Goal: Transaction & Acquisition: Purchase product/service

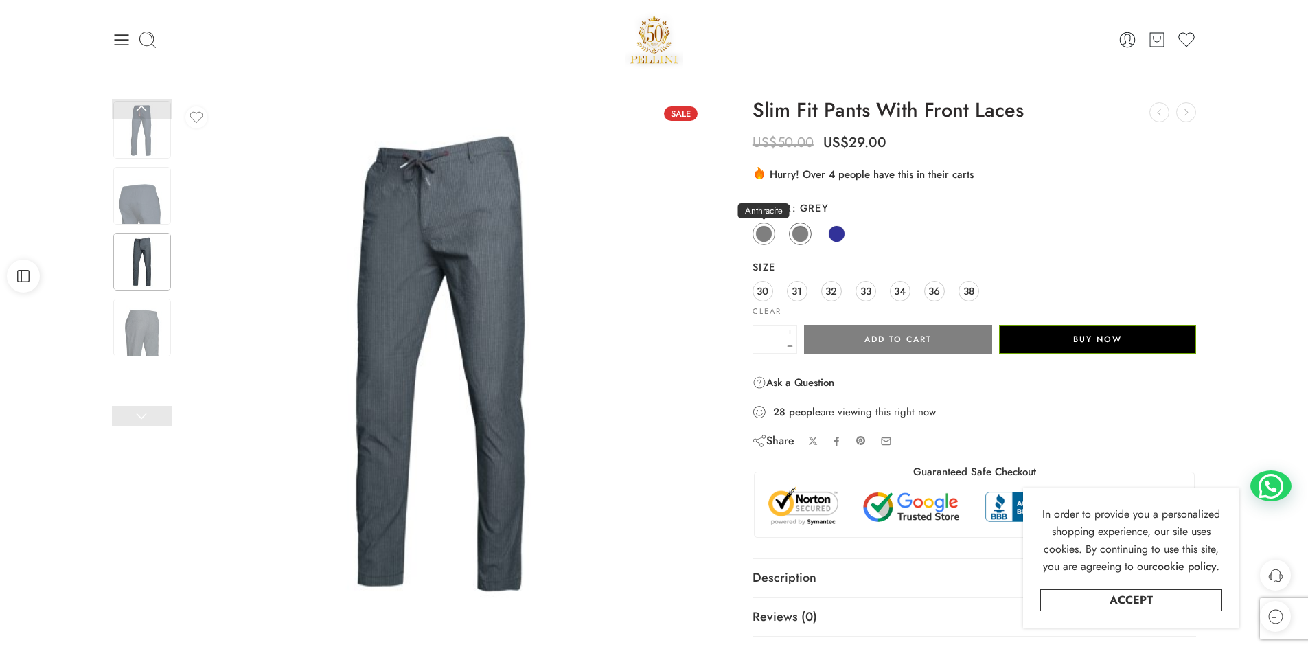
click at [770, 229] on span at bounding box center [763, 233] width 17 height 17
click at [141, 105] on link at bounding box center [142, 109] width 60 height 21
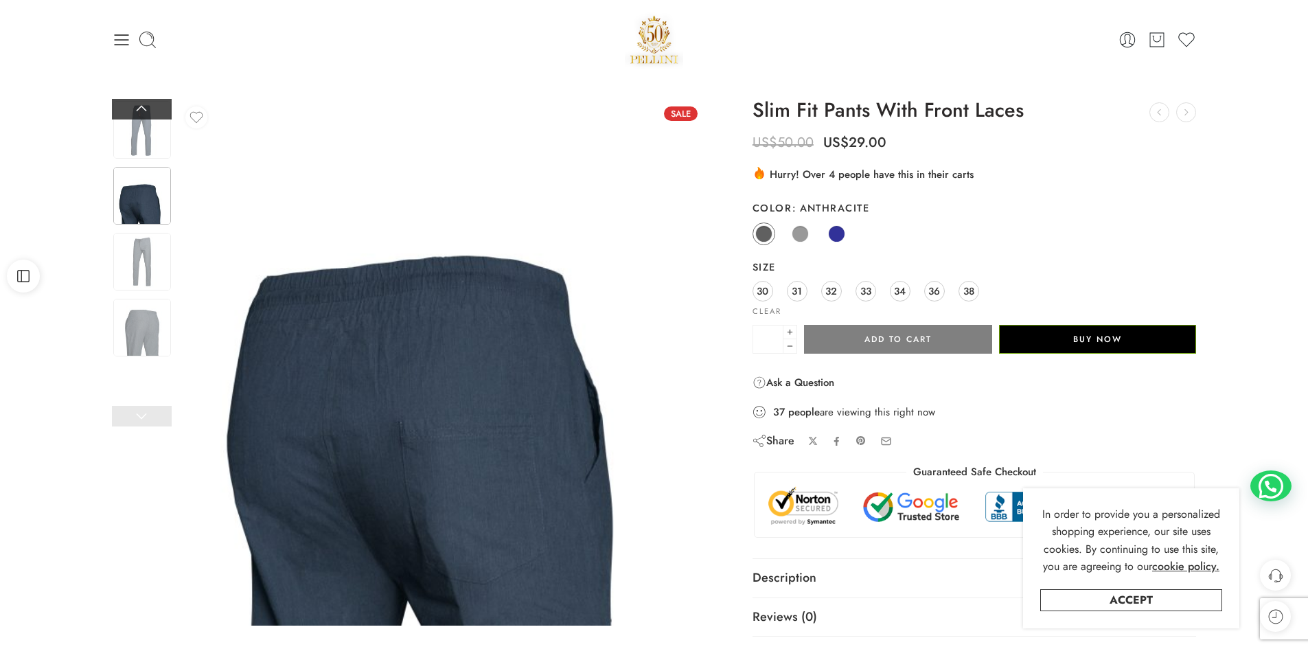
click at [141, 105] on link at bounding box center [142, 109] width 60 height 21
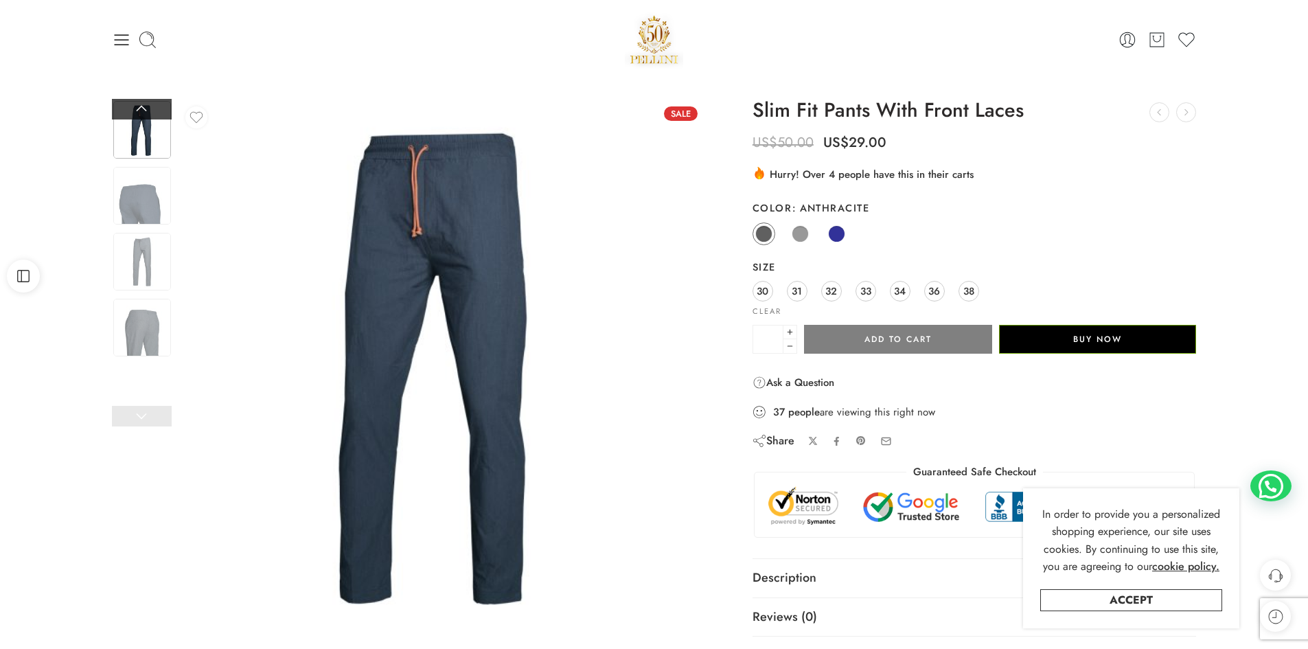
click at [141, 105] on link at bounding box center [142, 109] width 60 height 21
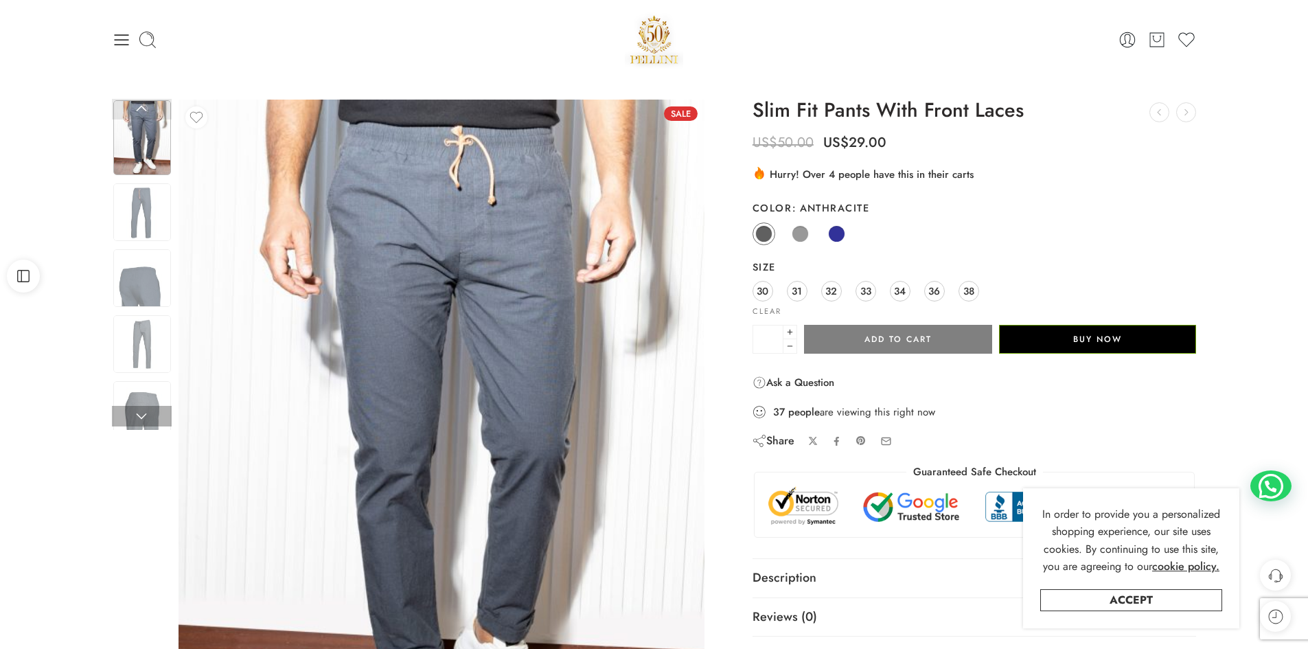
click at [141, 105] on link at bounding box center [142, 109] width 60 height 21
click at [149, 203] on img at bounding box center [142, 212] width 58 height 58
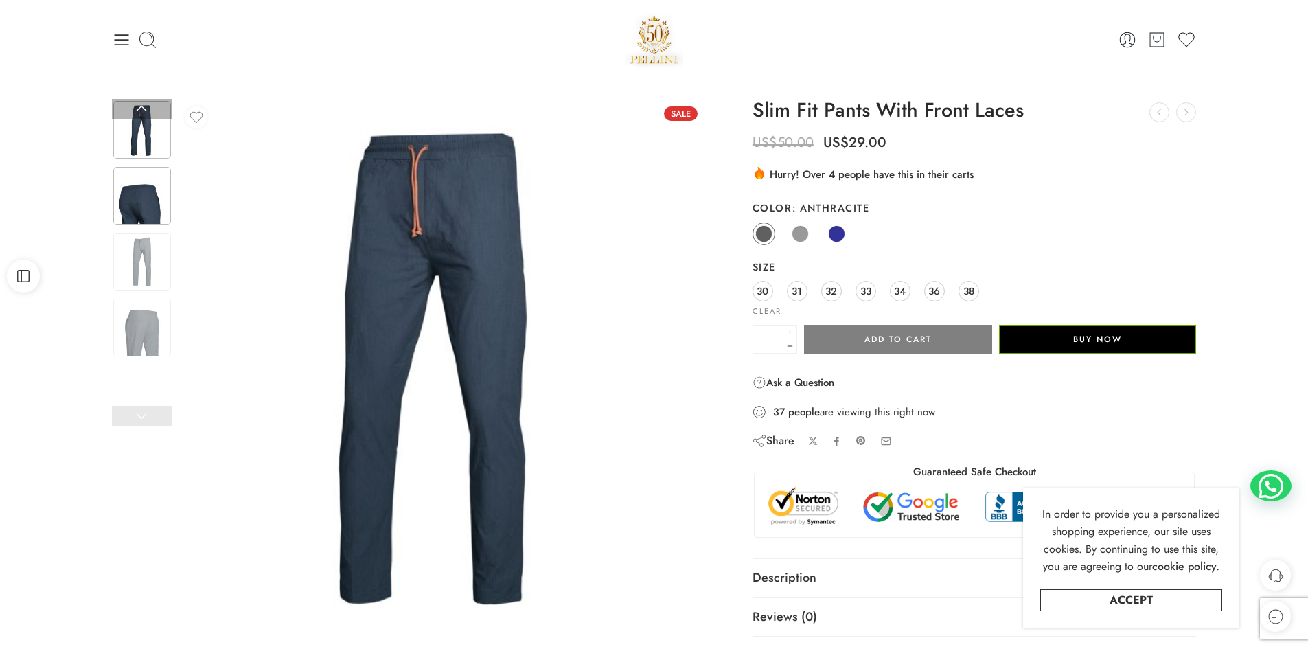
click at [148, 195] on img at bounding box center [142, 196] width 58 height 58
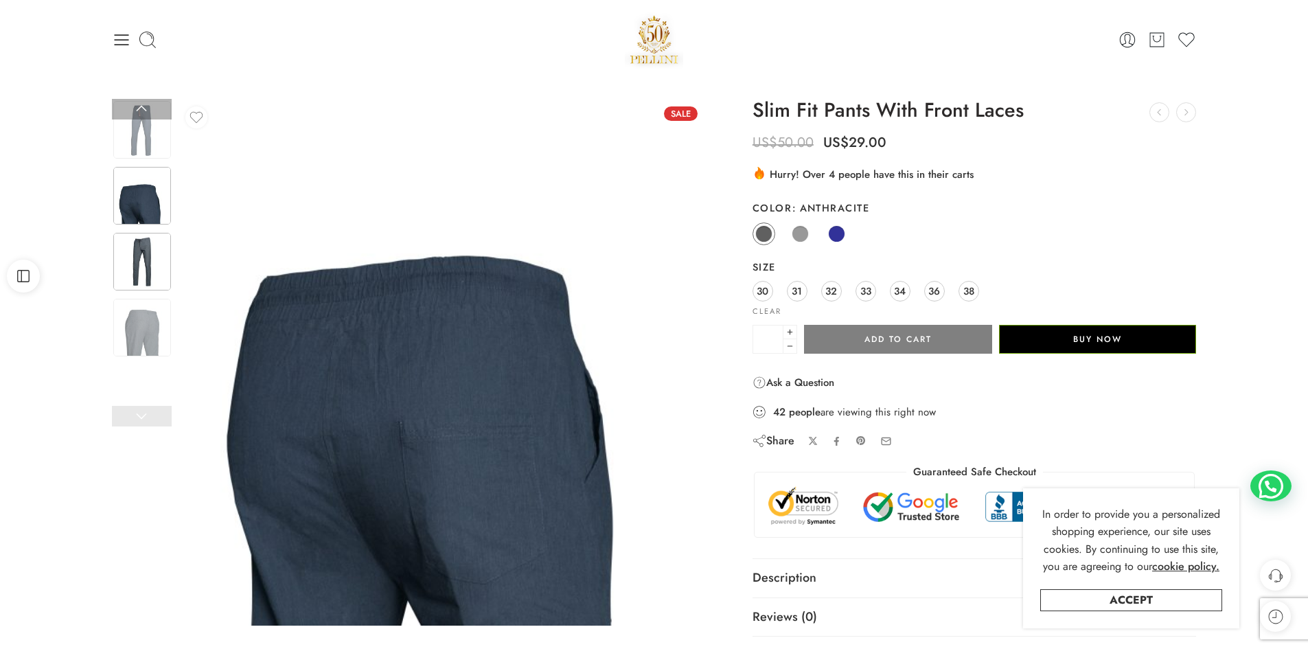
click at [150, 247] on img at bounding box center [142, 262] width 58 height 58
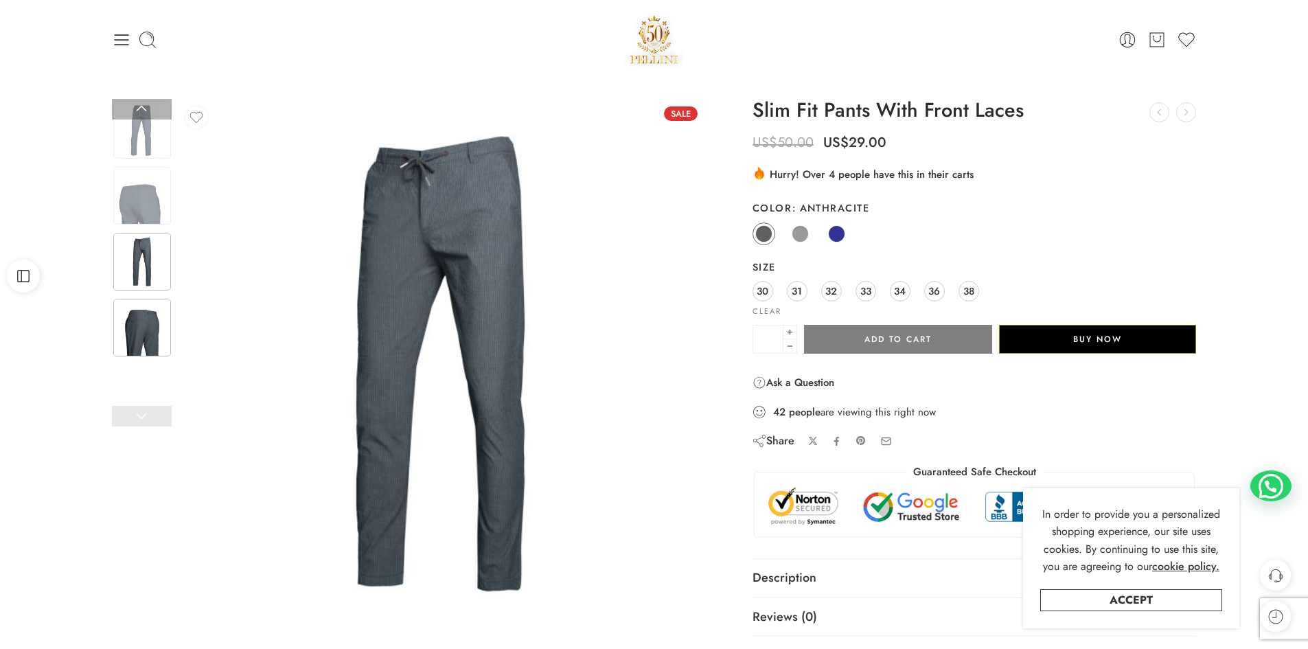
click at [146, 326] on img at bounding box center [142, 328] width 58 height 58
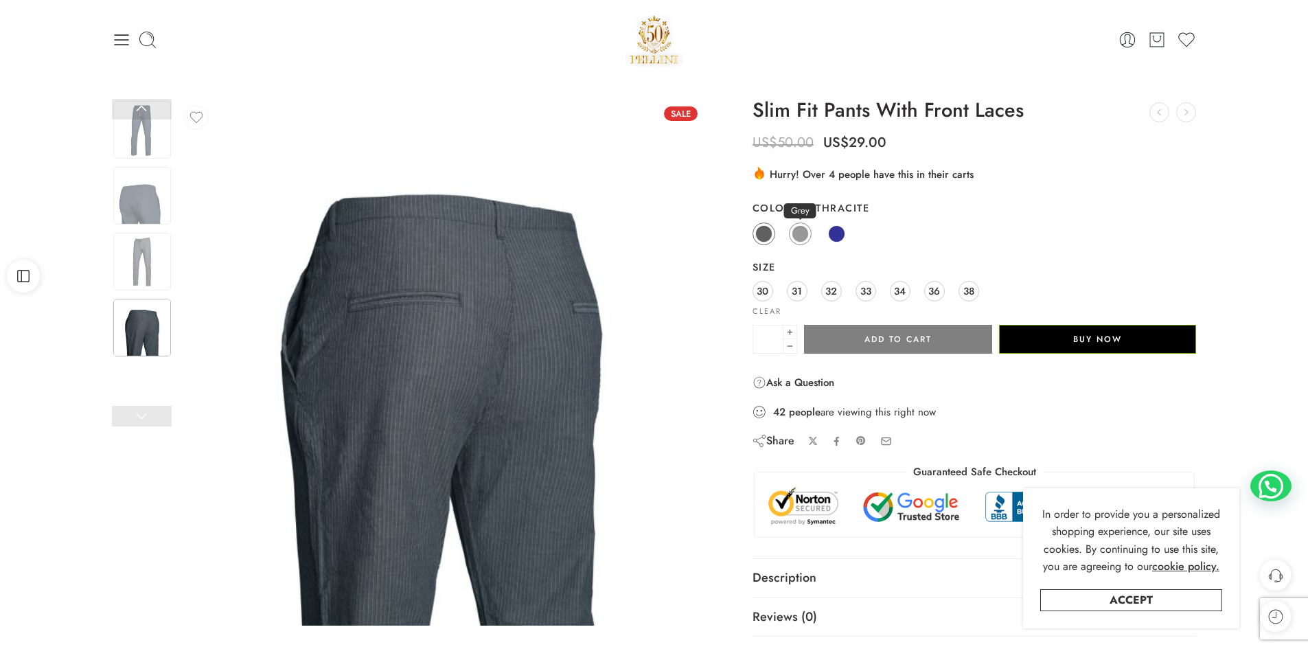
click at [800, 233] on span at bounding box center [800, 233] width 17 height 17
drag, startPoint x: 1105, startPoint y: 334, endPoint x: 1128, endPoint y: 241, distance: 95.6
click at [1128, 241] on div "Anthracite Grey Navy" at bounding box center [974, 234] width 444 height 27
click at [829, 288] on span "32" at bounding box center [831, 291] width 12 height 19
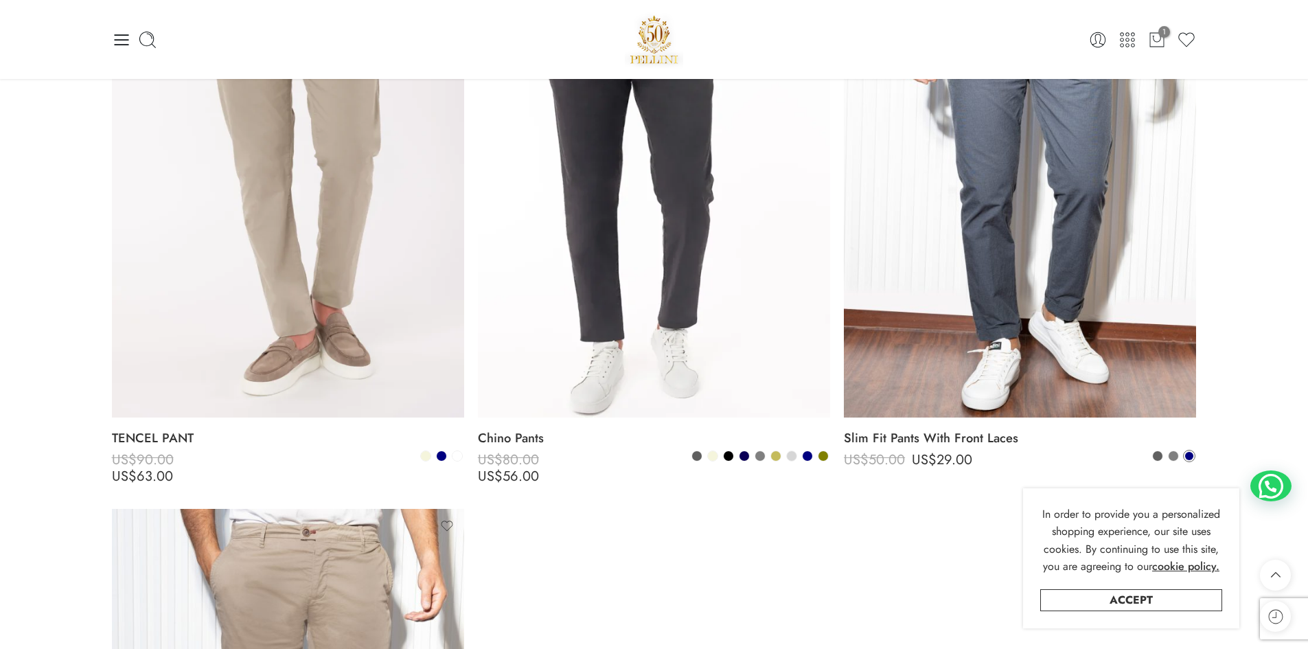
scroll to position [1813, 0]
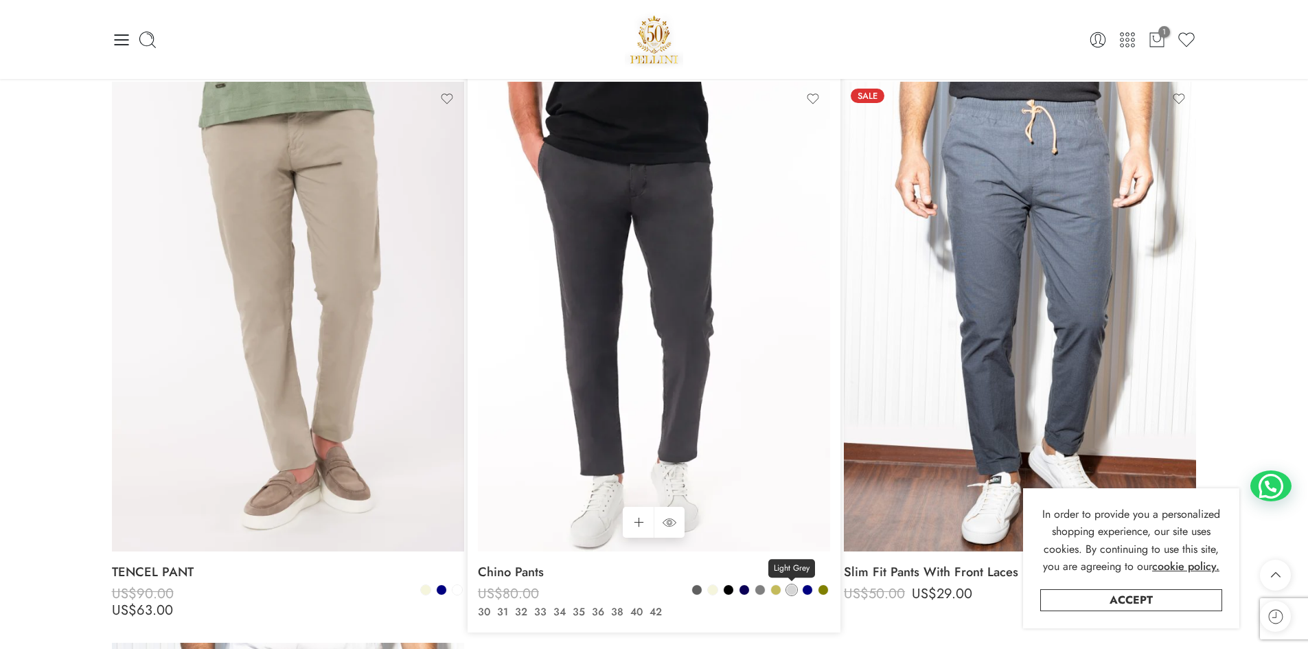
click at [790, 588] on span at bounding box center [792, 590] width 10 height 10
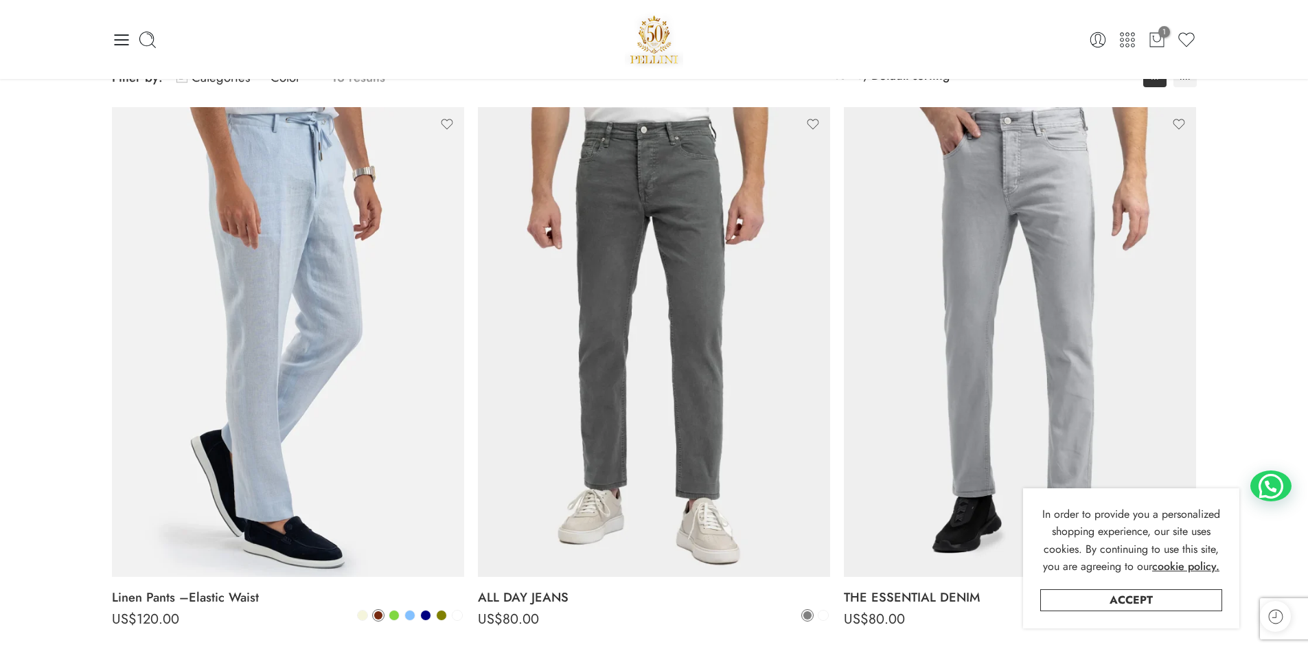
scroll to position [0, 0]
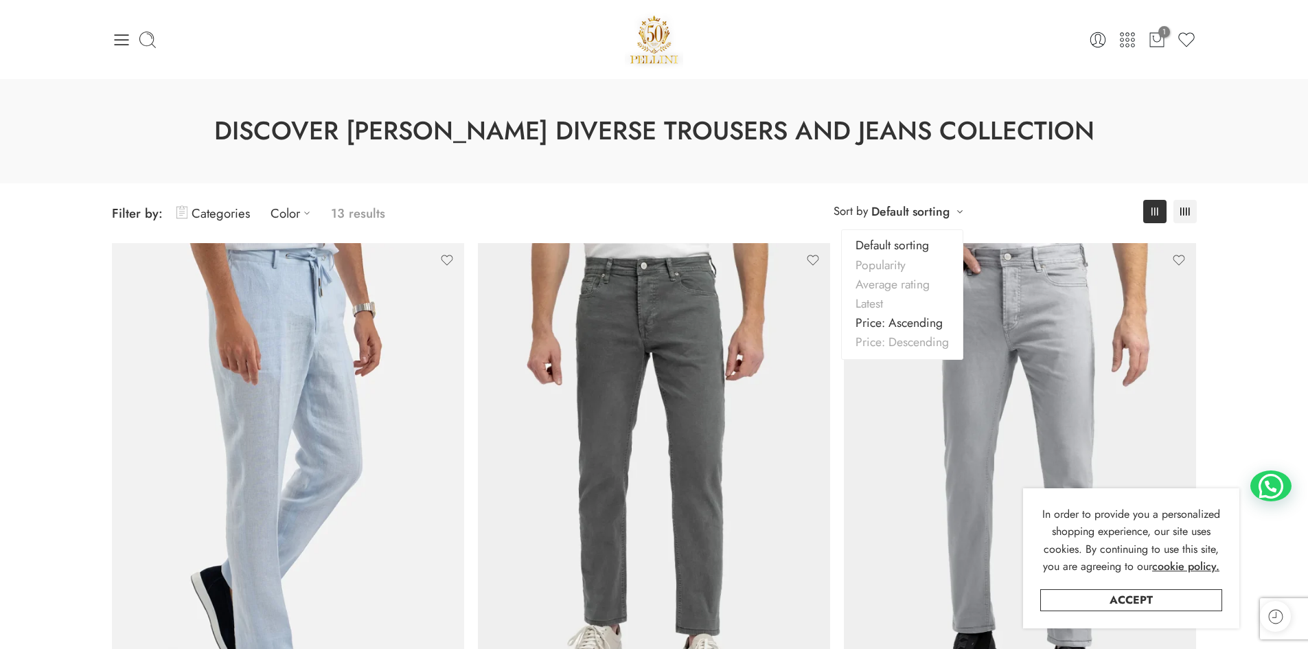
click at [930, 330] on link "Price: Ascending" at bounding box center [902, 322] width 121 height 19
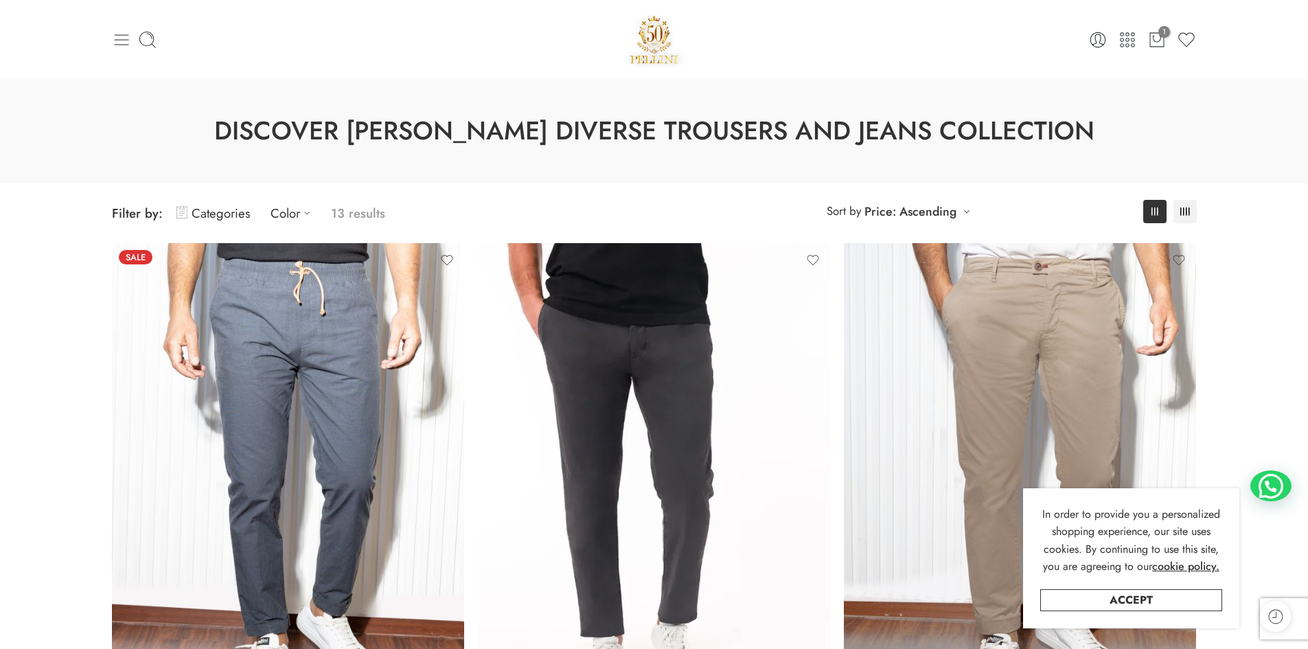
click at [113, 38] on icon at bounding box center [121, 39] width 19 height 19
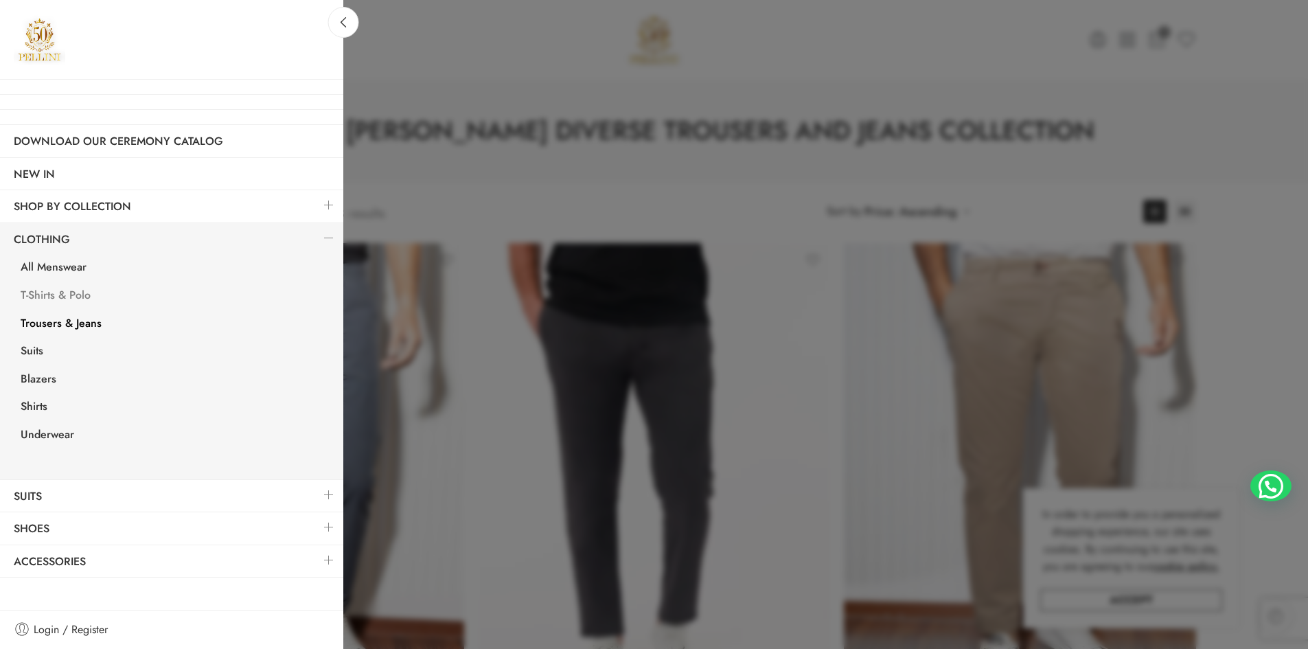
click at [92, 297] on link "T-Shirts & Polo" at bounding box center [175, 297] width 336 height 28
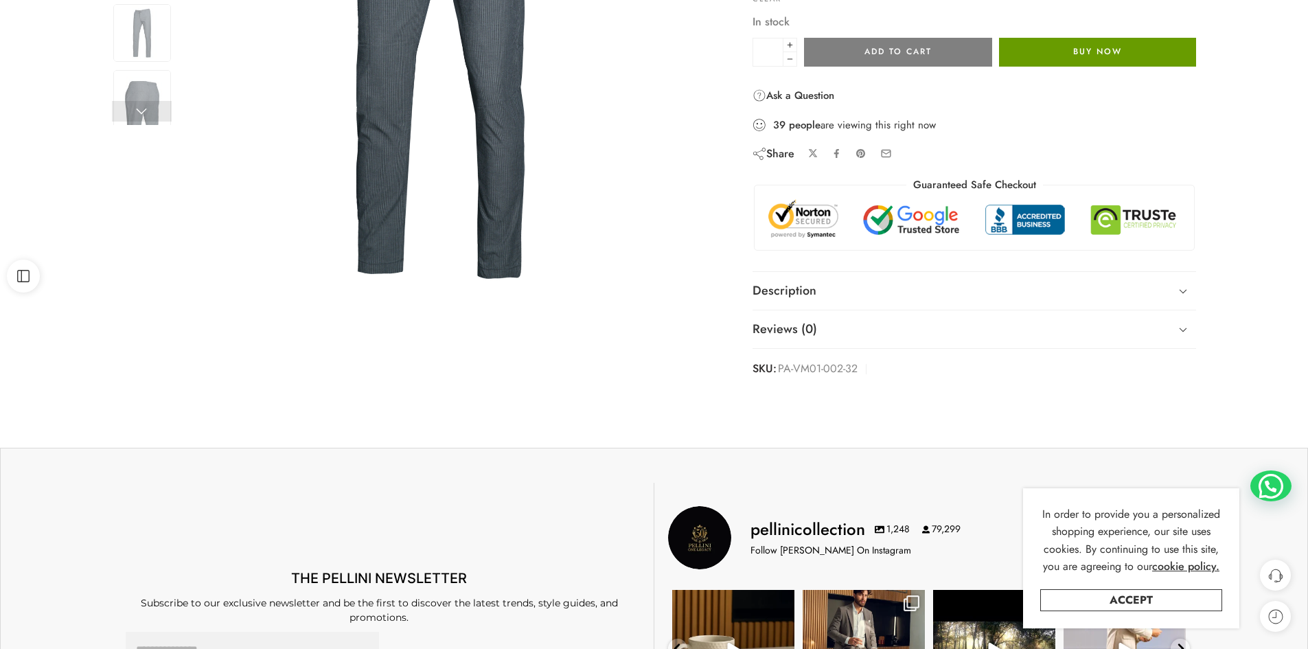
scroll to position [343, 0]
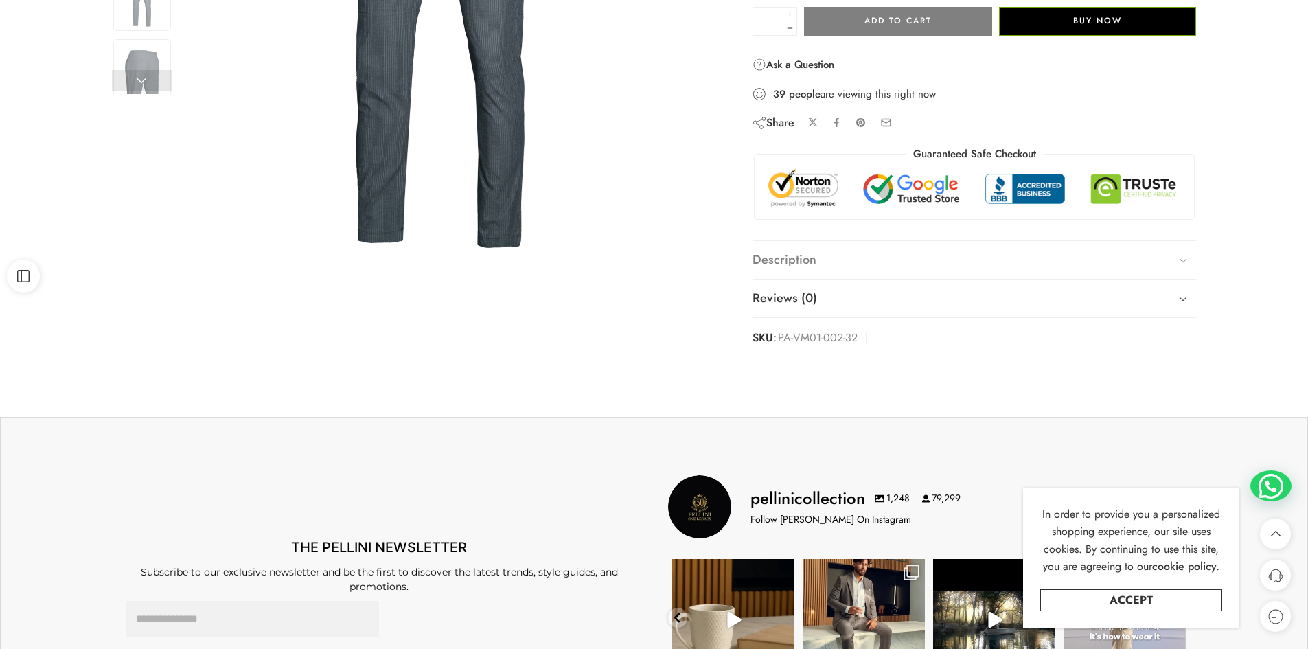
click at [1186, 255] on icon at bounding box center [1182, 260] width 19 height 19
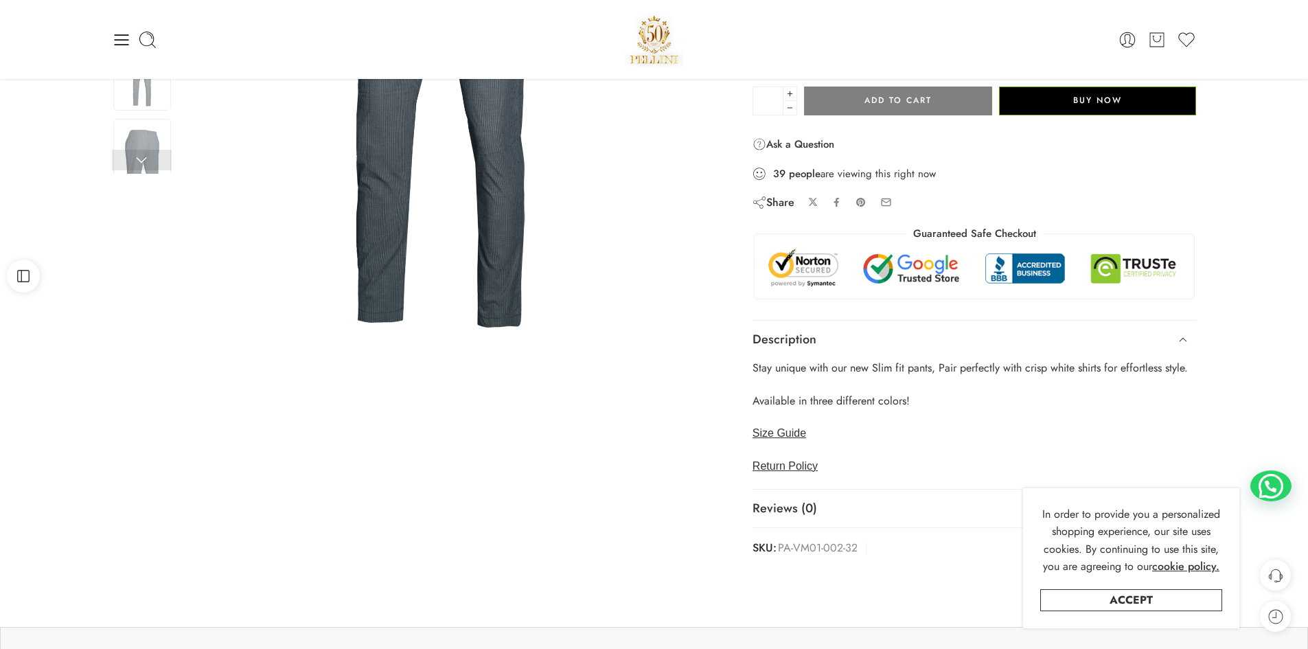
scroll to position [0, 0]
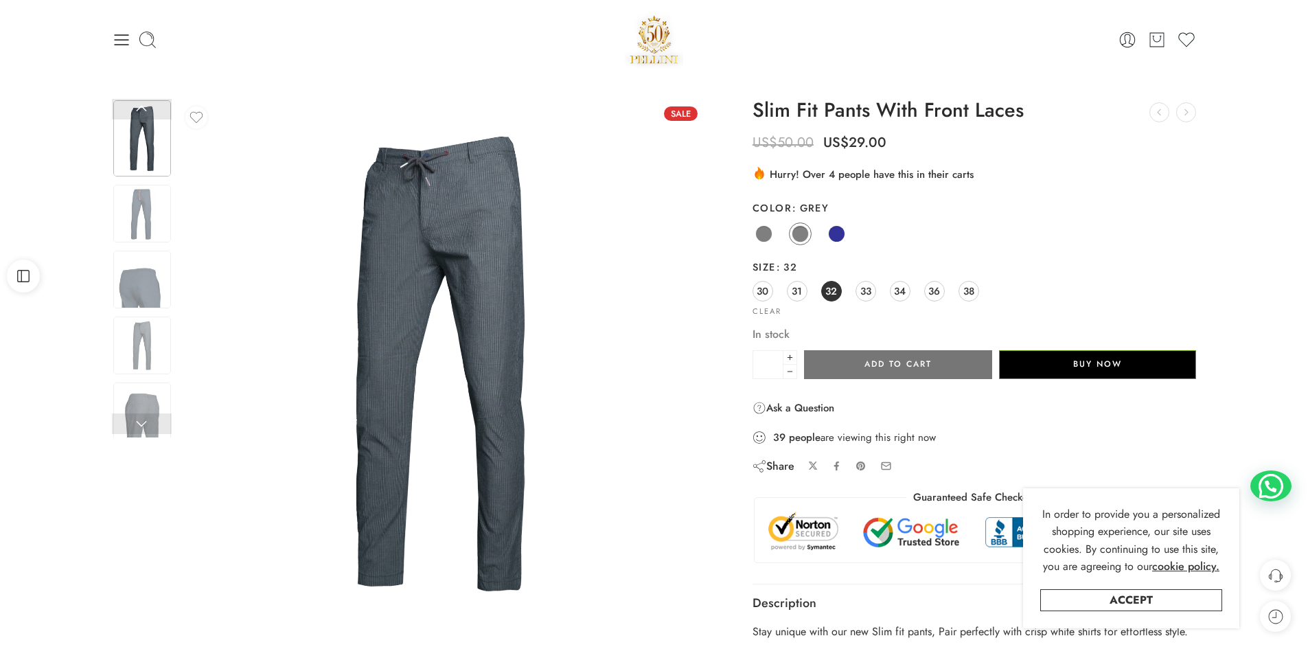
click at [945, 358] on button "Add to cart" at bounding box center [898, 364] width 188 height 29
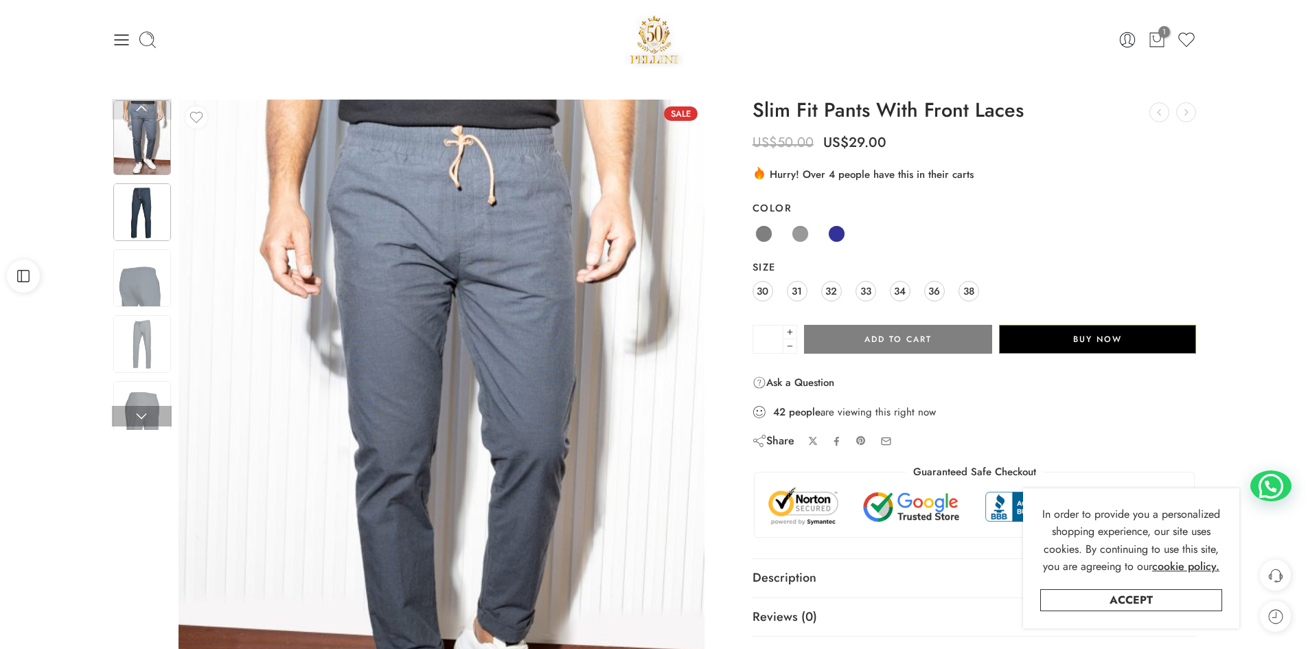
click at [137, 215] on img at bounding box center [142, 212] width 58 height 58
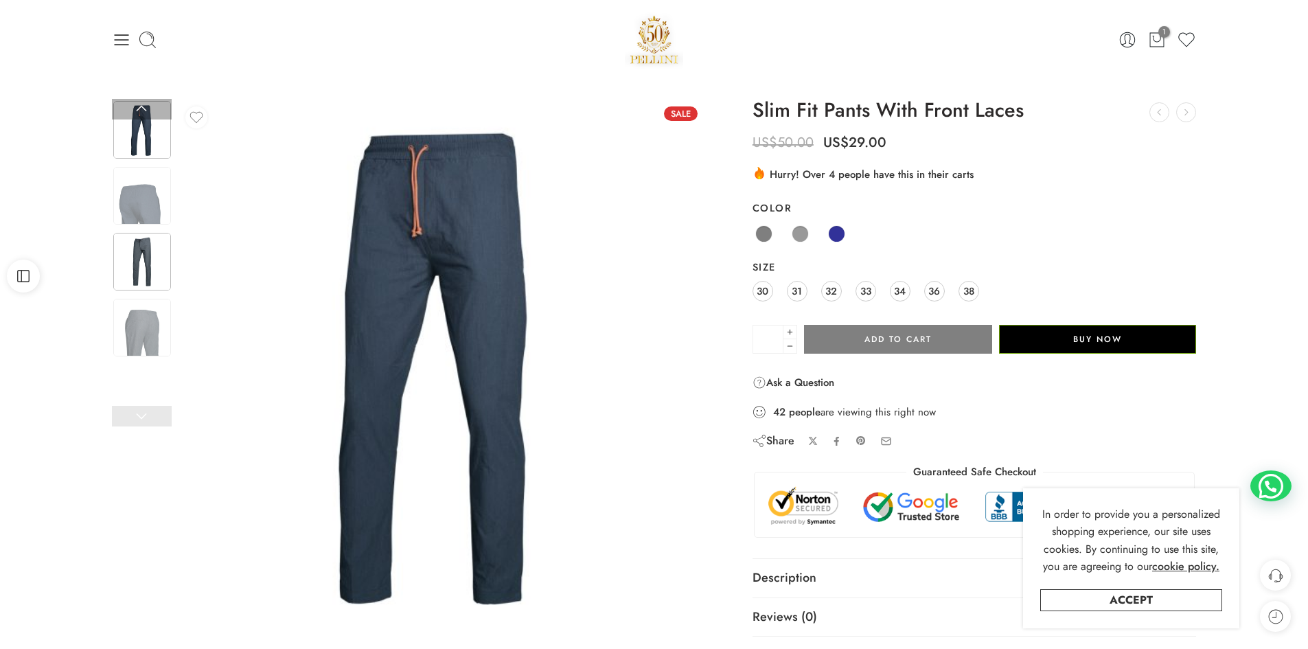
click at [137, 253] on img at bounding box center [142, 262] width 58 height 58
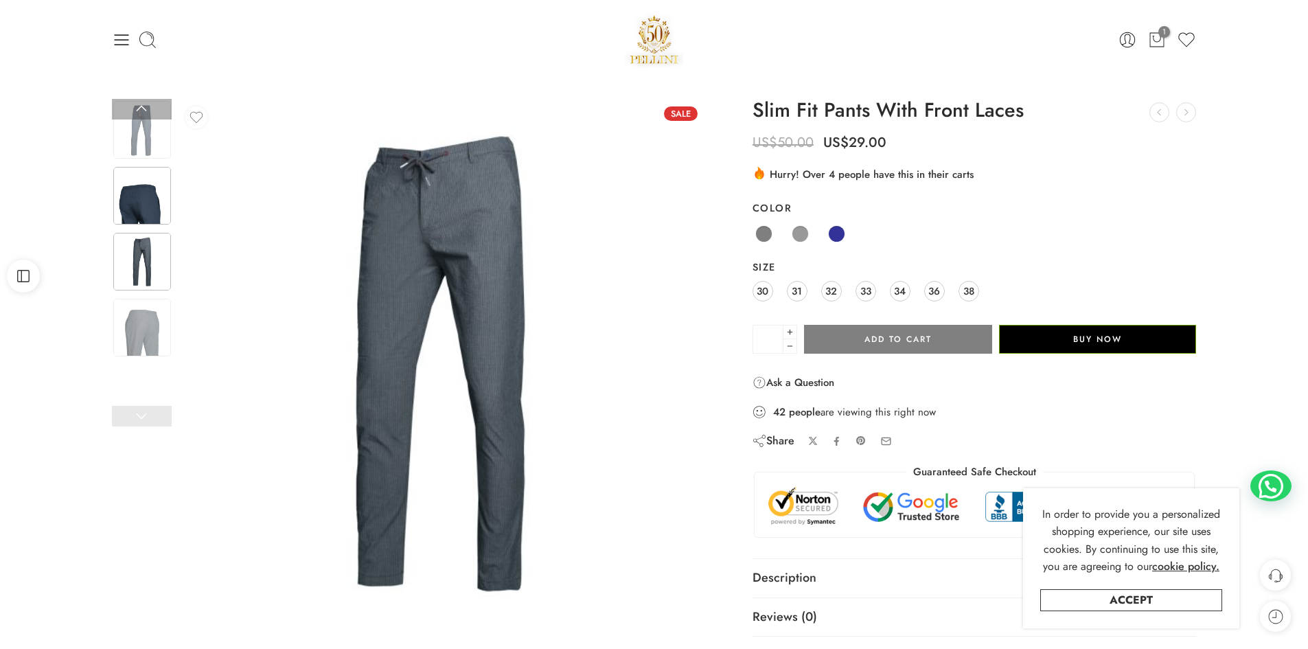
click at [140, 198] on img at bounding box center [142, 196] width 58 height 58
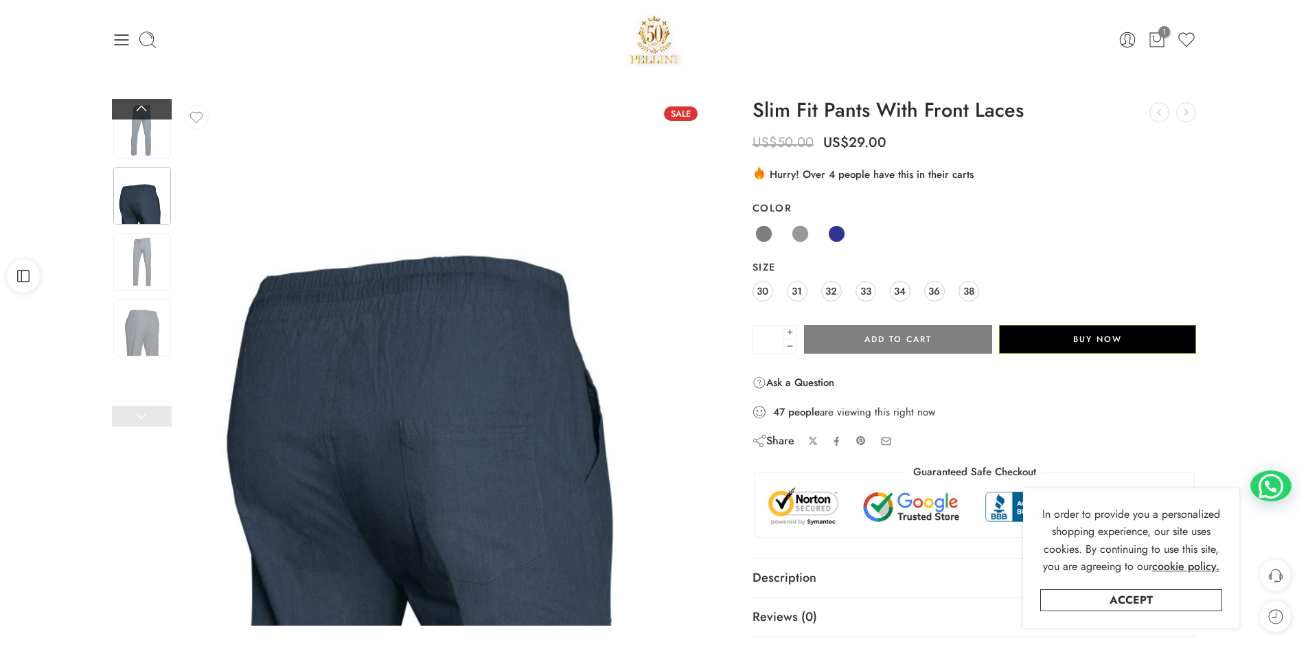
click at [145, 106] on link at bounding box center [142, 109] width 60 height 21
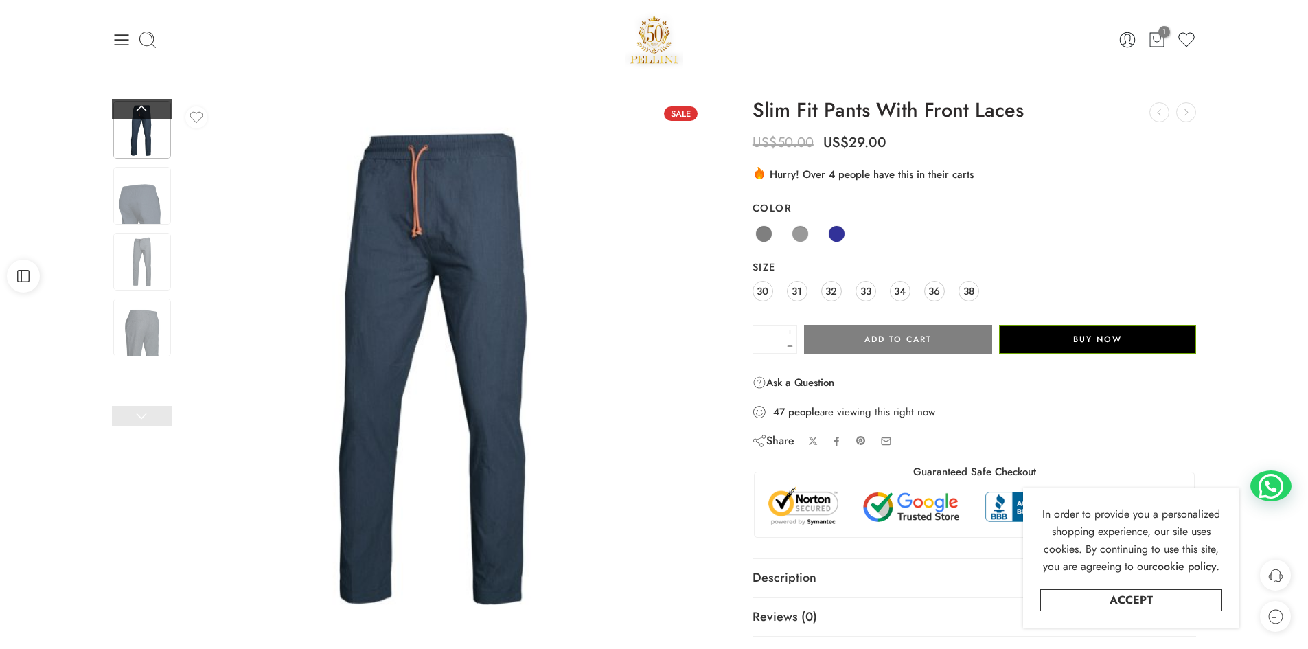
click at [145, 106] on link at bounding box center [142, 109] width 60 height 21
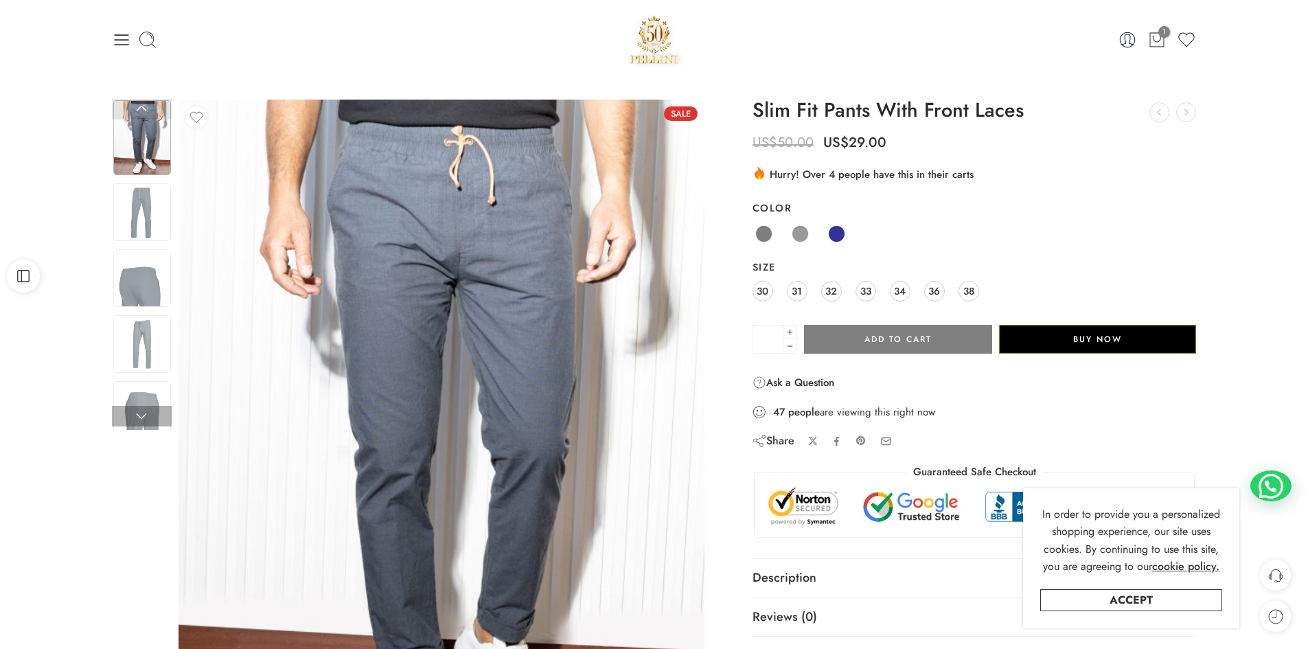
click at [145, 106] on link at bounding box center [142, 109] width 60 height 21
click at [1154, 43] on icon at bounding box center [1157, 39] width 18 height 19
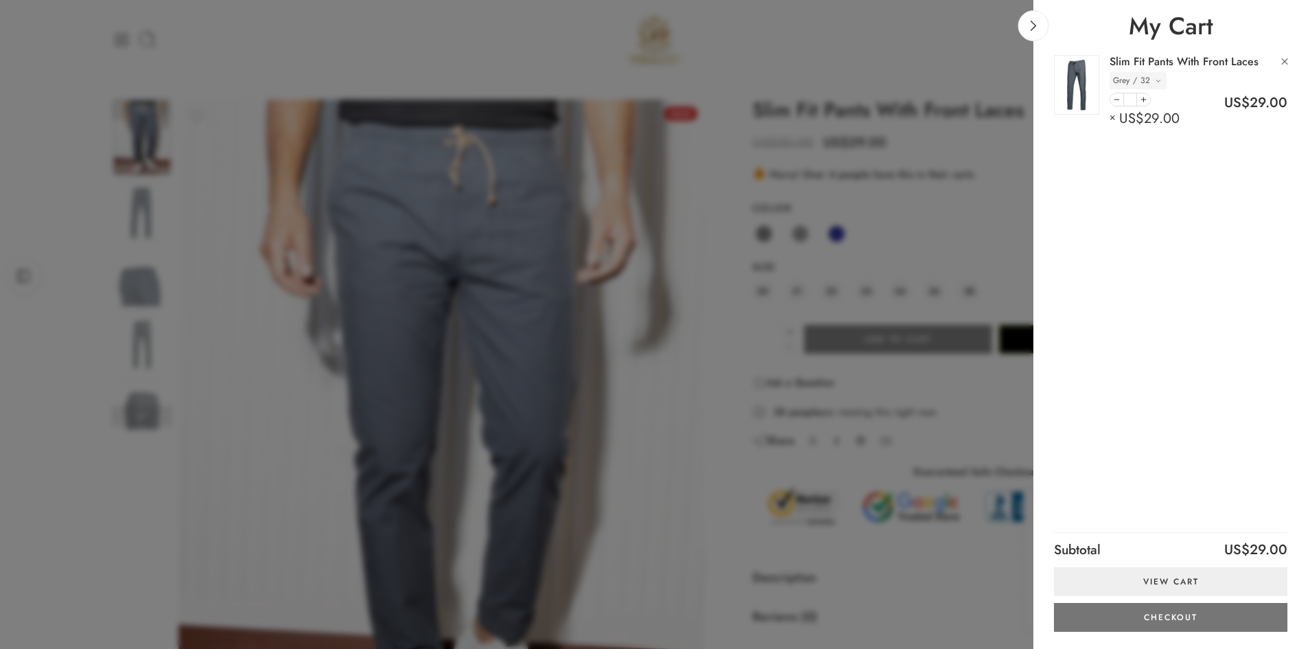
click at [1170, 616] on link "Checkout" at bounding box center [1170, 617] width 233 height 29
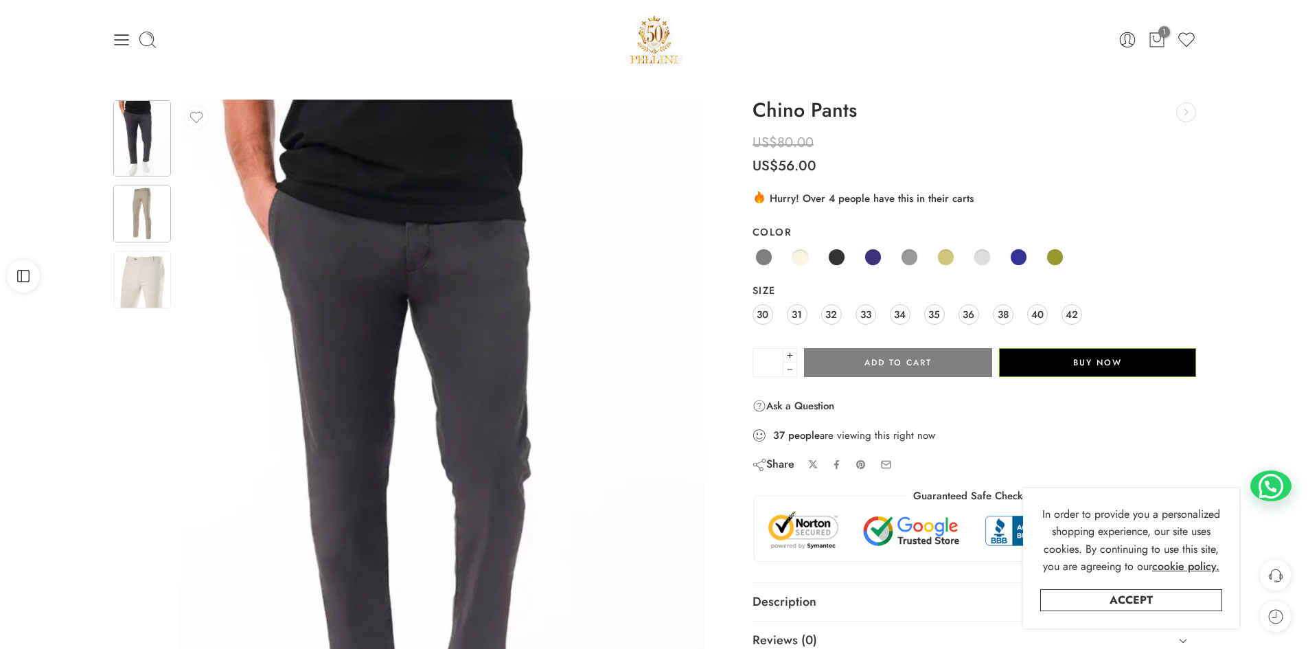
click at [141, 211] on img at bounding box center [142, 214] width 58 height 58
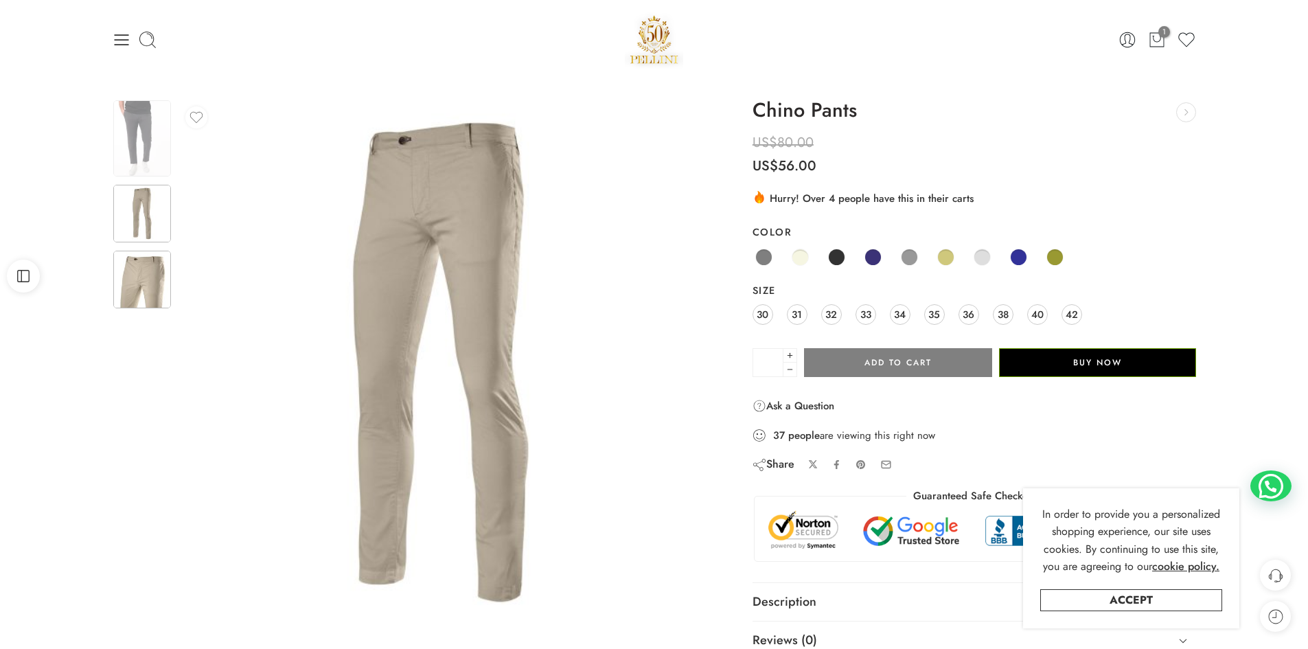
click at [141, 269] on img at bounding box center [142, 280] width 58 height 58
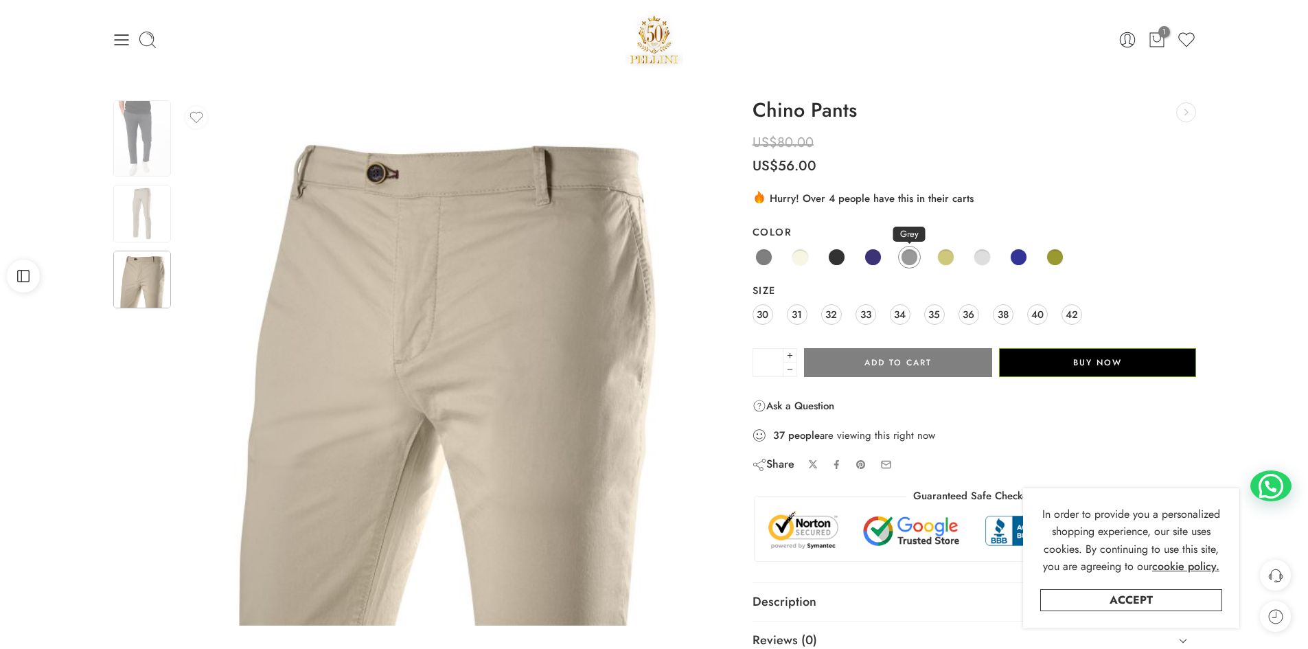
click at [908, 255] on span at bounding box center [909, 257] width 17 height 17
click at [985, 260] on span at bounding box center [982, 257] width 17 height 17
click at [133, 146] on img at bounding box center [142, 138] width 58 height 76
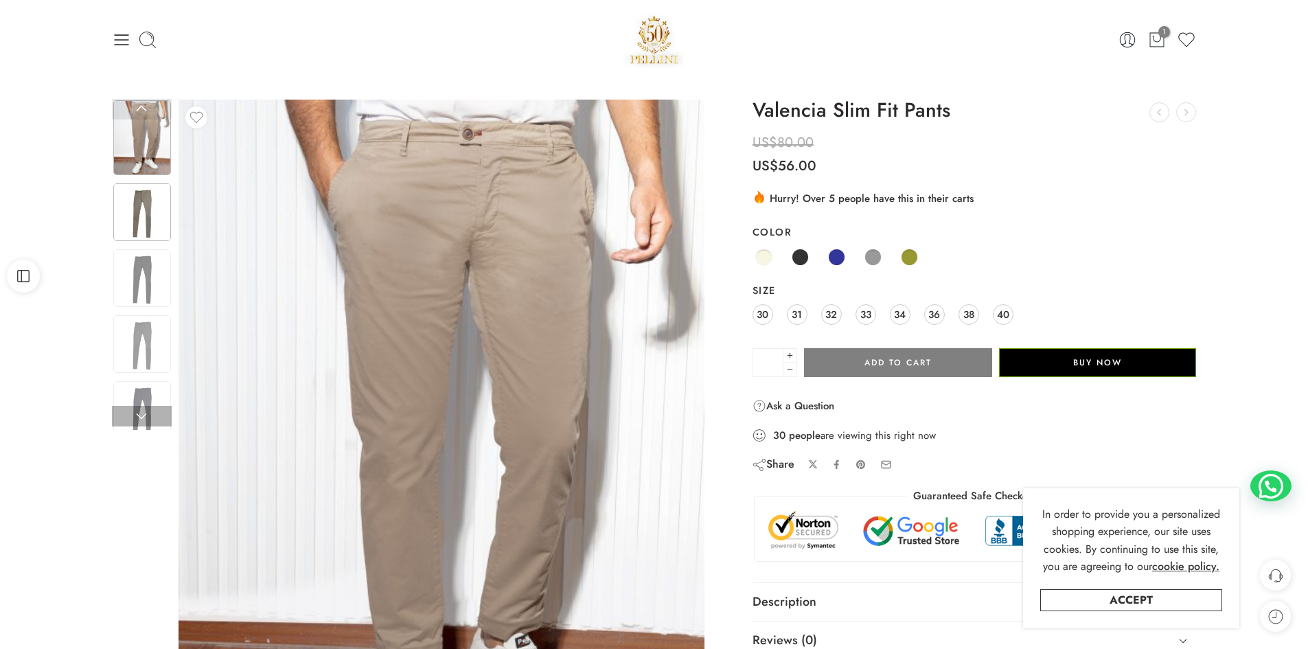
click at [133, 204] on img at bounding box center [142, 212] width 58 height 58
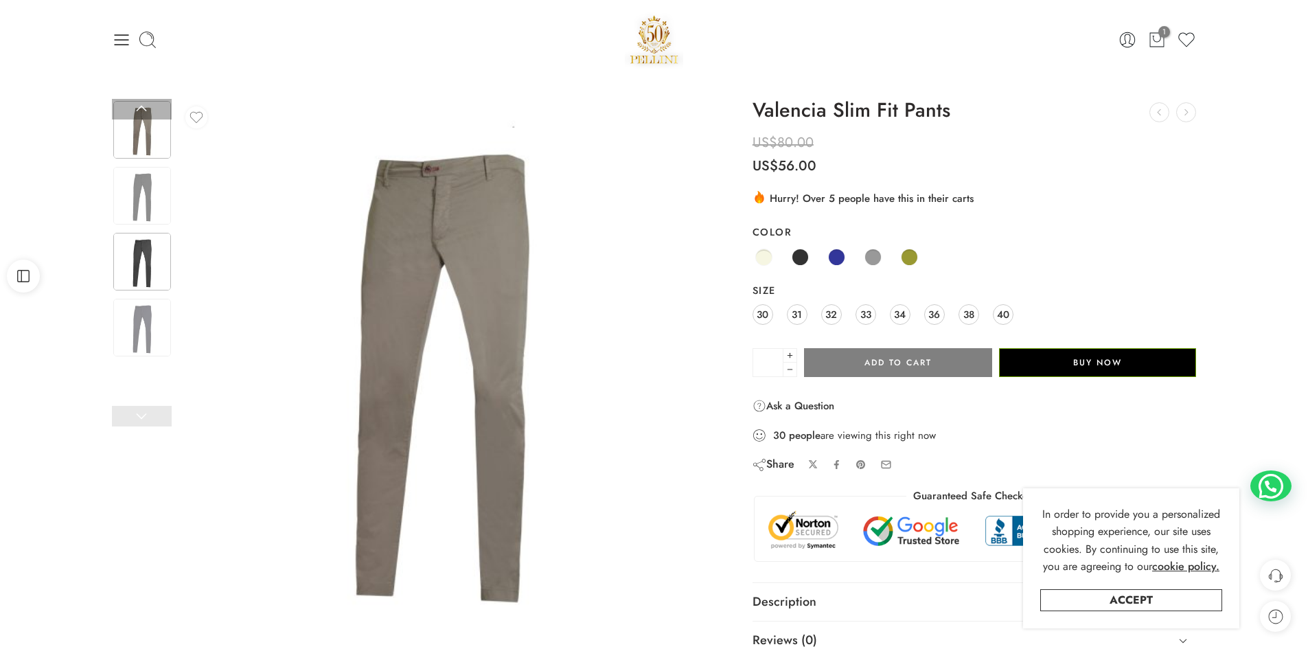
click at [137, 265] on img at bounding box center [142, 262] width 58 height 58
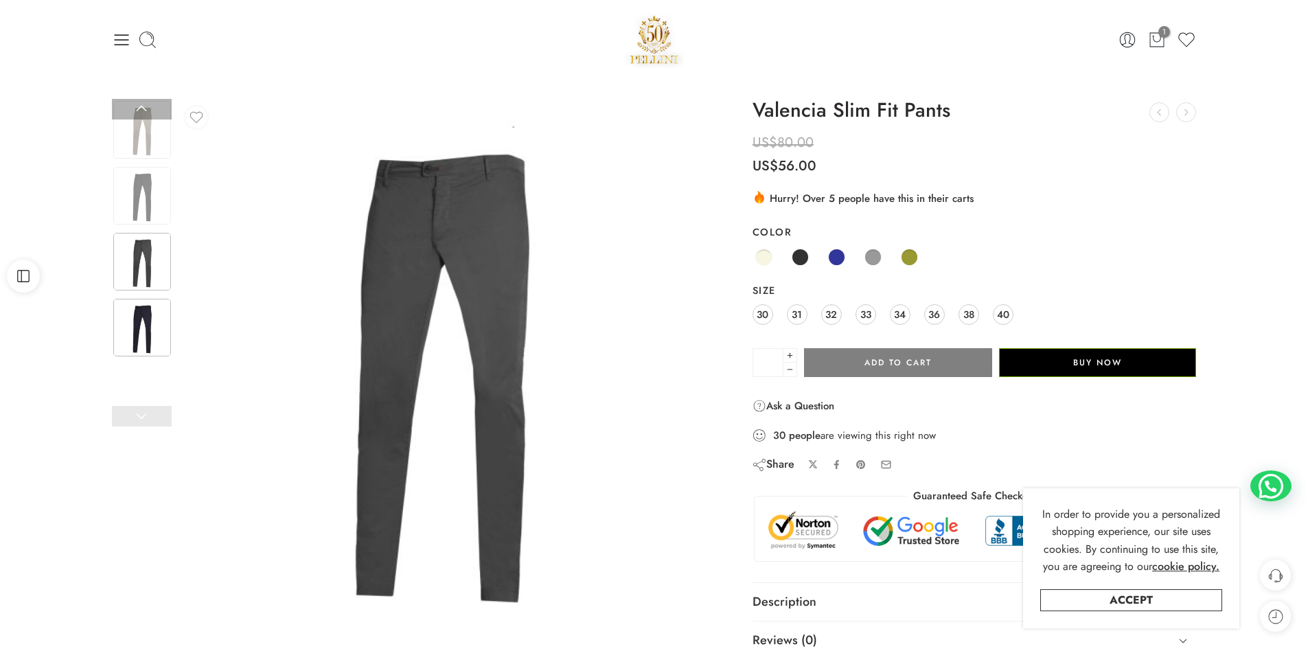
click at [139, 319] on img at bounding box center [142, 328] width 58 height 58
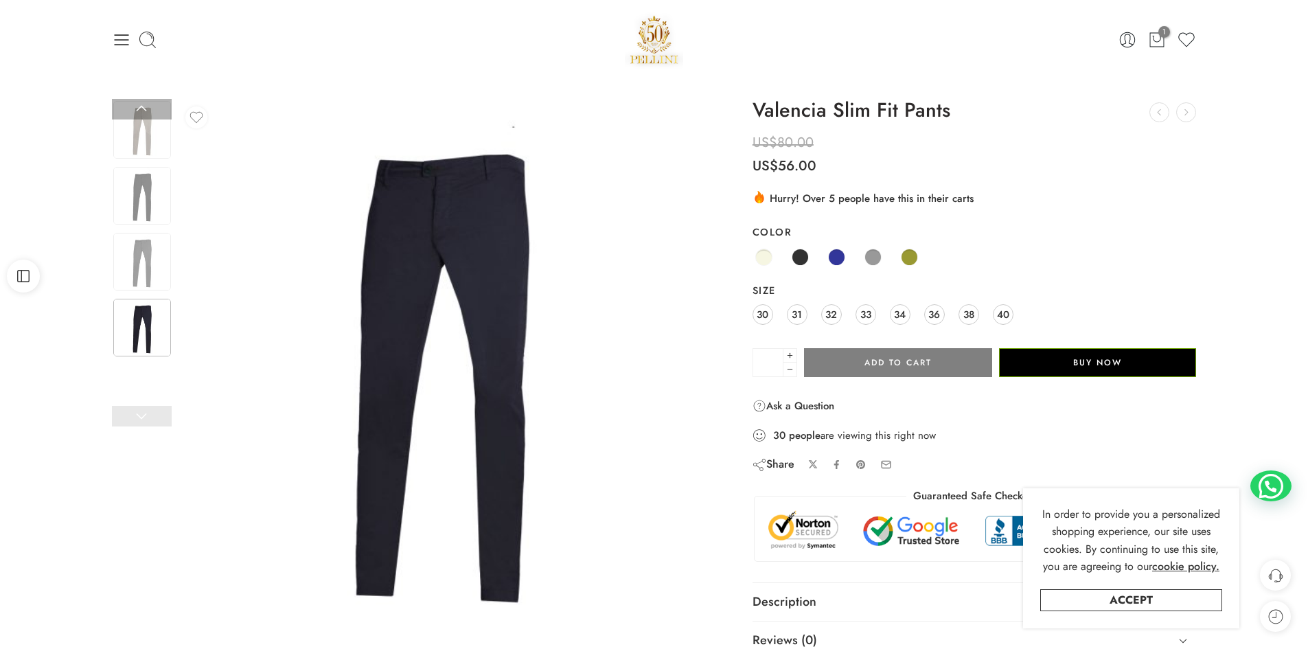
click at [146, 420] on link at bounding box center [142, 416] width 60 height 21
click at [146, 98] on div "Previous Loading image Next US$" at bounding box center [654, 398] width 1308 height 639
click at [138, 108] on link at bounding box center [142, 109] width 60 height 21
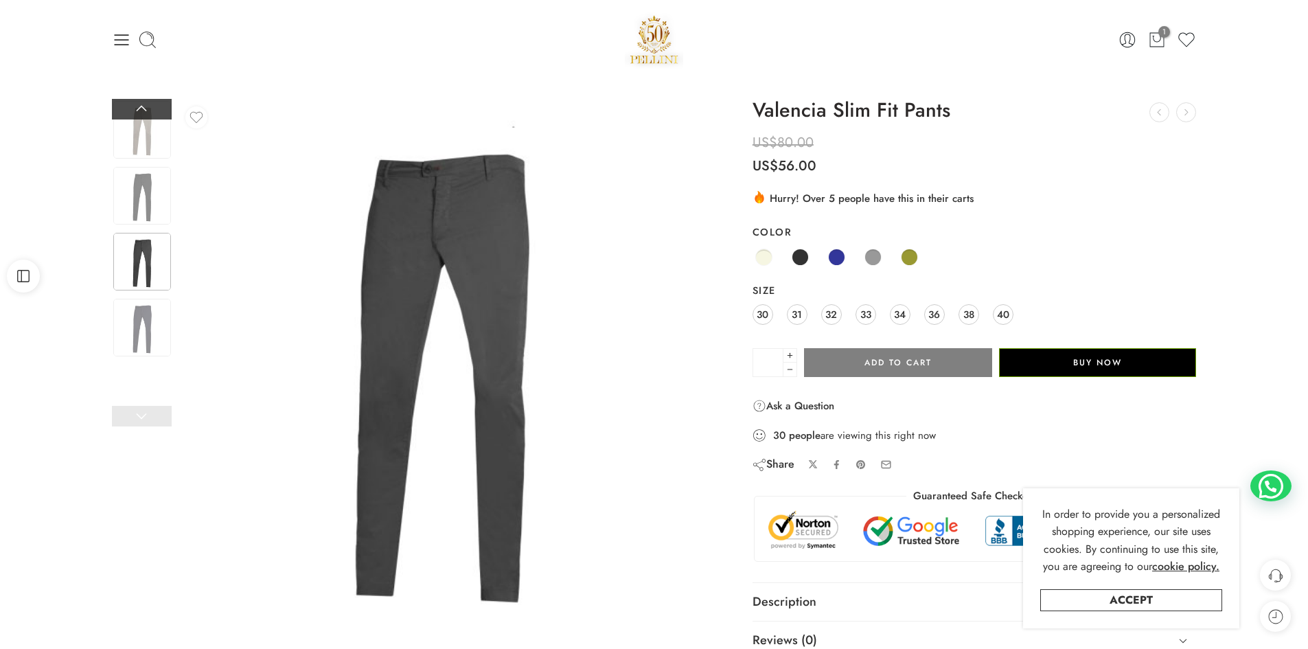
click at [138, 108] on link at bounding box center [142, 109] width 60 height 21
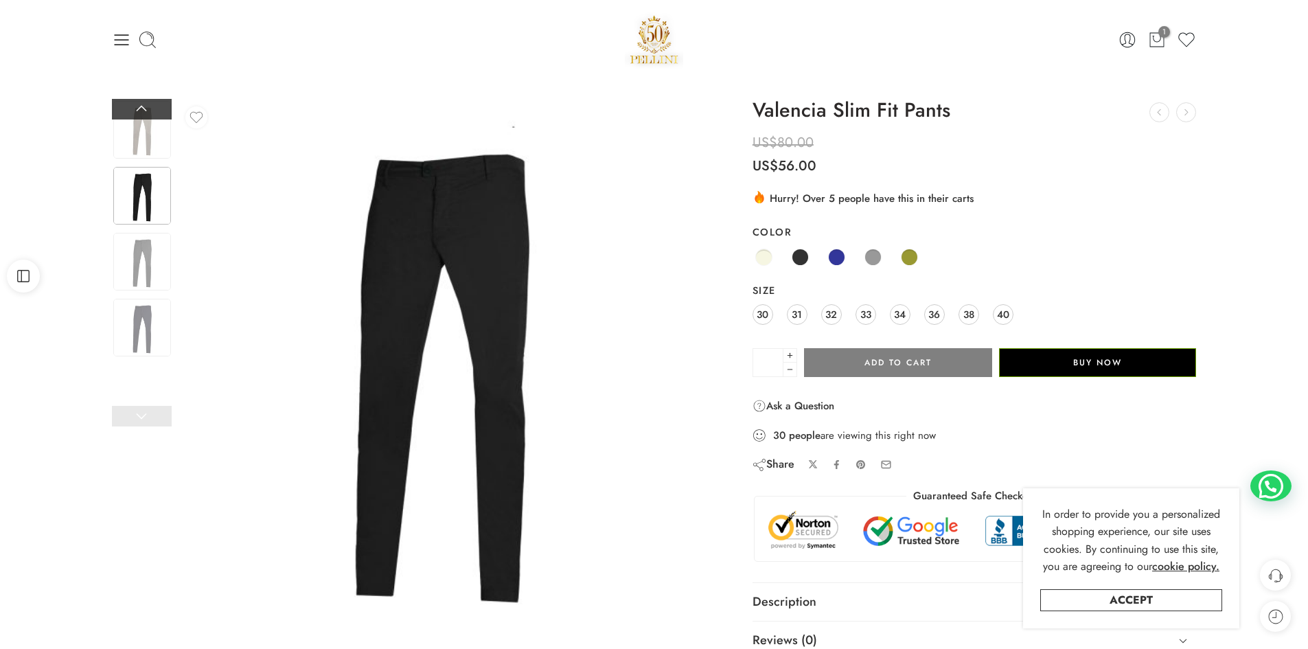
click at [138, 108] on link at bounding box center [142, 109] width 60 height 21
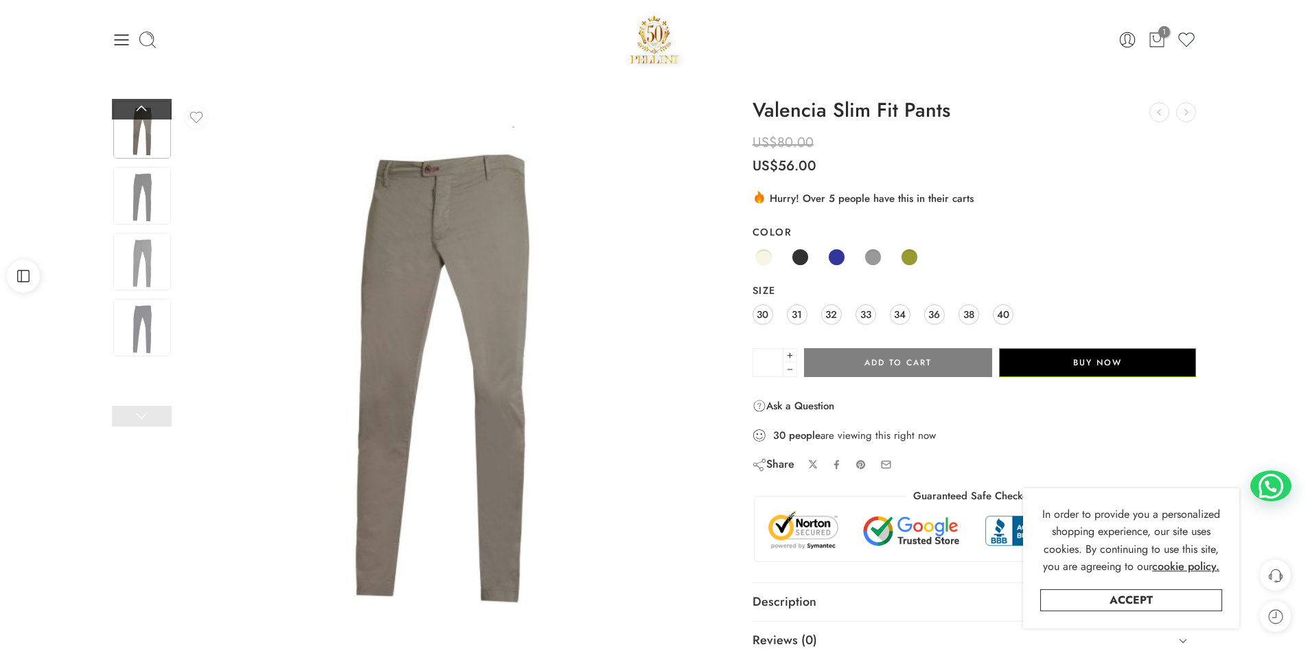
click at [138, 108] on link at bounding box center [142, 109] width 60 height 21
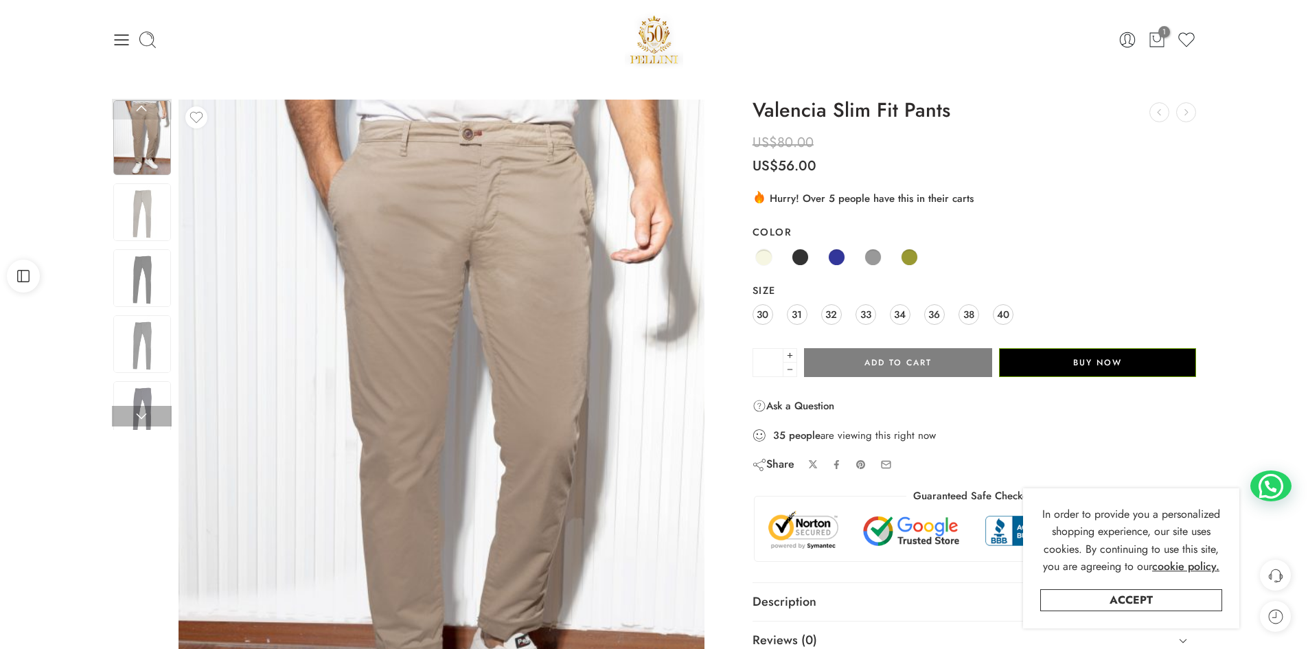
click at [138, 108] on link at bounding box center [142, 109] width 60 height 21
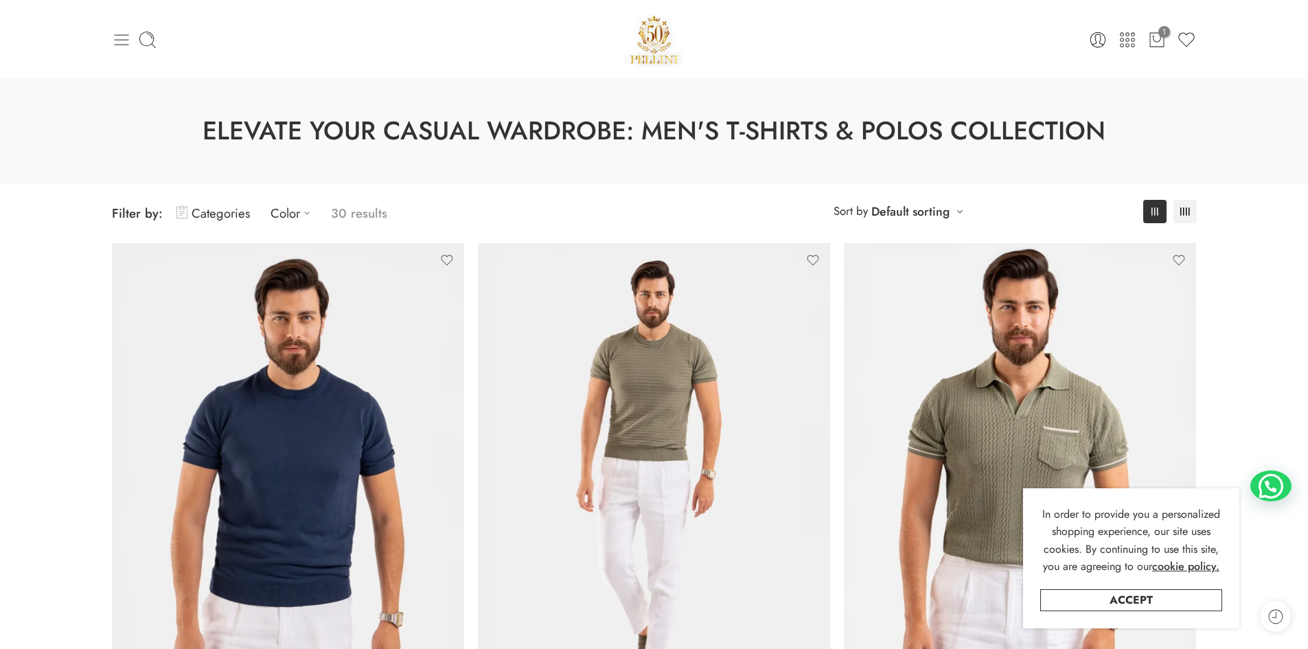
click at [116, 38] on icon at bounding box center [121, 39] width 19 height 19
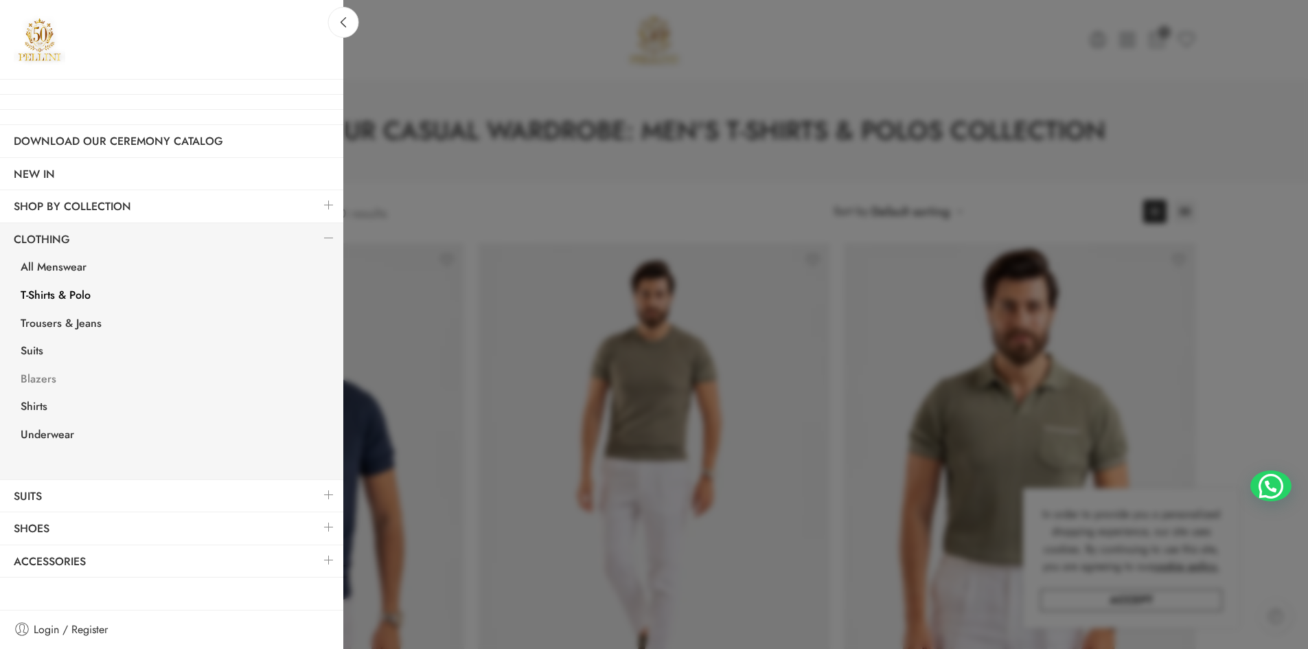
click at [44, 378] on link "Blazers" at bounding box center [175, 381] width 336 height 28
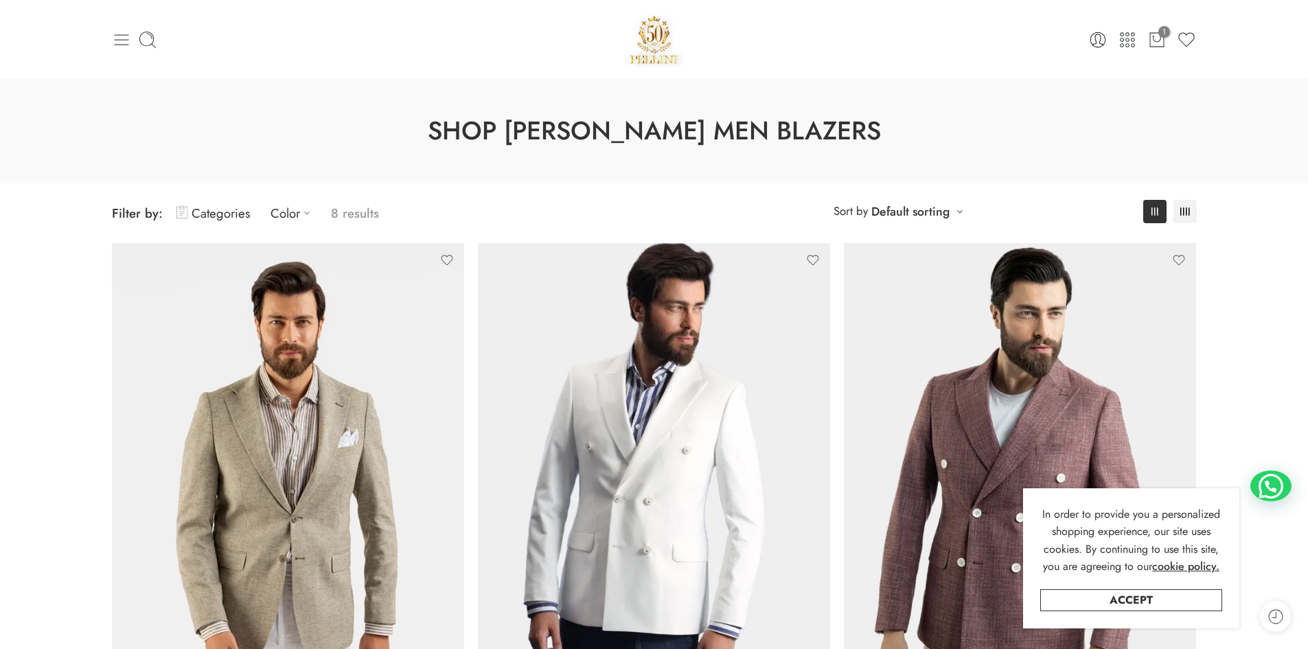
click at [123, 43] on icon at bounding box center [121, 39] width 19 height 19
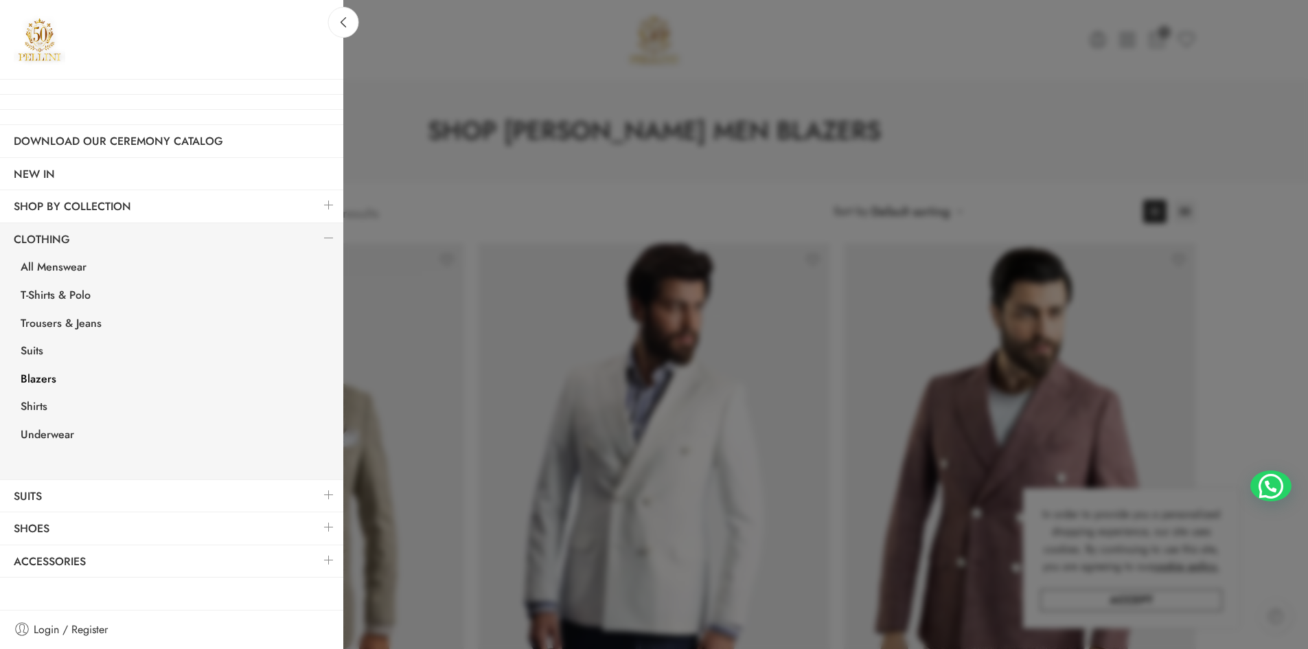
click at [1247, 157] on div at bounding box center [654, 324] width 1308 height 649
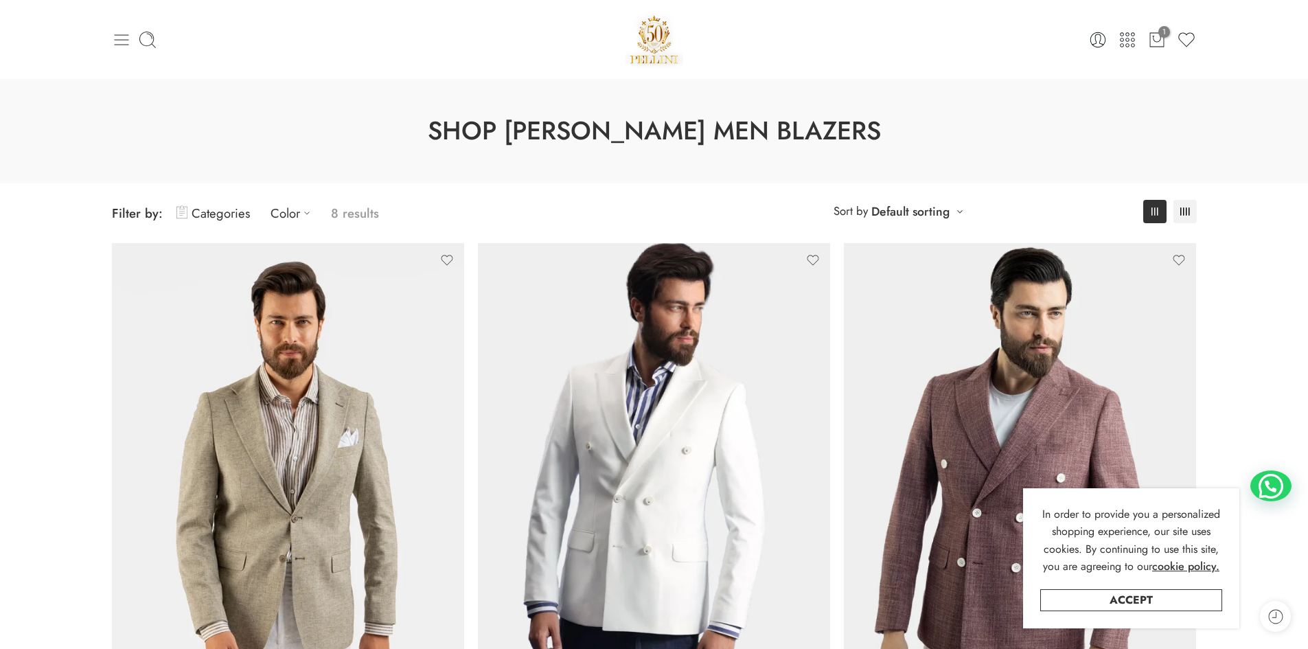
click at [117, 38] on icon at bounding box center [121, 39] width 19 height 19
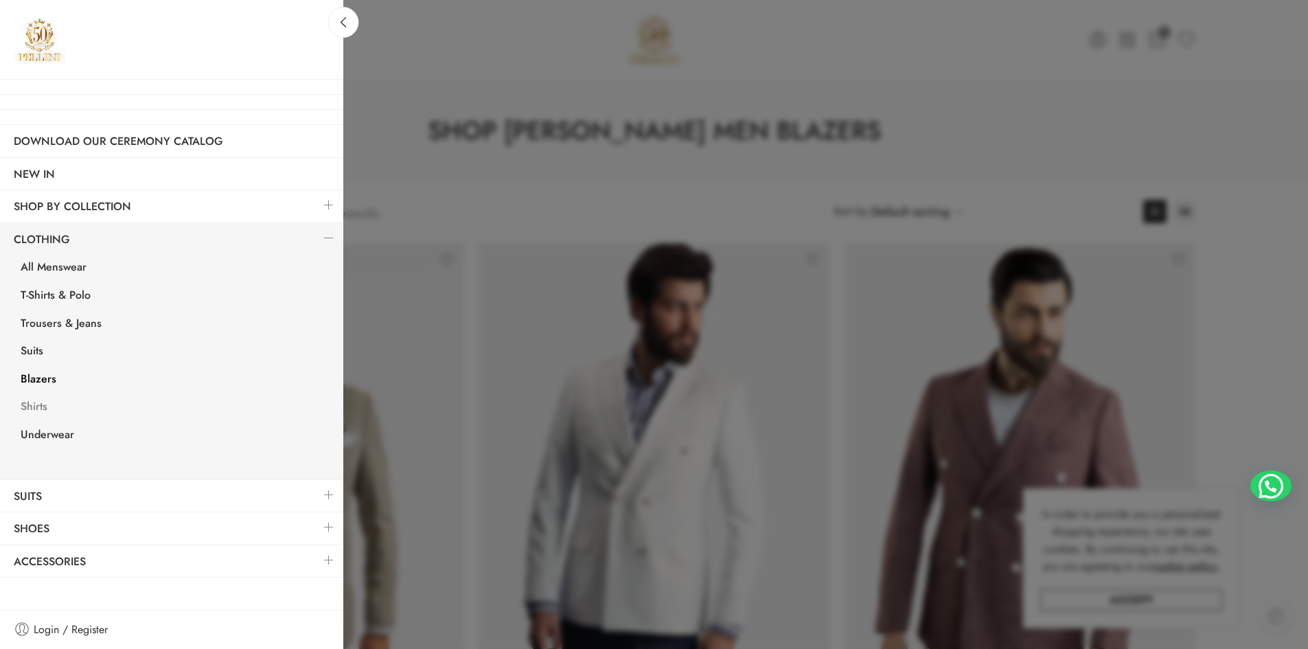
click at [40, 410] on link "Shirts" at bounding box center [175, 408] width 336 height 28
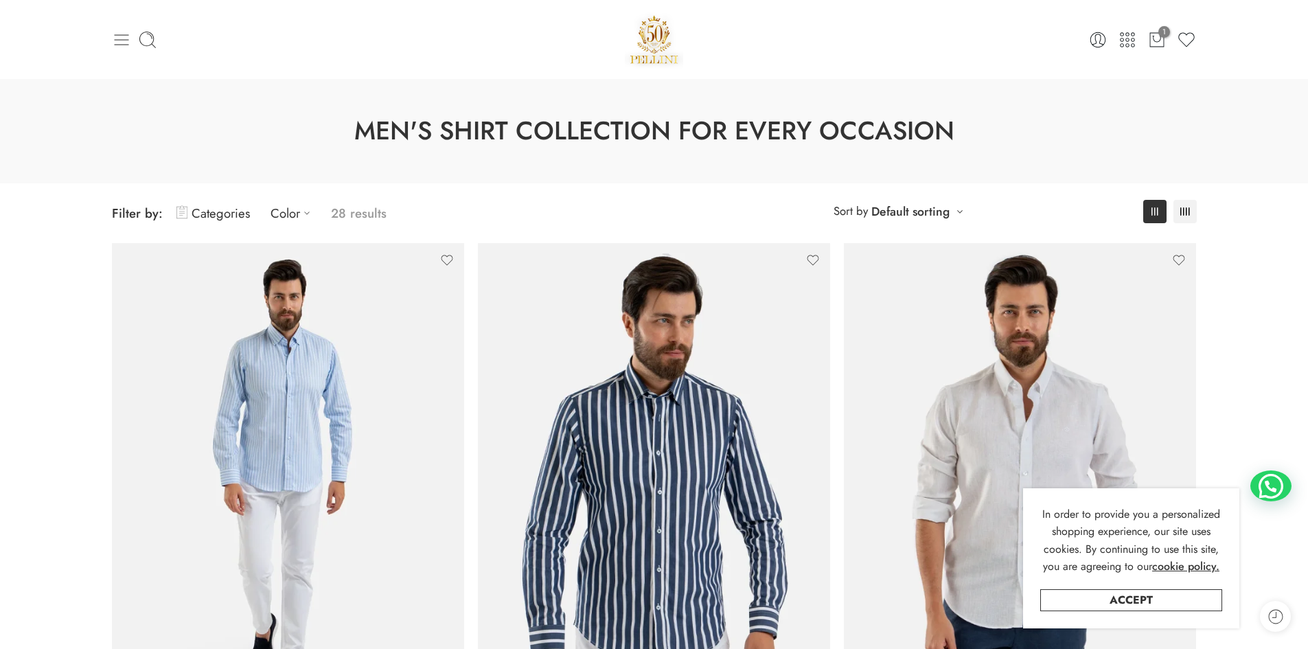
click at [125, 41] on icon at bounding box center [121, 39] width 19 height 19
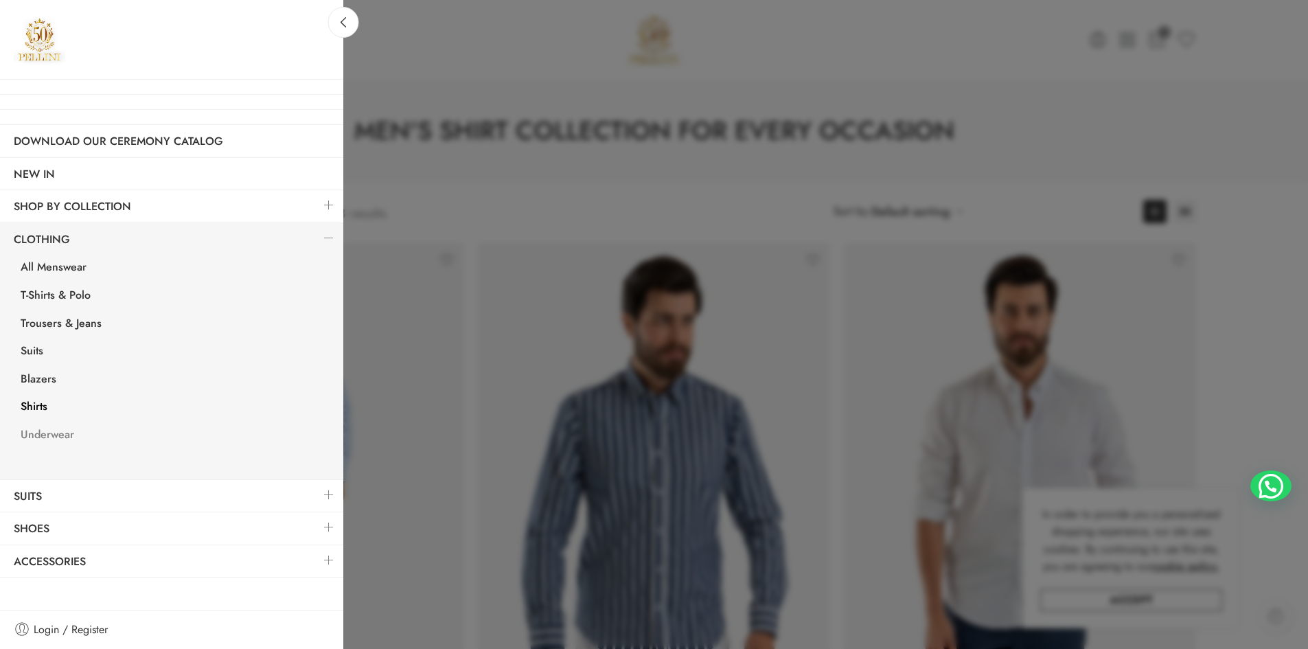
click at [52, 434] on link "Underwear" at bounding box center [175, 436] width 336 height 28
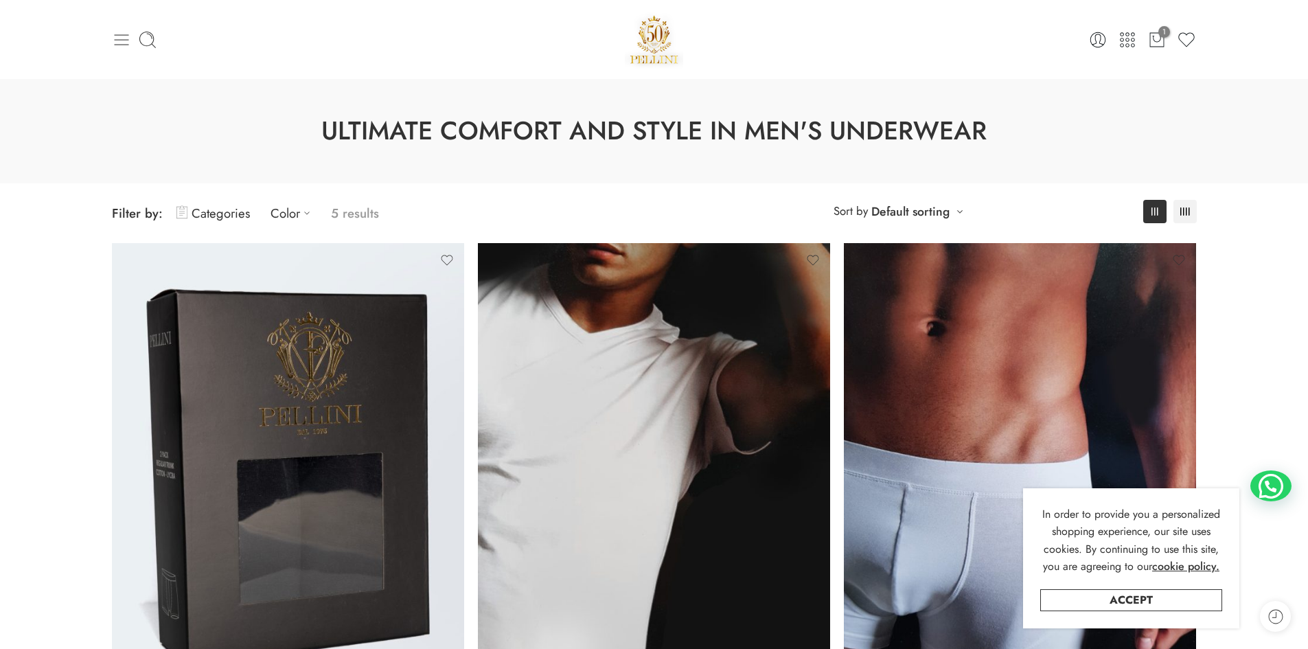
click at [114, 40] on icon at bounding box center [121, 39] width 14 height 11
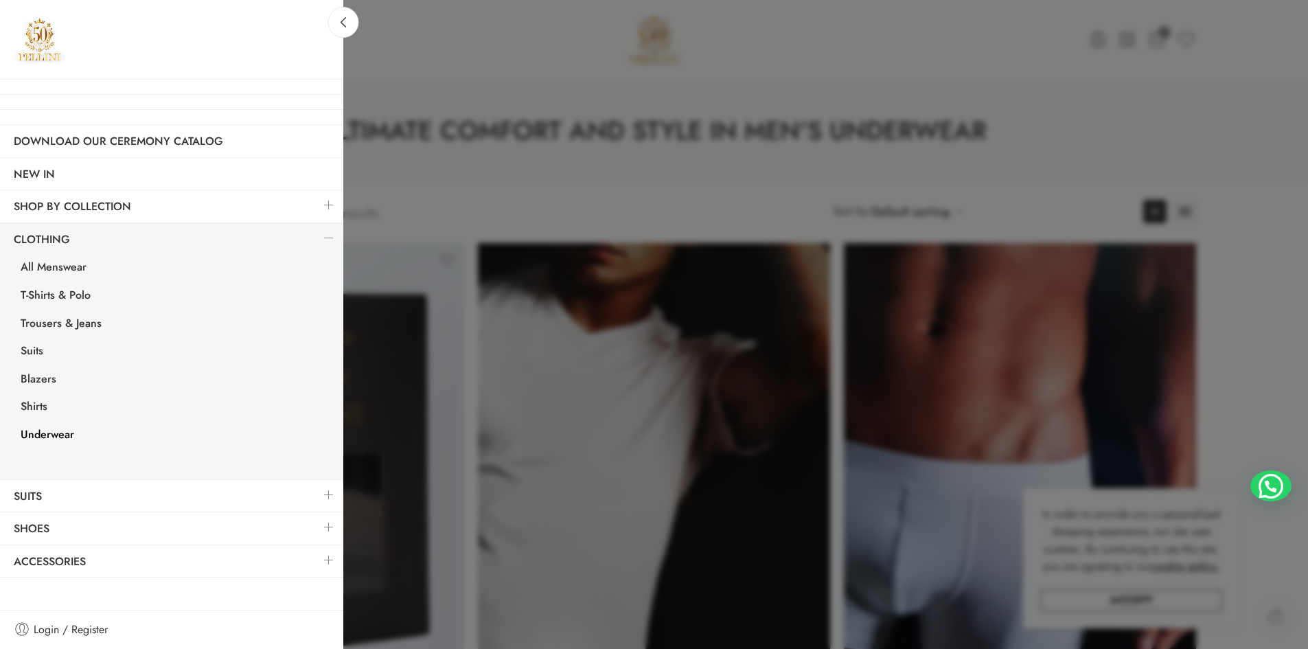
click at [328, 562] on link at bounding box center [328, 560] width 29 height 30
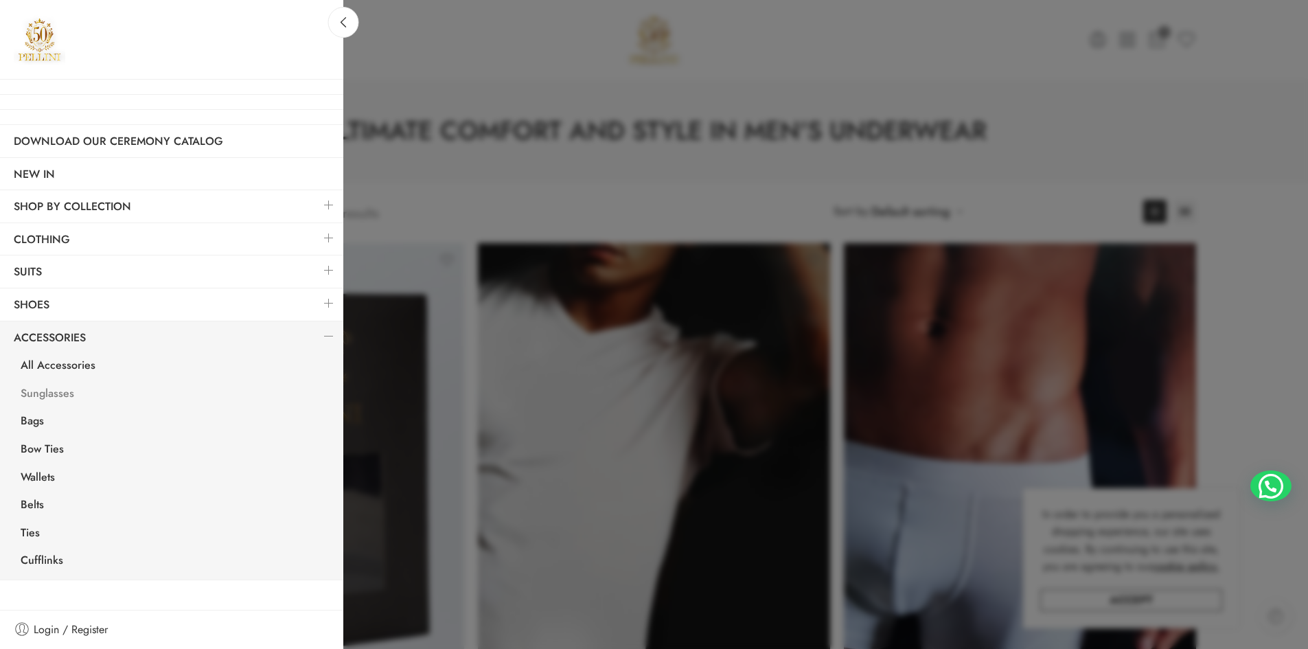
click at [60, 394] on link "Sunglasses" at bounding box center [175, 395] width 336 height 28
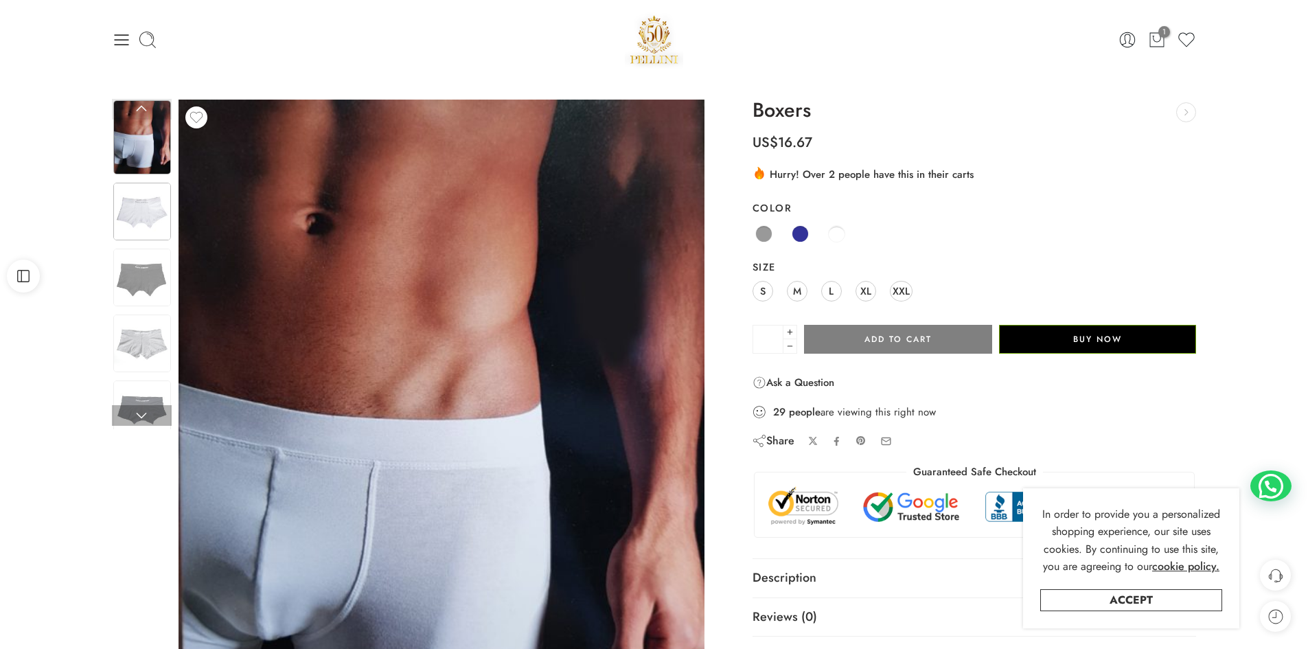
click at [134, 209] on img at bounding box center [142, 212] width 58 height 58
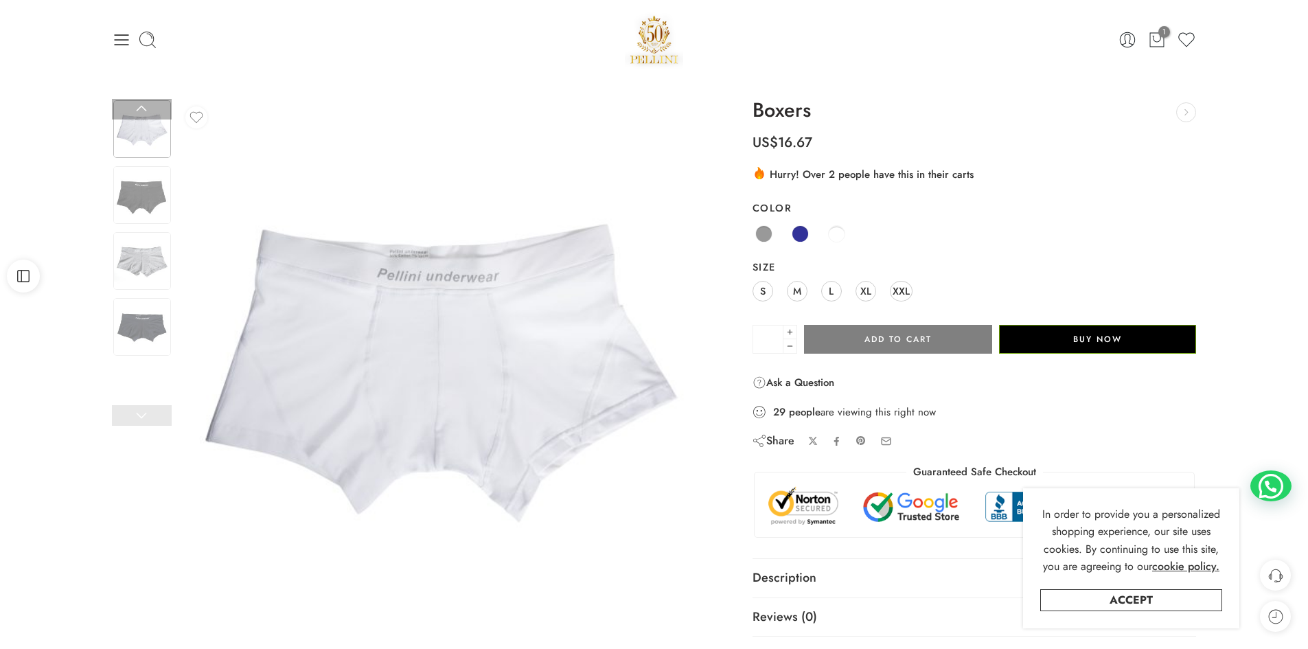
click at [136, 137] on img at bounding box center [142, 129] width 58 height 58
click at [138, 109] on link at bounding box center [142, 109] width 60 height 21
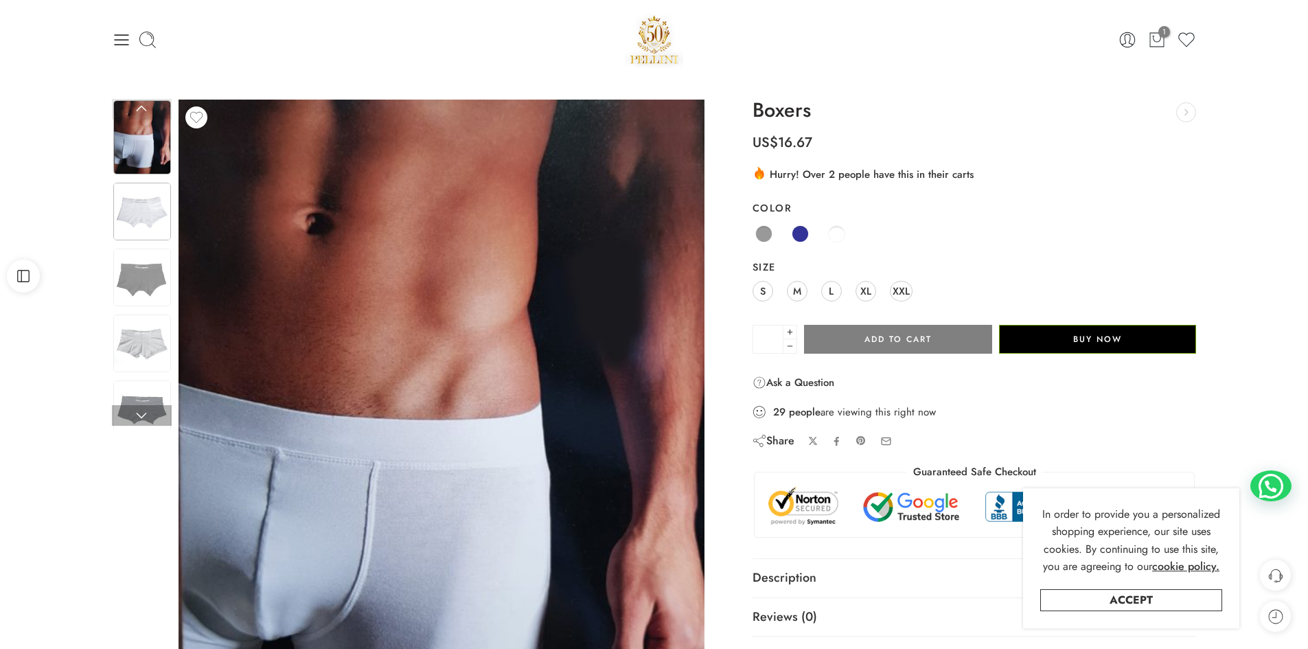
scroll to position [69, 0]
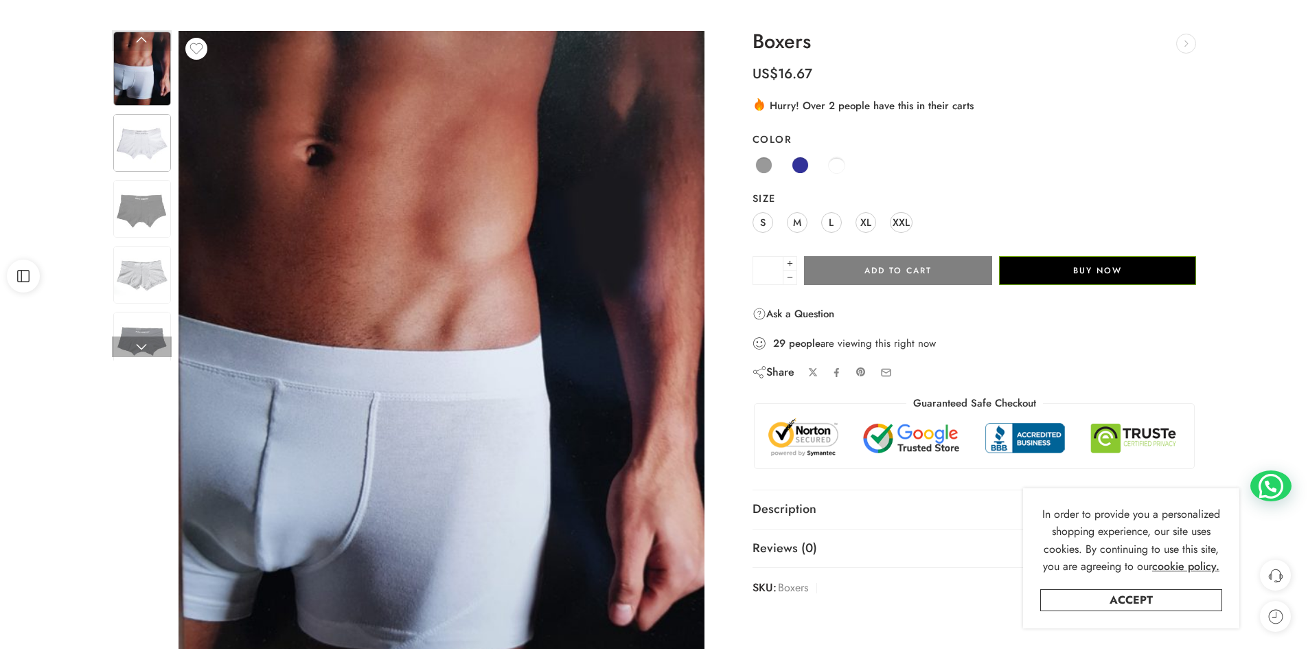
click at [153, 137] on img at bounding box center [142, 143] width 58 height 58
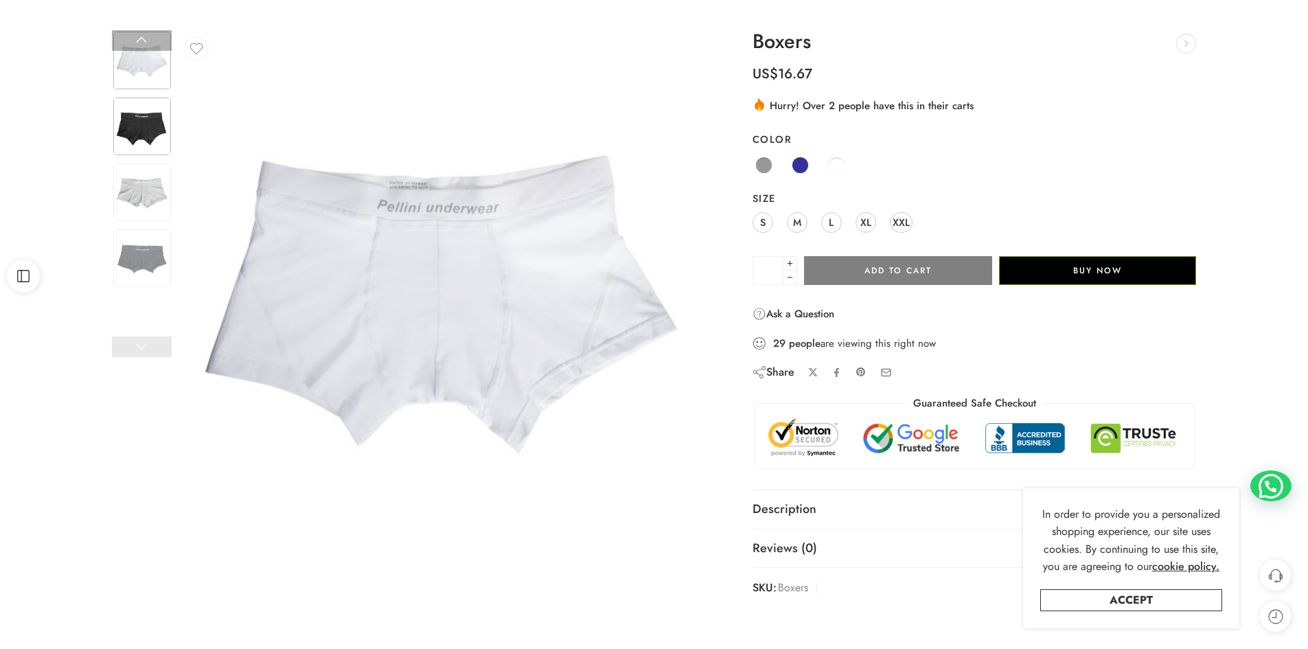
click at [139, 127] on img at bounding box center [142, 126] width 58 height 58
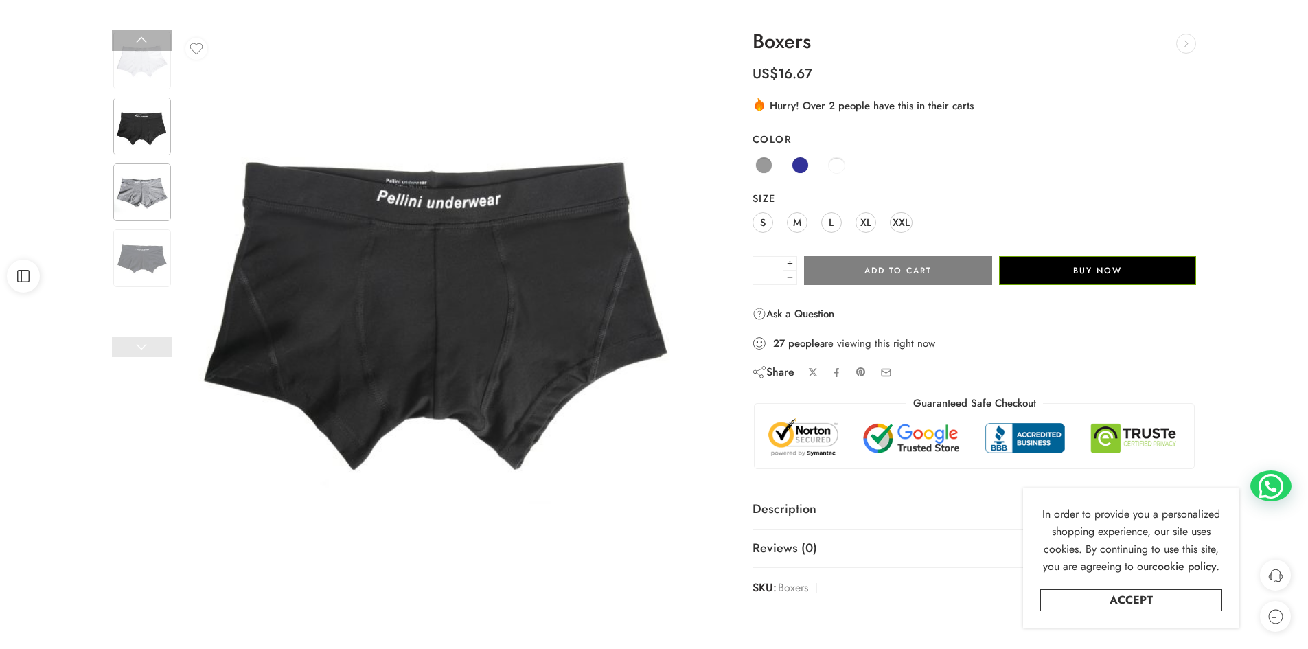
click at [143, 194] on img at bounding box center [142, 192] width 58 height 58
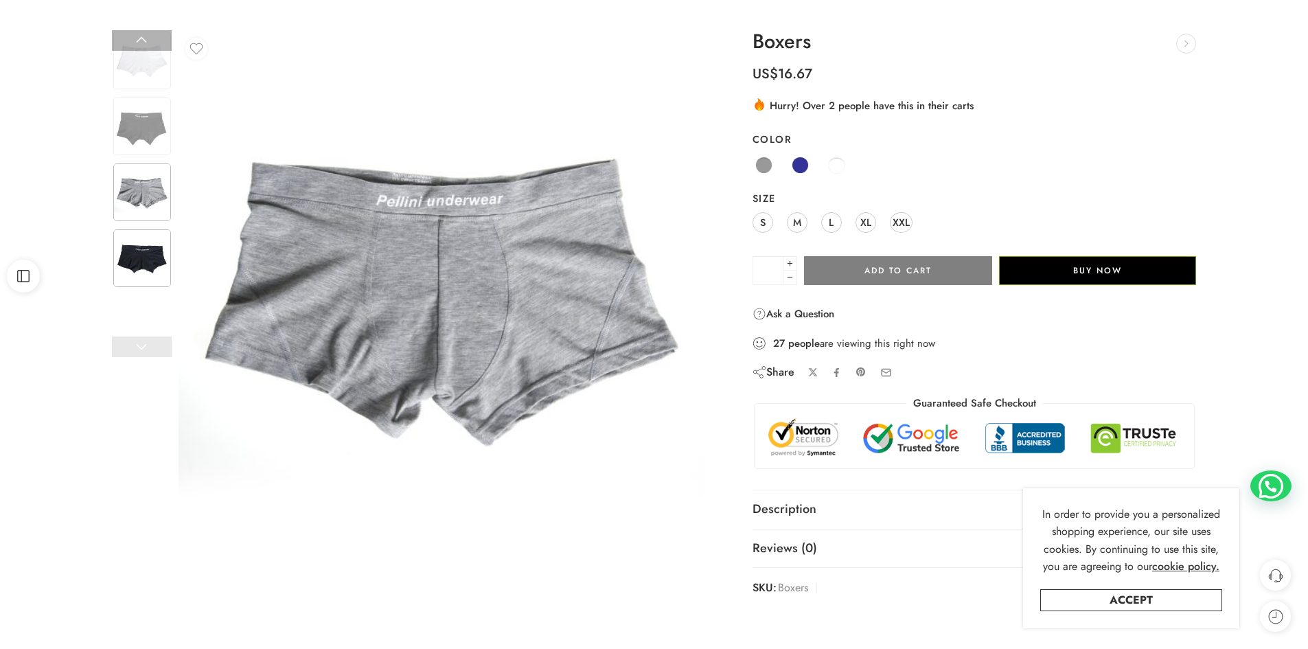
click at [144, 247] on img at bounding box center [142, 258] width 58 height 58
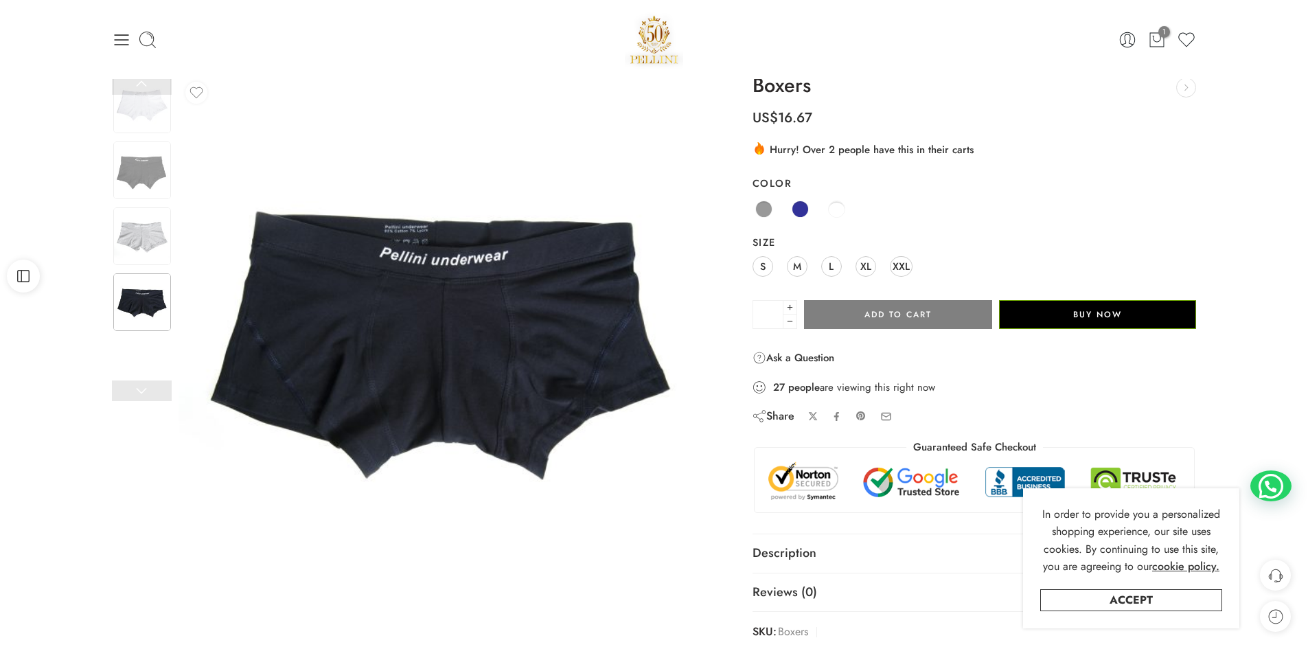
scroll to position [0, 0]
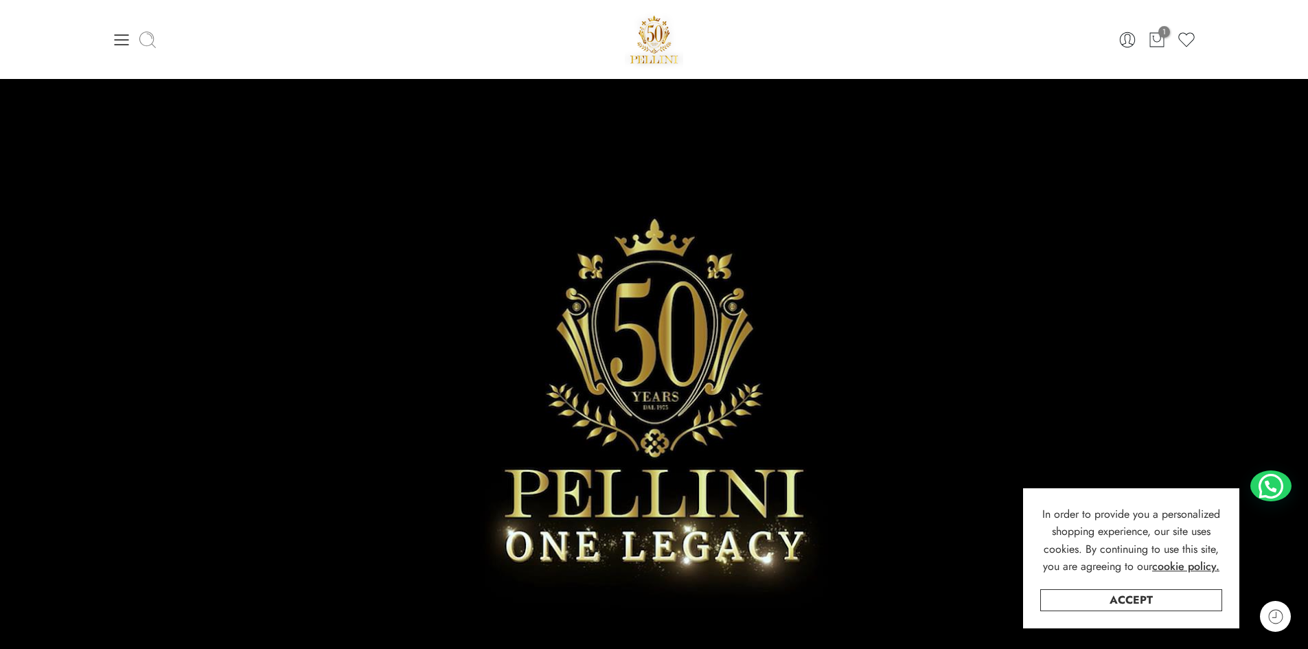
click at [148, 41] on icon at bounding box center [147, 39] width 19 height 19
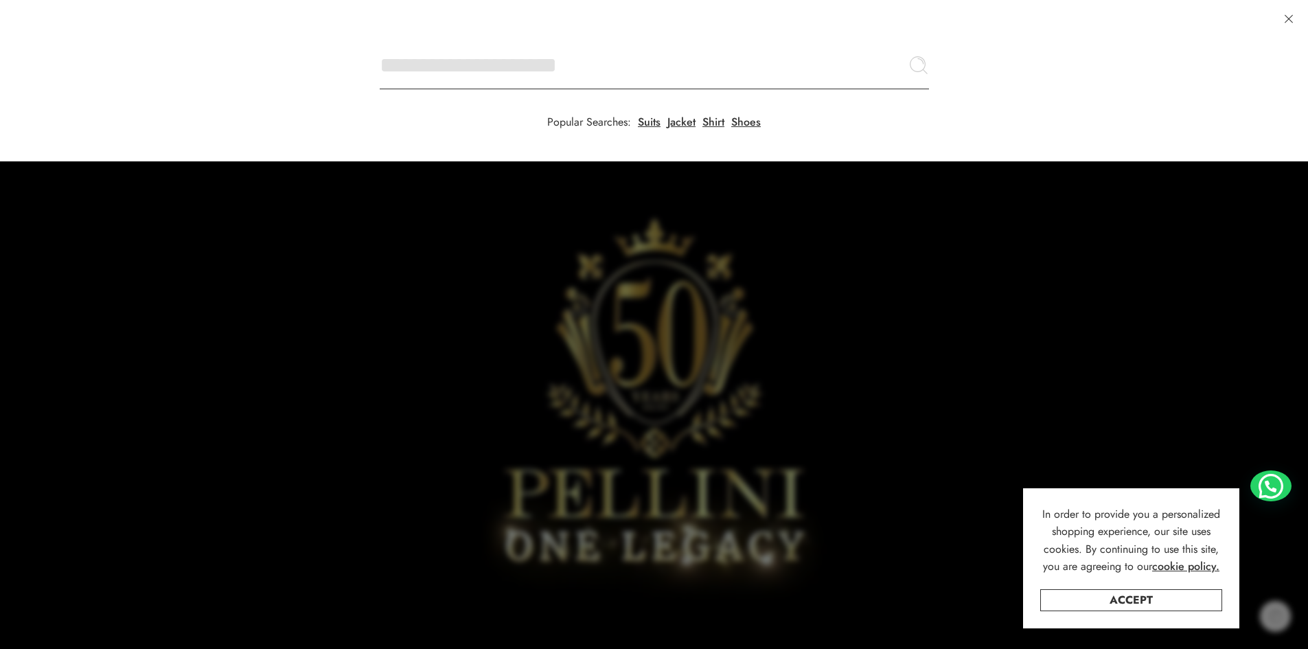
click at [380, 41] on input "Search here" at bounding box center [654, 65] width 549 height 48
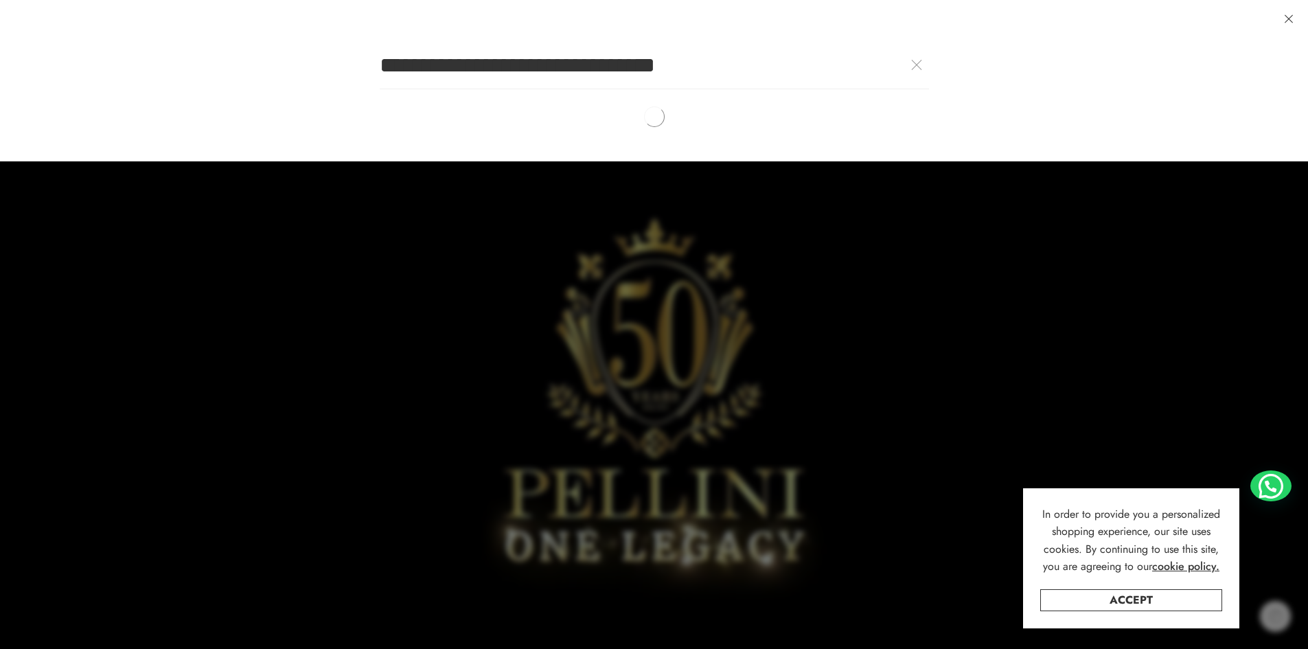
type input "**********"
click button "Search" at bounding box center [0, 0] width 0 height 0
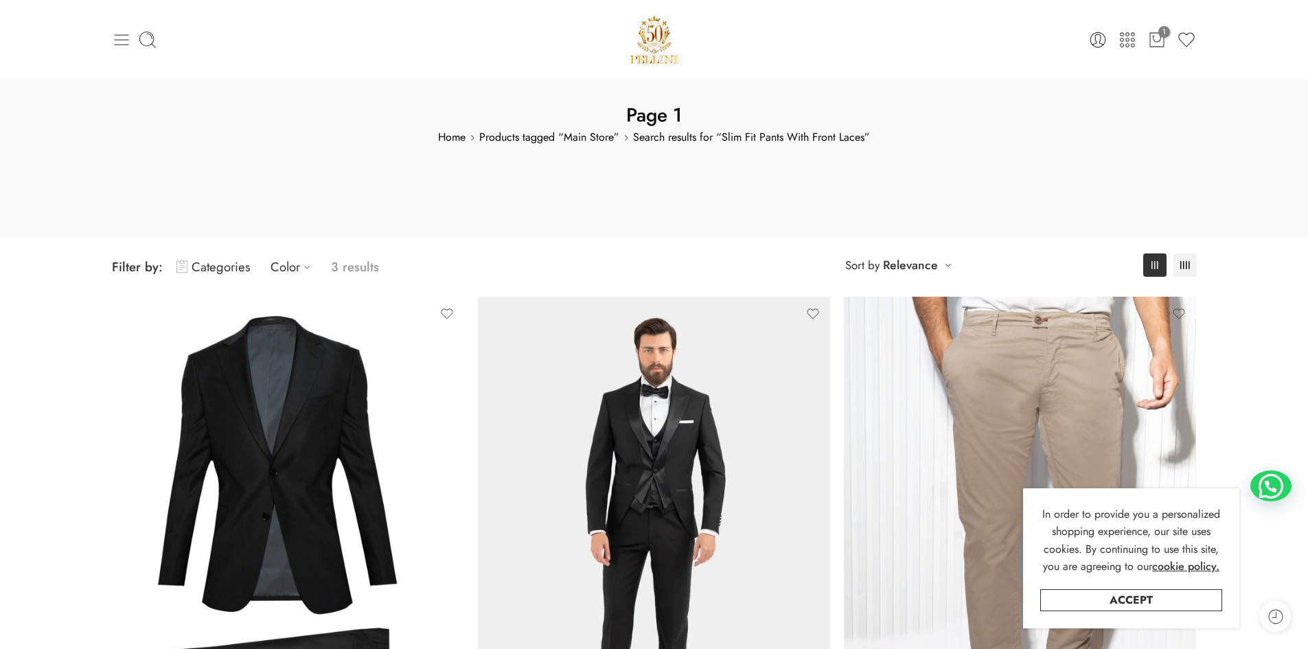
click at [112, 42] on icon at bounding box center [121, 39] width 19 height 19
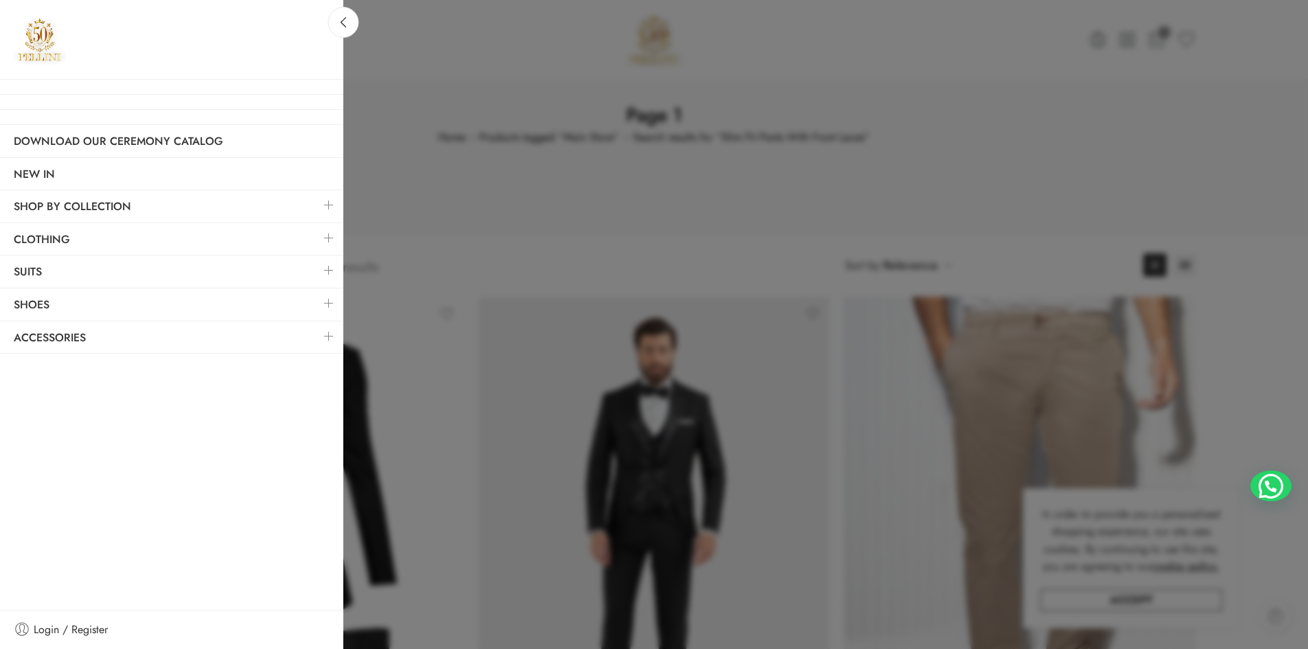
click at [330, 238] on link at bounding box center [328, 238] width 29 height 30
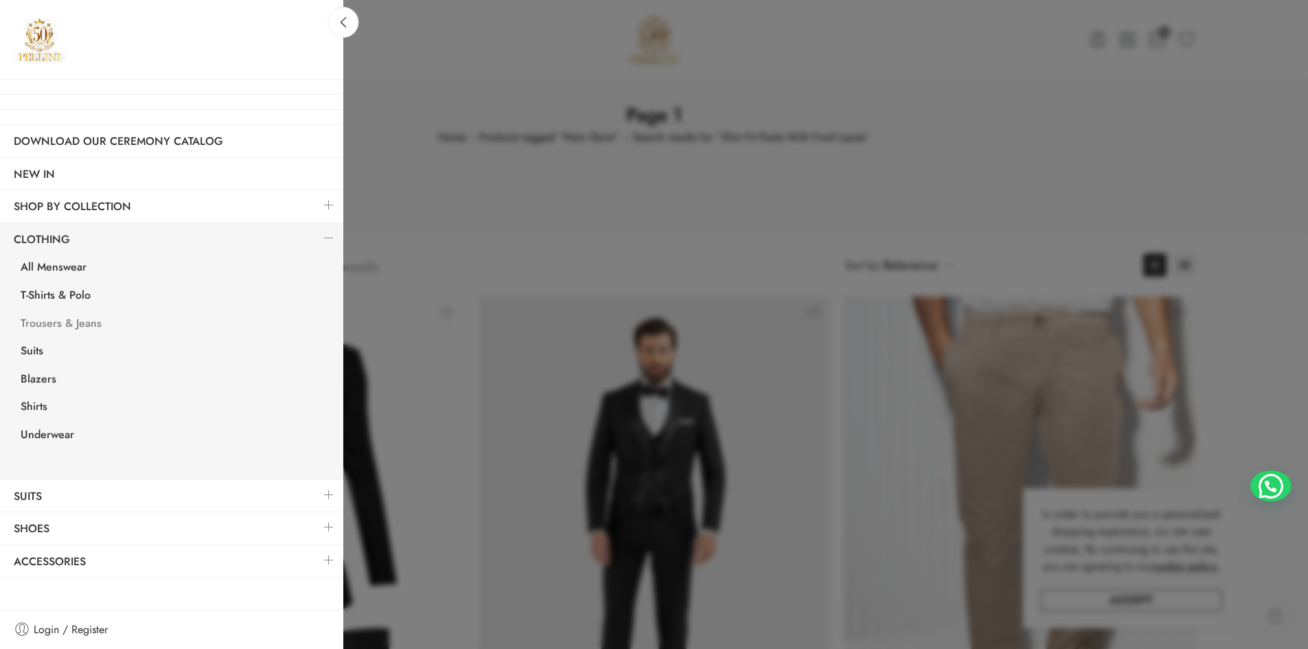
click at [62, 327] on link "Trousers & Jeans" at bounding box center [175, 325] width 336 height 28
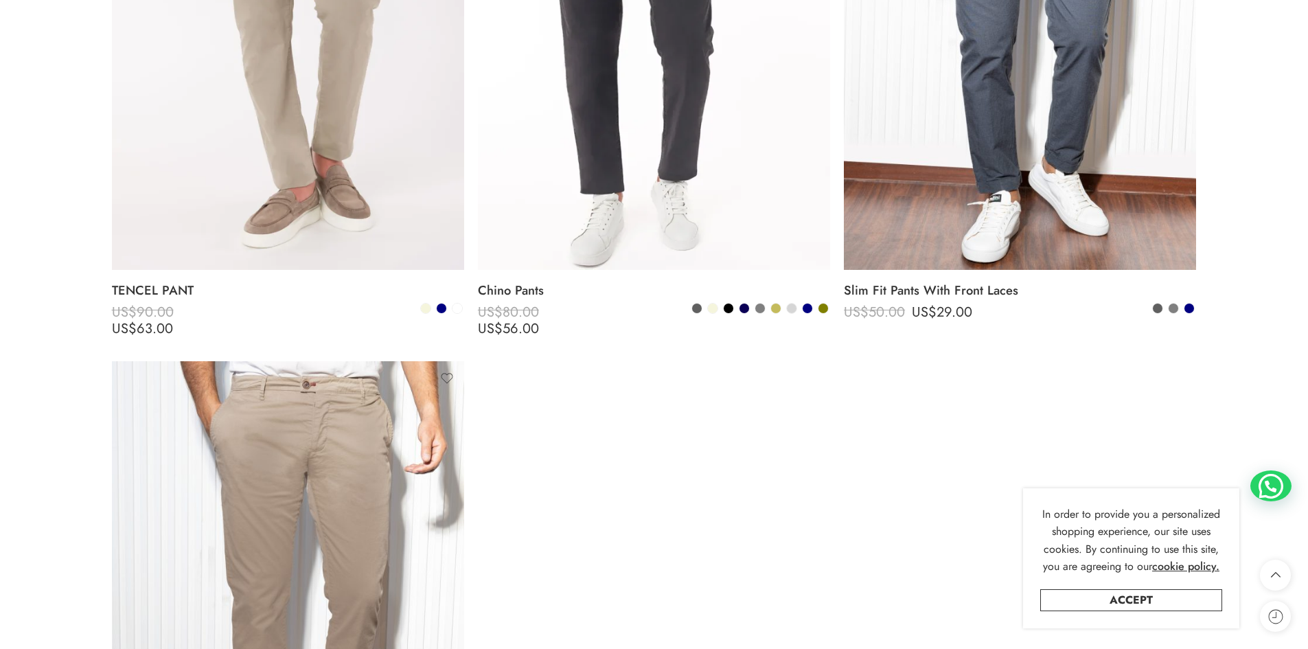
scroll to position [1830, 0]
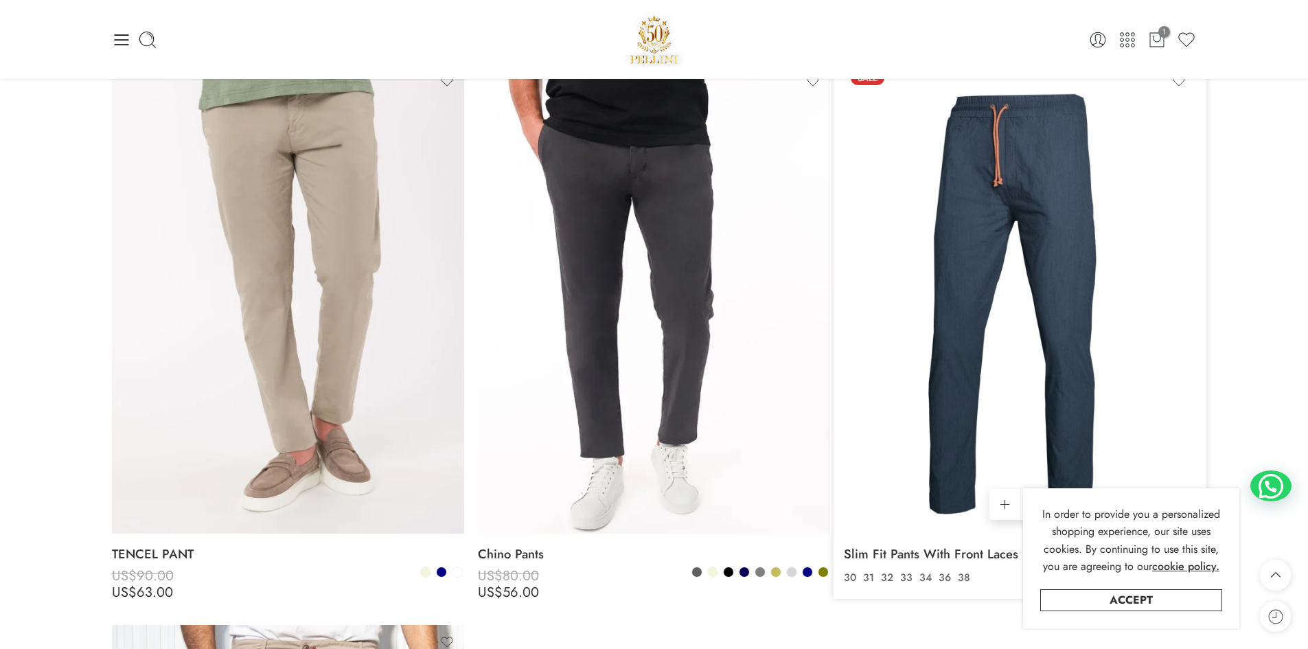
click at [1035, 286] on img at bounding box center [1020, 299] width 352 height 470
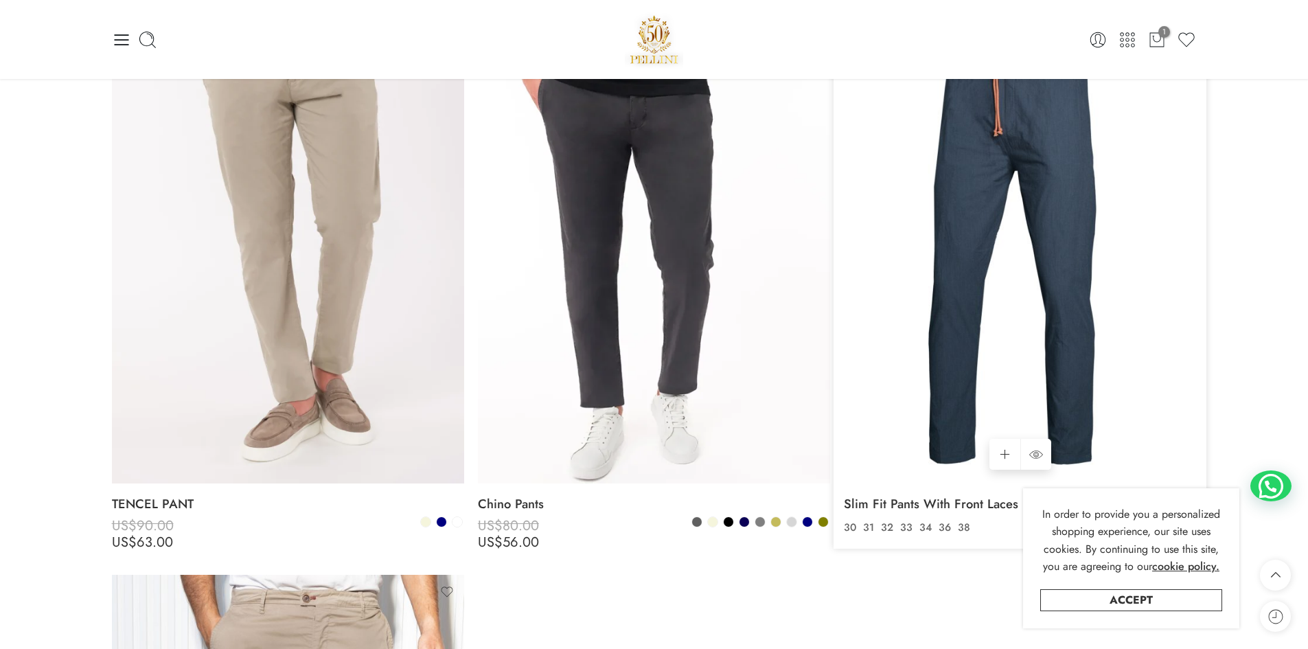
scroll to position [1968, 0]
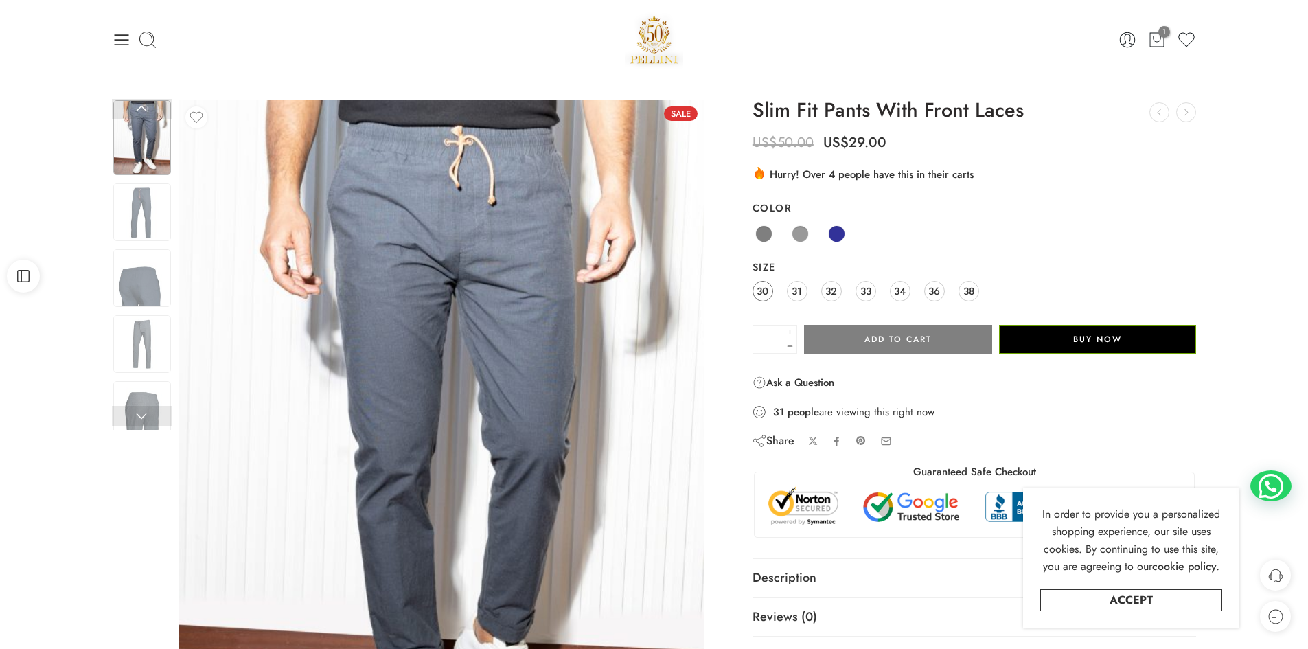
click at [768, 292] on span "30" at bounding box center [763, 291] width 12 height 19
click at [794, 290] on span "31" at bounding box center [797, 291] width 10 height 19
click at [830, 290] on span "32" at bounding box center [831, 291] width 12 height 19
click at [803, 236] on span at bounding box center [800, 233] width 17 height 17
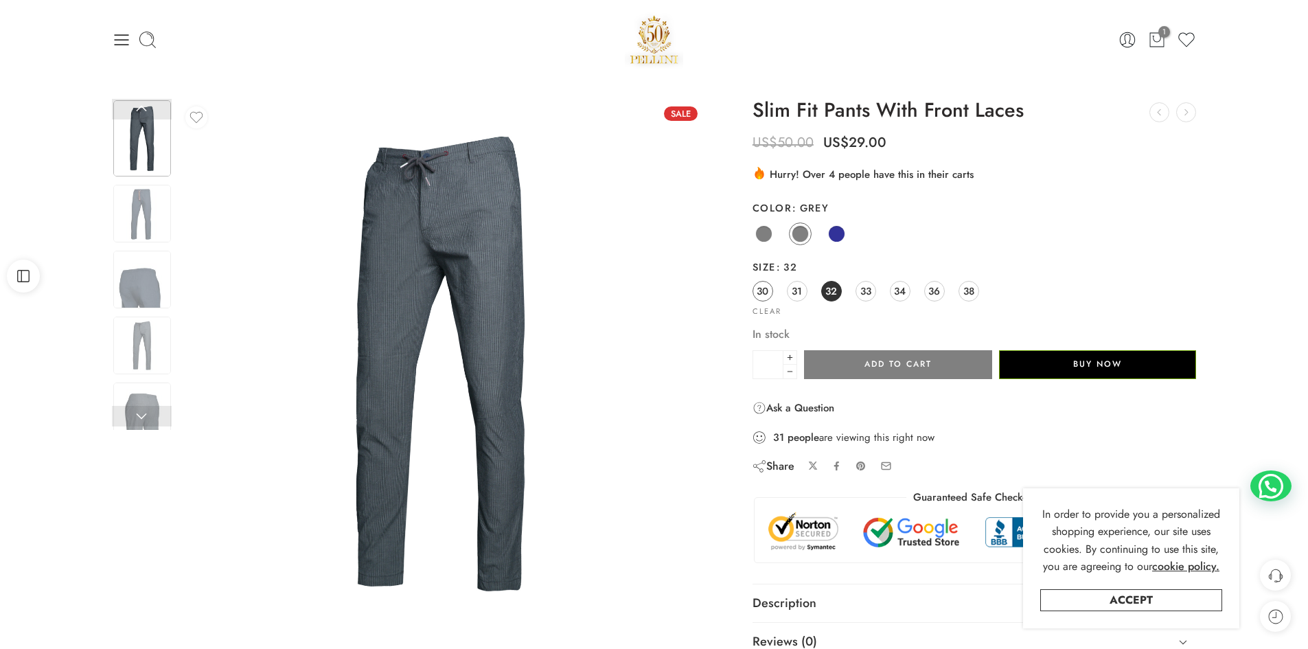
click at [768, 289] on span "30" at bounding box center [763, 291] width 12 height 19
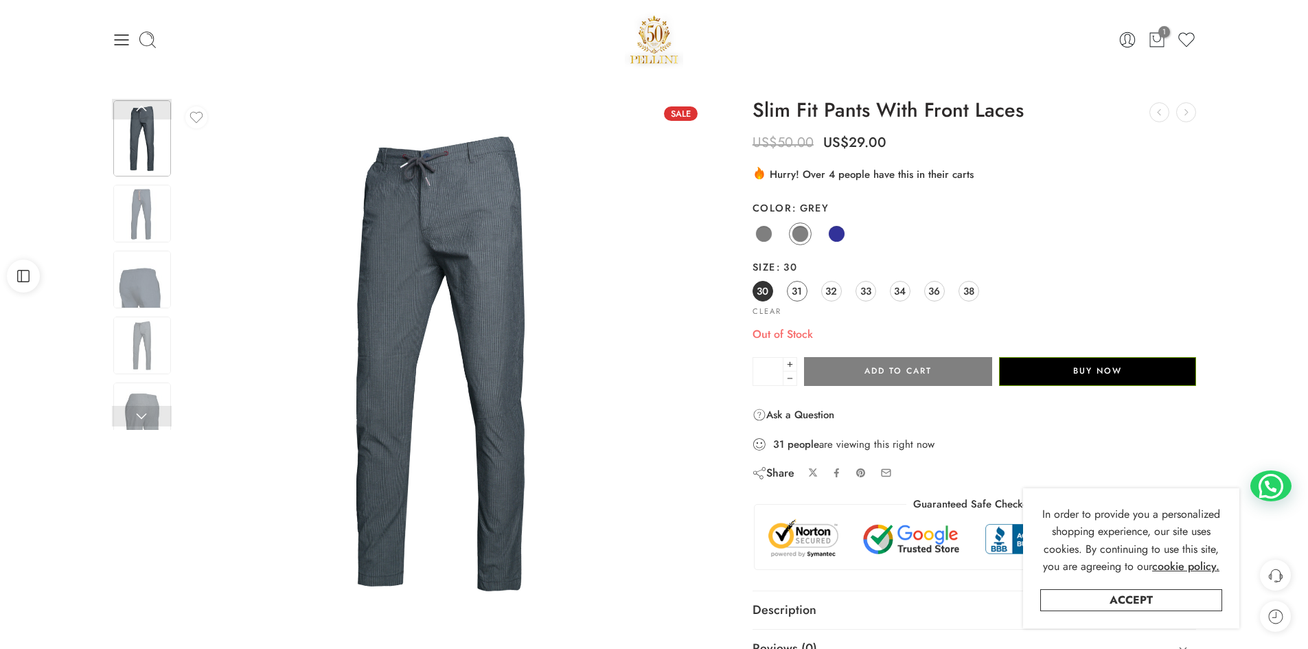
click at [804, 289] on link "31" at bounding box center [797, 291] width 21 height 21
click at [765, 229] on span at bounding box center [763, 233] width 17 height 17
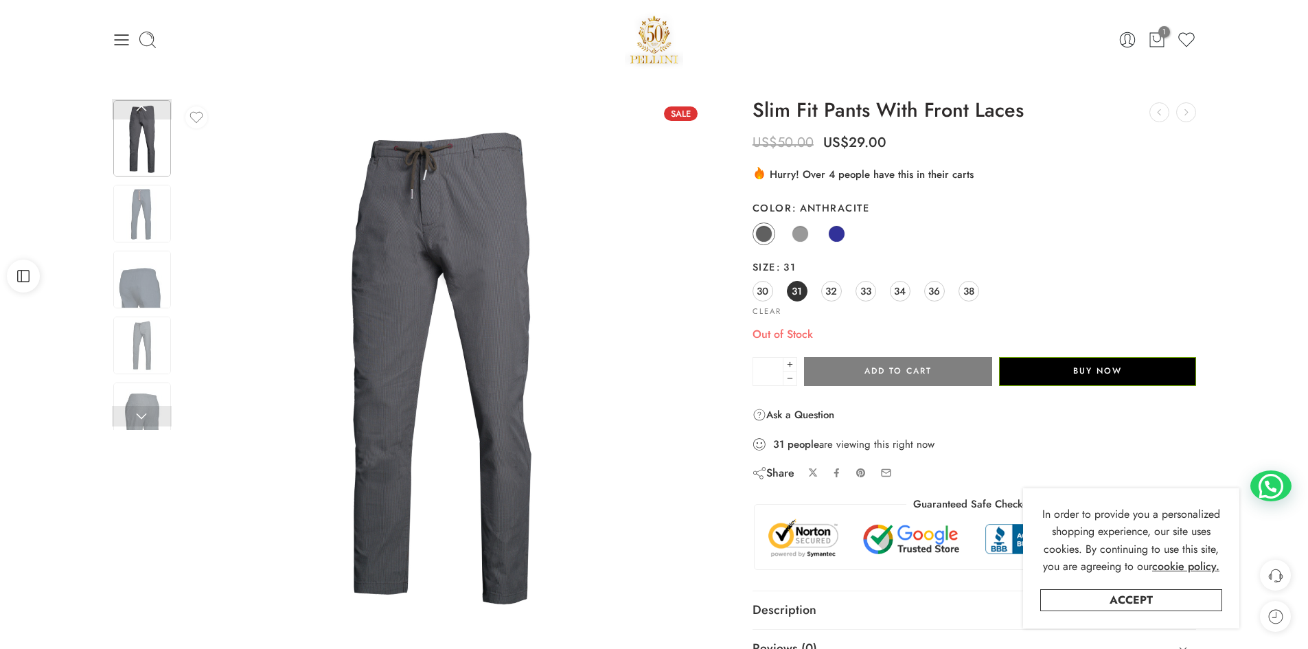
click at [774, 288] on div "30 31 32 33 34 36 38" at bounding box center [974, 291] width 444 height 25
click at [766, 289] on span "30" at bounding box center [763, 291] width 12 height 19
click at [831, 290] on span "32" at bounding box center [831, 291] width 12 height 19
click at [866, 291] on span "33" at bounding box center [865, 291] width 11 height 19
click at [805, 236] on span at bounding box center [800, 233] width 17 height 17
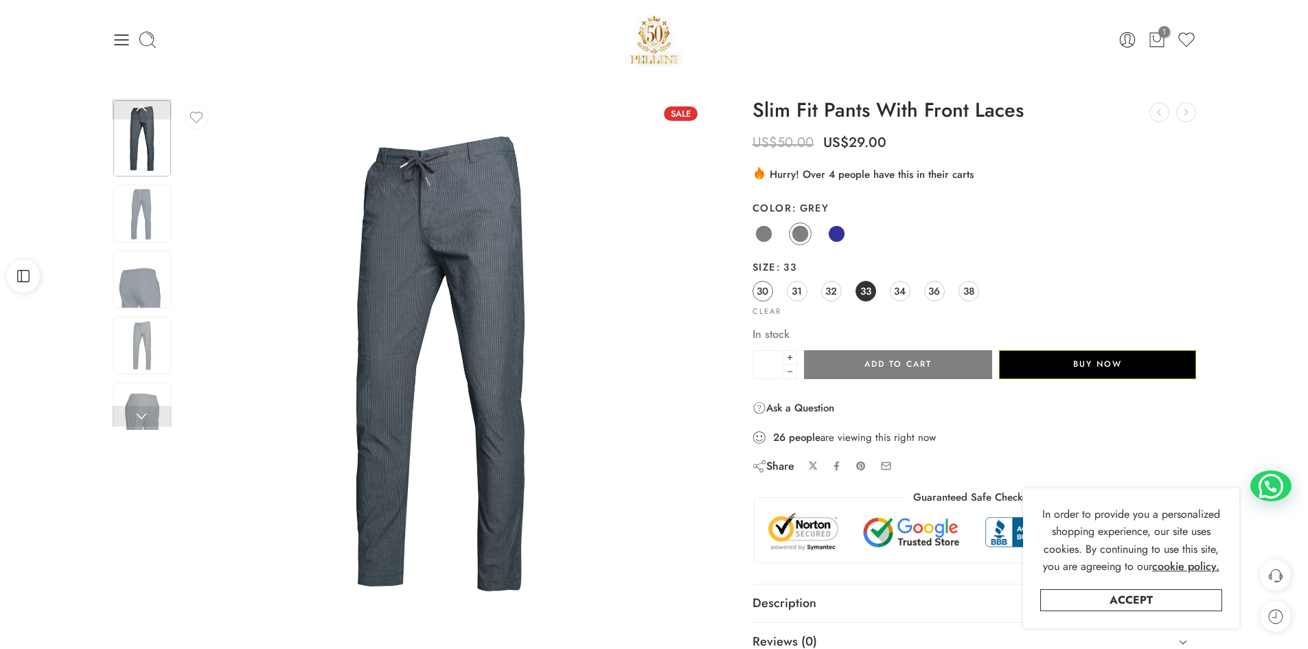
click at [763, 292] on span "30" at bounding box center [763, 291] width 12 height 19
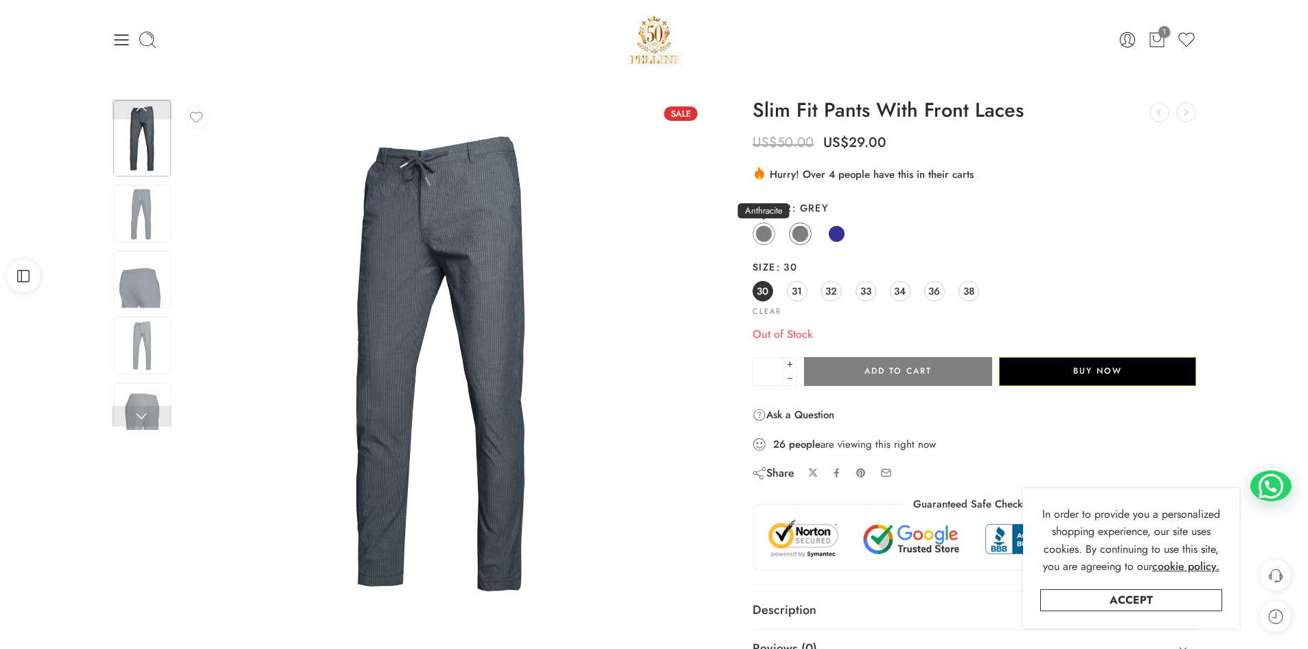
click at [762, 232] on span at bounding box center [763, 233] width 17 height 17
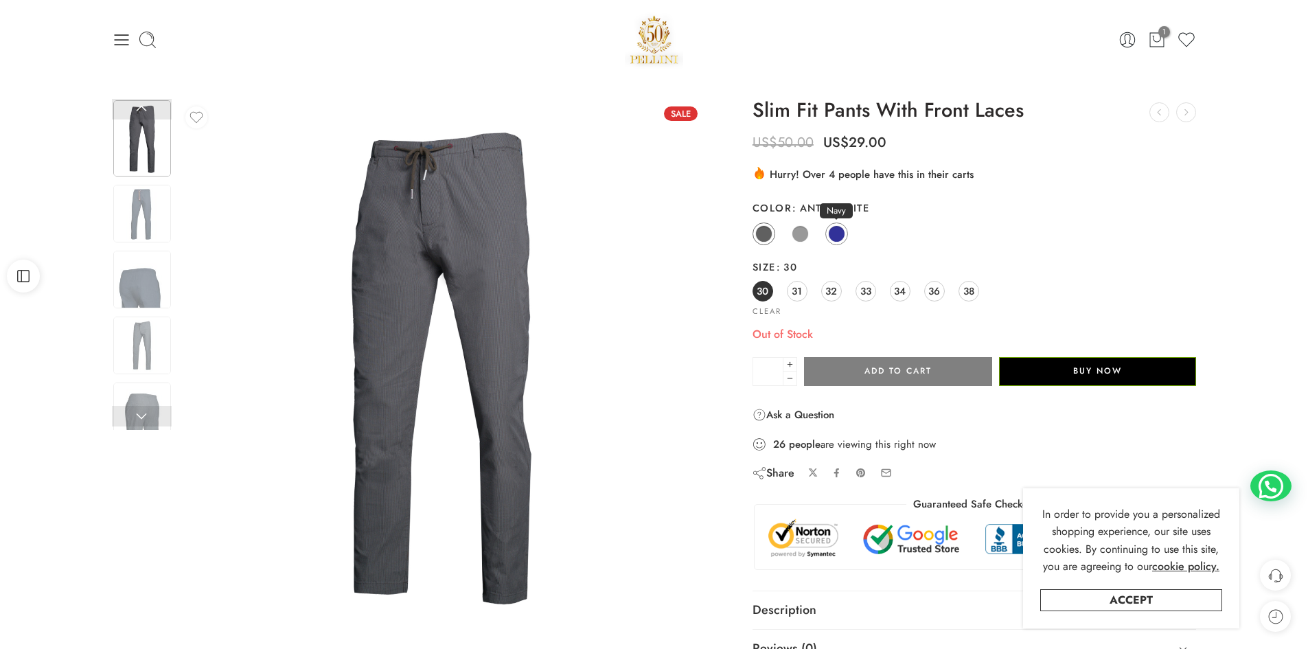
click at [840, 238] on span at bounding box center [836, 233] width 17 height 17
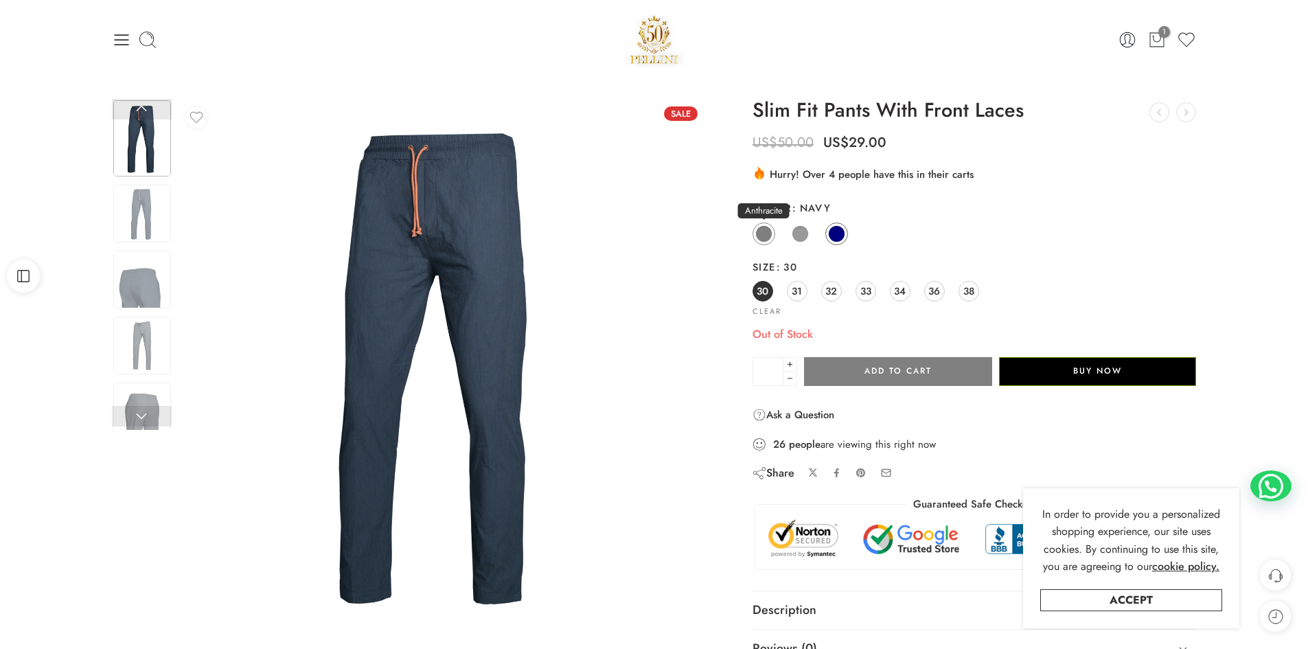
click at [767, 232] on span at bounding box center [763, 233] width 17 height 17
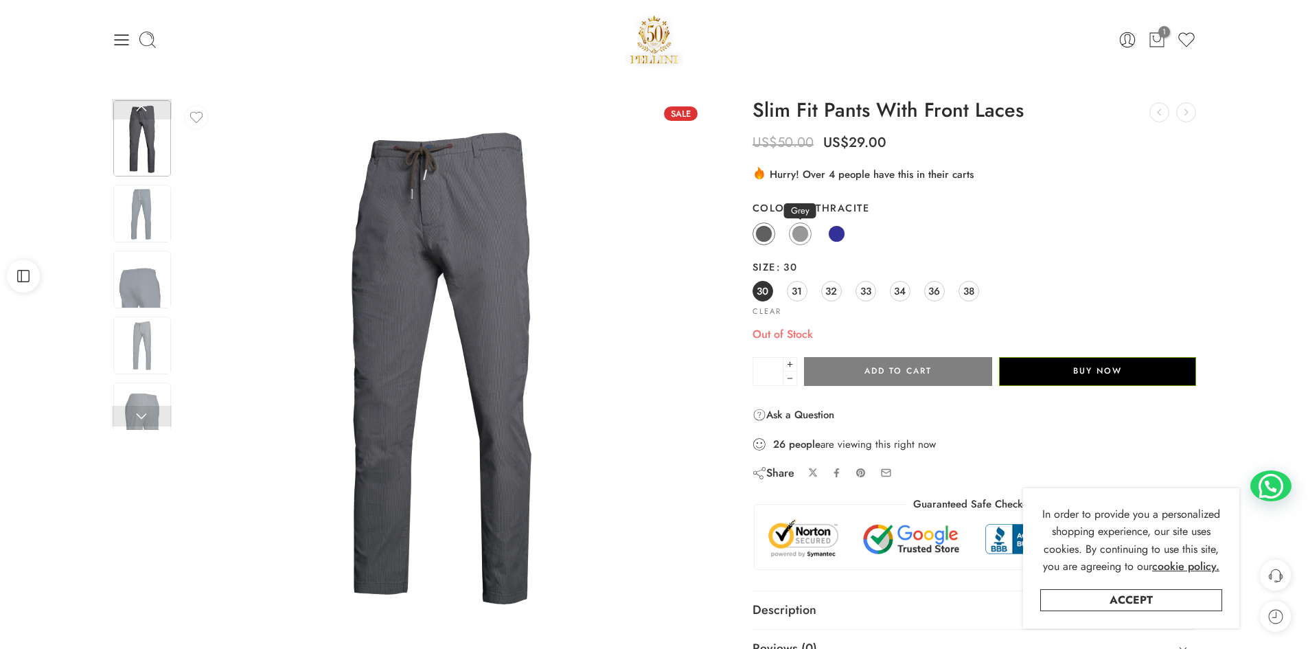
click at [798, 237] on span at bounding box center [800, 233] width 17 height 17
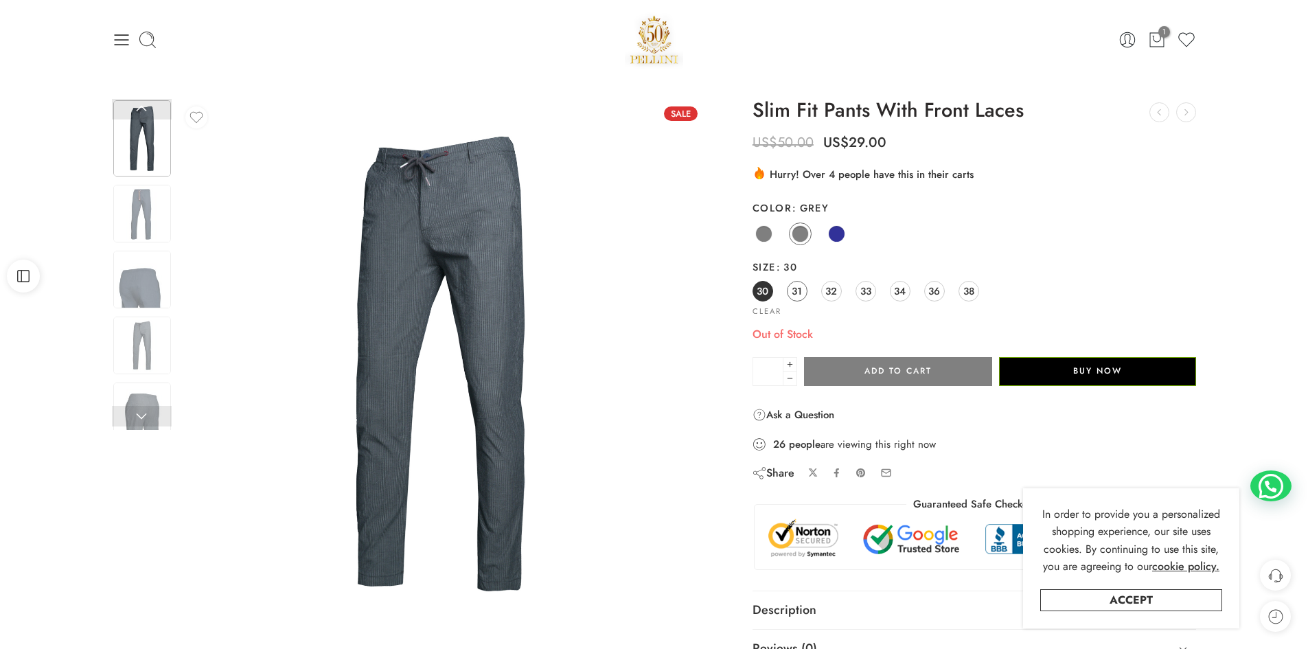
click at [799, 293] on span "31" at bounding box center [797, 291] width 10 height 19
click at [828, 294] on span "32" at bounding box center [831, 291] width 12 height 19
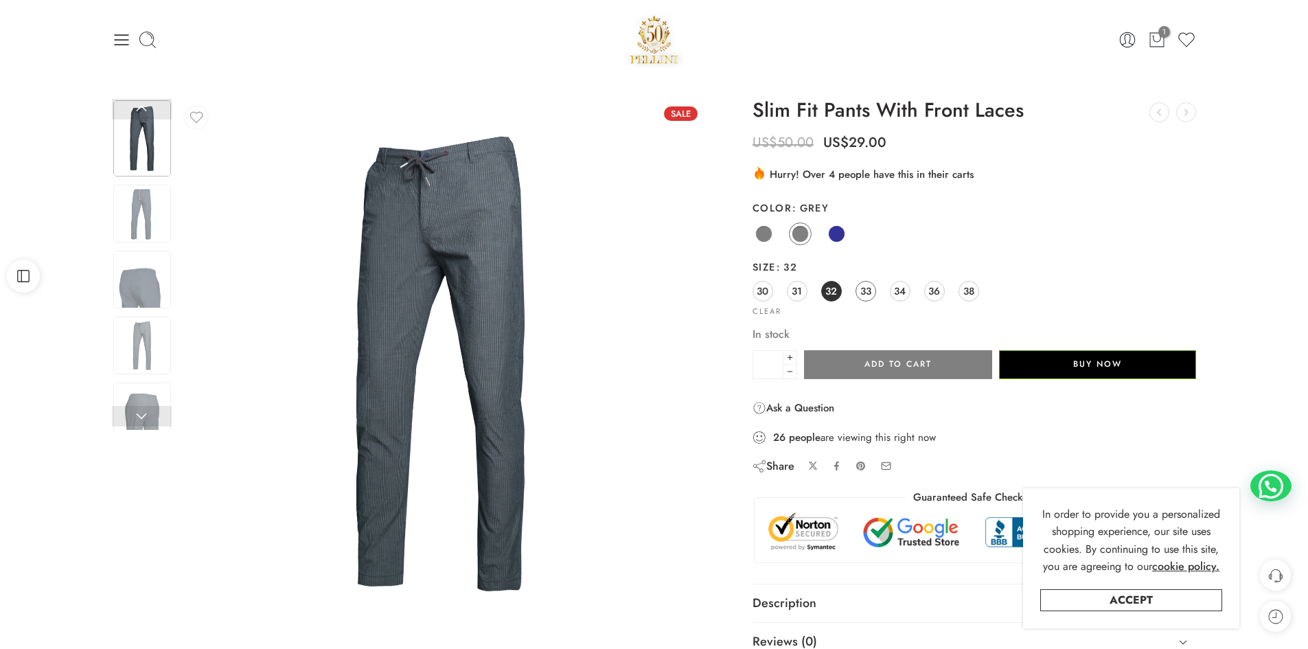
click at [864, 290] on span "33" at bounding box center [865, 291] width 11 height 19
click at [893, 294] on link "34" at bounding box center [900, 291] width 21 height 21
click at [932, 294] on span "36" at bounding box center [934, 291] width 12 height 19
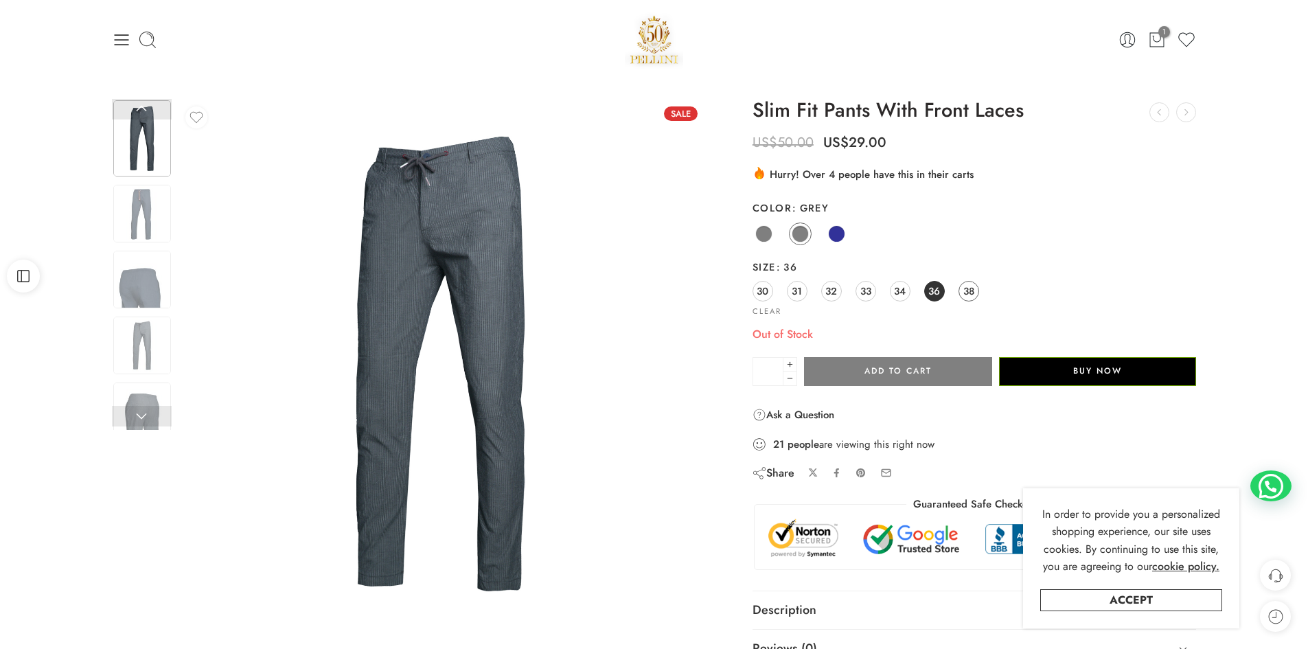
click at [963, 295] on span "38" at bounding box center [968, 291] width 11 height 19
click at [896, 290] on span "34" at bounding box center [900, 291] width 12 height 19
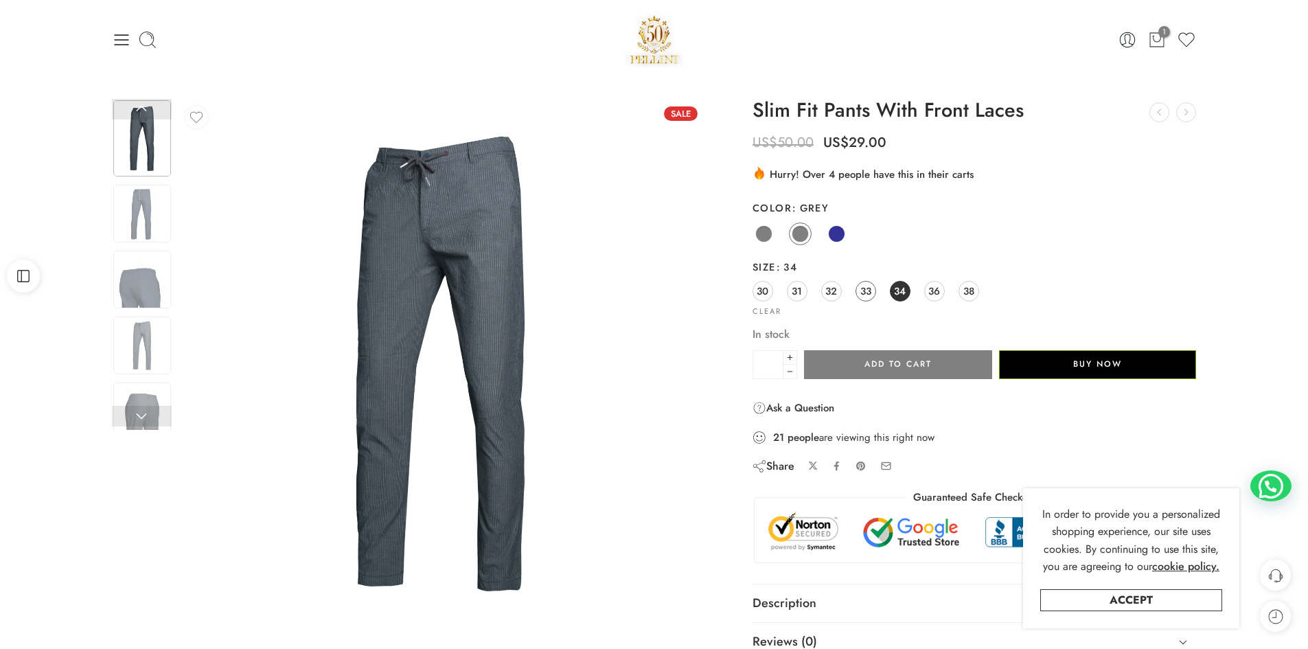
click at [867, 290] on span "33" at bounding box center [865, 291] width 11 height 19
click at [827, 292] on span "32" at bounding box center [831, 291] width 12 height 19
click at [763, 242] on span at bounding box center [763, 233] width 17 height 17
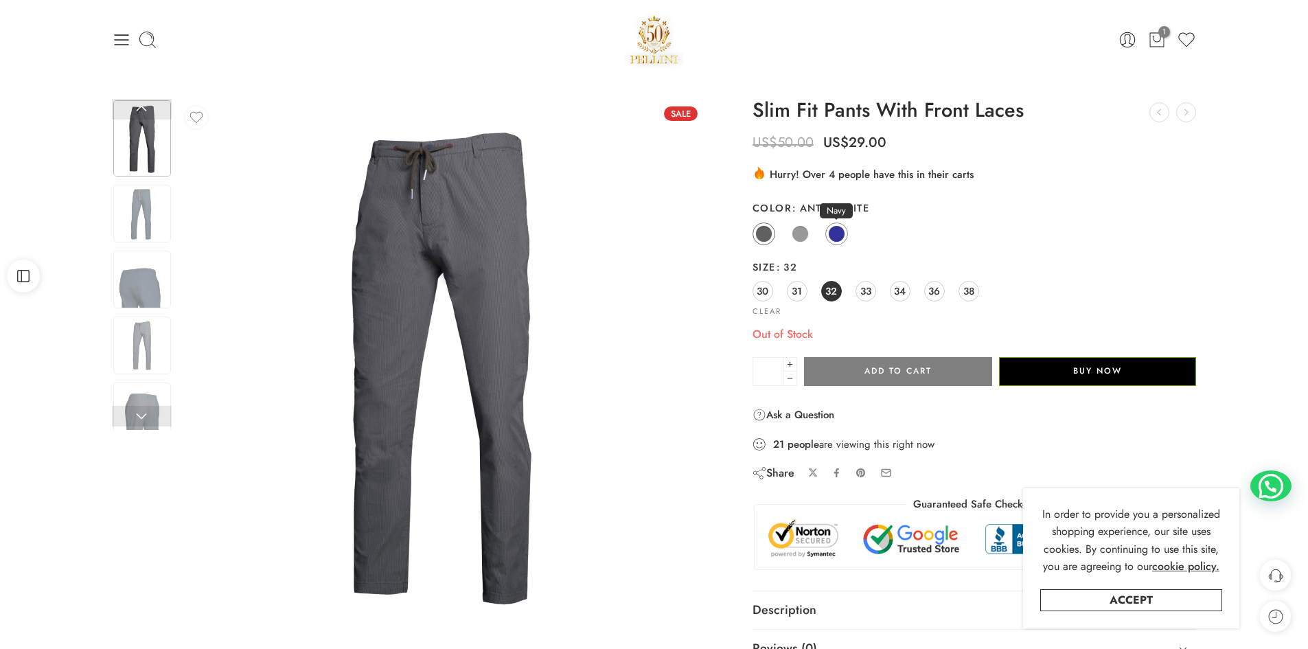
click at [839, 236] on span at bounding box center [836, 233] width 17 height 17
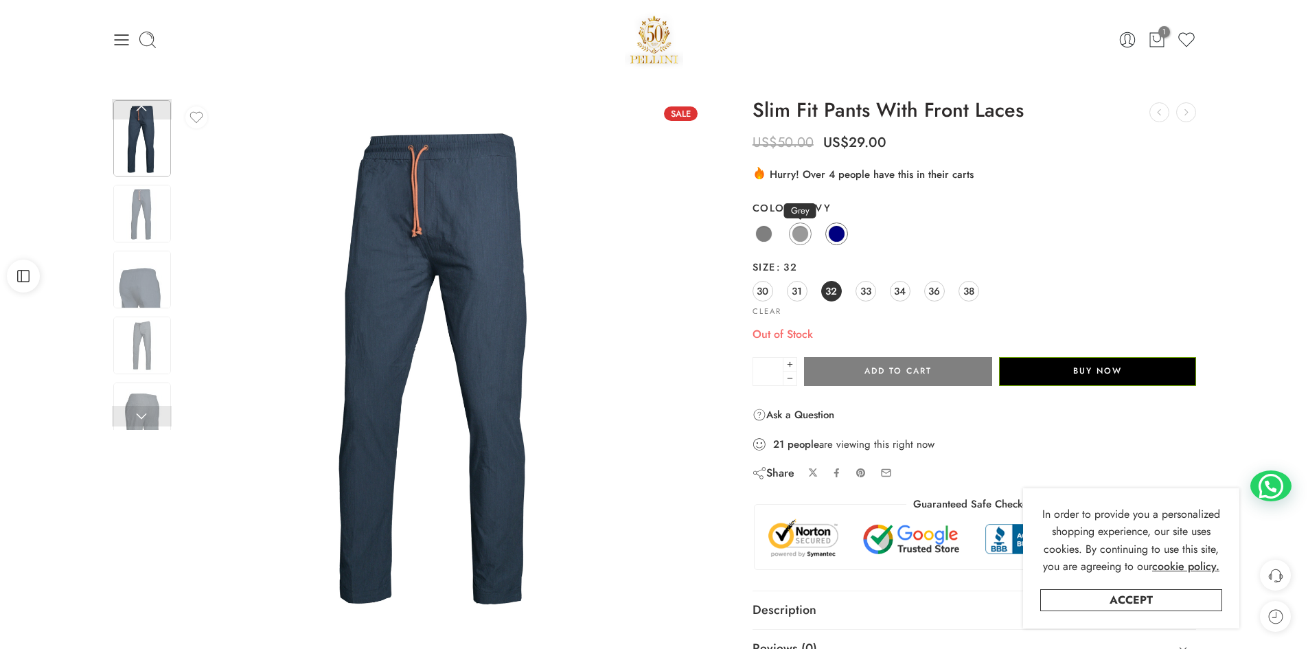
click at [796, 236] on span at bounding box center [800, 233] width 17 height 17
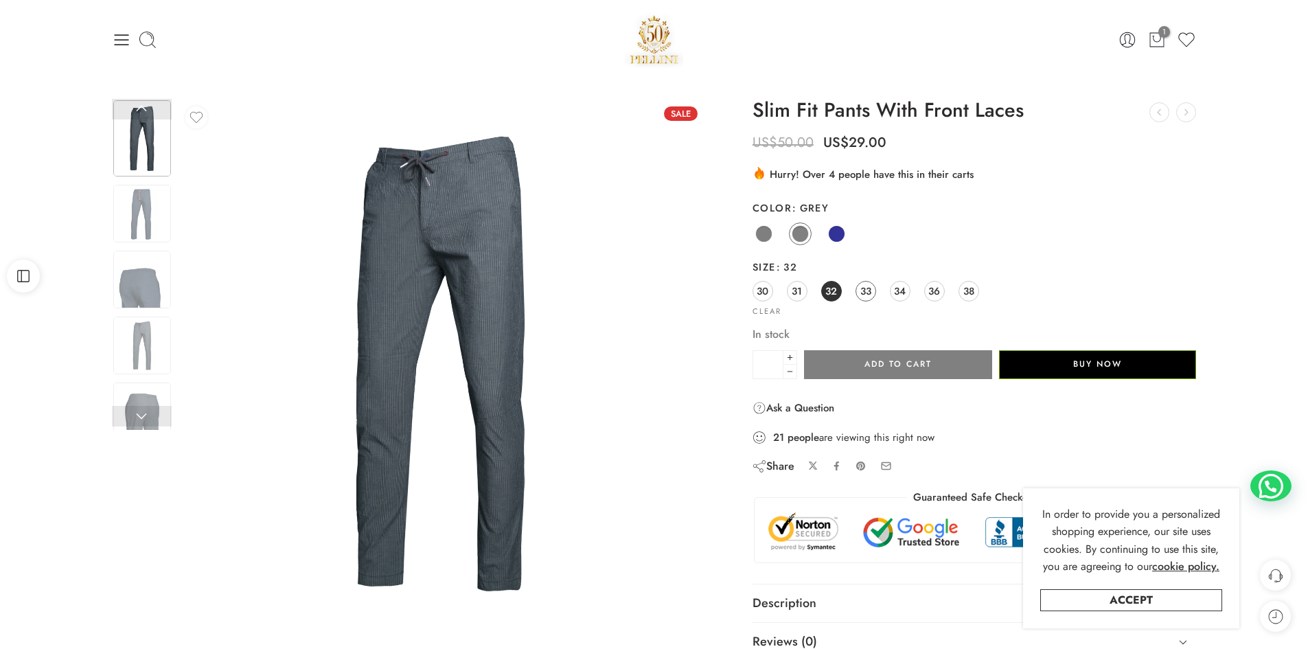
click at [866, 289] on span "33" at bounding box center [865, 291] width 11 height 19
click at [838, 235] on span at bounding box center [836, 233] width 17 height 17
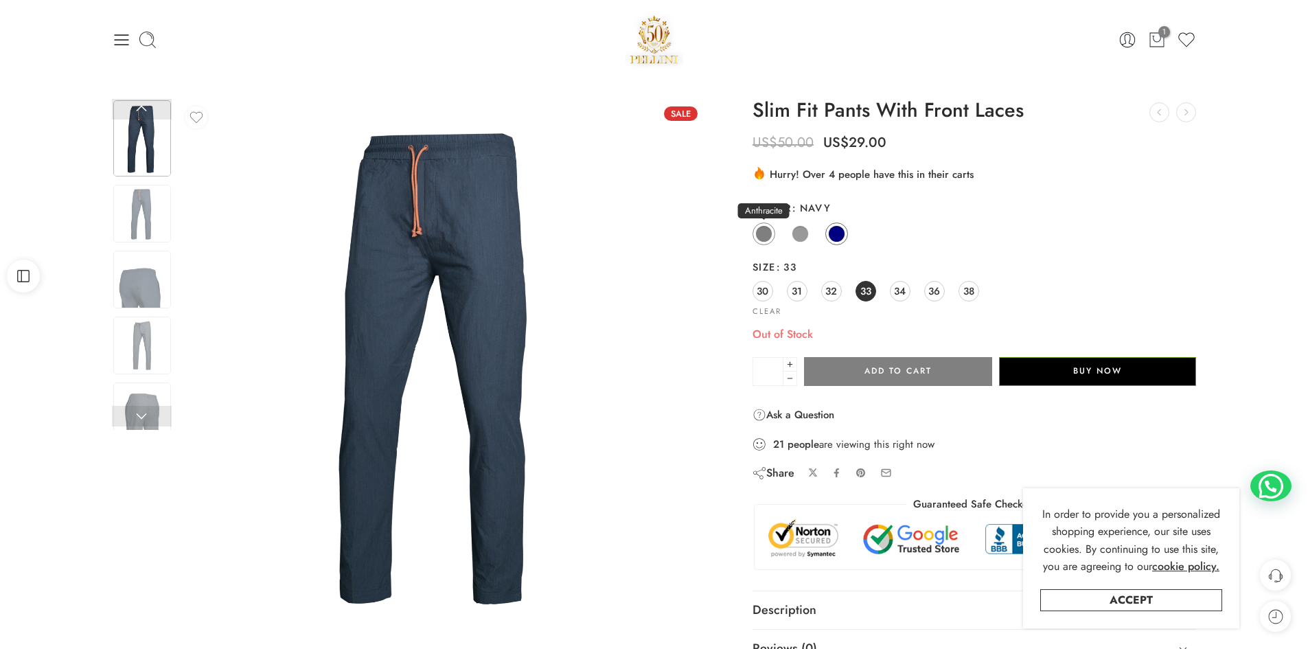
click at [767, 233] on span at bounding box center [763, 233] width 17 height 17
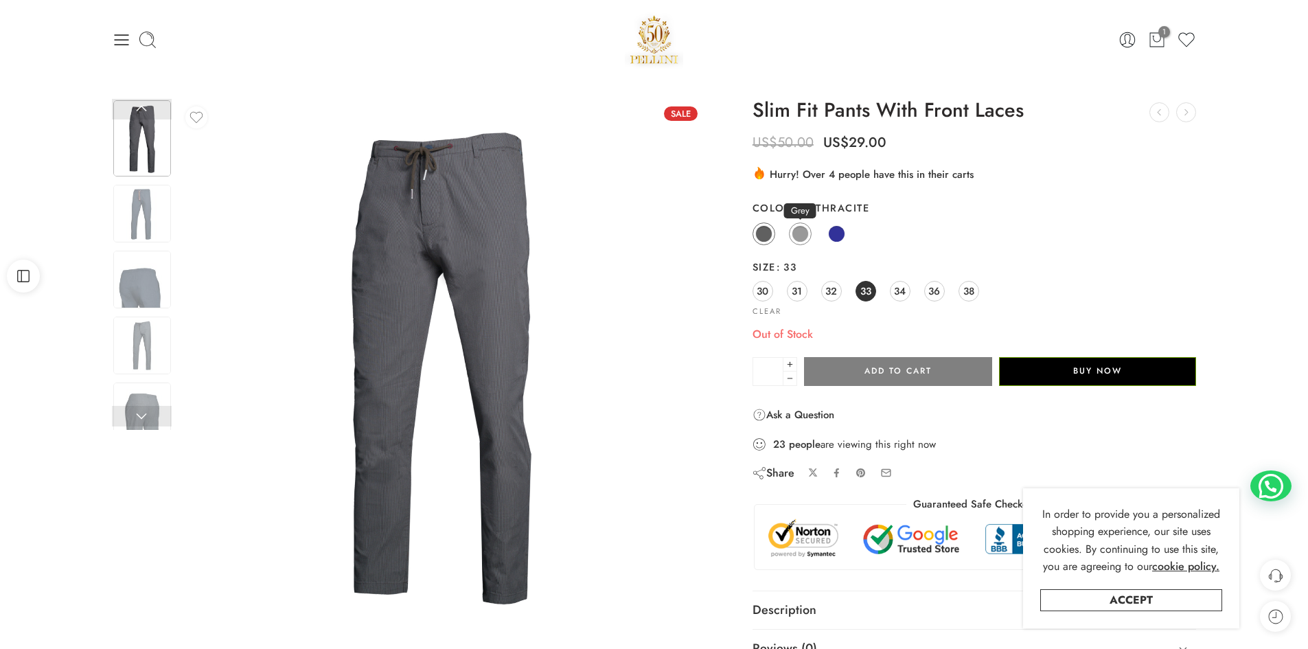
click at [802, 236] on span at bounding box center [800, 233] width 17 height 17
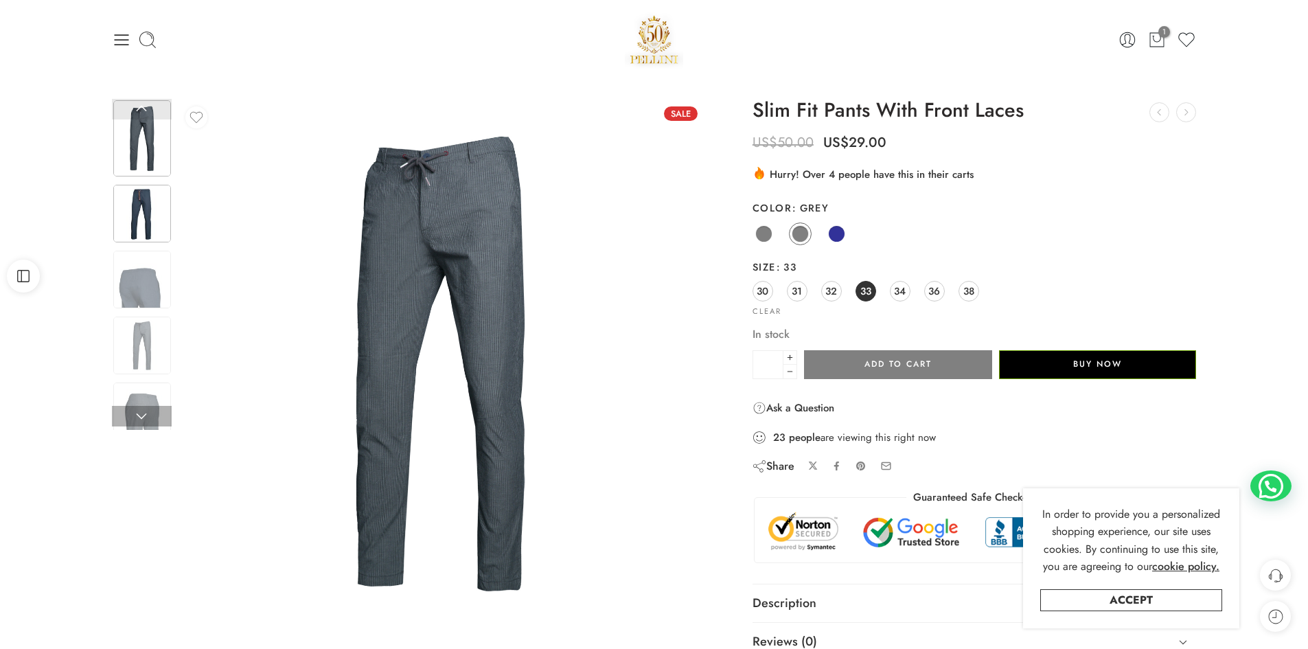
click at [147, 205] on img at bounding box center [142, 214] width 58 height 58
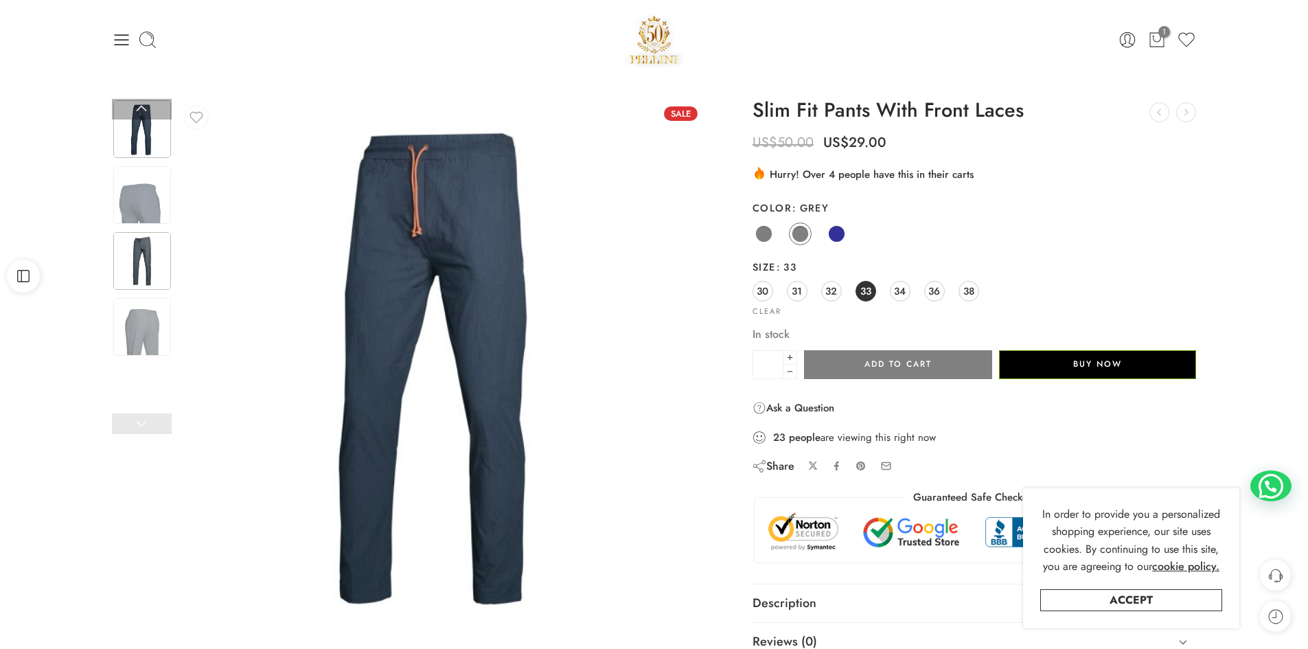
click at [146, 255] on img at bounding box center [142, 261] width 58 height 58
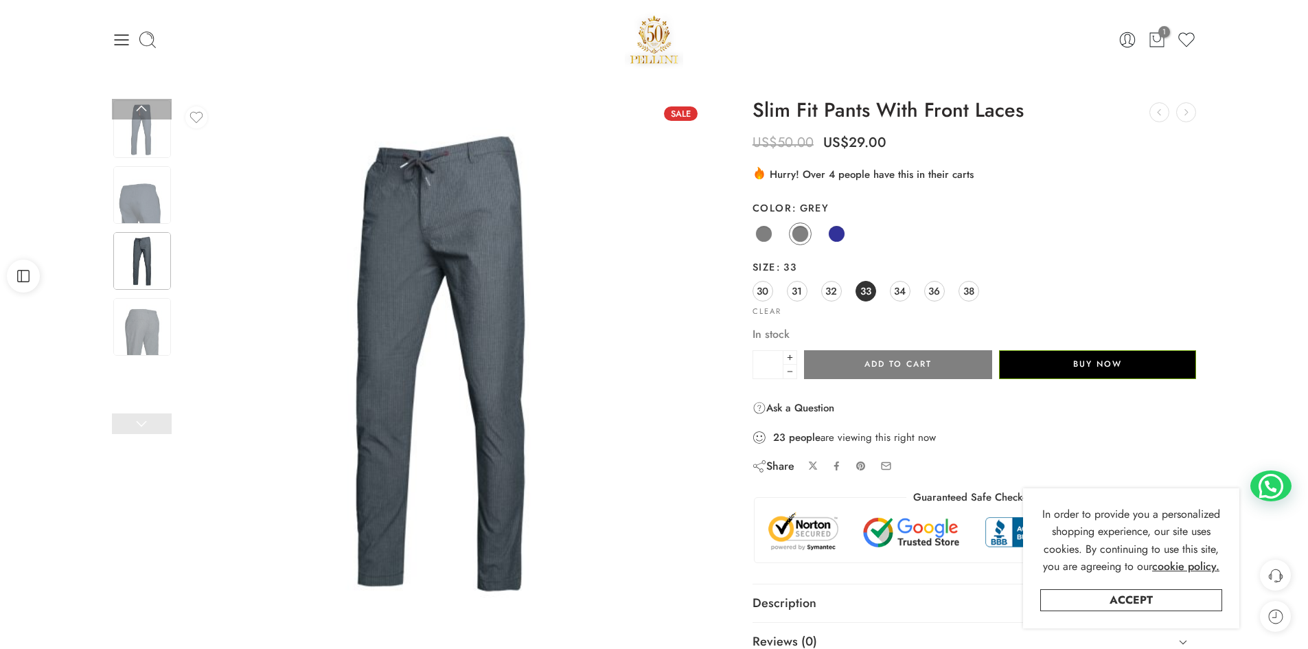
click at [138, 289] on img at bounding box center [142, 261] width 58 height 58
click at [138, 315] on img at bounding box center [142, 327] width 58 height 58
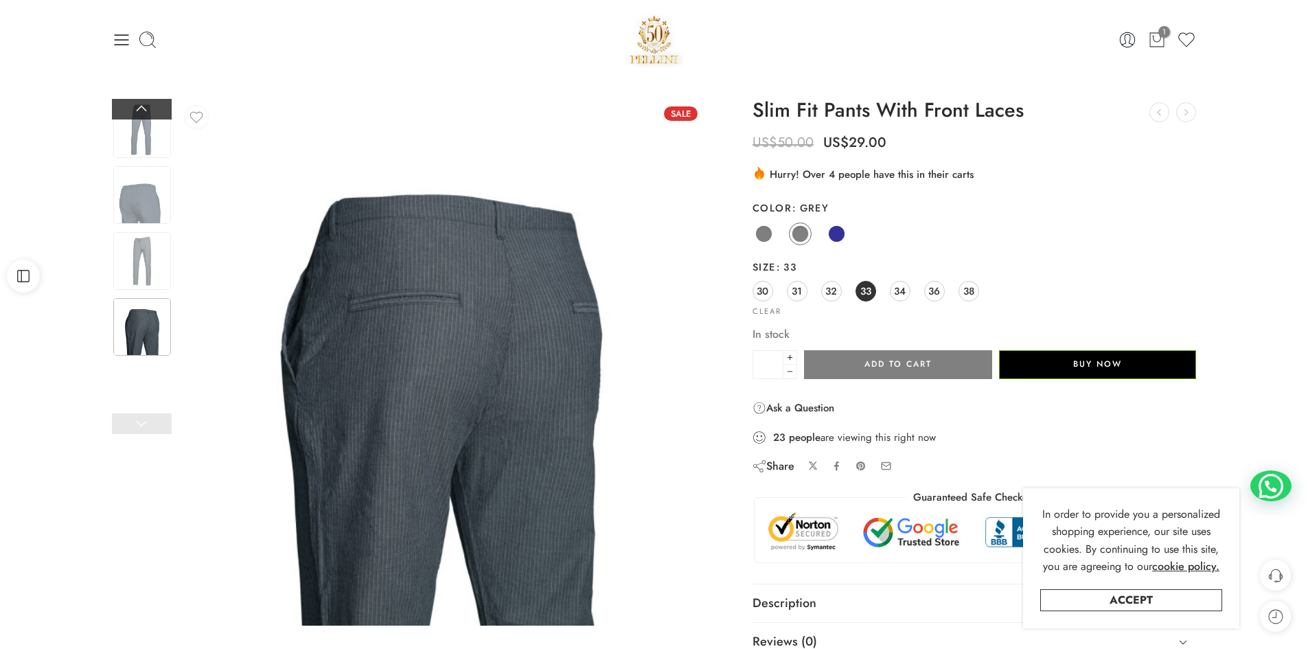
click at [142, 109] on link at bounding box center [142, 109] width 60 height 21
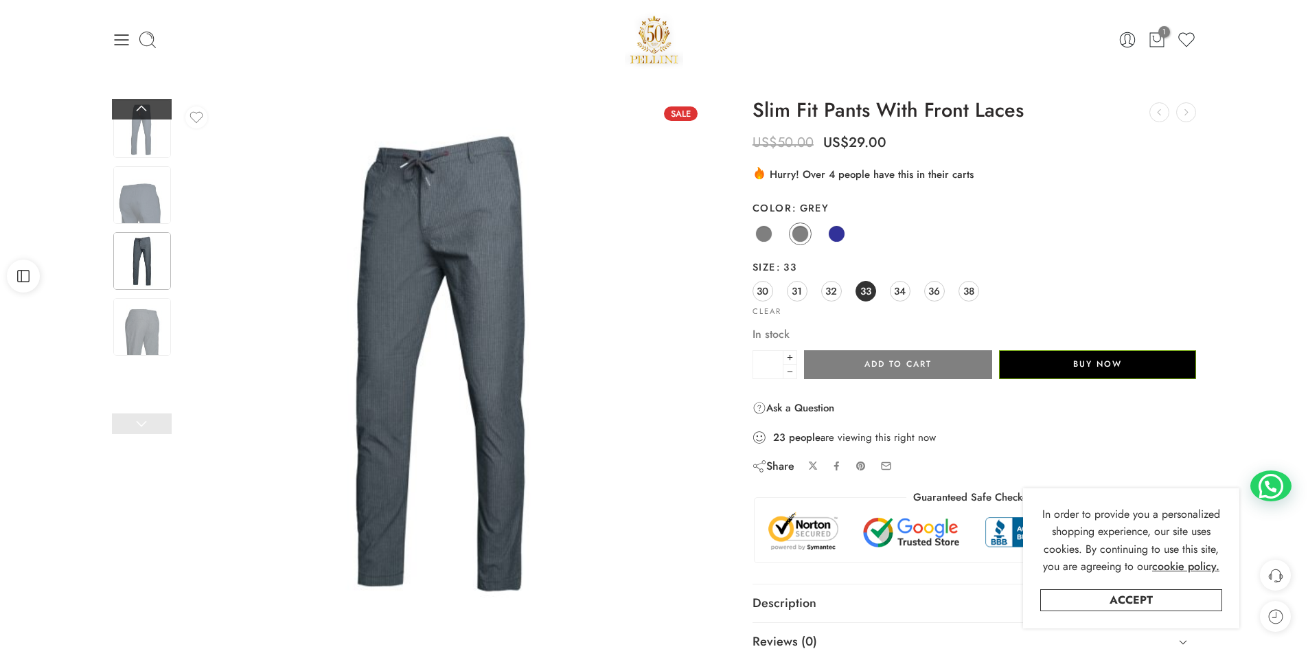
click at [142, 109] on link at bounding box center [142, 109] width 60 height 21
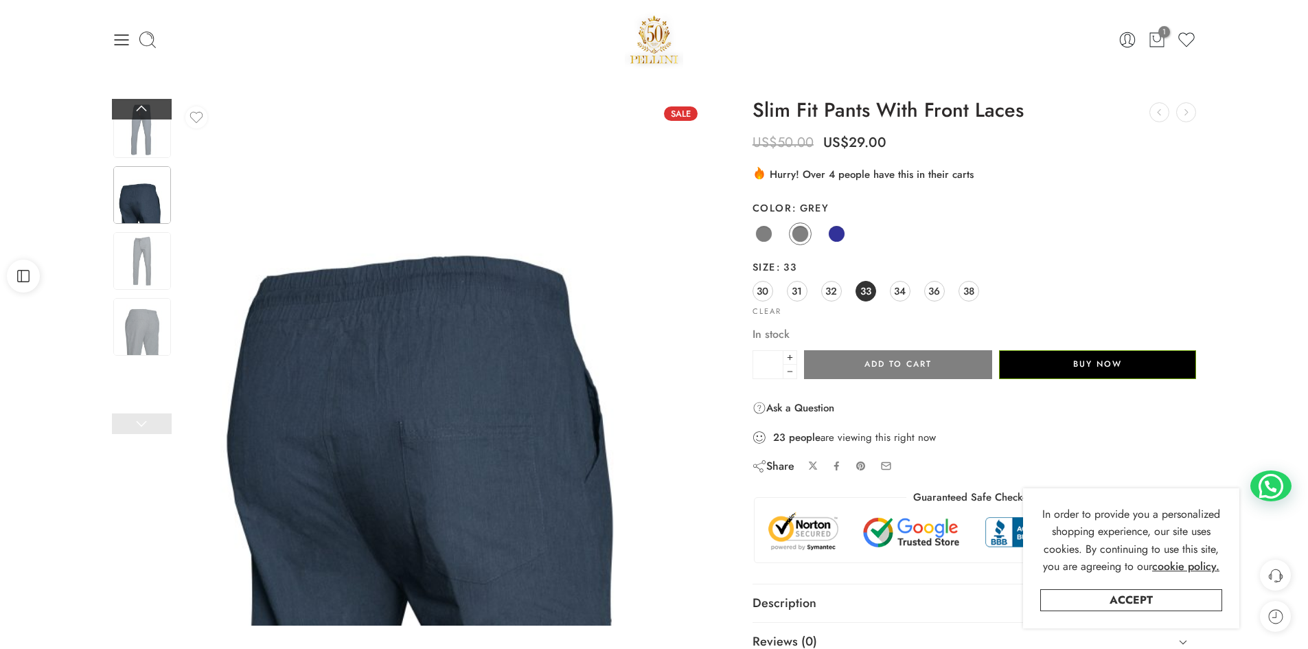
click at [142, 109] on link at bounding box center [142, 109] width 60 height 21
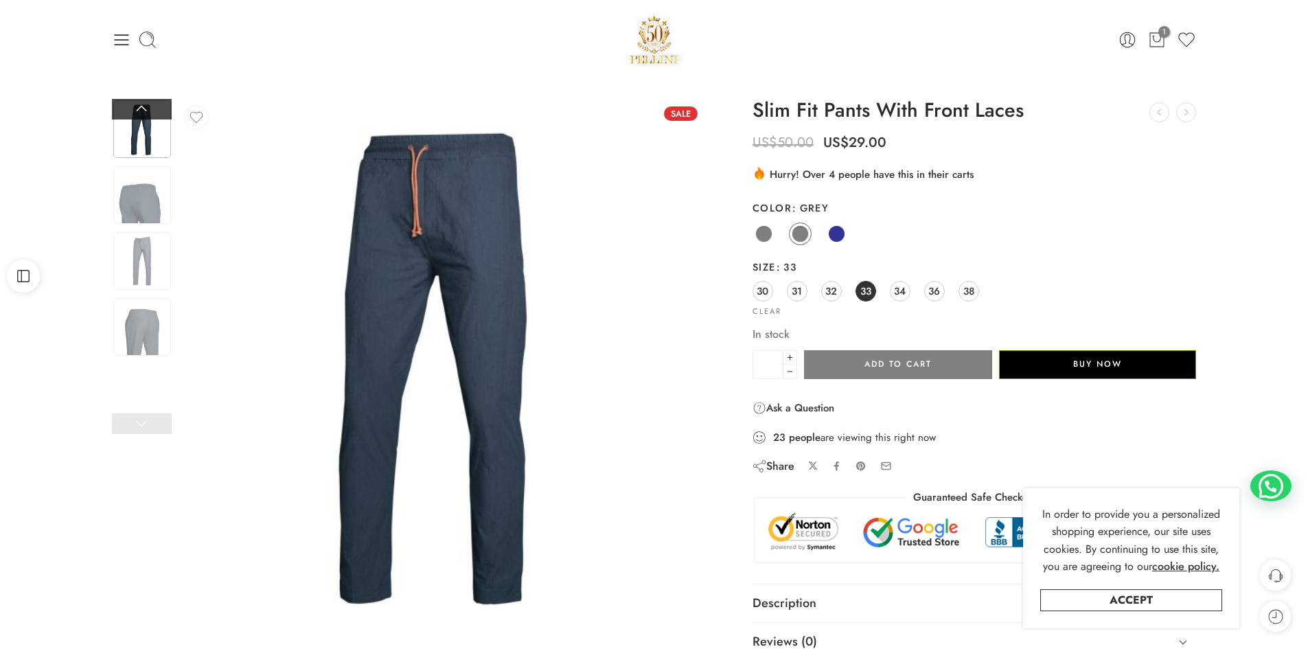
click at [142, 109] on link at bounding box center [142, 109] width 60 height 21
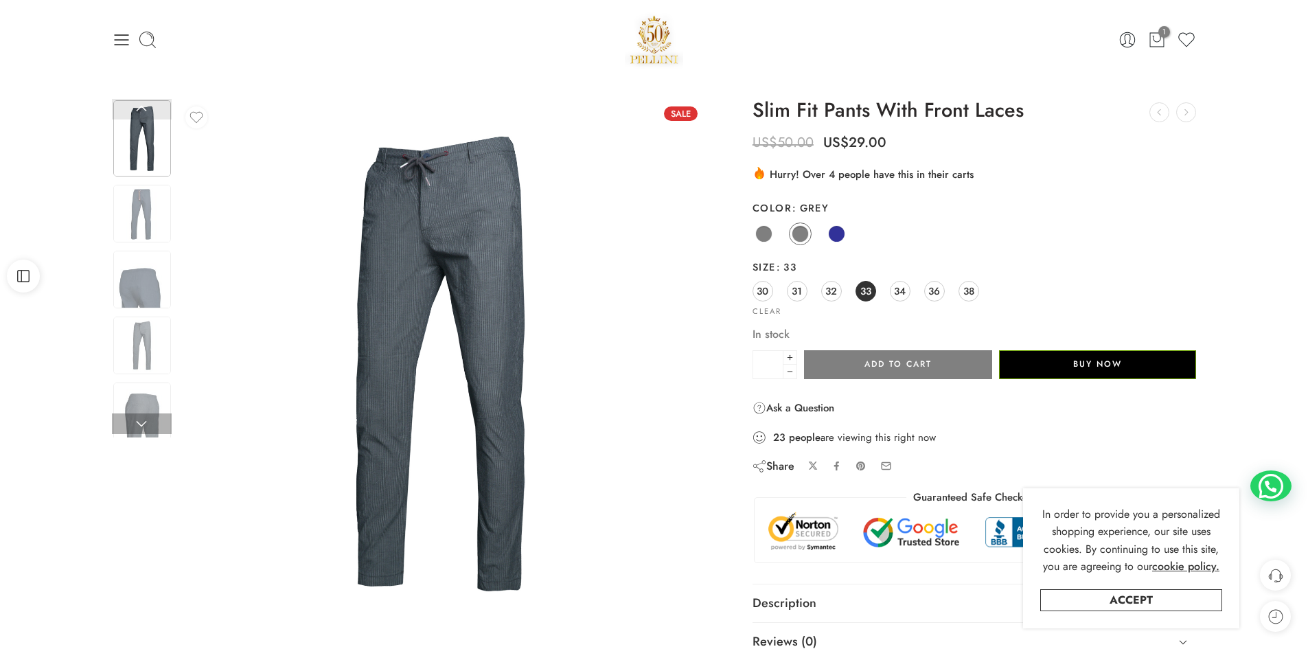
click at [142, 109] on link at bounding box center [142, 109] width 60 height 21
click at [141, 203] on img at bounding box center [142, 214] width 58 height 58
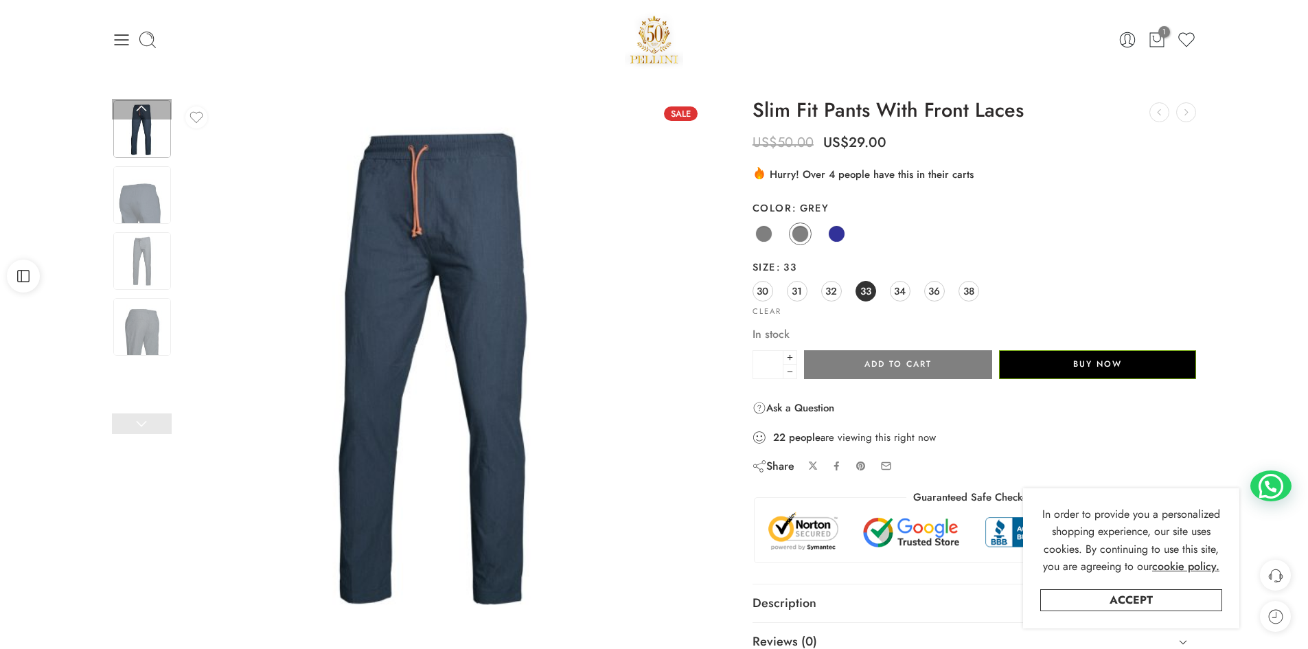
click at [138, 136] on img at bounding box center [142, 129] width 58 height 58
click at [139, 115] on link at bounding box center [142, 109] width 60 height 21
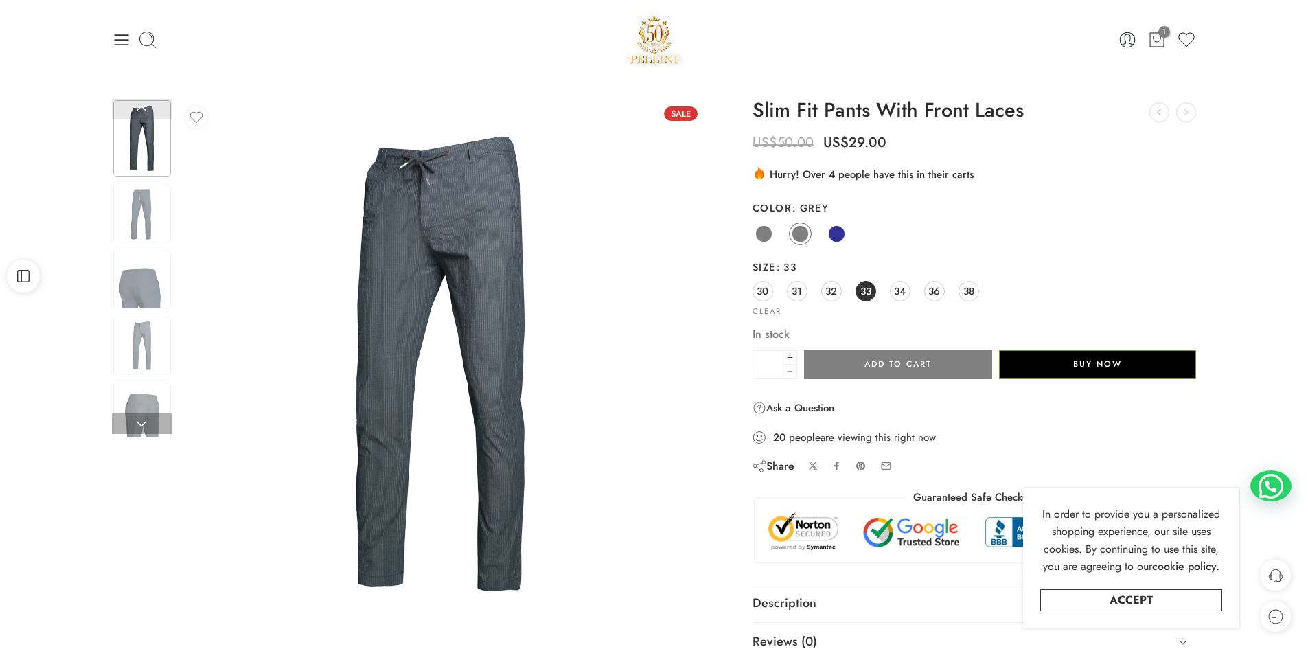
click at [141, 109] on link at bounding box center [142, 109] width 60 height 21
click at [143, 203] on img at bounding box center [142, 214] width 58 height 58
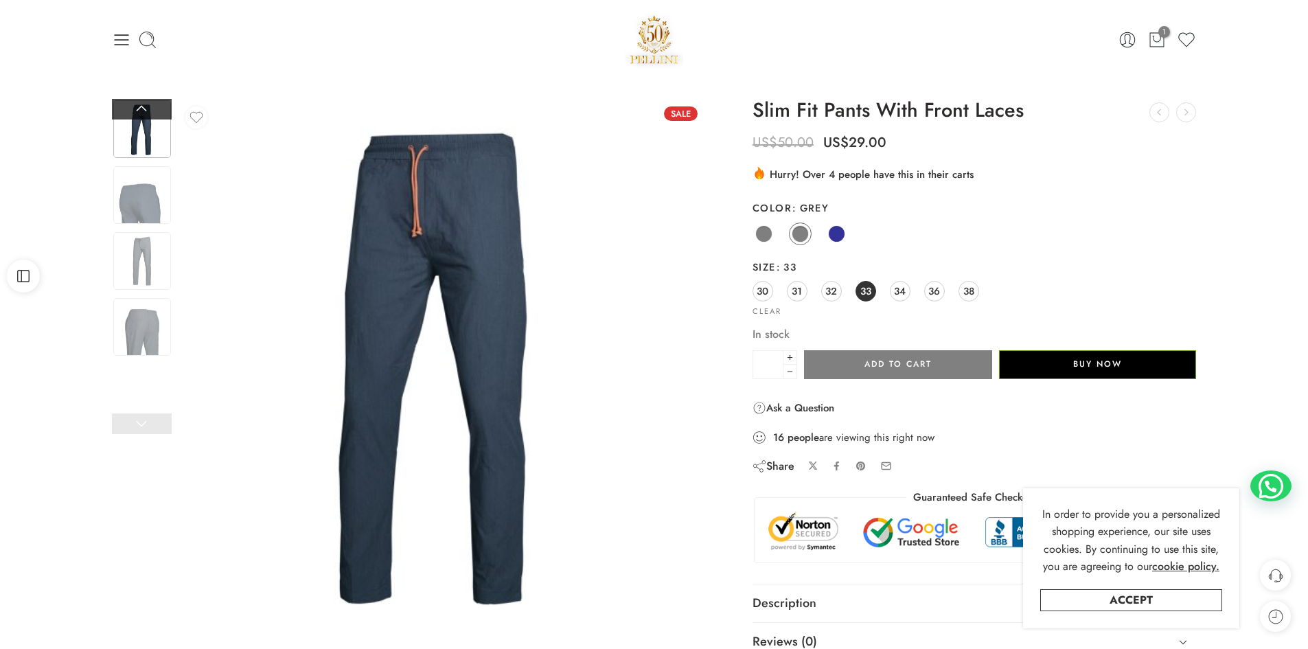
click at [139, 115] on link at bounding box center [142, 109] width 60 height 21
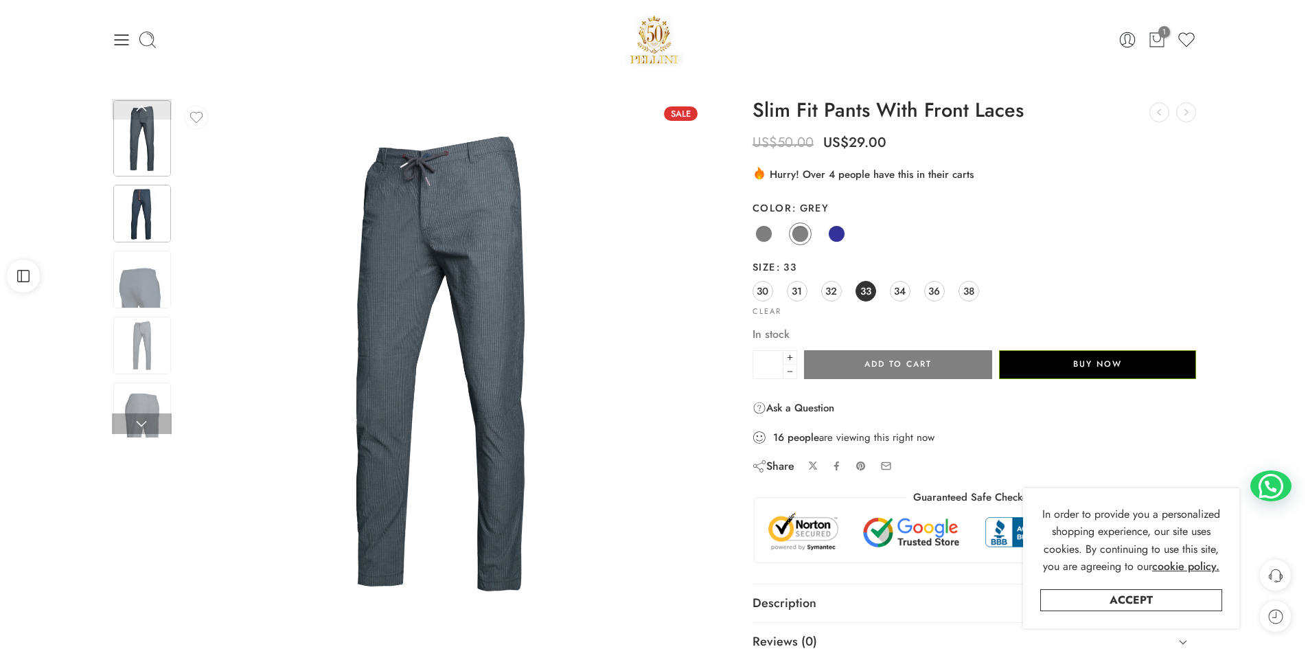
click at [139, 202] on img at bounding box center [142, 214] width 58 height 58
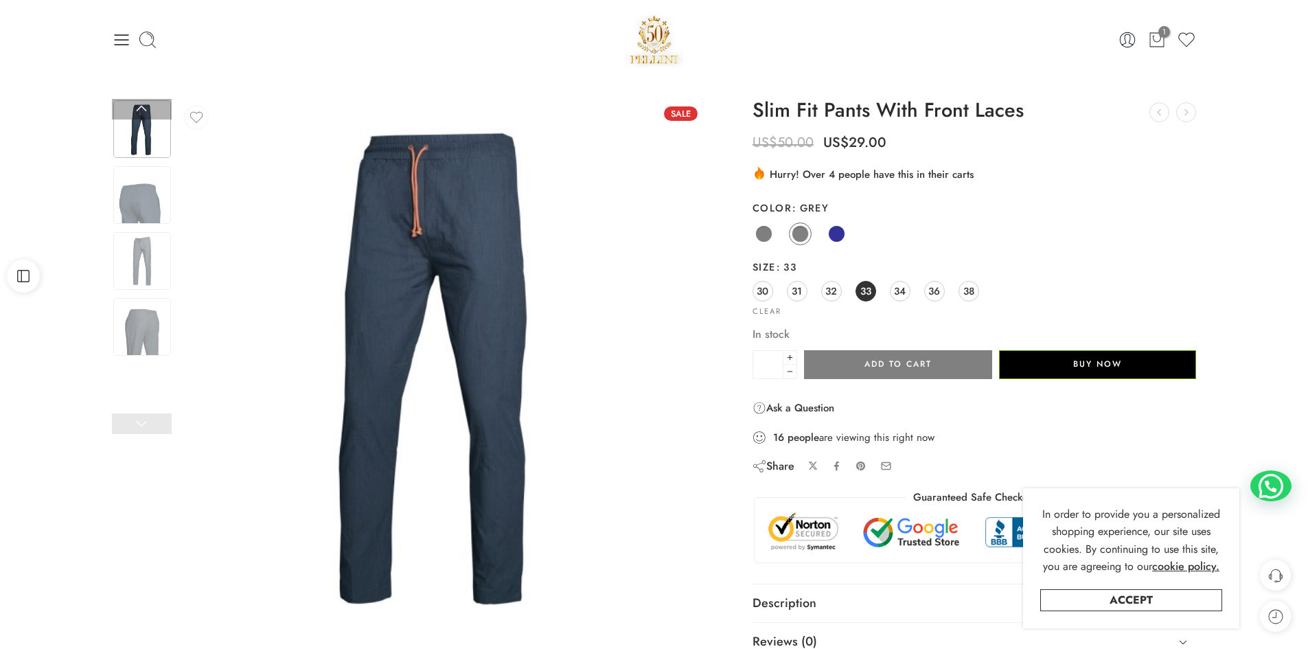
click at [139, 202] on img at bounding box center [142, 195] width 58 height 58
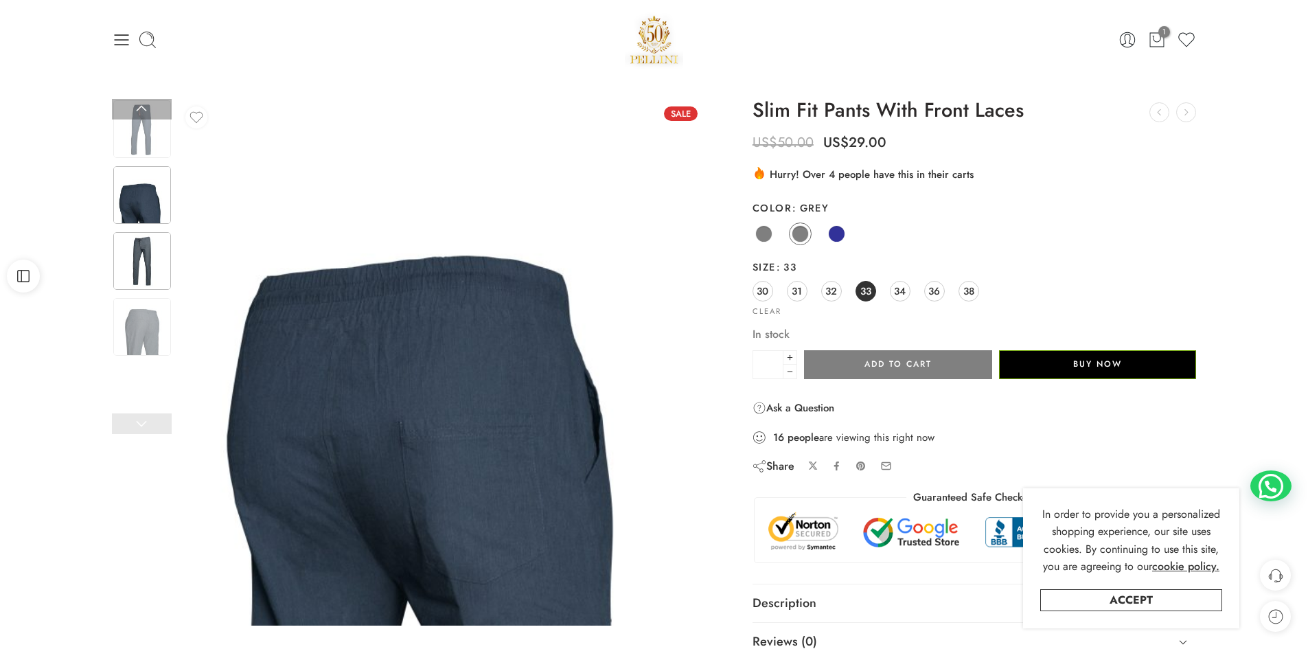
click at [142, 253] on img at bounding box center [142, 261] width 58 height 58
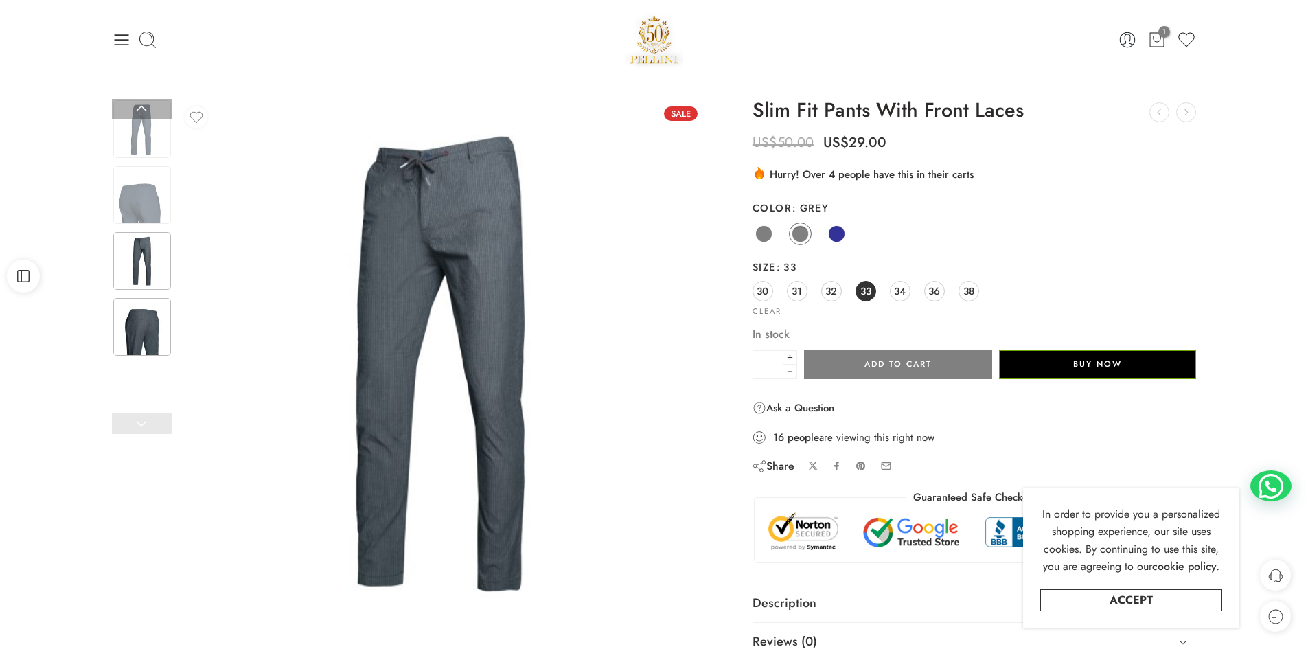
click at [137, 328] on img at bounding box center [142, 327] width 58 height 58
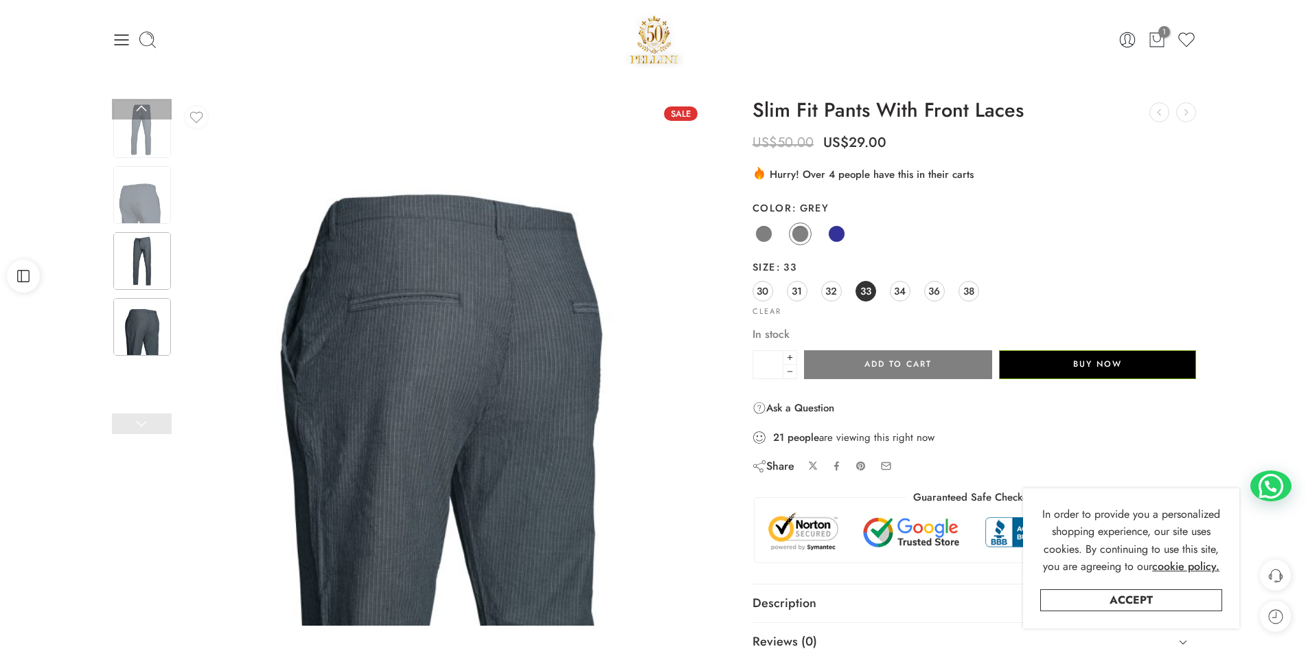
click at [143, 266] on img at bounding box center [142, 261] width 58 height 58
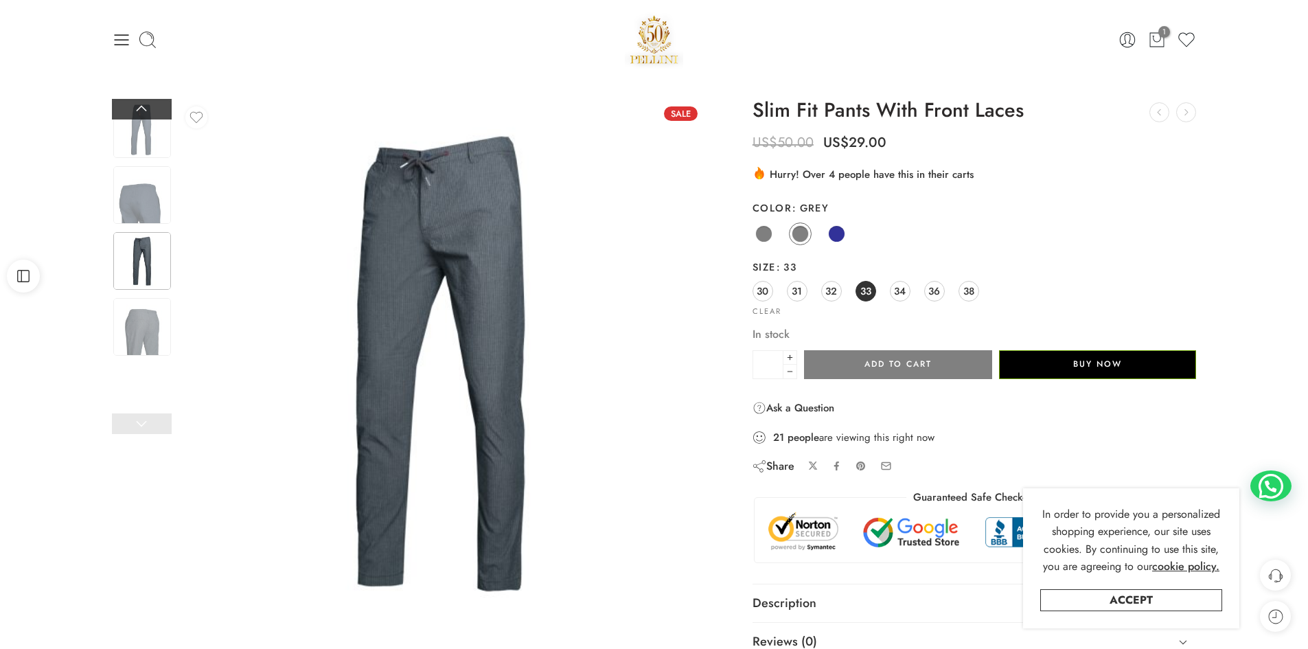
click at [134, 111] on link at bounding box center [142, 109] width 60 height 21
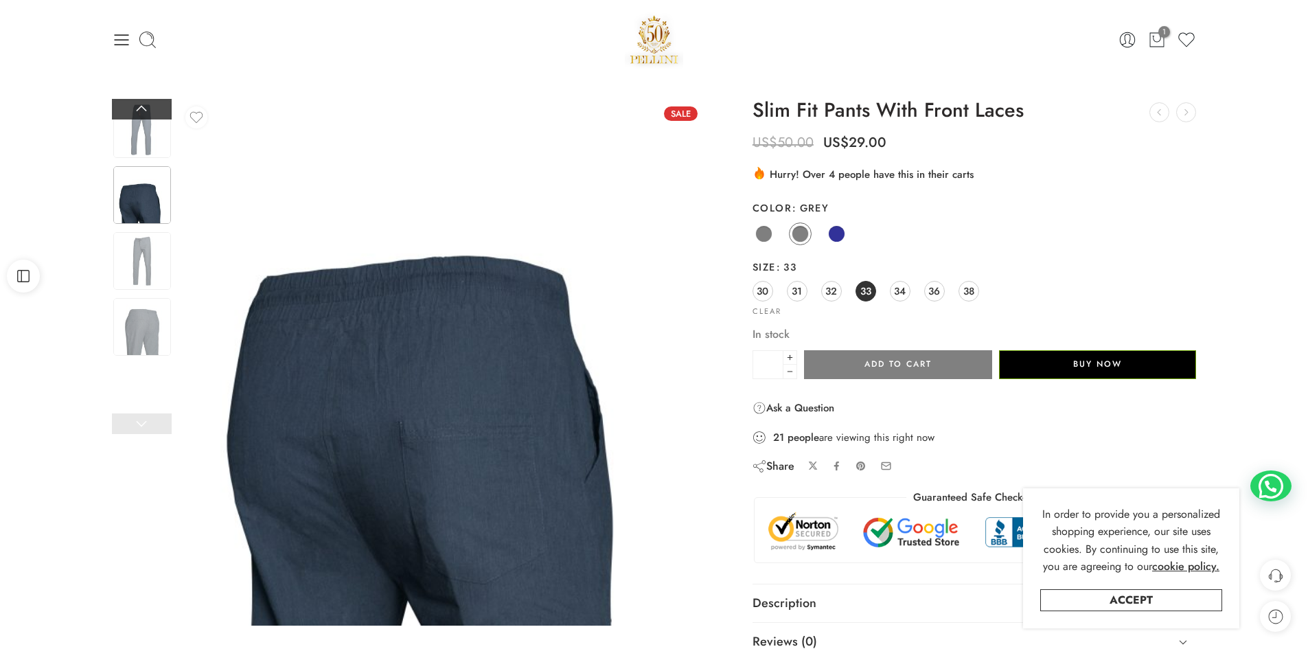
click at [134, 111] on link at bounding box center [142, 109] width 60 height 21
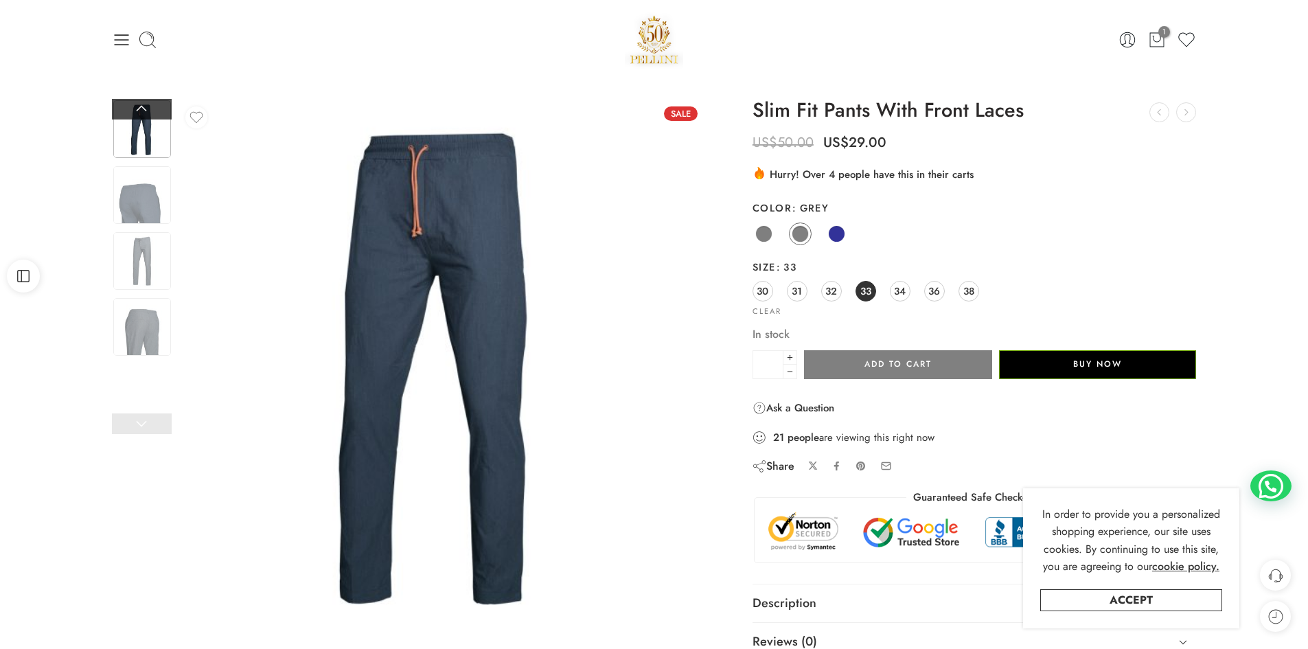
click at [134, 111] on link at bounding box center [142, 109] width 60 height 21
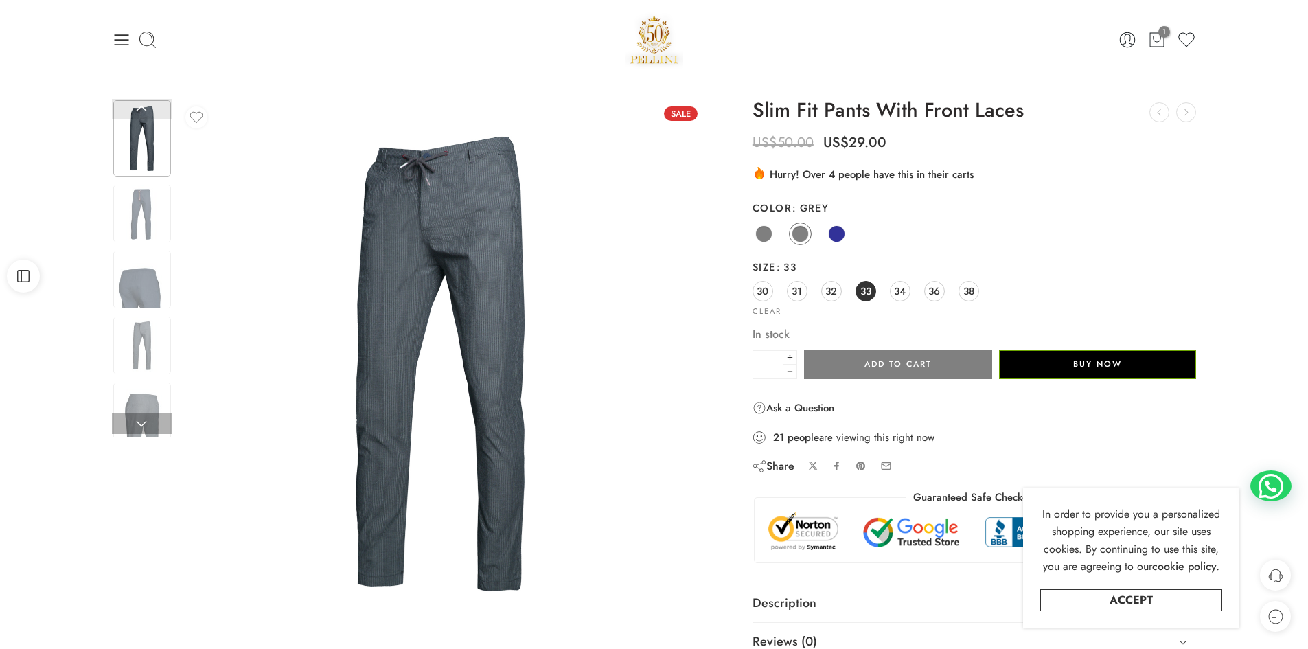
click at [134, 111] on link at bounding box center [142, 109] width 60 height 21
click at [139, 342] on img at bounding box center [142, 346] width 58 height 58
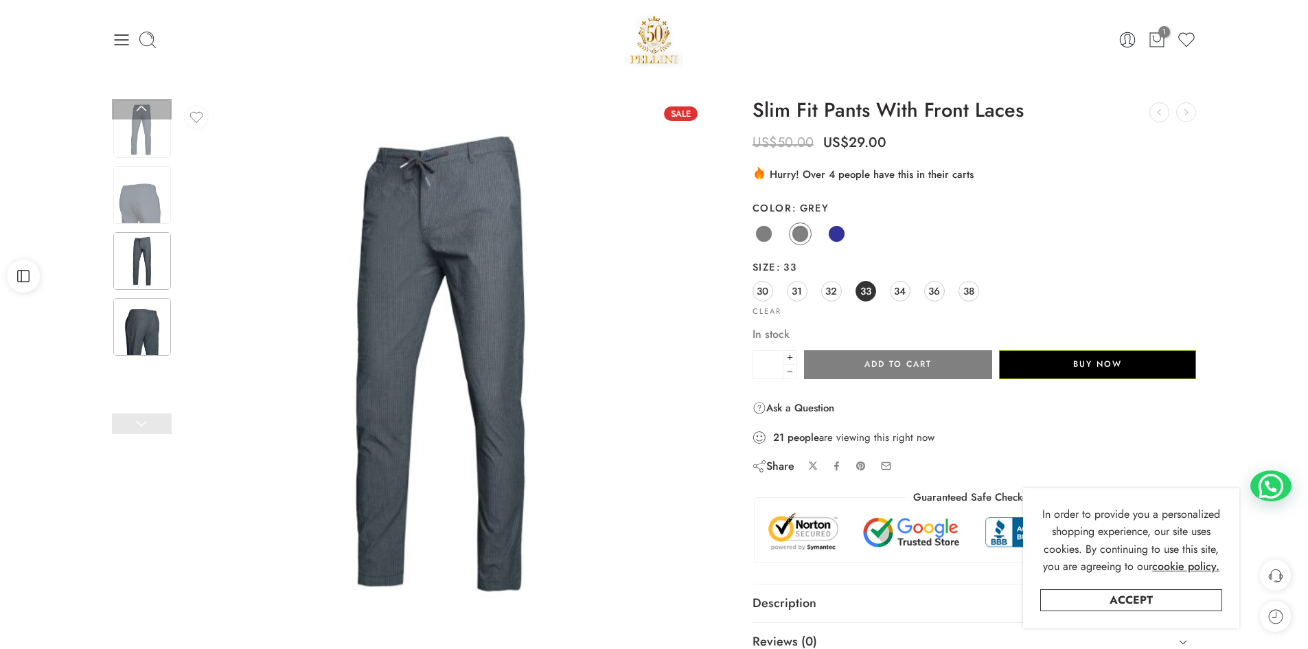
click at [133, 328] on img at bounding box center [142, 327] width 58 height 58
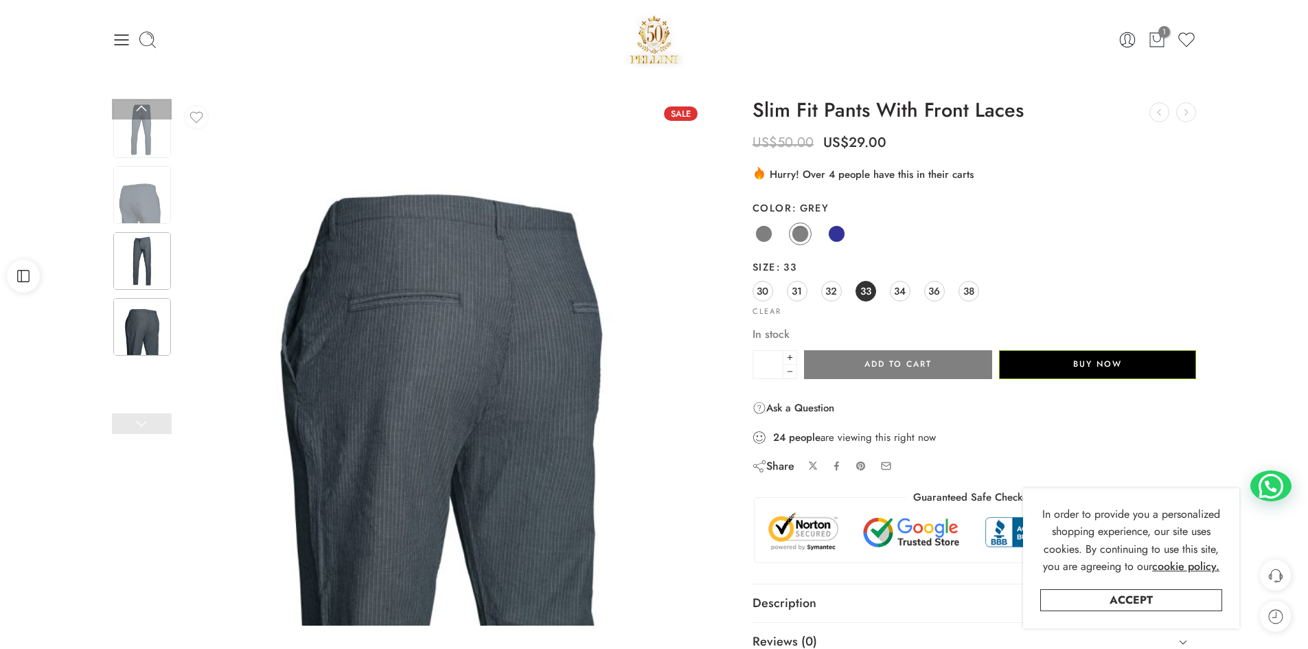
click at [142, 273] on img at bounding box center [142, 261] width 58 height 58
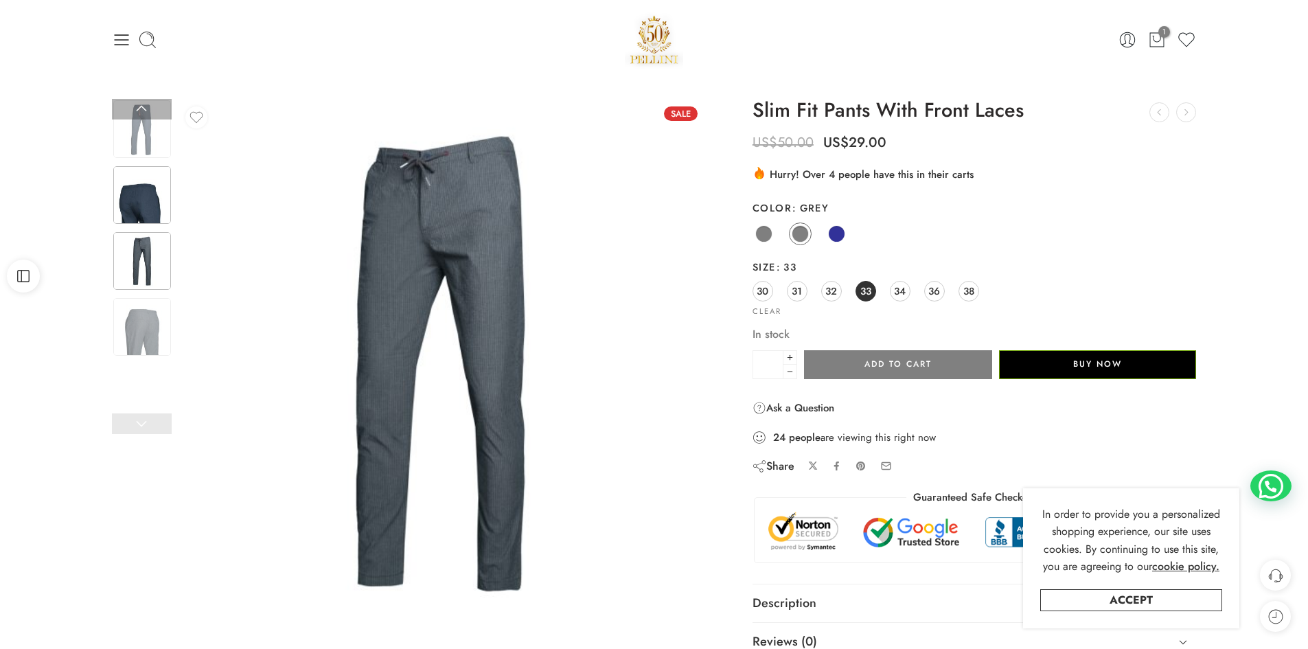
click at [131, 206] on img at bounding box center [142, 195] width 58 height 58
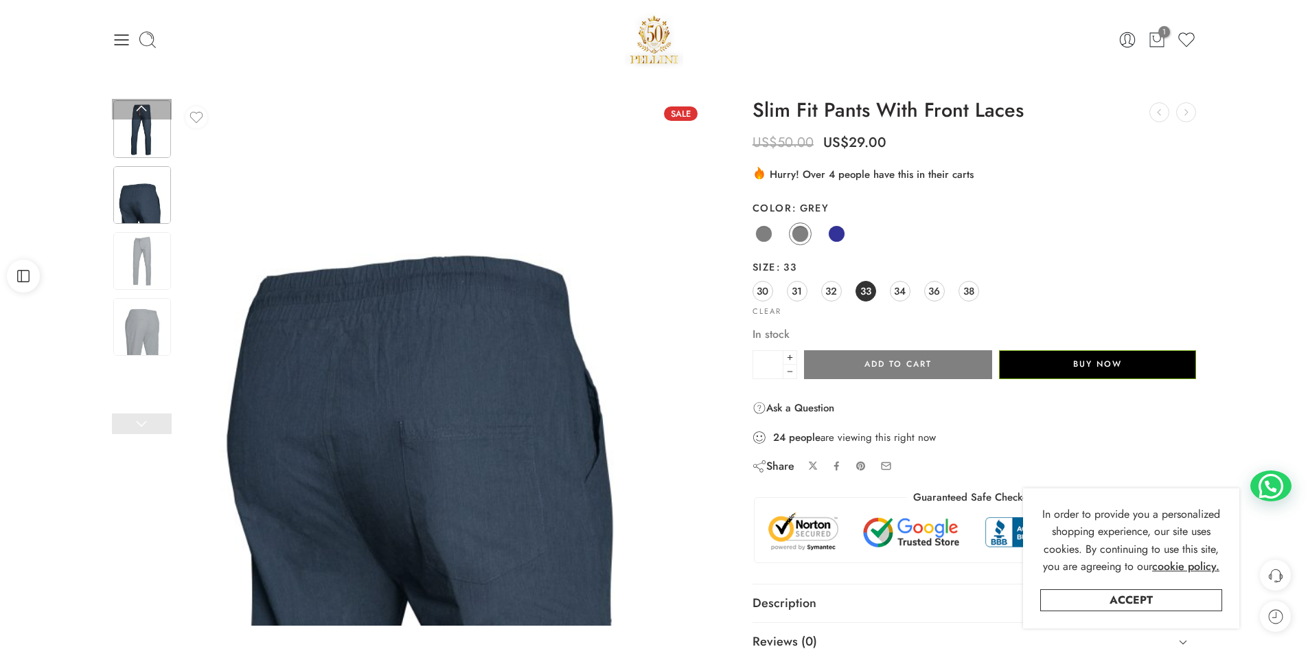
click at [139, 147] on img at bounding box center [142, 129] width 58 height 58
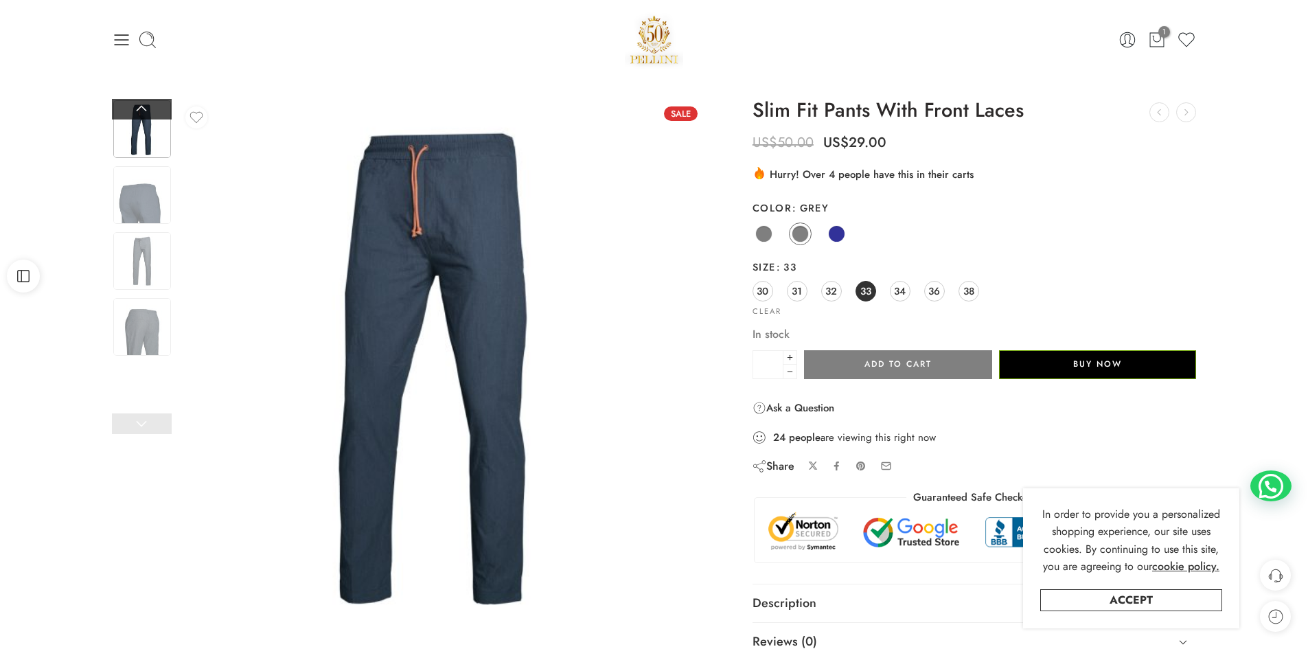
click at [153, 111] on link at bounding box center [142, 109] width 60 height 21
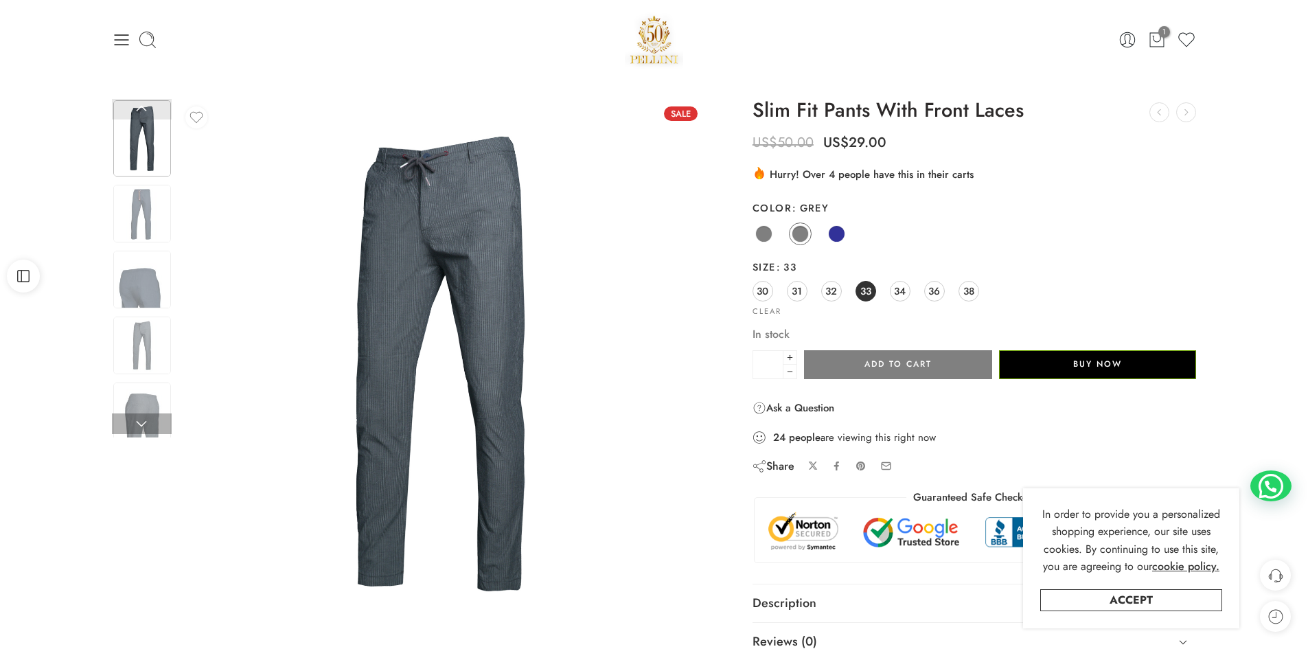
click at [153, 111] on link at bounding box center [142, 109] width 60 height 21
click at [150, 422] on link at bounding box center [142, 423] width 60 height 21
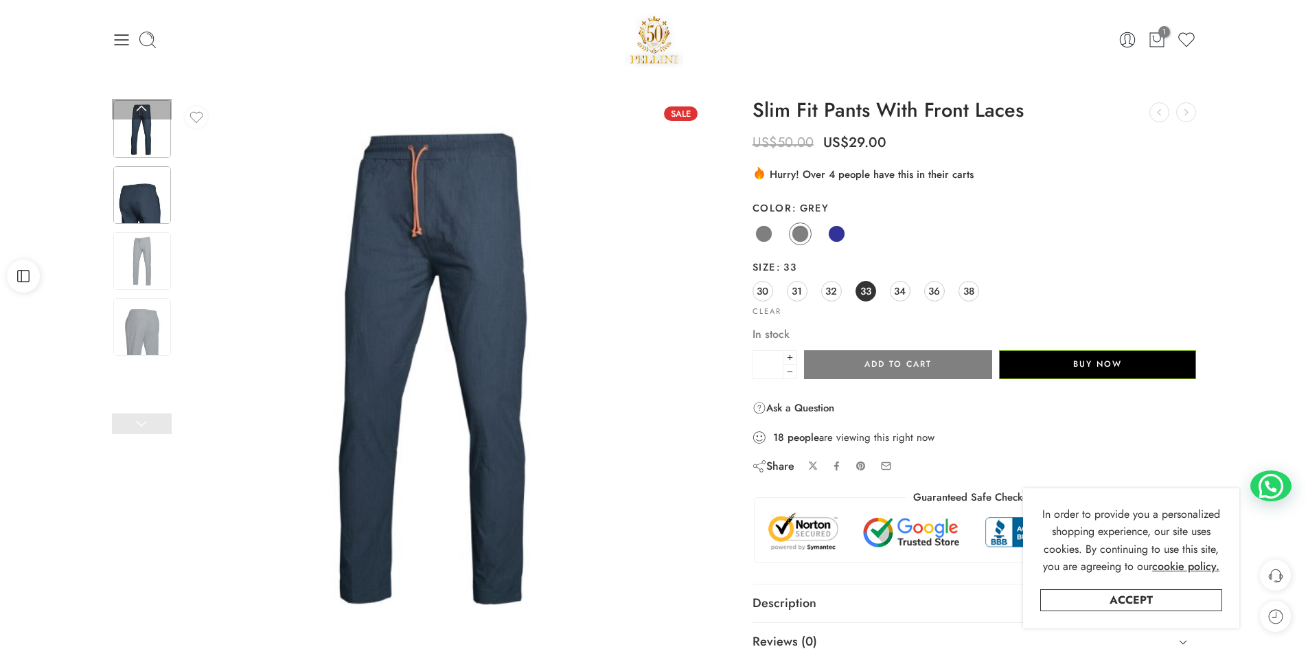
click at [140, 200] on img at bounding box center [142, 195] width 58 height 58
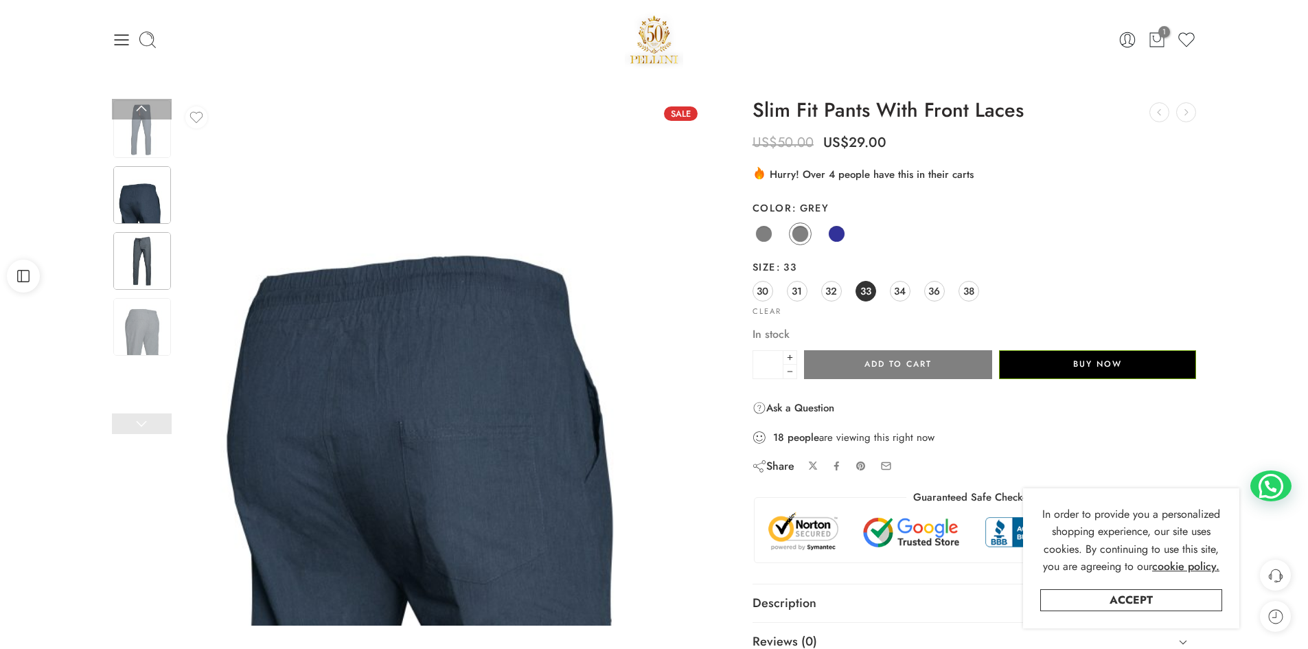
click at [146, 264] on img at bounding box center [142, 261] width 58 height 58
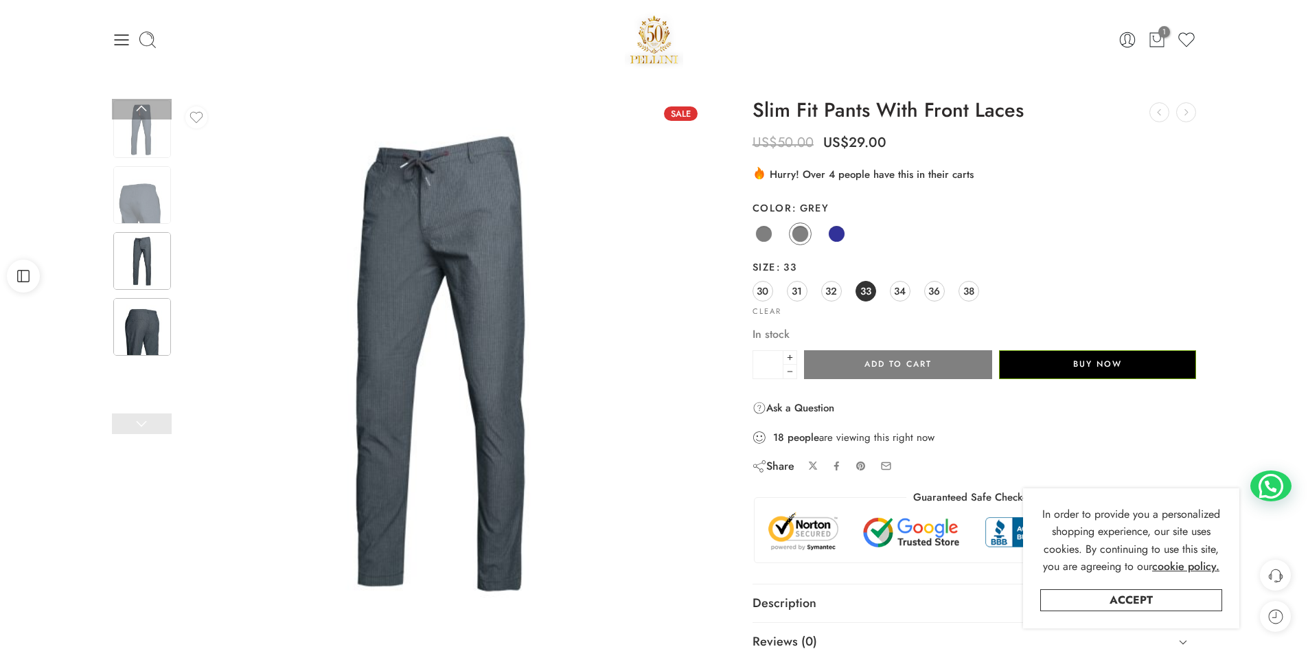
click at [144, 341] on img at bounding box center [142, 327] width 58 height 58
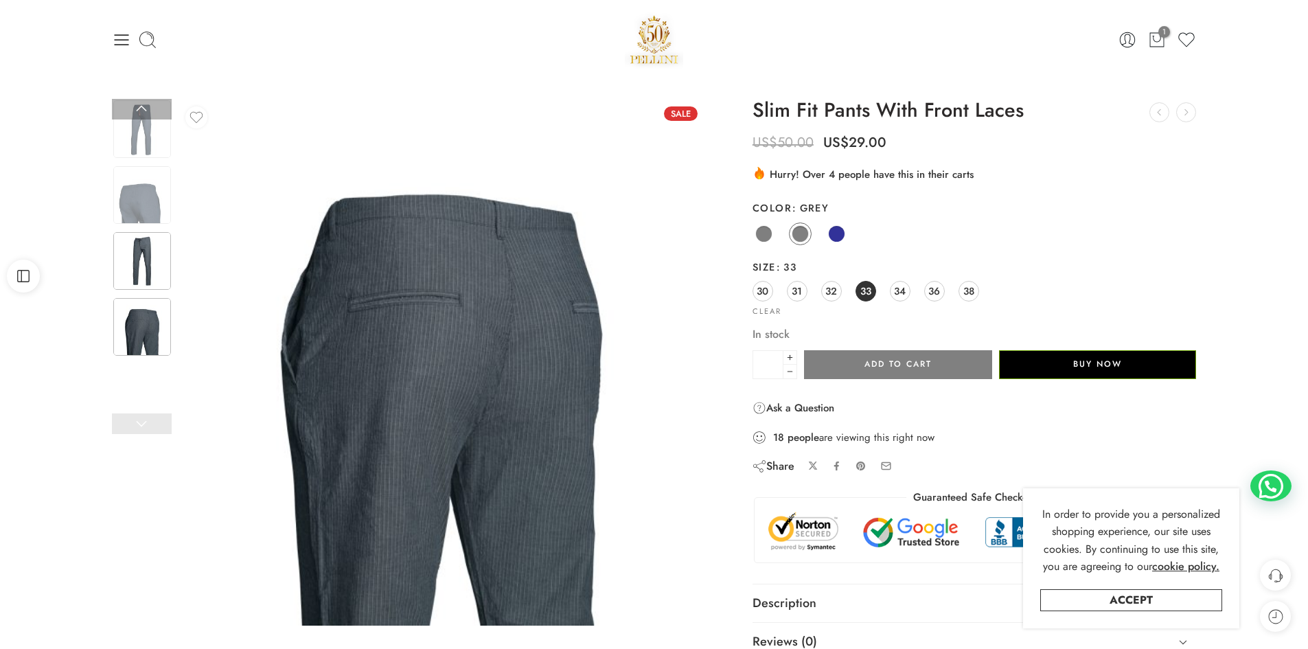
click at [143, 260] on img at bounding box center [142, 261] width 58 height 58
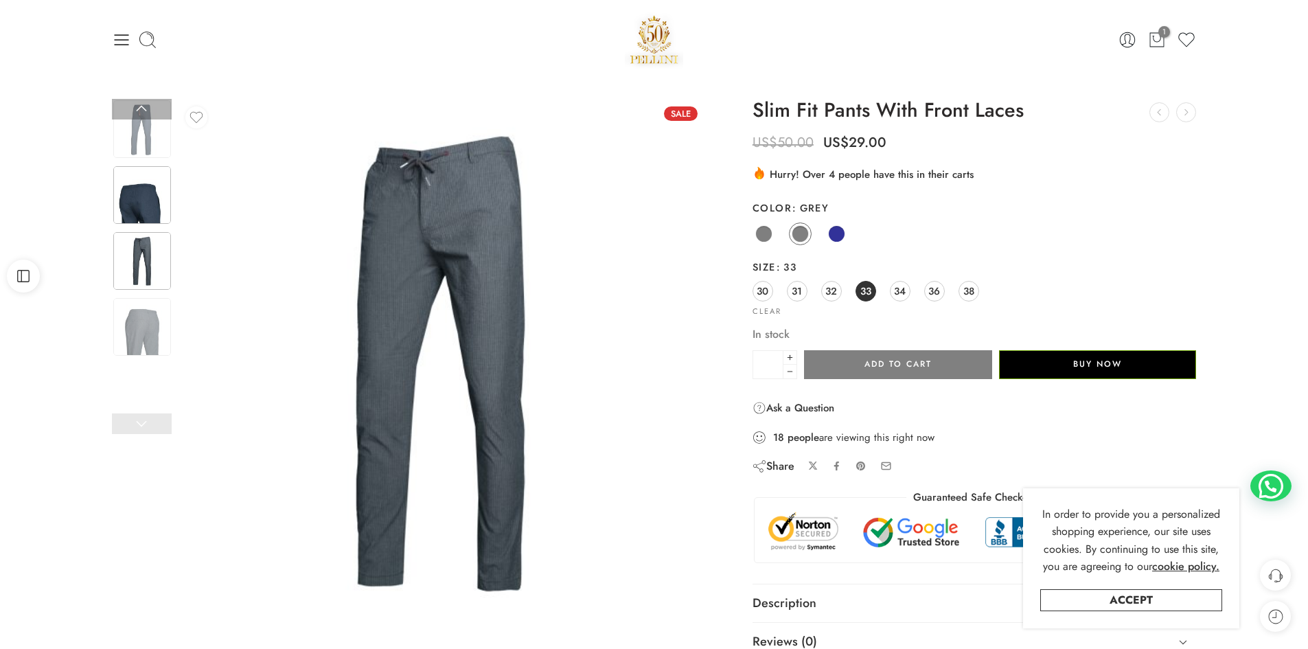
click at [134, 191] on img at bounding box center [142, 195] width 58 height 58
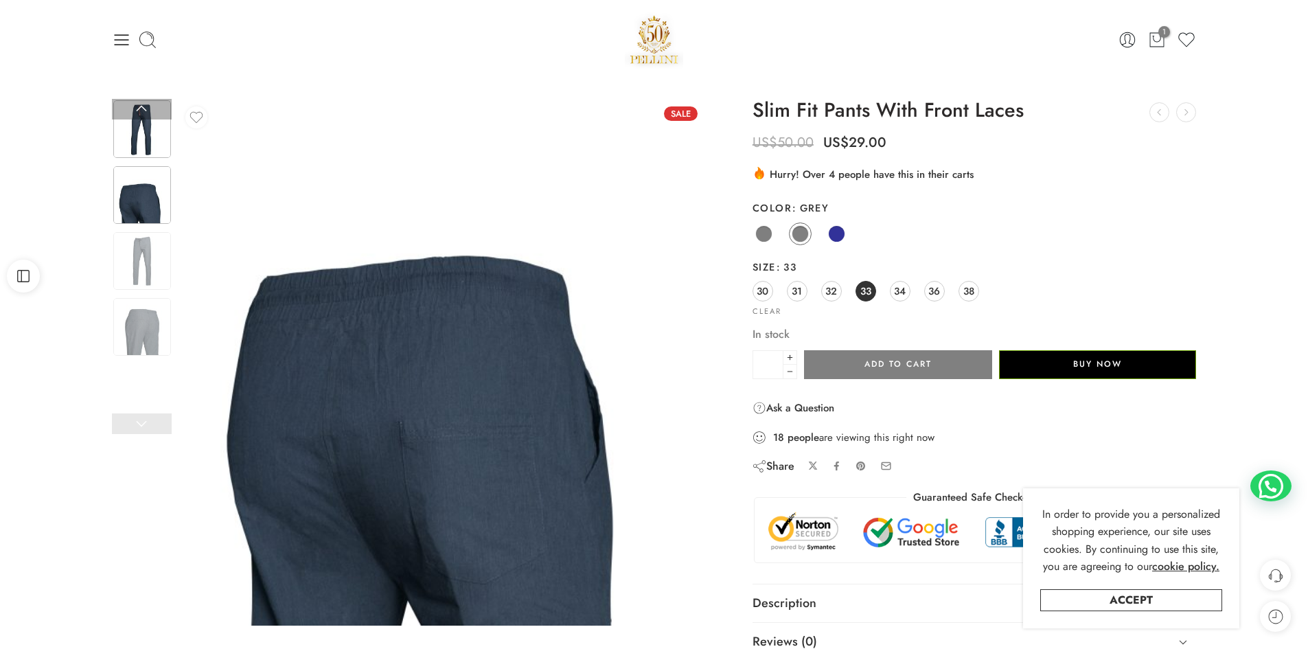
click at [138, 134] on img at bounding box center [142, 129] width 58 height 58
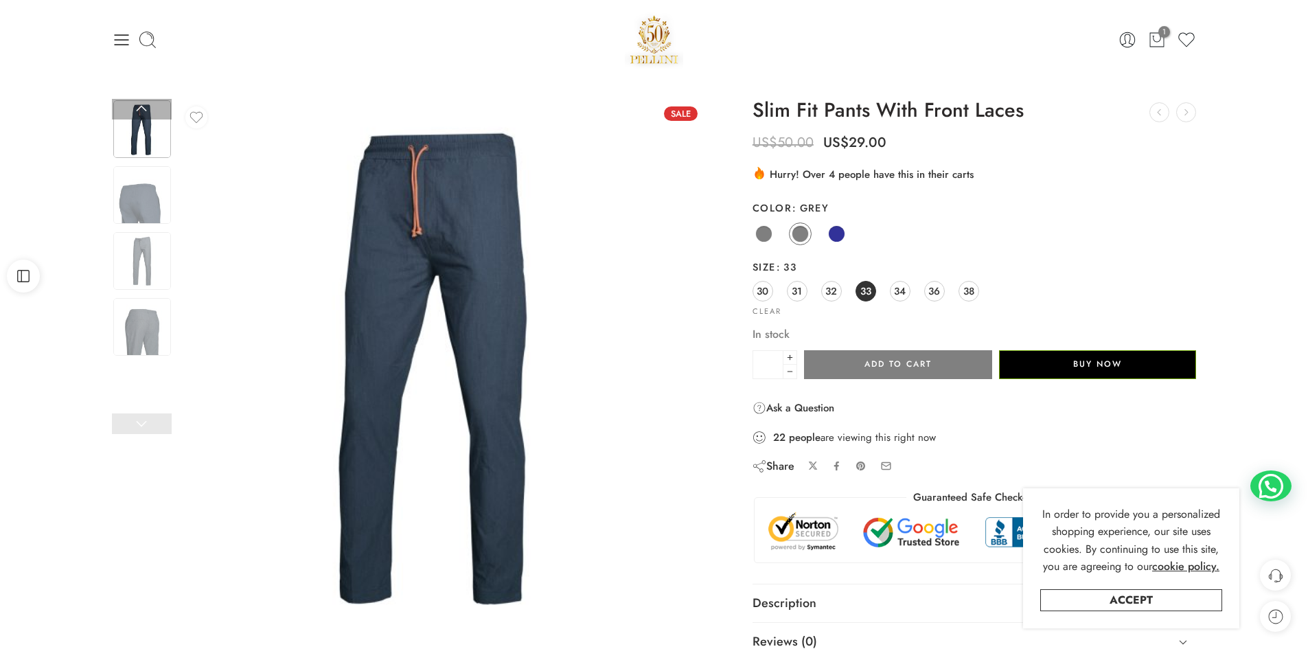
click at [139, 111] on link at bounding box center [142, 109] width 60 height 21
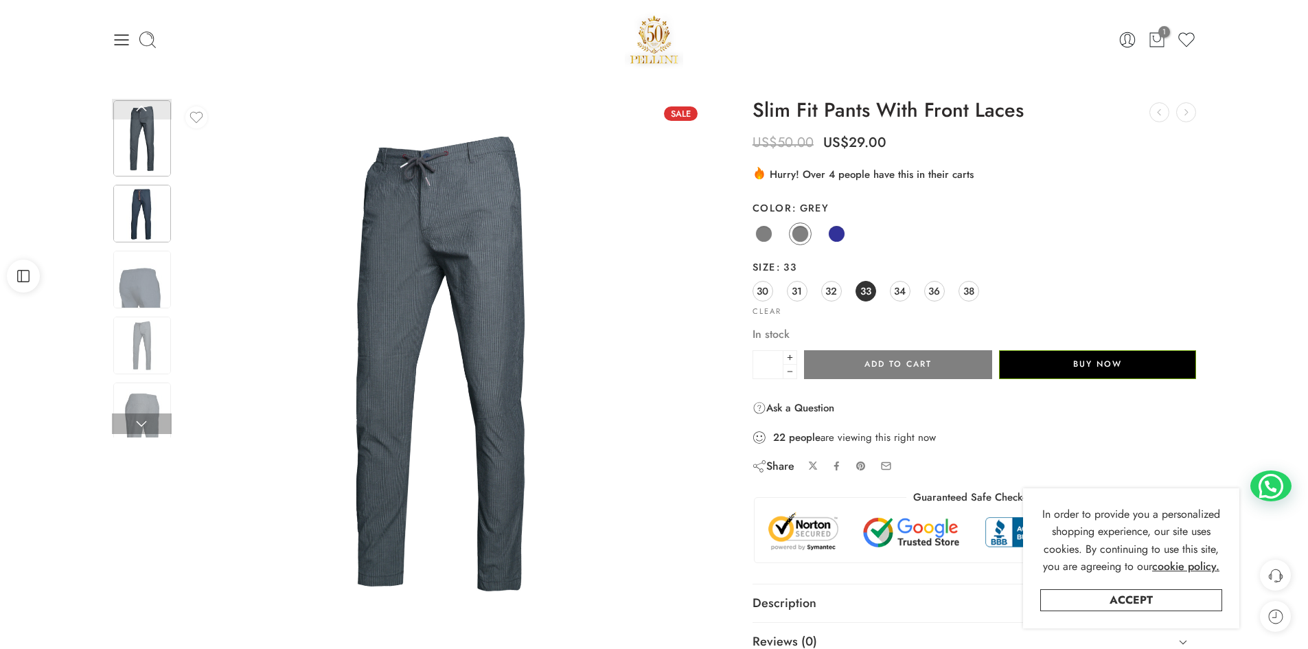
click at [139, 111] on link at bounding box center [142, 109] width 60 height 21
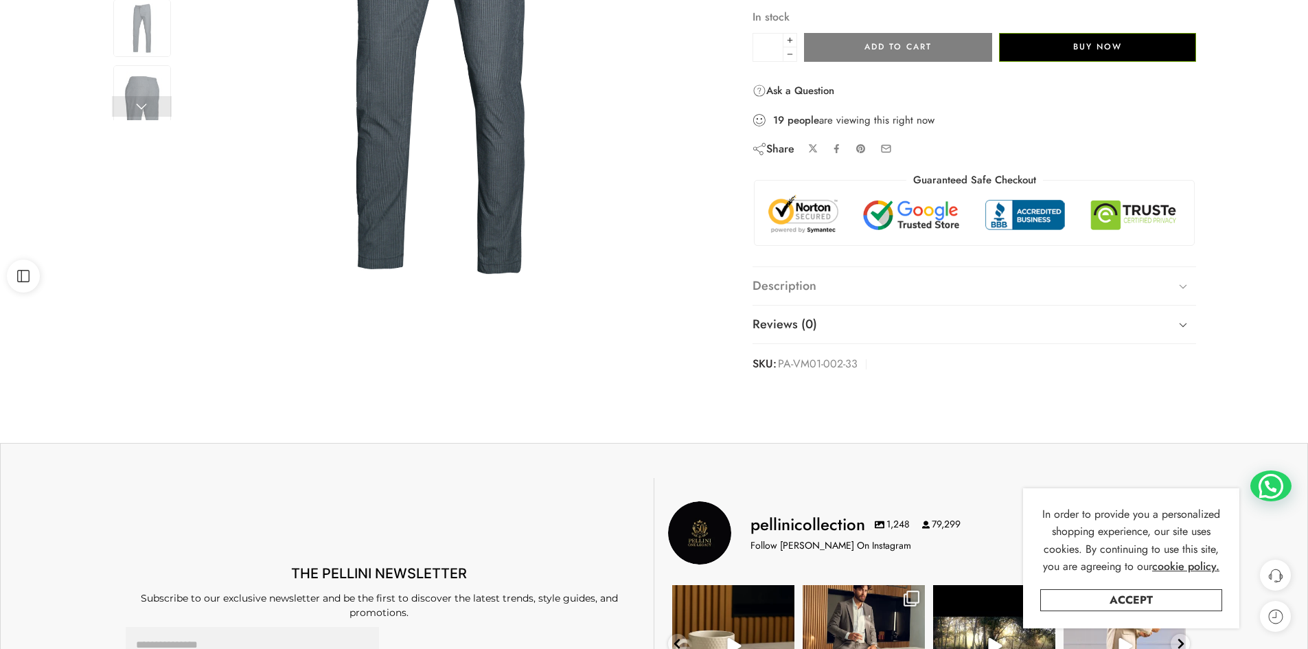
scroll to position [343, 0]
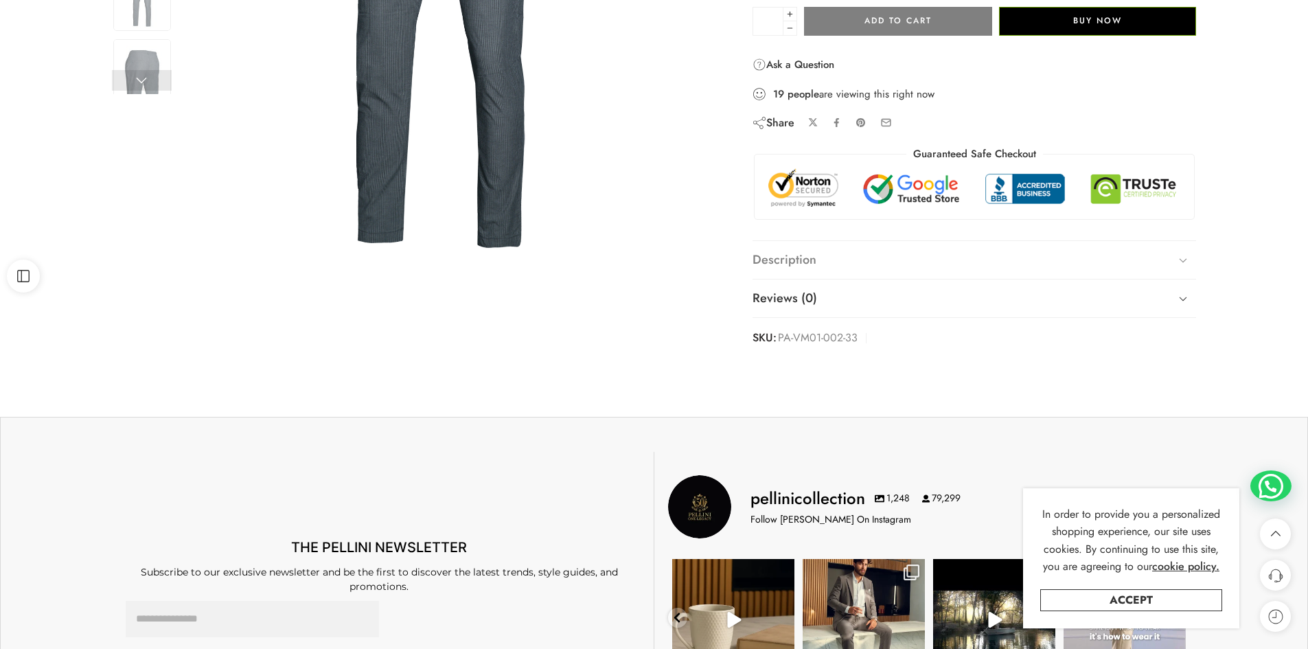
click at [1184, 261] on icon at bounding box center [1184, 260] width 8 height 4
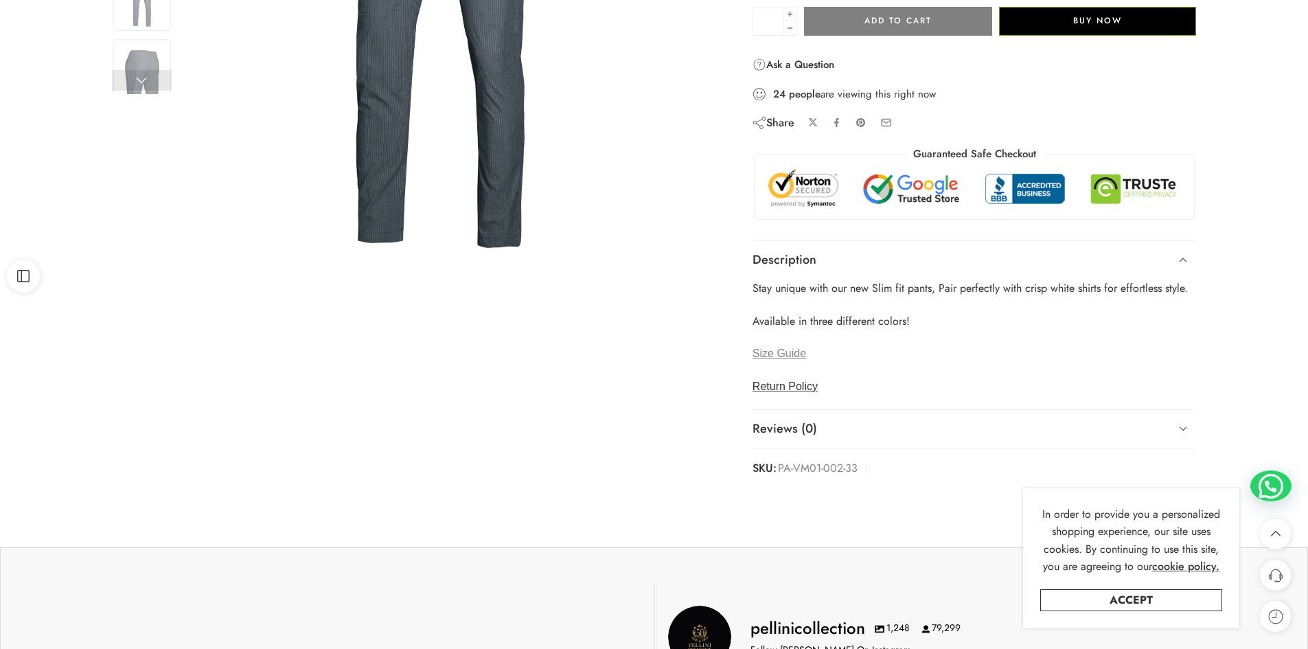
click at [796, 353] on span "Size Guide" at bounding box center [779, 353] width 54 height 12
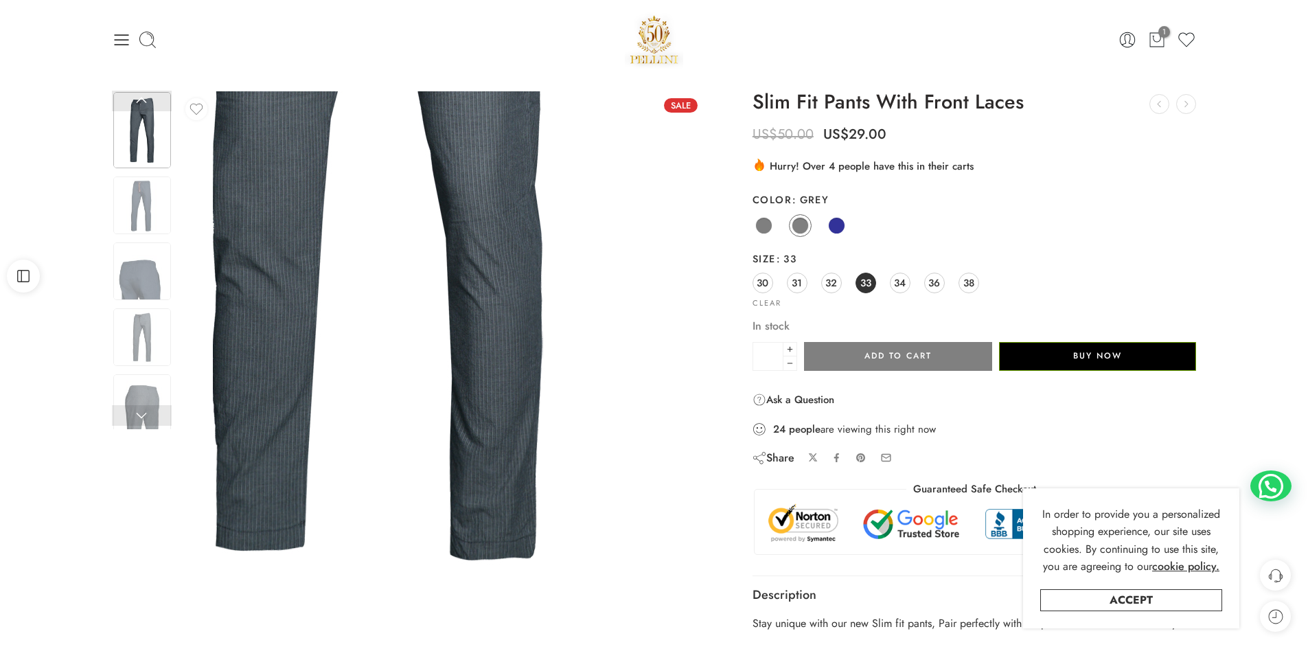
scroll to position [0, 0]
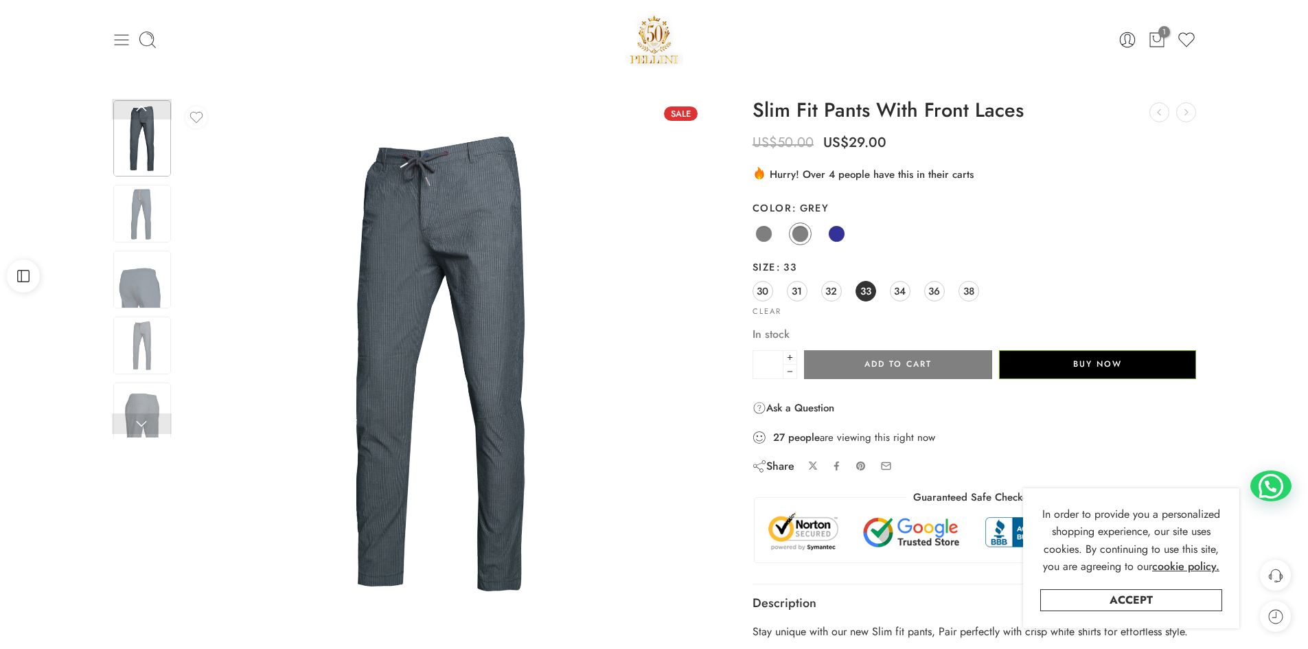
click at [119, 36] on icon at bounding box center [121, 39] width 19 height 19
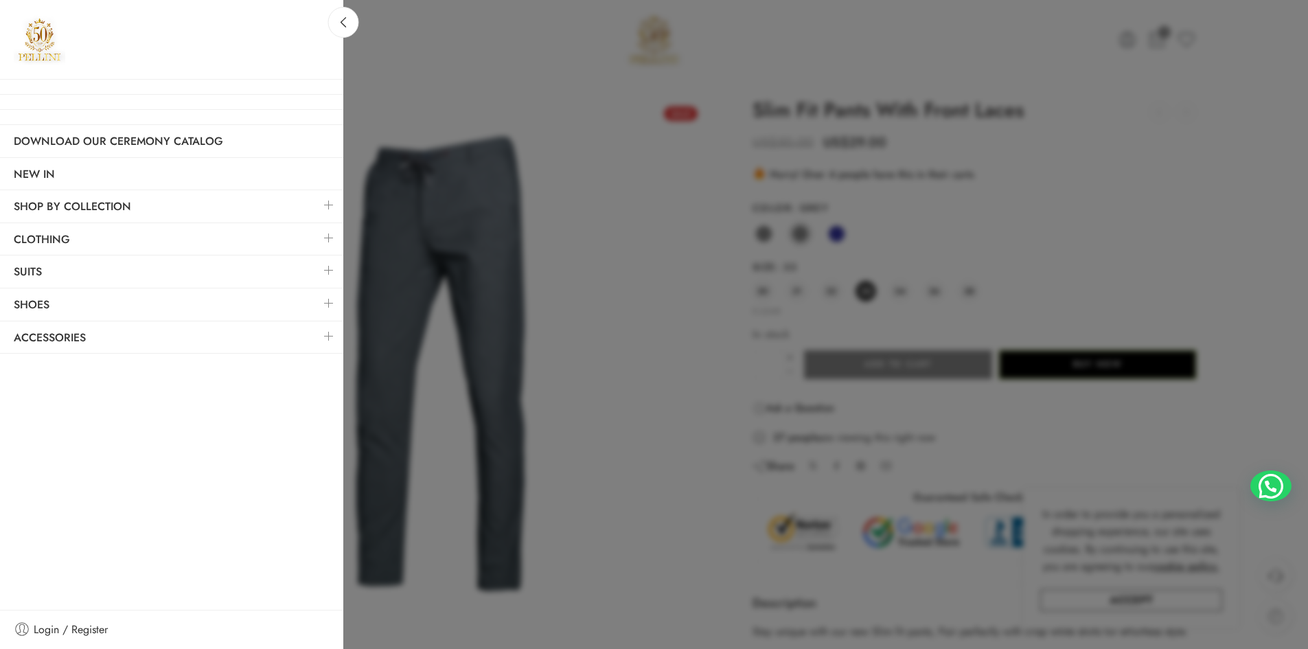
click at [332, 239] on link at bounding box center [328, 238] width 29 height 30
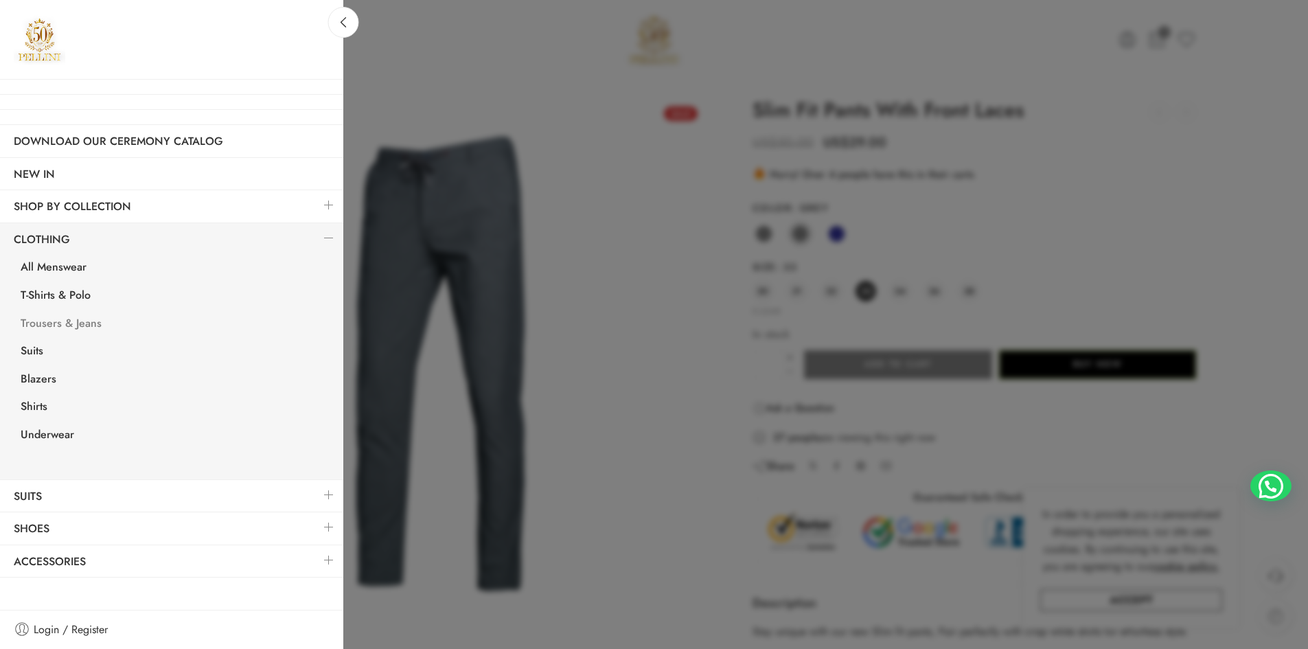
click at [67, 325] on link "Trousers & Jeans" at bounding box center [175, 325] width 336 height 28
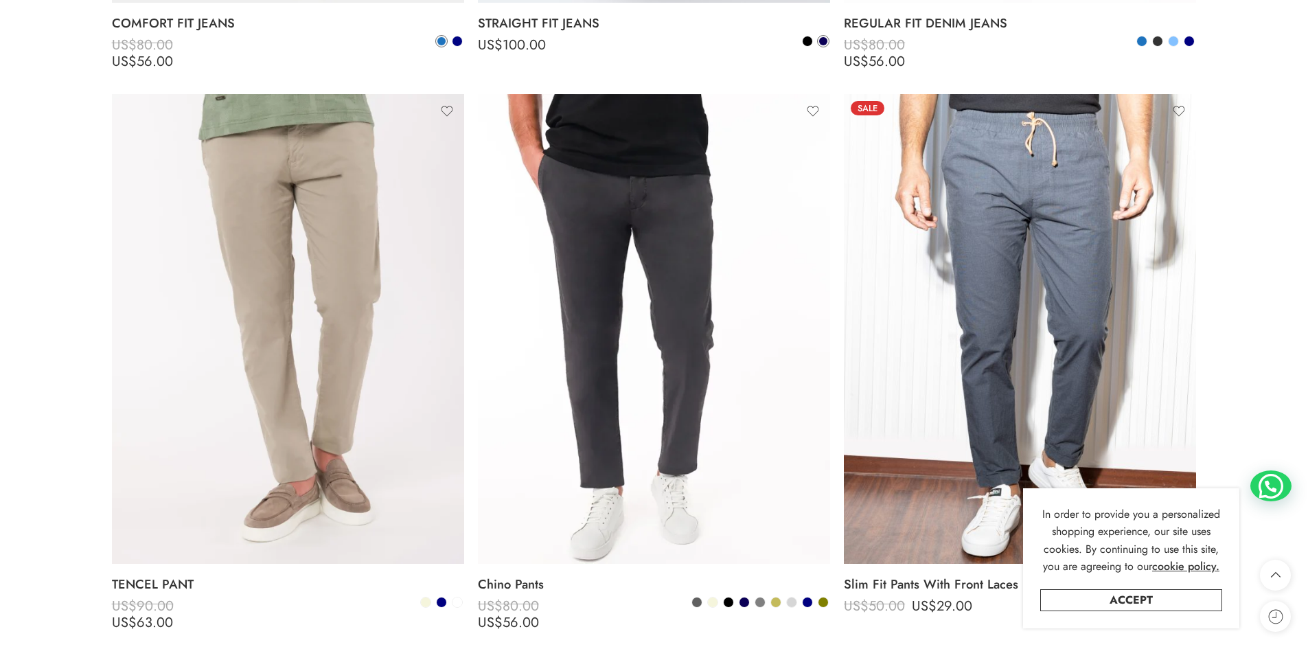
scroll to position [1938, 0]
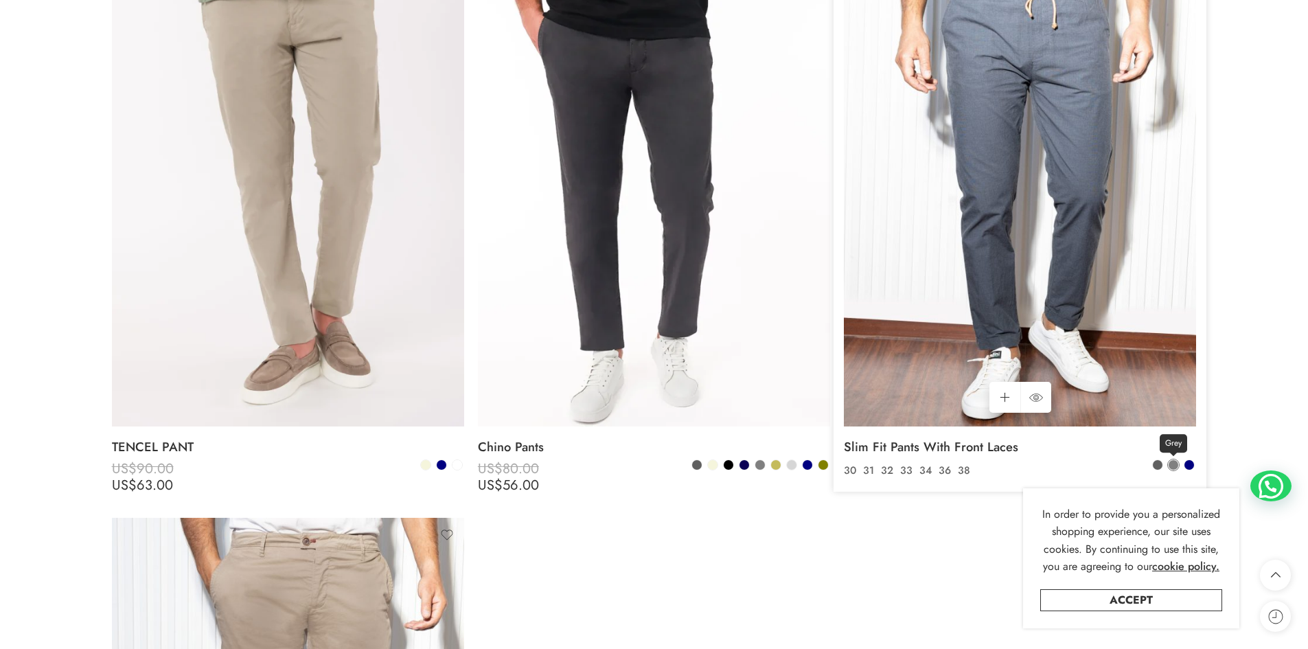
click at [1171, 467] on span at bounding box center [1174, 465] width 10 height 10
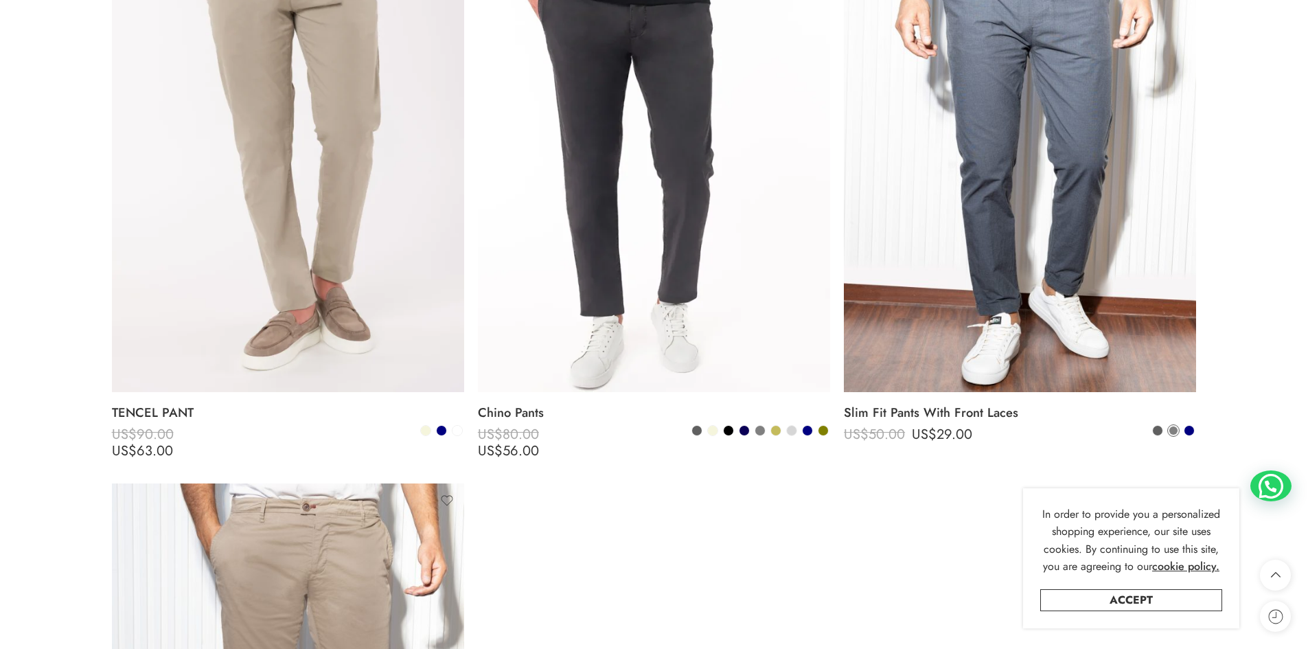
scroll to position [2006, 0]
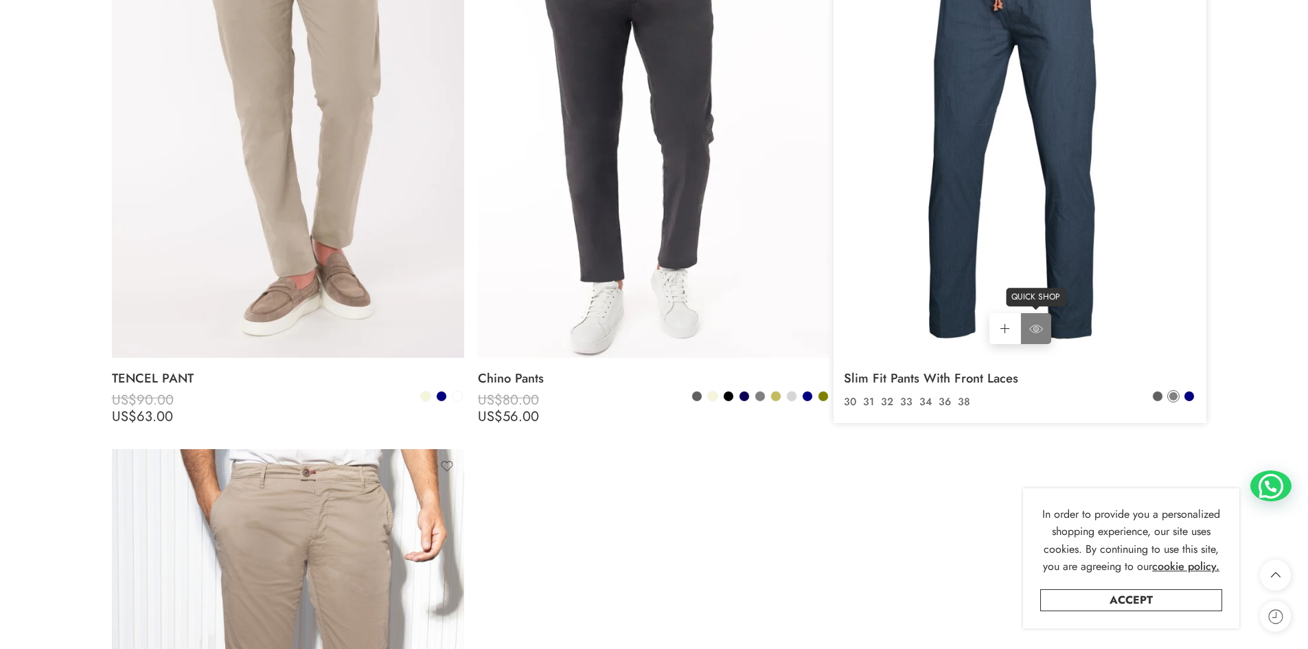
click at [1035, 330] on icon at bounding box center [1036, 329] width 14 height 25
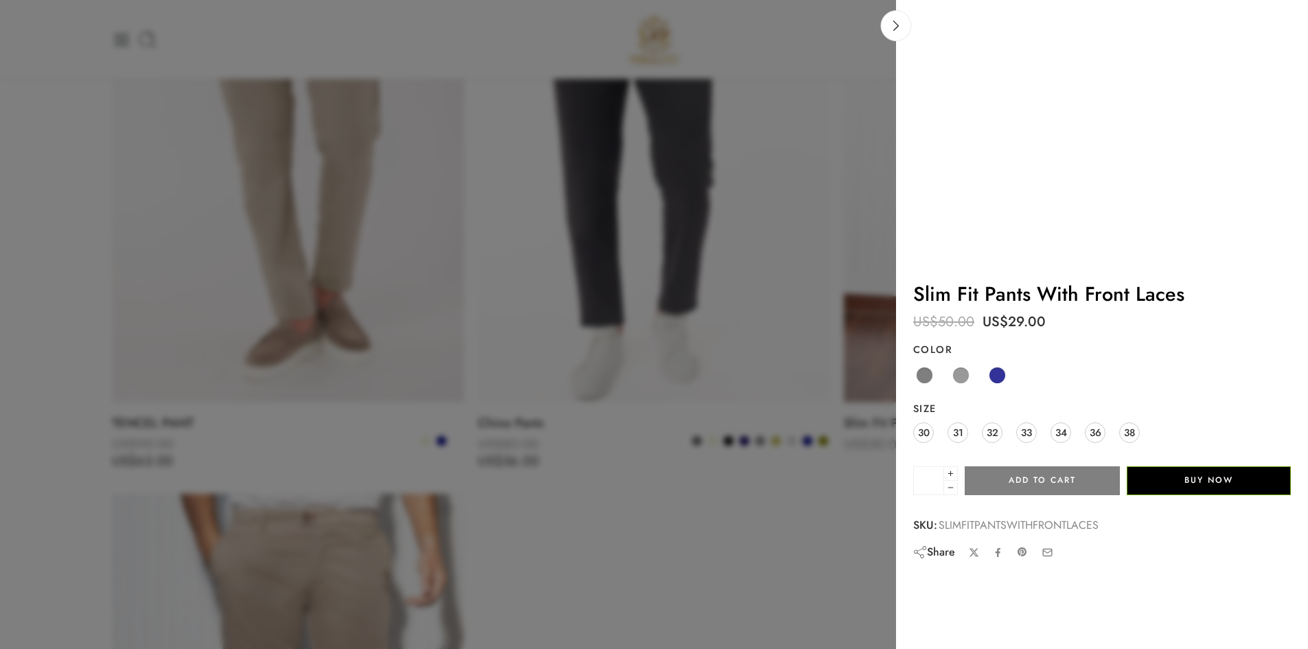
scroll to position [1938, 0]
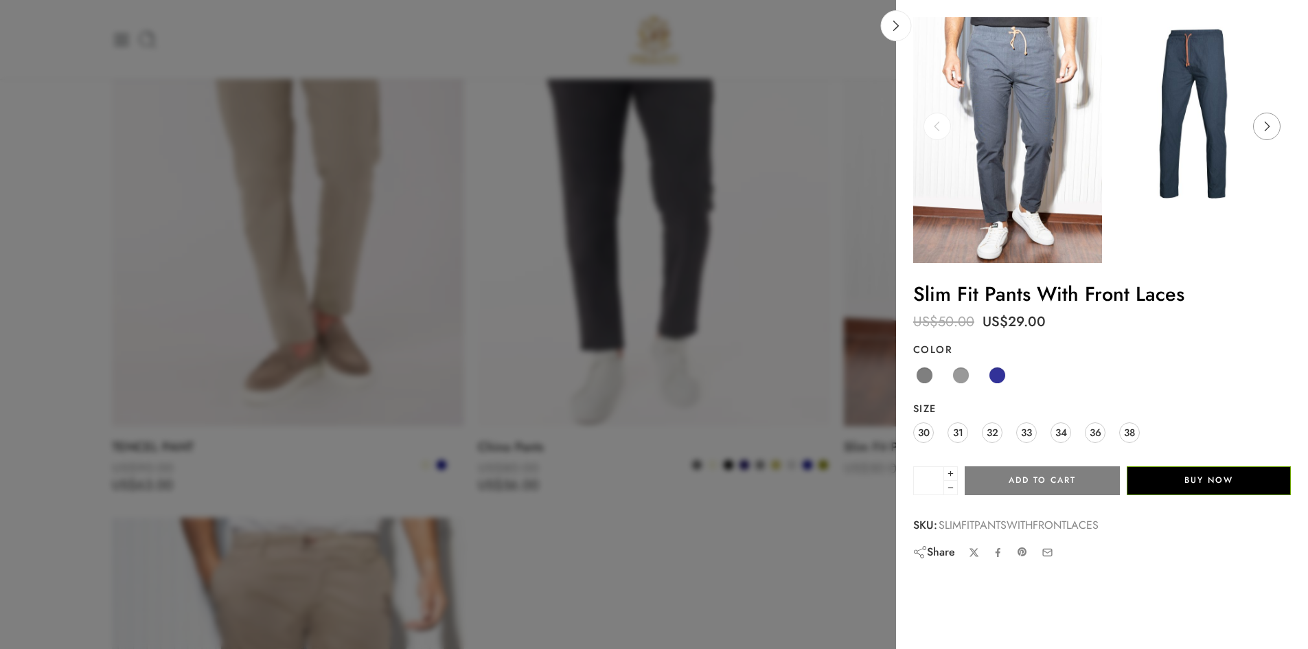
click at [1269, 124] on icon at bounding box center [1267, 126] width 26 height 27
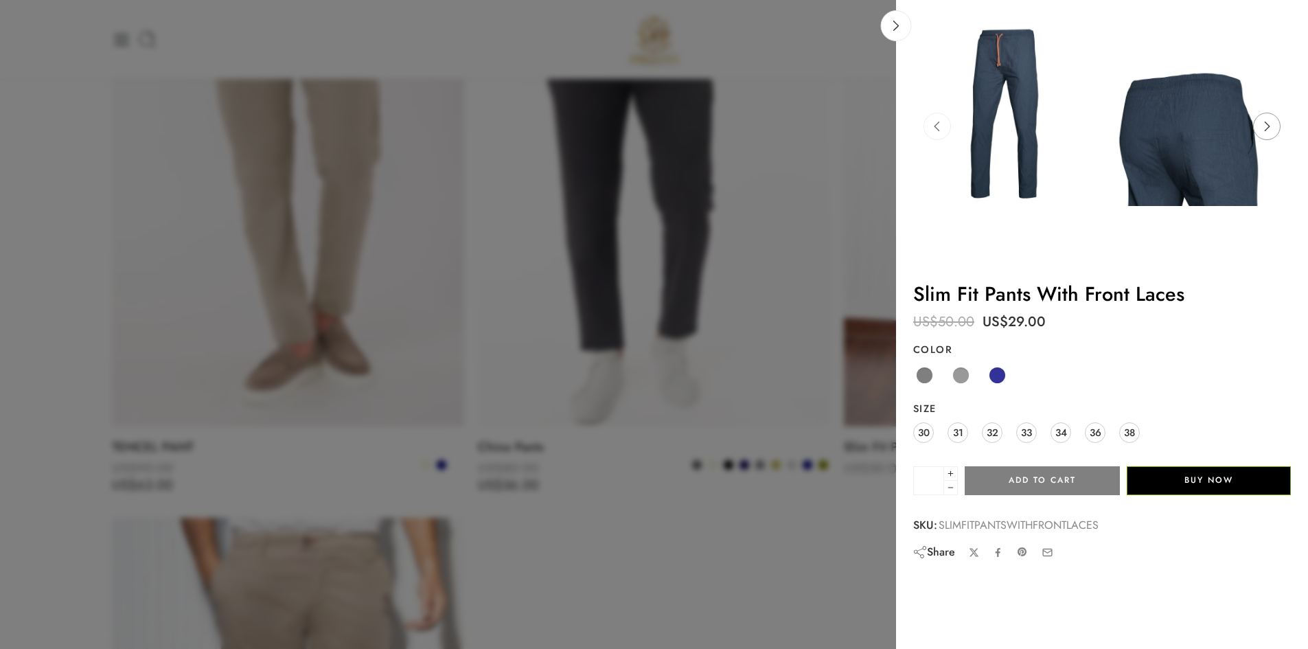
click at [1263, 130] on icon at bounding box center [1267, 126] width 26 height 27
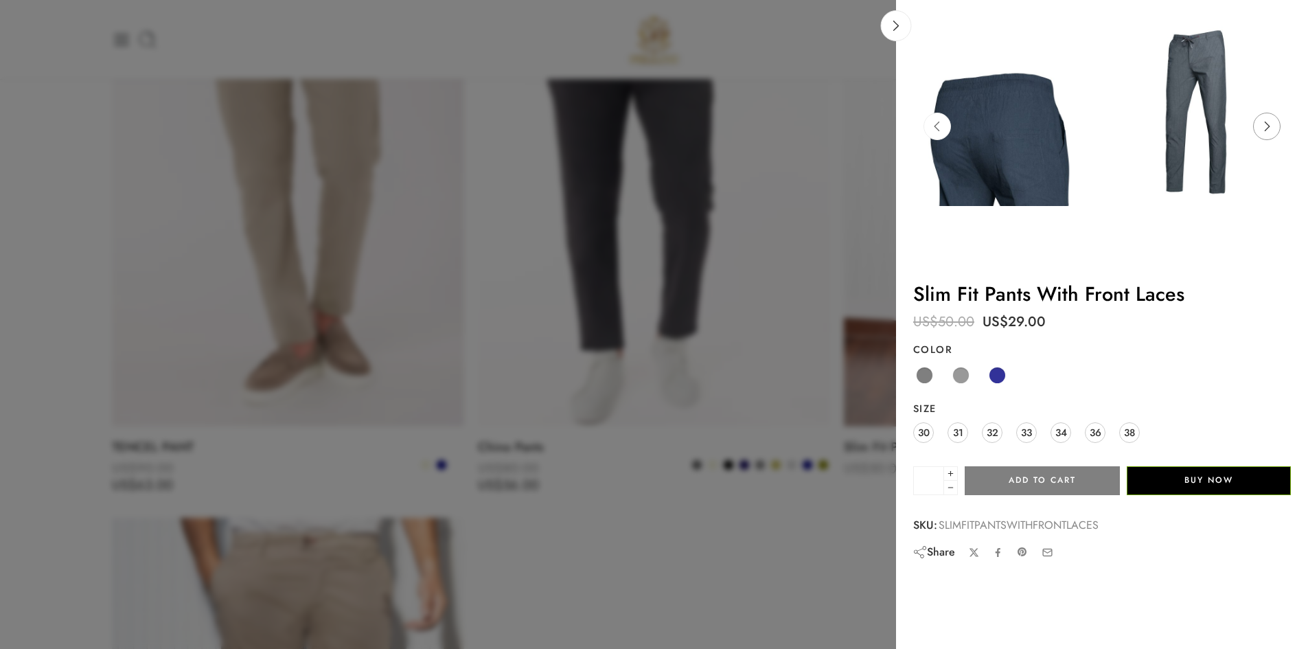
click at [1263, 130] on icon at bounding box center [1267, 126] width 26 height 27
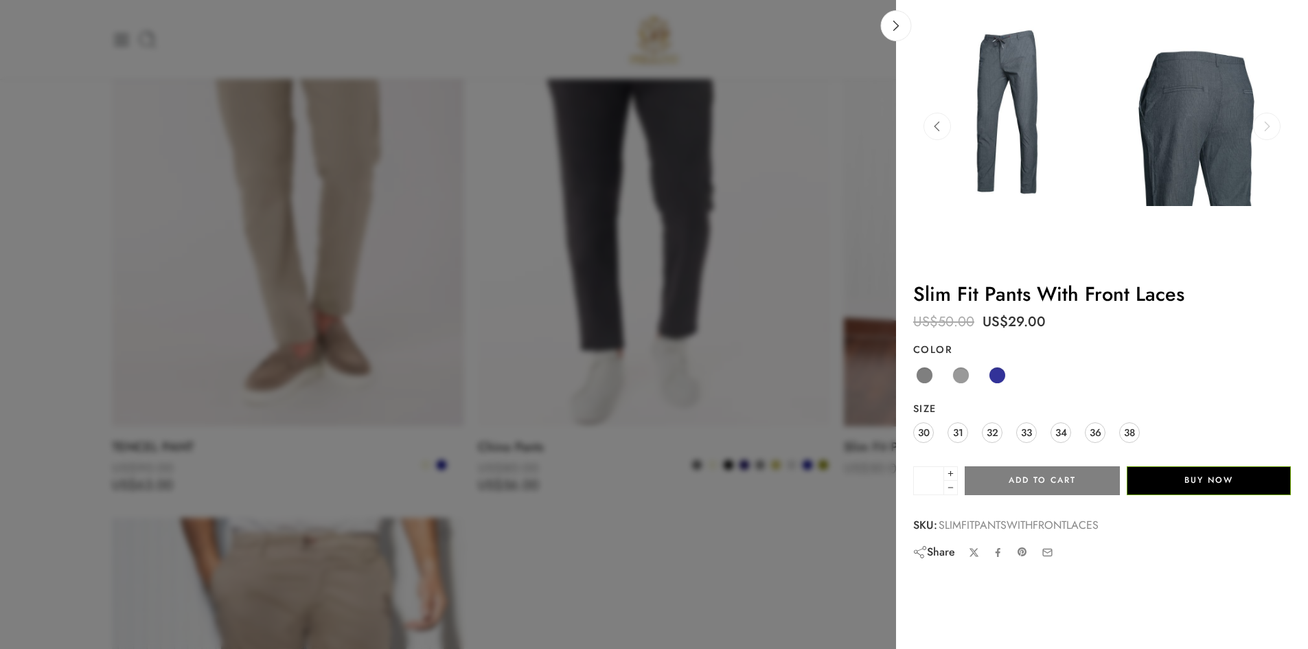
click at [1263, 130] on icon at bounding box center [1267, 126] width 26 height 27
click at [930, 123] on icon at bounding box center [937, 126] width 26 height 27
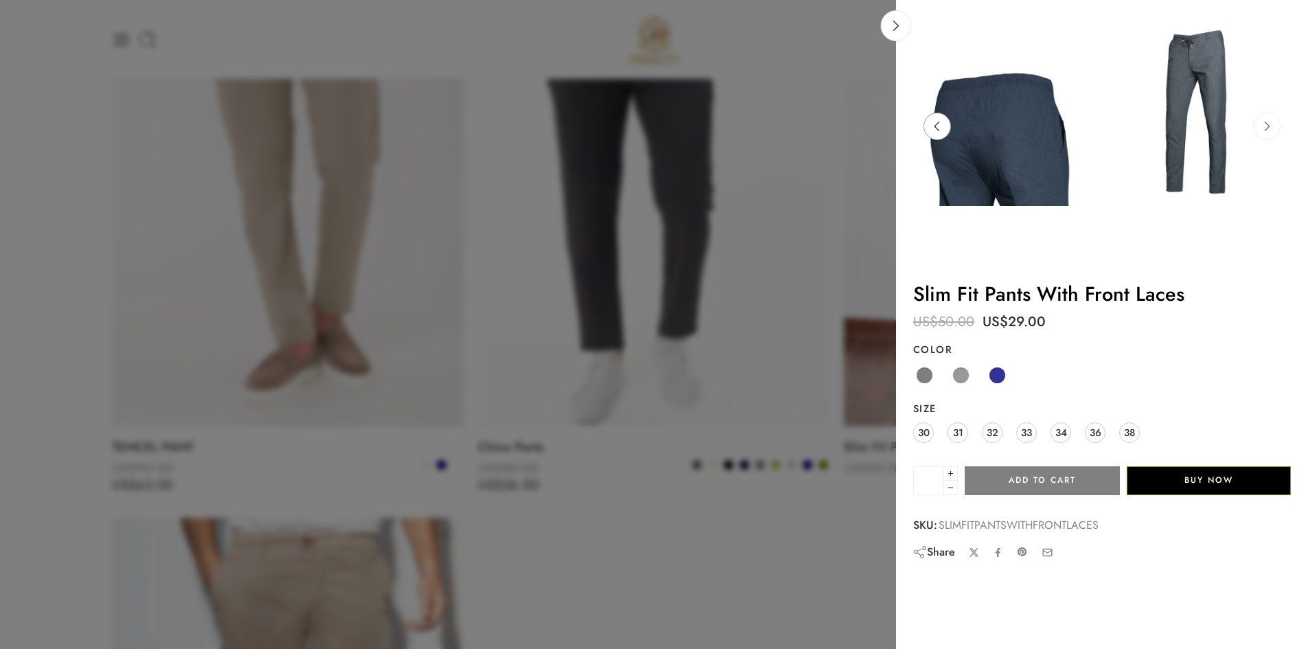
click at [937, 128] on icon at bounding box center [936, 127] width 5 height 10
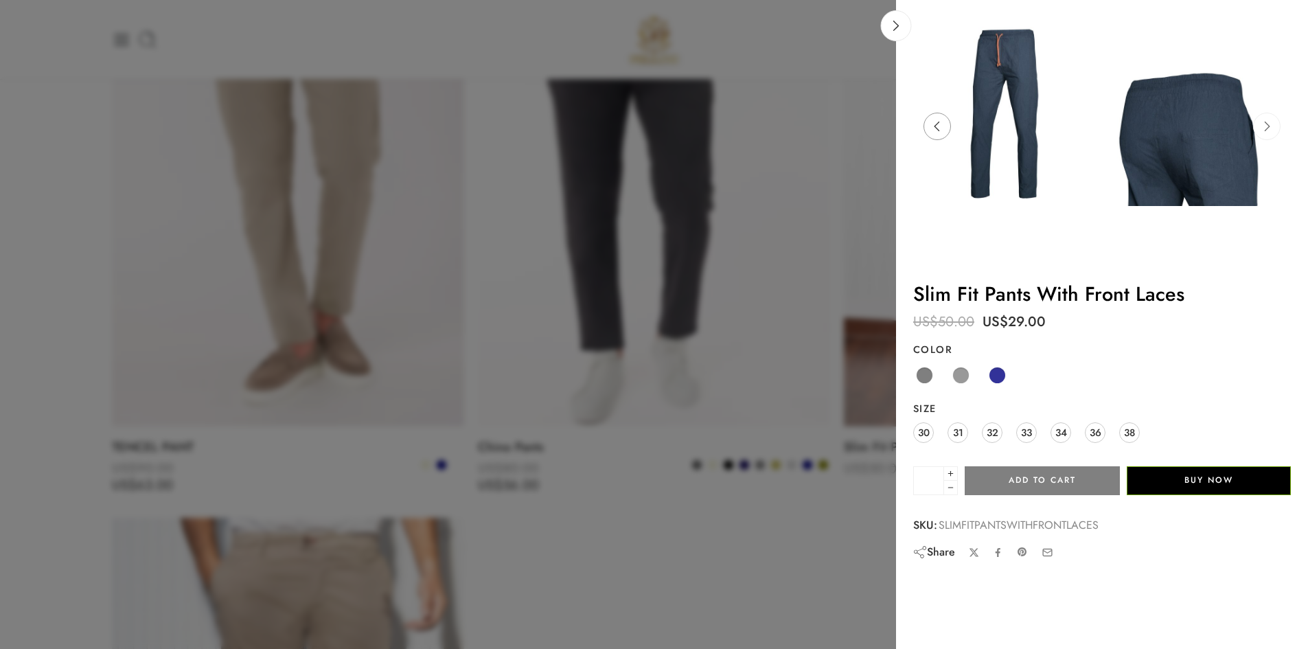
click at [937, 128] on icon at bounding box center [936, 127] width 5 height 10
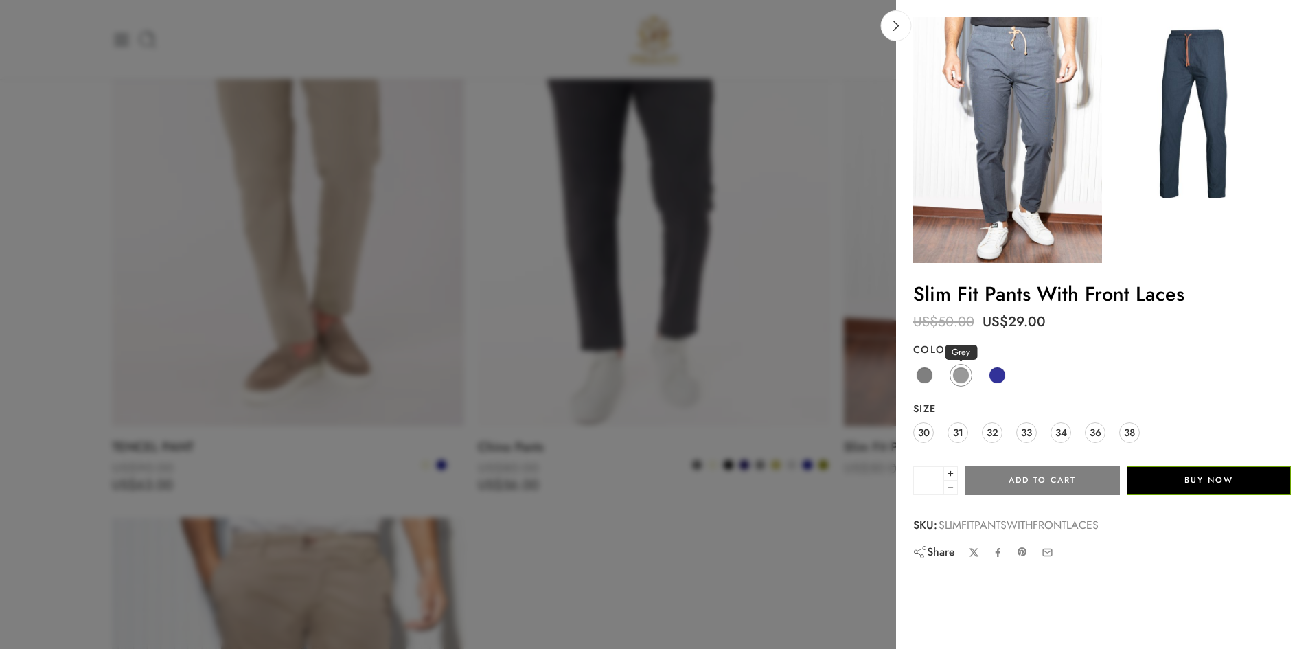
click at [962, 371] on span at bounding box center [960, 375] width 17 height 17
click at [989, 426] on span "32" at bounding box center [993, 432] width 12 height 19
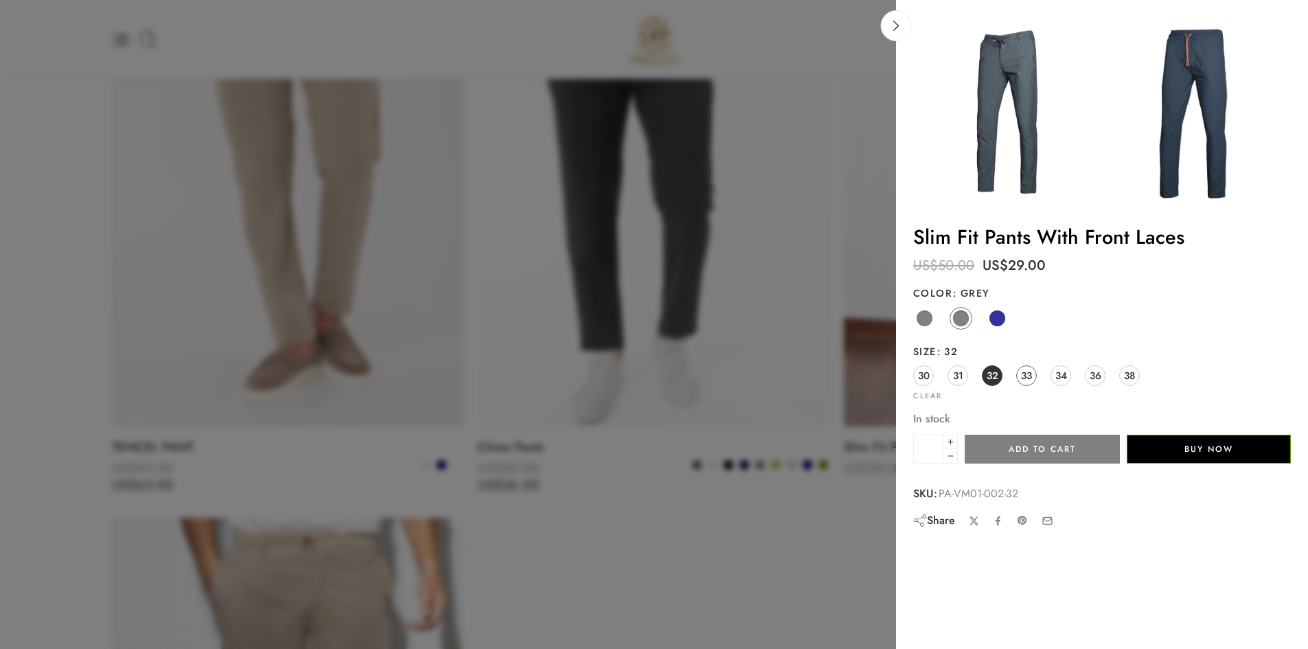
click at [1023, 384] on span "33" at bounding box center [1026, 375] width 11 height 19
click at [989, 378] on span "32" at bounding box center [993, 375] width 12 height 19
click at [1261, 96] on icon at bounding box center [1267, 97] width 26 height 27
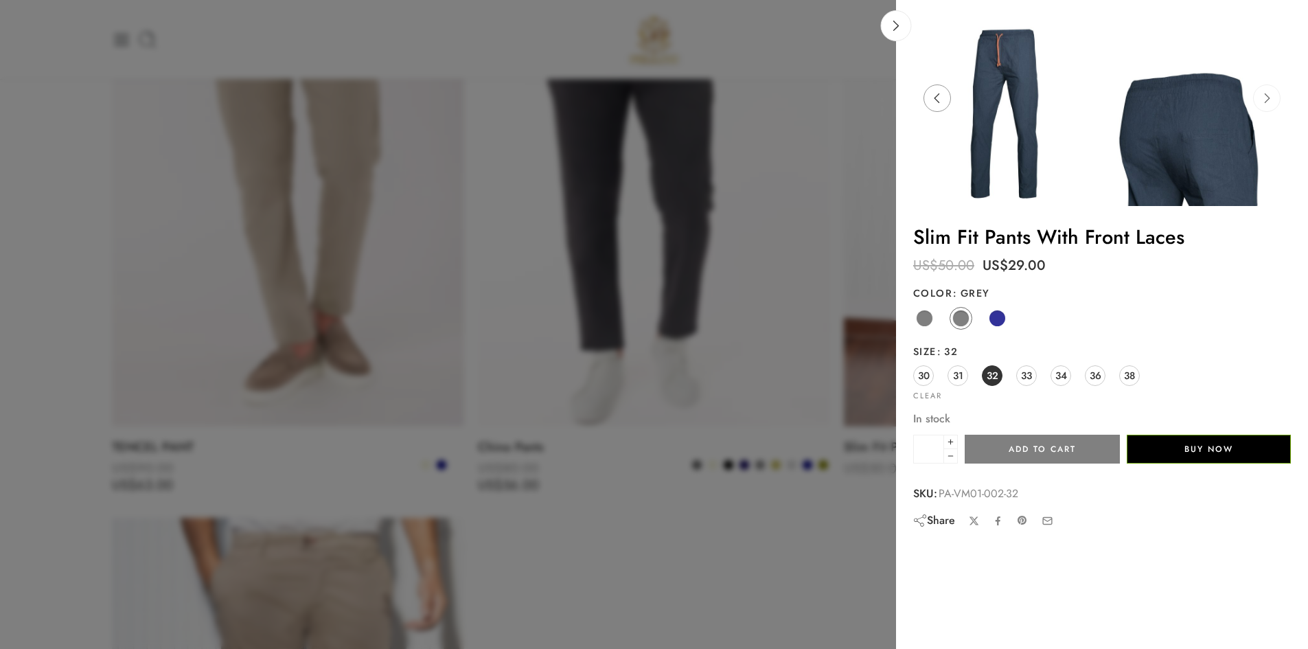
click at [939, 96] on icon at bounding box center [937, 97] width 26 height 27
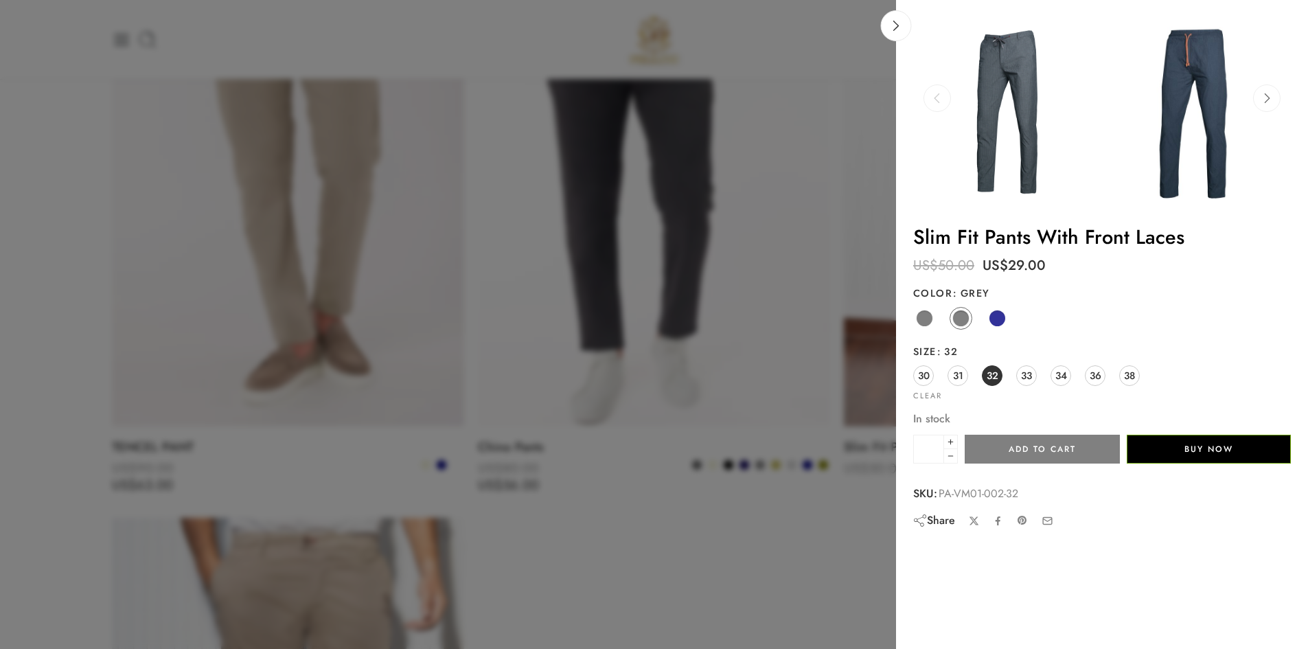
click at [939, 96] on icon at bounding box center [937, 97] width 26 height 27
click at [926, 314] on span at bounding box center [924, 318] width 17 height 17
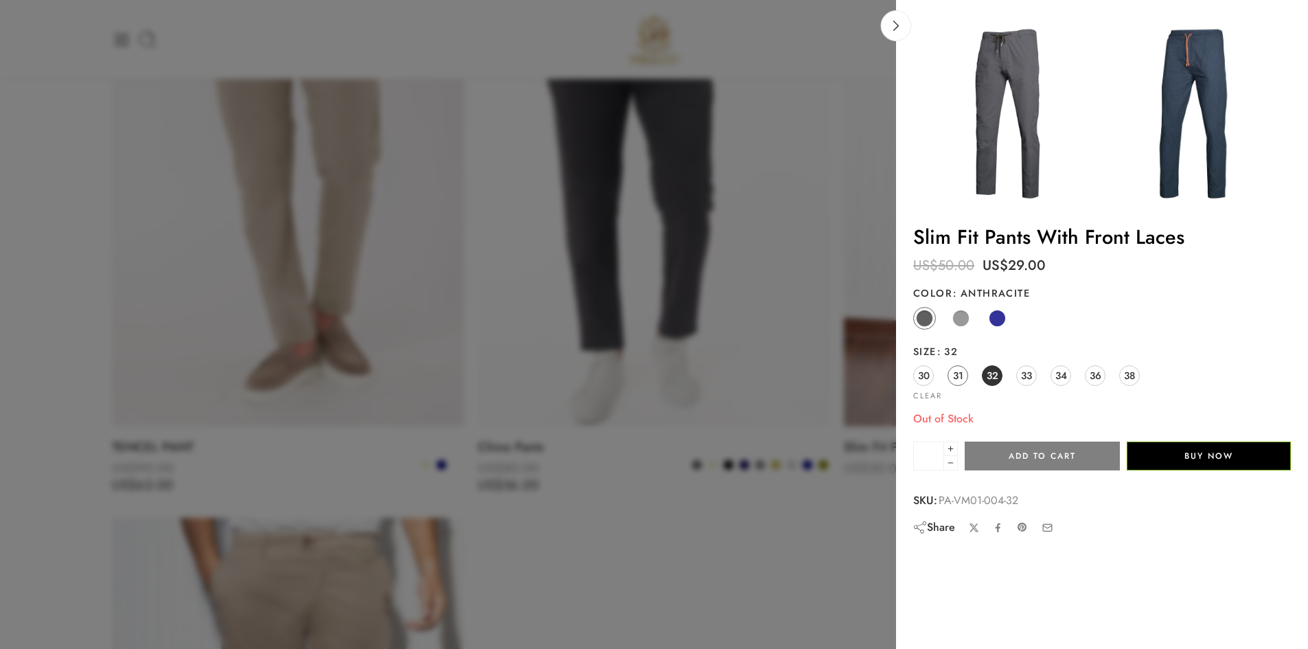
click at [962, 377] on span "31" at bounding box center [958, 375] width 10 height 19
click at [1024, 376] on span "33" at bounding box center [1026, 375] width 11 height 19
click at [923, 374] on span "30" at bounding box center [924, 375] width 12 height 19
click at [1065, 379] on span "34" at bounding box center [1061, 375] width 12 height 19
click at [1092, 374] on span "36" at bounding box center [1096, 375] width 12 height 19
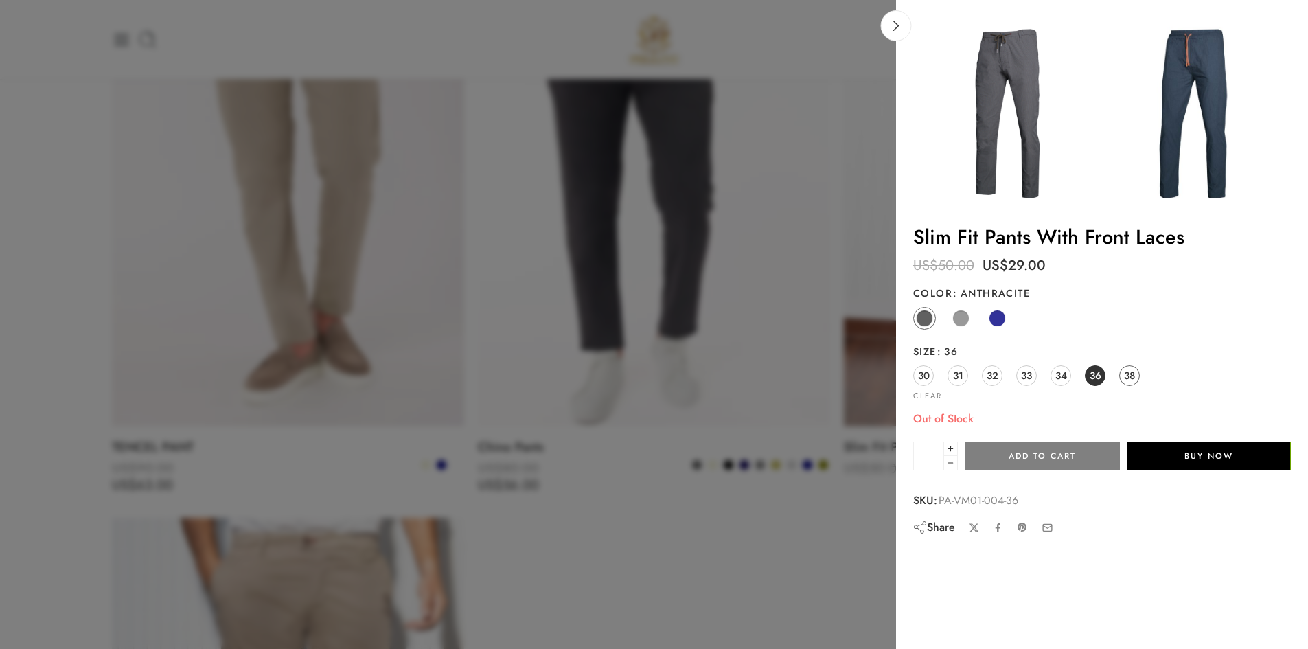
click at [1136, 374] on link "38" at bounding box center [1129, 375] width 21 height 21
click at [1002, 323] on span at bounding box center [997, 318] width 17 height 17
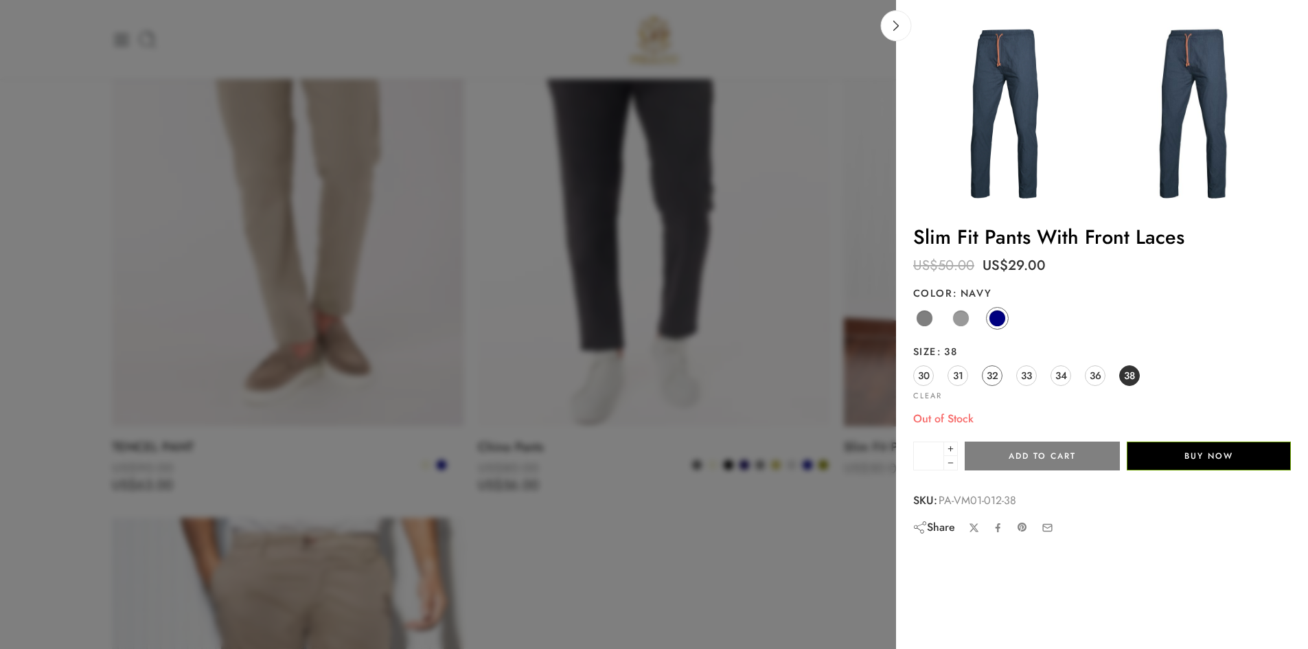
click at [989, 379] on span "32" at bounding box center [993, 375] width 12 height 19
click at [958, 374] on span "31" at bounding box center [958, 375] width 10 height 19
drag, startPoint x: 928, startPoint y: 378, endPoint x: 986, endPoint y: 380, distance: 57.7
click at [928, 377] on span "30" at bounding box center [924, 375] width 12 height 19
click at [1023, 376] on span "33" at bounding box center [1026, 375] width 11 height 19
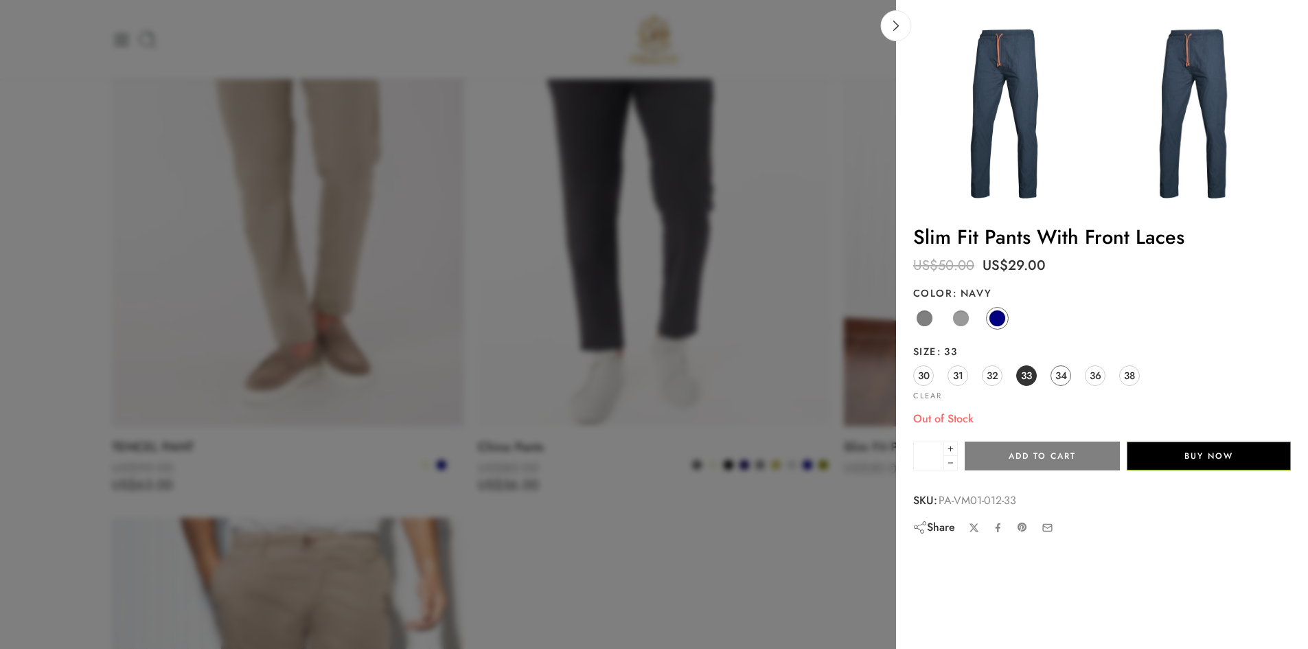
click at [1066, 374] on span "34" at bounding box center [1061, 375] width 12 height 19
click at [960, 312] on span at bounding box center [960, 318] width 17 height 17
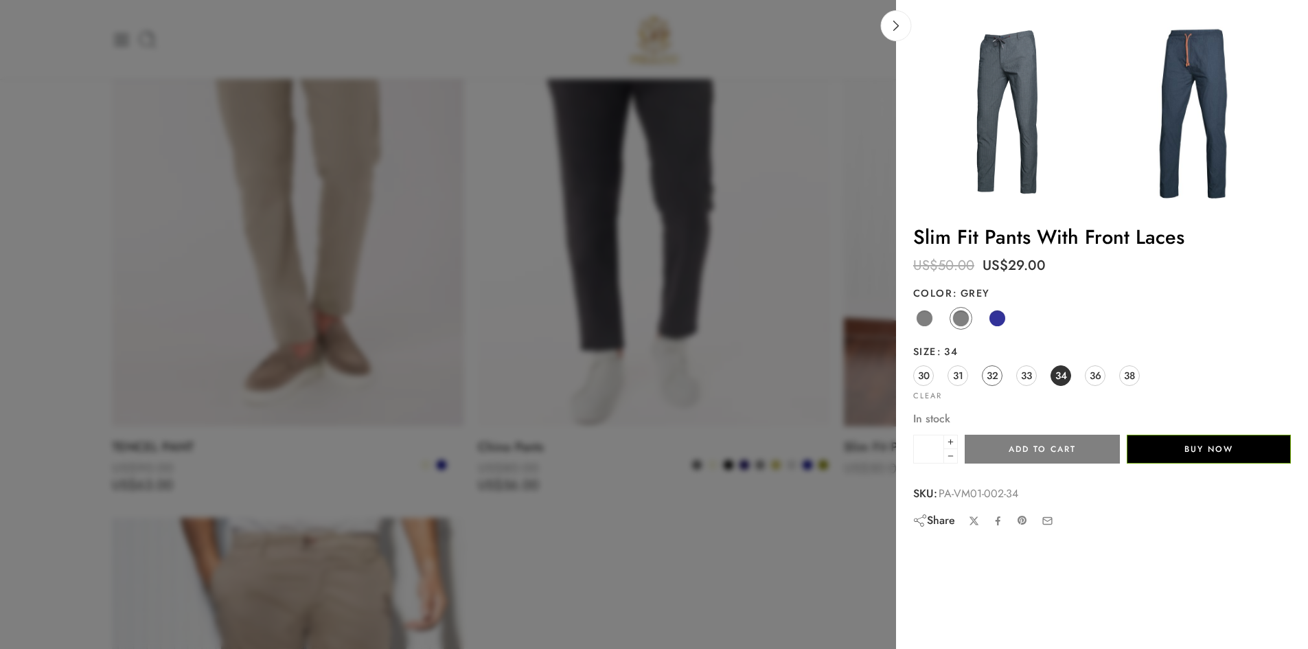
click at [997, 374] on span "32" at bounding box center [993, 375] width 12 height 19
click at [1023, 376] on span "33" at bounding box center [1026, 375] width 11 height 19
click at [996, 375] on span "32" at bounding box center [993, 375] width 12 height 19
click at [1028, 378] on span "33" at bounding box center [1026, 375] width 11 height 19
click at [1057, 377] on span "34" at bounding box center [1061, 375] width 12 height 19
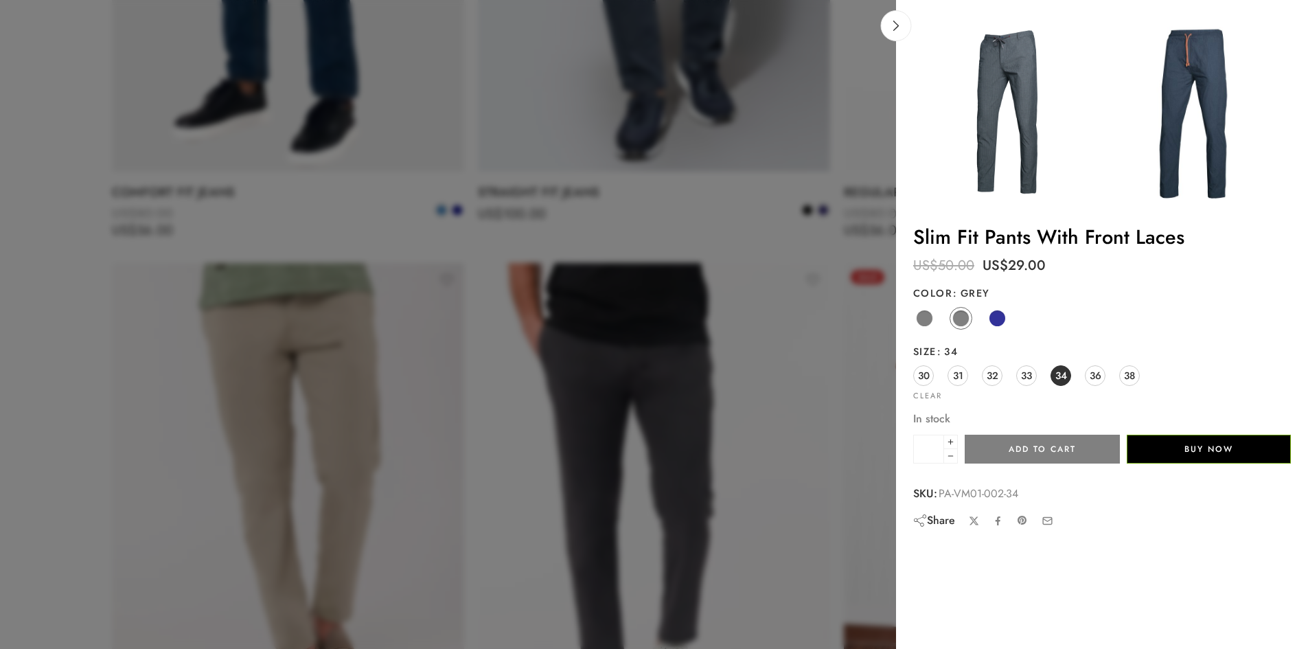
scroll to position [1800, 0]
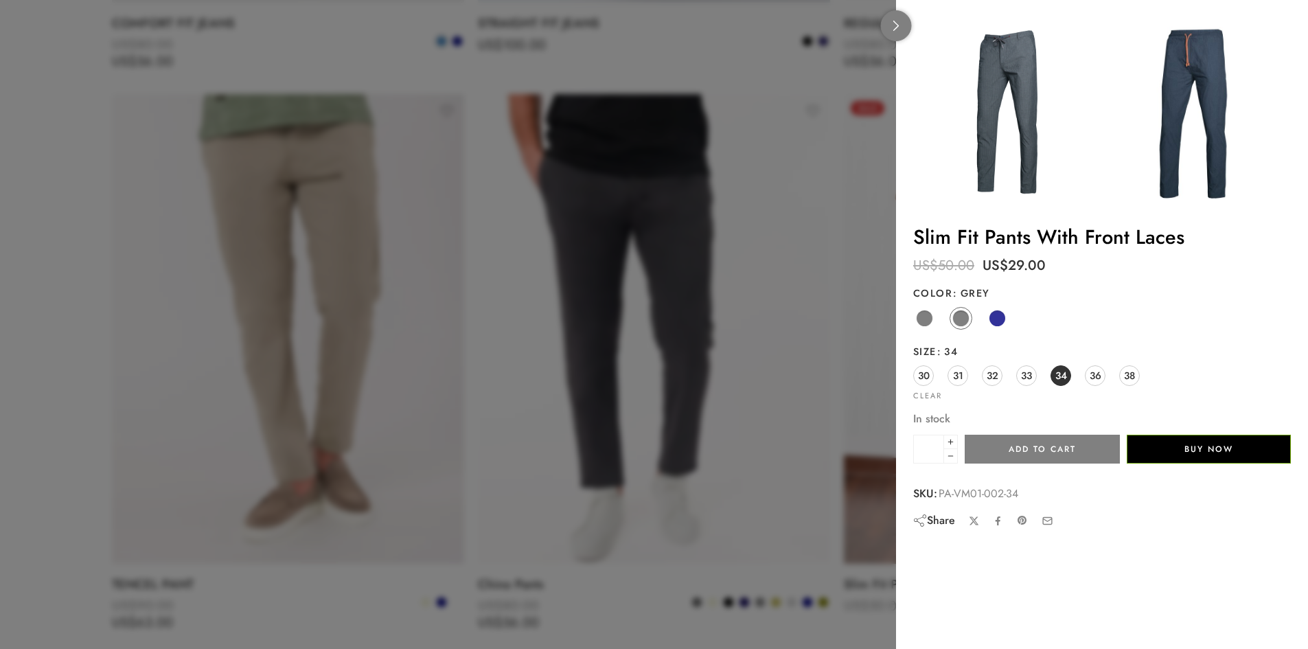
click at [899, 32] on link at bounding box center [896, 25] width 31 height 31
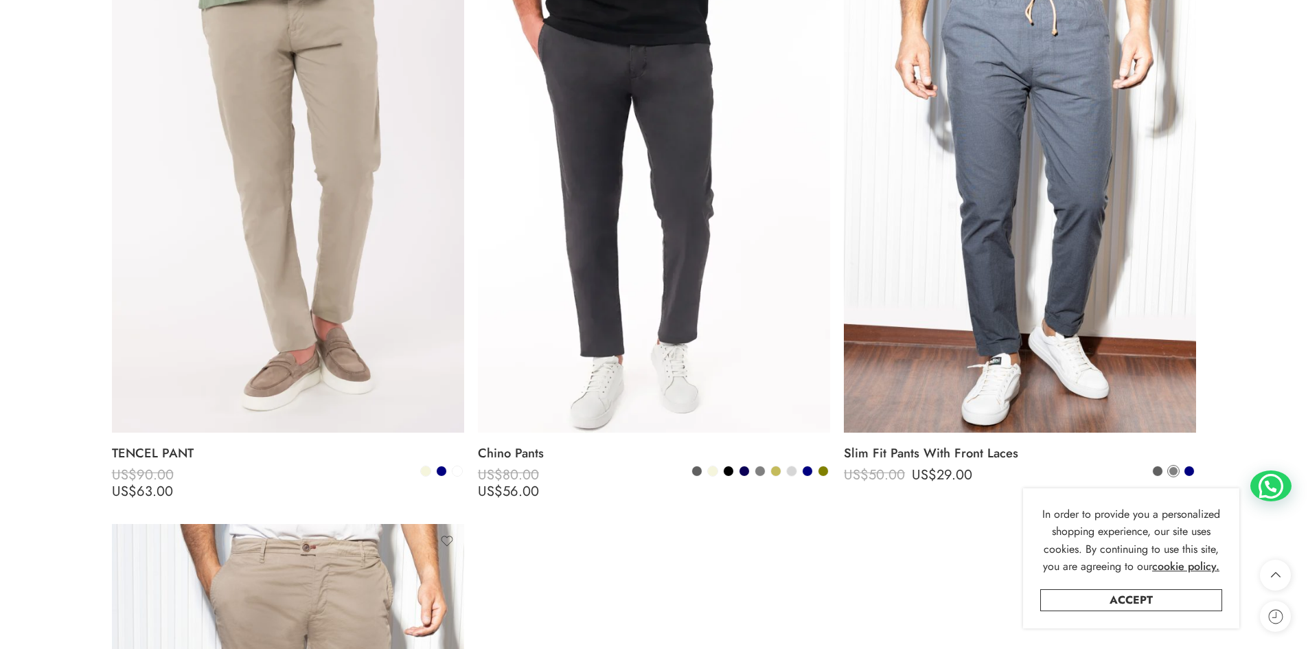
scroll to position [1938, 0]
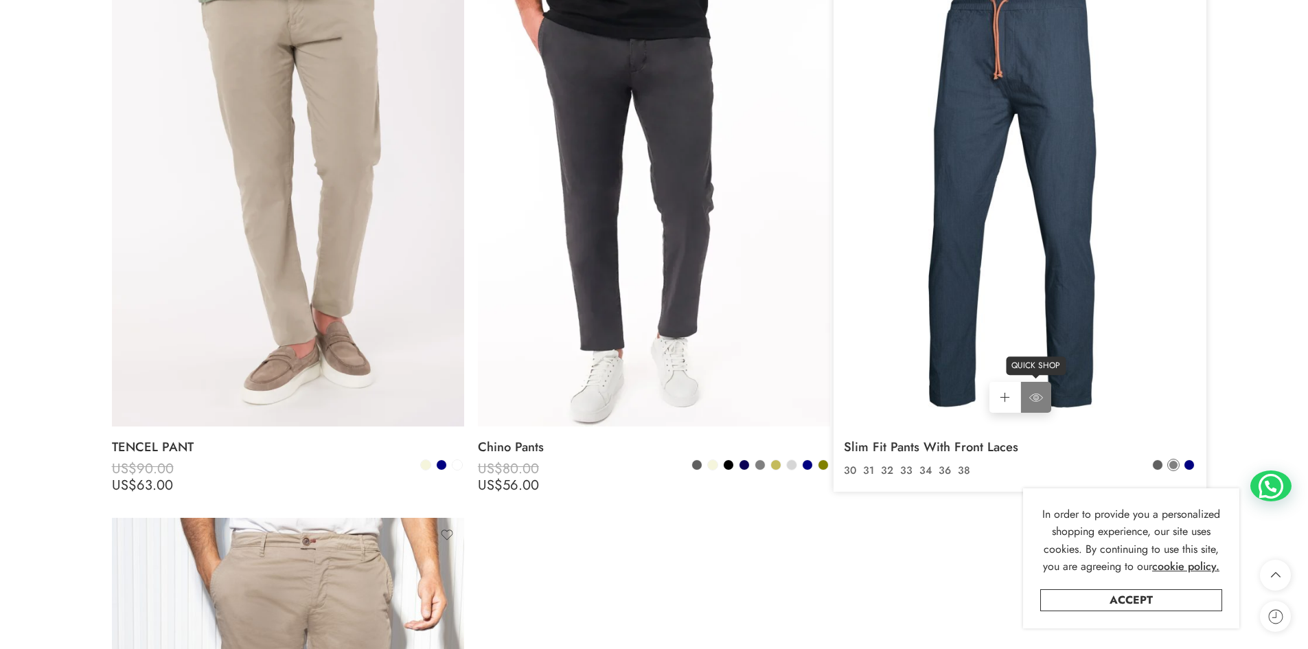
click at [1041, 395] on icon at bounding box center [1036, 397] width 14 height 8
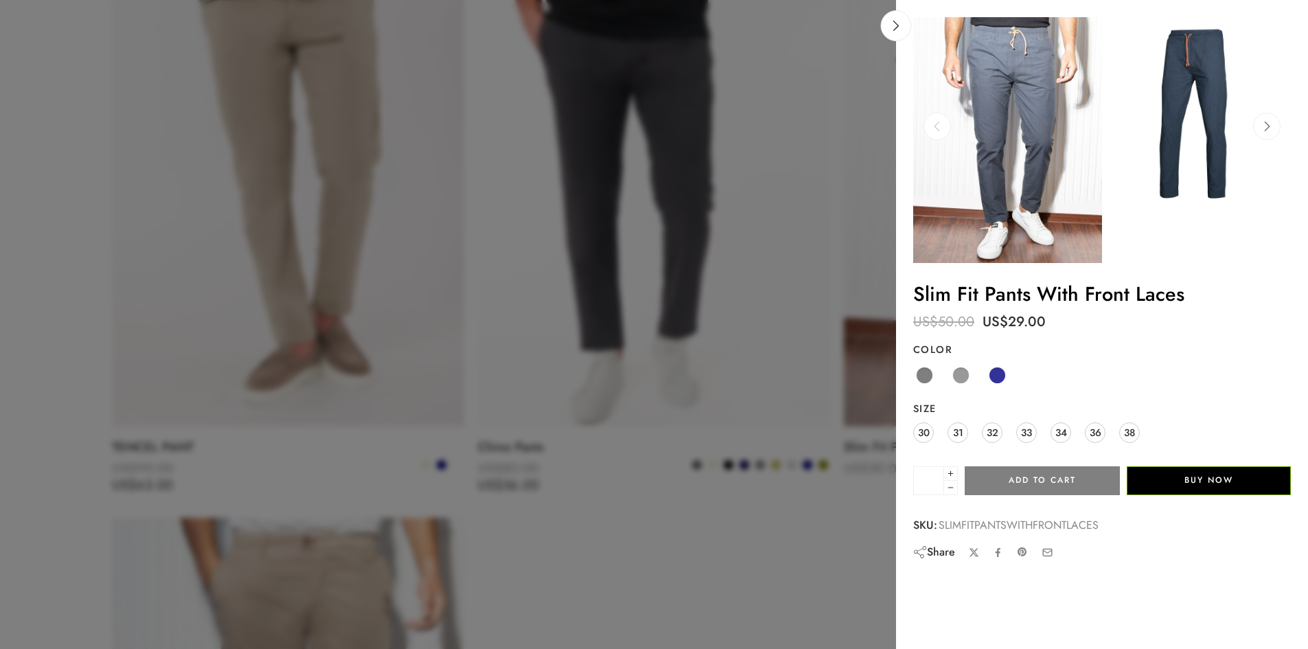
click at [964, 65] on img at bounding box center [1007, 140] width 189 height 246
click at [968, 374] on span at bounding box center [960, 375] width 17 height 17
click at [993, 430] on span "32" at bounding box center [993, 432] width 12 height 19
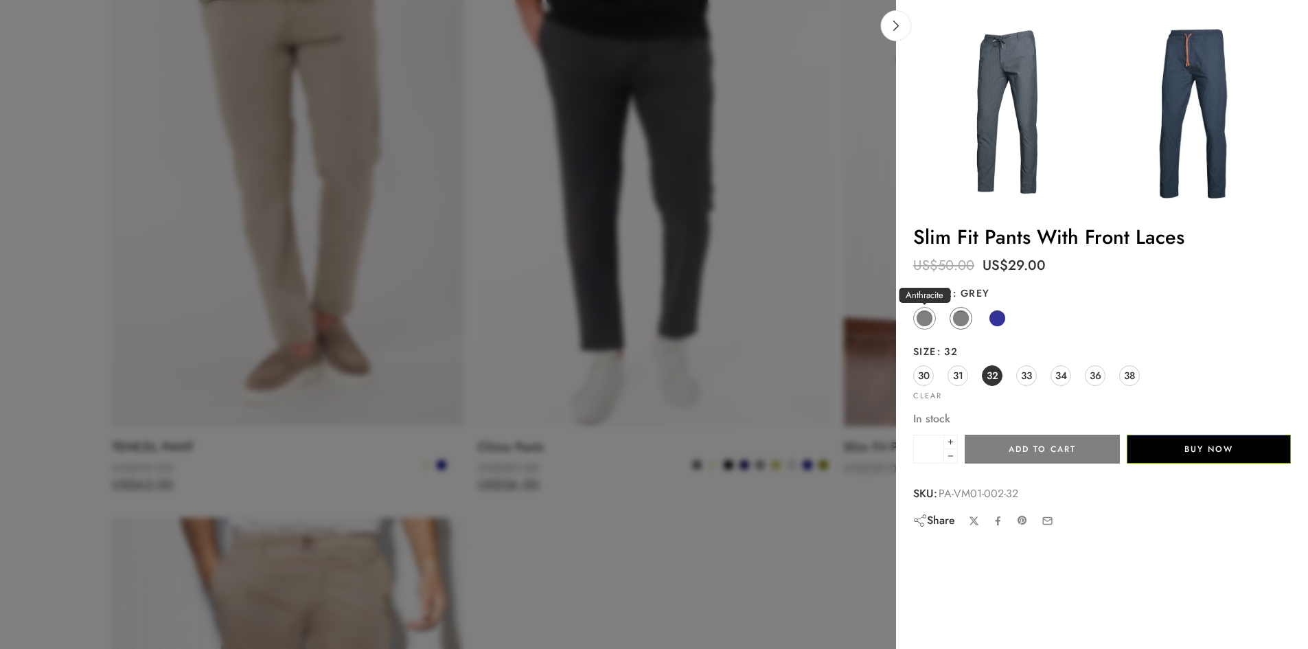
click at [931, 317] on span at bounding box center [924, 318] width 17 height 17
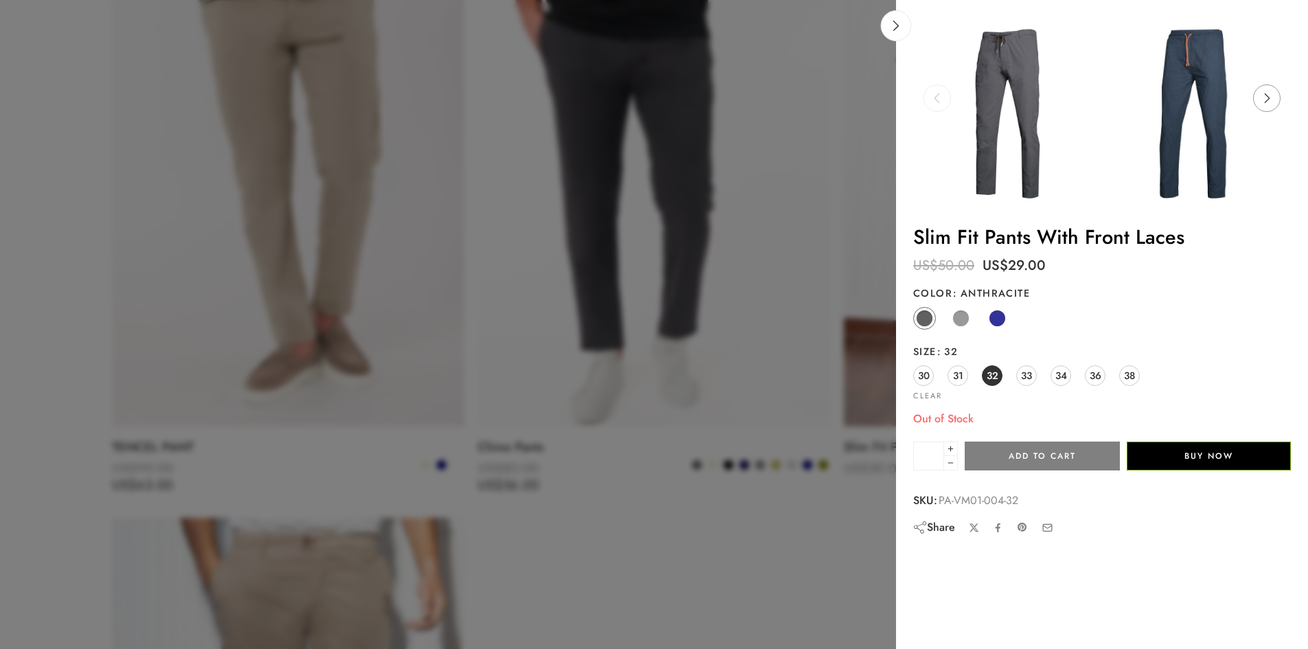
click at [1266, 98] on icon at bounding box center [1267, 97] width 26 height 27
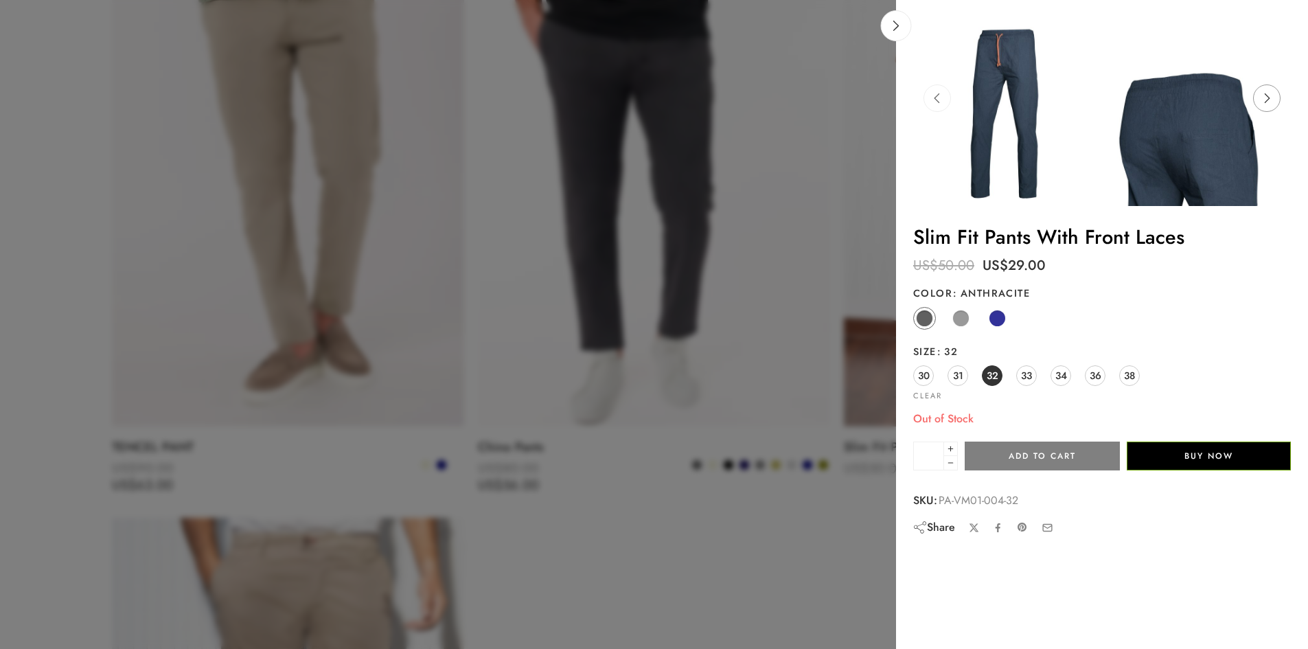
click at [1266, 98] on icon at bounding box center [1267, 97] width 26 height 27
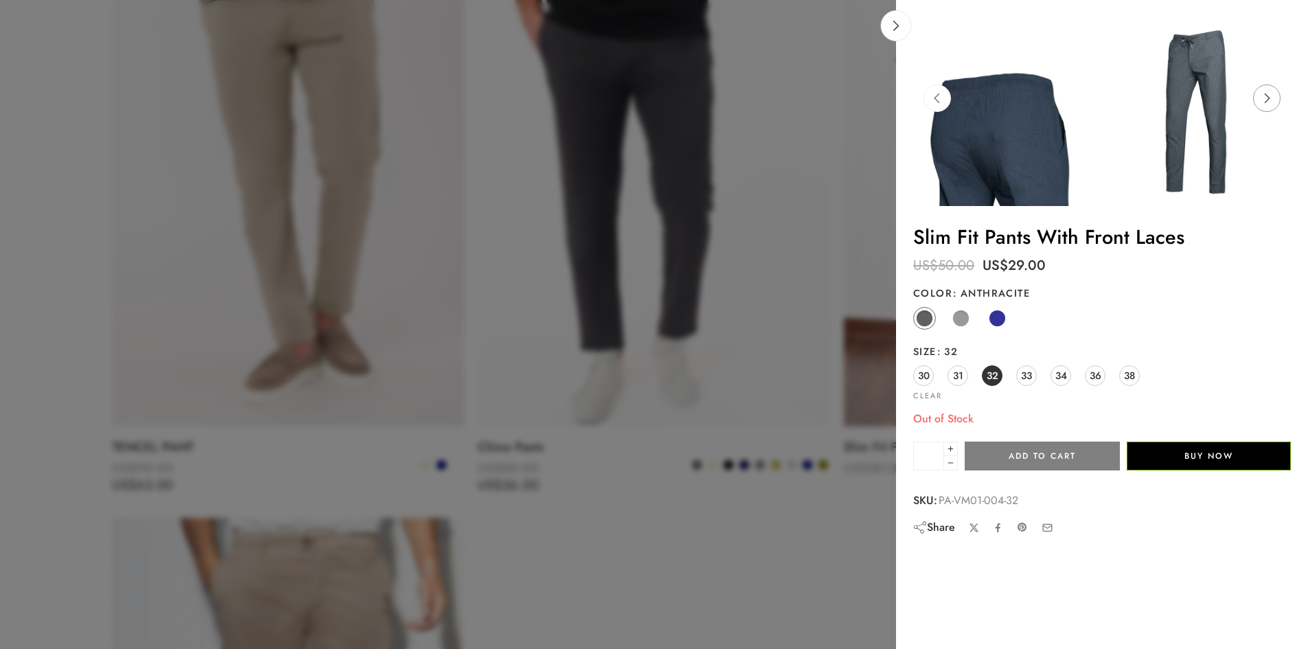
click at [1266, 98] on icon at bounding box center [1267, 97] width 26 height 27
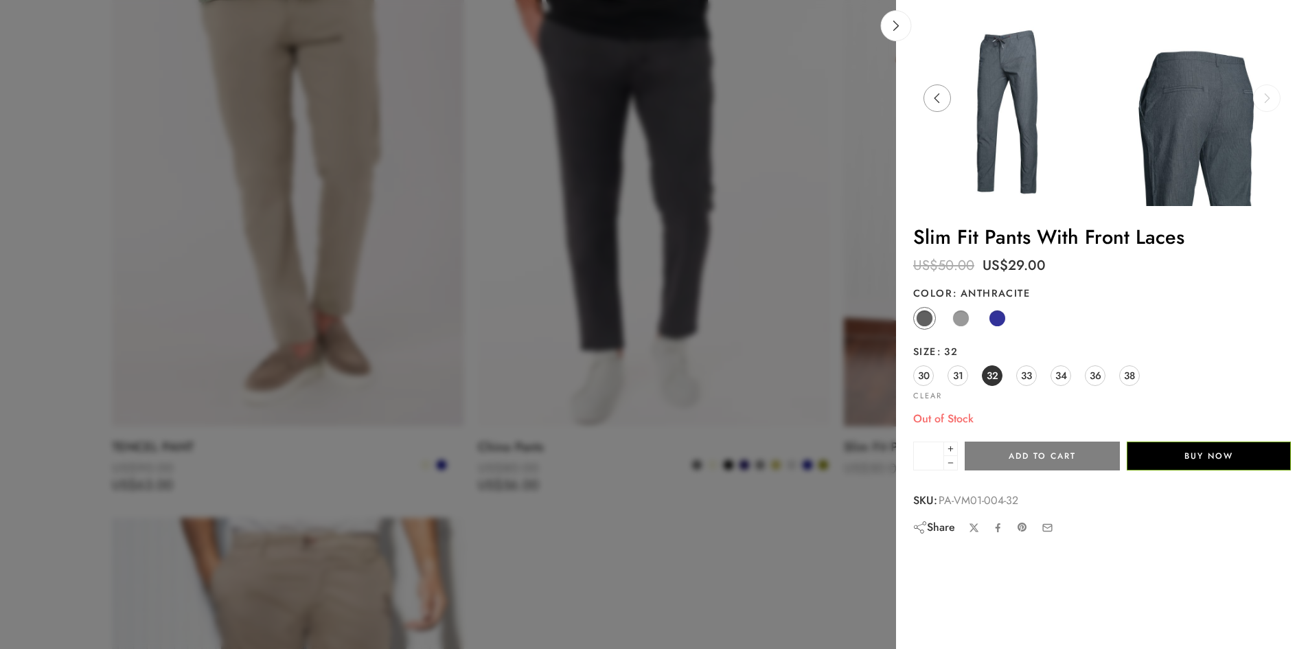
click at [934, 94] on icon at bounding box center [937, 97] width 26 height 27
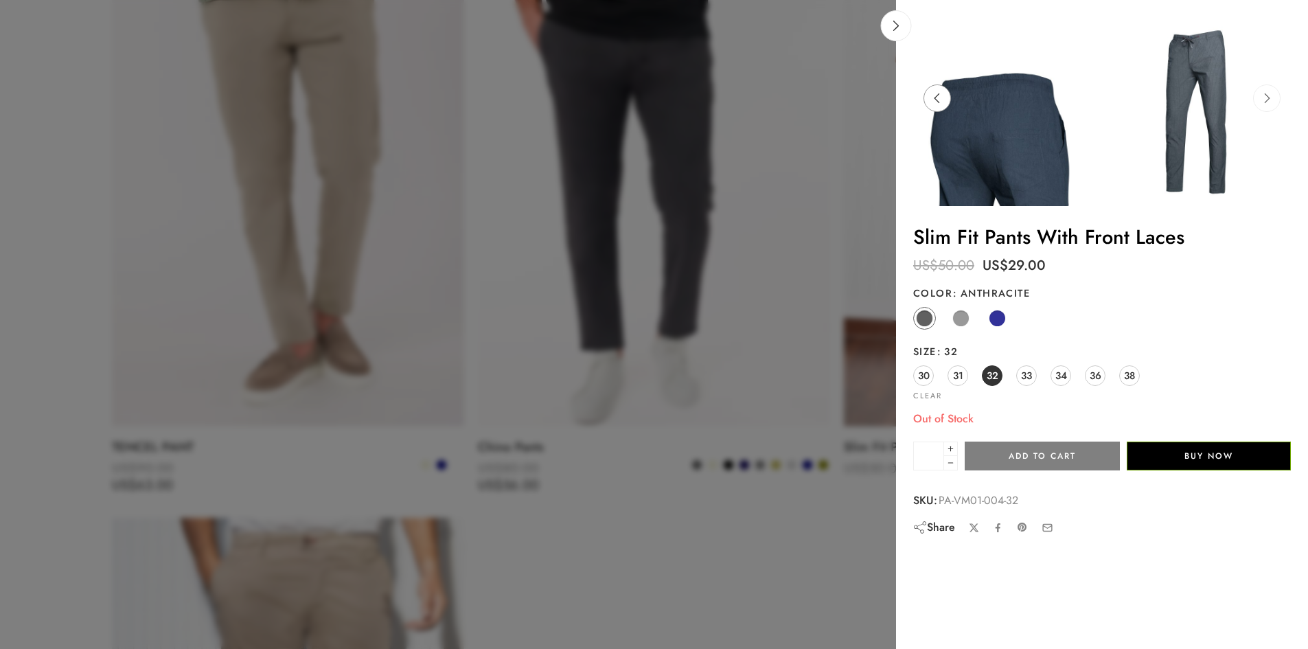
click at [934, 94] on icon at bounding box center [937, 97] width 26 height 27
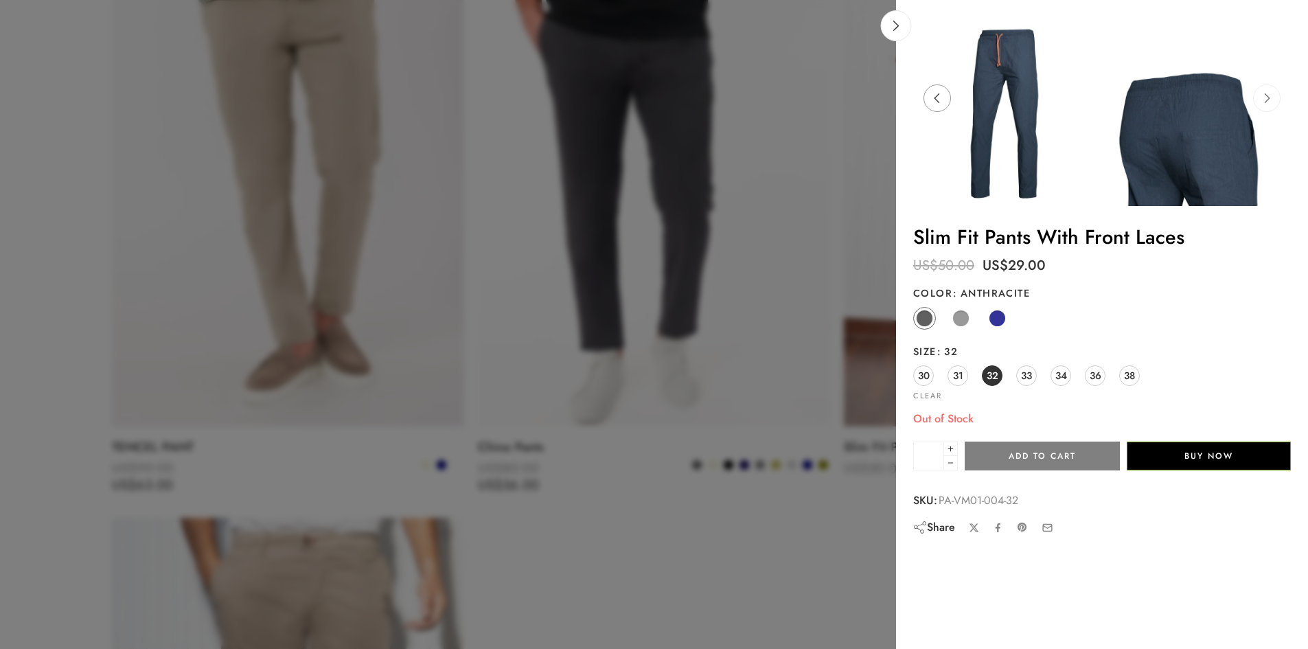
click at [934, 94] on icon at bounding box center [937, 97] width 26 height 27
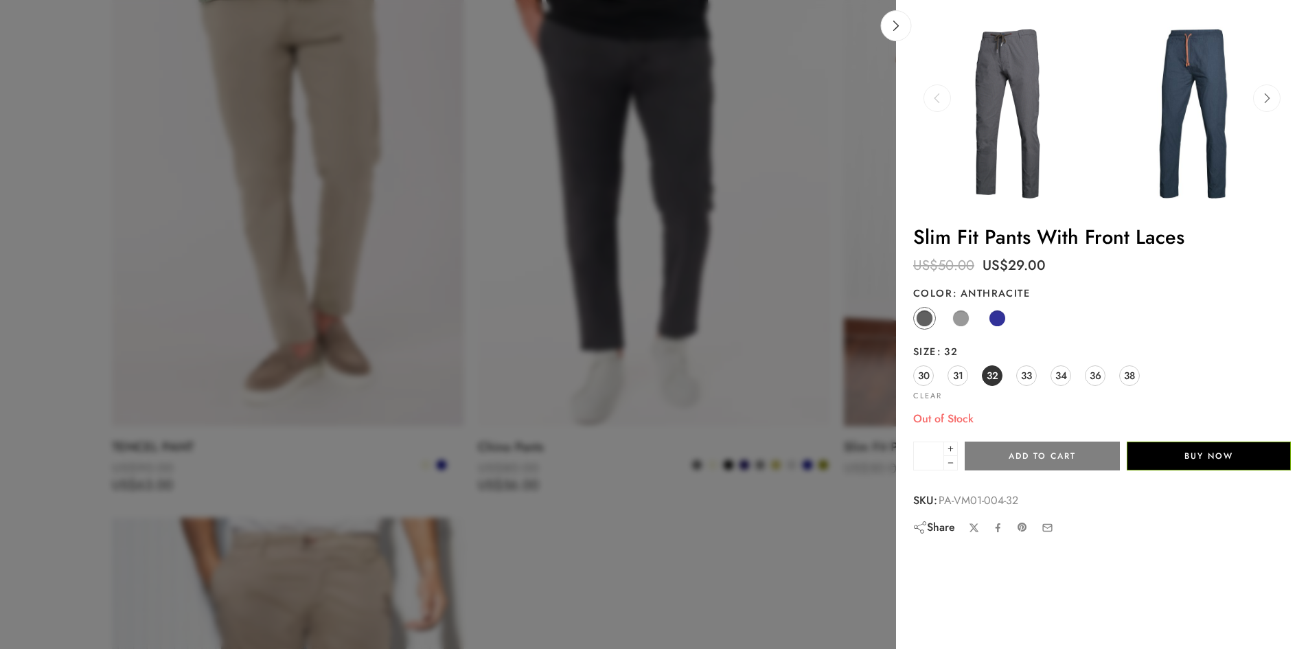
click at [934, 94] on icon at bounding box center [937, 97] width 26 height 27
click at [988, 48] on img at bounding box center [1007, 111] width 189 height 189
click at [959, 317] on span at bounding box center [960, 318] width 17 height 17
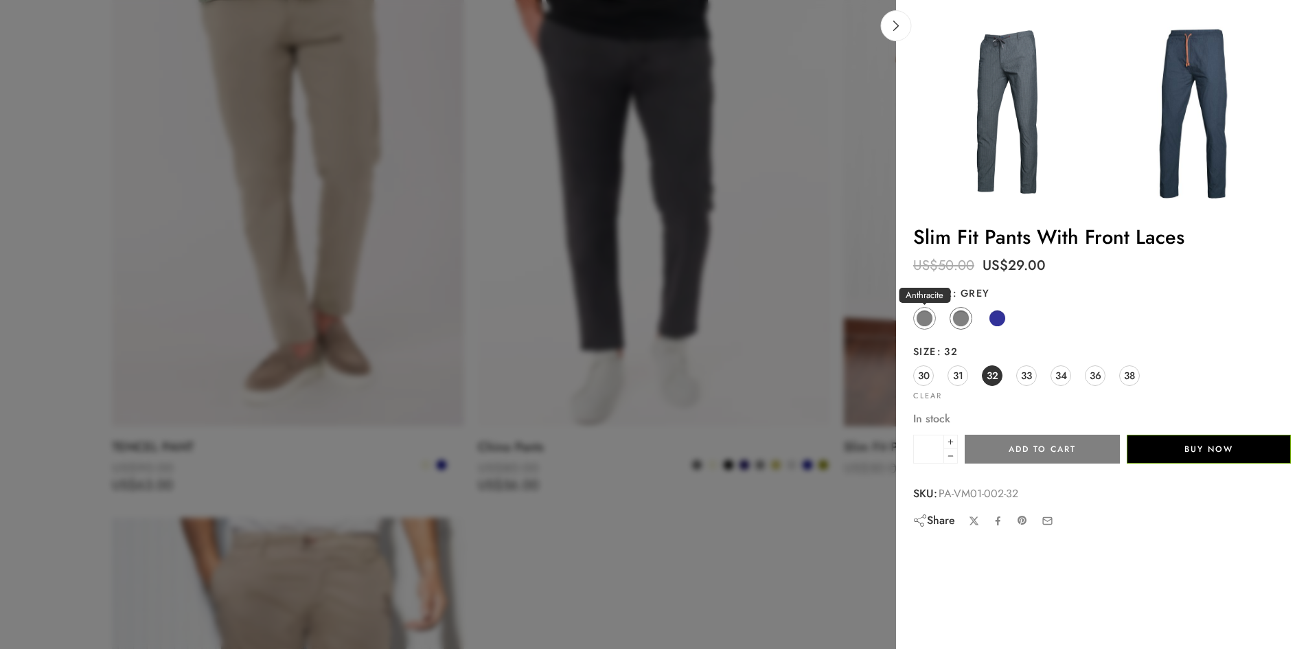
click at [922, 314] on span at bounding box center [924, 318] width 17 height 17
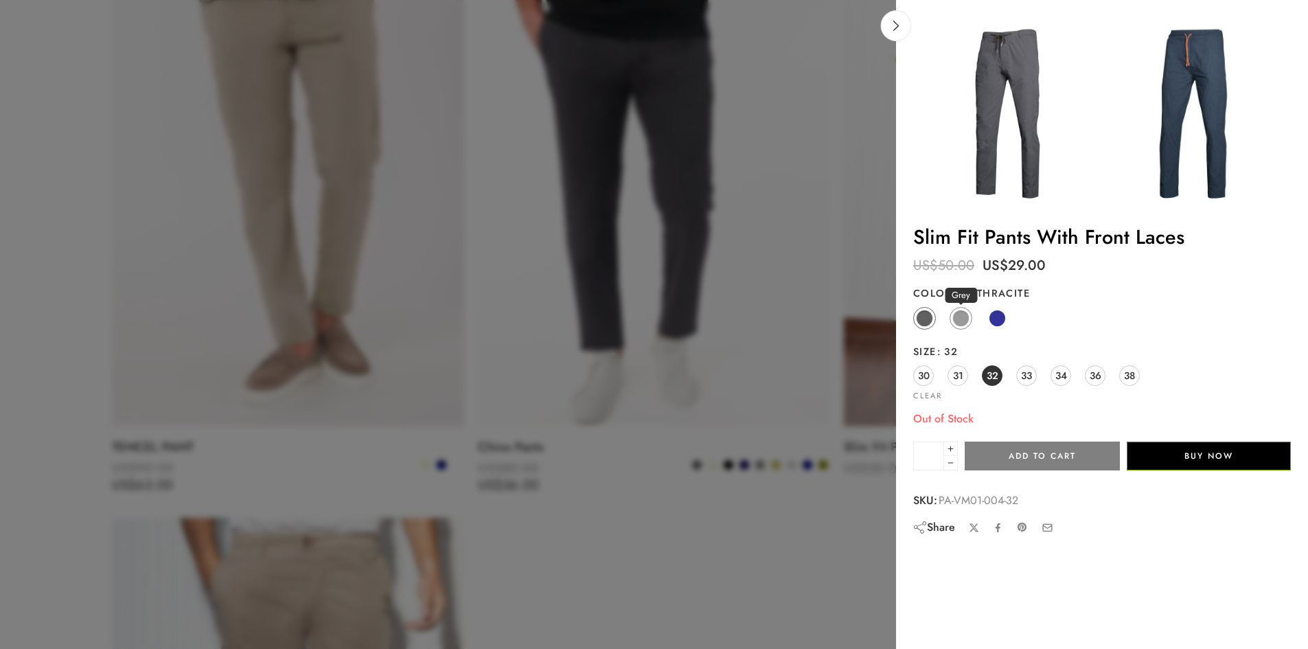
click at [966, 321] on span at bounding box center [960, 318] width 17 height 17
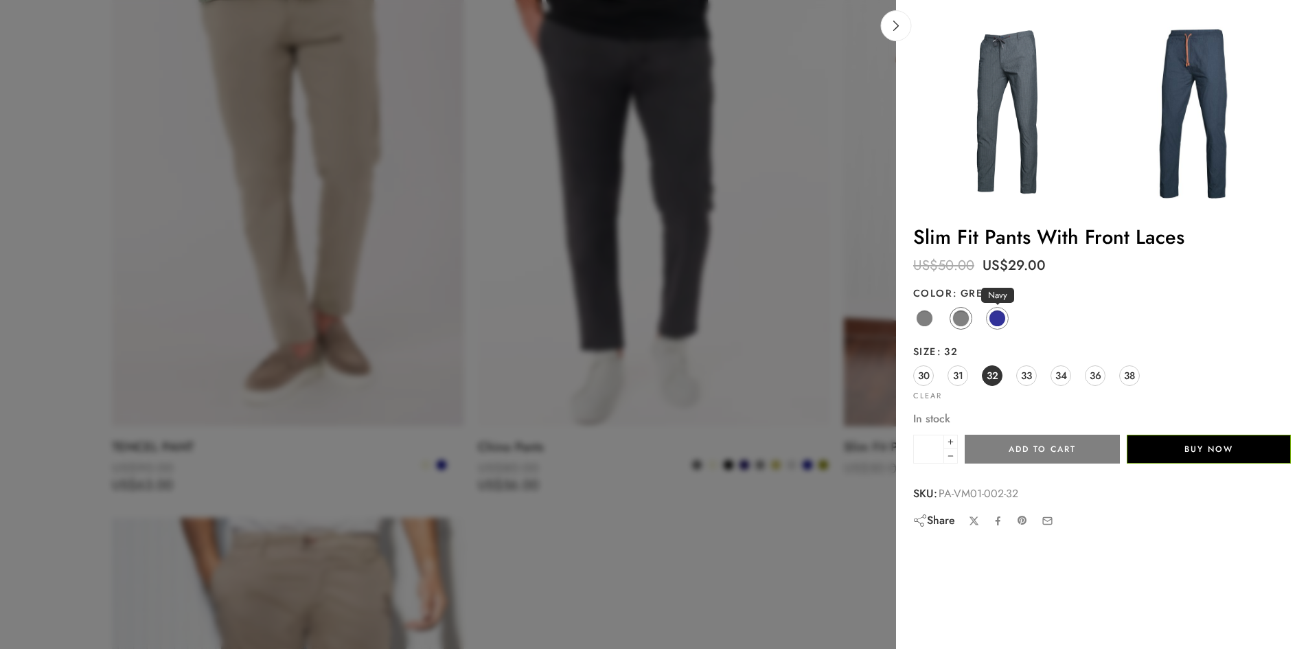
click at [1002, 314] on span at bounding box center [997, 318] width 17 height 17
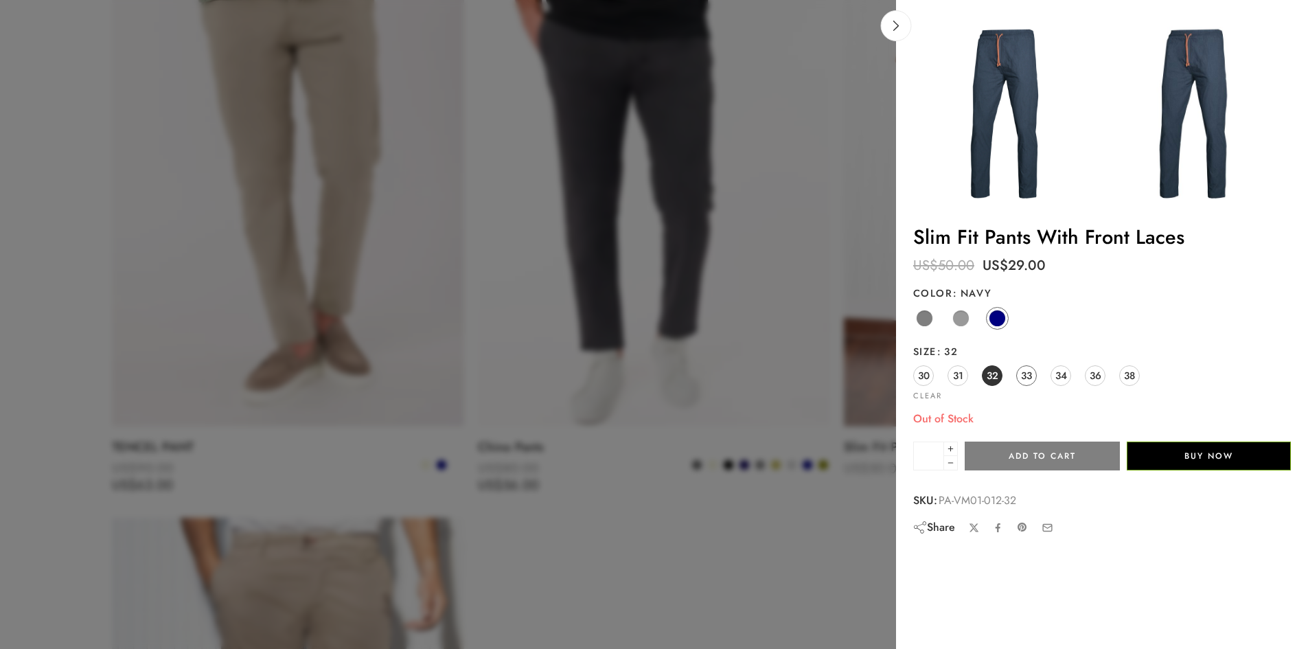
click at [1031, 372] on span "33" at bounding box center [1026, 375] width 11 height 19
click at [1060, 372] on span "34" at bounding box center [1061, 375] width 12 height 19
click at [1121, 376] on link "38" at bounding box center [1129, 375] width 21 height 21
click at [1099, 372] on span "36" at bounding box center [1096, 375] width 12 height 19
drag, startPoint x: 920, startPoint y: 370, endPoint x: 929, endPoint y: 377, distance: 11.3
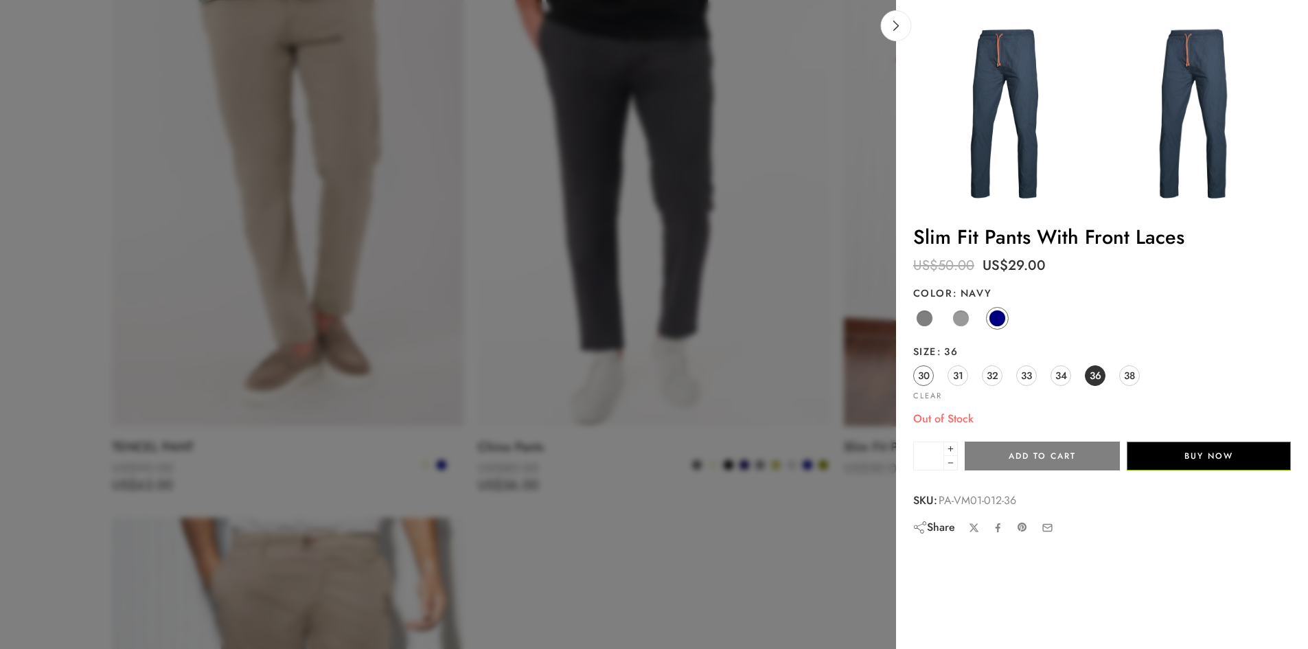
click at [921, 371] on span "30" at bounding box center [924, 375] width 12 height 19
click at [955, 374] on span "31" at bounding box center [958, 375] width 10 height 19
click at [960, 323] on span at bounding box center [960, 318] width 17 height 17
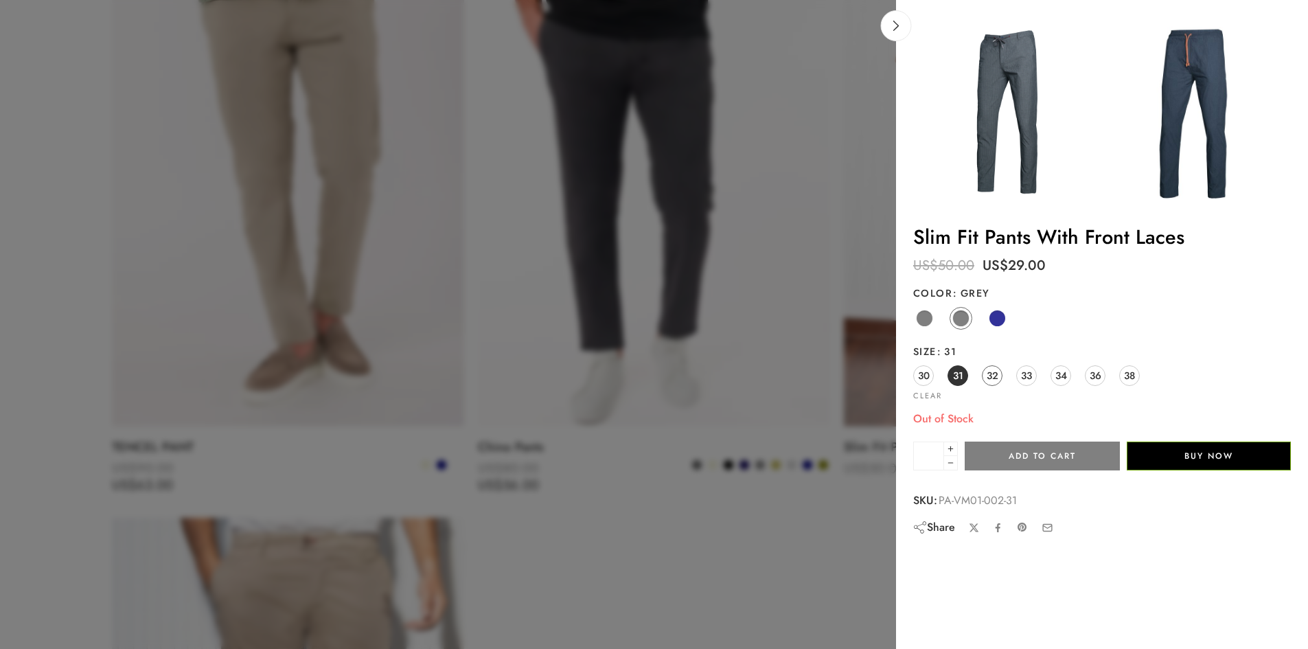
click at [997, 373] on span "32" at bounding box center [993, 375] width 12 height 19
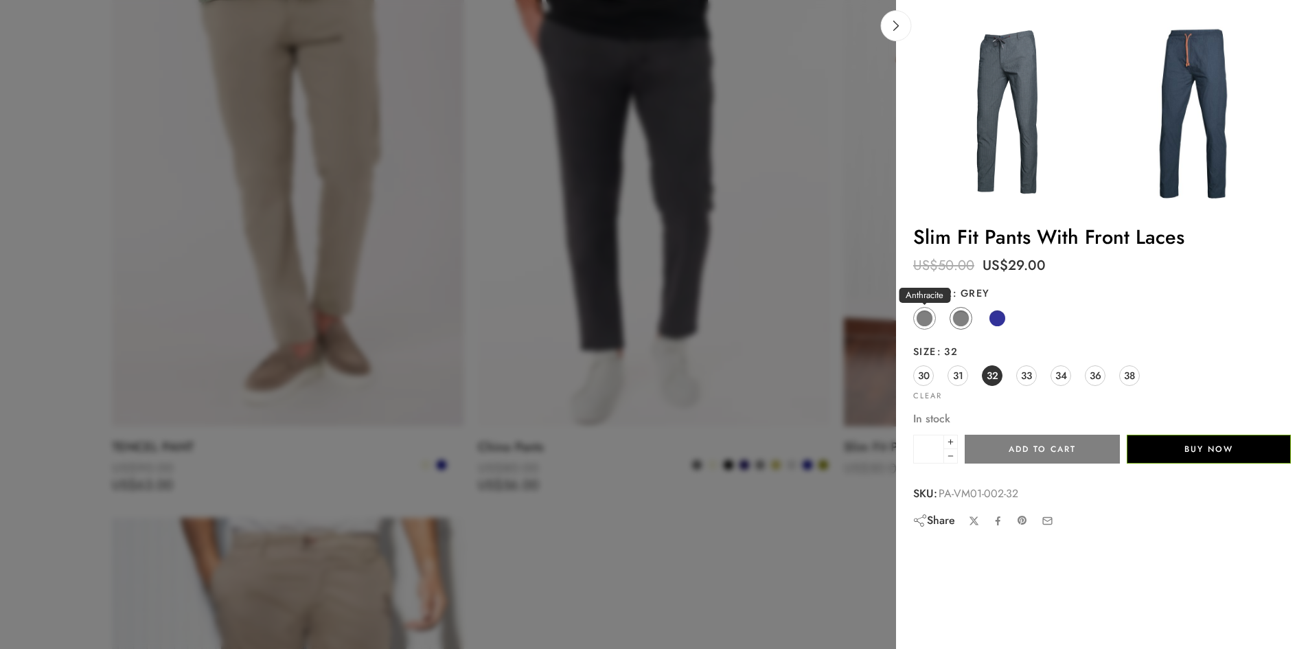
click at [921, 316] on span at bounding box center [924, 318] width 17 height 17
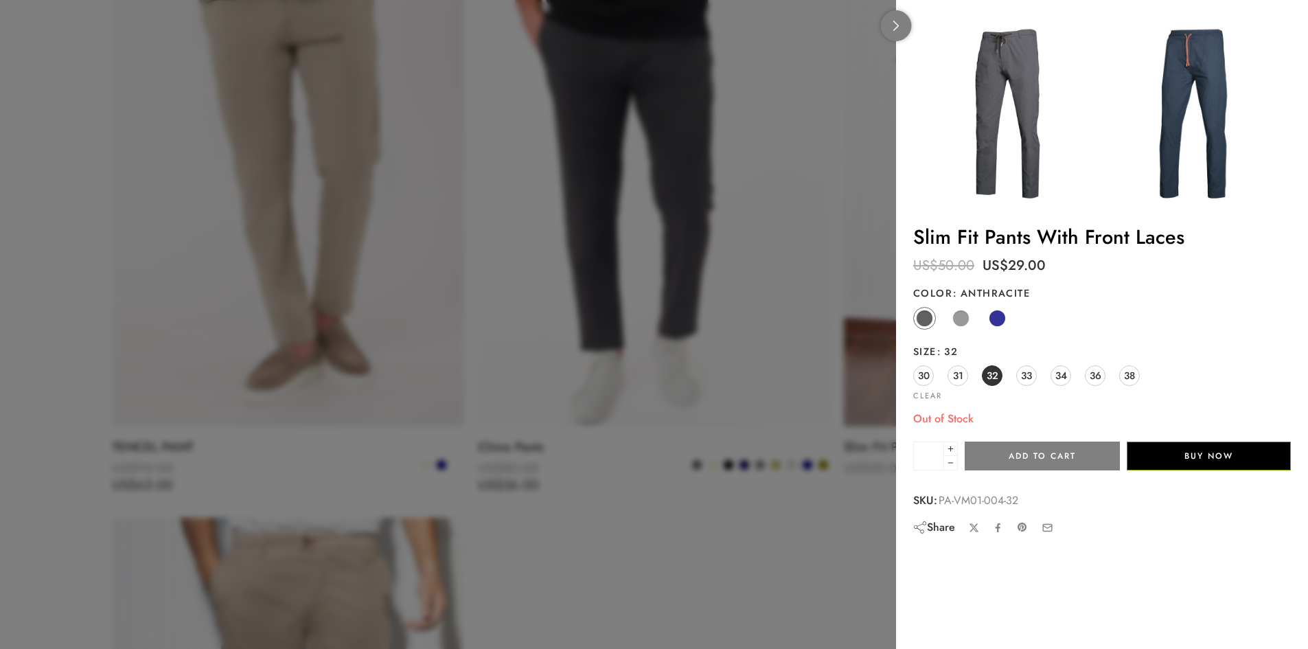
click at [888, 24] on link at bounding box center [896, 25] width 31 height 31
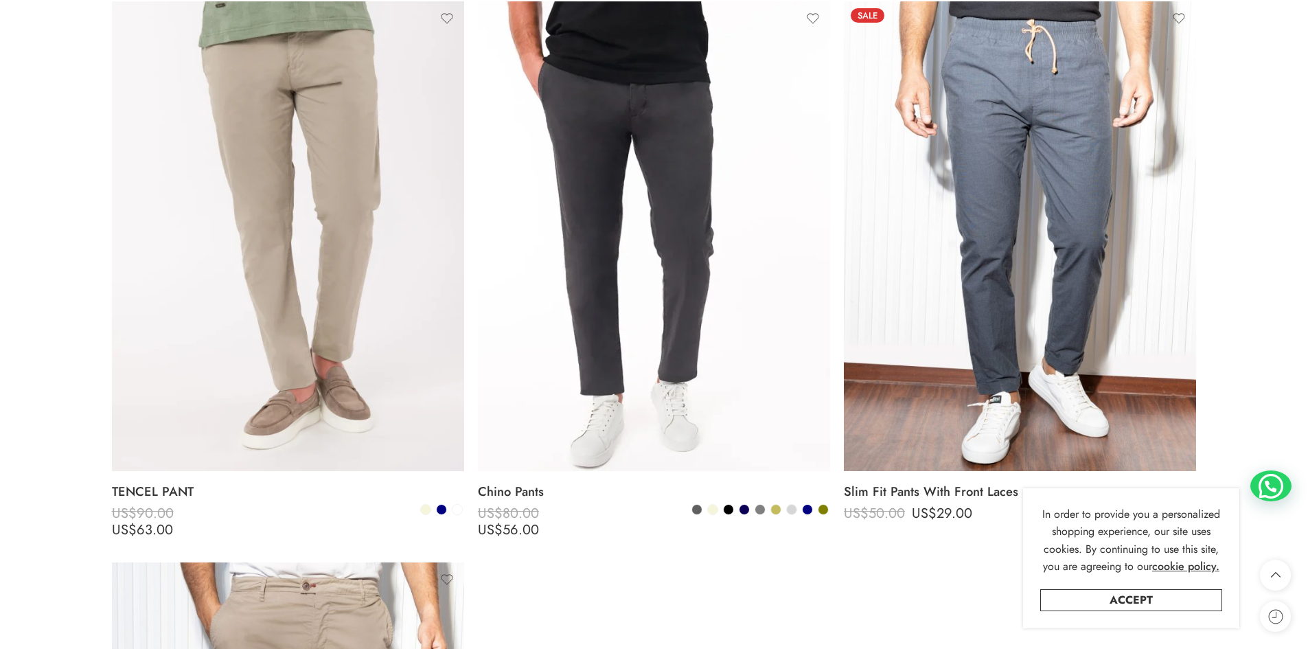
scroll to position [1869, 0]
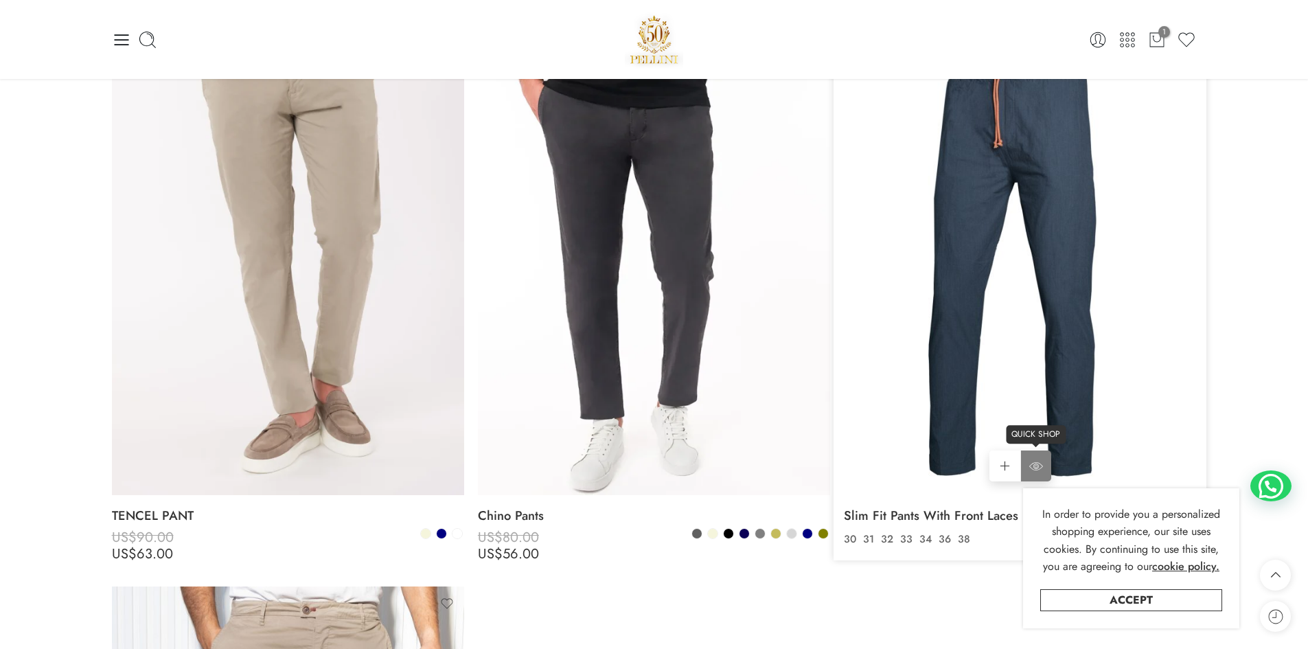
click at [1034, 462] on icon at bounding box center [1036, 466] width 14 height 25
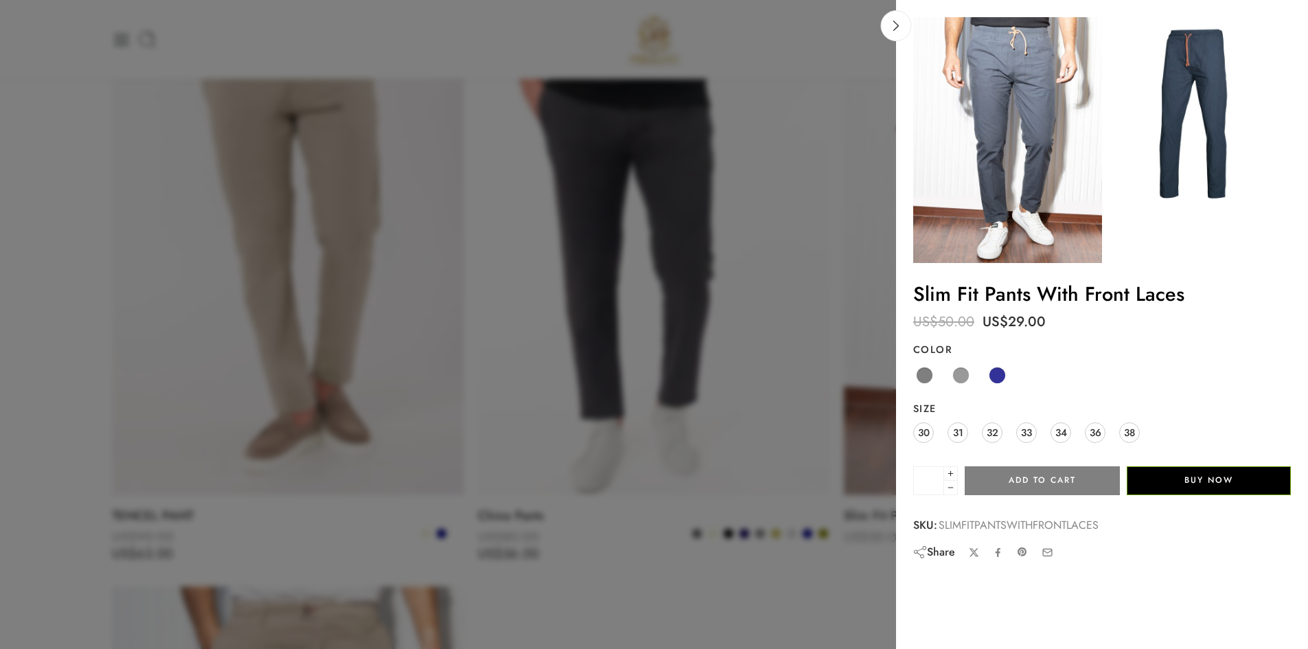
click at [832, 345] on div at bounding box center [654, 324] width 1308 height 649
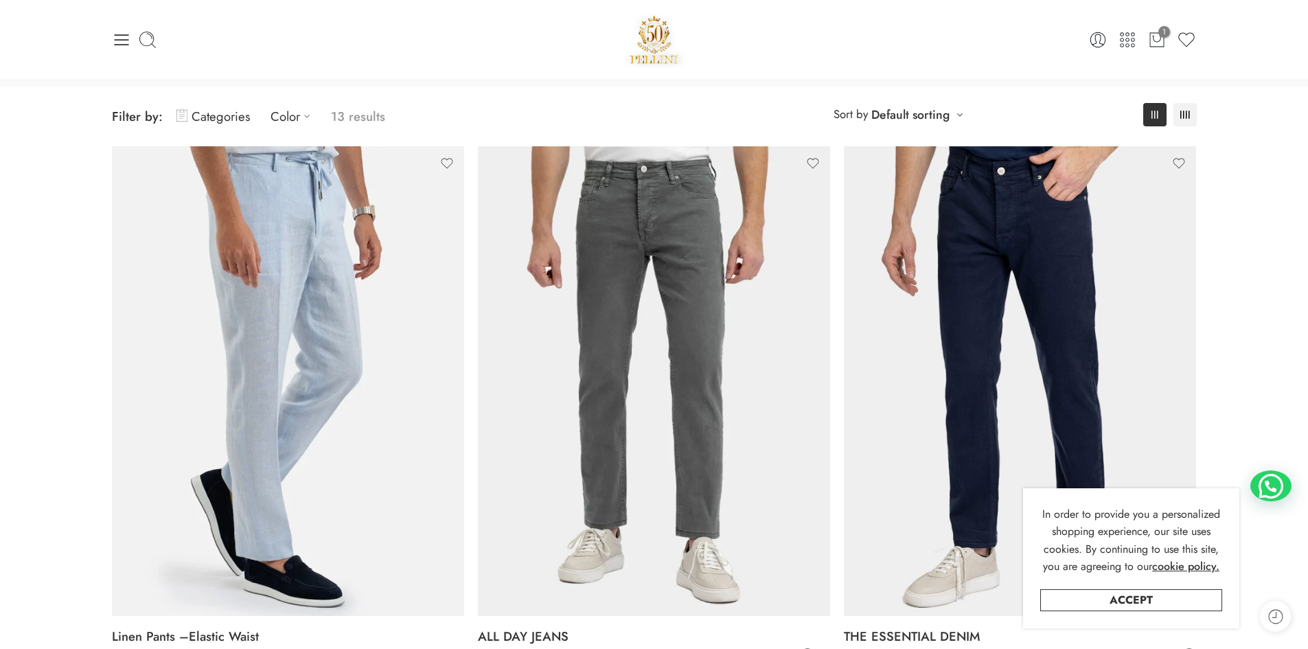
scroll to position [0, 0]
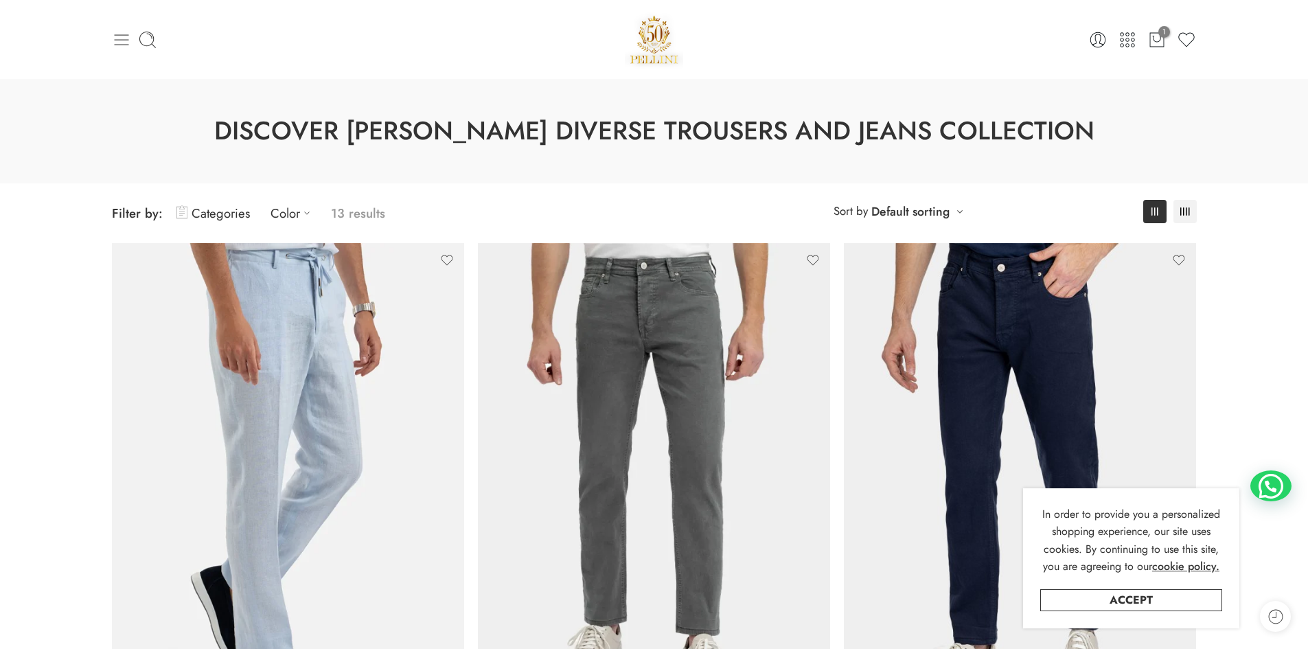
click at [130, 33] on icon at bounding box center [121, 39] width 19 height 19
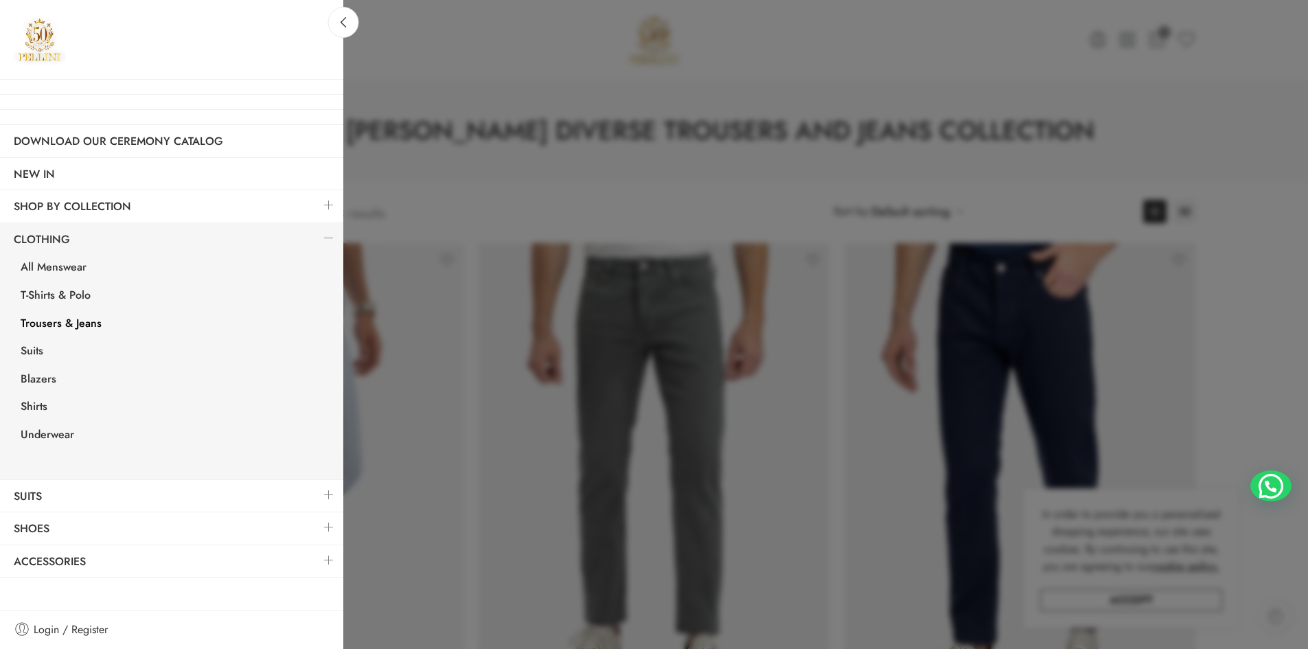
click at [328, 492] on link at bounding box center [328, 495] width 29 height 30
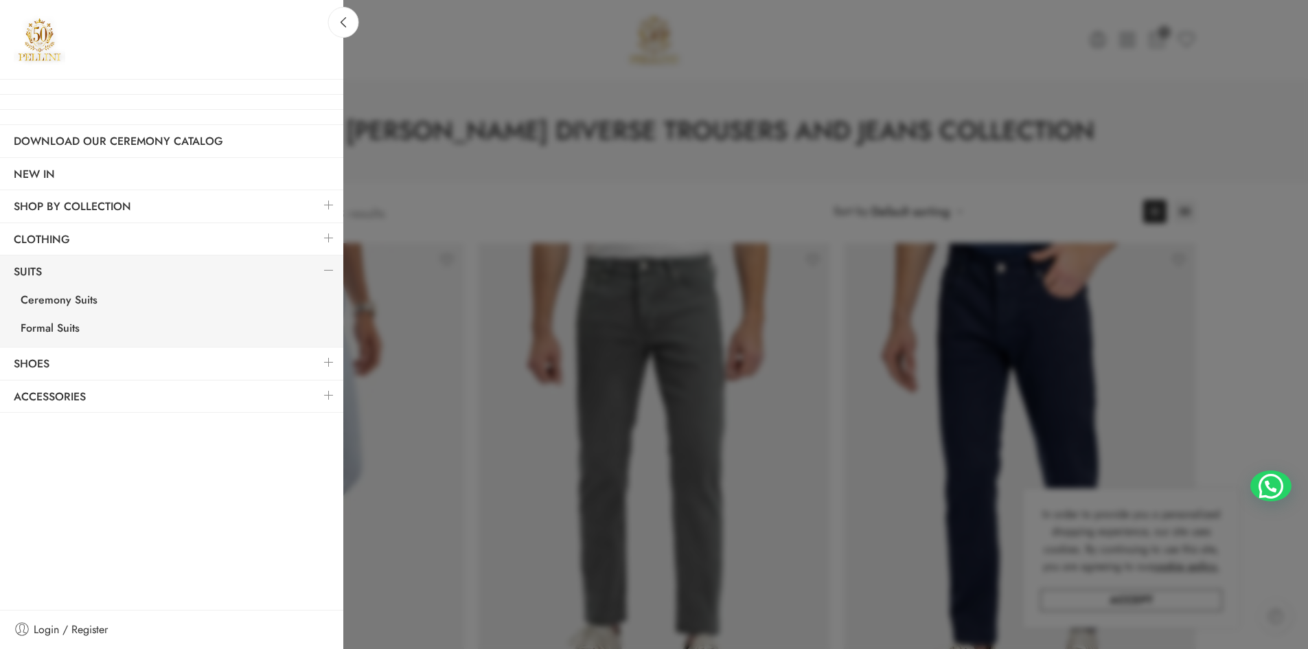
click at [325, 236] on link at bounding box center [328, 238] width 29 height 30
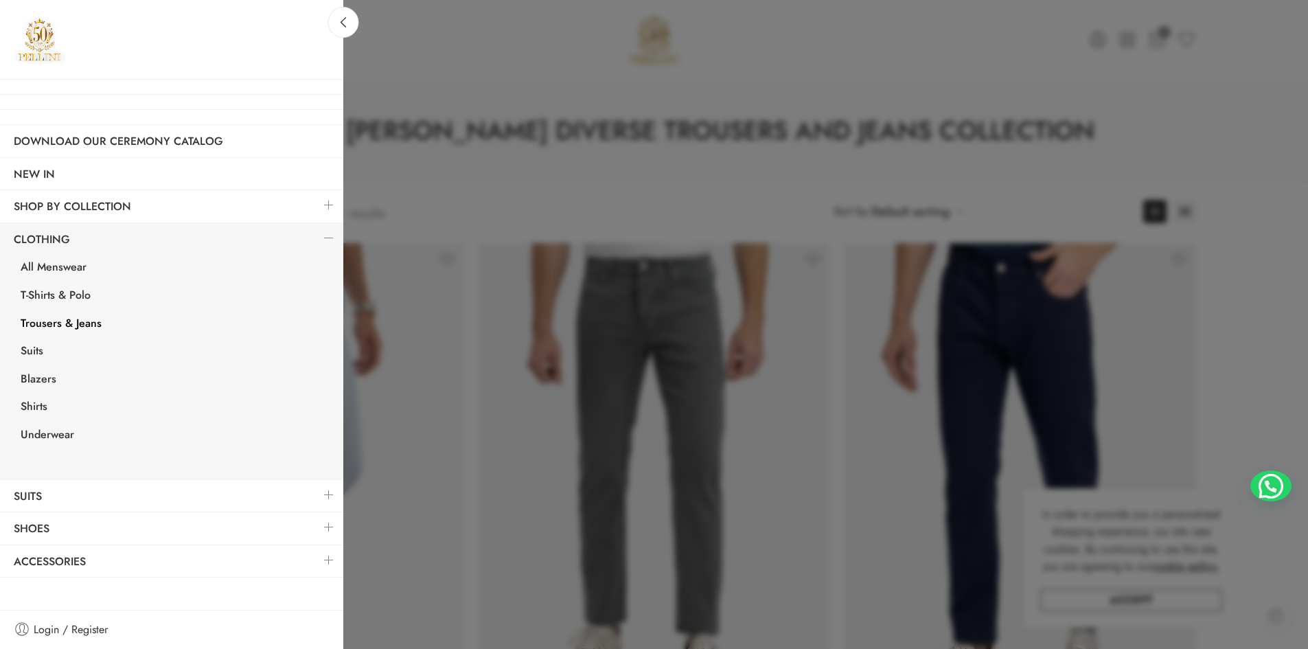
click at [325, 207] on link at bounding box center [328, 205] width 29 height 30
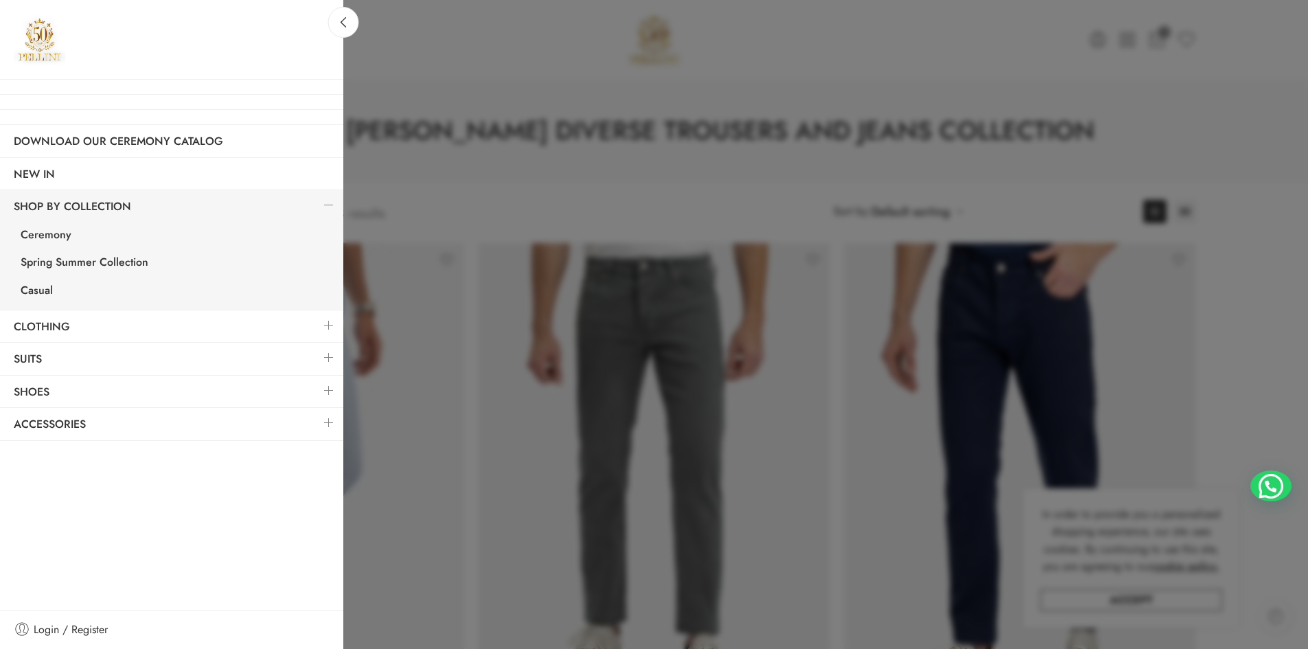
click at [332, 323] on link at bounding box center [328, 325] width 29 height 30
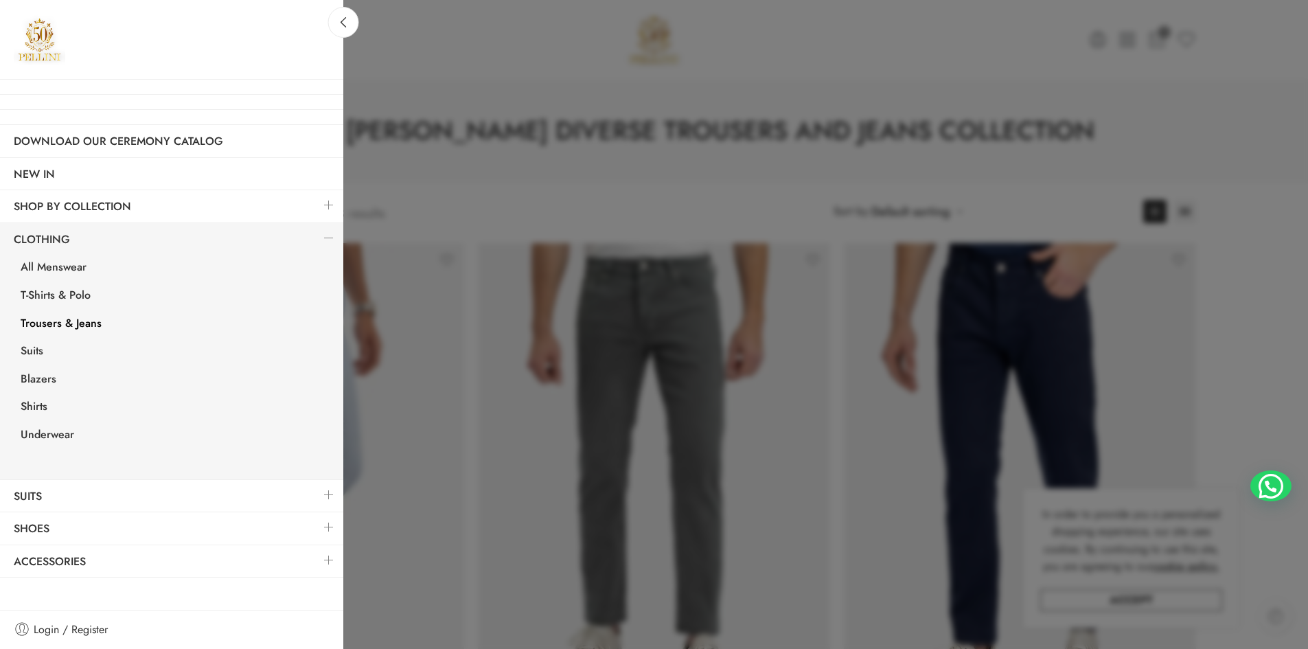
click at [330, 205] on link at bounding box center [328, 205] width 29 height 30
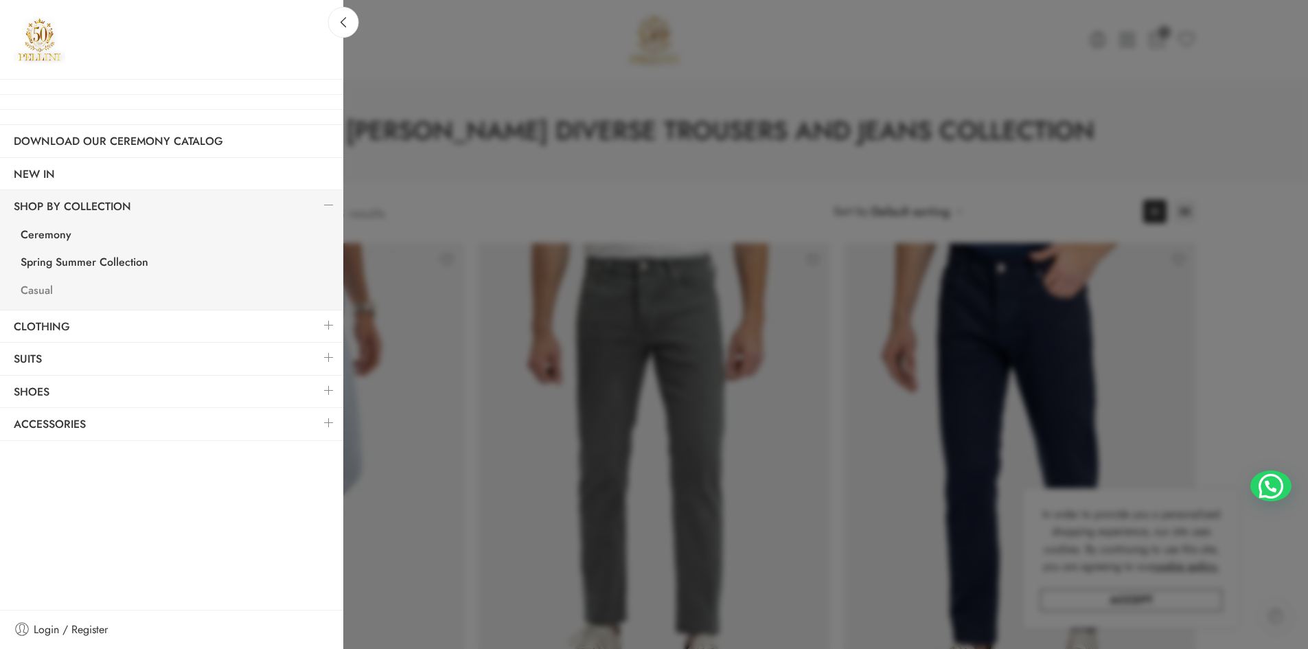
click at [42, 288] on link "Casual" at bounding box center [175, 292] width 336 height 28
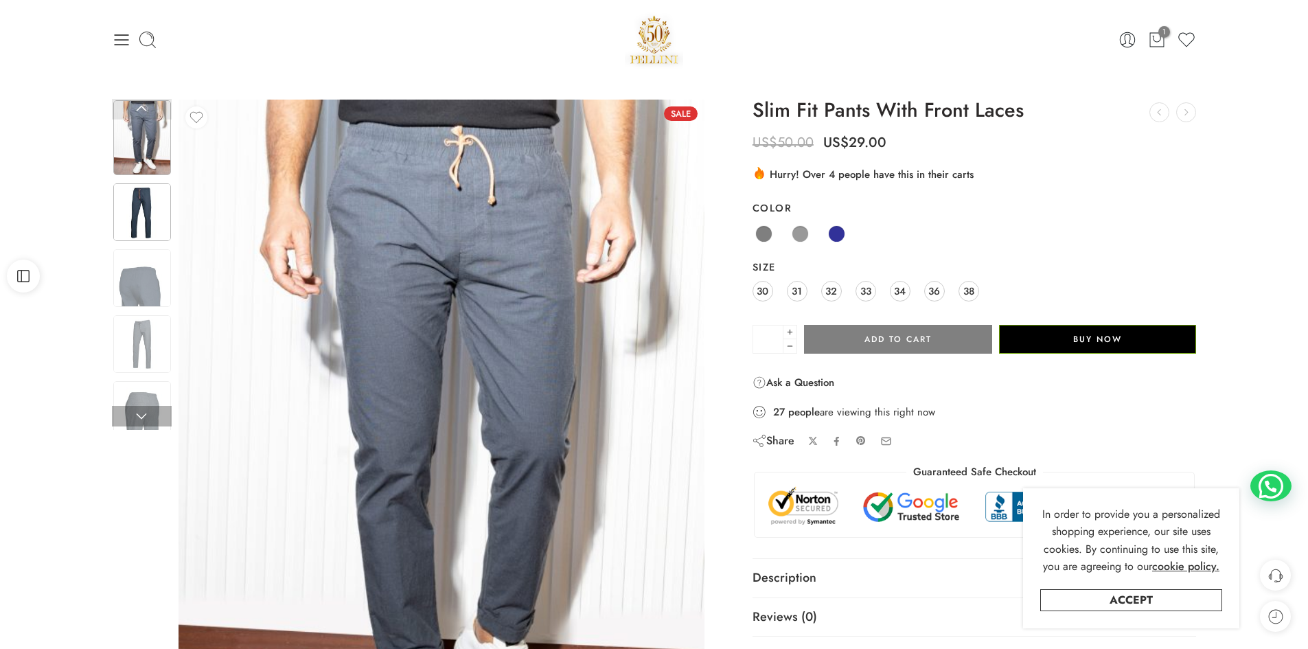
click at [142, 213] on img at bounding box center [142, 212] width 58 height 58
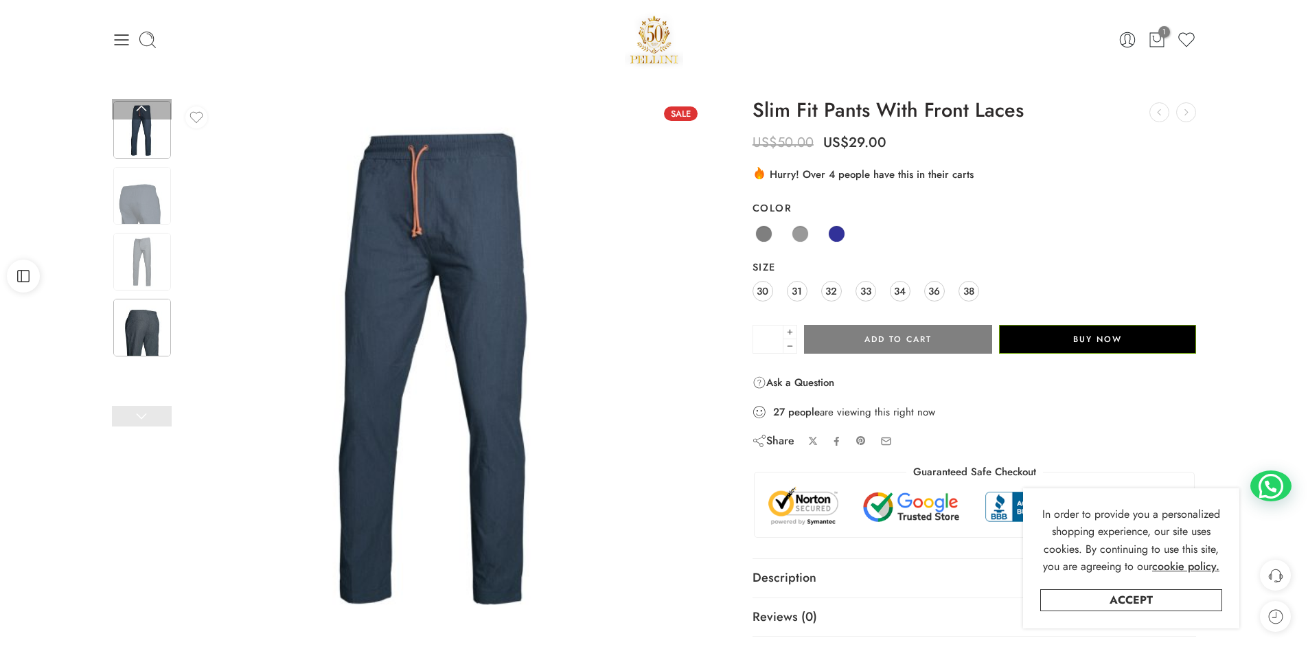
click at [139, 319] on img at bounding box center [142, 328] width 58 height 58
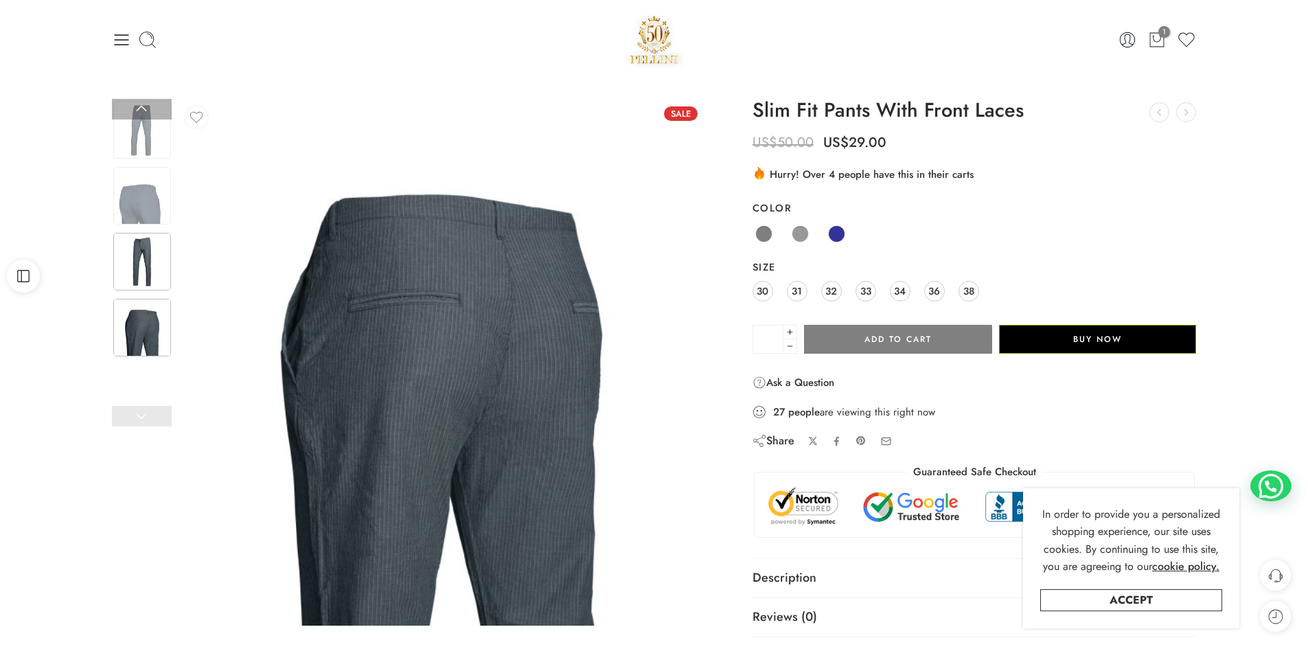
click at [146, 245] on img at bounding box center [142, 262] width 58 height 58
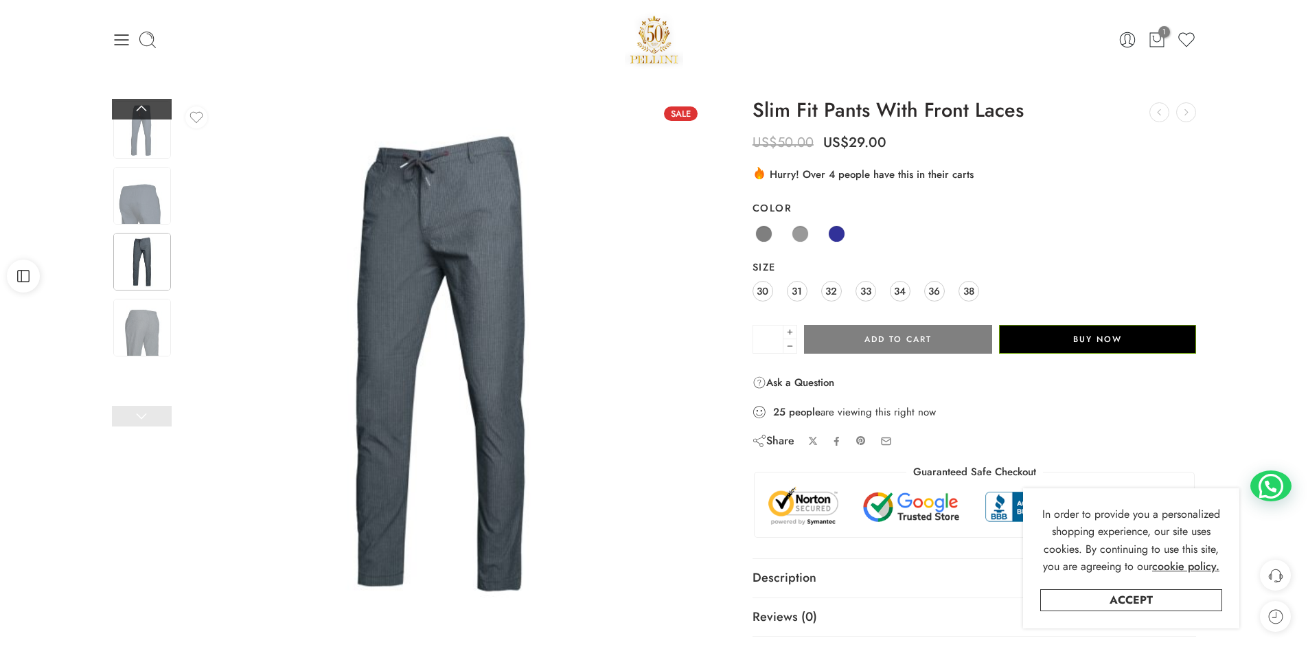
click at [133, 111] on link at bounding box center [142, 109] width 60 height 21
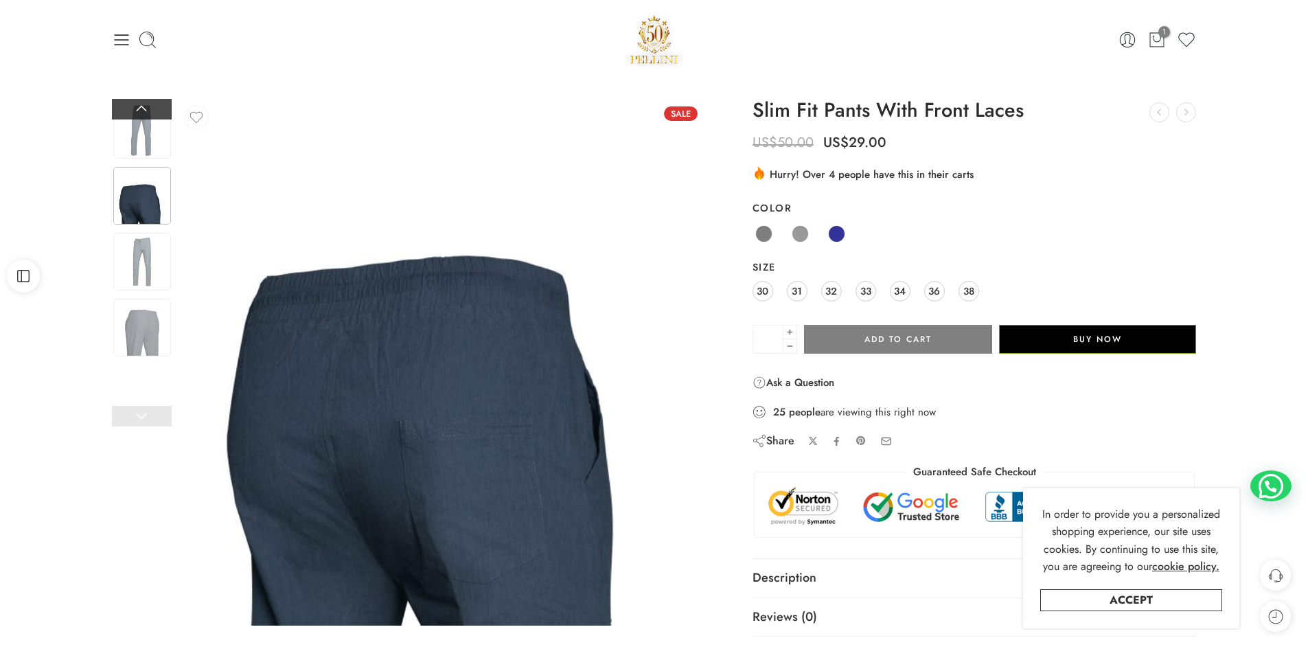
click at [133, 111] on link at bounding box center [142, 109] width 60 height 21
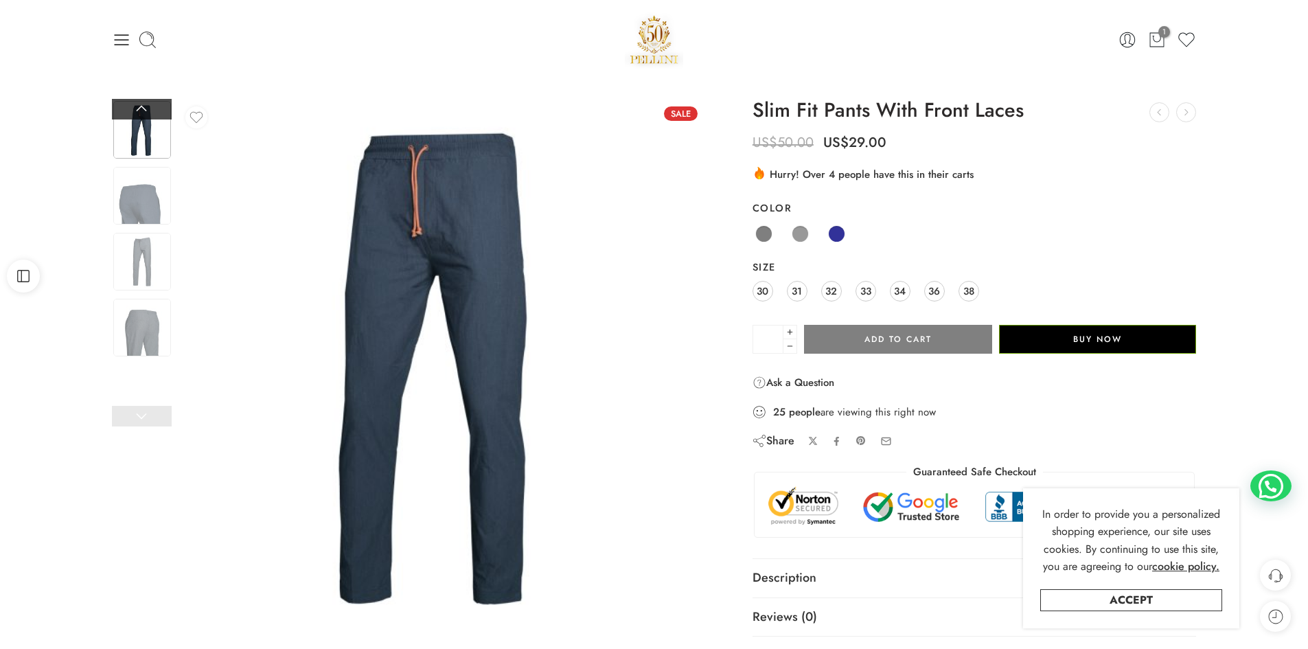
click at [133, 111] on link at bounding box center [142, 109] width 60 height 21
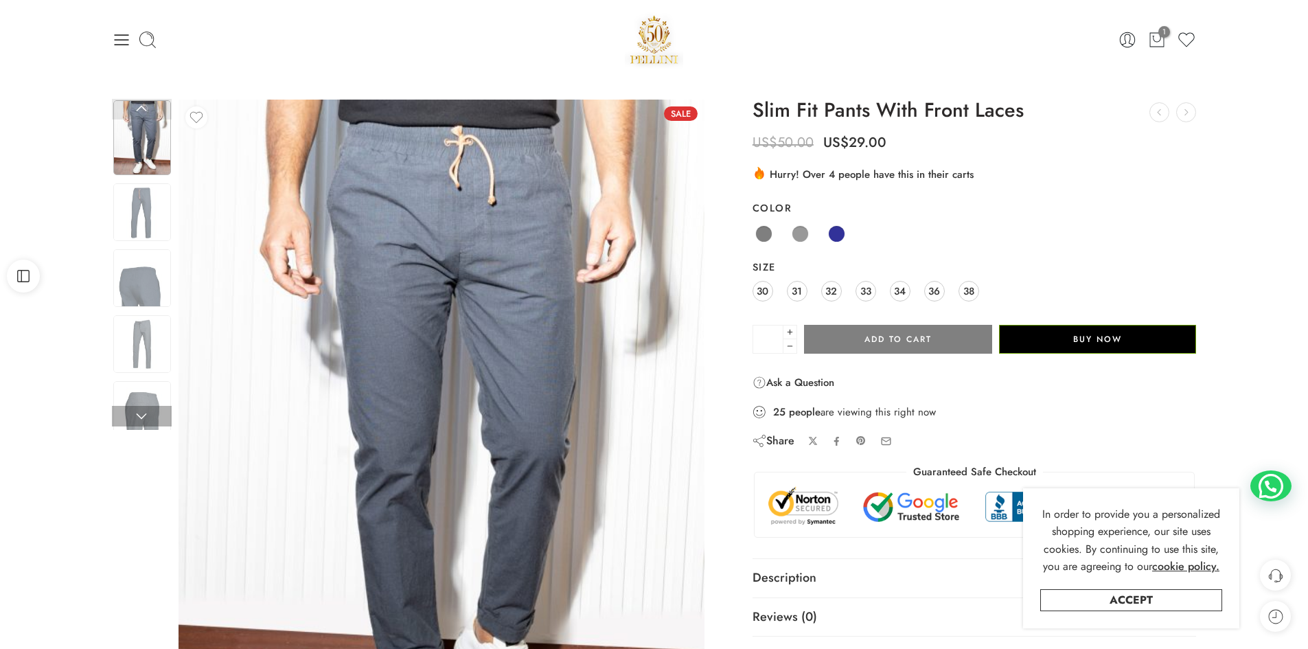
click at [133, 111] on link at bounding box center [142, 109] width 60 height 21
click at [769, 233] on span at bounding box center [763, 233] width 17 height 17
click at [791, 295] on link "31" at bounding box center [797, 291] width 21 height 21
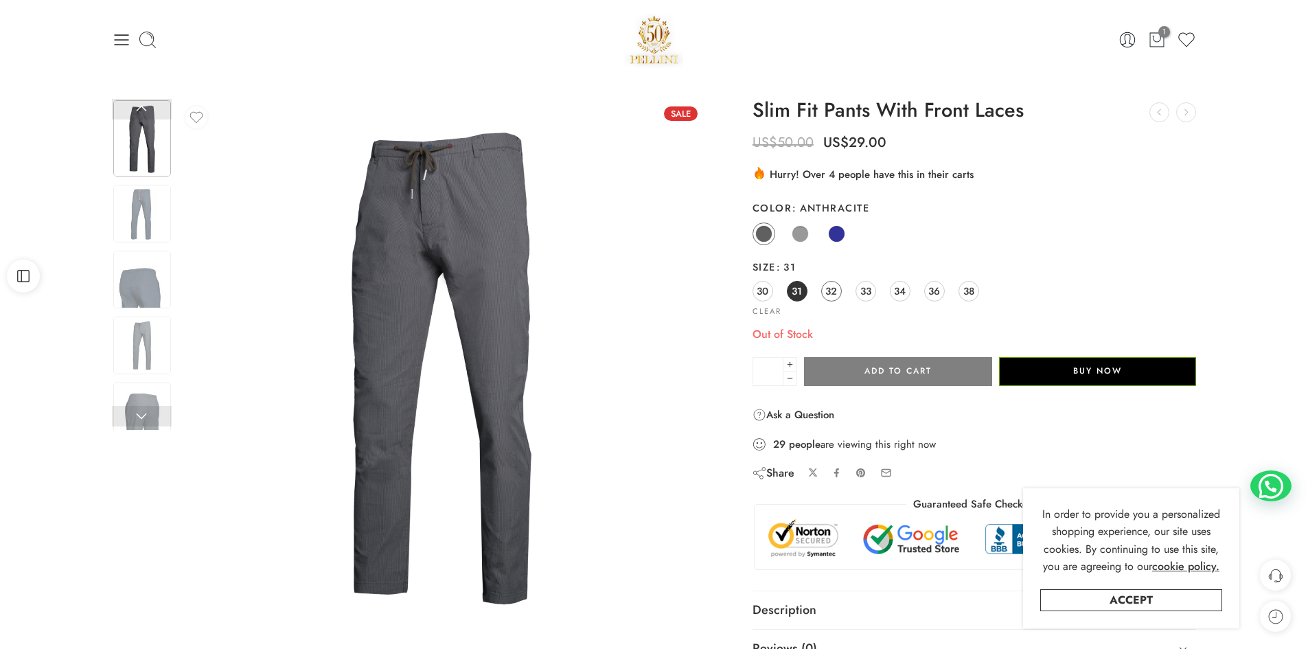
click at [829, 292] on span "32" at bounding box center [831, 291] width 12 height 19
click at [869, 290] on span "33" at bounding box center [865, 291] width 11 height 19
click at [906, 290] on link "34" at bounding box center [900, 291] width 21 height 21
click at [933, 290] on span "36" at bounding box center [934, 291] width 12 height 19
click at [969, 293] on span "38" at bounding box center [968, 291] width 11 height 19
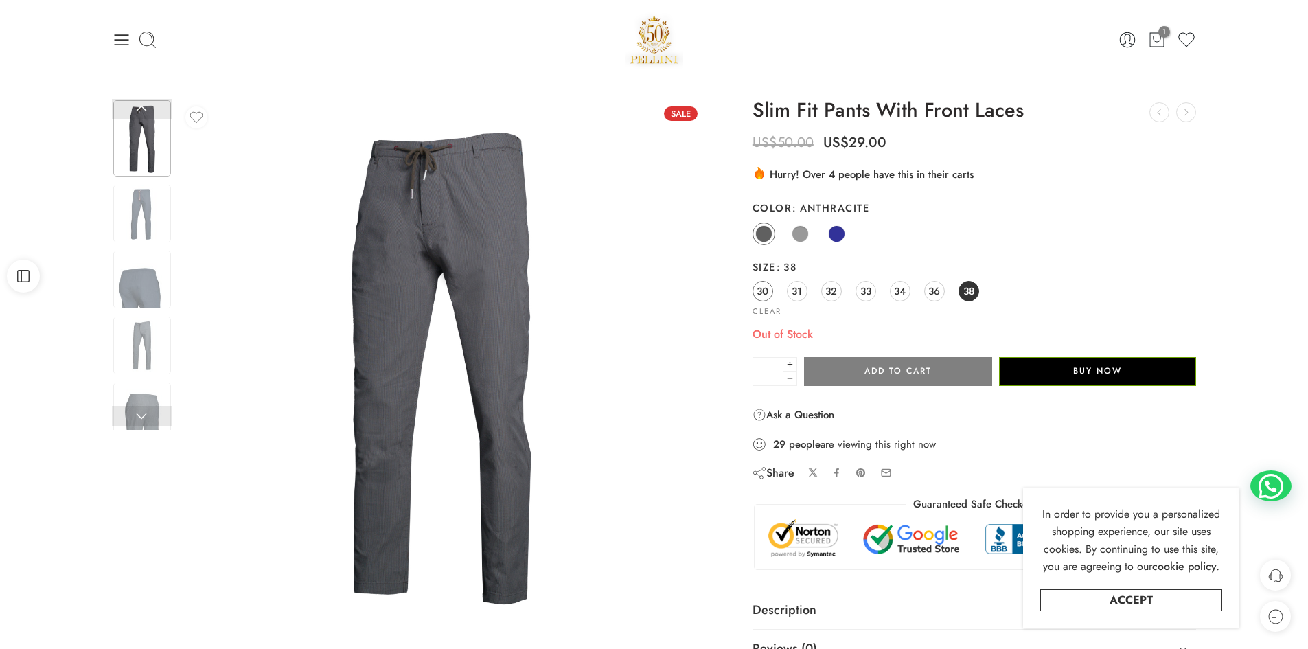
click at [768, 292] on span "30" at bounding box center [763, 291] width 12 height 19
click at [796, 290] on span "31" at bounding box center [797, 291] width 10 height 19
click at [832, 286] on span "32" at bounding box center [831, 291] width 12 height 19
click at [858, 294] on link "33" at bounding box center [865, 291] width 21 height 21
click at [903, 292] on span "34" at bounding box center [900, 291] width 12 height 19
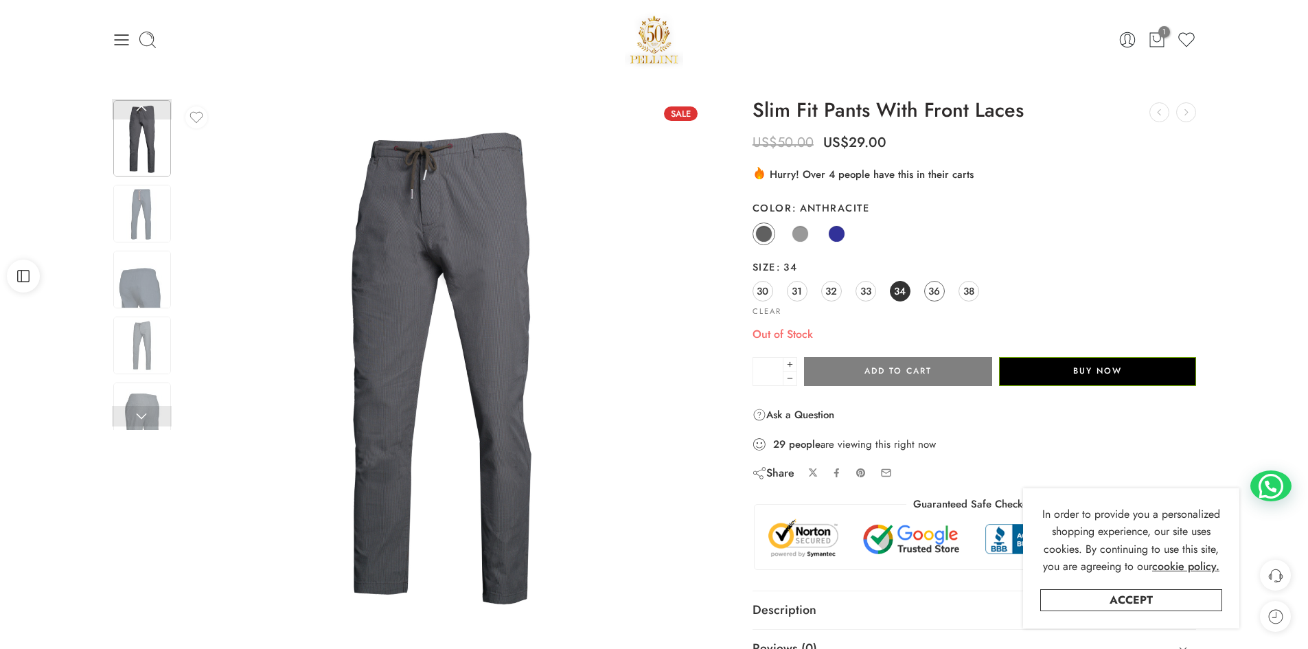
click at [938, 297] on span "36" at bounding box center [934, 291] width 12 height 19
click at [972, 290] on span "38" at bounding box center [968, 291] width 11 height 19
click at [758, 295] on span "30" at bounding box center [763, 291] width 12 height 19
click at [805, 239] on span at bounding box center [800, 233] width 17 height 17
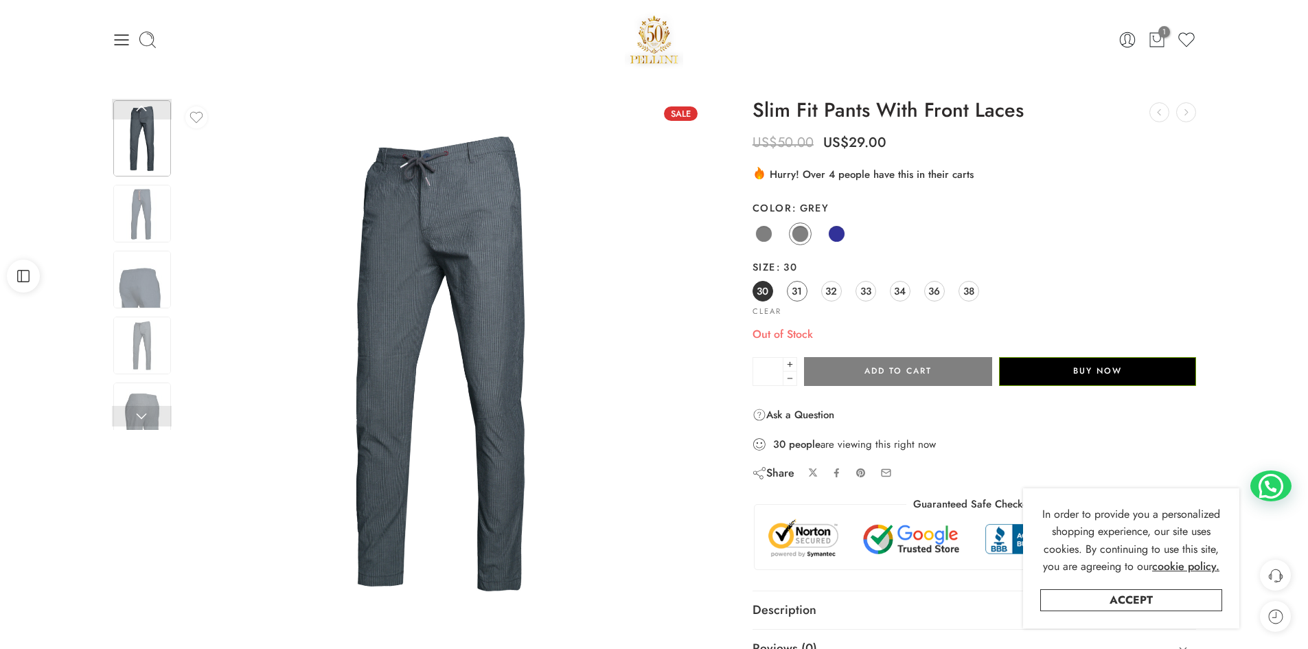
click at [796, 288] on span "31" at bounding box center [797, 291] width 10 height 19
drag, startPoint x: 819, startPoint y: 288, endPoint x: 827, endPoint y: 292, distance: 9.2
click at [822, 289] on div "30 31 32 33 34 36 38" at bounding box center [974, 291] width 444 height 25
click at [833, 294] on span "32" at bounding box center [831, 291] width 12 height 19
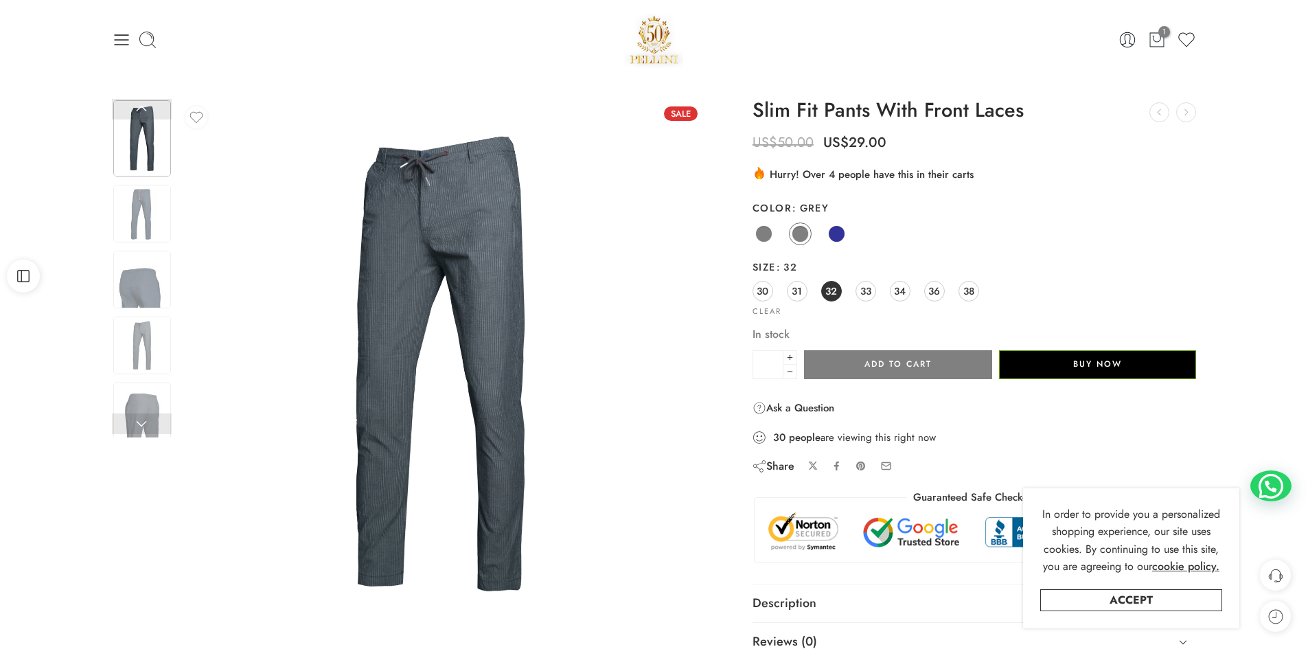
click at [881, 239] on div "Anthracite Grey Navy" at bounding box center [974, 234] width 444 height 27
click at [804, 233] on span at bounding box center [800, 233] width 17 height 17
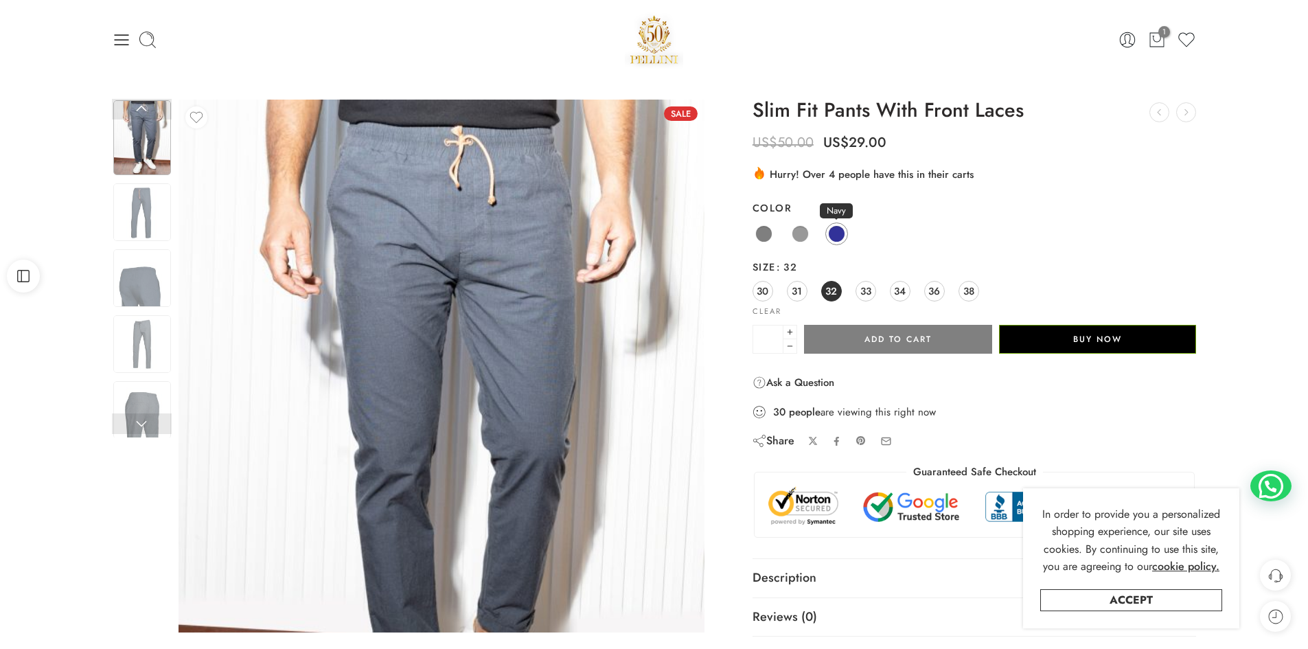
click at [836, 233] on span at bounding box center [836, 233] width 17 height 17
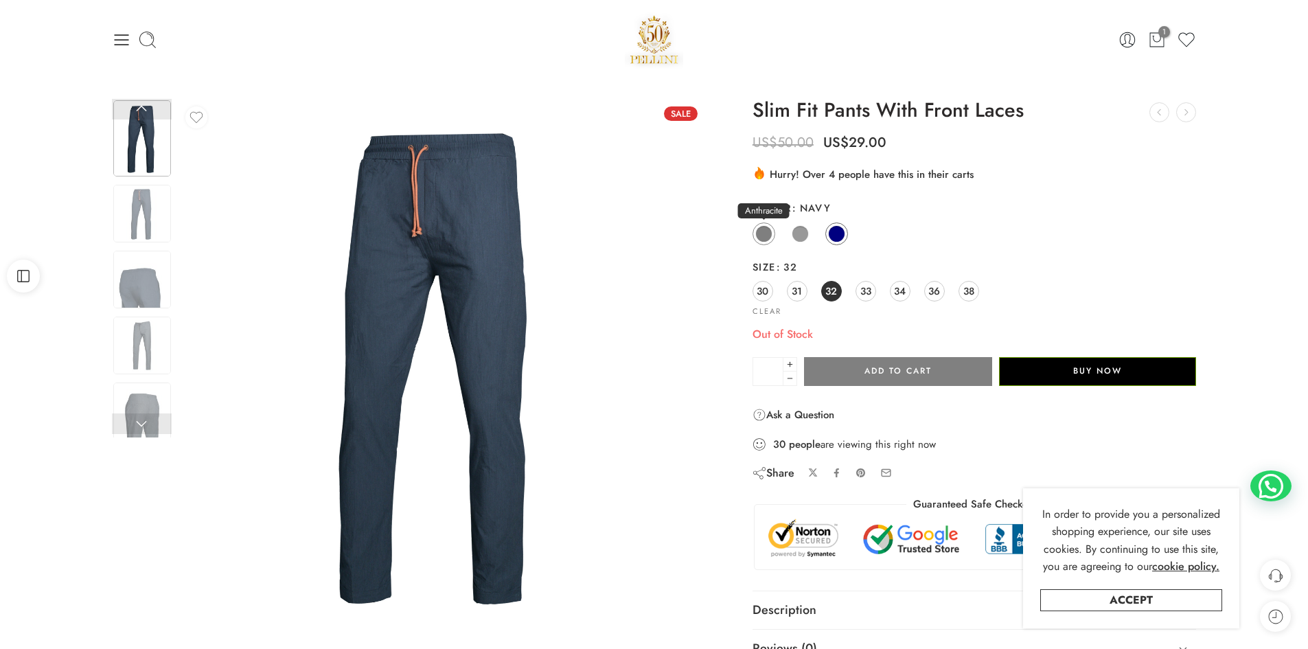
click at [766, 238] on span at bounding box center [763, 233] width 17 height 17
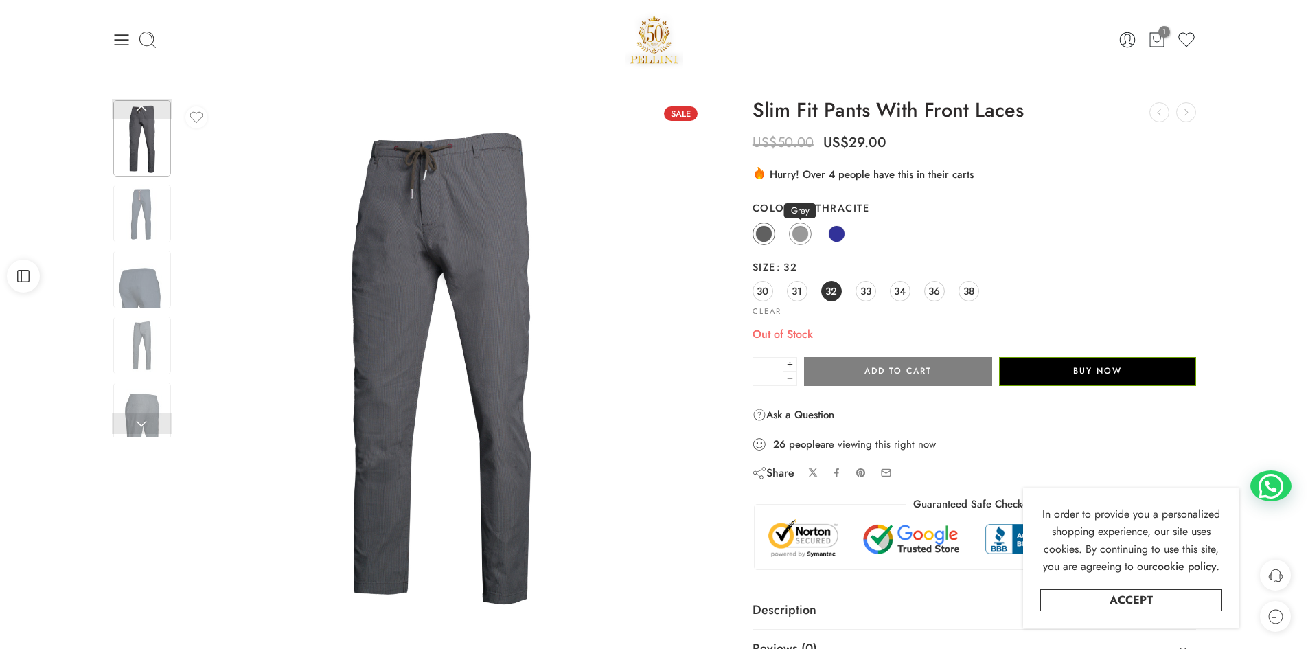
click at [796, 234] on span at bounding box center [800, 233] width 17 height 17
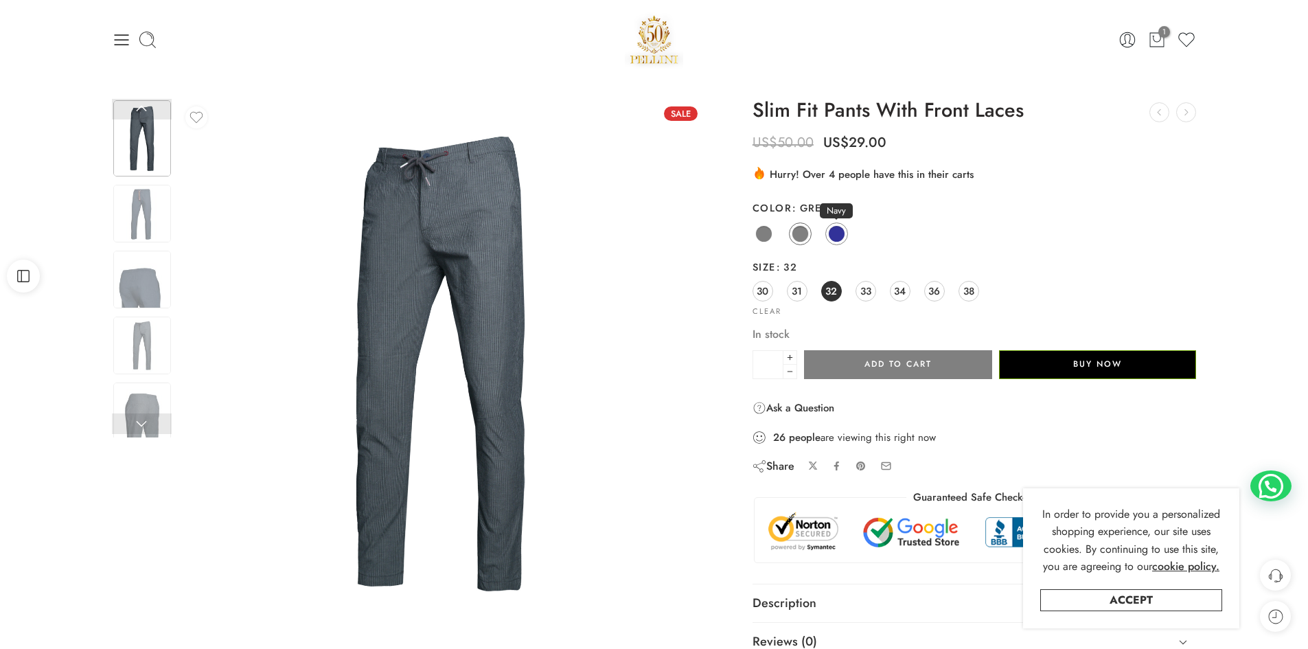
click at [838, 235] on span at bounding box center [836, 233] width 17 height 17
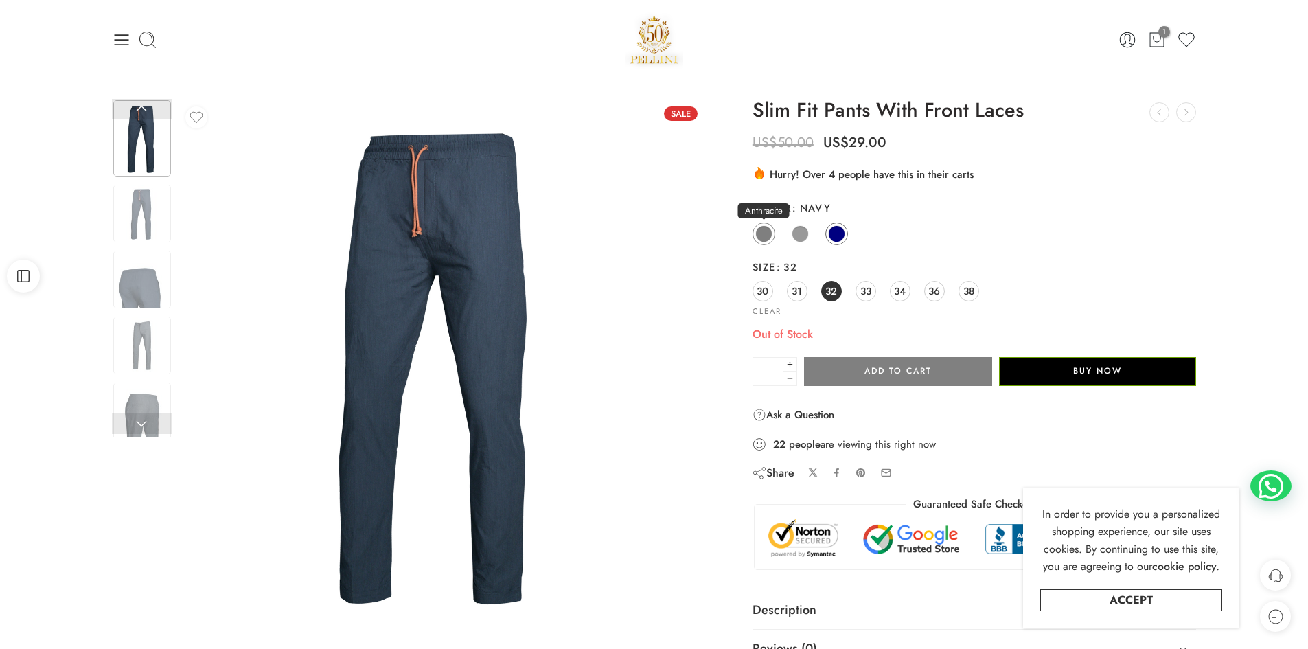
click at [759, 235] on span at bounding box center [763, 233] width 17 height 17
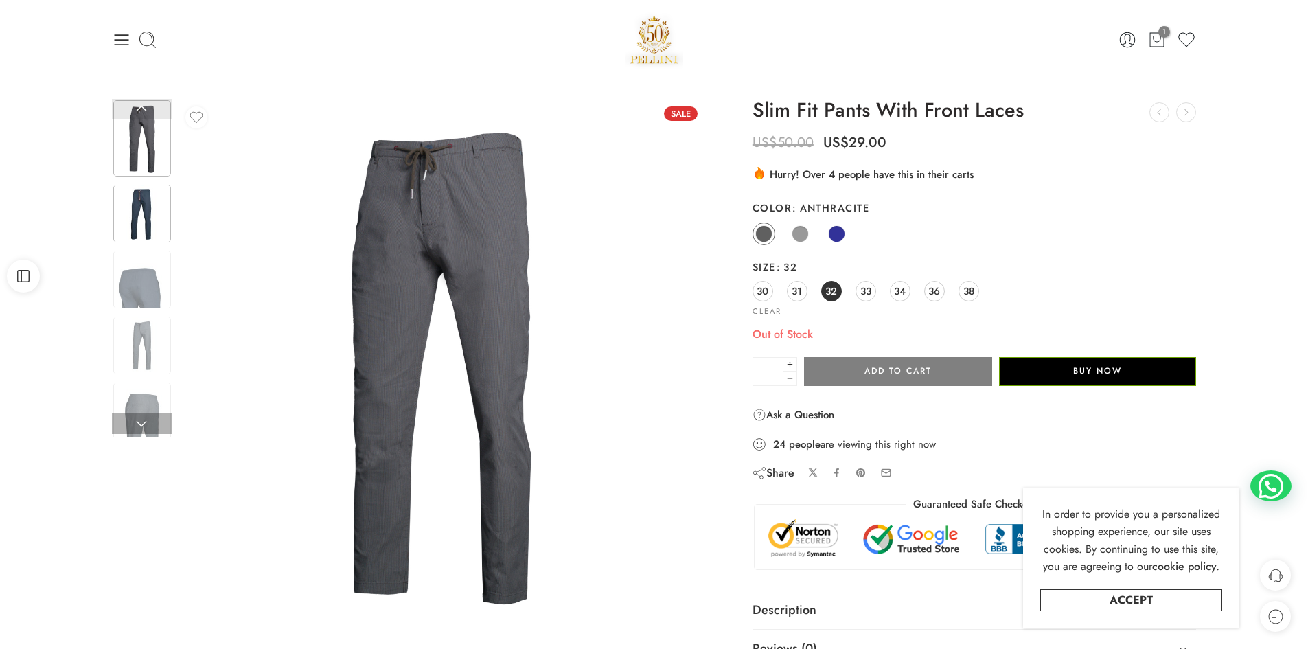
click at [133, 211] on img at bounding box center [142, 214] width 58 height 58
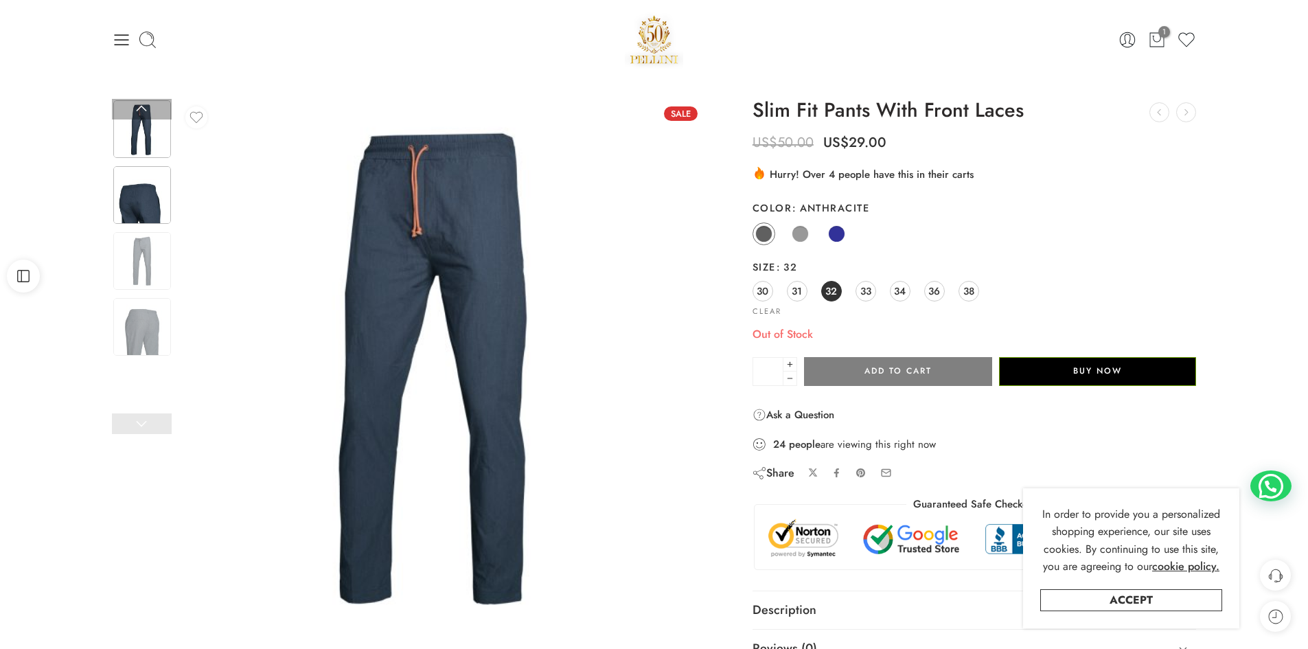
click at [143, 198] on img at bounding box center [142, 195] width 58 height 58
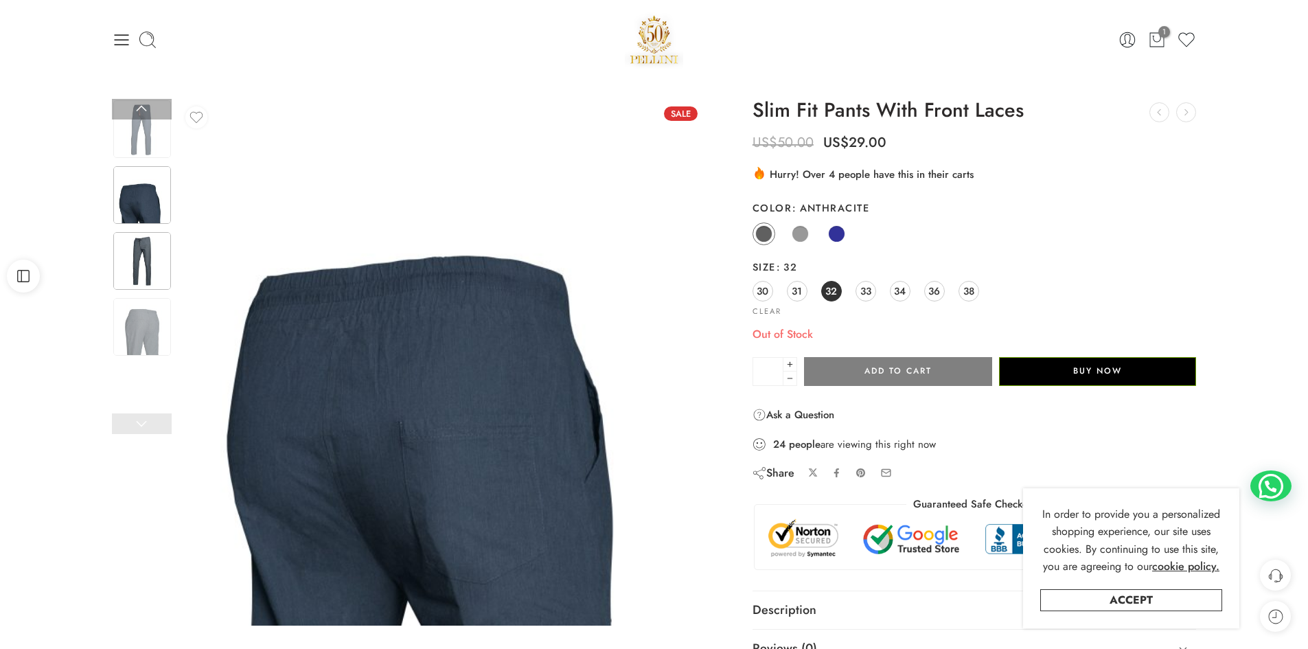
click at [141, 253] on img at bounding box center [142, 261] width 58 height 58
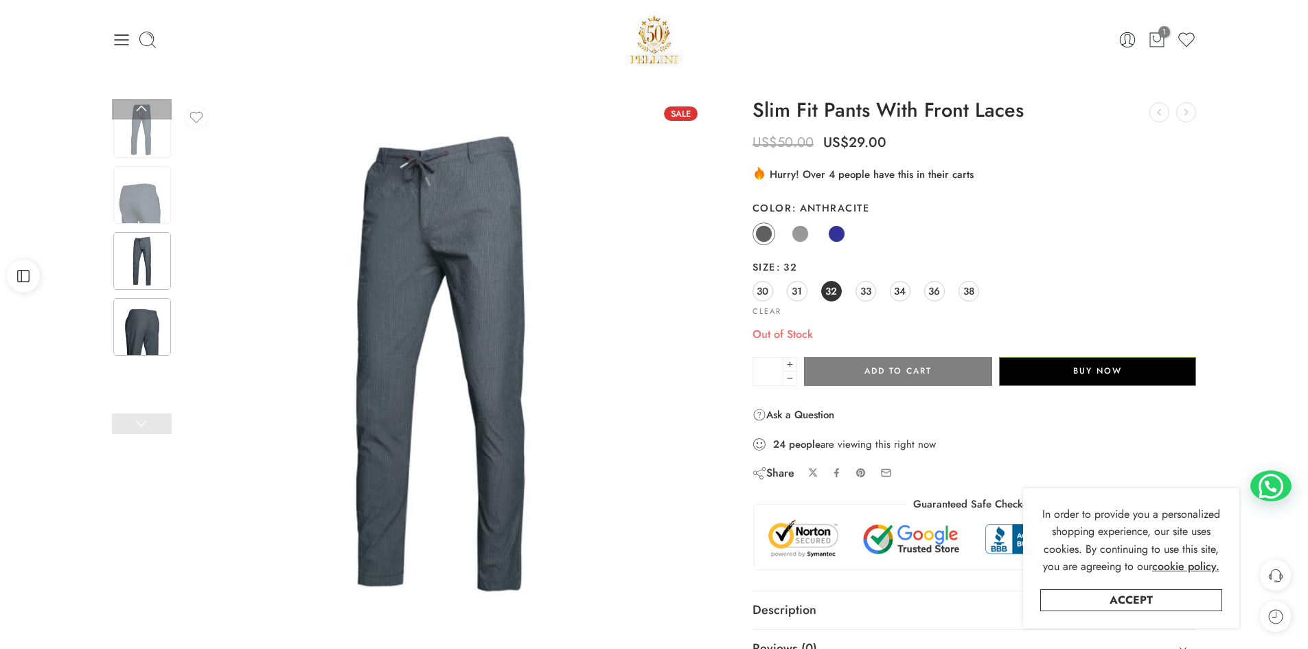
click at [141, 330] on img at bounding box center [142, 327] width 58 height 58
click at [145, 327] on img at bounding box center [142, 327] width 58 height 58
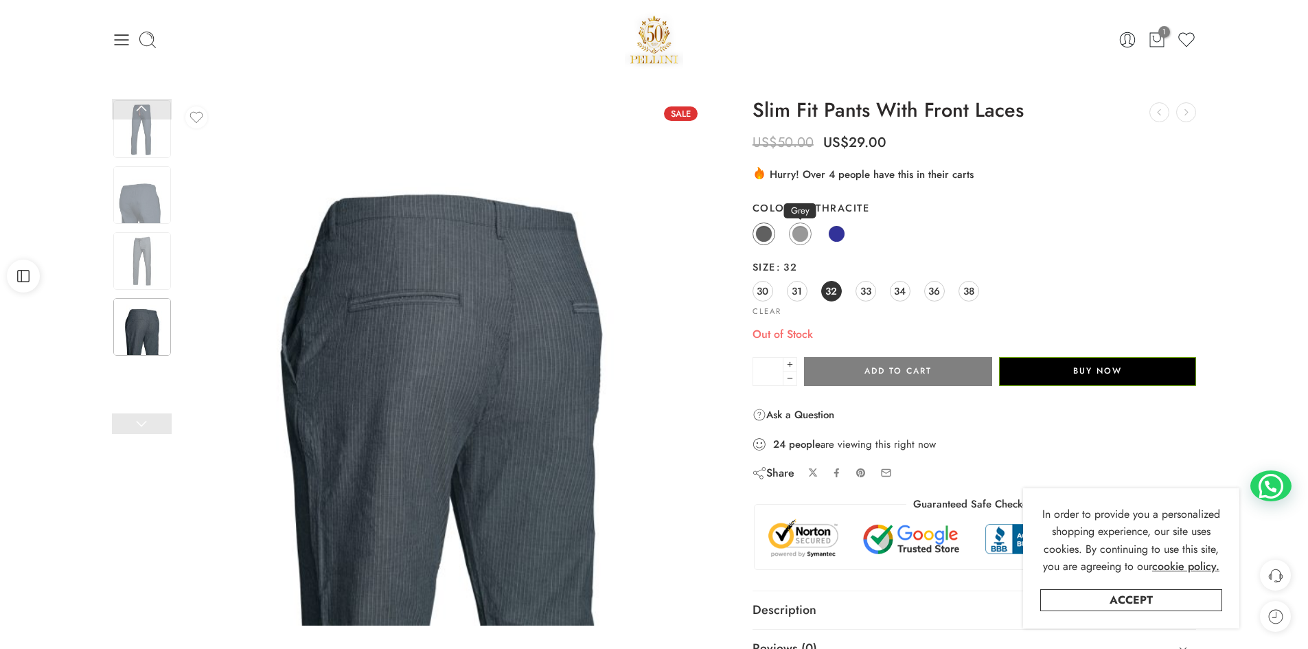
click at [798, 235] on span at bounding box center [800, 233] width 17 height 17
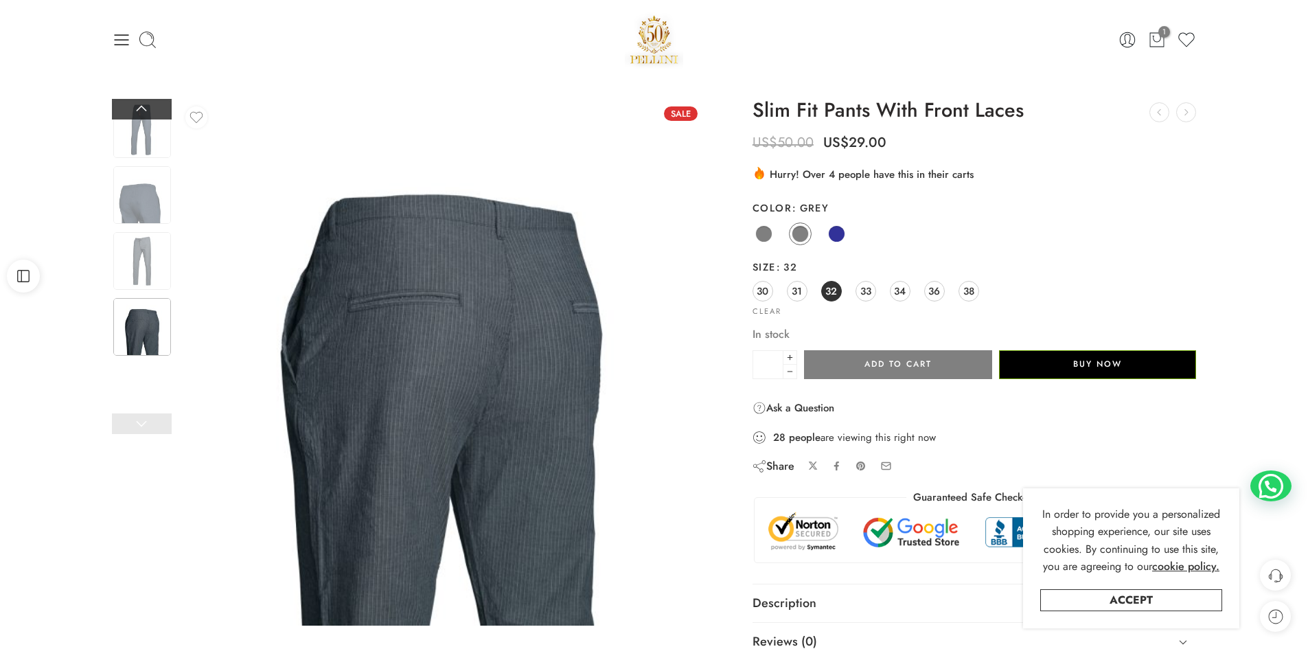
click at [143, 103] on link at bounding box center [142, 109] width 60 height 21
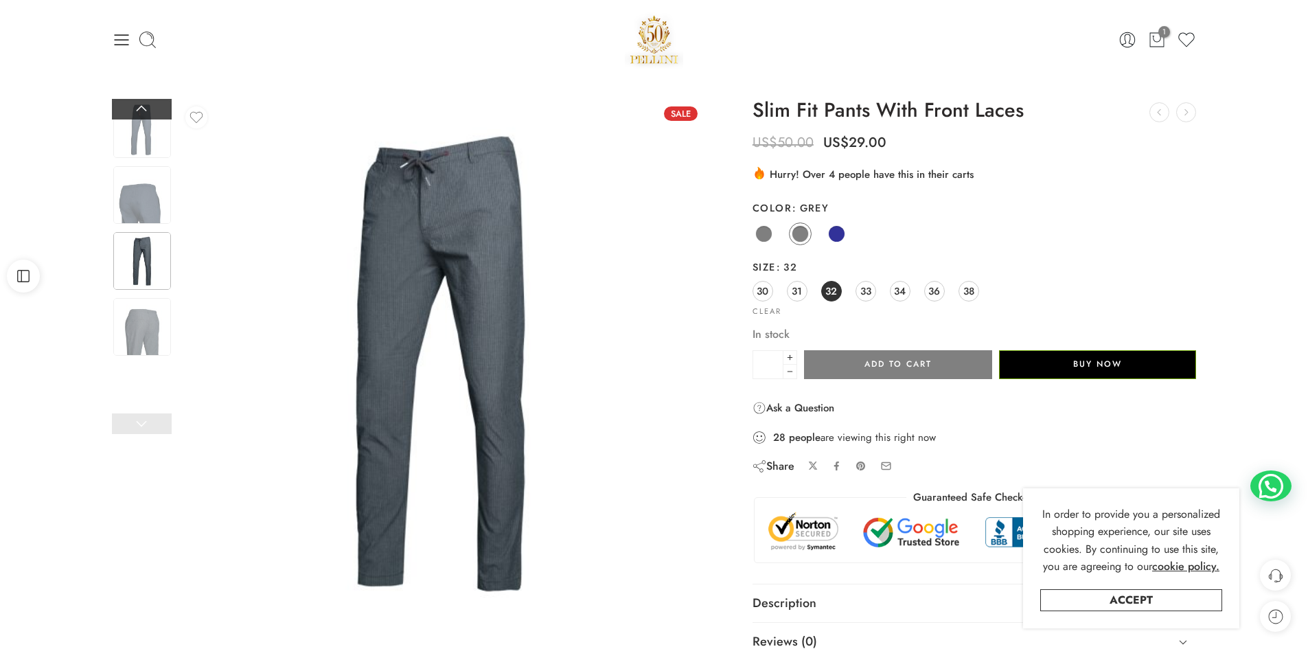
click at [143, 103] on link at bounding box center [142, 109] width 60 height 21
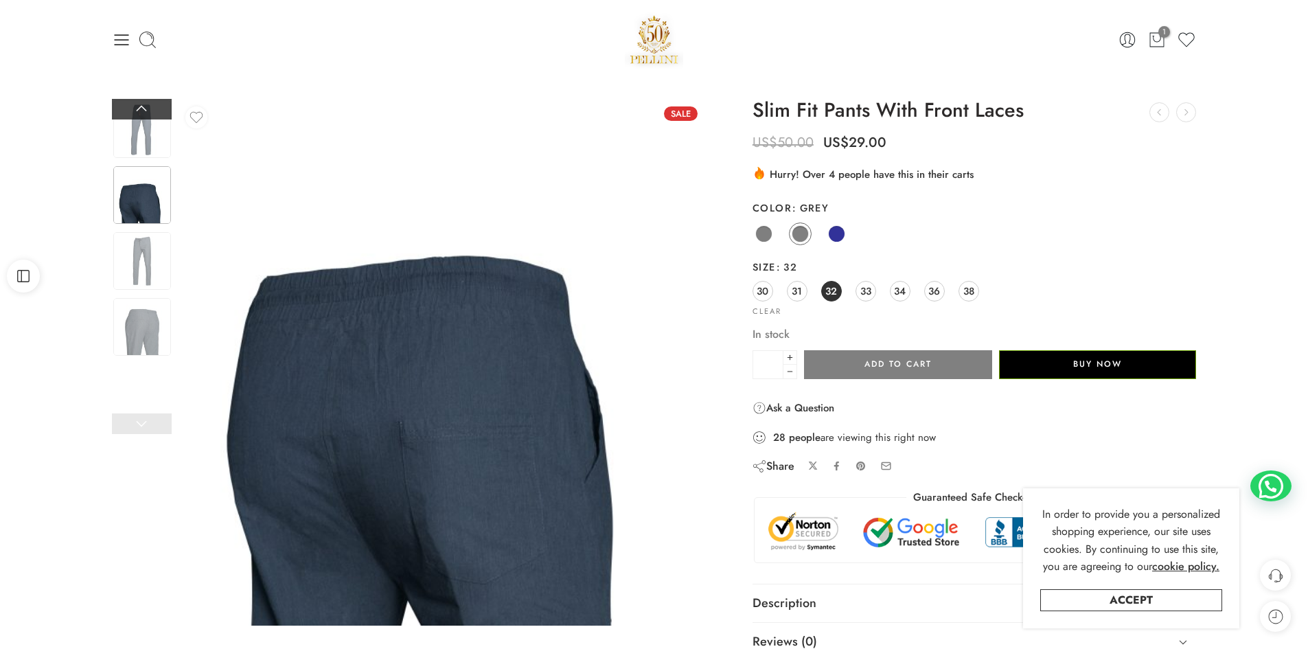
click at [143, 103] on link at bounding box center [142, 109] width 60 height 21
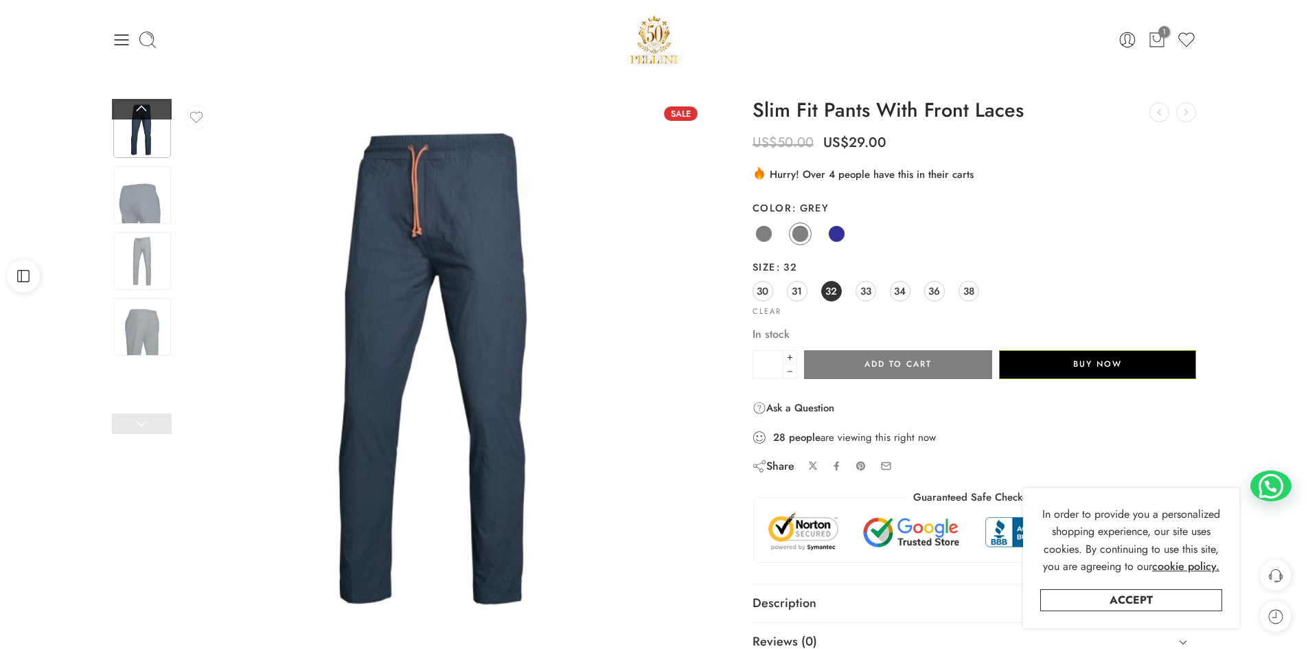
click at [143, 103] on link at bounding box center [142, 109] width 60 height 21
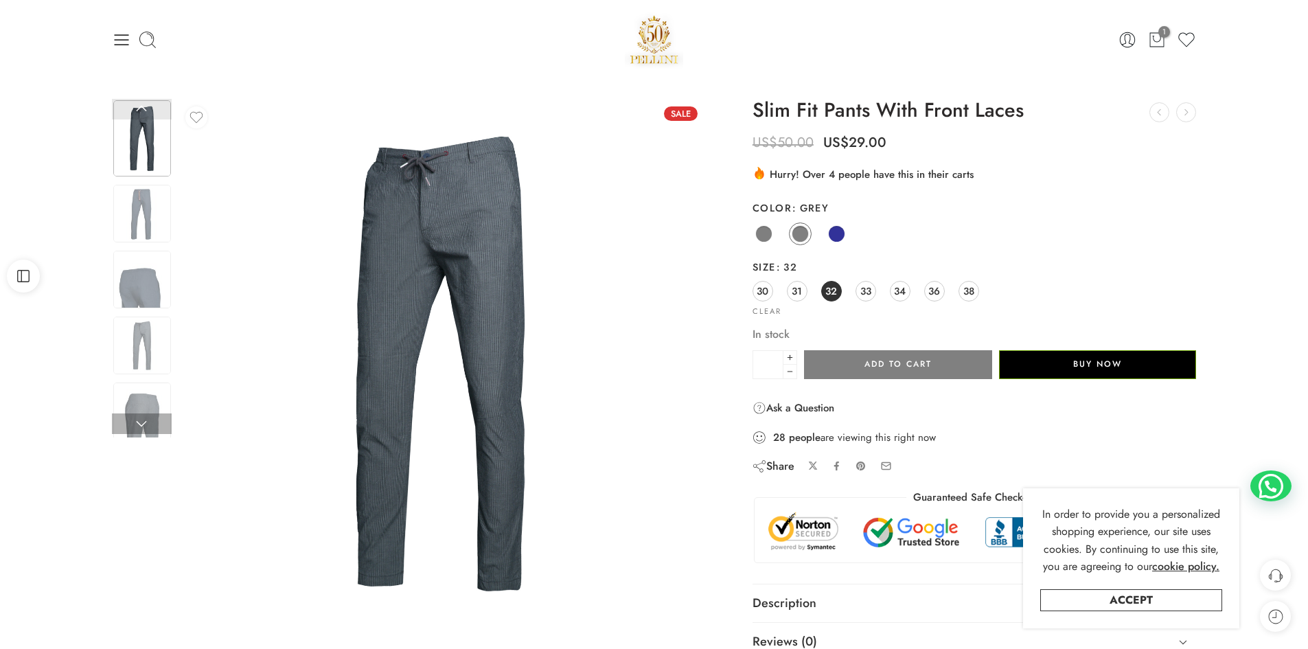
click at [143, 103] on link at bounding box center [142, 109] width 60 height 21
click at [765, 233] on span at bounding box center [763, 233] width 17 height 17
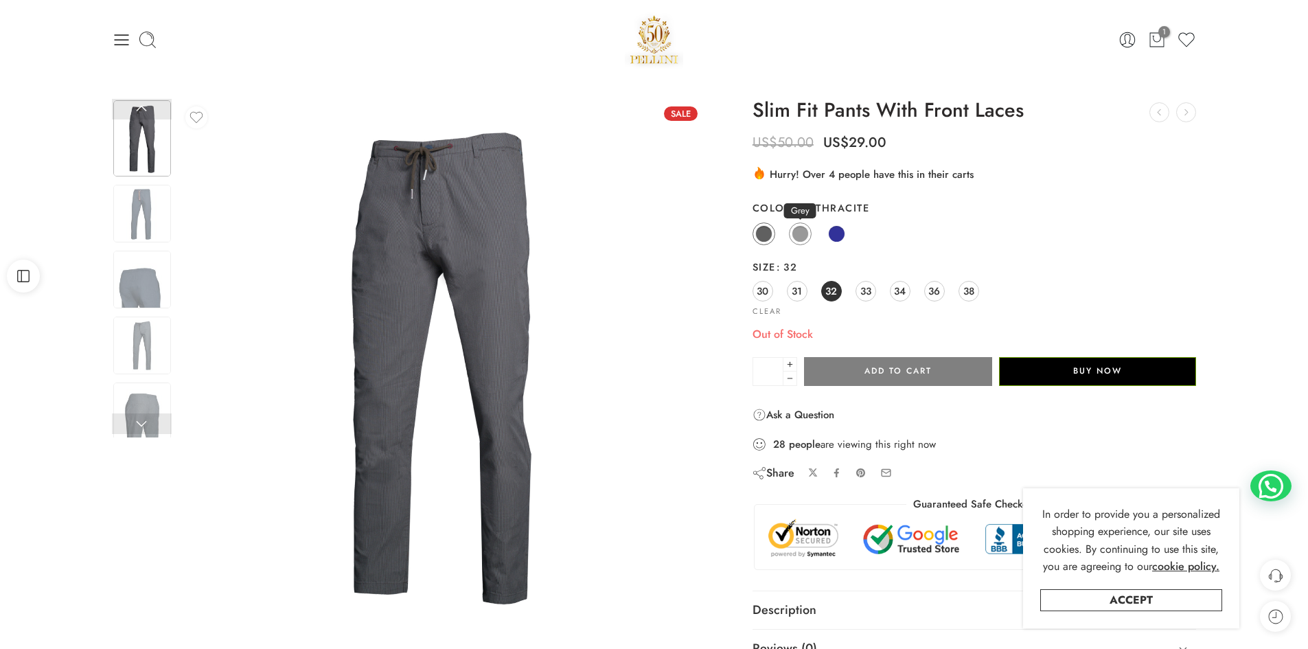
click at [795, 235] on span at bounding box center [800, 233] width 17 height 17
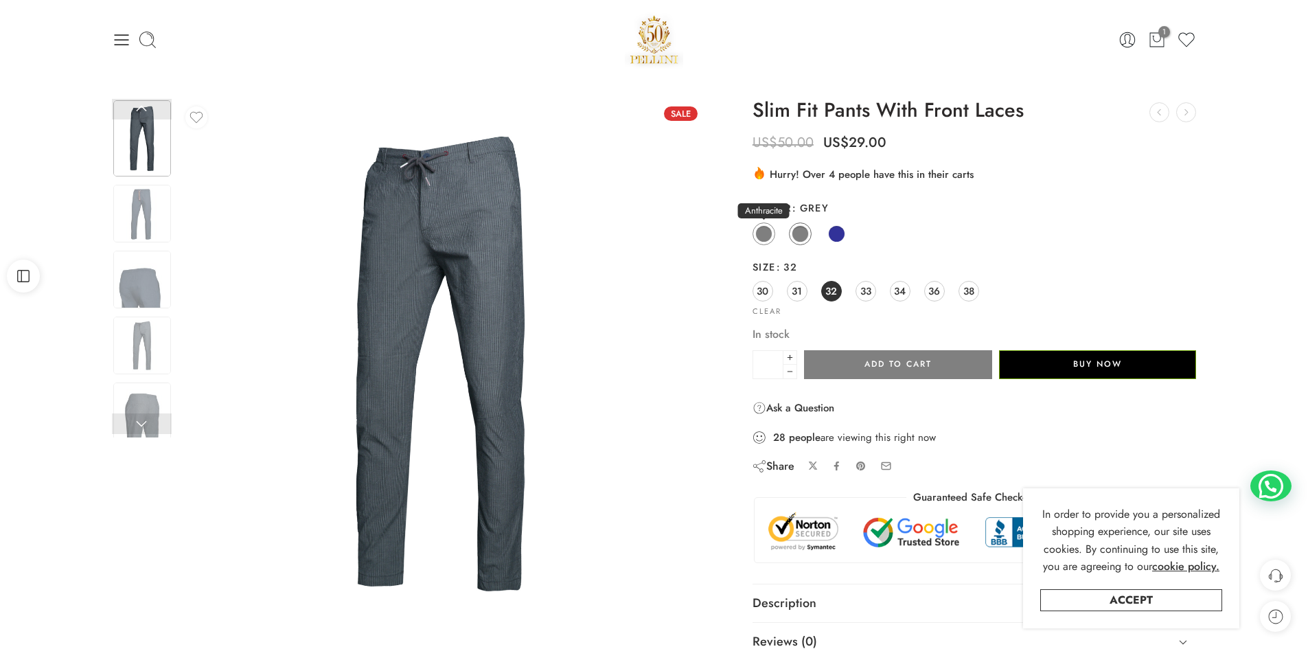
click at [762, 235] on span at bounding box center [763, 233] width 17 height 17
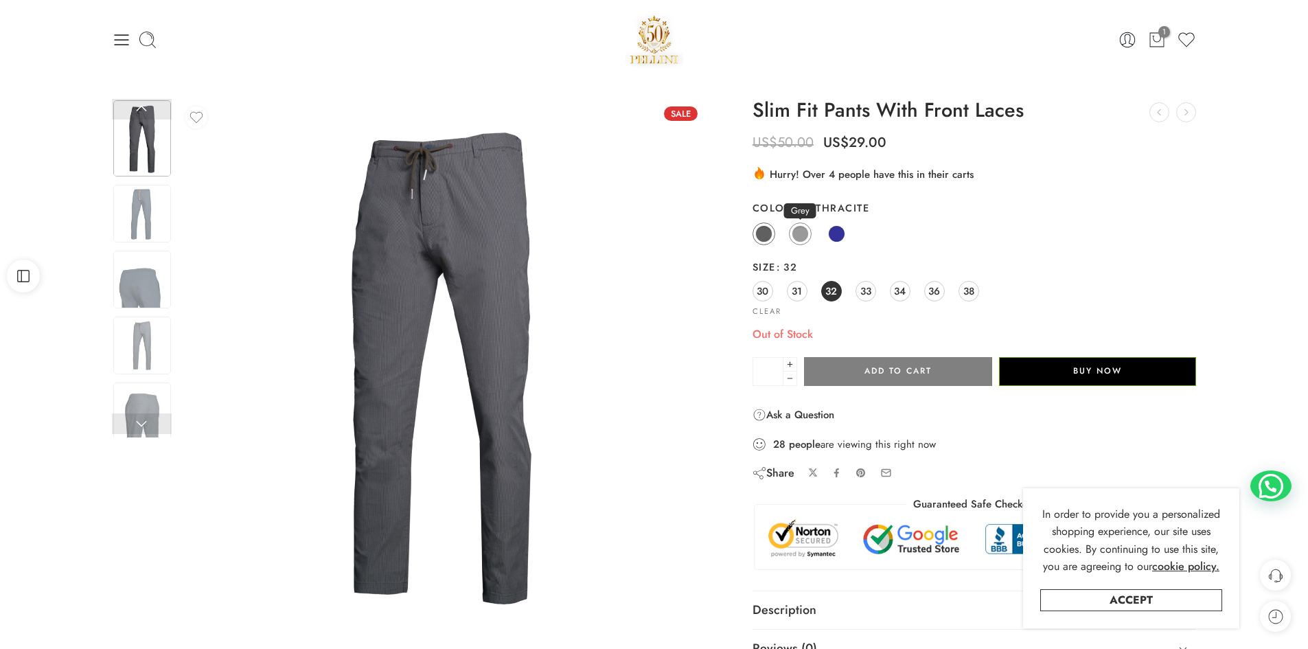
click at [802, 238] on span at bounding box center [800, 233] width 17 height 17
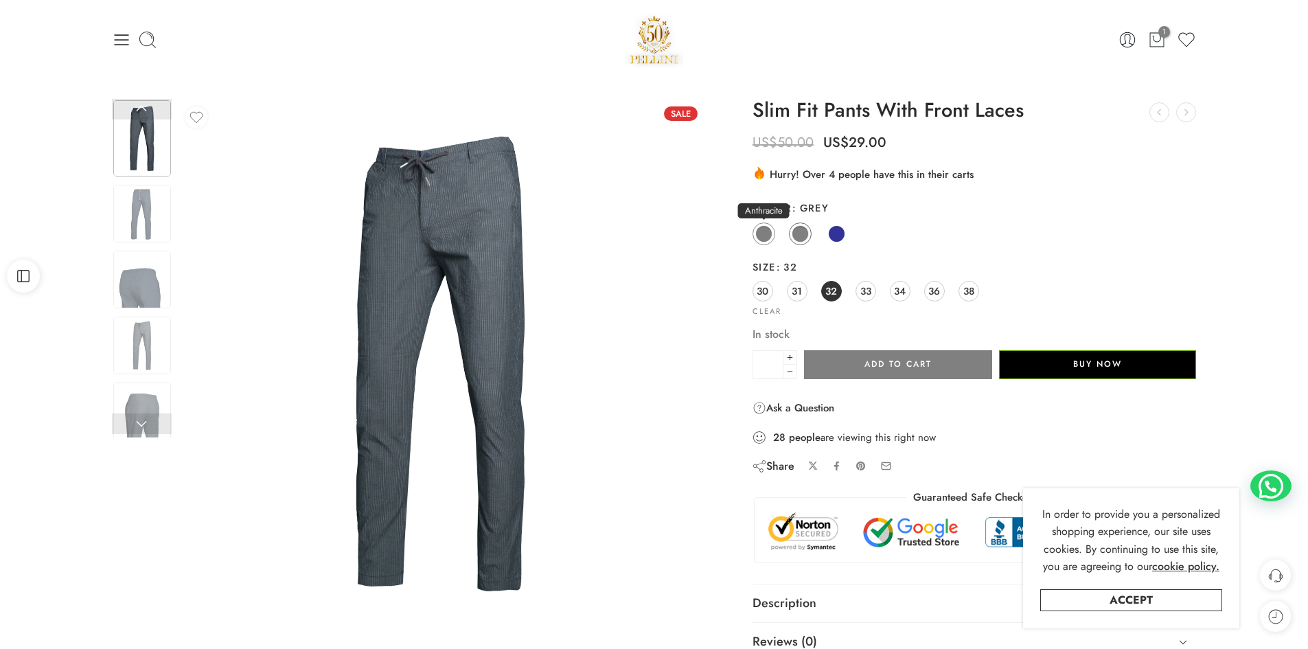
click at [759, 235] on span at bounding box center [763, 233] width 17 height 17
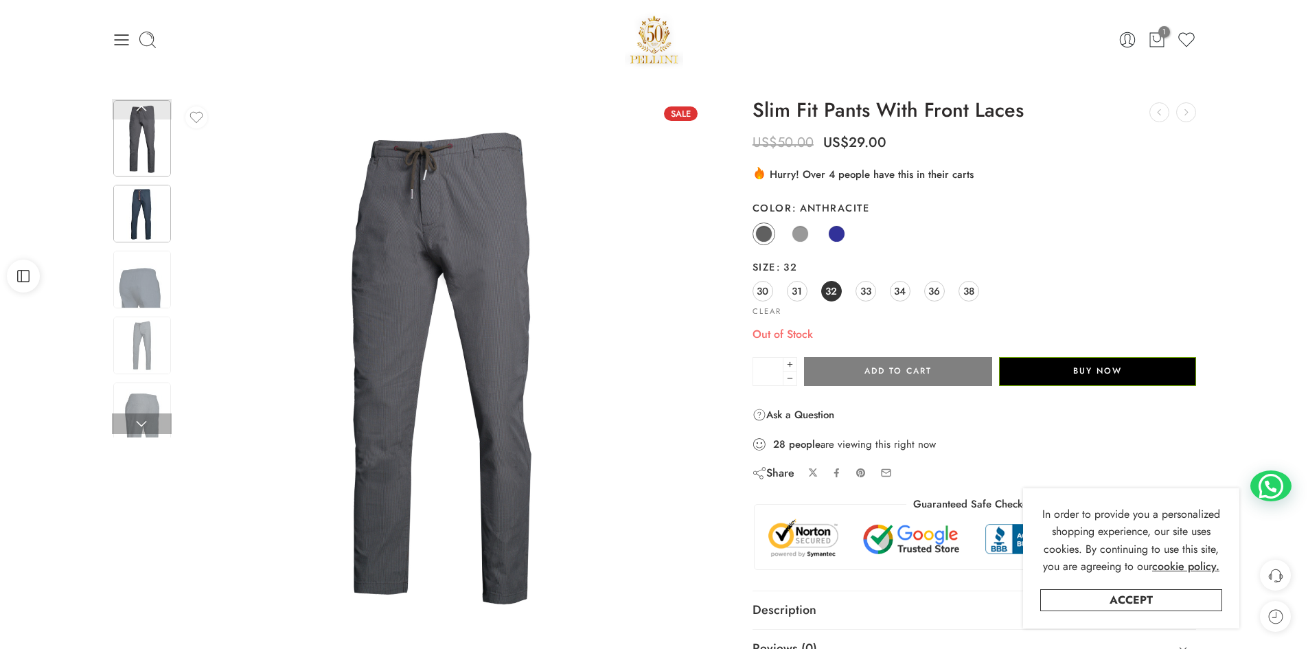
click at [132, 209] on img at bounding box center [142, 214] width 58 height 58
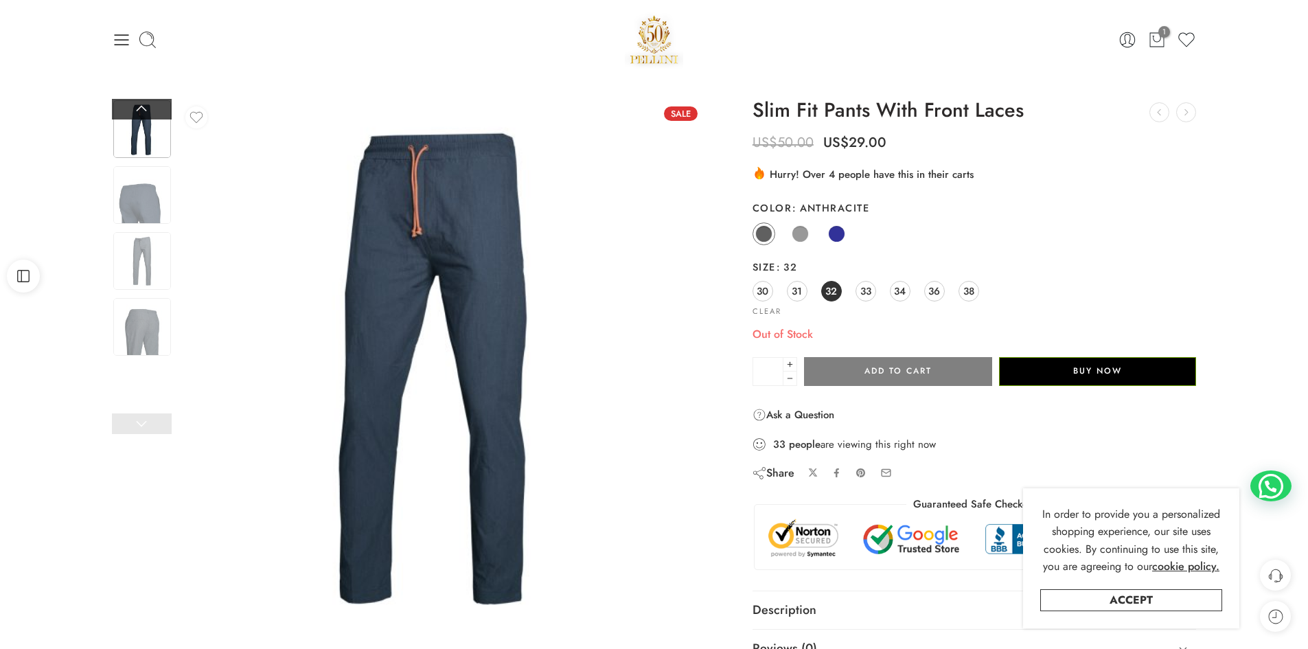
click at [141, 109] on link at bounding box center [142, 109] width 60 height 21
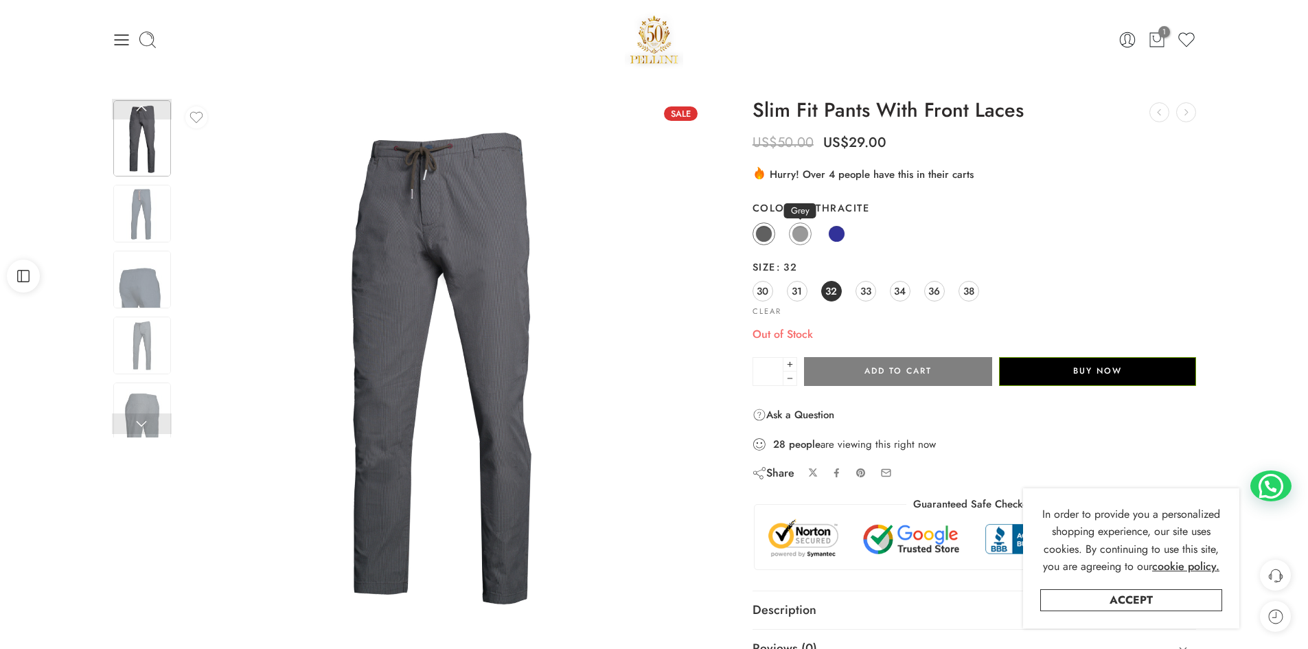
click at [801, 235] on span at bounding box center [800, 233] width 17 height 17
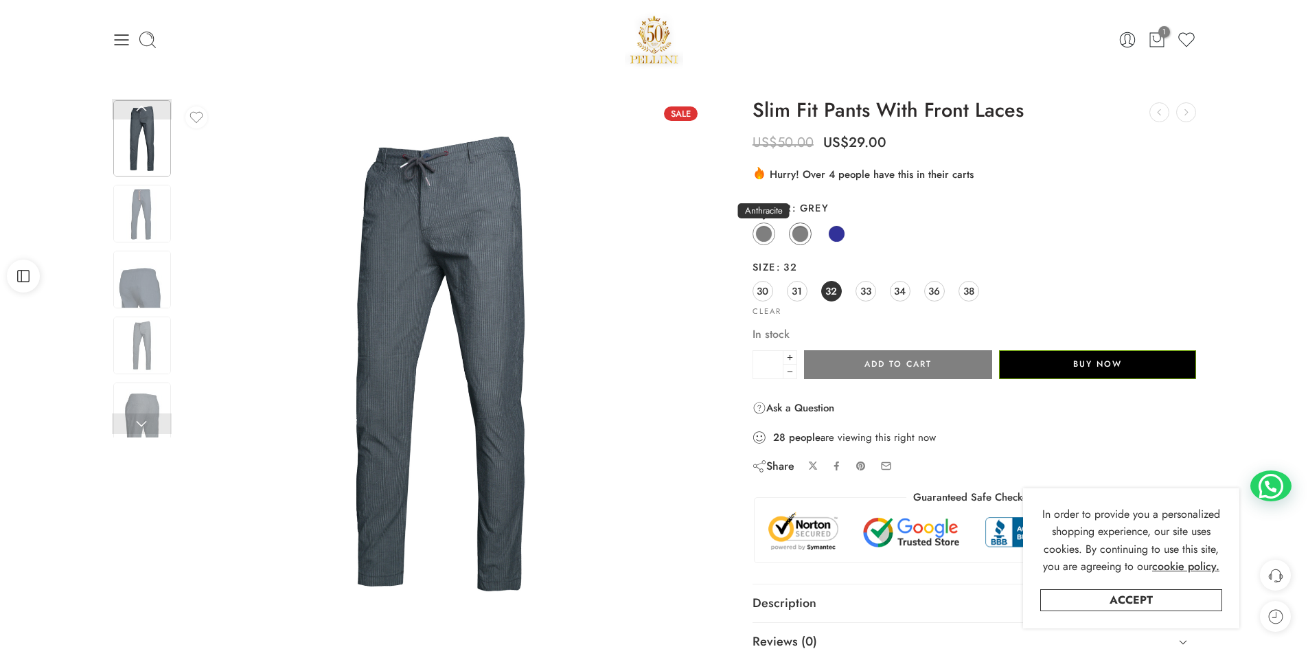
click at [763, 236] on span at bounding box center [763, 233] width 17 height 17
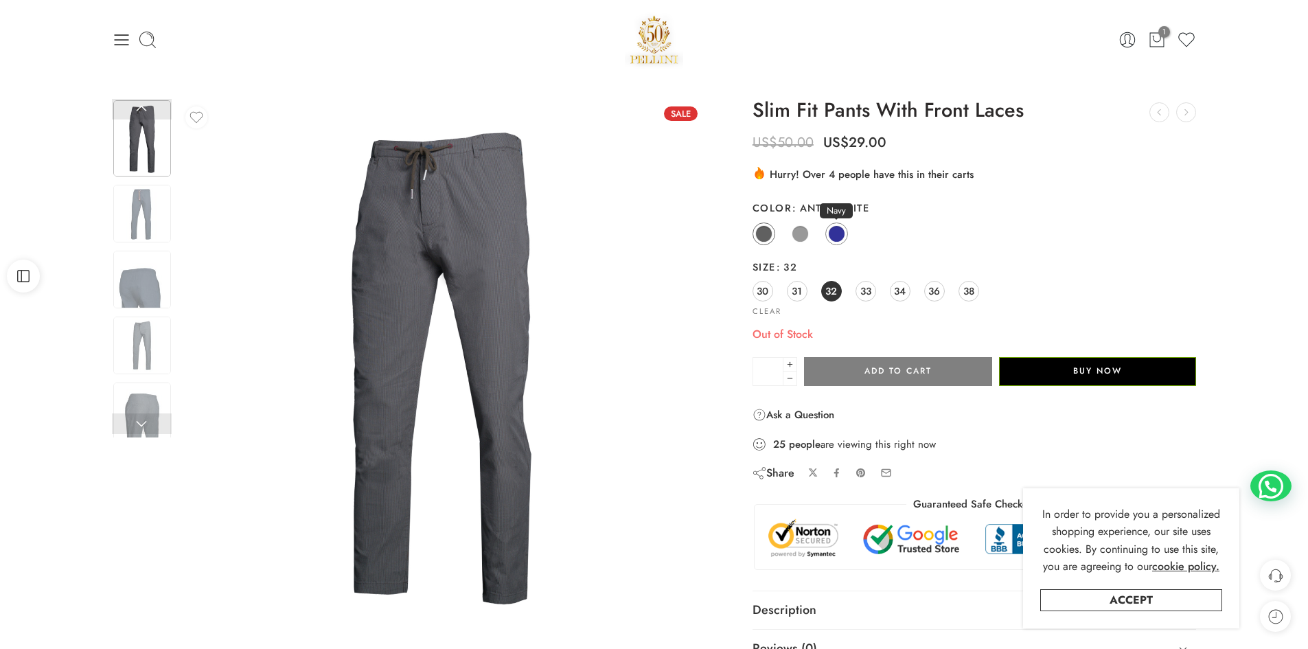
click at [837, 234] on span at bounding box center [836, 233] width 17 height 17
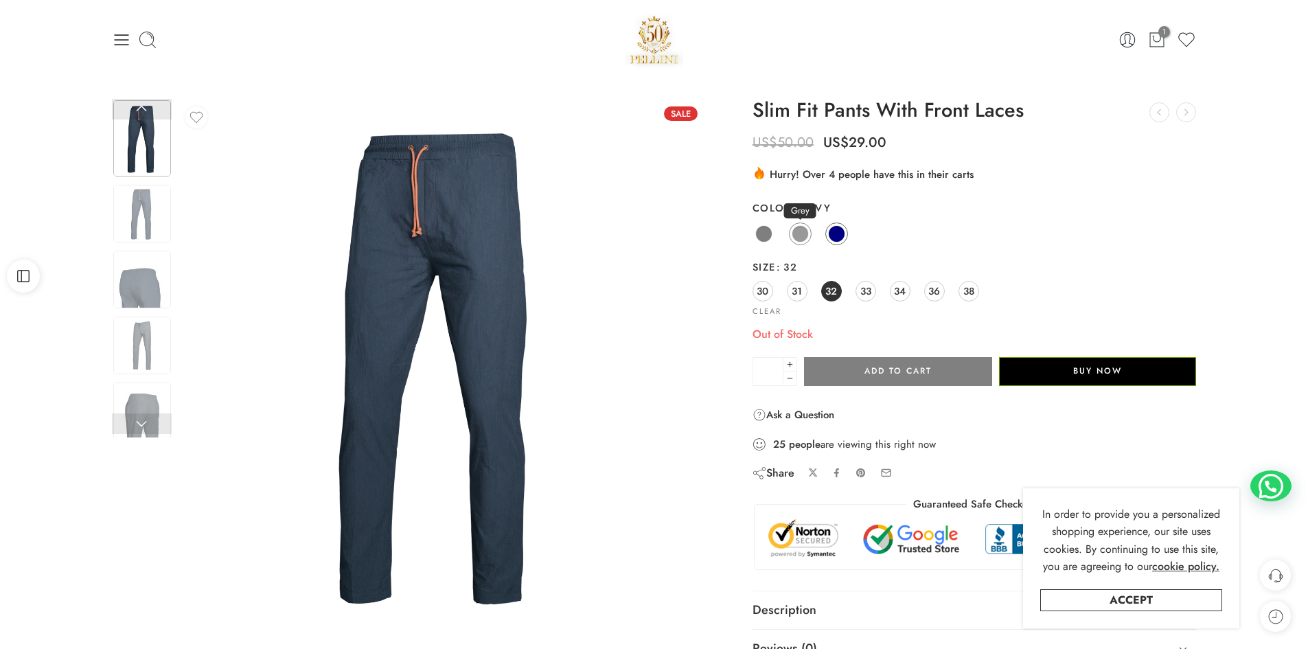
click at [798, 231] on span at bounding box center [800, 233] width 17 height 17
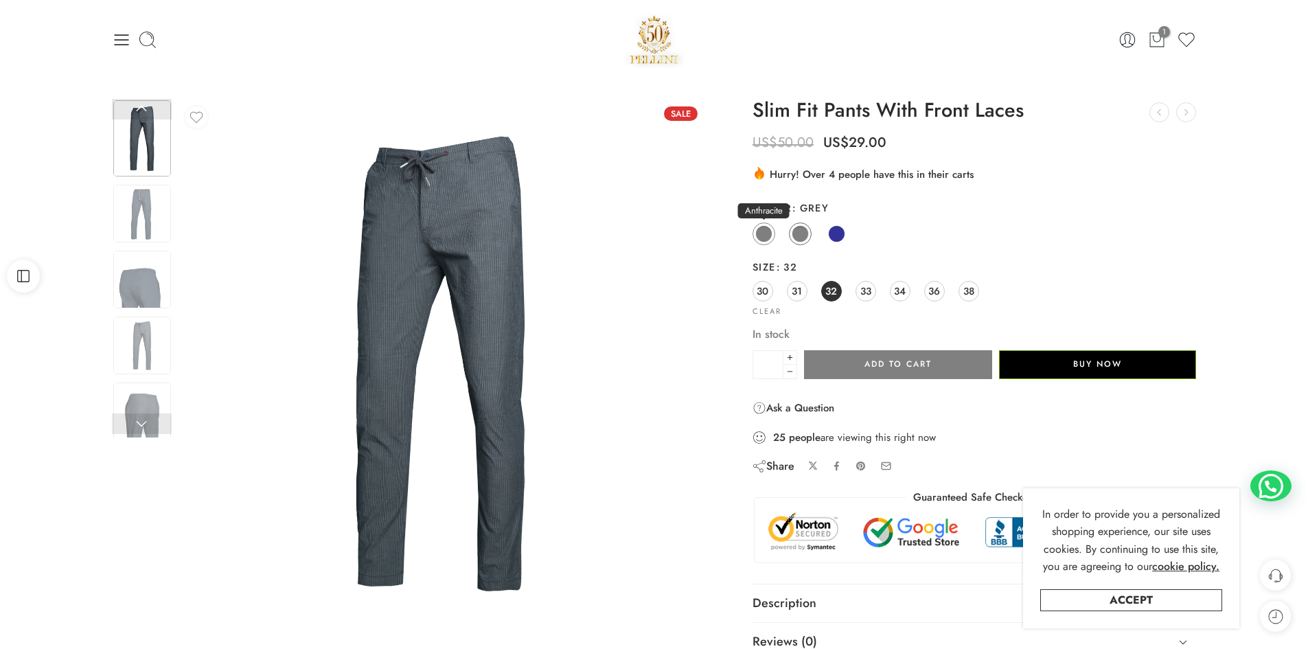
click at [755, 239] on link "Anthracite" at bounding box center [763, 233] width 23 height 23
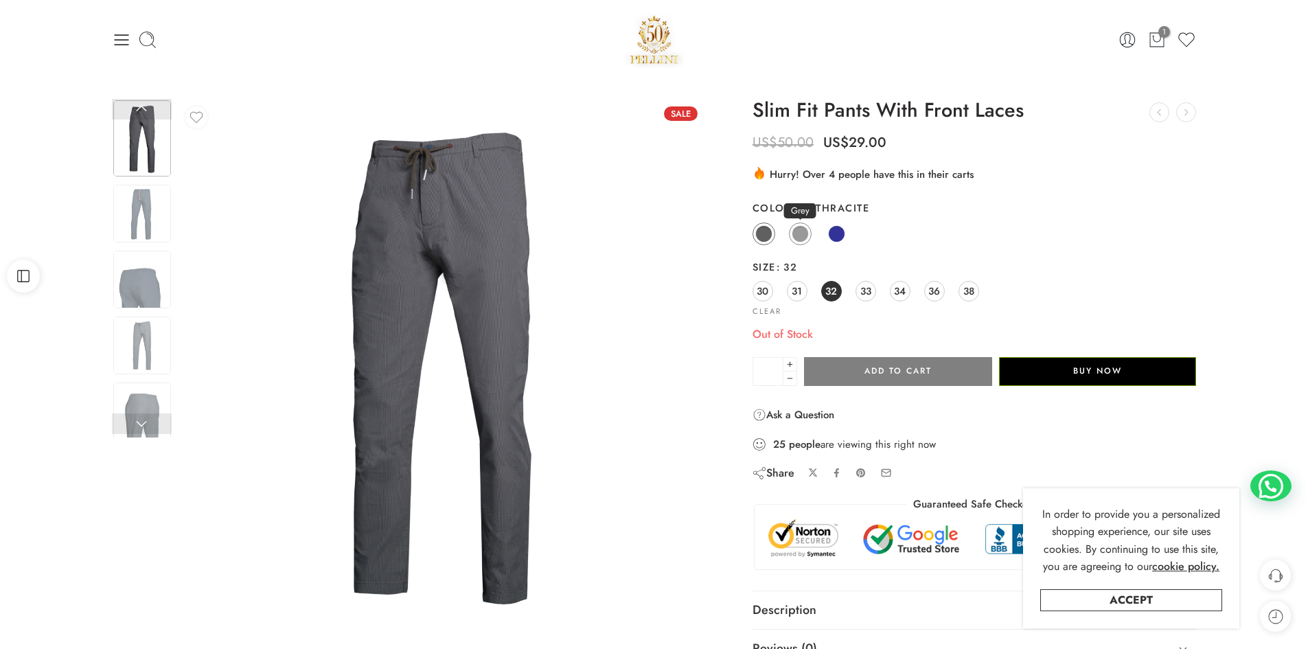
click at [796, 229] on span at bounding box center [800, 233] width 17 height 17
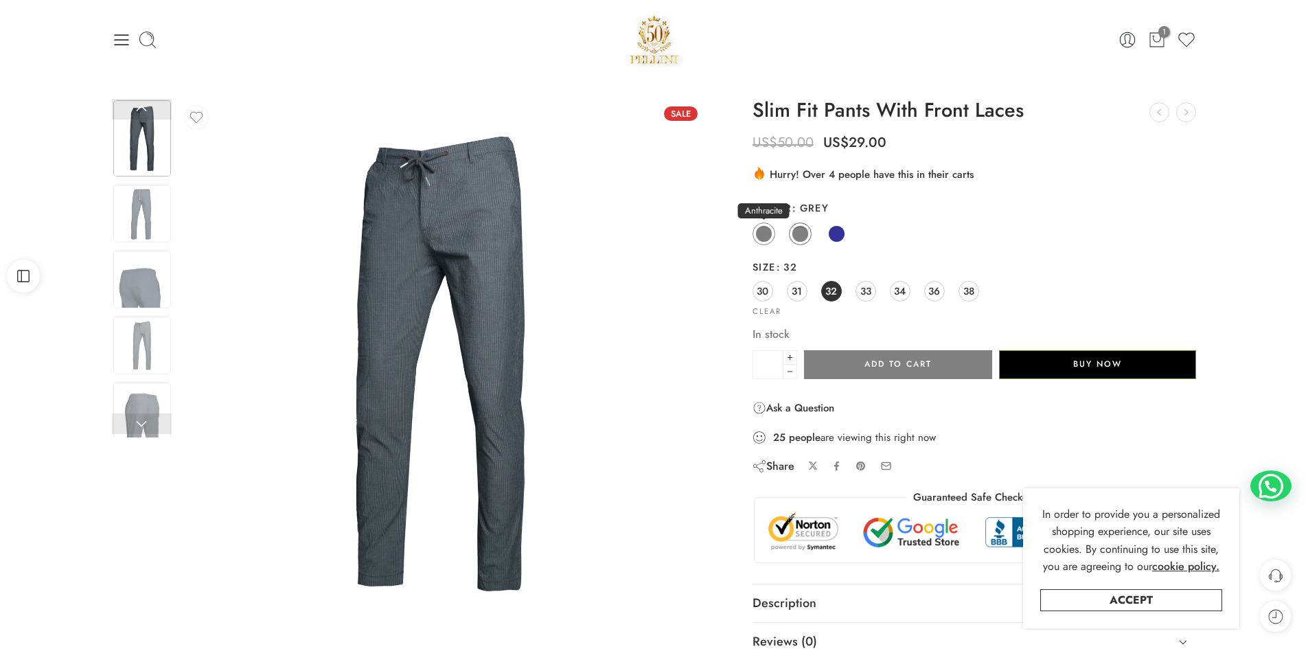
click at [765, 229] on span at bounding box center [763, 233] width 17 height 17
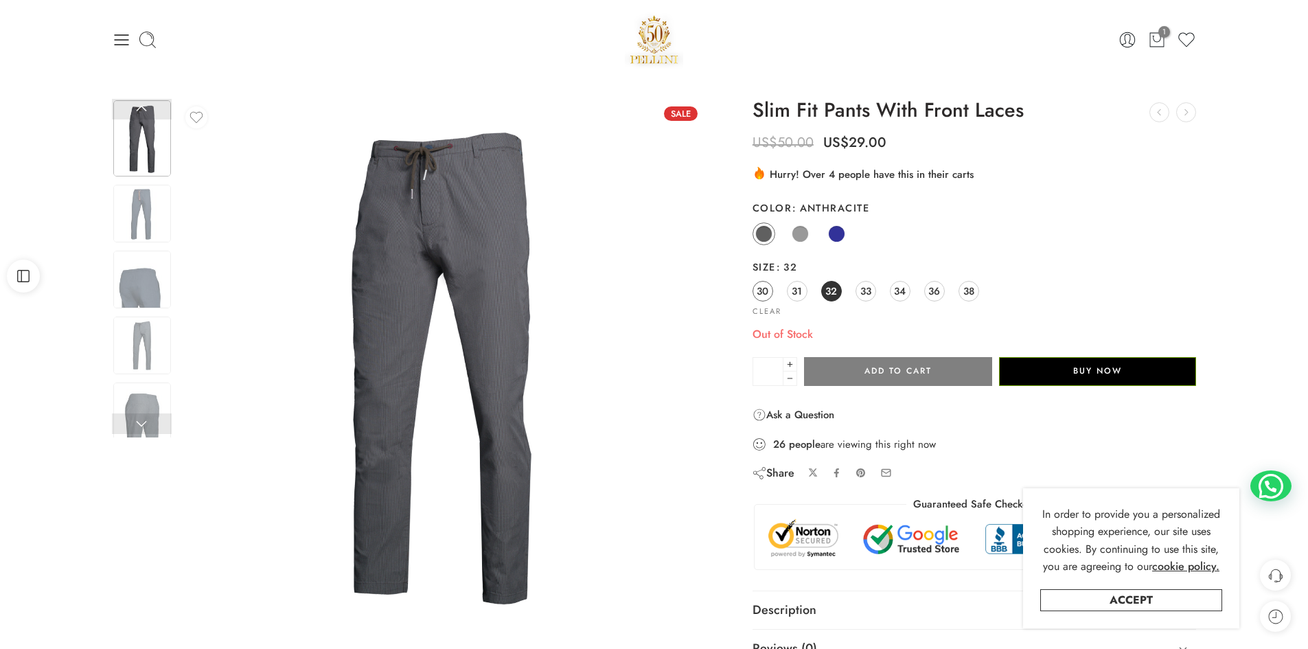
click at [764, 295] on span "30" at bounding box center [763, 291] width 12 height 19
click at [800, 295] on span "31" at bounding box center [797, 291] width 10 height 19
click at [830, 292] on span "32" at bounding box center [831, 291] width 12 height 19
click at [801, 236] on span at bounding box center [800, 233] width 17 height 17
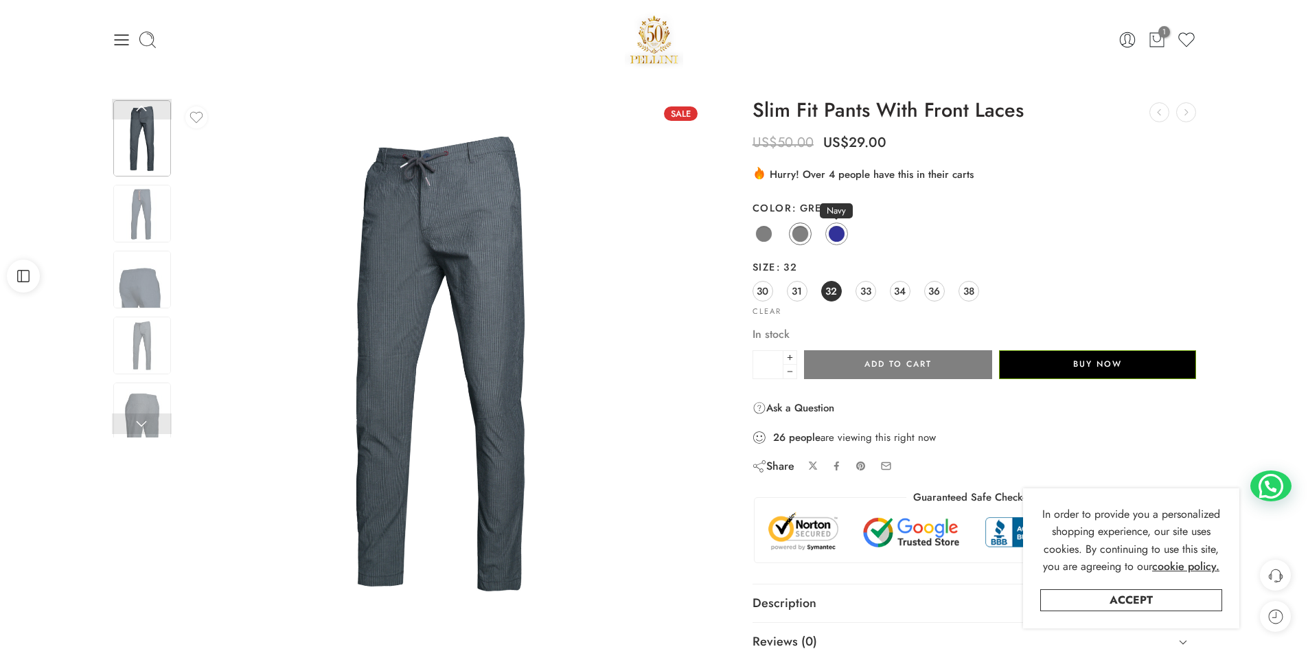
click at [835, 234] on span at bounding box center [836, 233] width 17 height 17
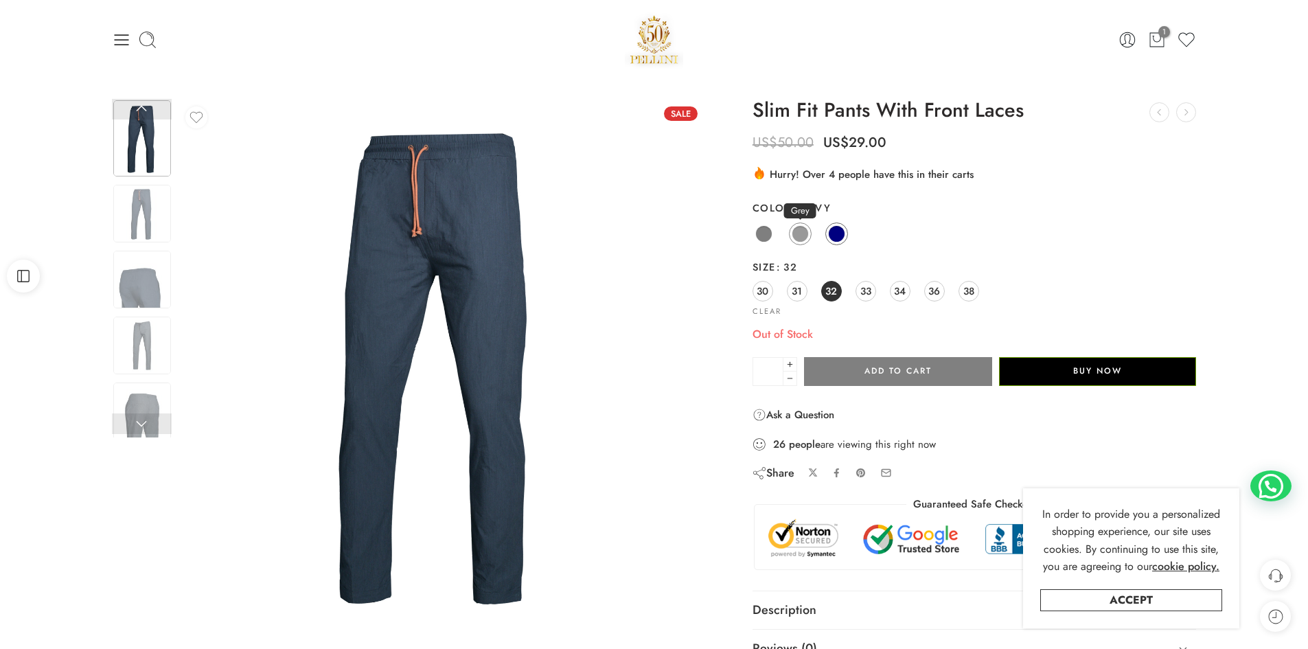
click at [792, 233] on span at bounding box center [800, 234] width 16 height 16
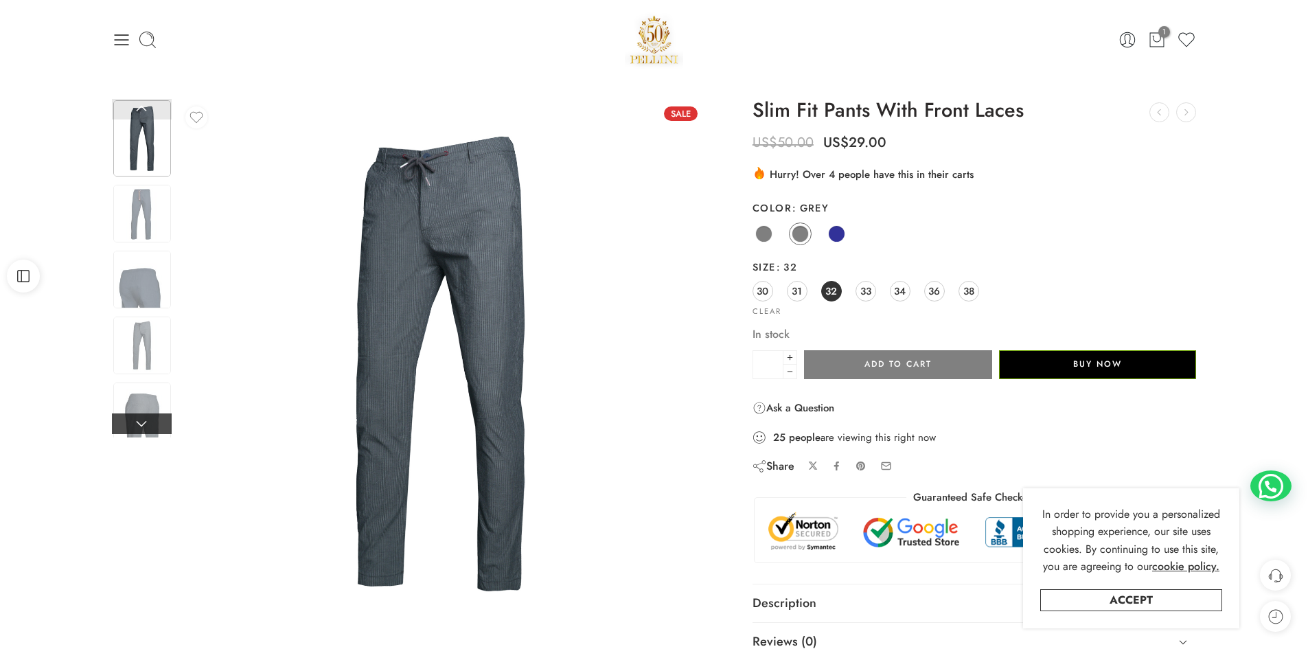
click at [138, 424] on link at bounding box center [142, 423] width 60 height 21
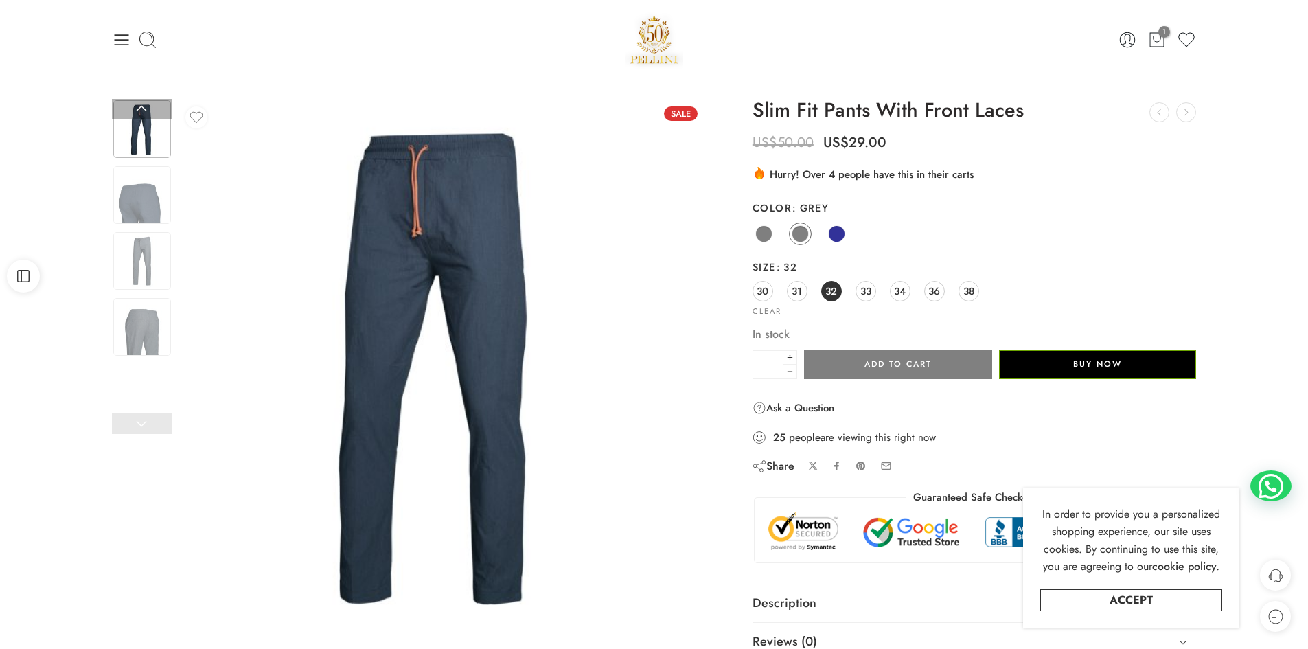
click at [138, 424] on link at bounding box center [142, 423] width 60 height 21
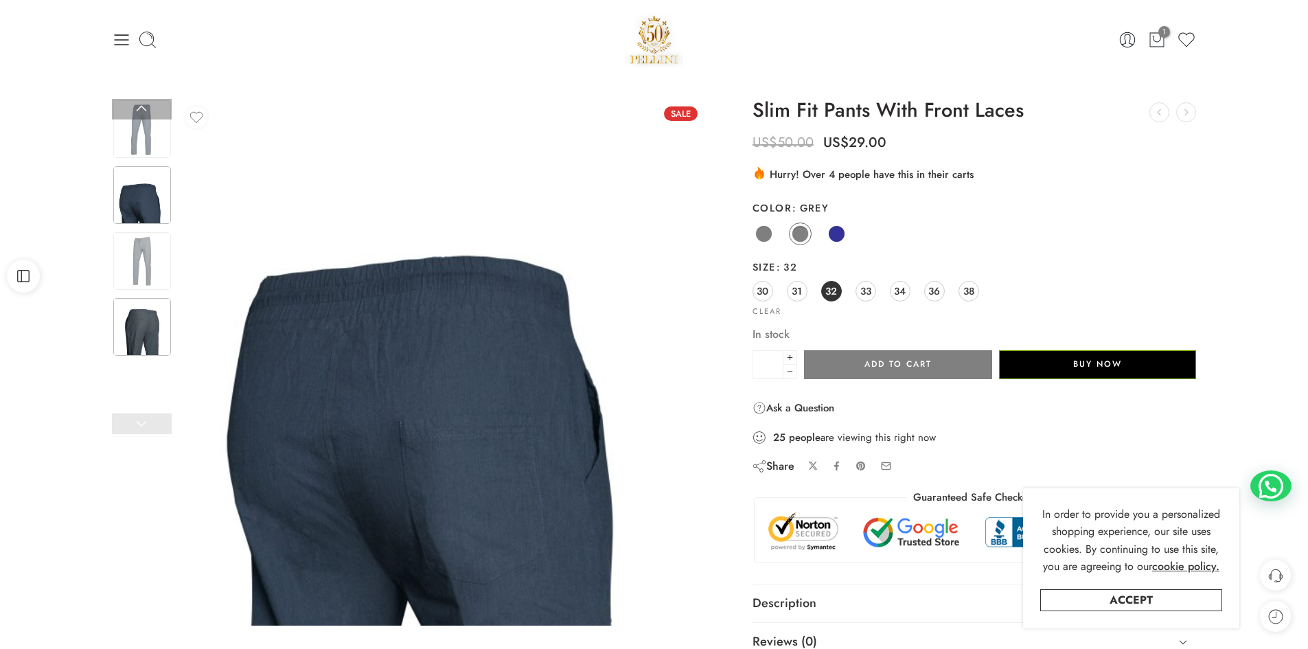
click at [142, 323] on img at bounding box center [142, 327] width 58 height 58
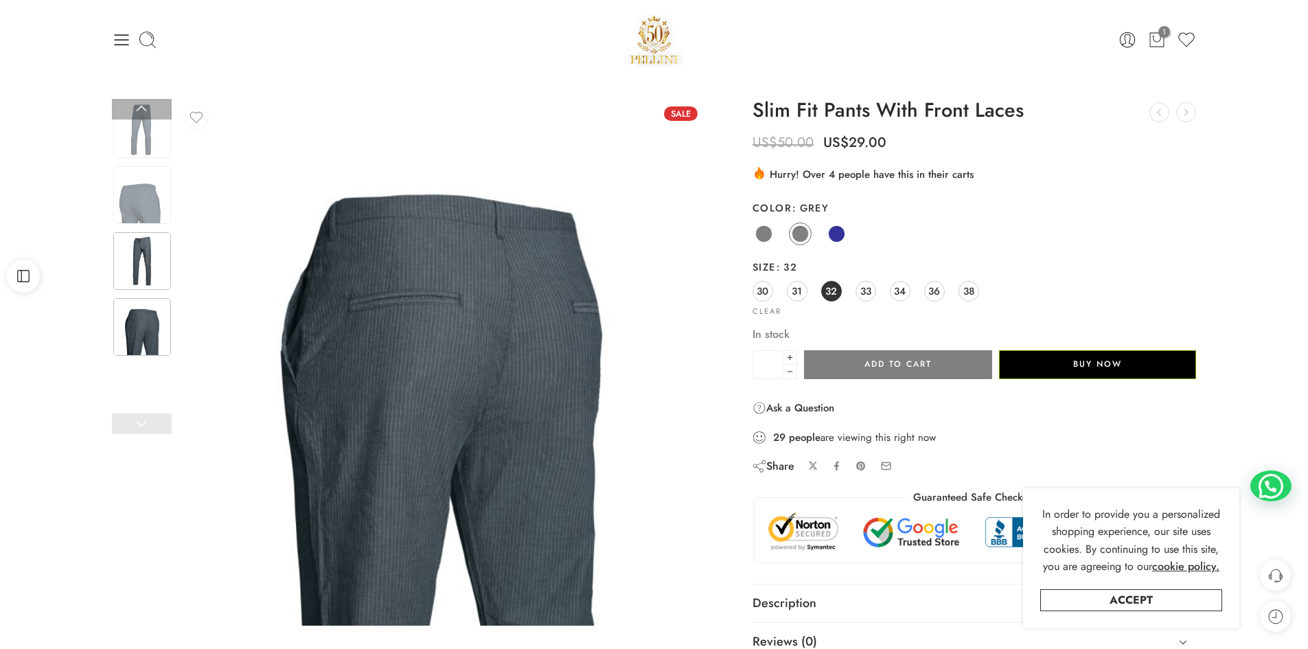
click at [138, 251] on img at bounding box center [142, 261] width 58 height 58
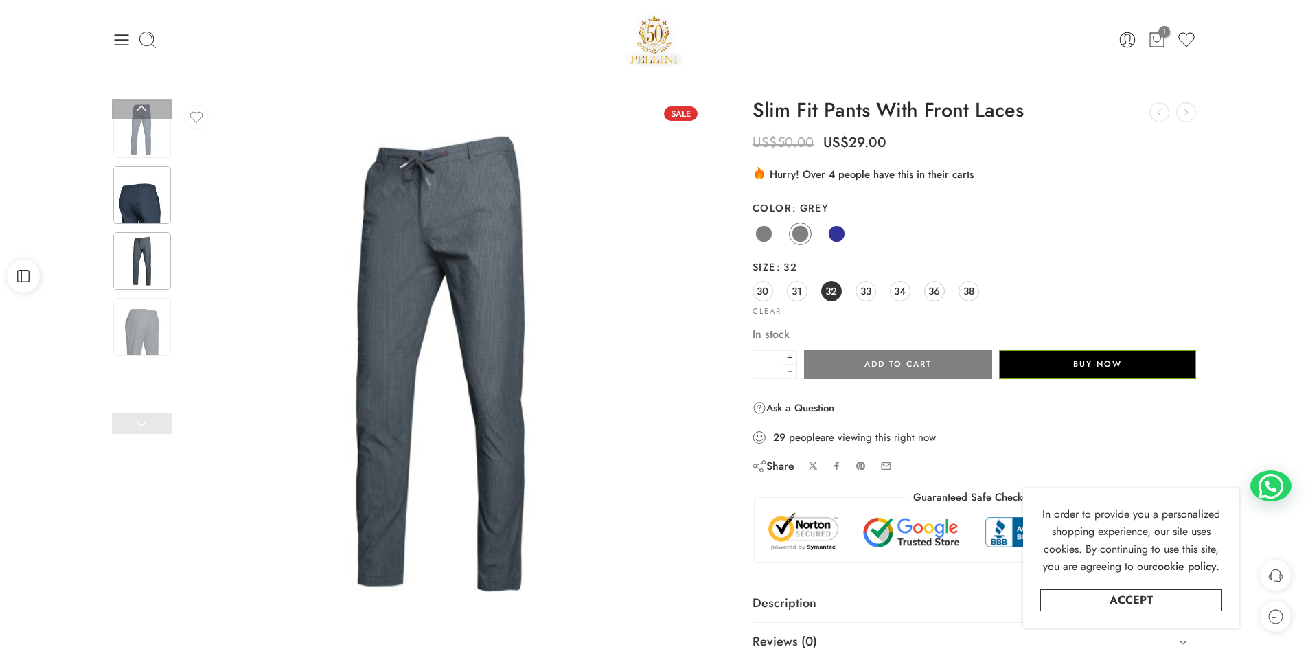
click at [137, 196] on img at bounding box center [142, 195] width 58 height 58
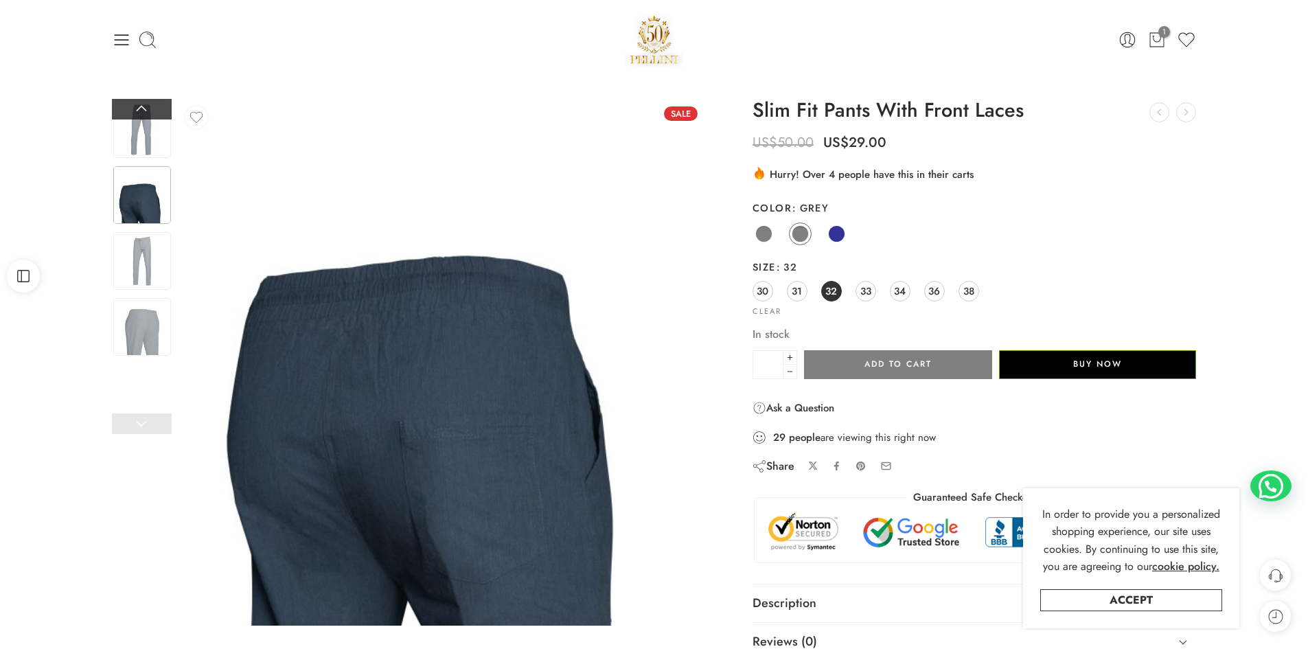
click at [135, 106] on link at bounding box center [142, 109] width 60 height 21
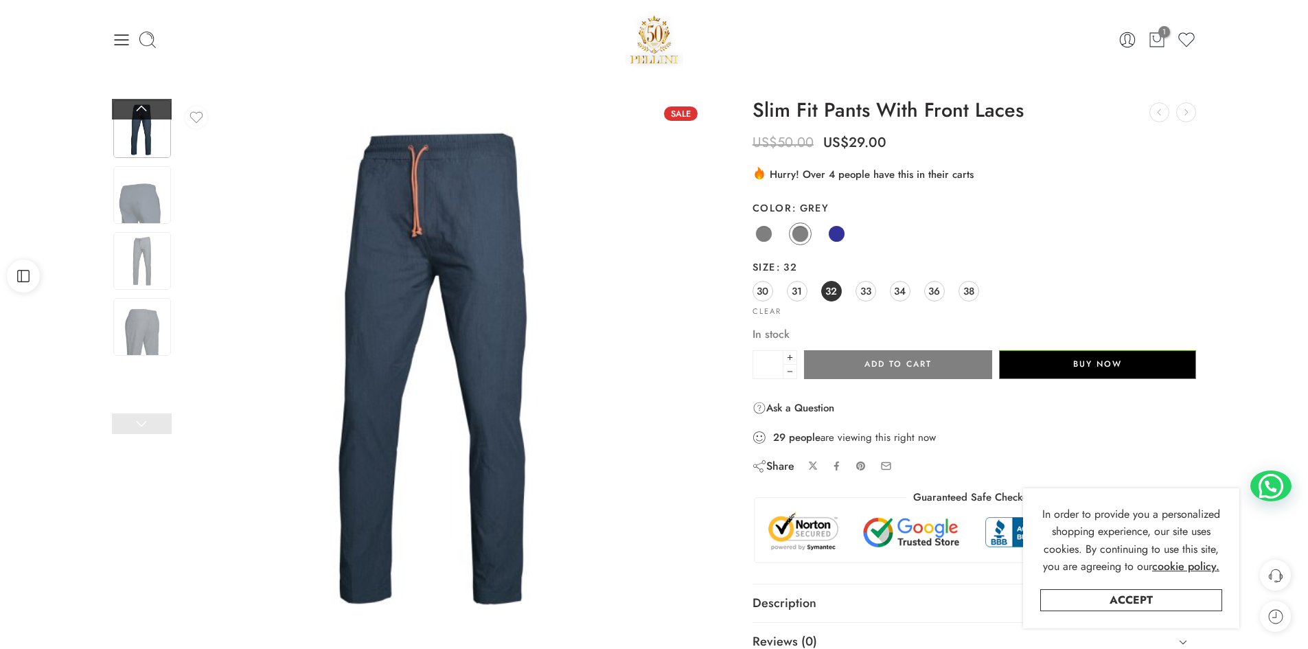
click at [135, 106] on link at bounding box center [142, 109] width 60 height 21
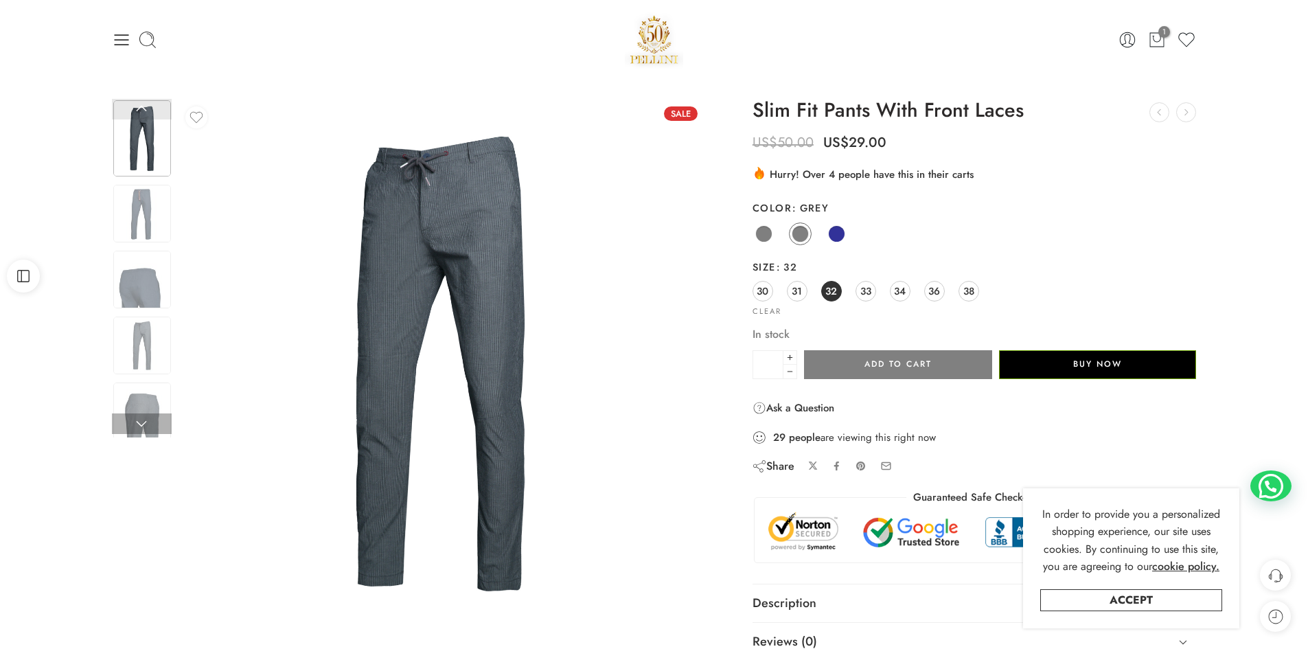
click at [135, 106] on link at bounding box center [142, 109] width 60 height 21
click at [763, 233] on span at bounding box center [763, 233] width 17 height 17
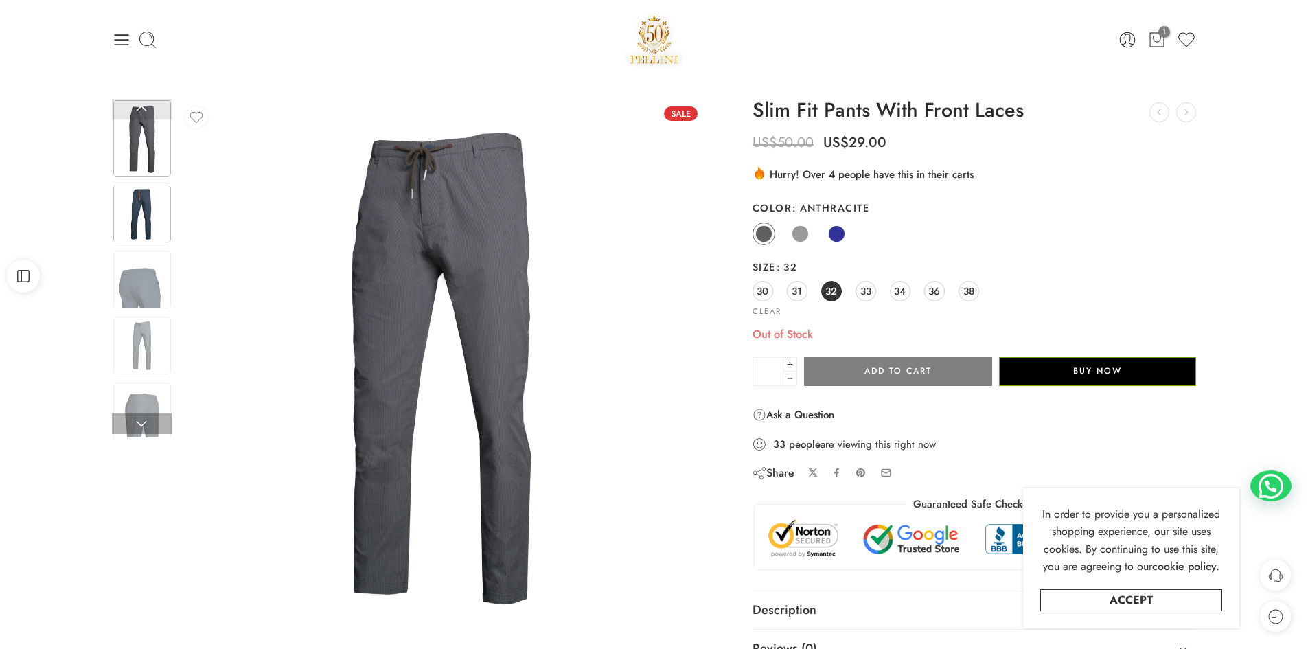
click at [130, 197] on img at bounding box center [142, 214] width 58 height 58
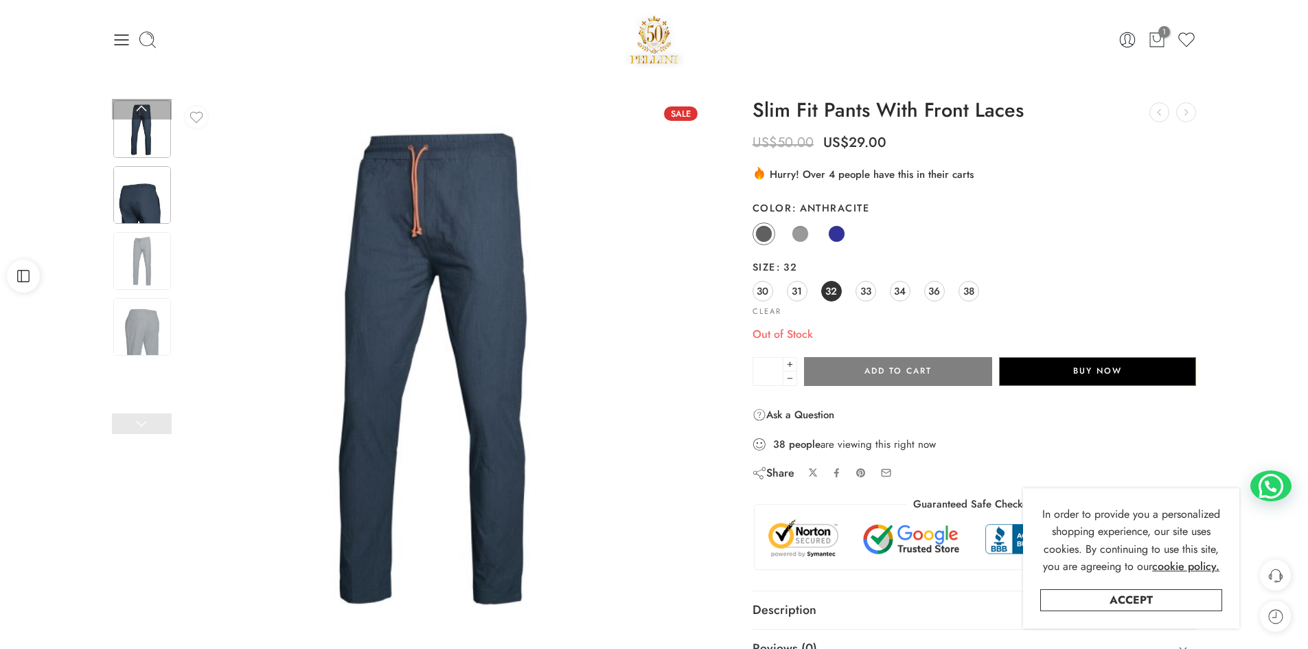
click at [148, 203] on img at bounding box center [142, 195] width 58 height 58
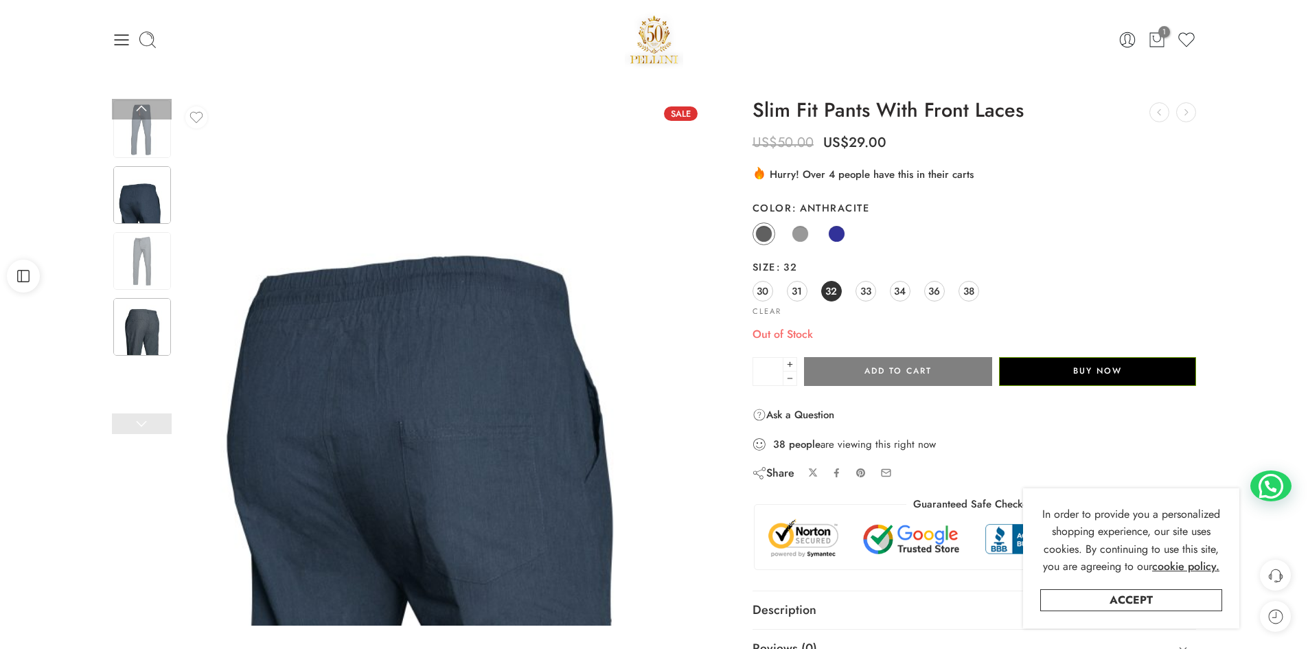
click at [137, 330] on img at bounding box center [142, 327] width 58 height 58
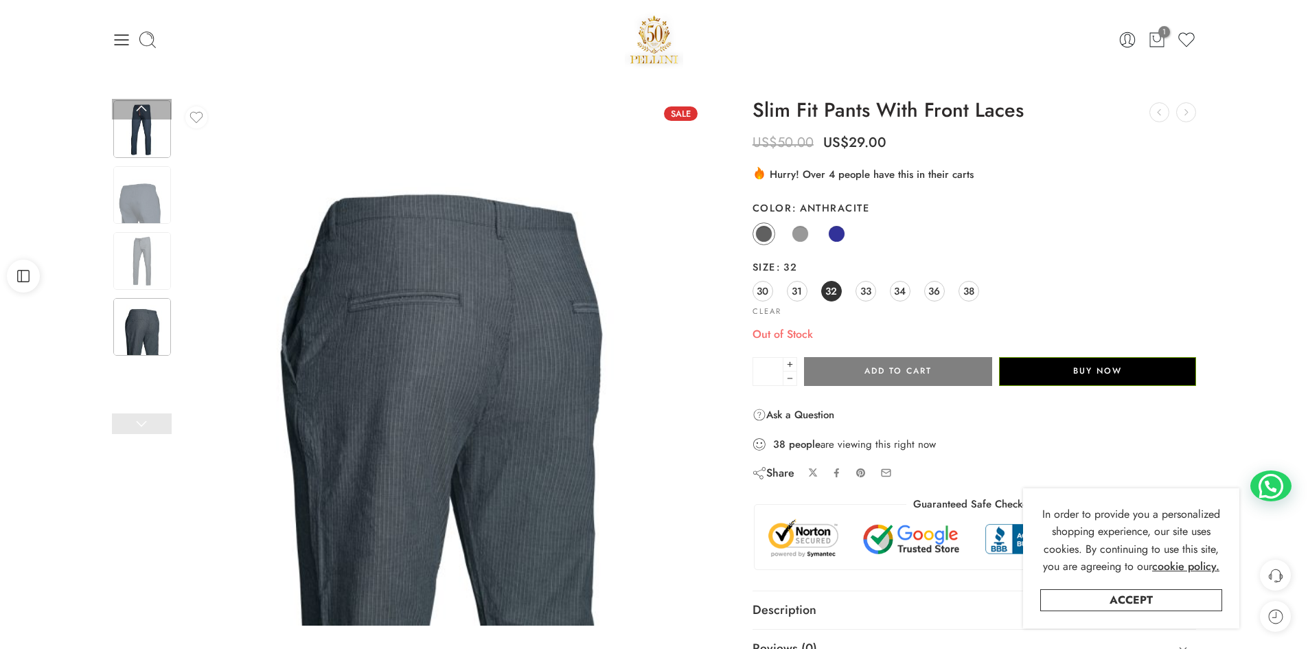
click at [143, 138] on img at bounding box center [142, 129] width 58 height 58
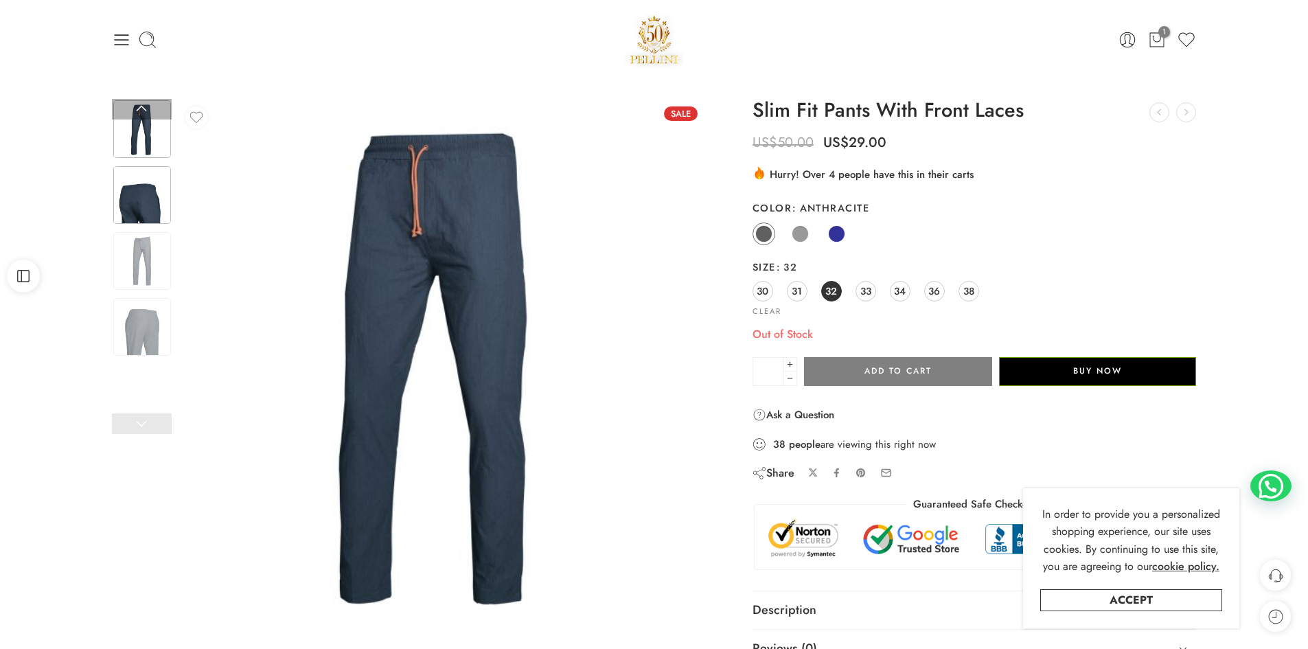
click at [143, 211] on img at bounding box center [142, 195] width 58 height 58
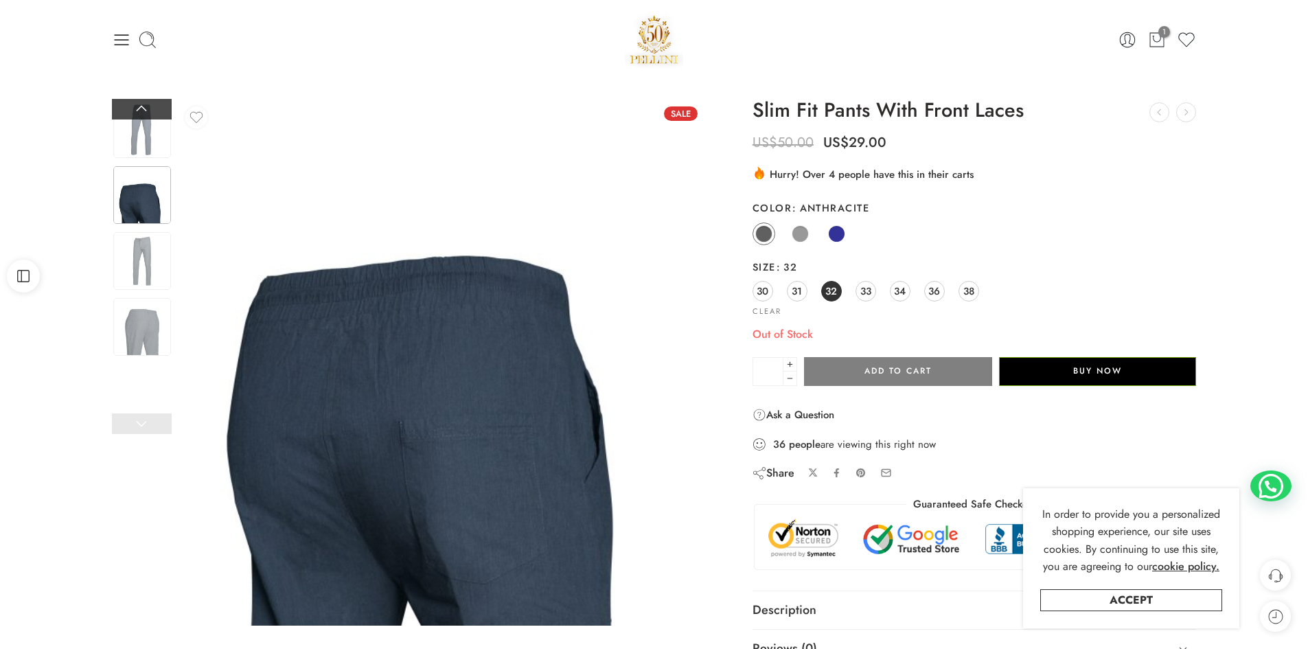
click at [143, 106] on link at bounding box center [142, 109] width 60 height 21
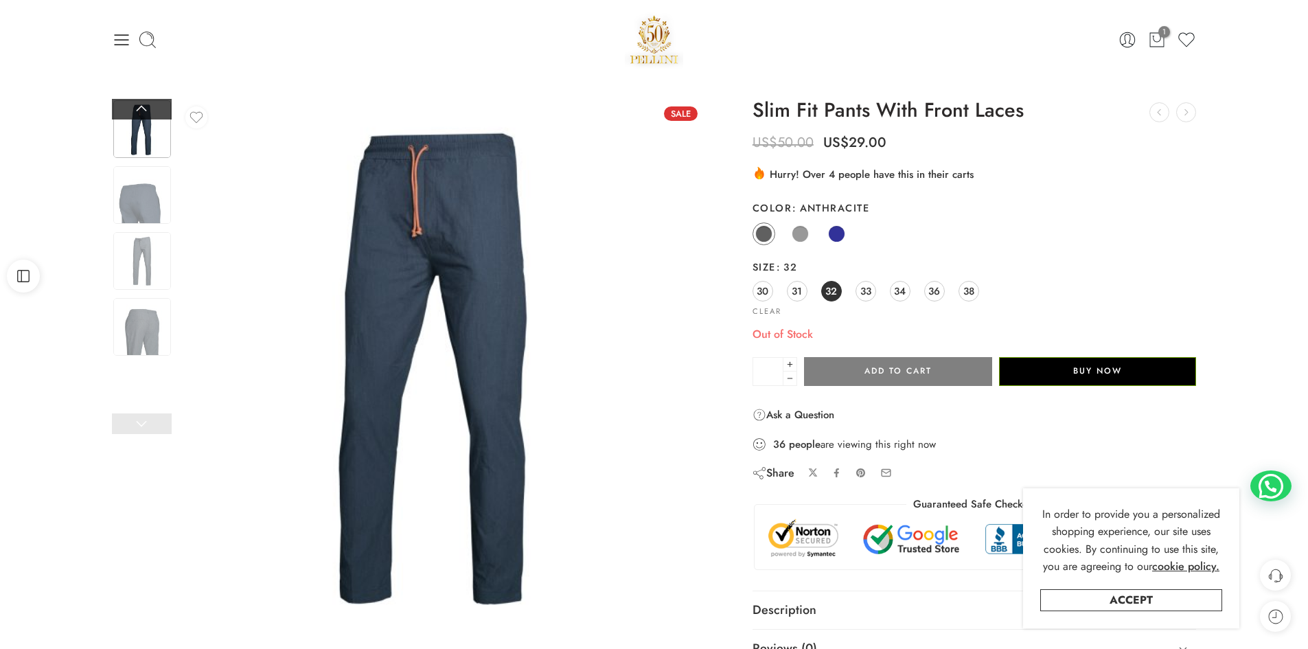
click at [143, 106] on link at bounding box center [142, 109] width 60 height 21
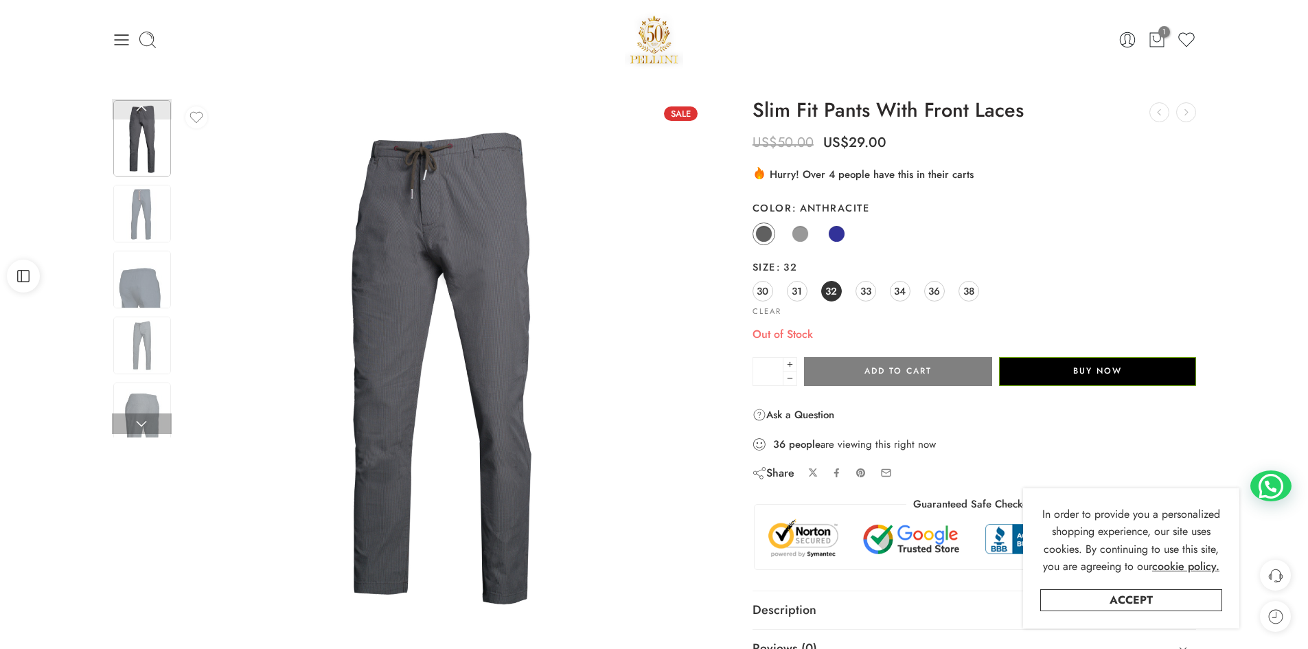
click at [143, 106] on link at bounding box center [142, 109] width 60 height 21
click at [766, 230] on span at bounding box center [763, 233] width 17 height 17
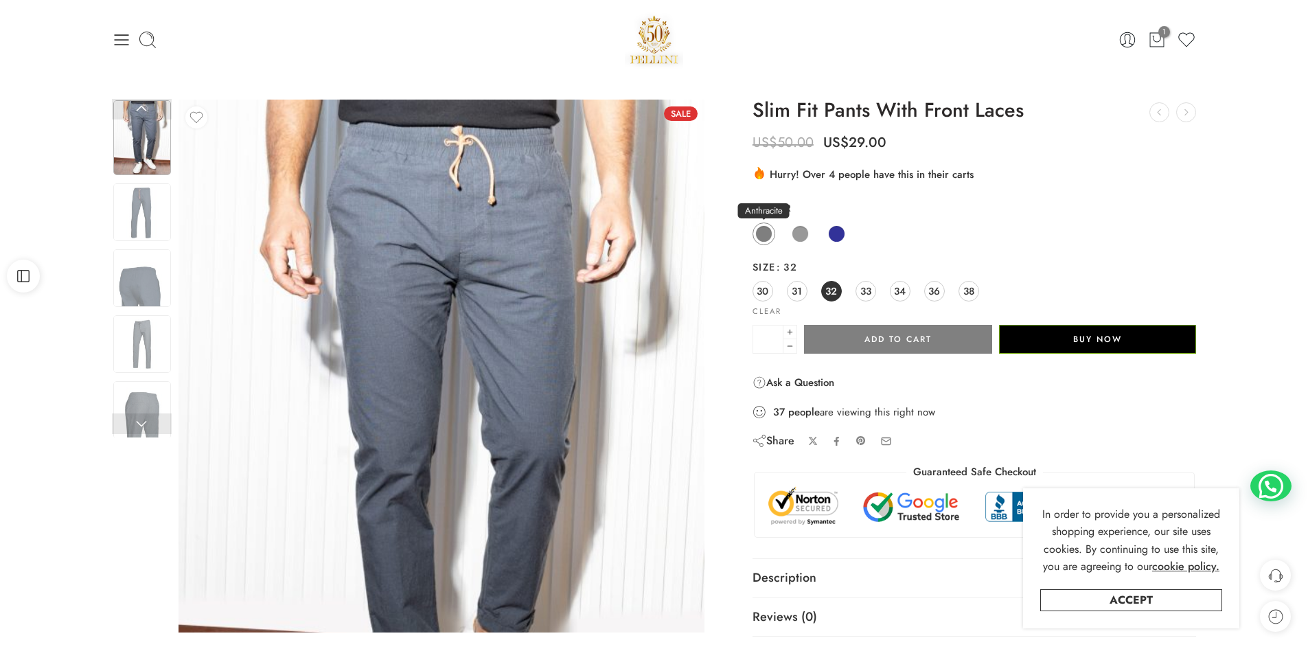
click at [764, 232] on span at bounding box center [763, 233] width 17 height 17
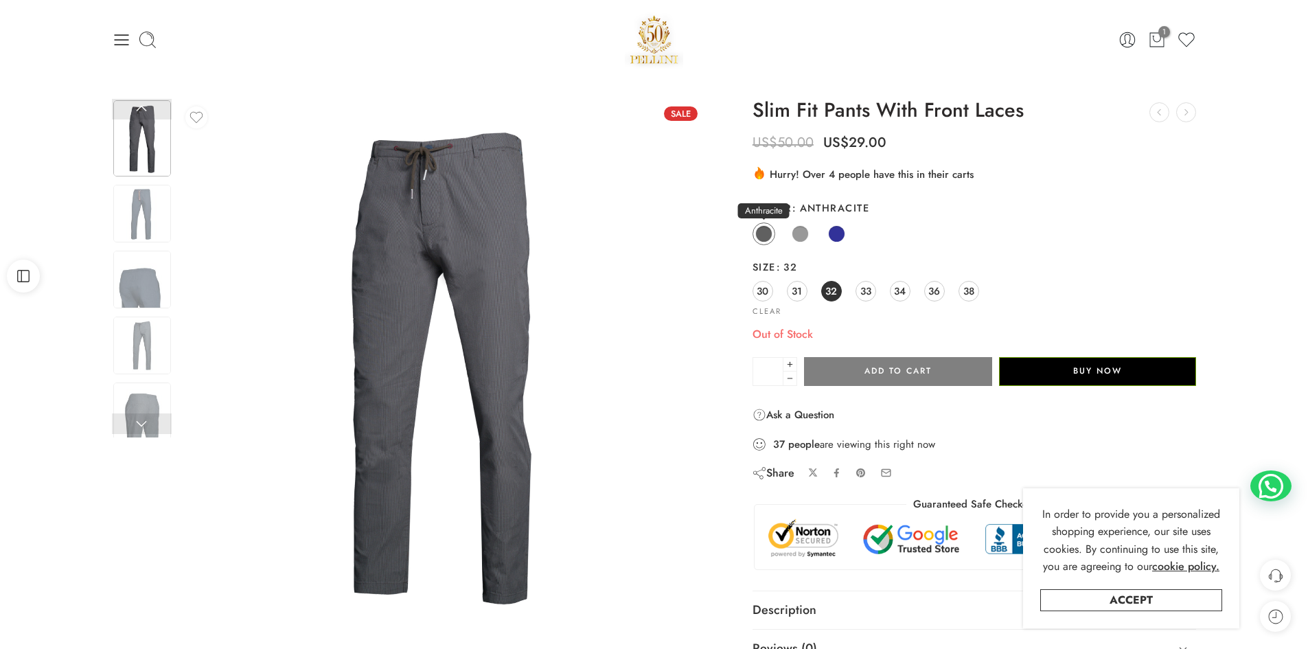
click at [764, 232] on span at bounding box center [763, 233] width 17 height 17
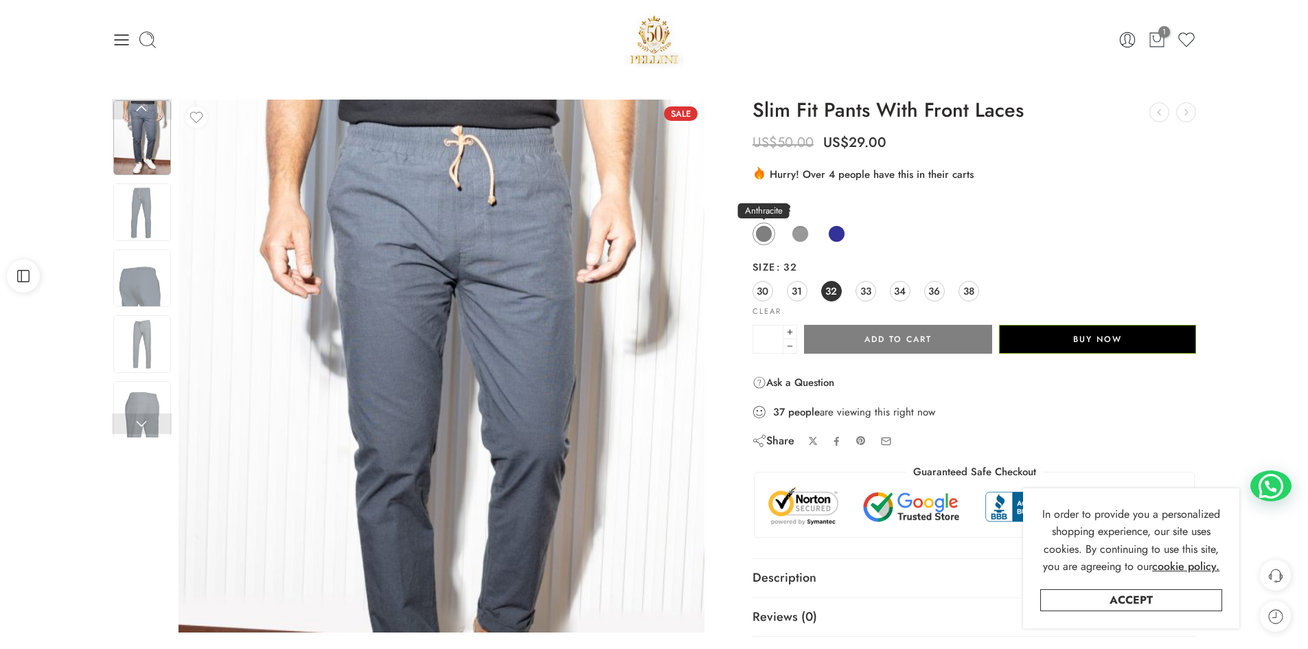
click at [764, 232] on span at bounding box center [763, 233] width 17 height 17
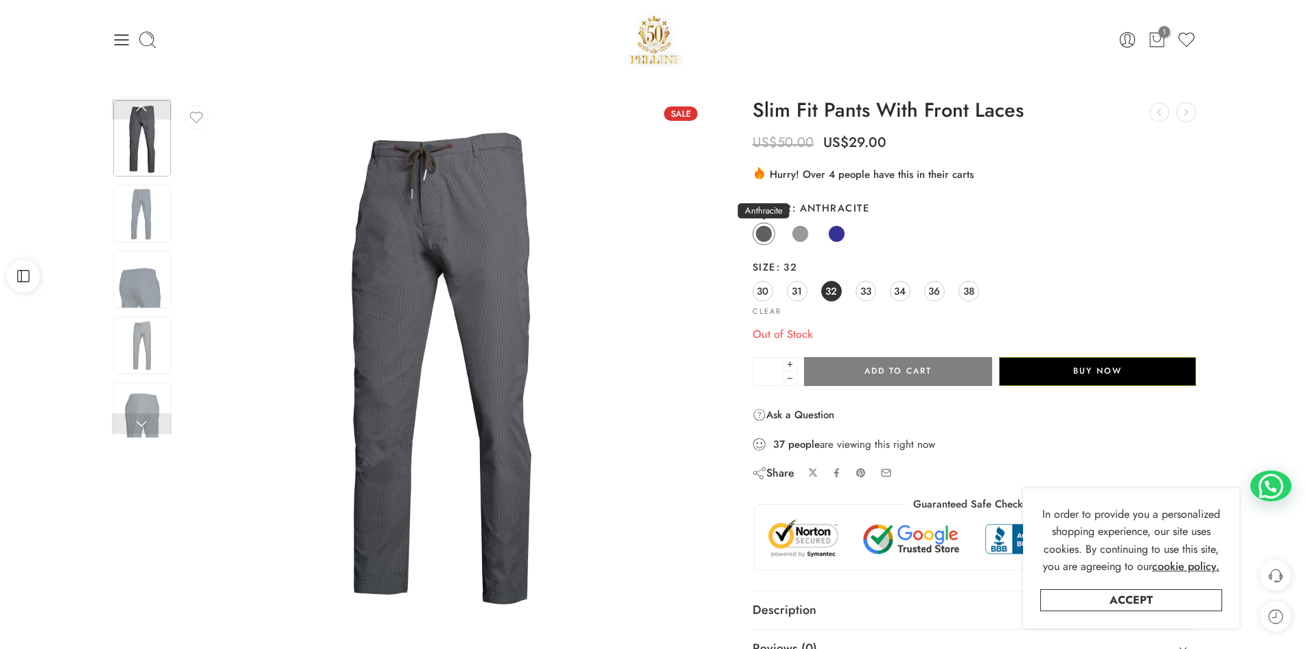
click at [764, 232] on span at bounding box center [763, 233] width 17 height 17
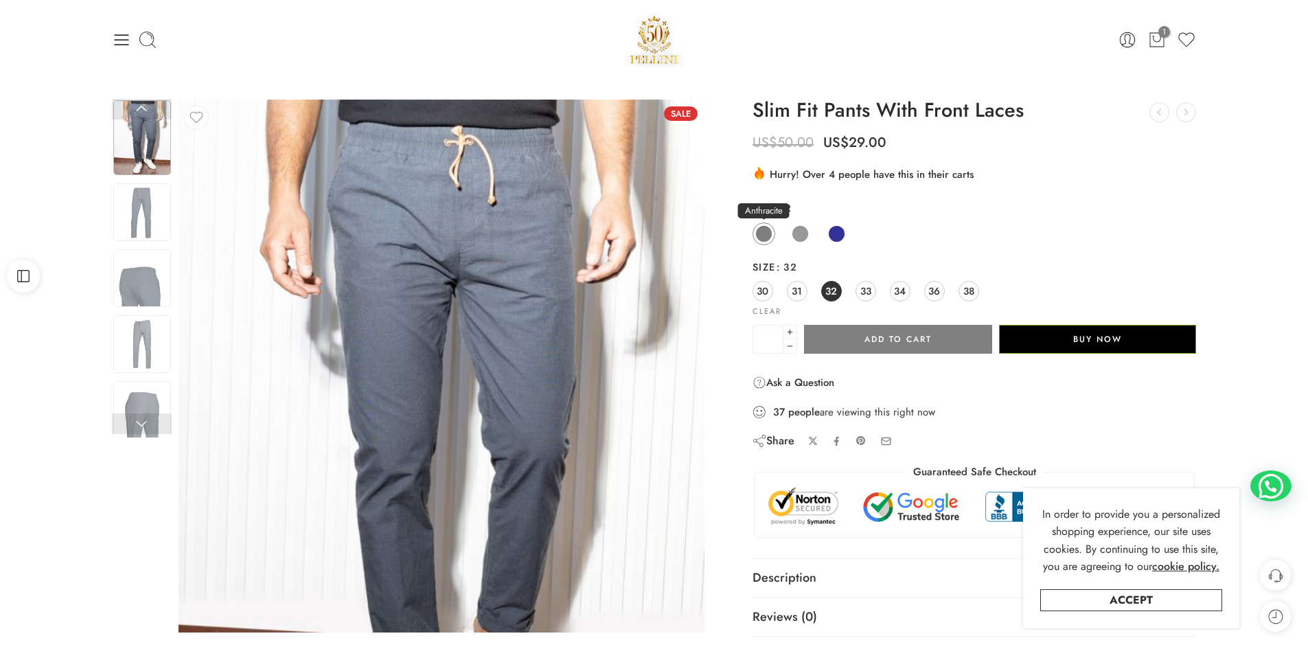
click at [764, 232] on span at bounding box center [763, 233] width 17 height 17
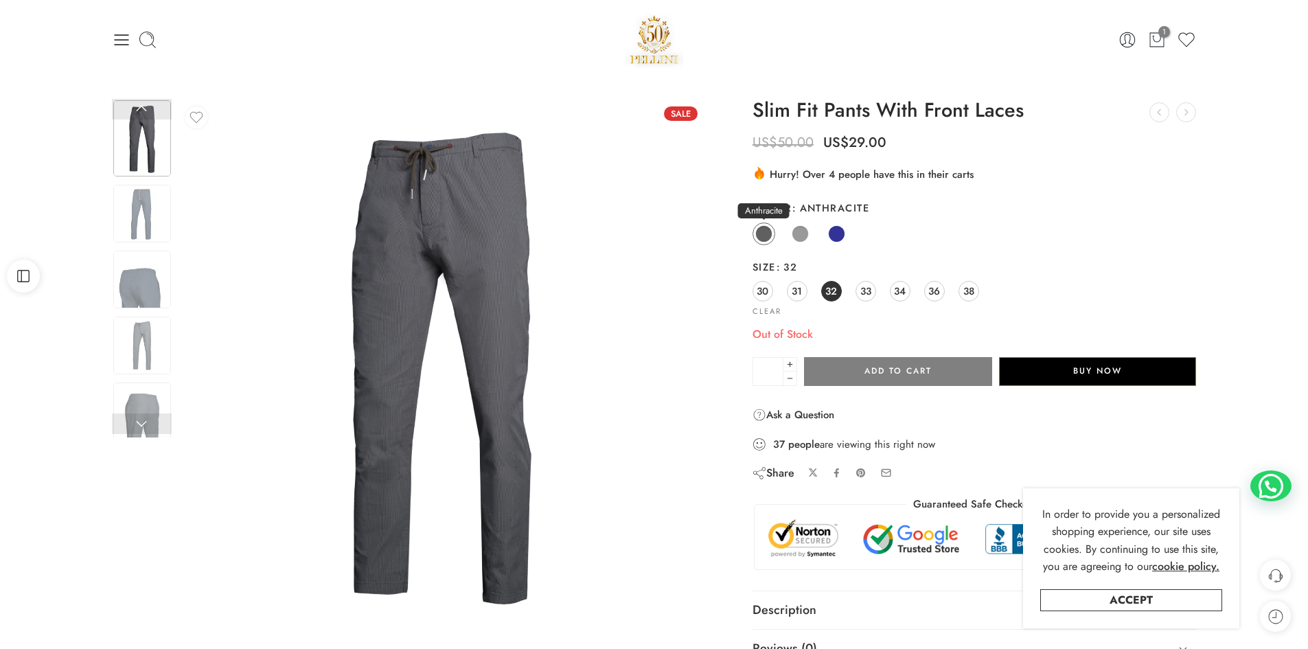
click at [764, 232] on span at bounding box center [763, 233] width 17 height 17
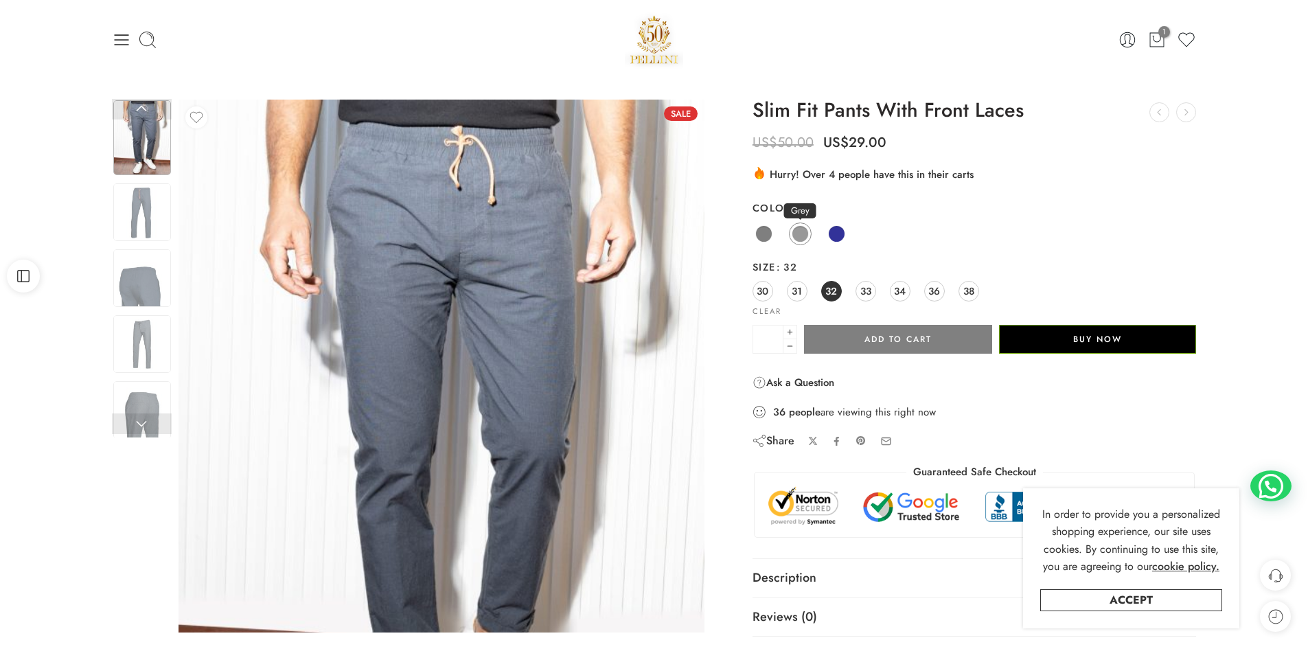
click at [798, 233] on span at bounding box center [800, 233] width 17 height 17
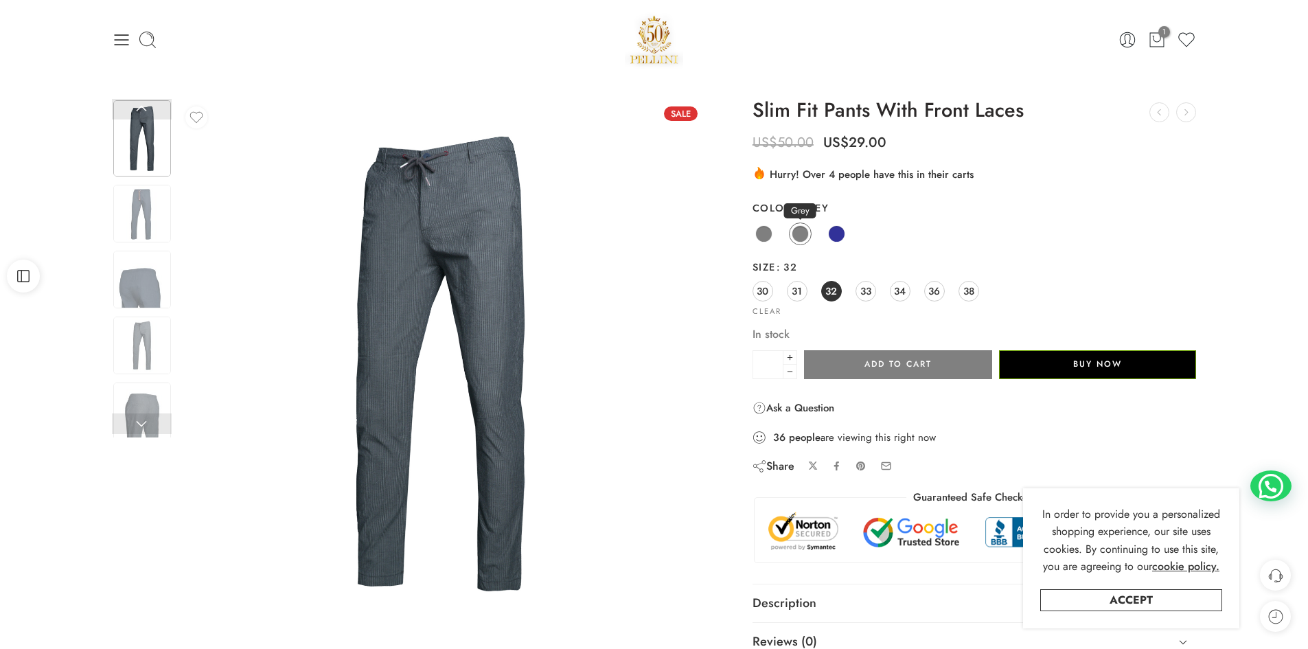
click at [798, 233] on span at bounding box center [800, 233] width 17 height 17
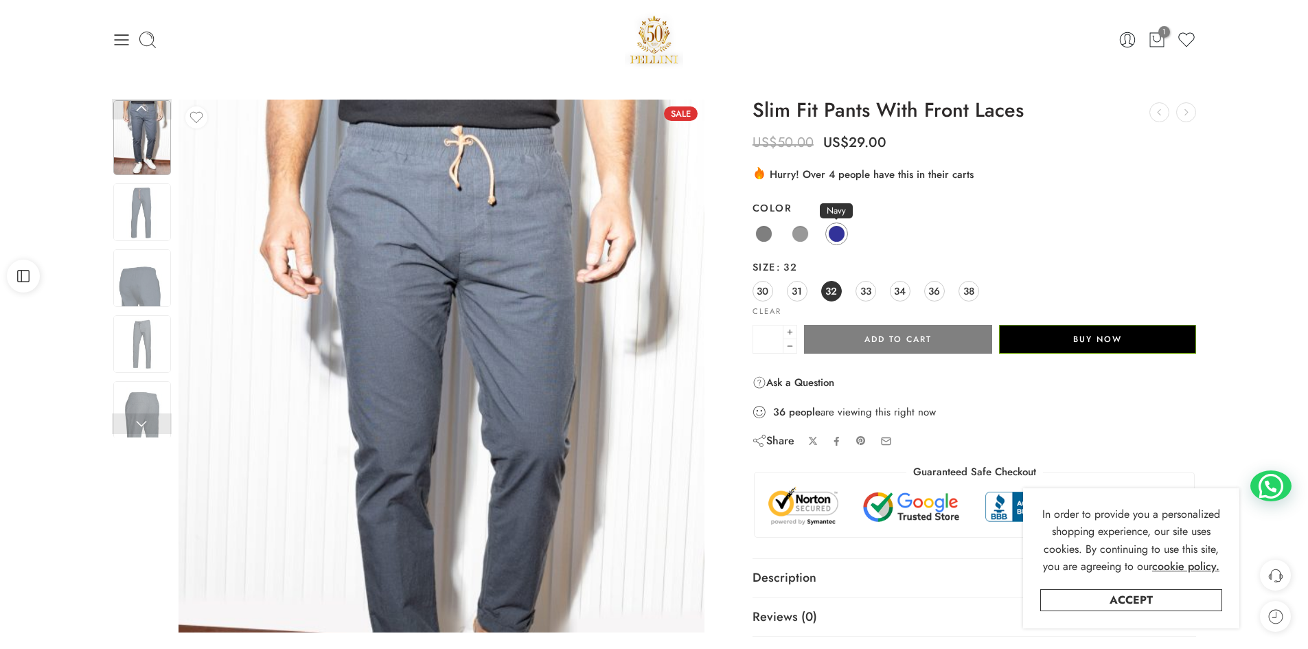
click at [836, 233] on span at bounding box center [836, 233] width 17 height 17
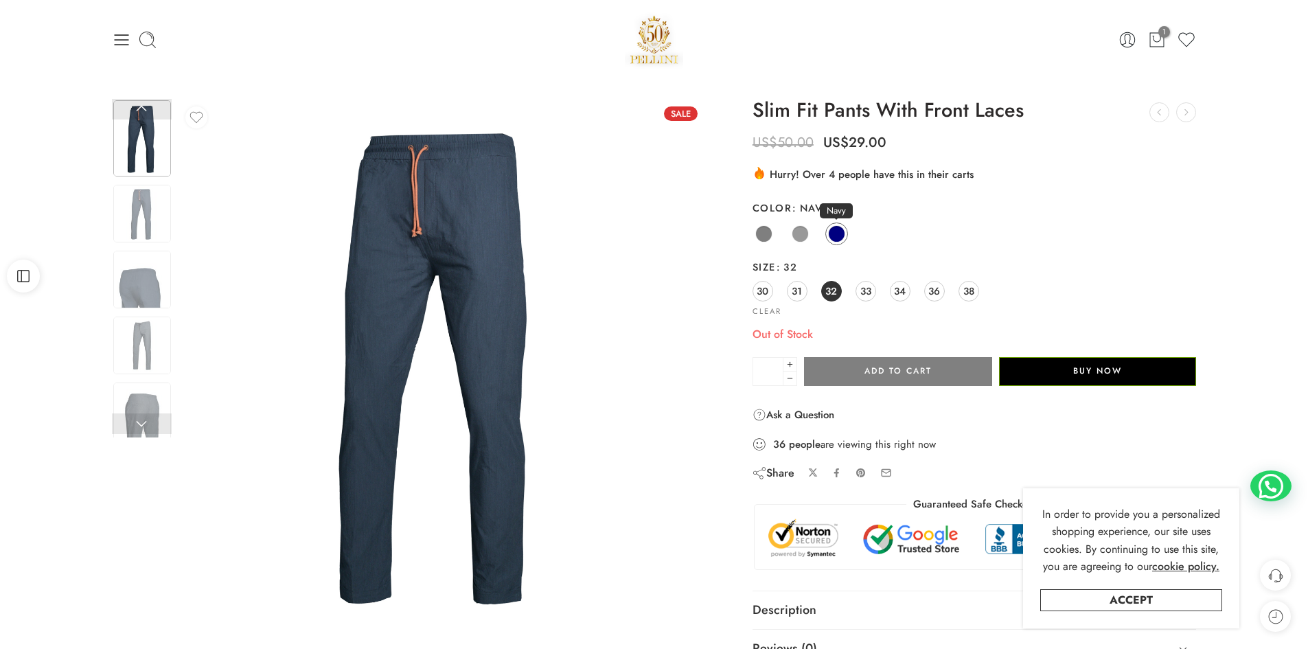
click at [836, 233] on span at bounding box center [836, 233] width 17 height 17
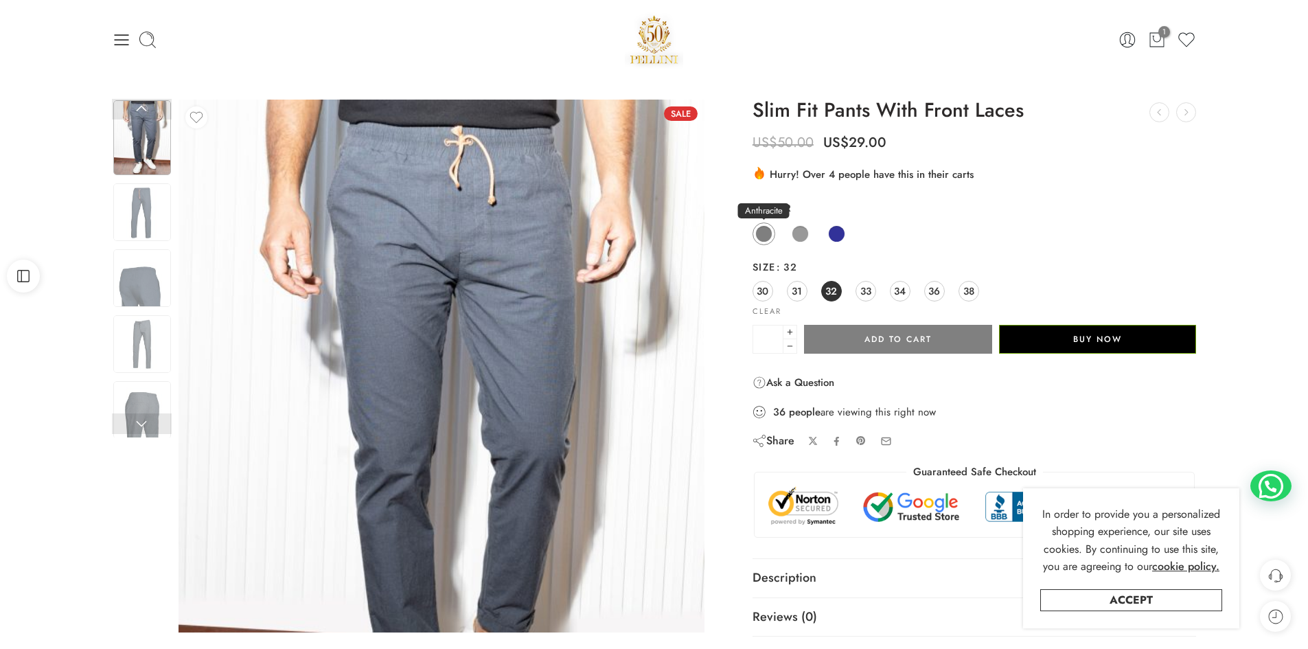
click at [765, 233] on span at bounding box center [763, 233] width 17 height 17
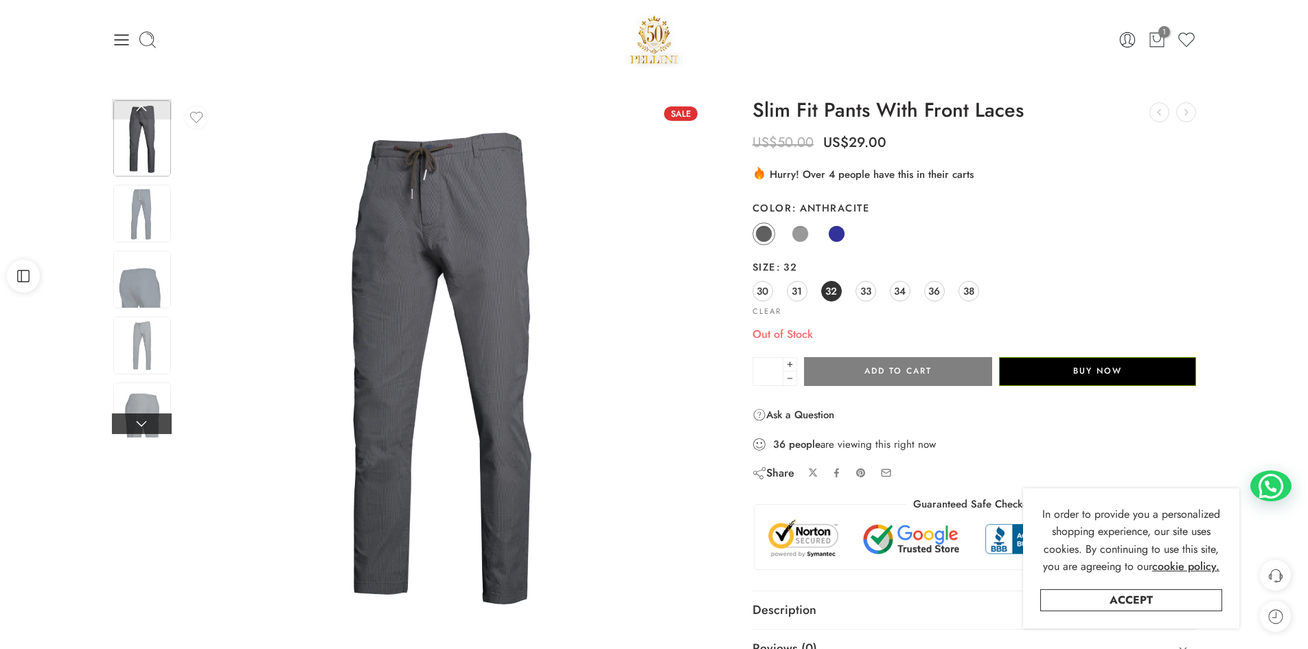
click at [152, 419] on link at bounding box center [142, 423] width 60 height 21
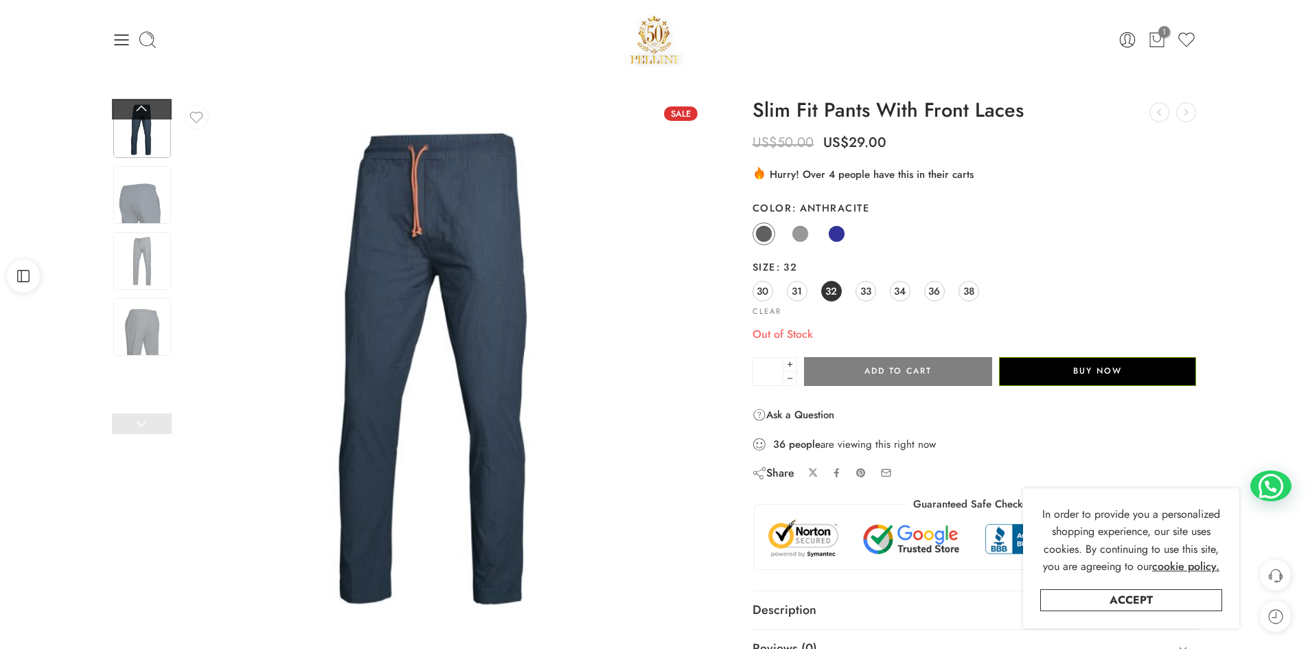
click at [152, 108] on link at bounding box center [142, 109] width 60 height 21
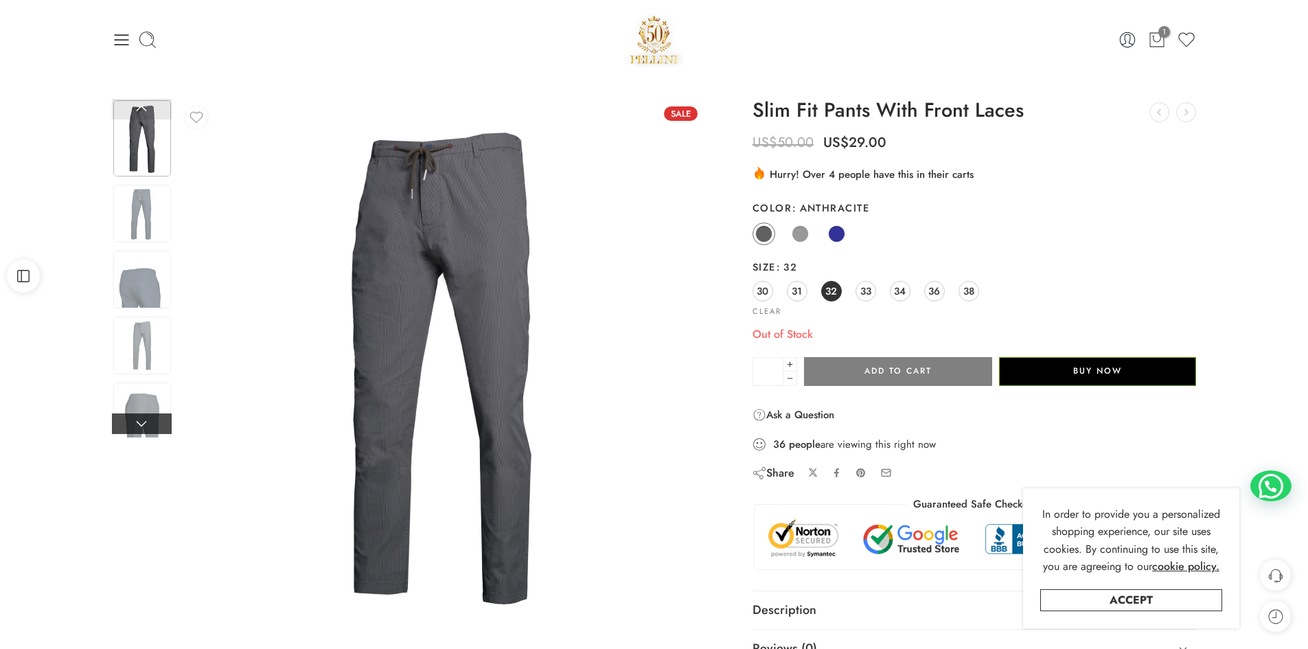
click at [143, 423] on link at bounding box center [142, 423] width 60 height 21
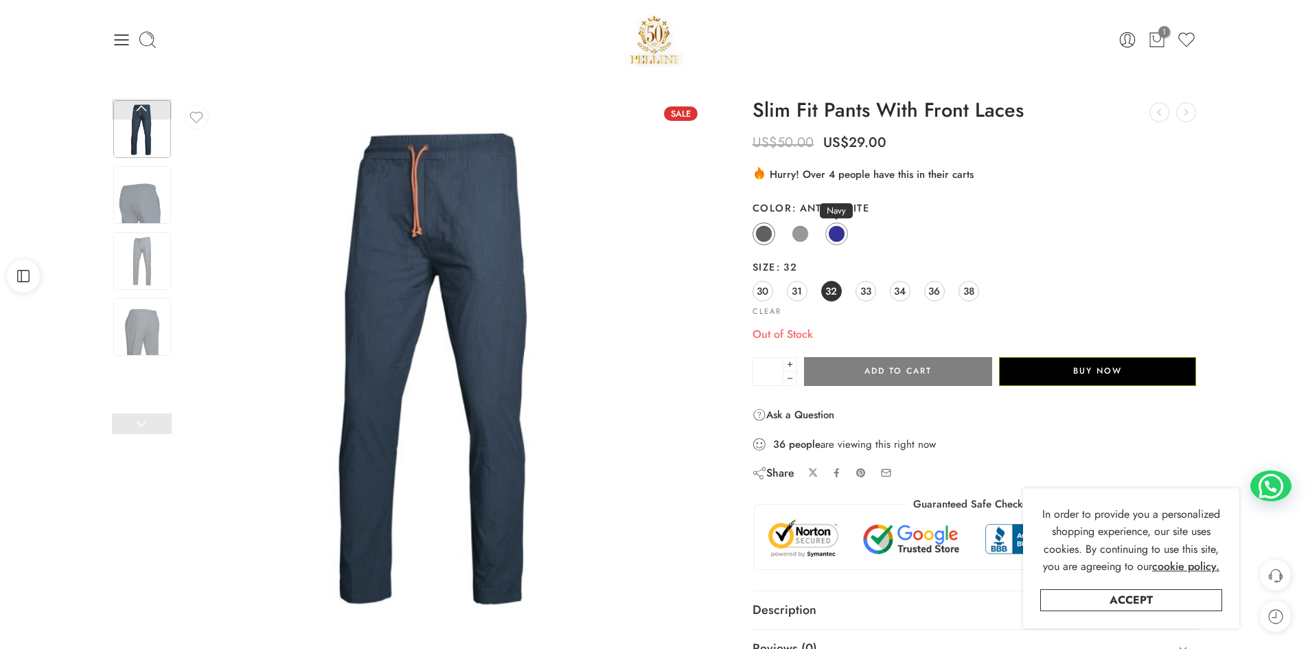
click at [837, 233] on span at bounding box center [836, 233] width 17 height 17
click at [794, 295] on span "31" at bounding box center [797, 291] width 10 height 19
click at [755, 295] on link "30" at bounding box center [762, 291] width 21 height 21
click at [830, 293] on span "32" at bounding box center [831, 291] width 12 height 19
click at [865, 288] on span "33" at bounding box center [865, 291] width 11 height 19
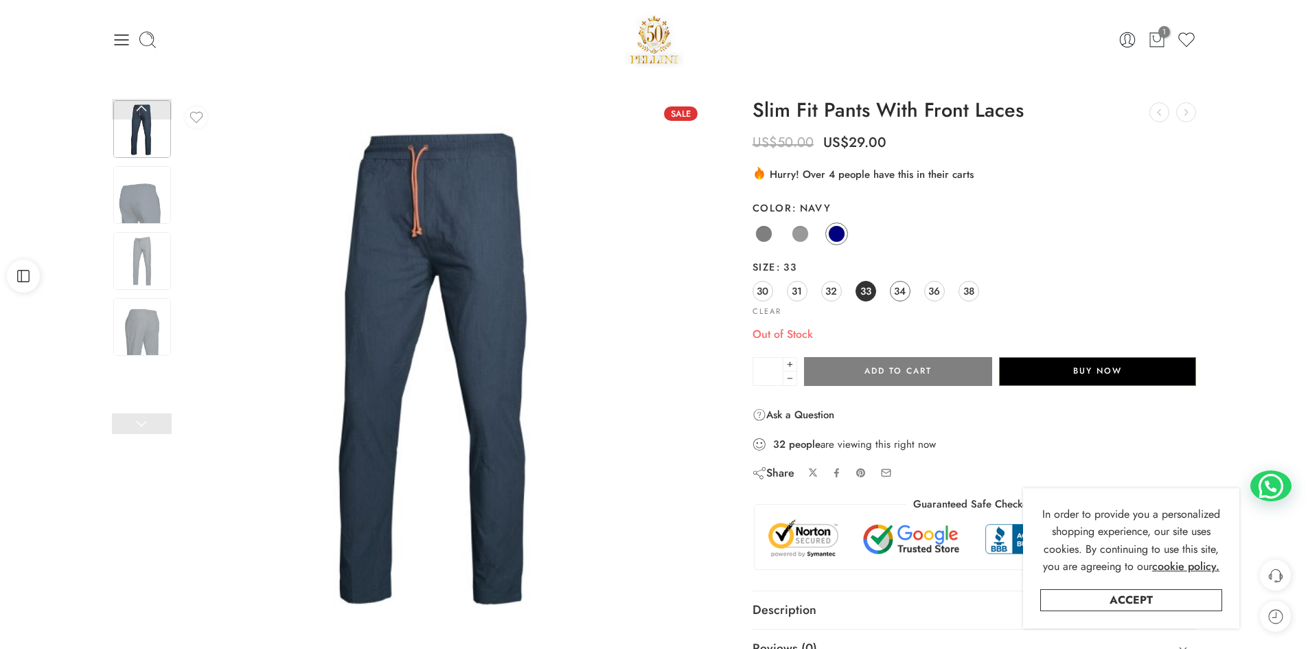
click at [902, 288] on span "34" at bounding box center [900, 291] width 12 height 19
click at [967, 292] on span "38" at bounding box center [968, 291] width 11 height 19
click at [933, 292] on span "36" at bounding box center [934, 291] width 12 height 19
click at [903, 288] on span "34" at bounding box center [900, 291] width 12 height 19
click at [868, 288] on span "33" at bounding box center [865, 291] width 11 height 19
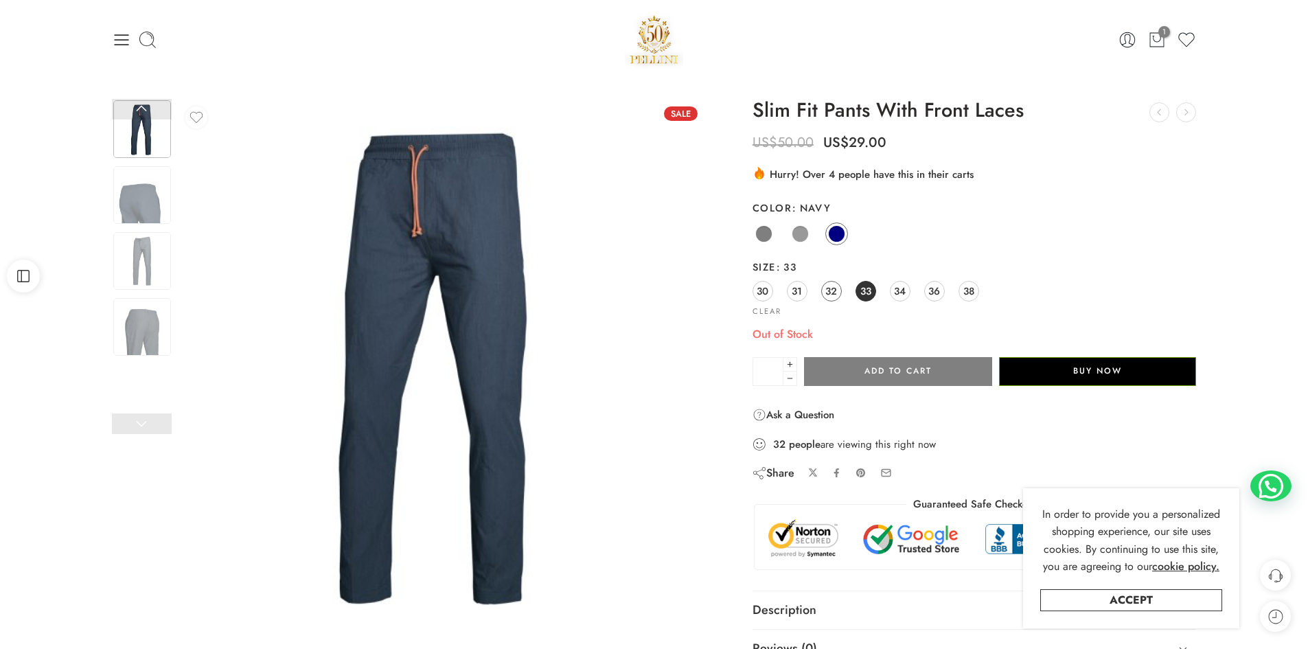
click at [824, 288] on link "32" at bounding box center [831, 291] width 21 height 21
click at [802, 288] on span "31" at bounding box center [797, 291] width 10 height 19
click at [836, 232] on span at bounding box center [836, 233] width 17 height 17
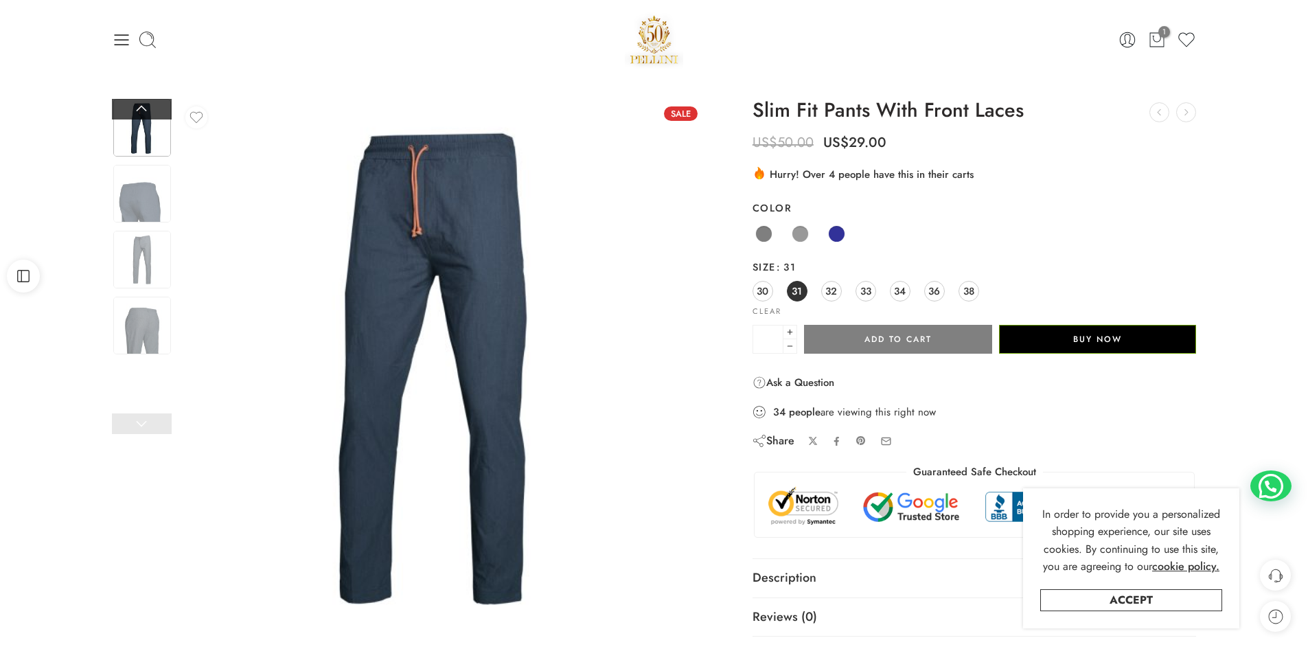
click at [150, 112] on link at bounding box center [142, 109] width 60 height 21
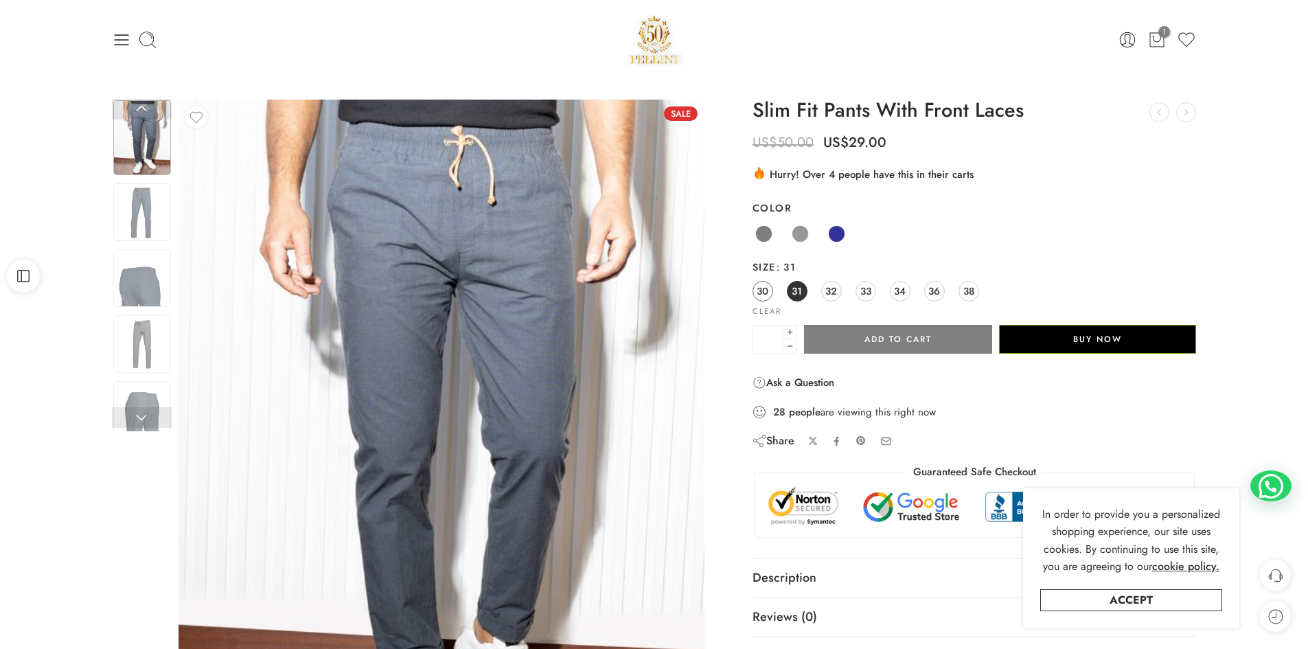
click at [763, 294] on span "30" at bounding box center [763, 291] width 12 height 19
click at [803, 294] on link "31" at bounding box center [797, 291] width 21 height 21
click at [831, 289] on span "32" at bounding box center [831, 291] width 12 height 19
click at [869, 292] on span "33" at bounding box center [865, 291] width 11 height 19
click at [904, 284] on span "34" at bounding box center [900, 291] width 12 height 19
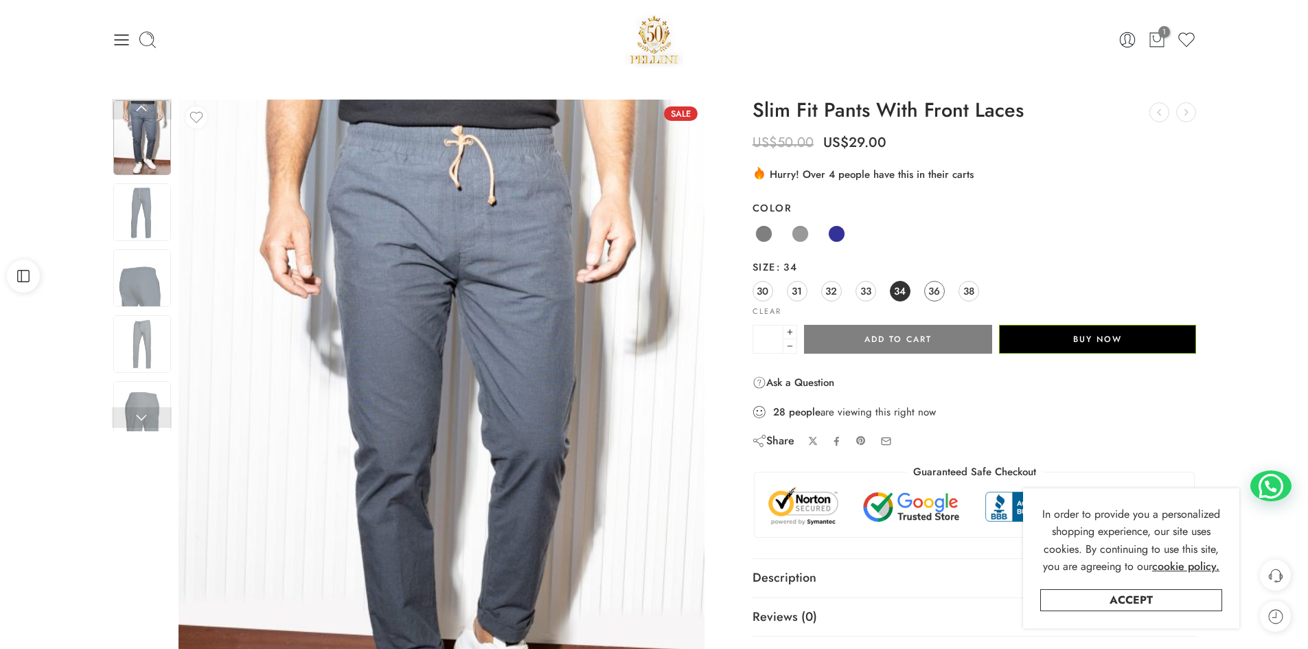
click at [929, 291] on span "36" at bounding box center [934, 291] width 12 height 19
click at [968, 289] on span "38" at bounding box center [968, 291] width 11 height 19
click at [831, 288] on span "32" at bounding box center [831, 291] width 12 height 19
click at [917, 336] on button "Add to cart" at bounding box center [898, 339] width 188 height 29
click at [835, 293] on span "32" at bounding box center [831, 291] width 12 height 19
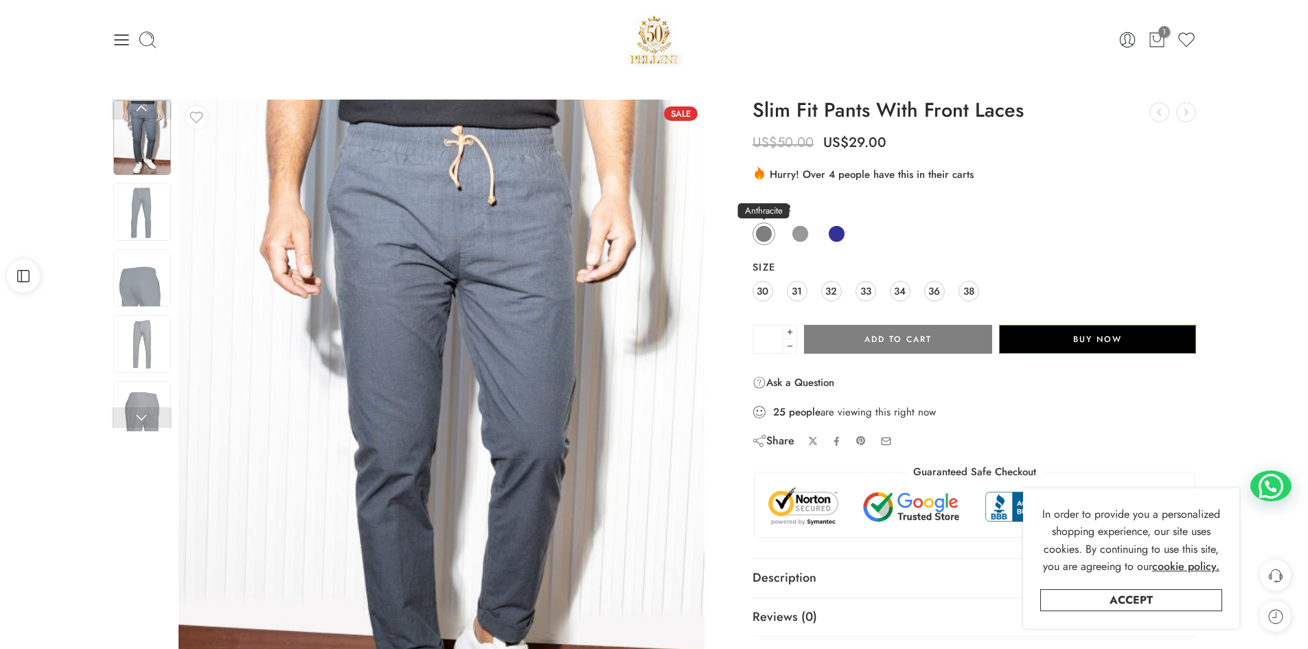
click at [768, 237] on span at bounding box center [763, 233] width 17 height 17
click at [796, 232] on span at bounding box center [800, 233] width 17 height 17
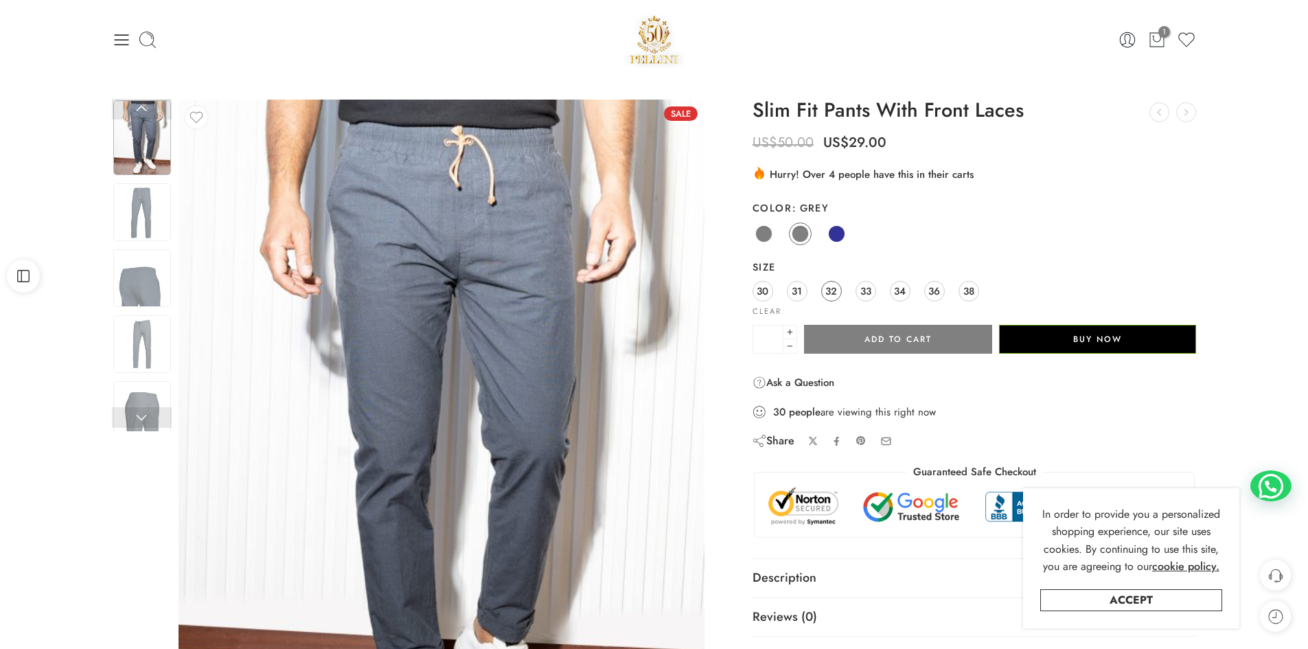
click at [827, 288] on span "32" at bounding box center [831, 291] width 12 height 19
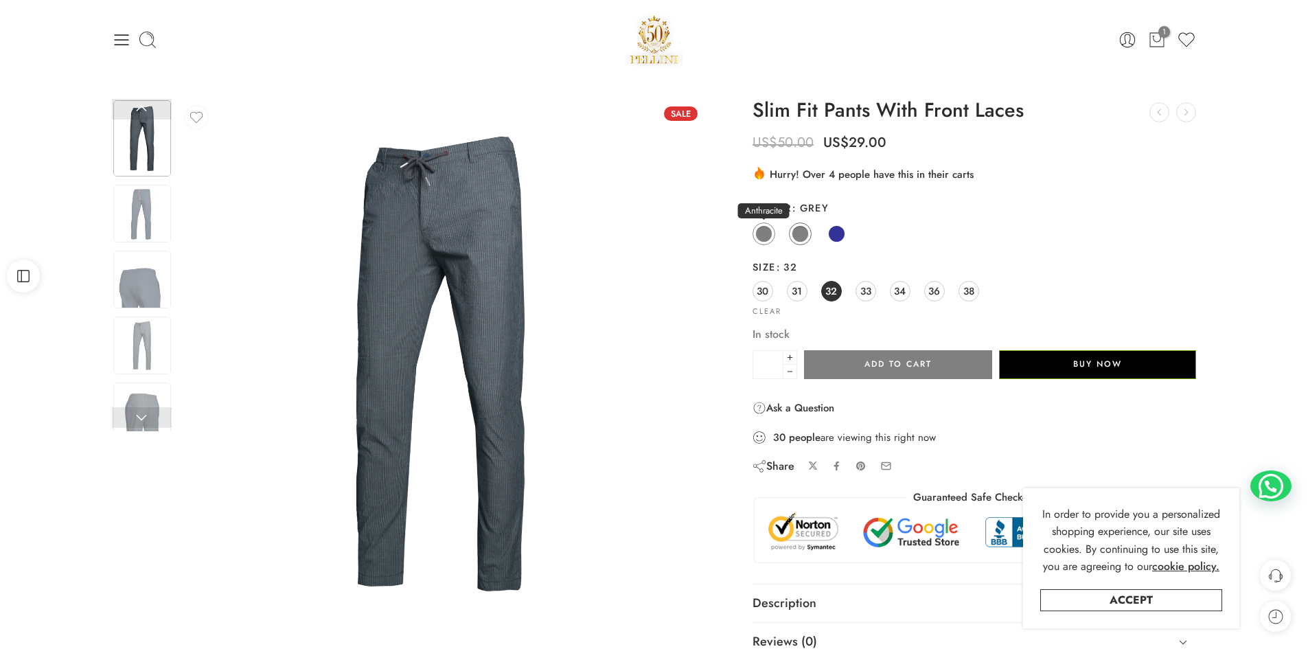
click at [768, 233] on span at bounding box center [763, 233] width 17 height 17
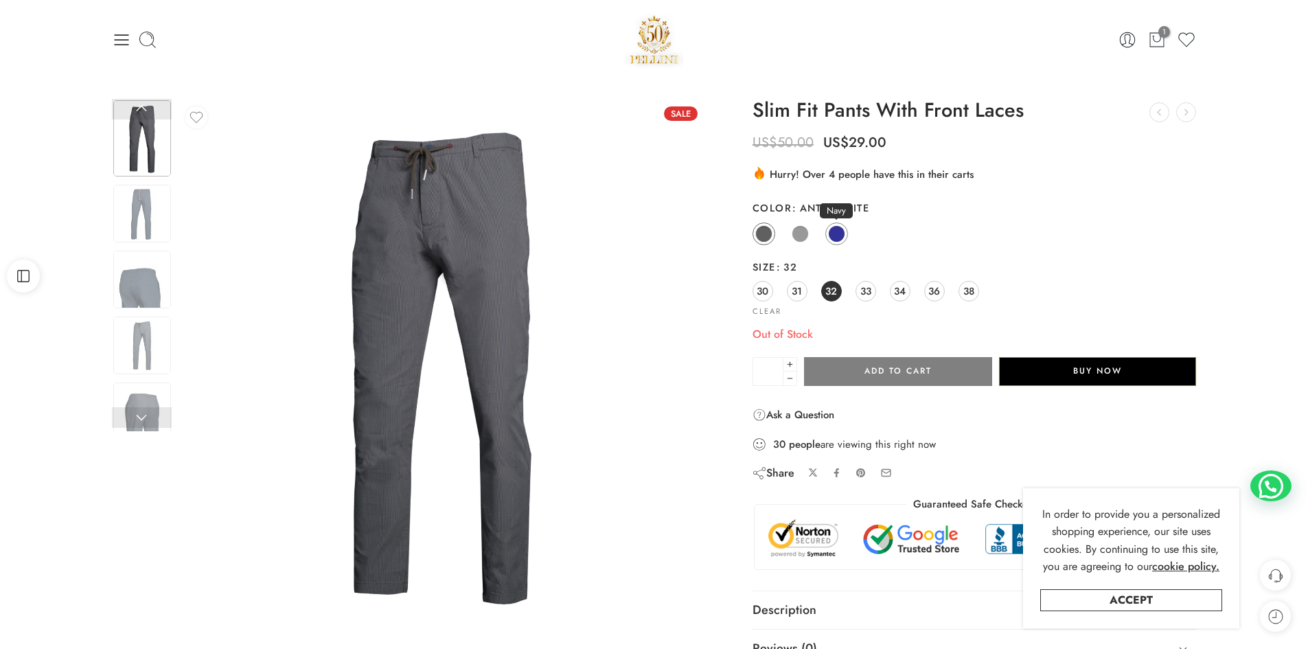
click at [842, 229] on span at bounding box center [836, 233] width 17 height 17
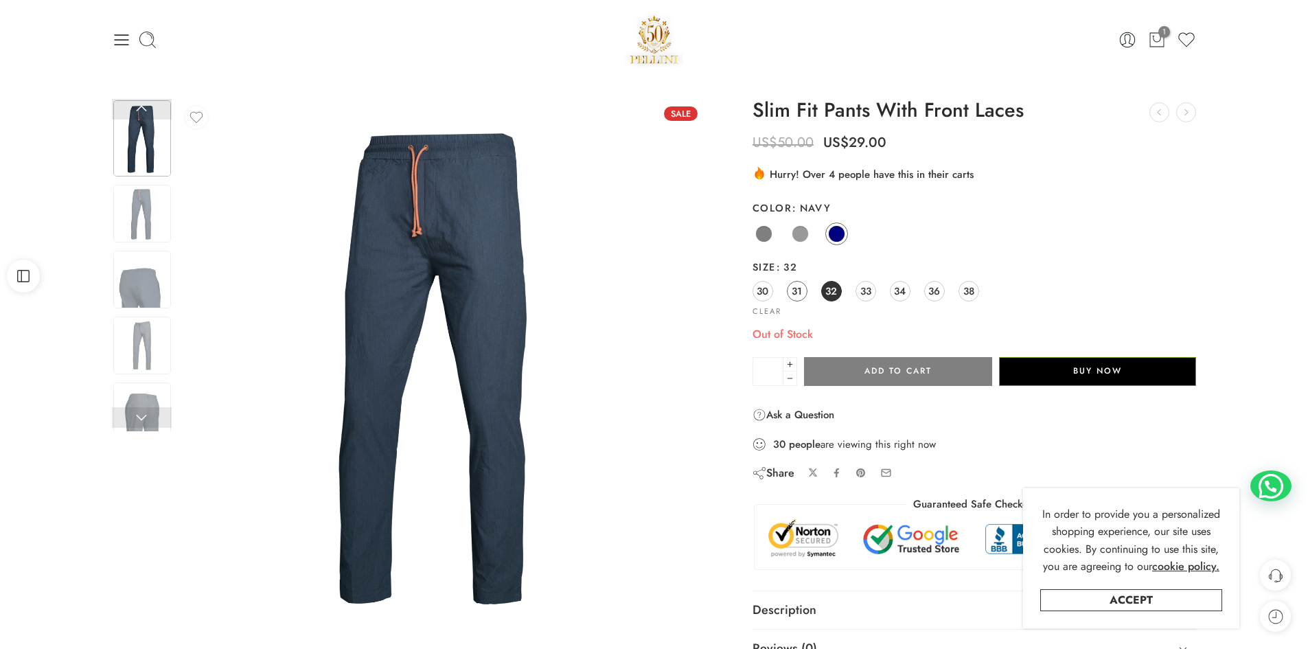
click at [801, 290] on span "31" at bounding box center [797, 291] width 10 height 19
click at [772, 289] on link "30" at bounding box center [762, 291] width 21 height 21
click at [866, 284] on span "33" at bounding box center [865, 291] width 11 height 19
click at [899, 288] on span "34" at bounding box center [900, 291] width 12 height 19
click at [932, 289] on span "36" at bounding box center [934, 291] width 12 height 19
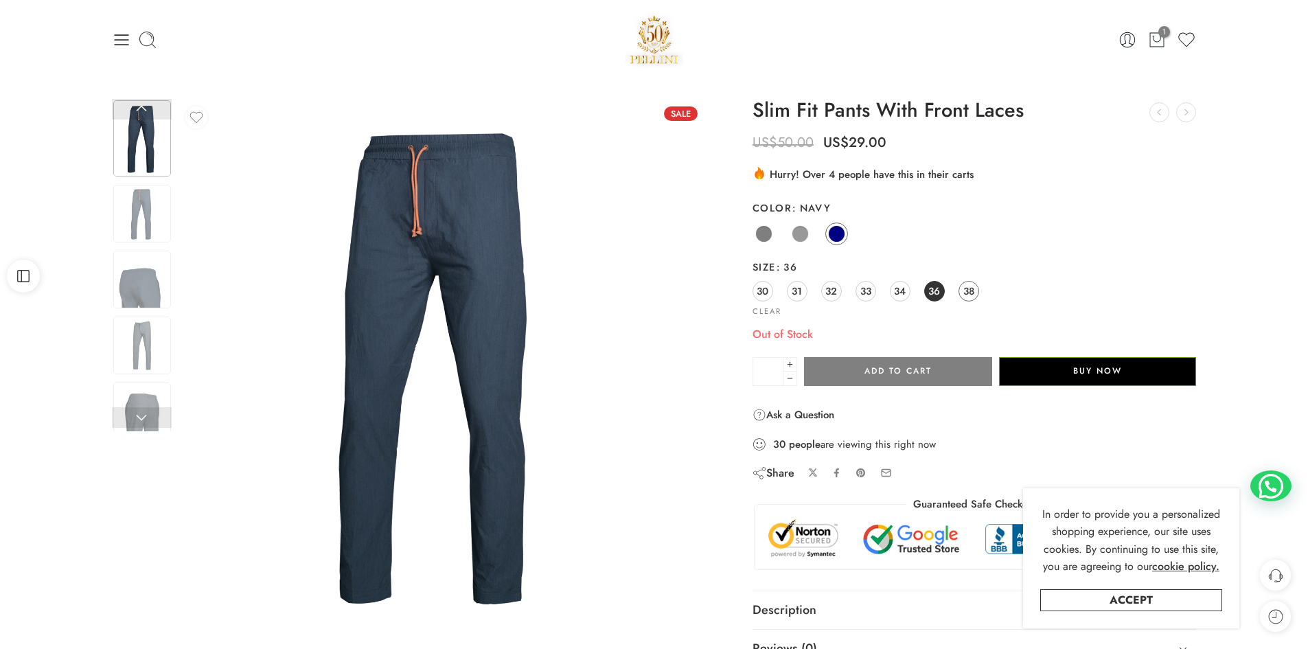
click at [967, 288] on span "38" at bounding box center [968, 291] width 11 height 19
click at [796, 238] on span at bounding box center [800, 233] width 17 height 17
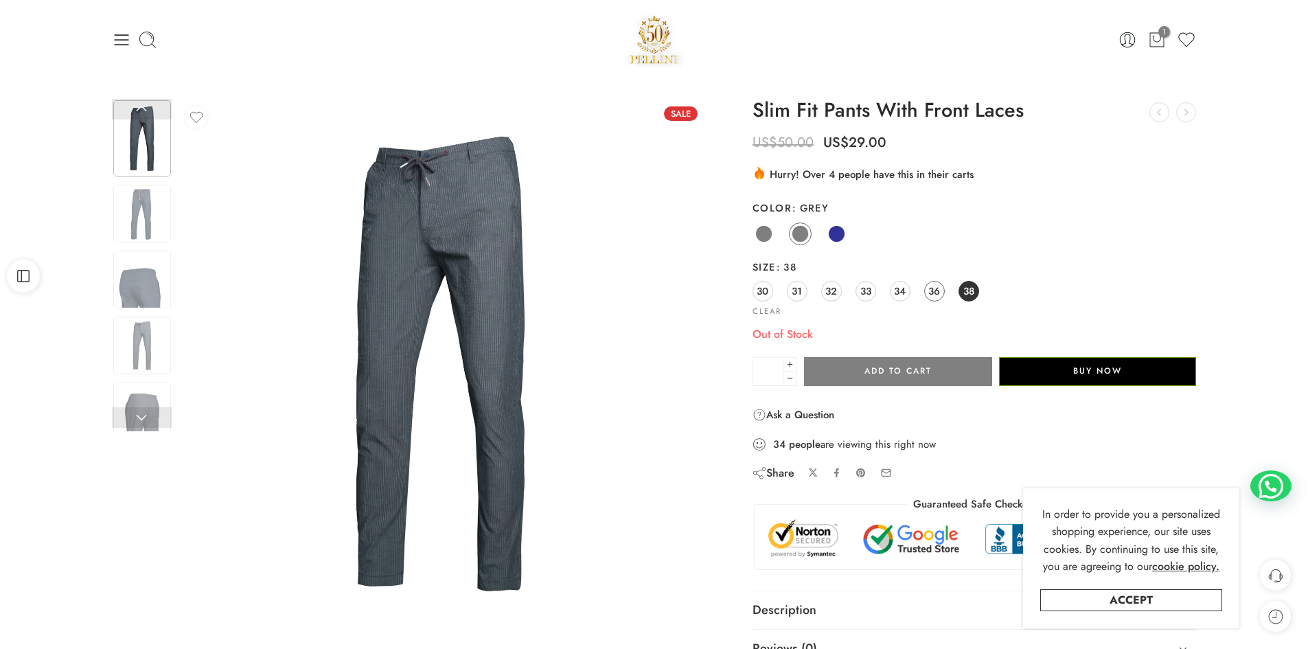
click at [934, 291] on span "36" at bounding box center [934, 291] width 12 height 19
click at [896, 292] on span "34" at bounding box center [900, 291] width 12 height 19
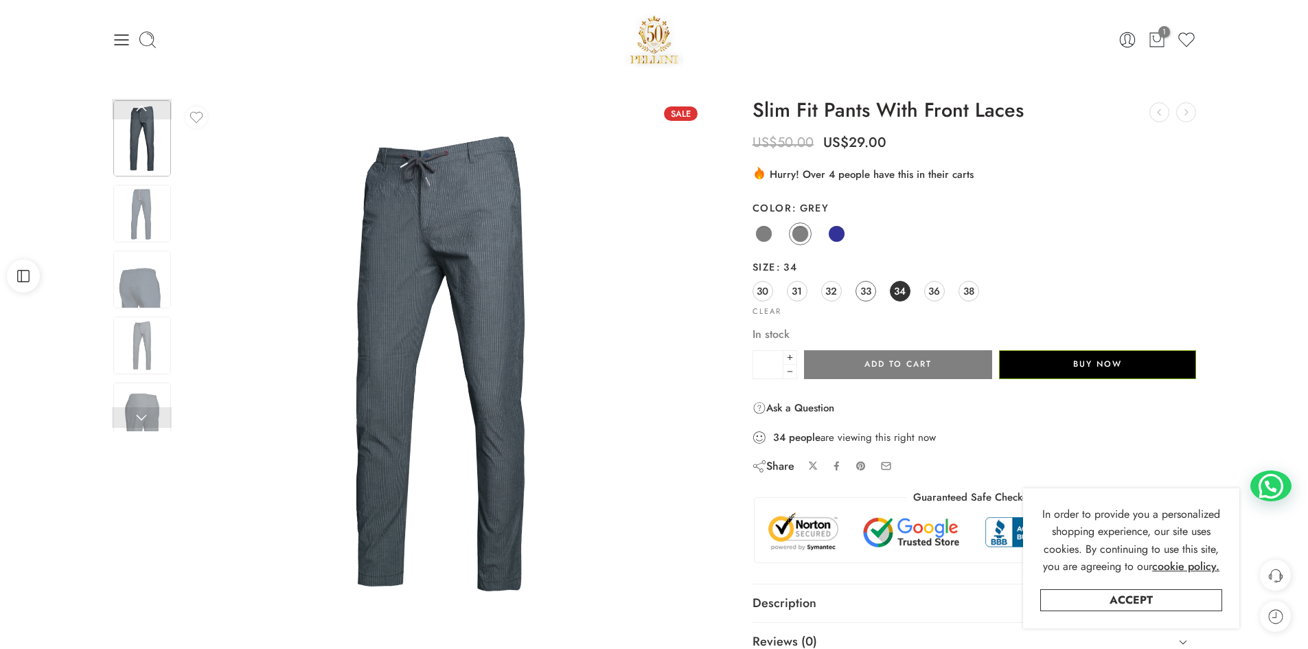
click at [862, 286] on span "33" at bounding box center [865, 291] width 11 height 19
click at [831, 291] on span "32" at bounding box center [831, 291] width 12 height 19
click at [797, 288] on span "31" at bounding box center [797, 291] width 10 height 19
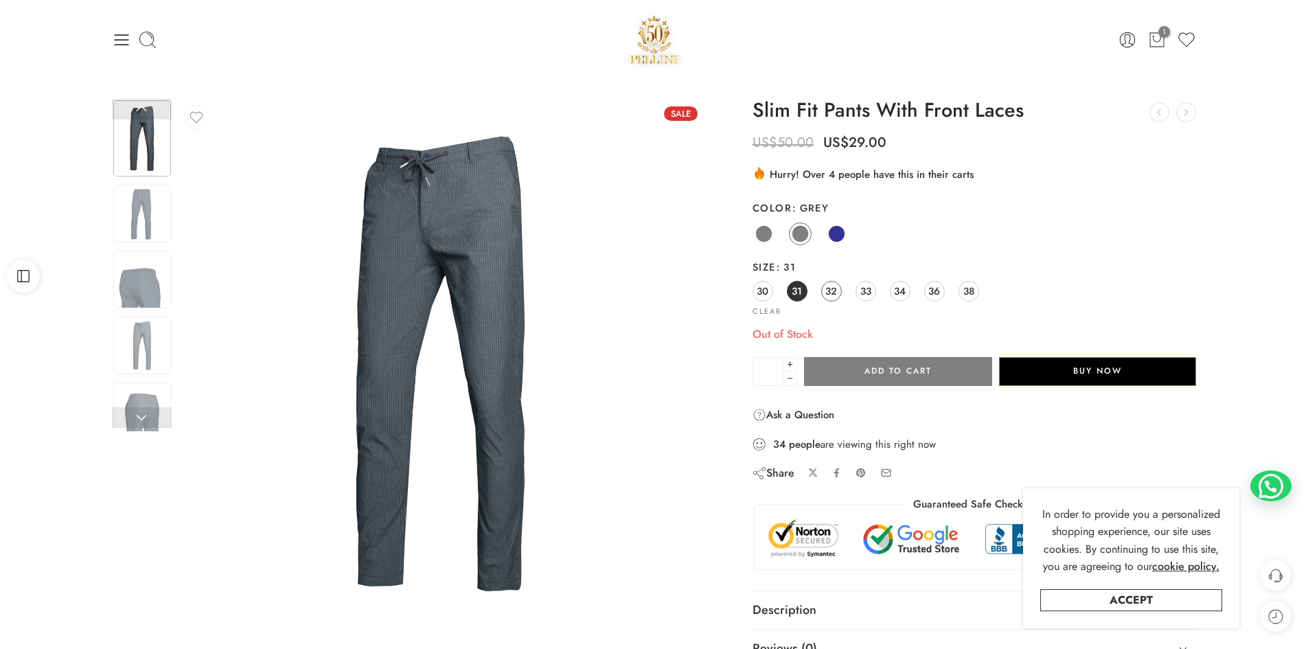
click at [837, 290] on span "32" at bounding box center [831, 291] width 12 height 19
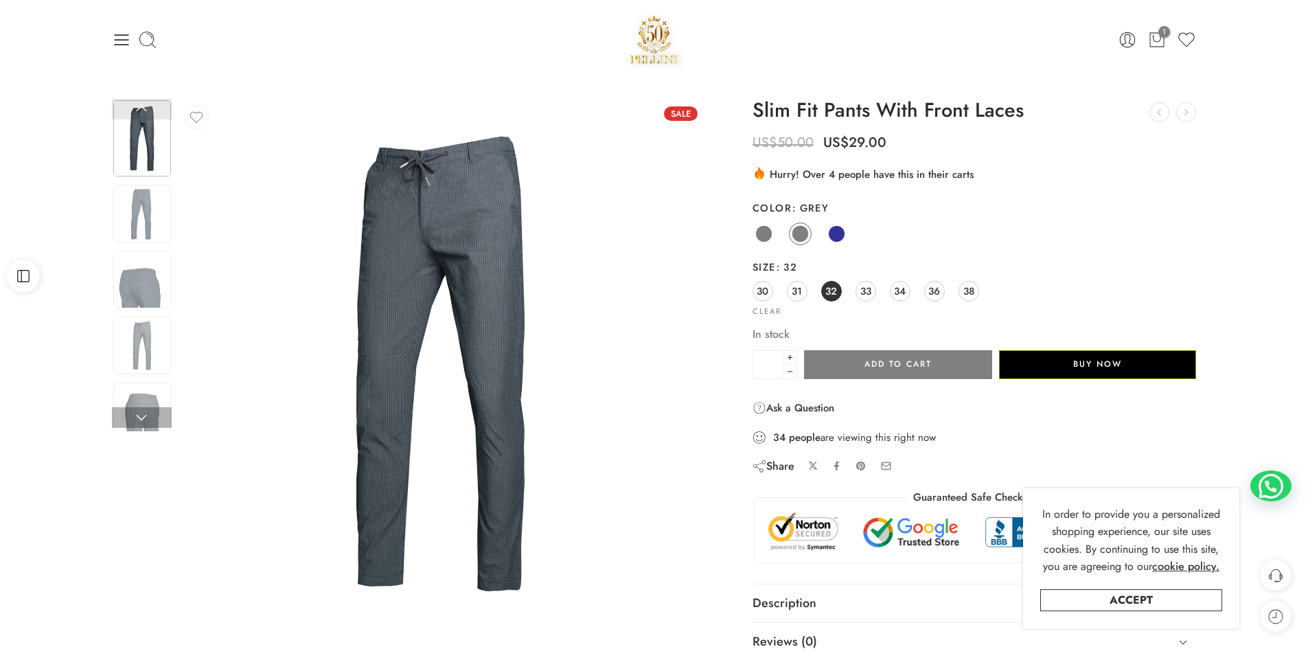
click at [141, 115] on link at bounding box center [142, 109] width 60 height 21
click at [805, 232] on span at bounding box center [800, 233] width 17 height 17
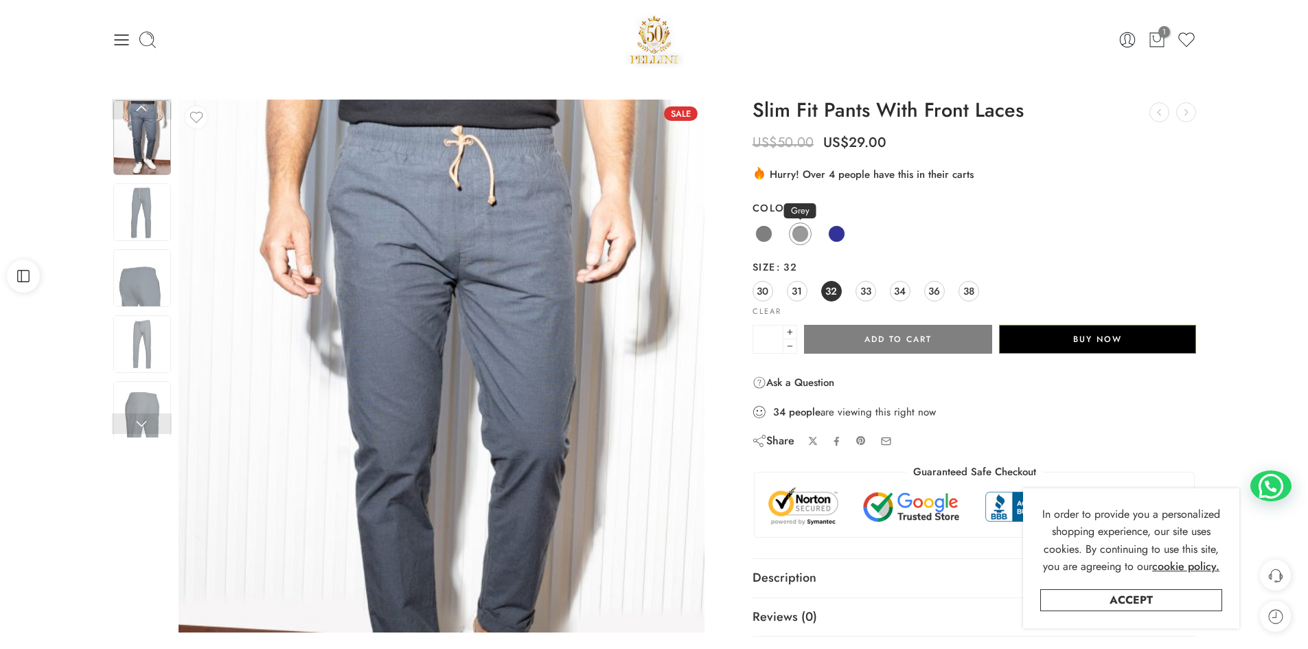
click at [805, 232] on span at bounding box center [800, 233] width 17 height 17
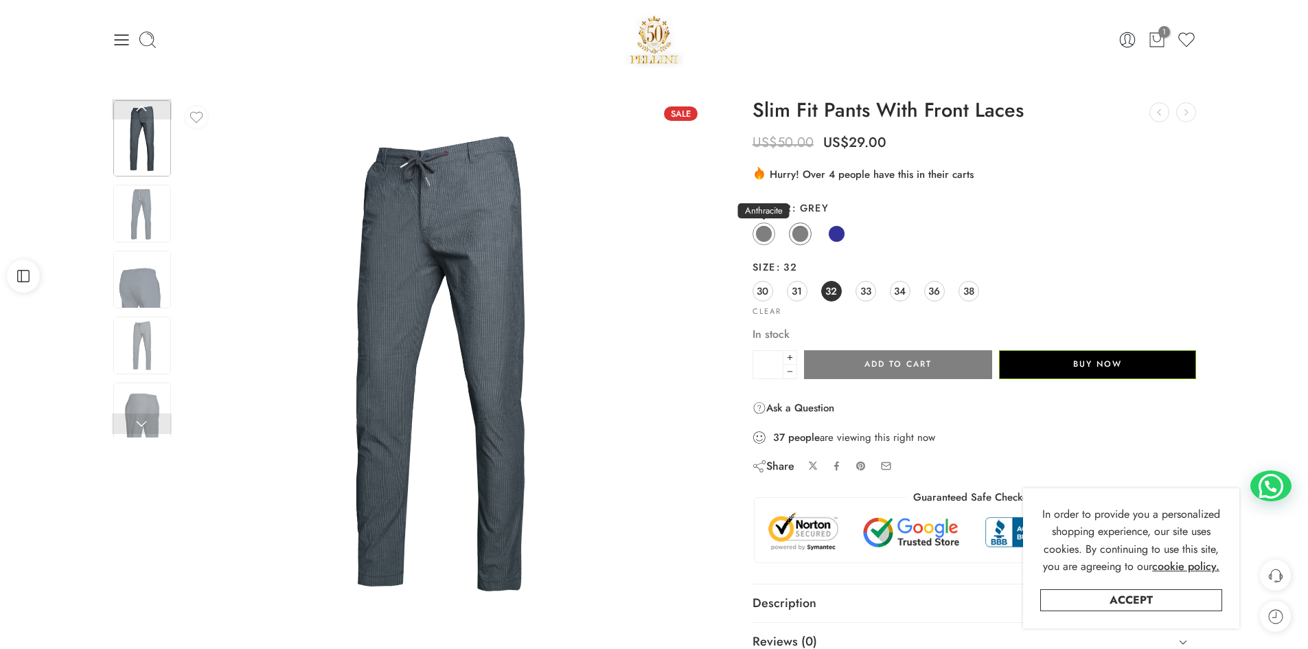
click at [764, 233] on span at bounding box center [763, 233] width 17 height 17
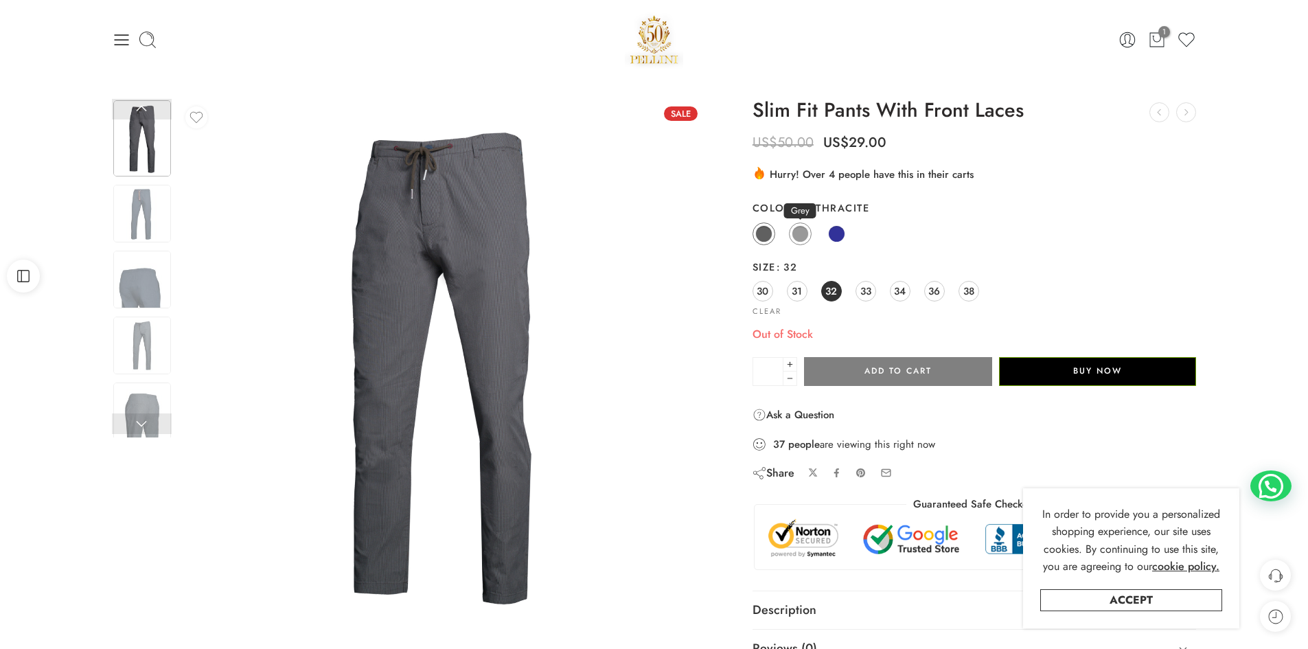
click at [801, 235] on span at bounding box center [800, 233] width 17 height 17
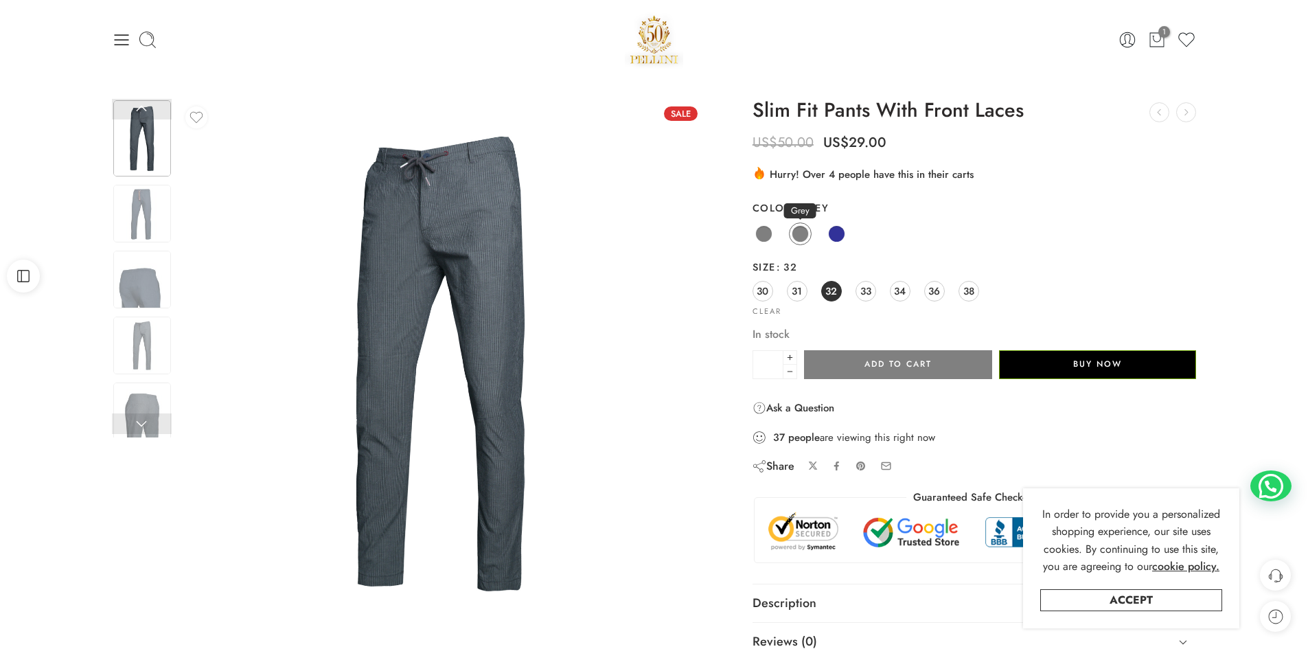
click at [801, 235] on span at bounding box center [800, 233] width 17 height 17
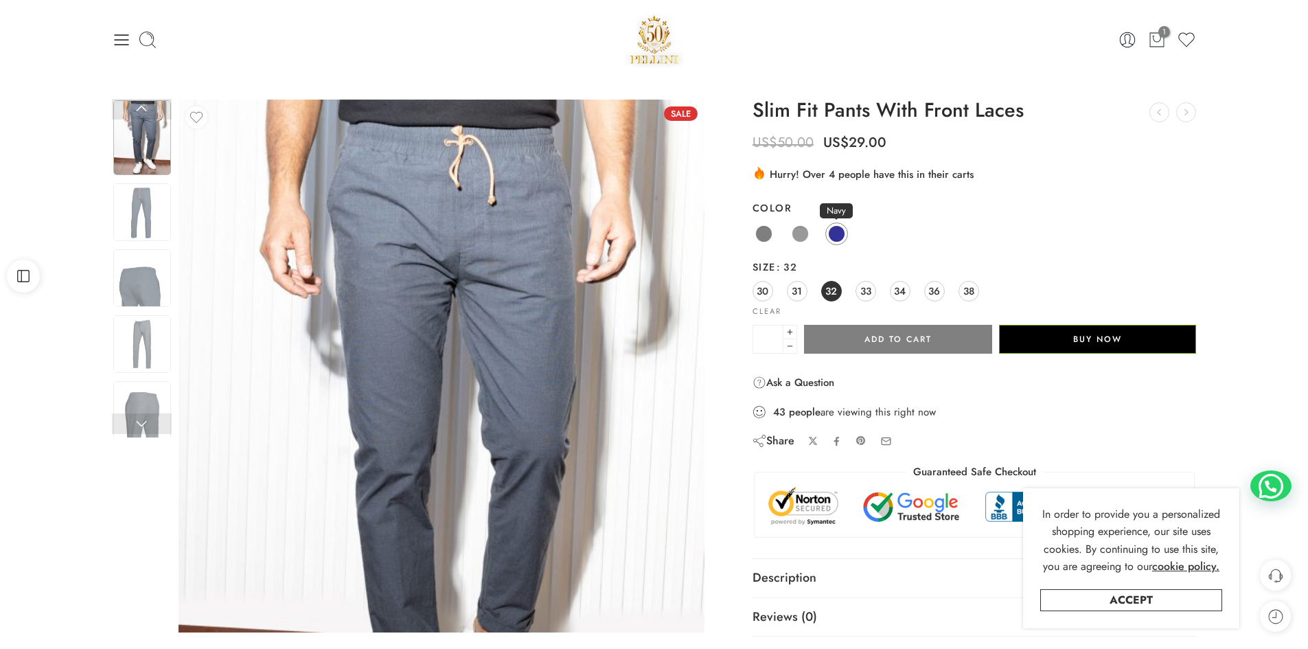
click at [837, 241] on span at bounding box center [836, 233] width 17 height 17
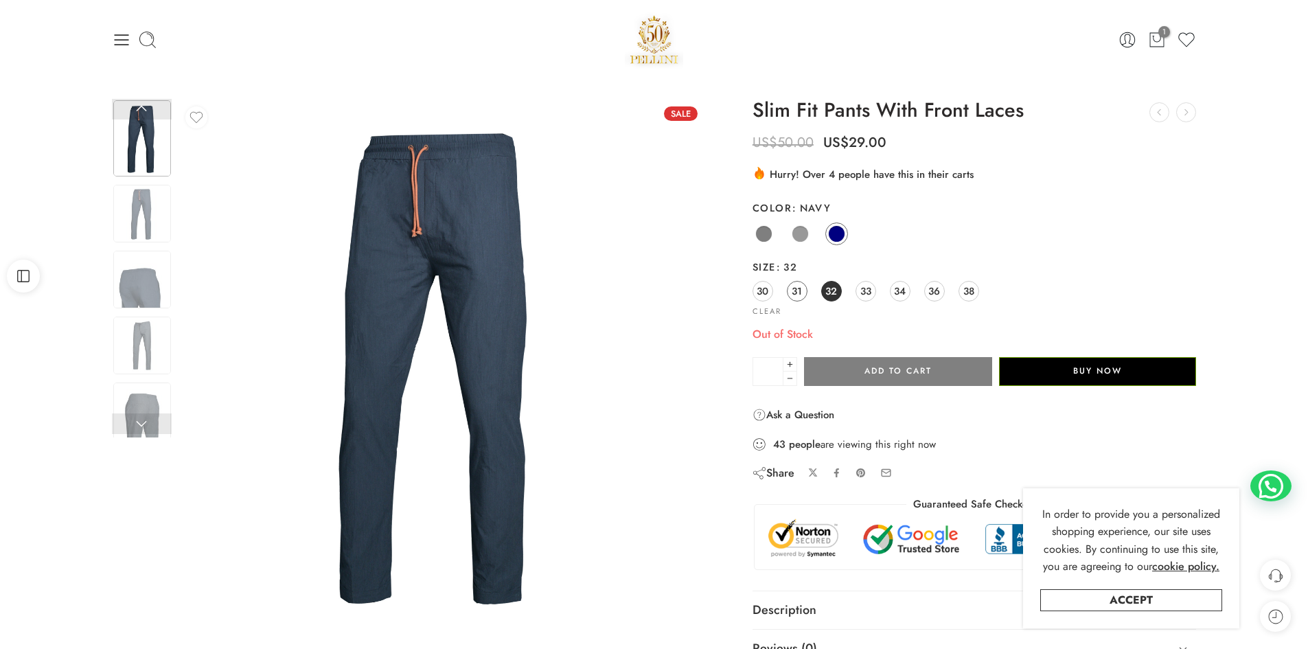
click at [801, 290] on span "31" at bounding box center [797, 291] width 10 height 19
click at [767, 292] on span "30" at bounding box center [763, 291] width 12 height 19
click at [865, 288] on span "33" at bounding box center [865, 291] width 11 height 19
click at [898, 288] on span "34" at bounding box center [900, 291] width 12 height 19
click at [932, 290] on span "36" at bounding box center [934, 291] width 12 height 19
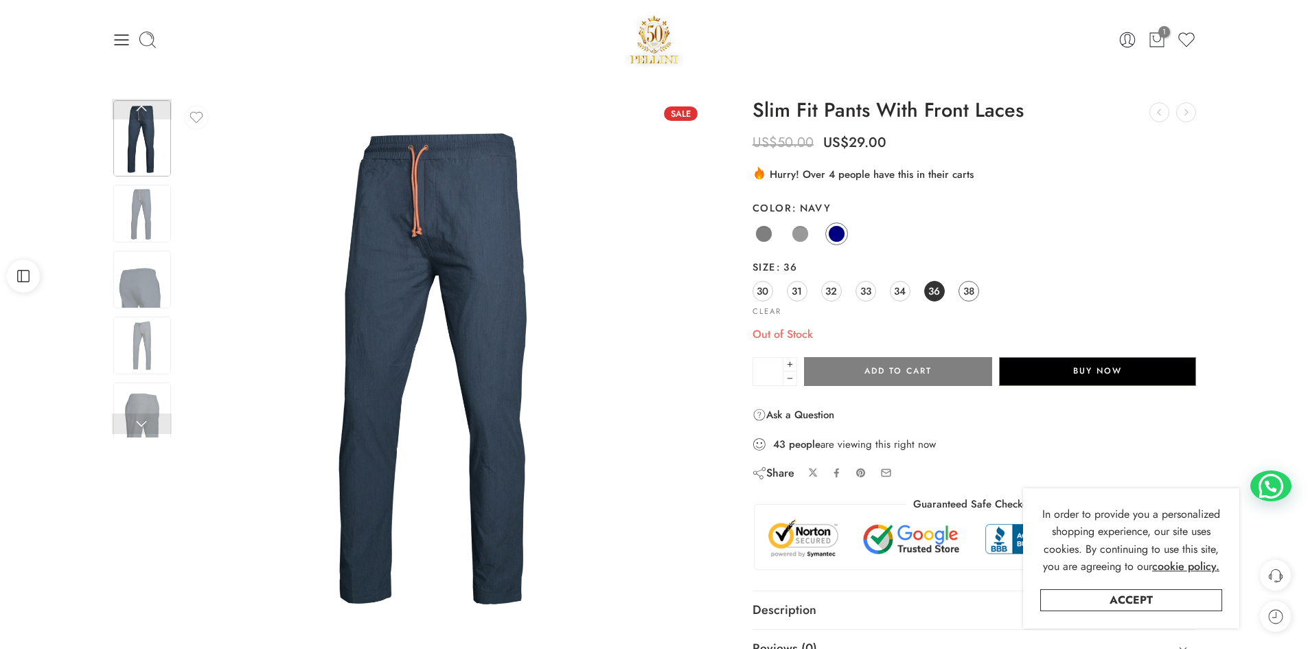
click at [970, 290] on span "38" at bounding box center [968, 291] width 11 height 19
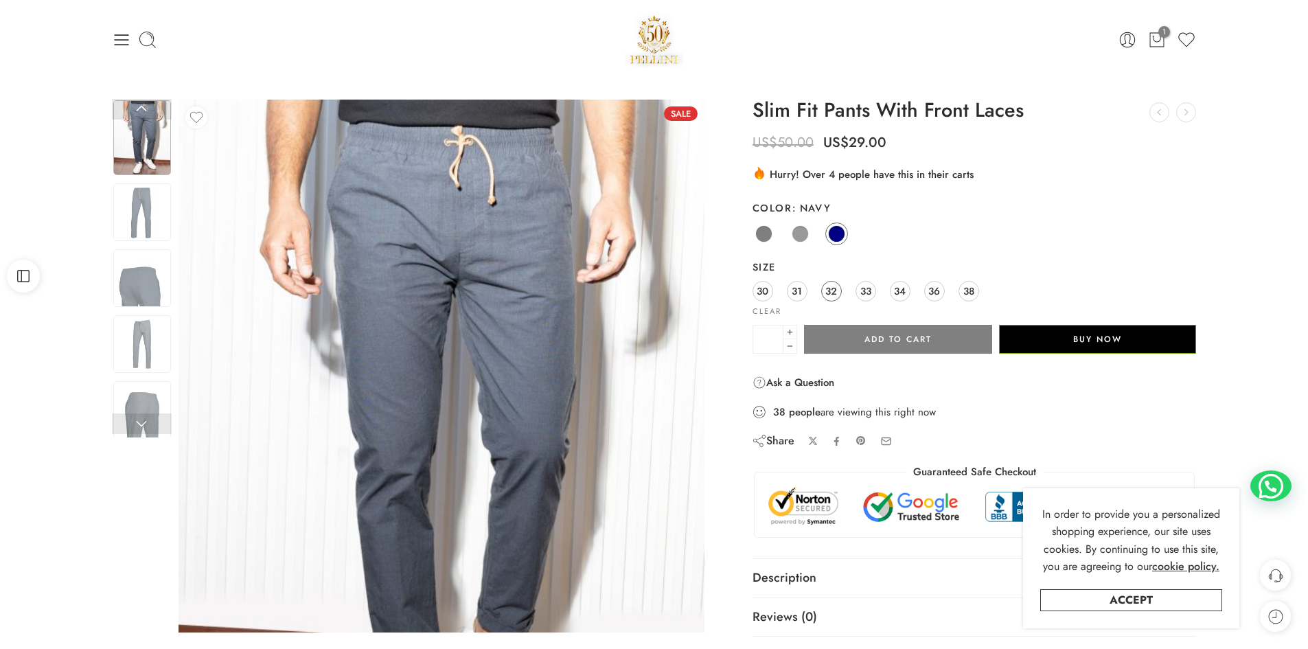
click at [830, 290] on span "32" at bounding box center [831, 291] width 12 height 19
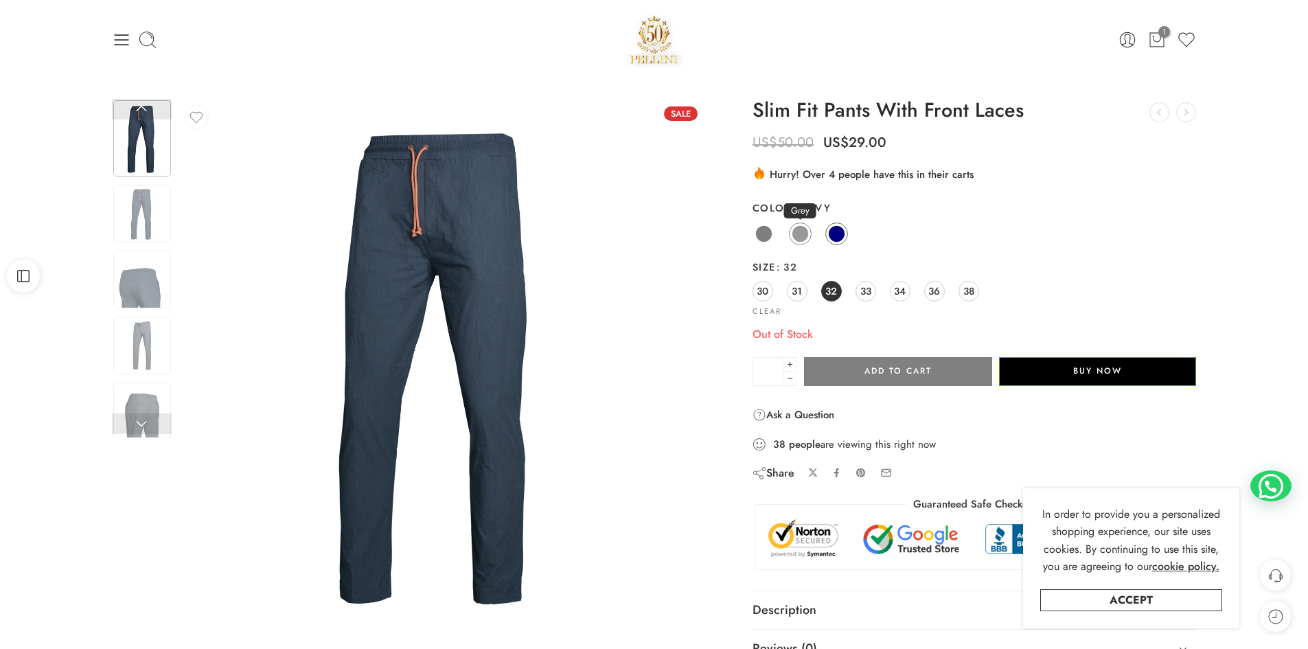
click at [803, 231] on span at bounding box center [800, 233] width 17 height 17
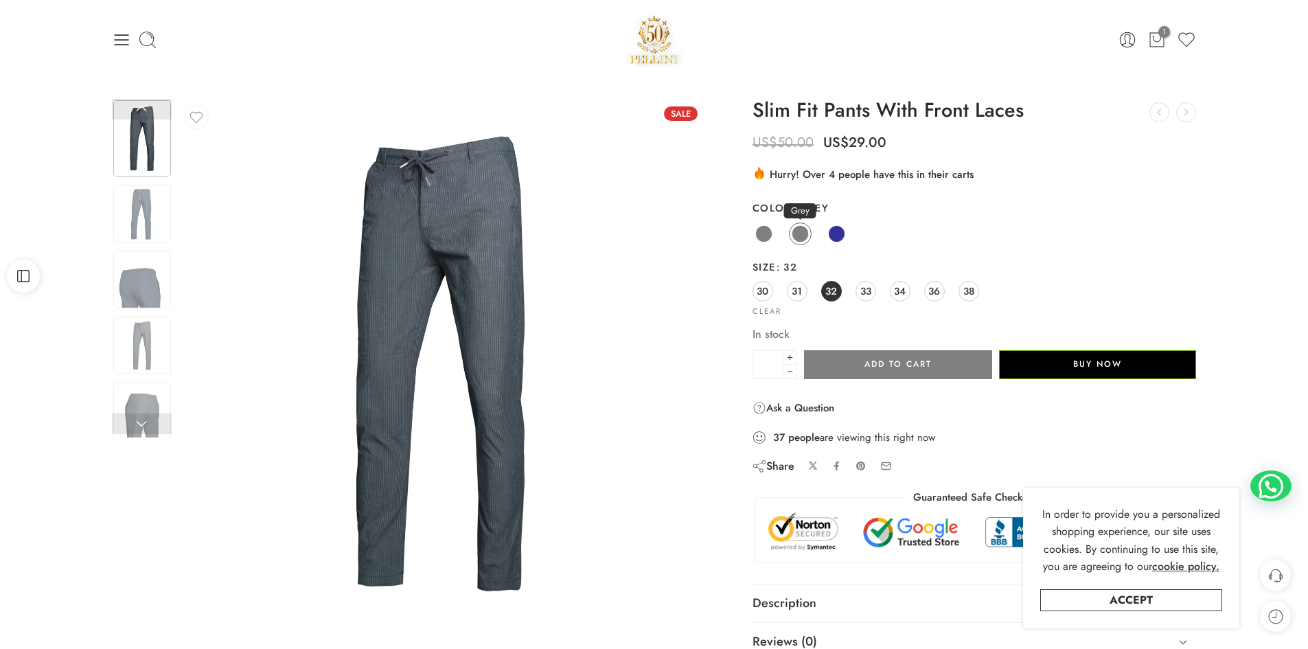
click at [801, 229] on span at bounding box center [800, 233] width 17 height 17
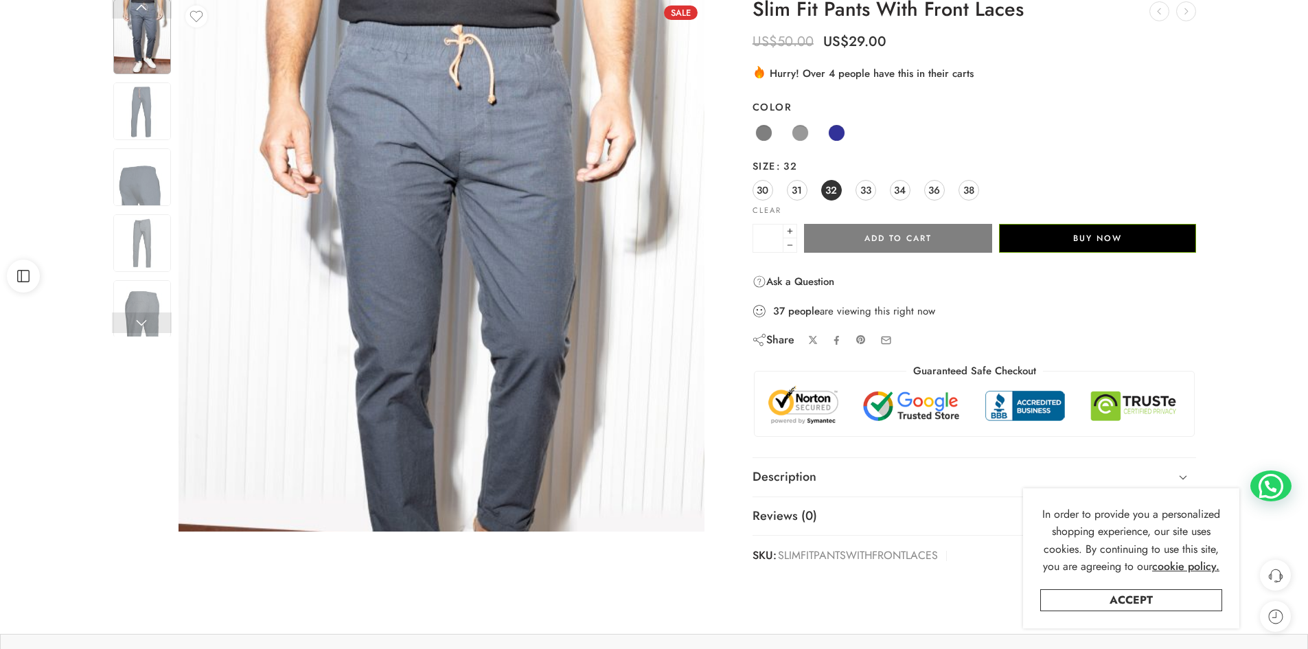
scroll to position [137, 0]
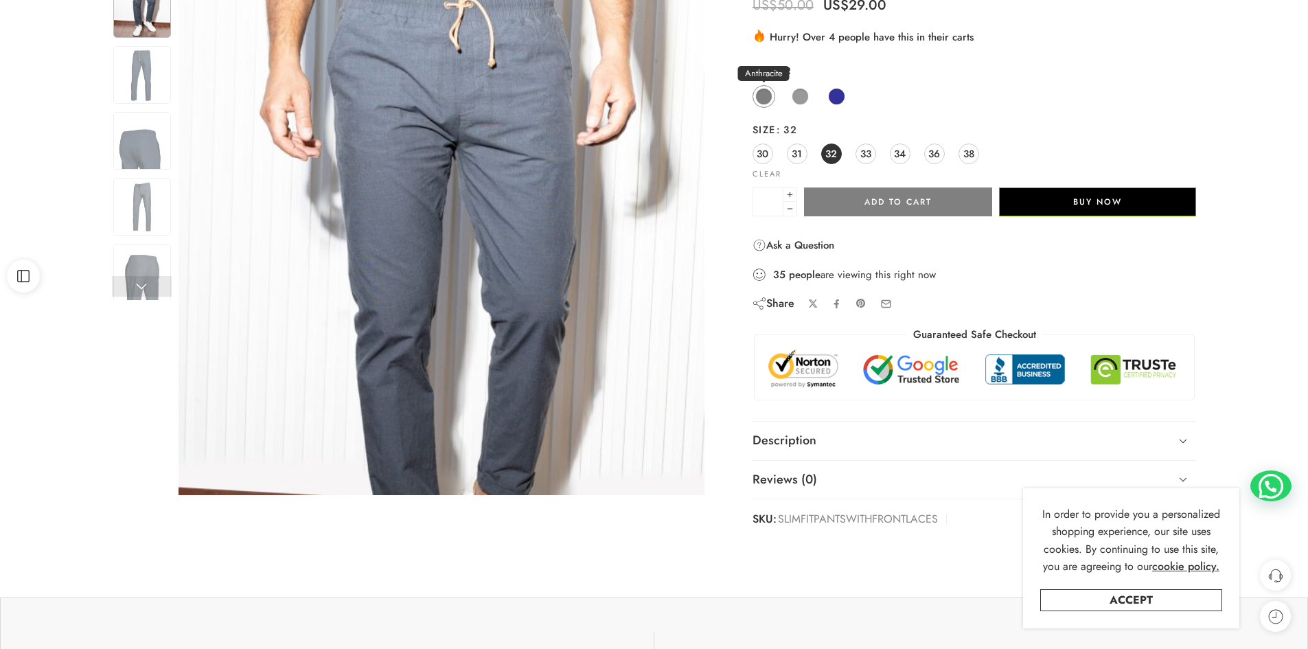
click at [768, 100] on span at bounding box center [763, 96] width 17 height 17
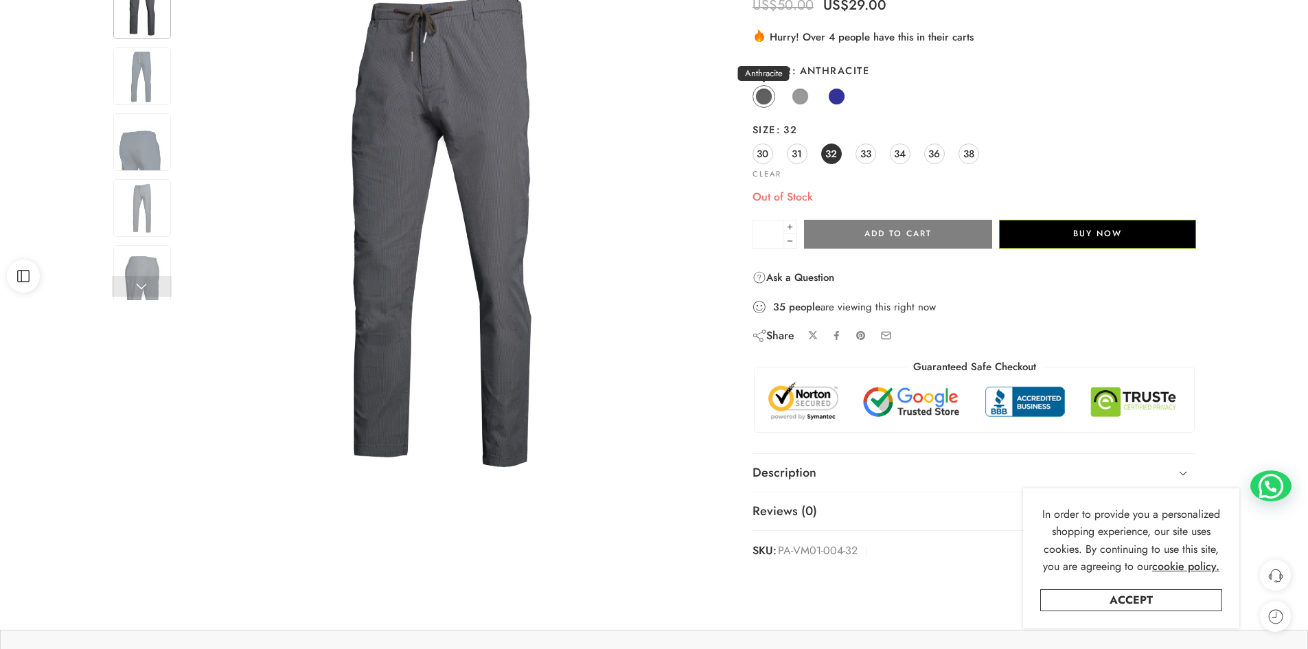
click at [767, 97] on span at bounding box center [763, 96] width 17 height 17
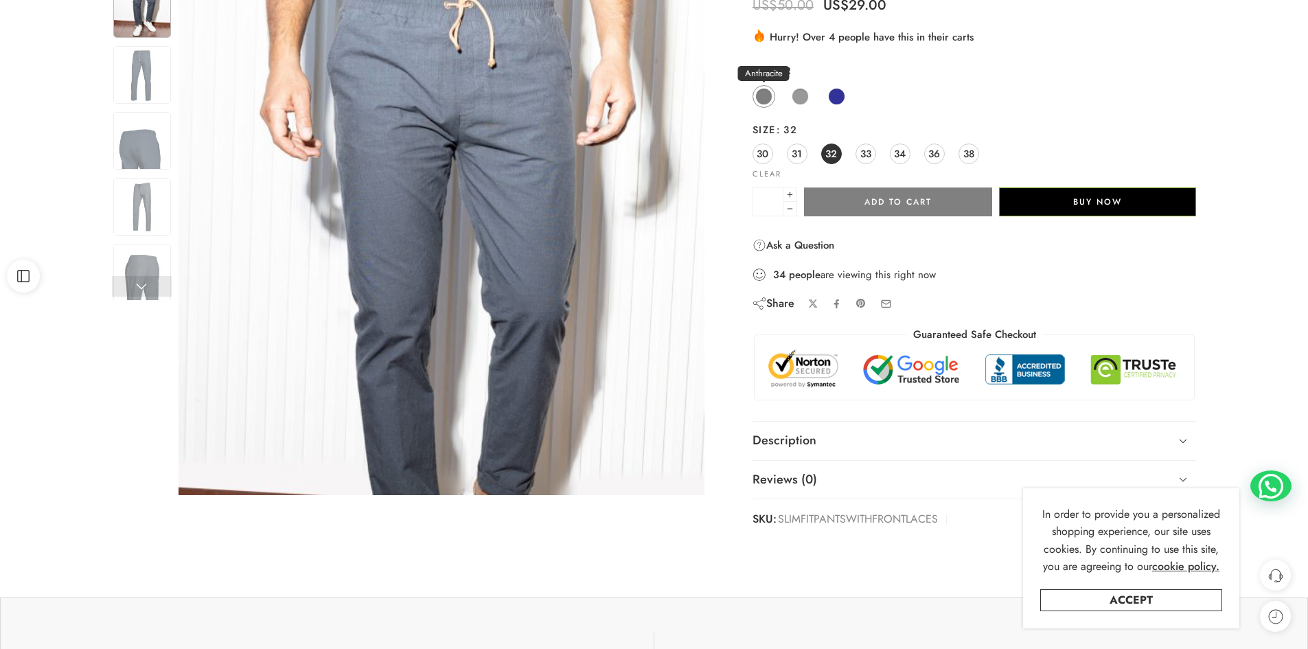
click at [767, 97] on span at bounding box center [763, 96] width 17 height 17
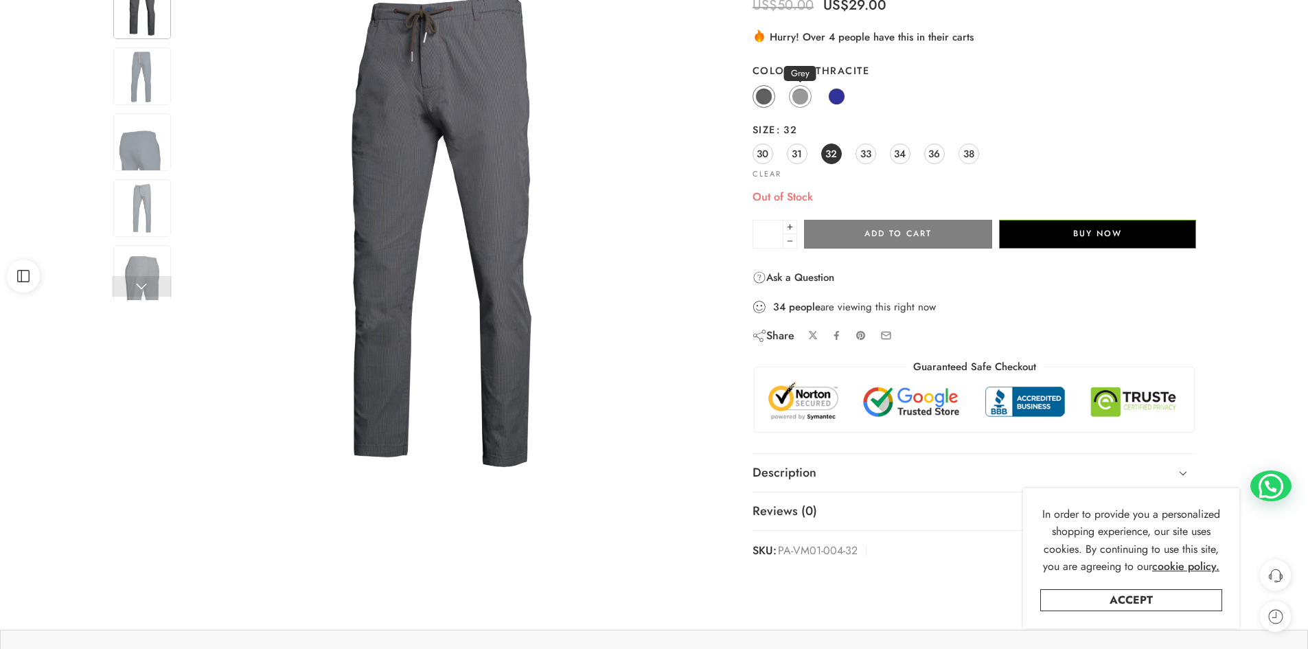
click at [804, 97] on span at bounding box center [800, 96] width 17 height 17
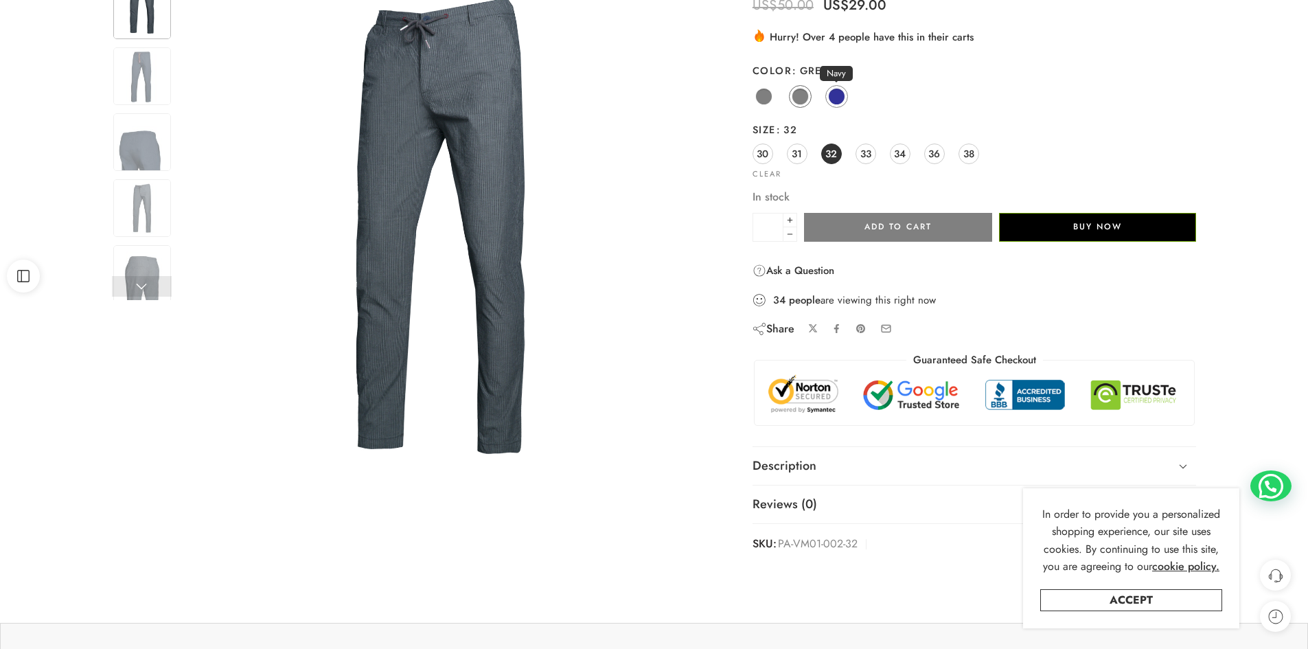
click at [834, 93] on span at bounding box center [836, 96] width 17 height 17
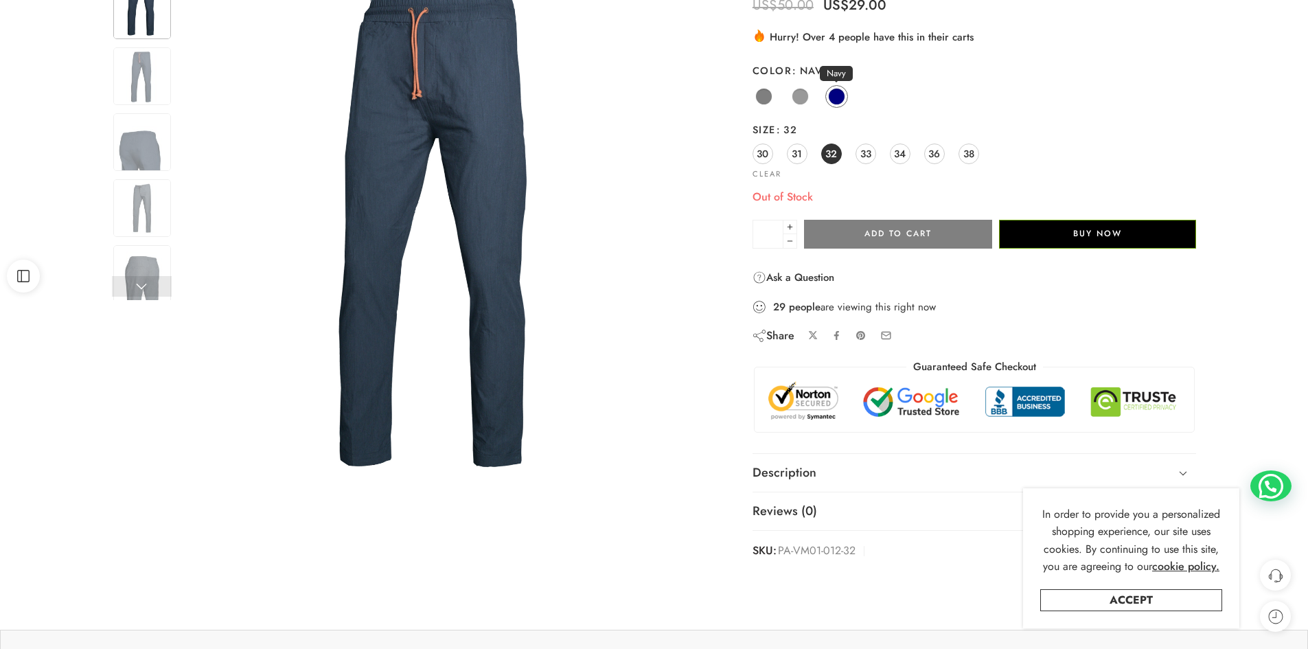
click at [844, 96] on span at bounding box center [836, 96] width 17 height 17
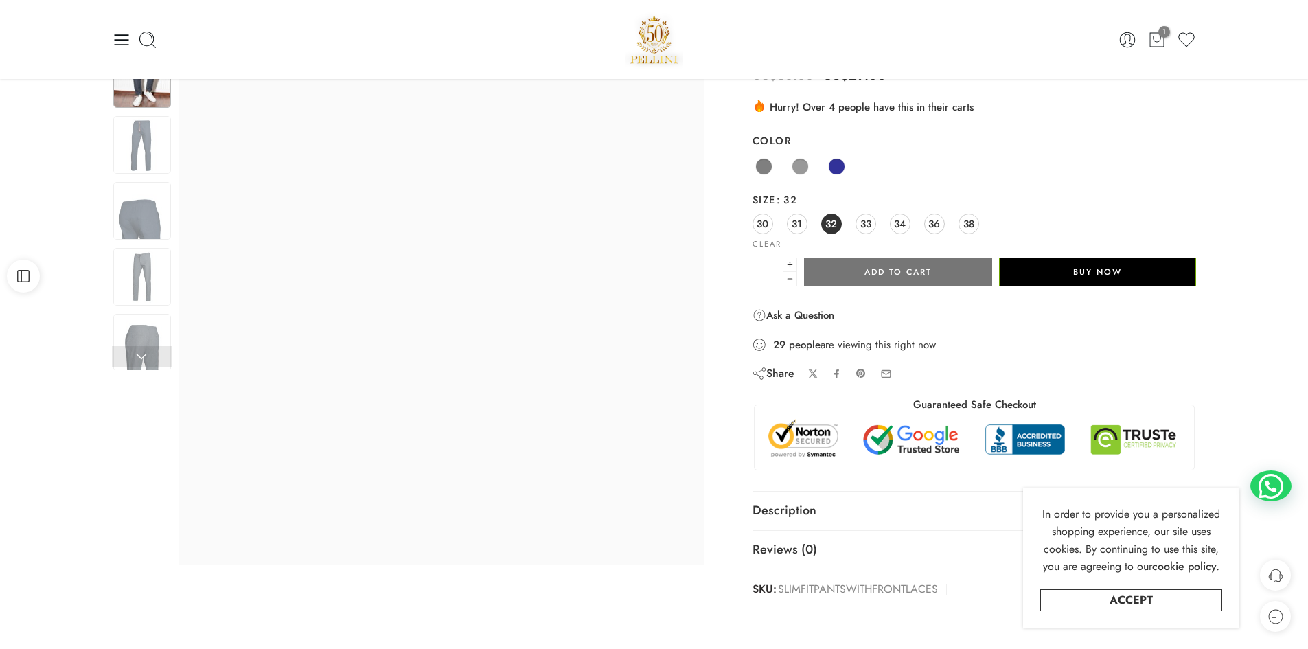
scroll to position [0, 0]
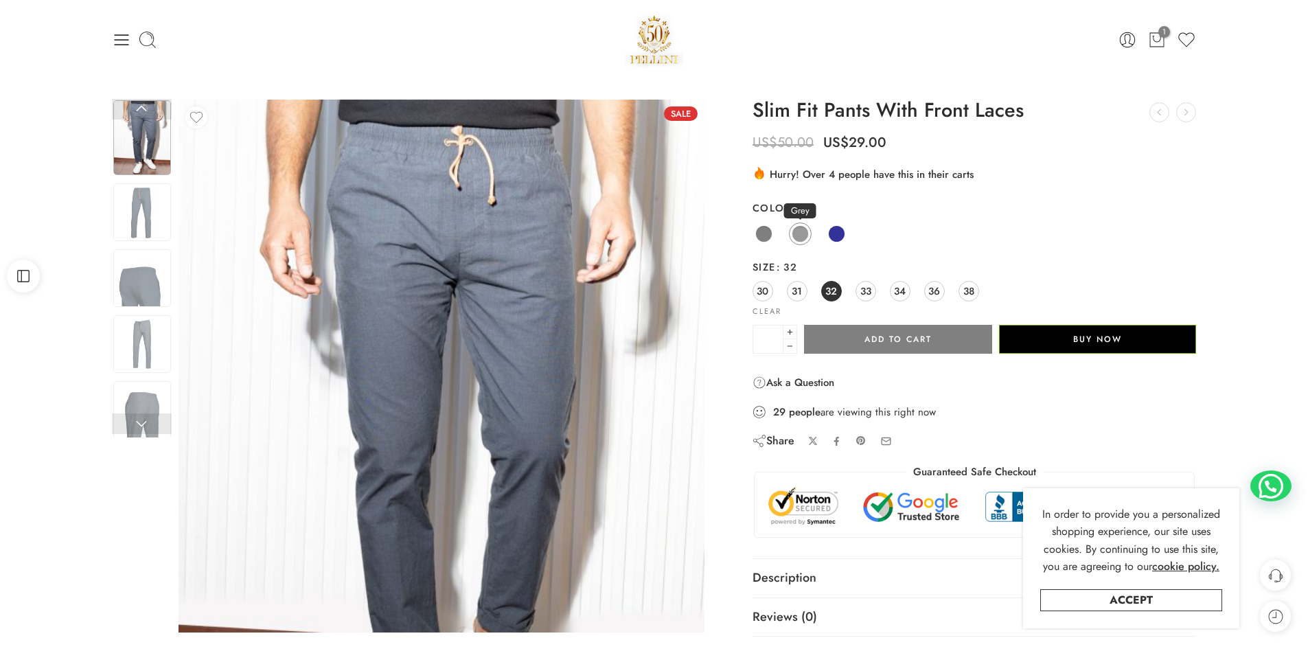
click at [795, 233] on span at bounding box center [800, 233] width 17 height 17
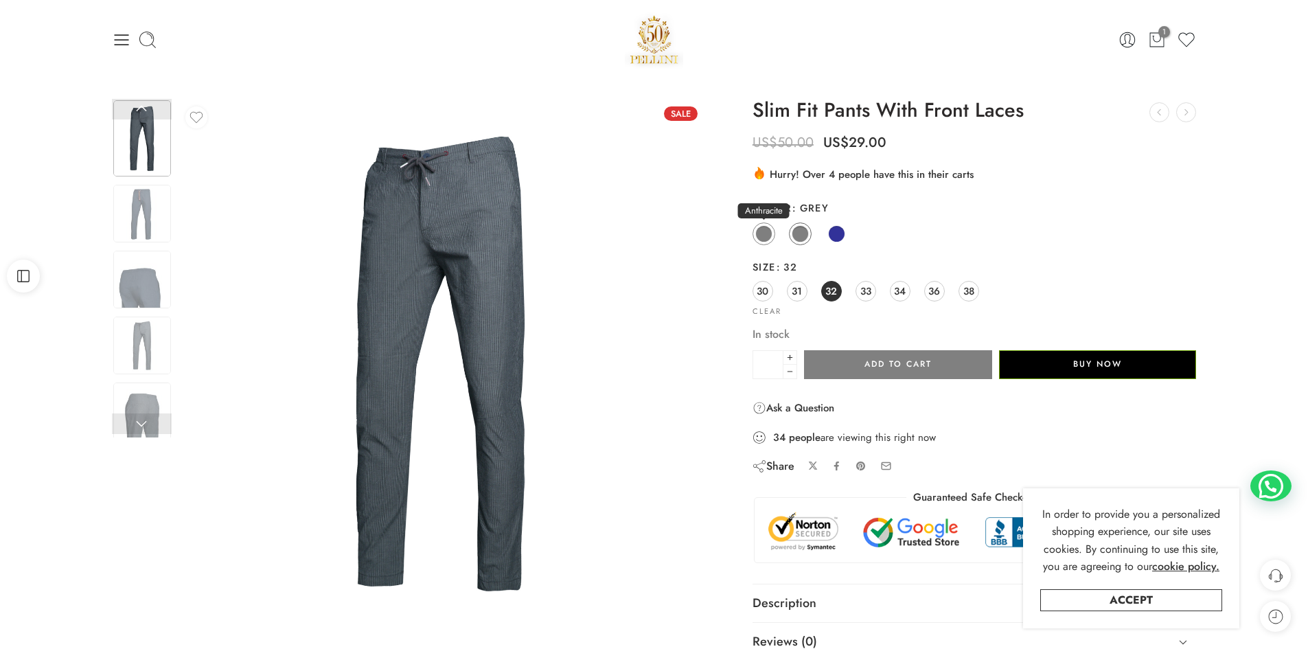
click at [768, 232] on span at bounding box center [763, 233] width 17 height 17
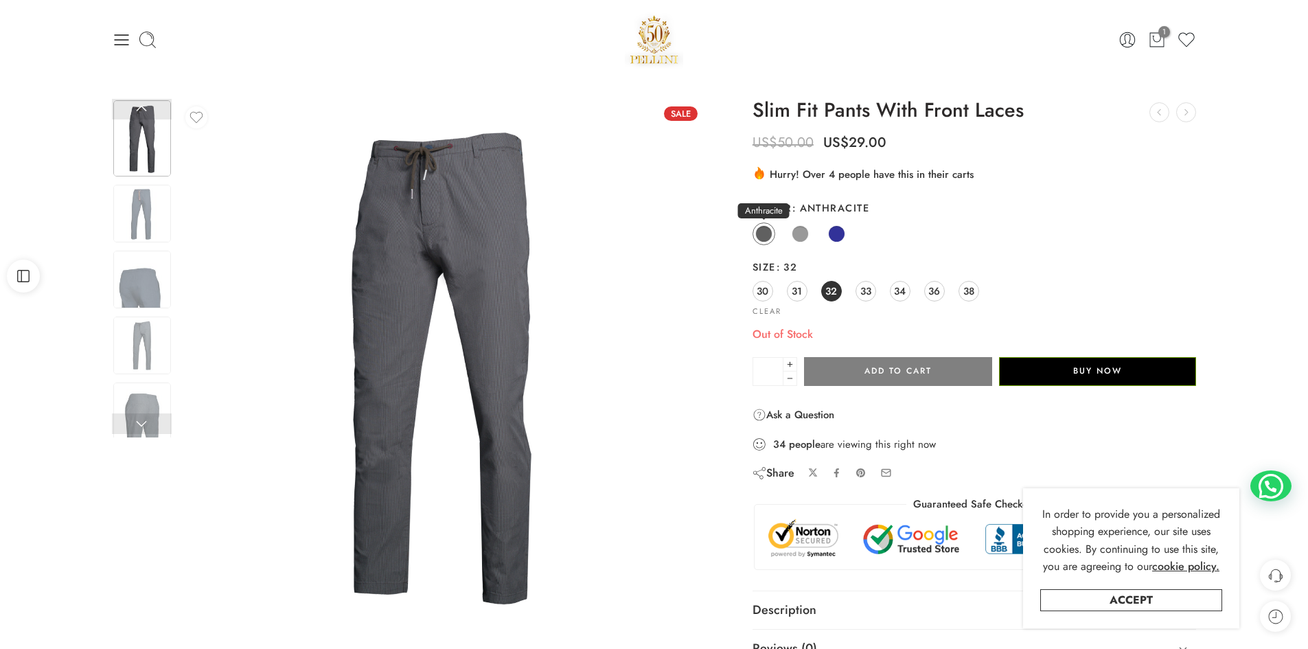
click at [762, 228] on span at bounding box center [763, 233] width 17 height 17
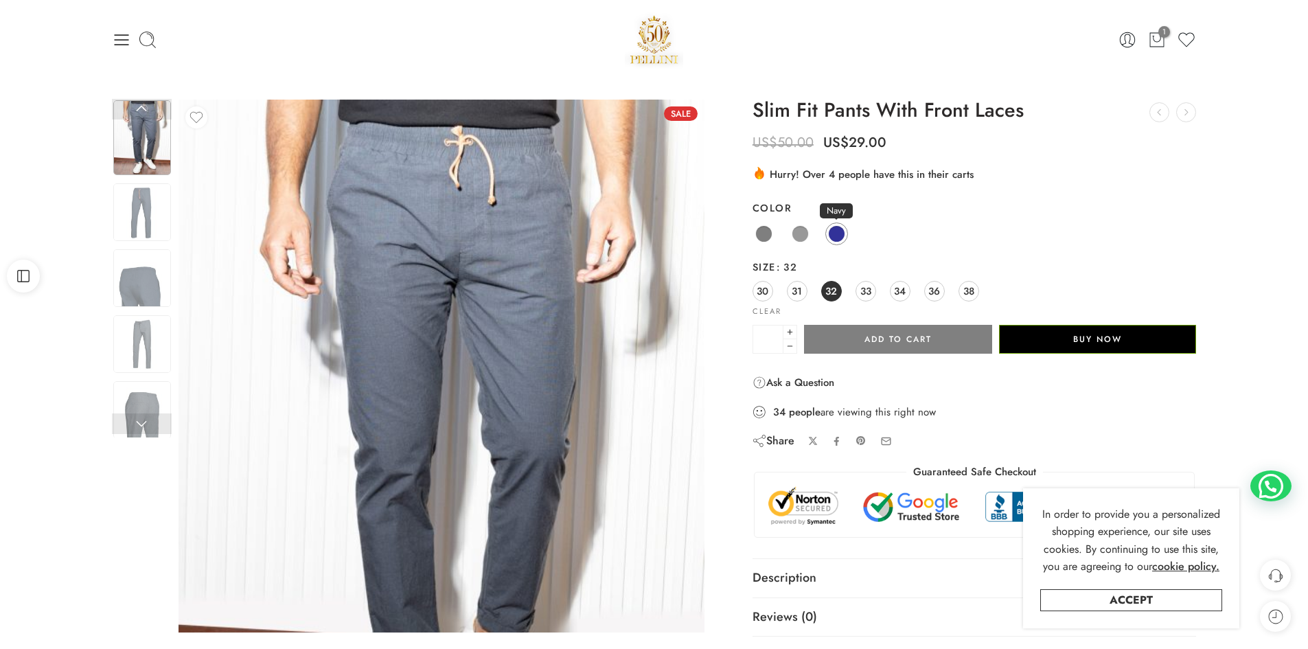
click at [839, 235] on span at bounding box center [836, 233] width 17 height 17
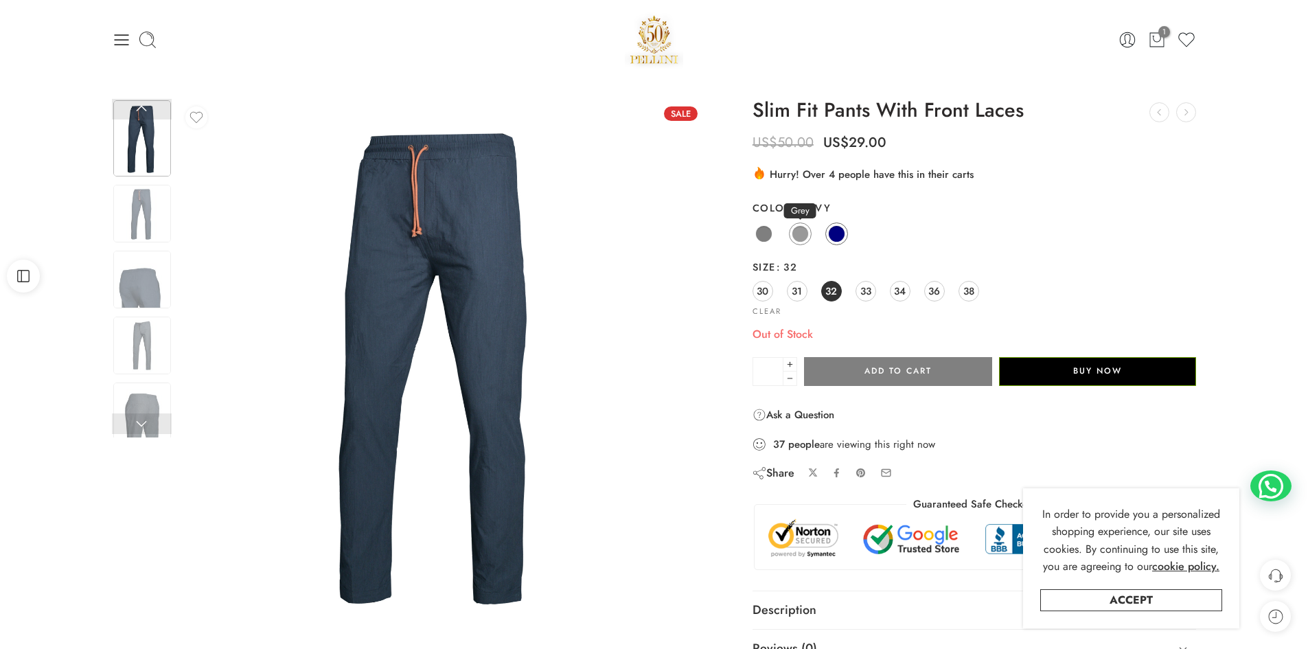
click at [794, 230] on span at bounding box center [800, 233] width 17 height 17
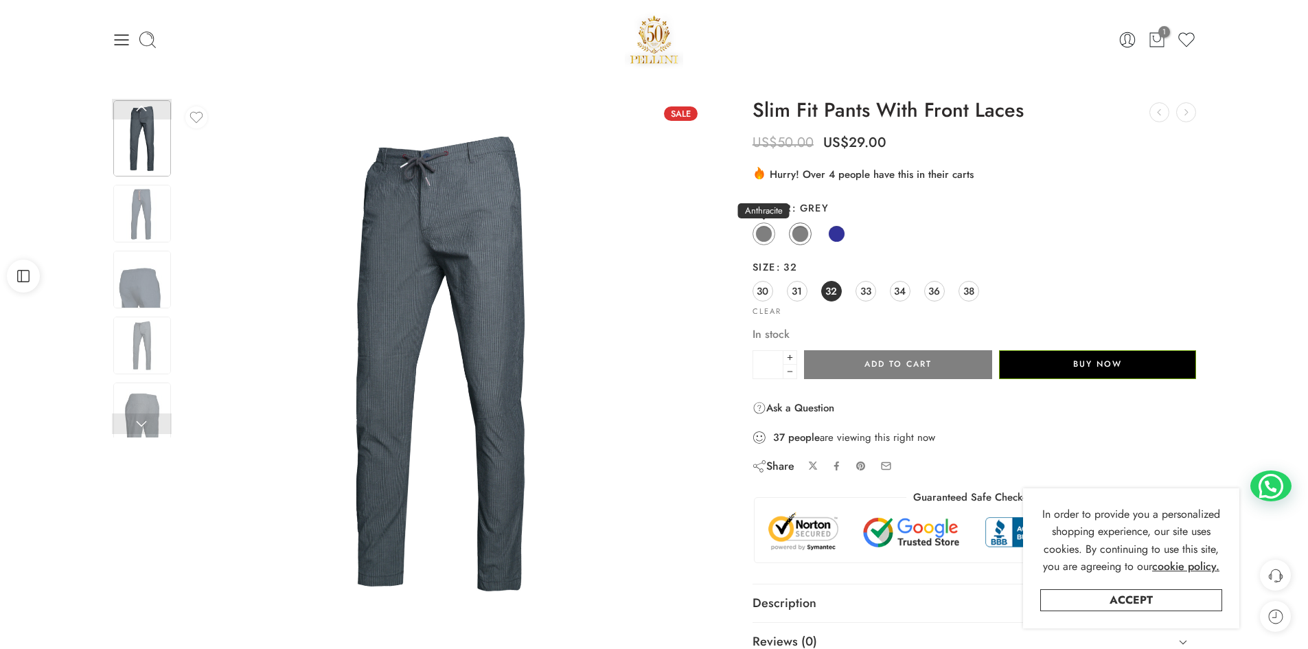
click at [761, 237] on span at bounding box center [763, 233] width 17 height 17
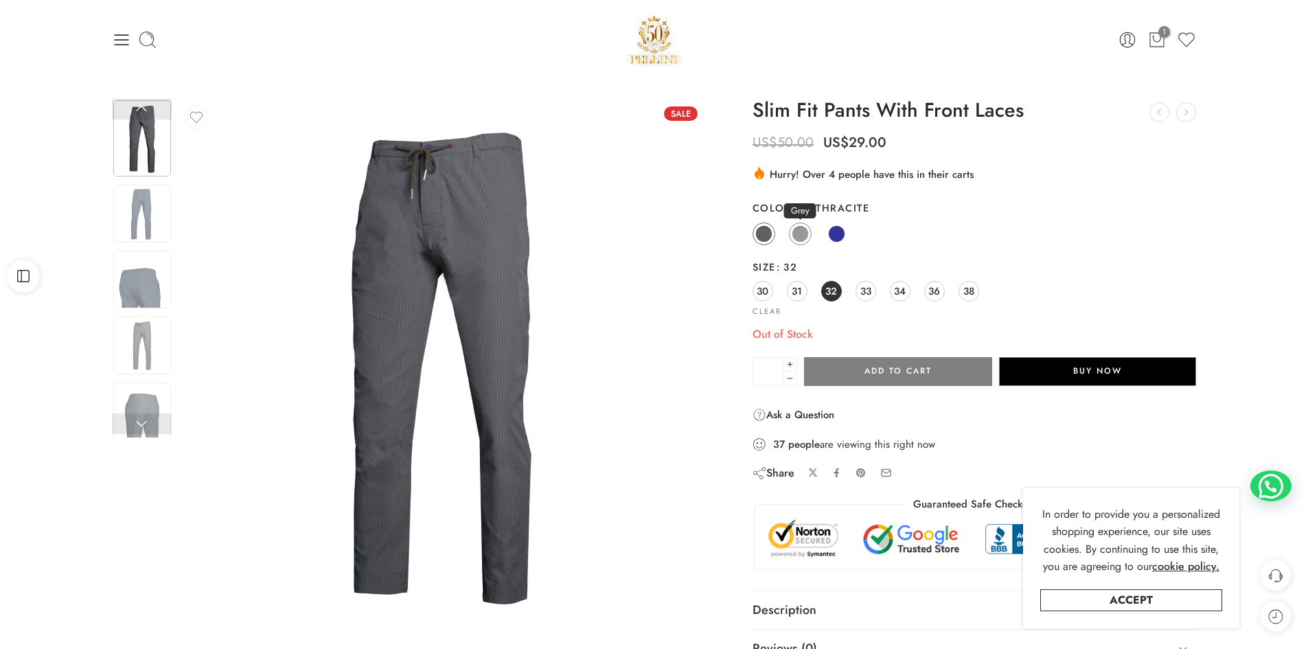
click at [800, 228] on span at bounding box center [800, 233] width 17 height 17
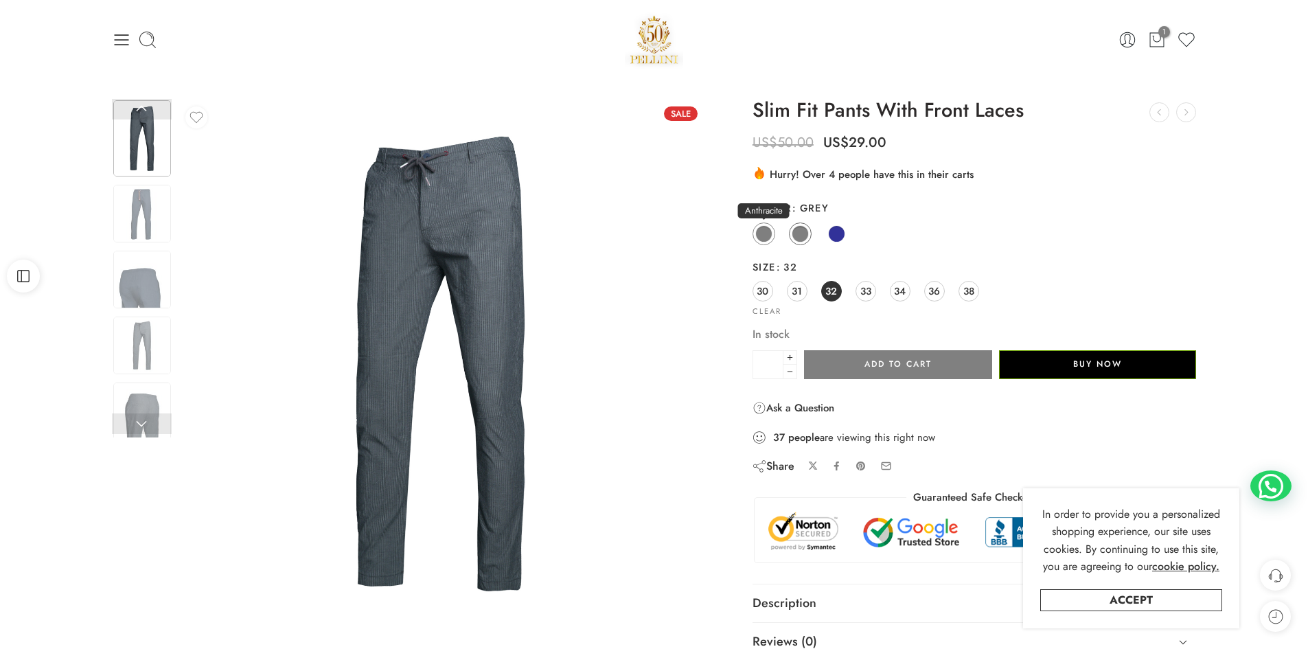
click at [764, 227] on span at bounding box center [764, 234] width 16 height 16
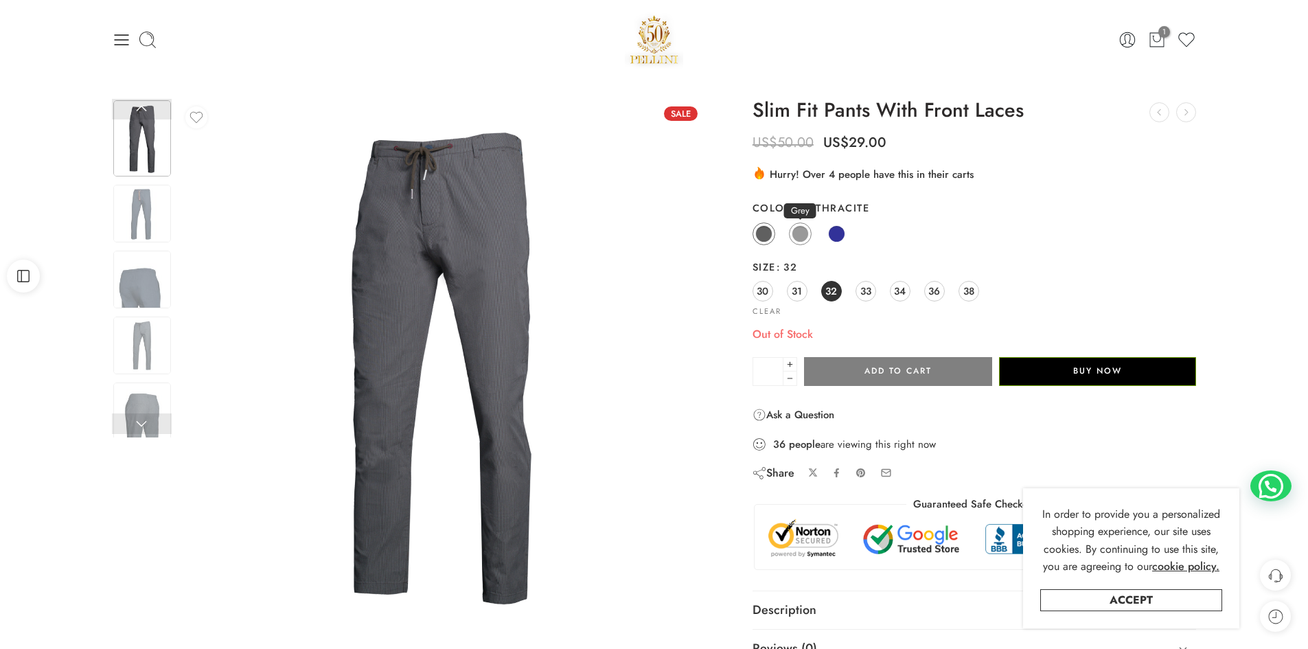
click at [803, 236] on span at bounding box center [800, 233] width 17 height 17
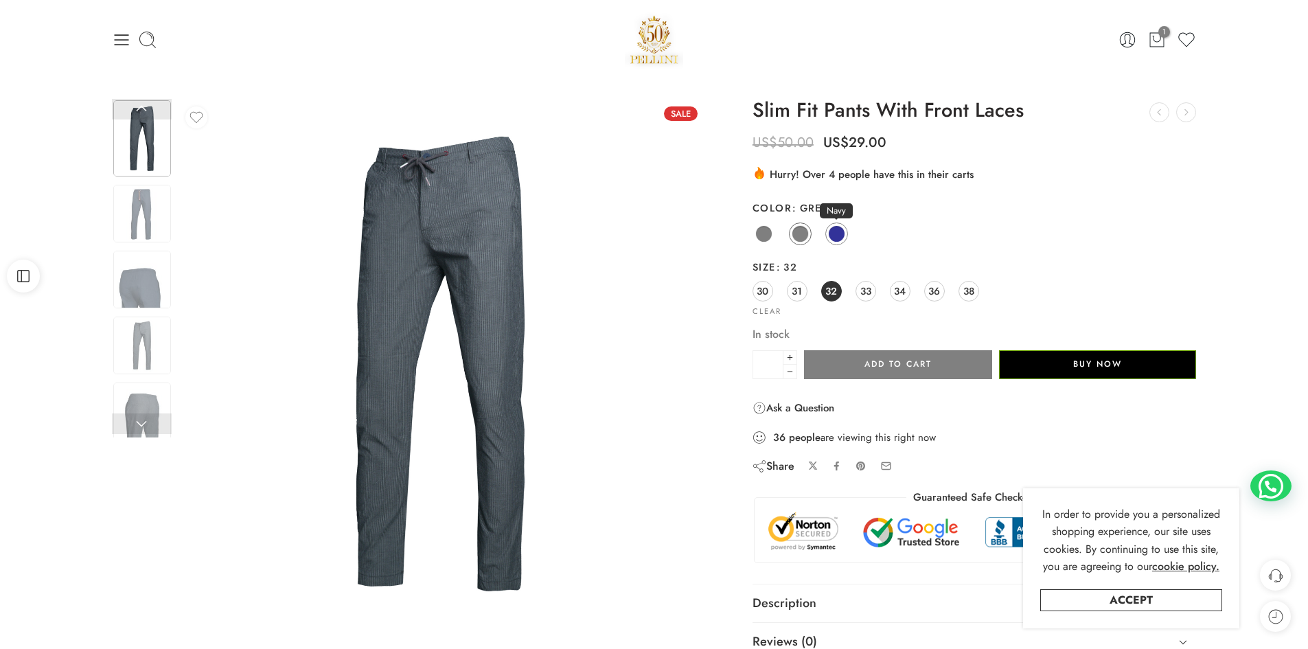
click at [836, 233] on span at bounding box center [836, 233] width 17 height 17
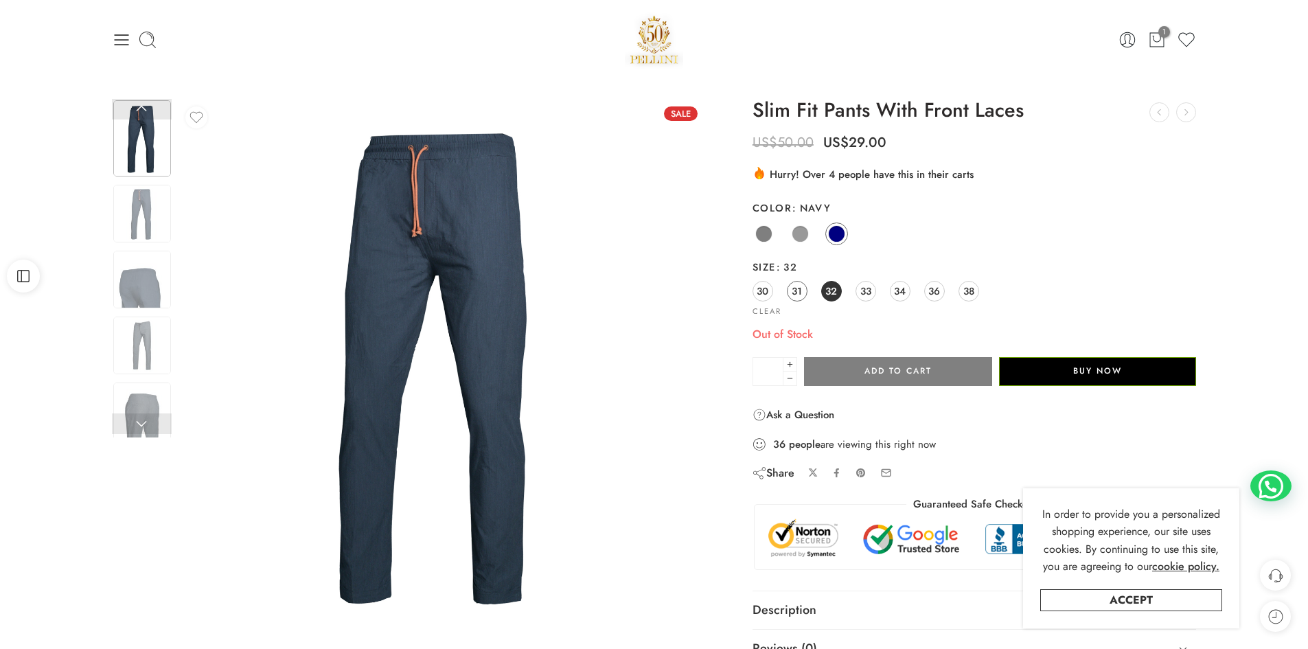
click at [796, 291] on span "31" at bounding box center [797, 291] width 10 height 19
click at [763, 295] on span "30" at bounding box center [763, 291] width 12 height 19
click at [860, 290] on span "33" at bounding box center [865, 291] width 11 height 19
drag, startPoint x: 832, startPoint y: 290, endPoint x: 822, endPoint y: 290, distance: 10.3
click at [832, 290] on span "32" at bounding box center [831, 291] width 12 height 19
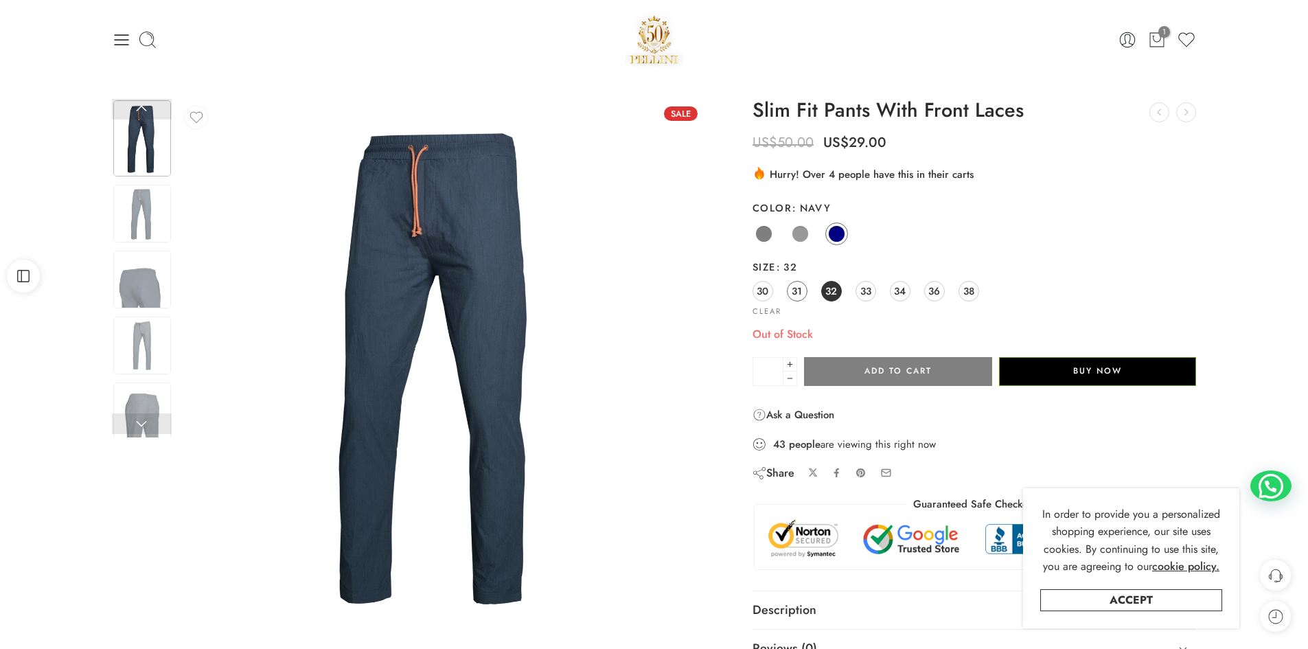
click at [792, 289] on span "31" at bounding box center [797, 291] width 10 height 19
click at [768, 290] on span "30" at bounding box center [763, 291] width 12 height 19
click at [867, 289] on span "33" at bounding box center [865, 291] width 11 height 19
click at [908, 289] on link "34" at bounding box center [900, 291] width 21 height 21
click at [936, 288] on span "36" at bounding box center [934, 291] width 12 height 19
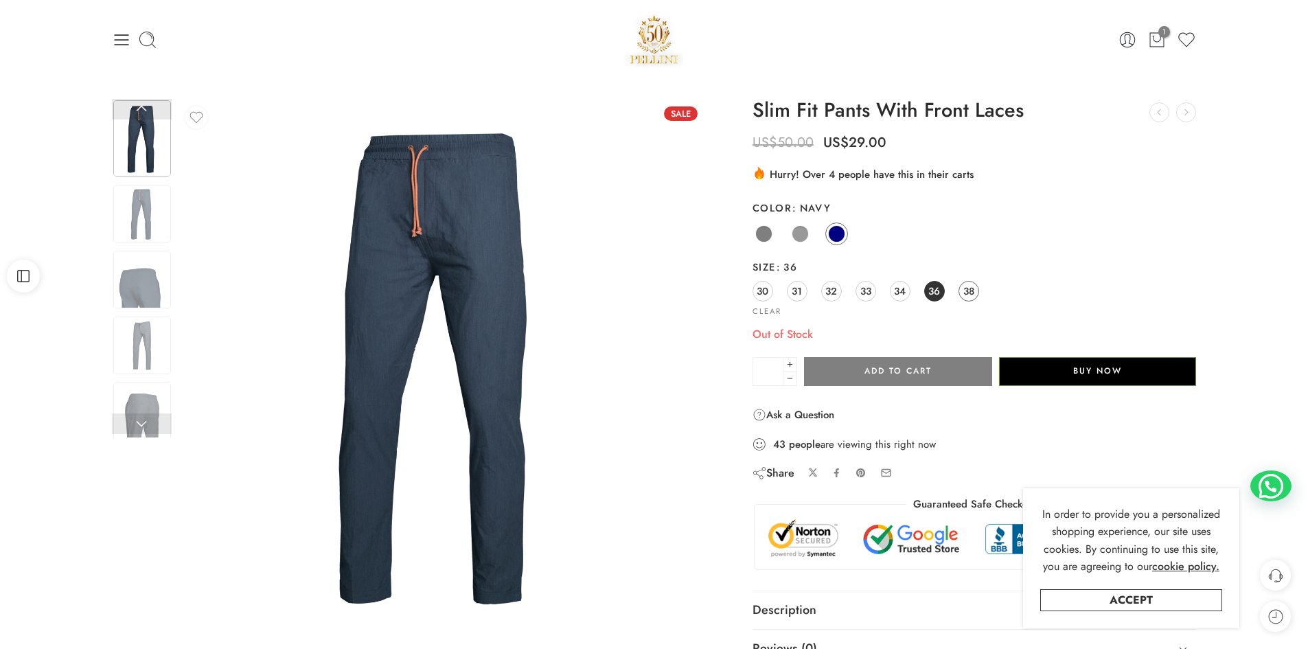
click at [972, 287] on span "38" at bounding box center [968, 291] width 11 height 19
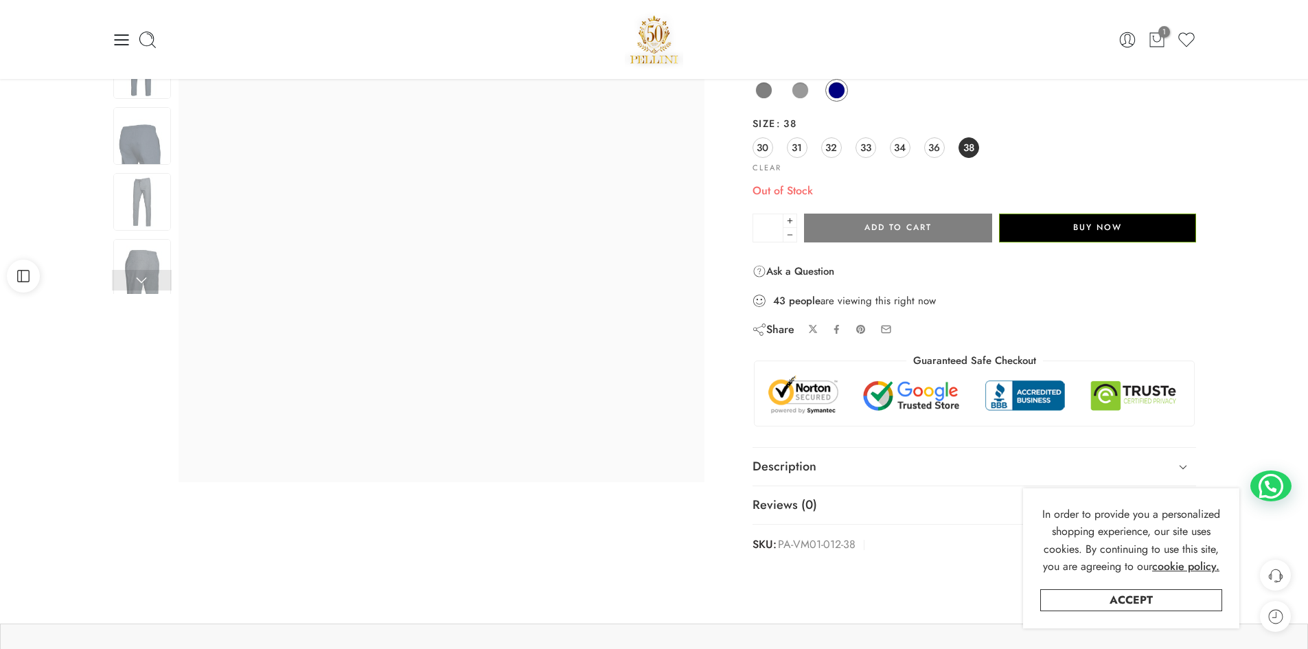
scroll to position [137, 0]
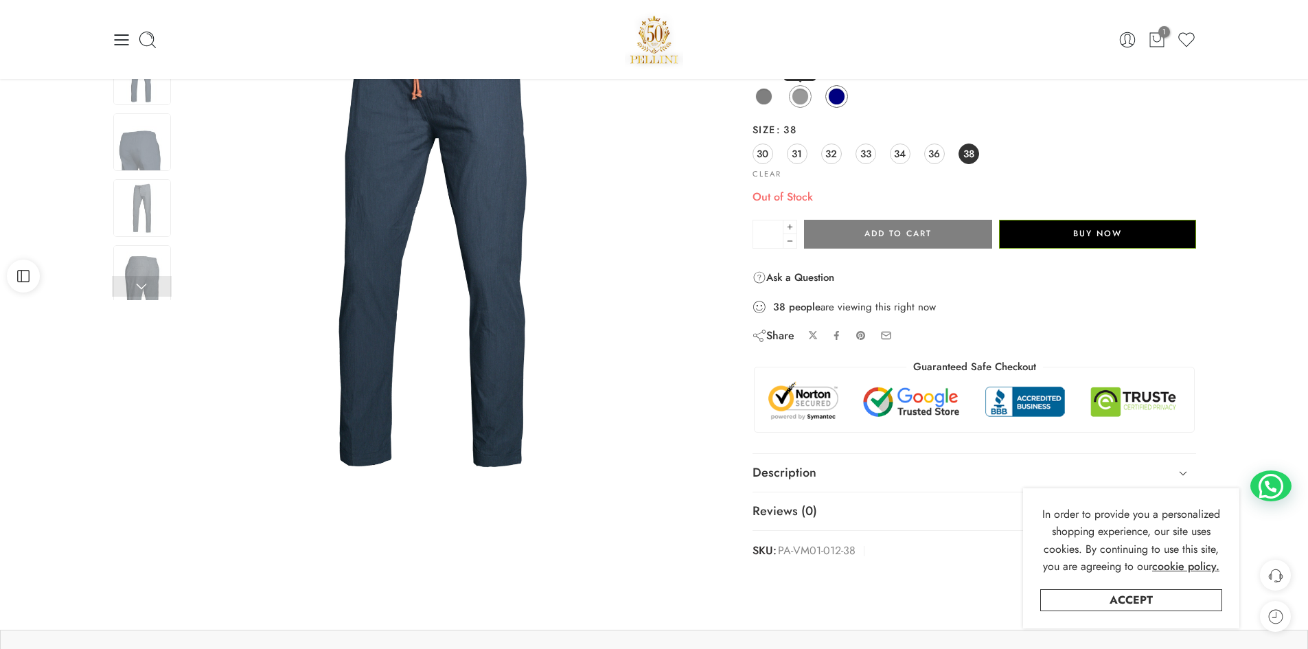
click at [794, 100] on span at bounding box center [800, 96] width 17 height 17
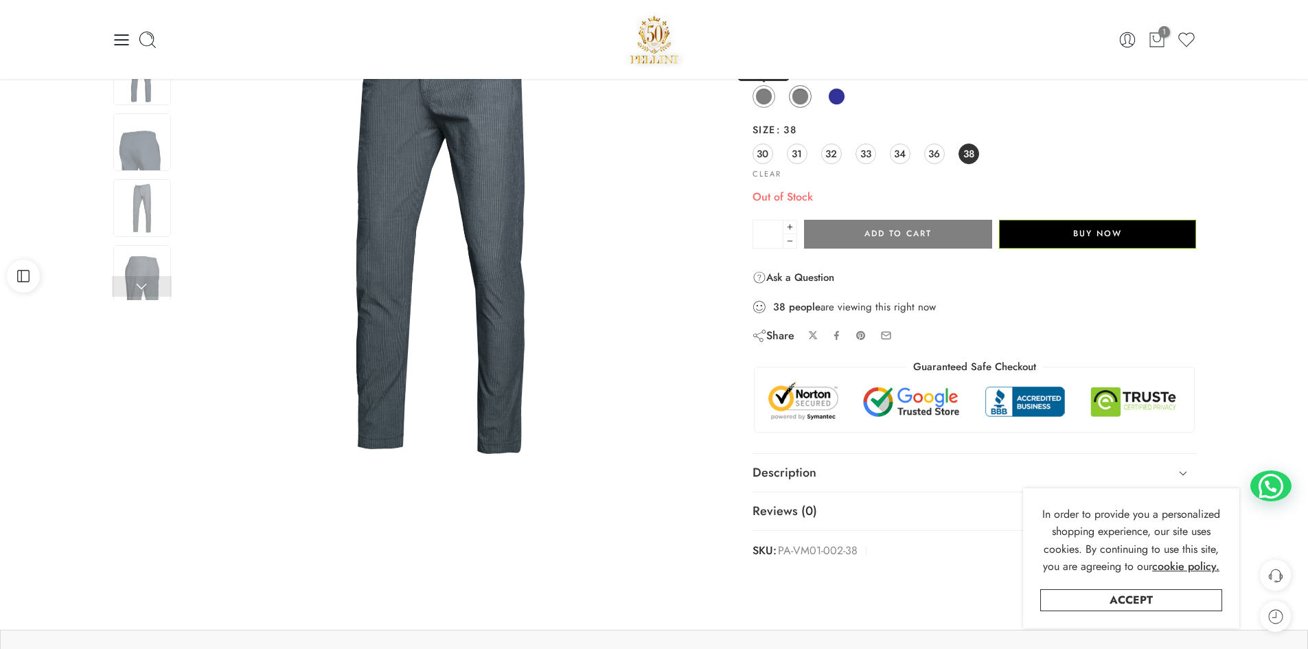
click at [767, 97] on span at bounding box center [763, 96] width 17 height 17
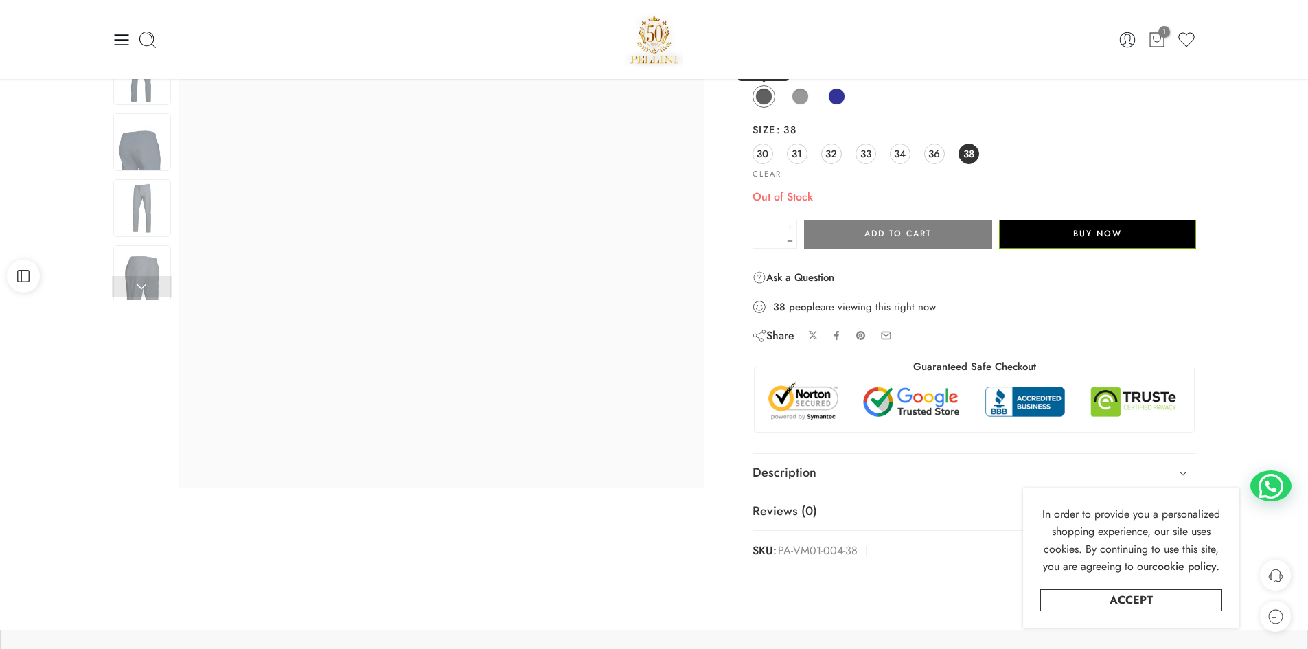
click at [767, 97] on span at bounding box center [763, 96] width 17 height 17
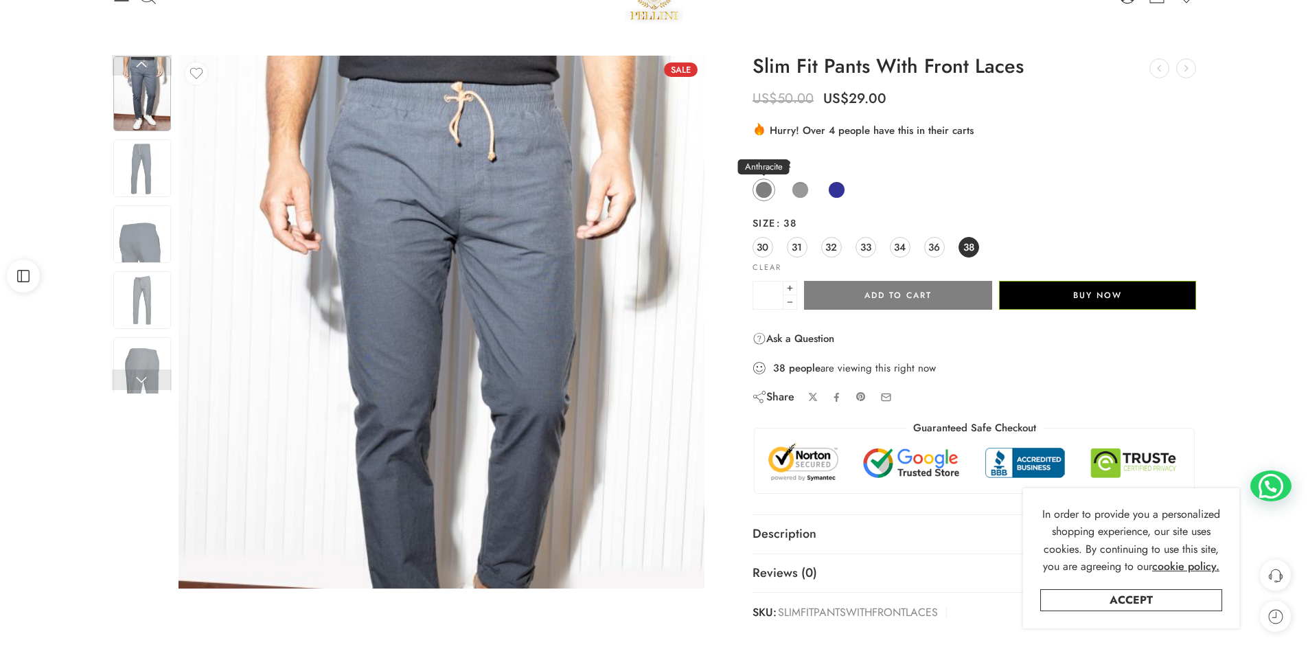
scroll to position [69, 0]
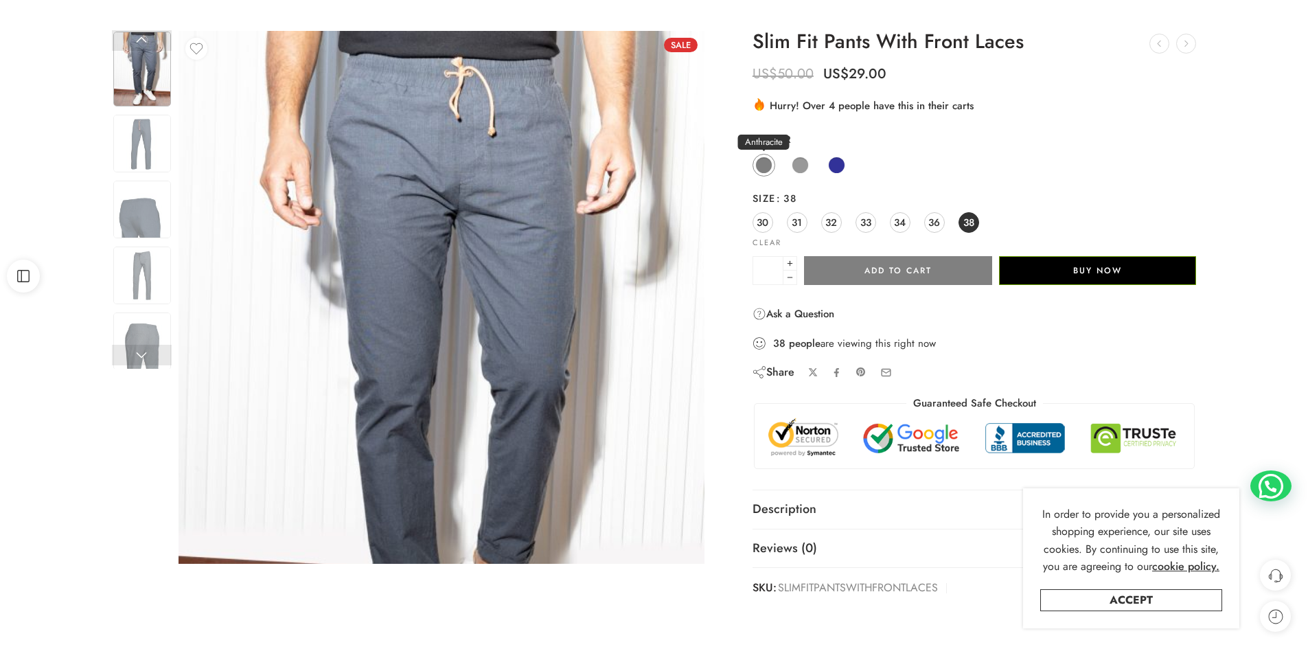
click at [761, 161] on span at bounding box center [763, 165] width 17 height 17
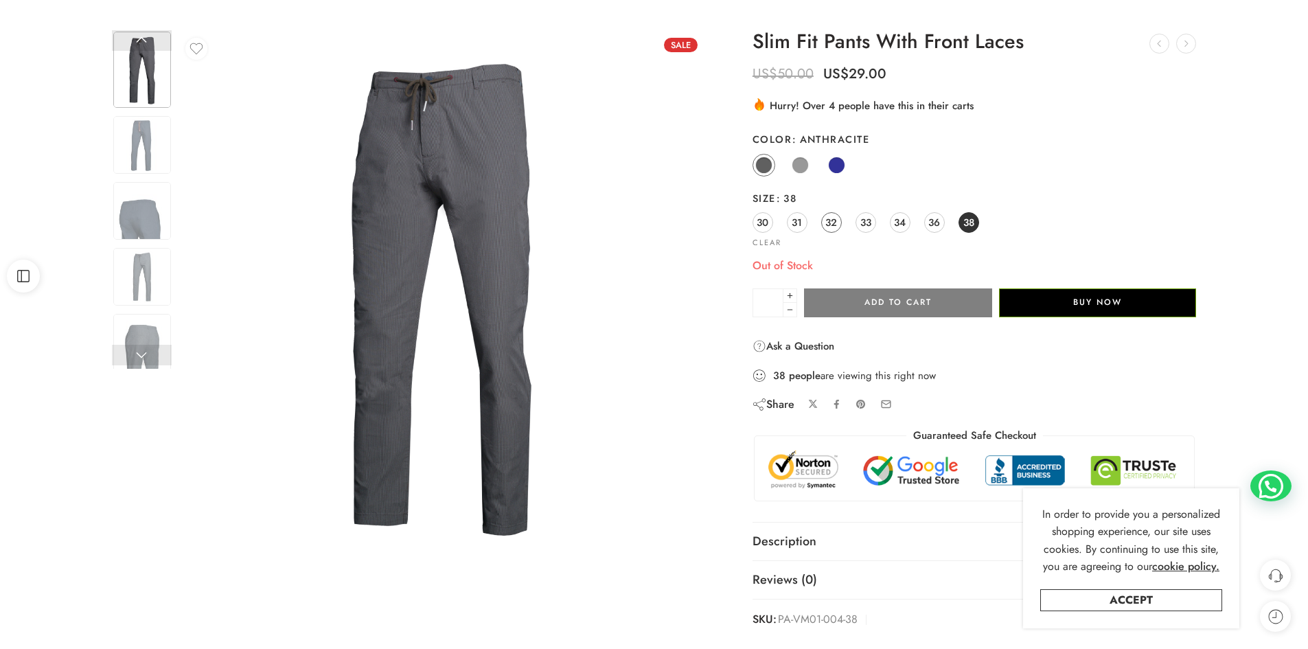
click at [830, 219] on span "32" at bounding box center [831, 222] width 12 height 19
click at [864, 222] on span "33" at bounding box center [865, 222] width 11 height 19
click at [827, 222] on span "32" at bounding box center [831, 222] width 12 height 19
click at [801, 165] on span at bounding box center [800, 165] width 17 height 17
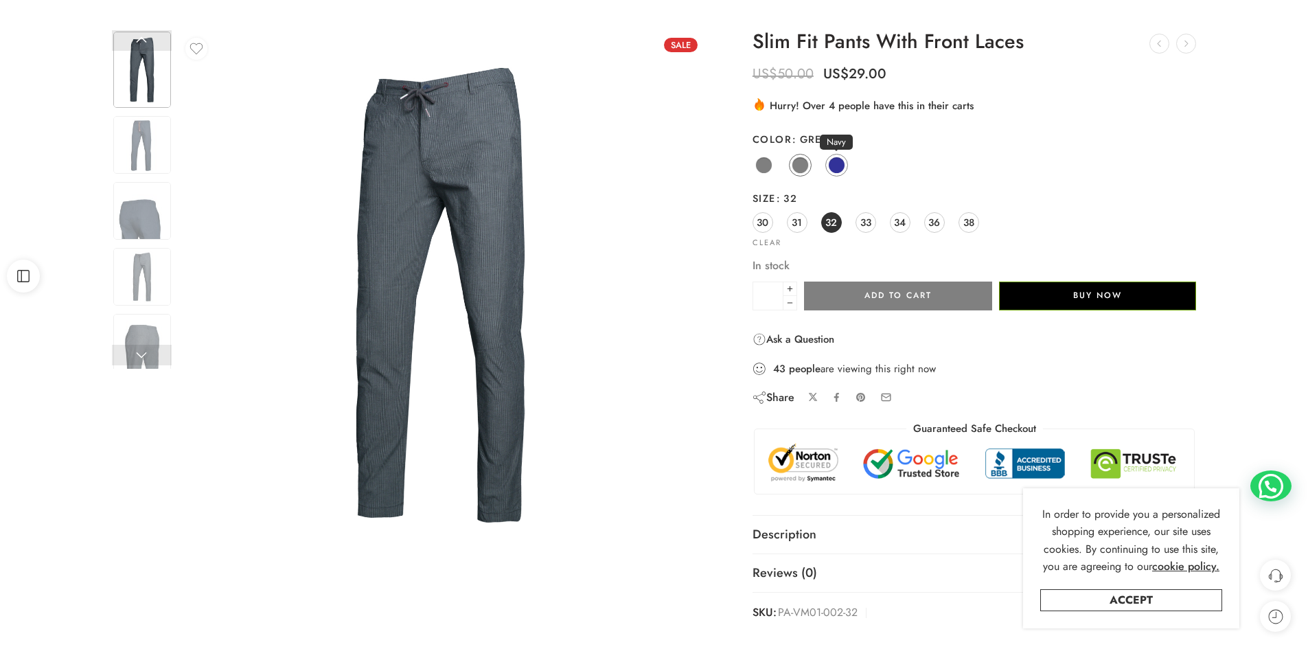
click at [836, 165] on span at bounding box center [836, 165] width 17 height 17
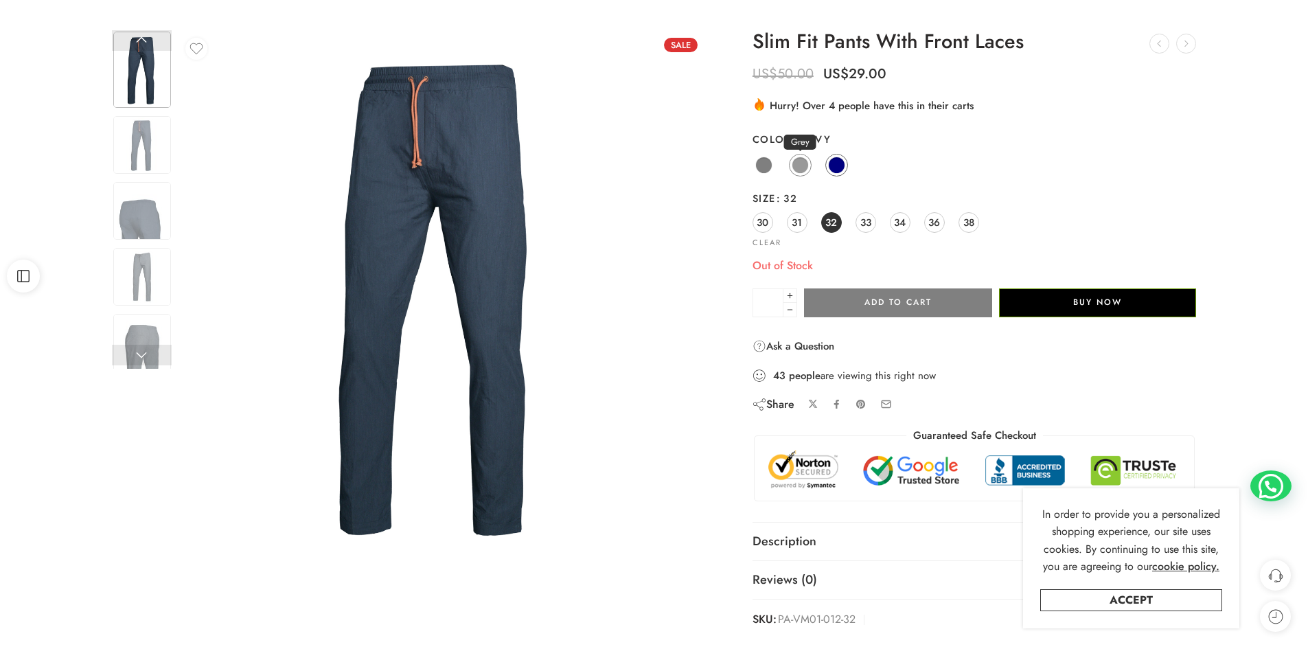
click at [799, 165] on span at bounding box center [800, 165] width 17 height 17
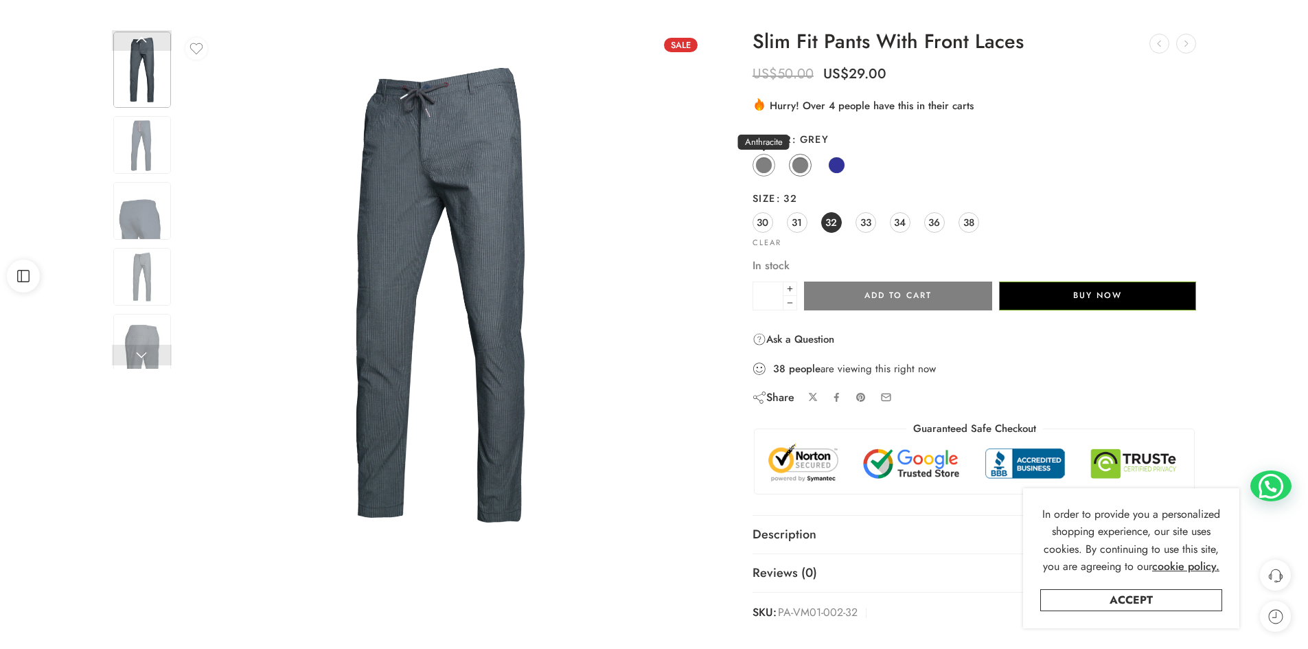
click at [767, 163] on span at bounding box center [763, 165] width 17 height 17
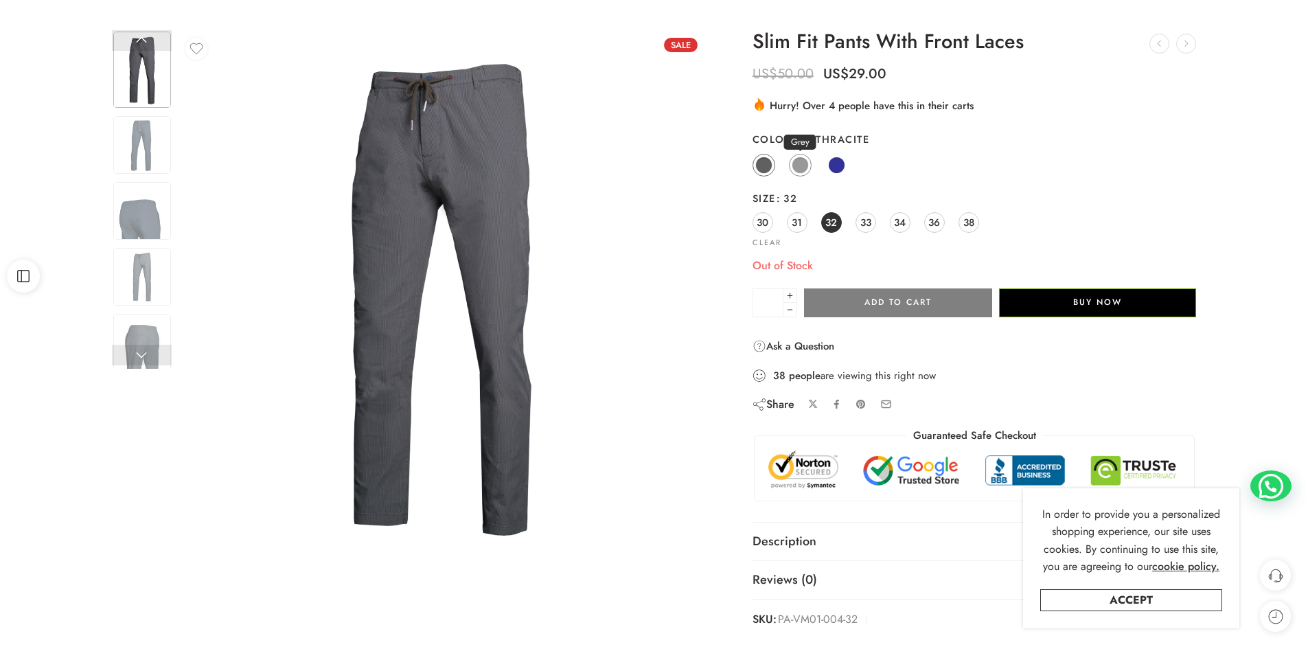
click at [796, 165] on span at bounding box center [800, 165] width 17 height 17
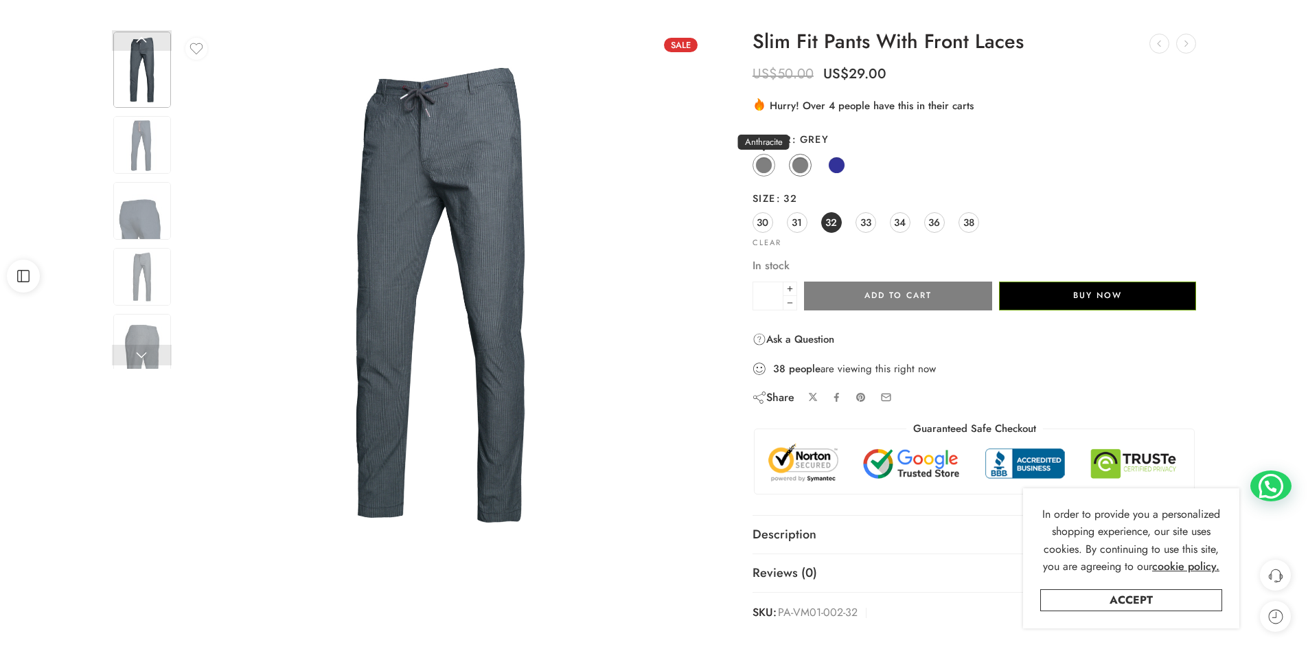
click at [758, 165] on span at bounding box center [763, 165] width 17 height 17
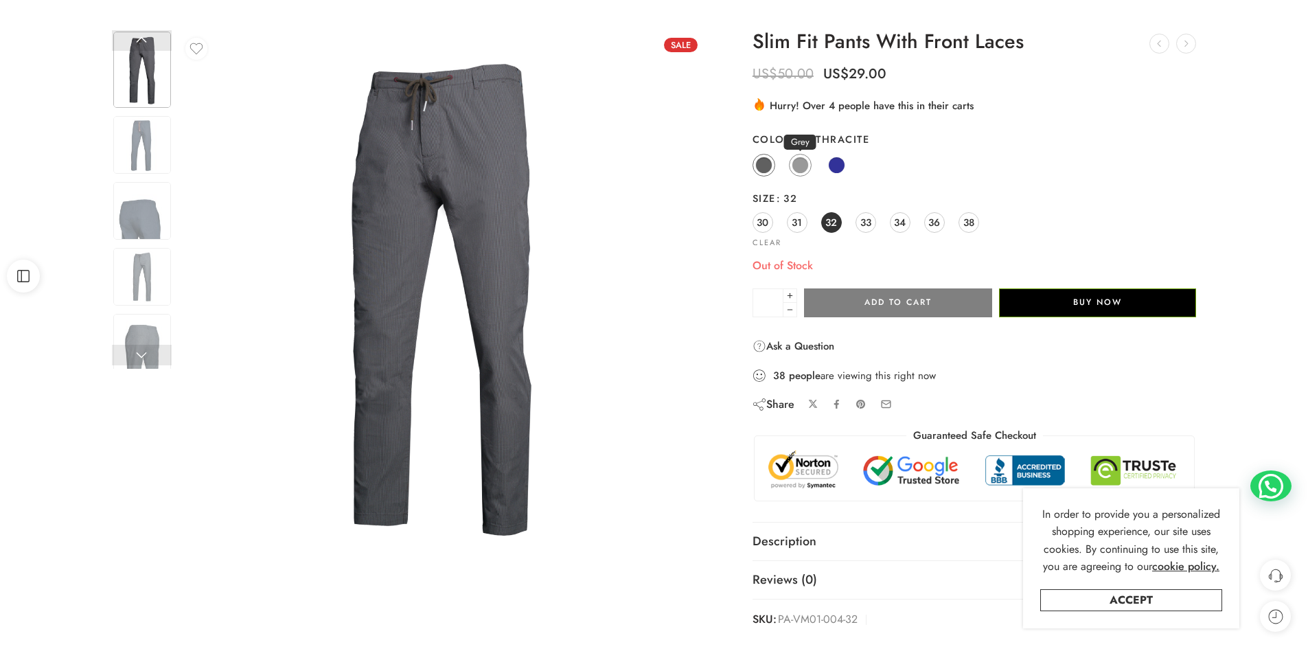
click at [797, 164] on span at bounding box center [800, 165] width 17 height 17
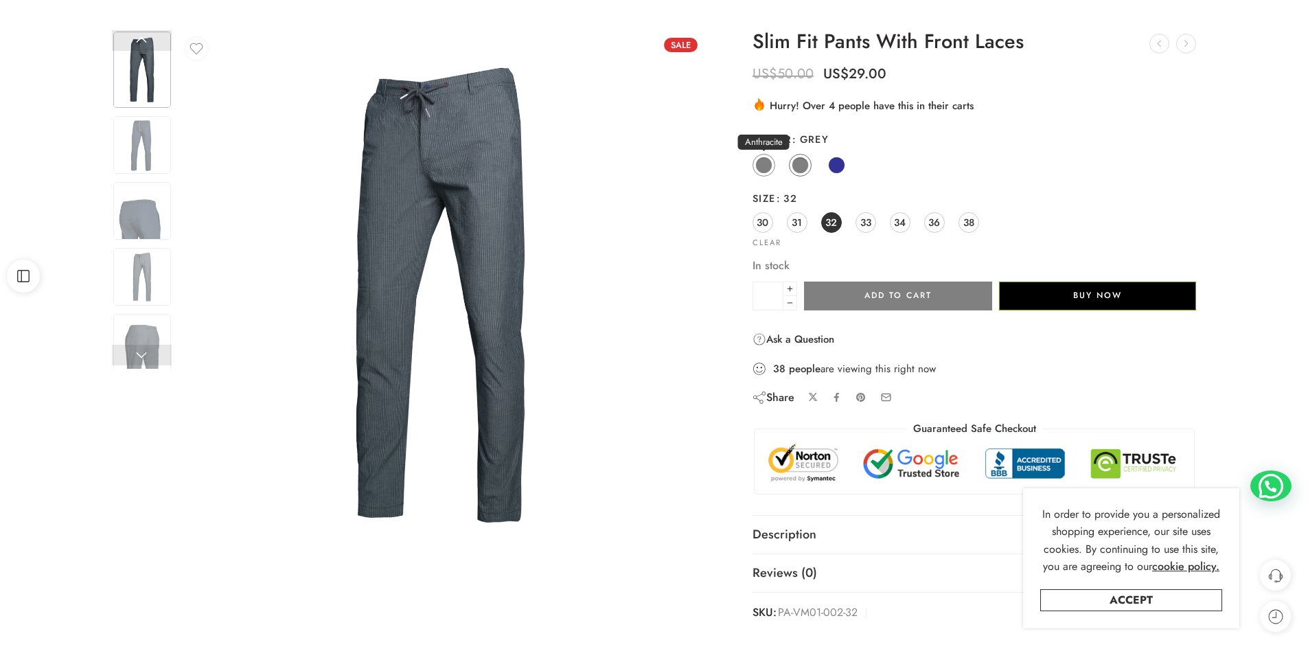
click at [769, 163] on span at bounding box center [763, 165] width 17 height 17
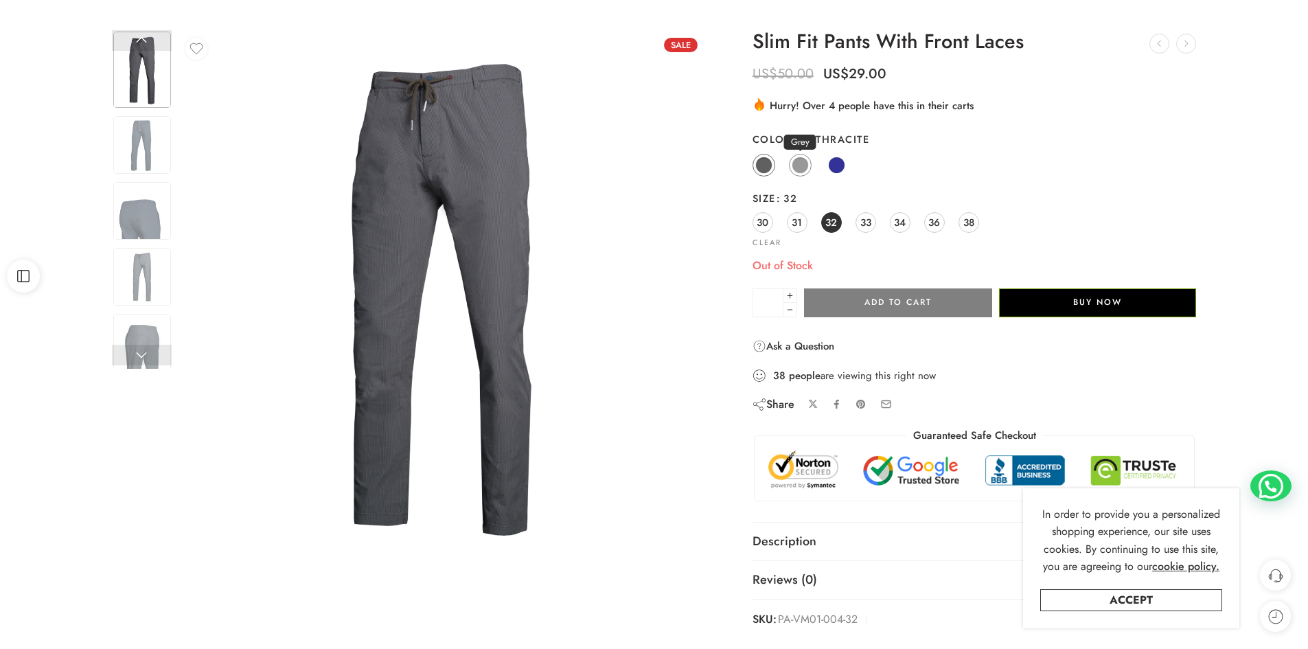
click at [798, 170] on span at bounding box center [800, 165] width 17 height 17
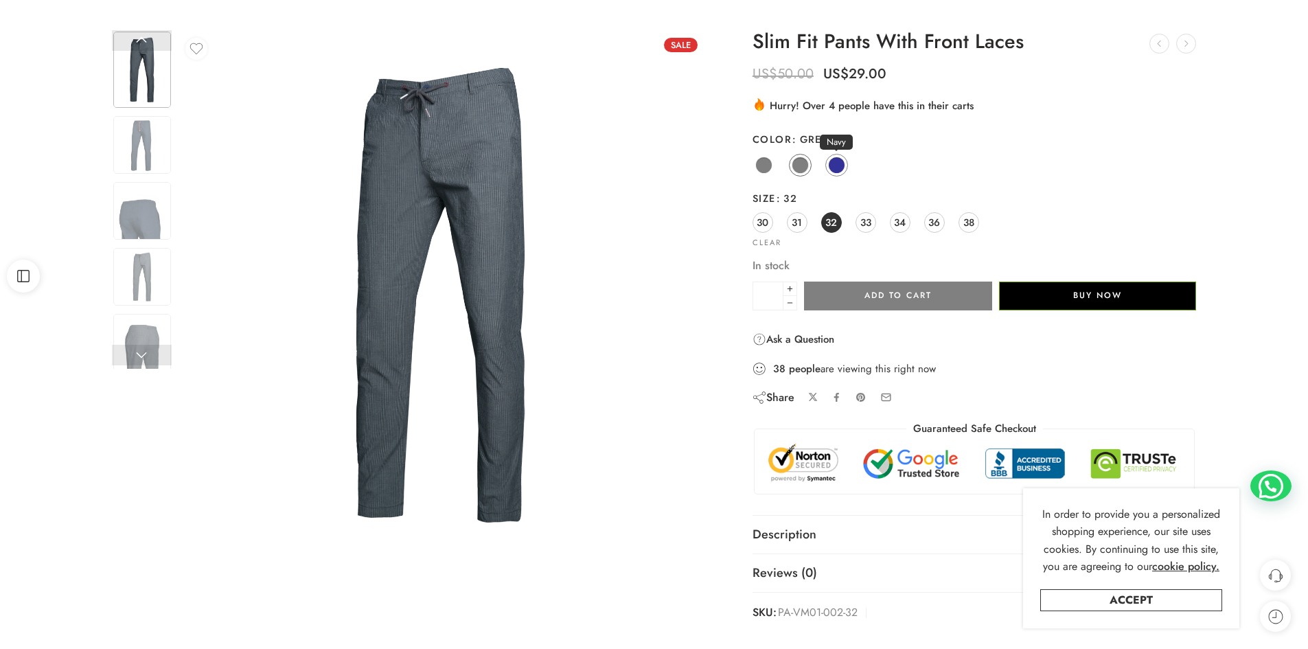
click at [836, 165] on span at bounding box center [836, 165] width 17 height 17
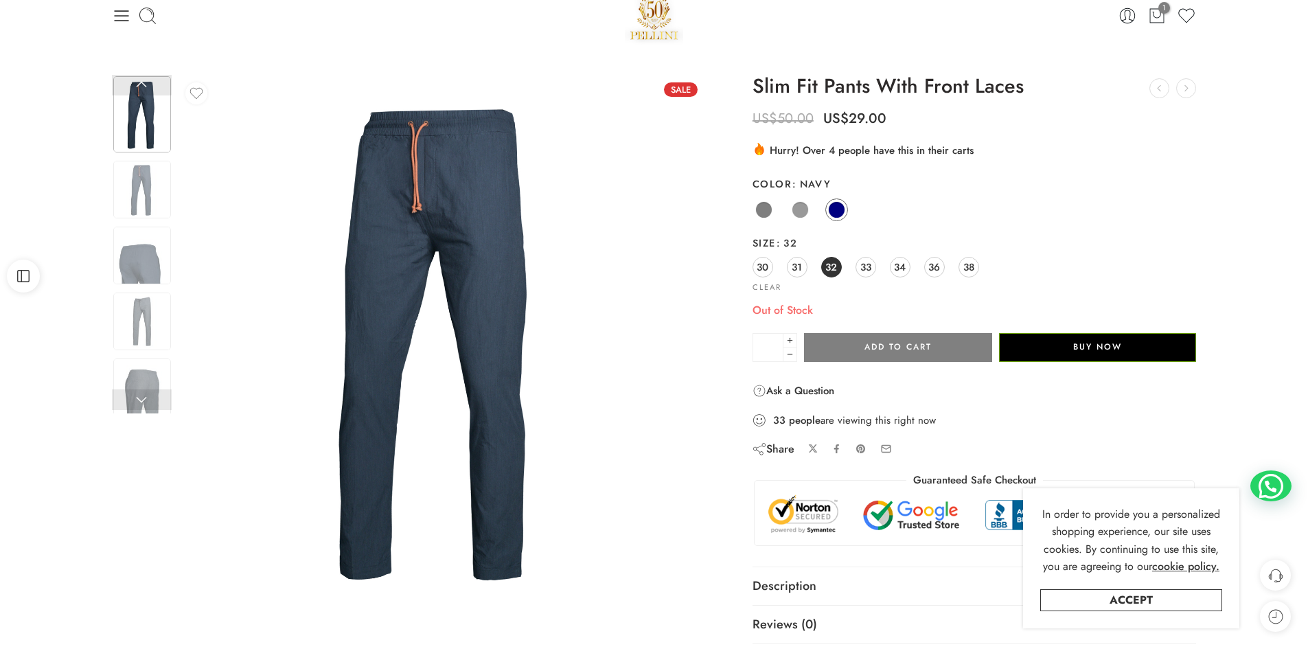
scroll to position [0, 0]
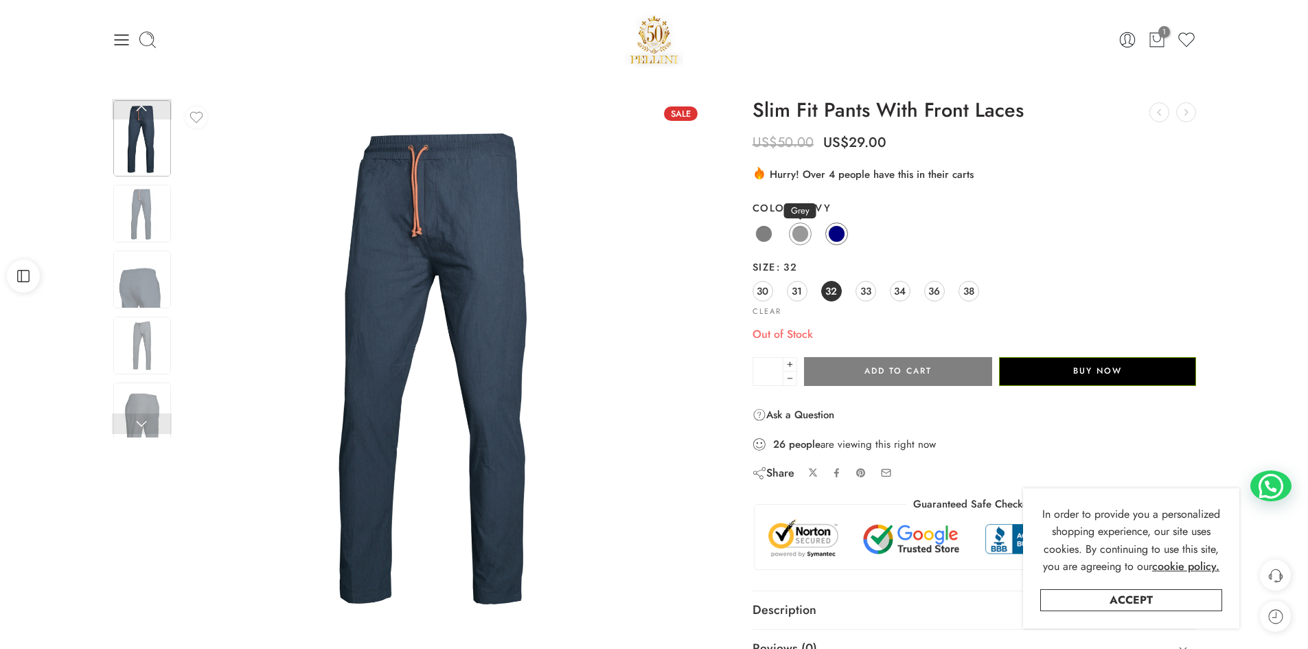
click at [799, 234] on span at bounding box center [800, 233] width 17 height 17
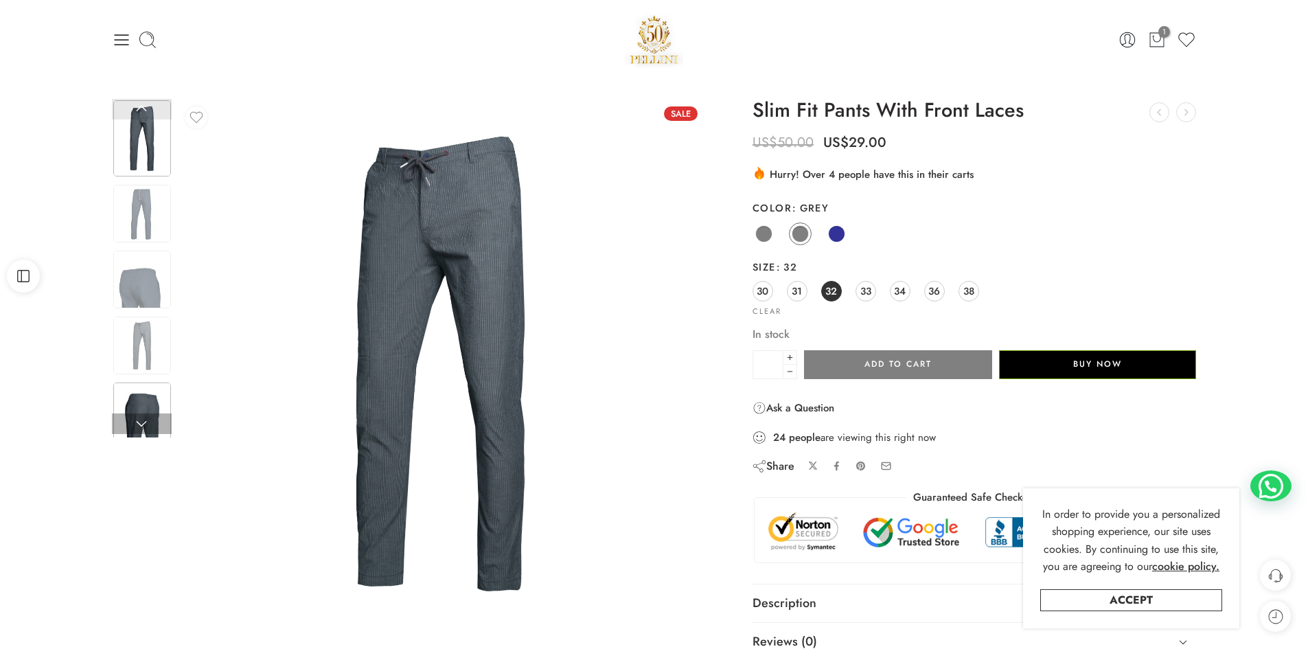
click at [151, 395] on img at bounding box center [142, 411] width 58 height 58
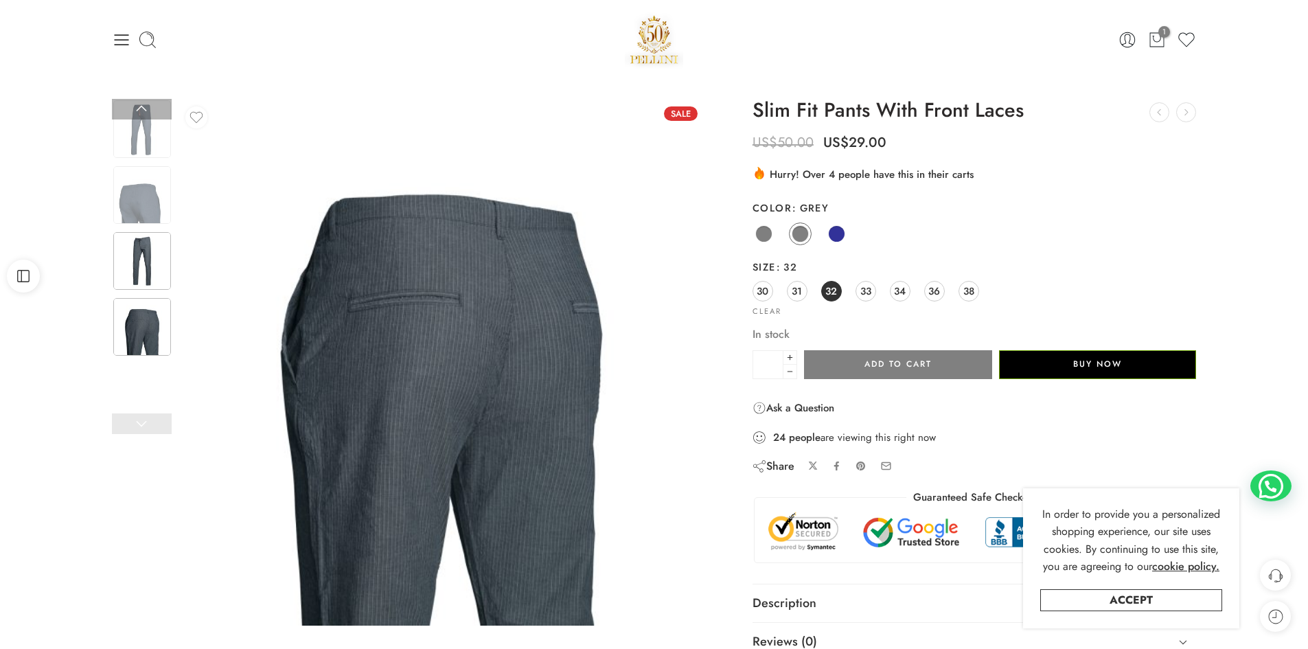
click at [128, 255] on img at bounding box center [142, 261] width 58 height 58
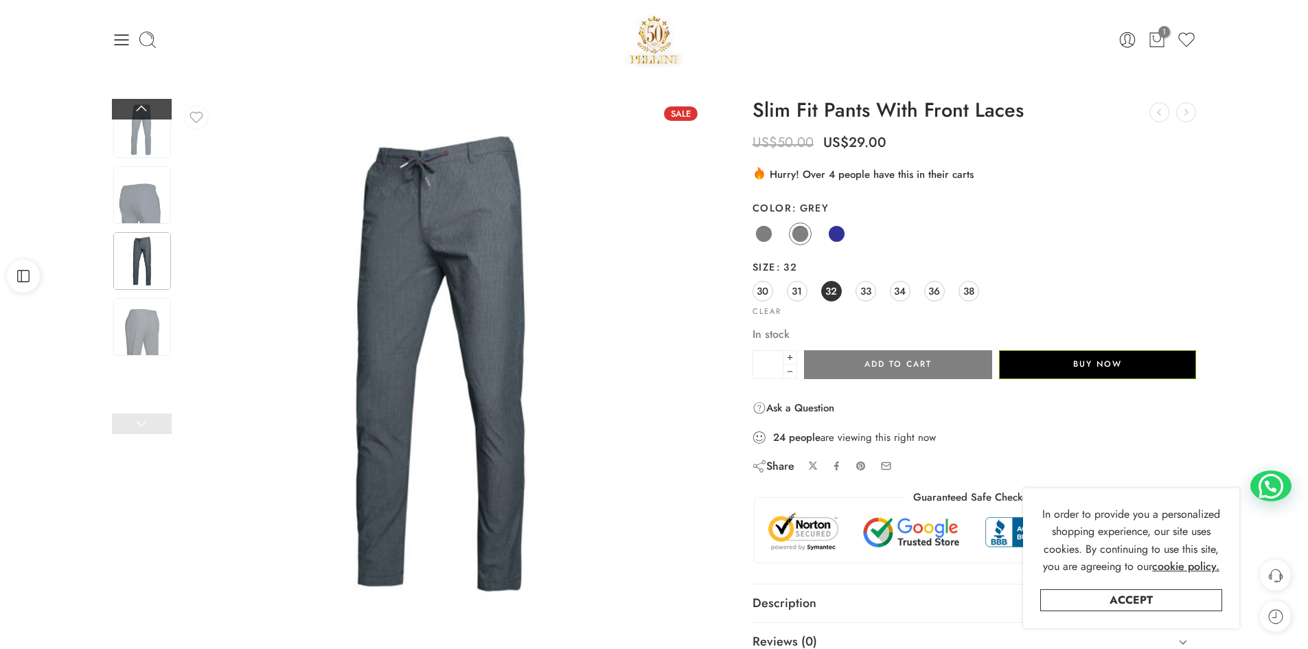
click at [146, 112] on link at bounding box center [142, 109] width 60 height 21
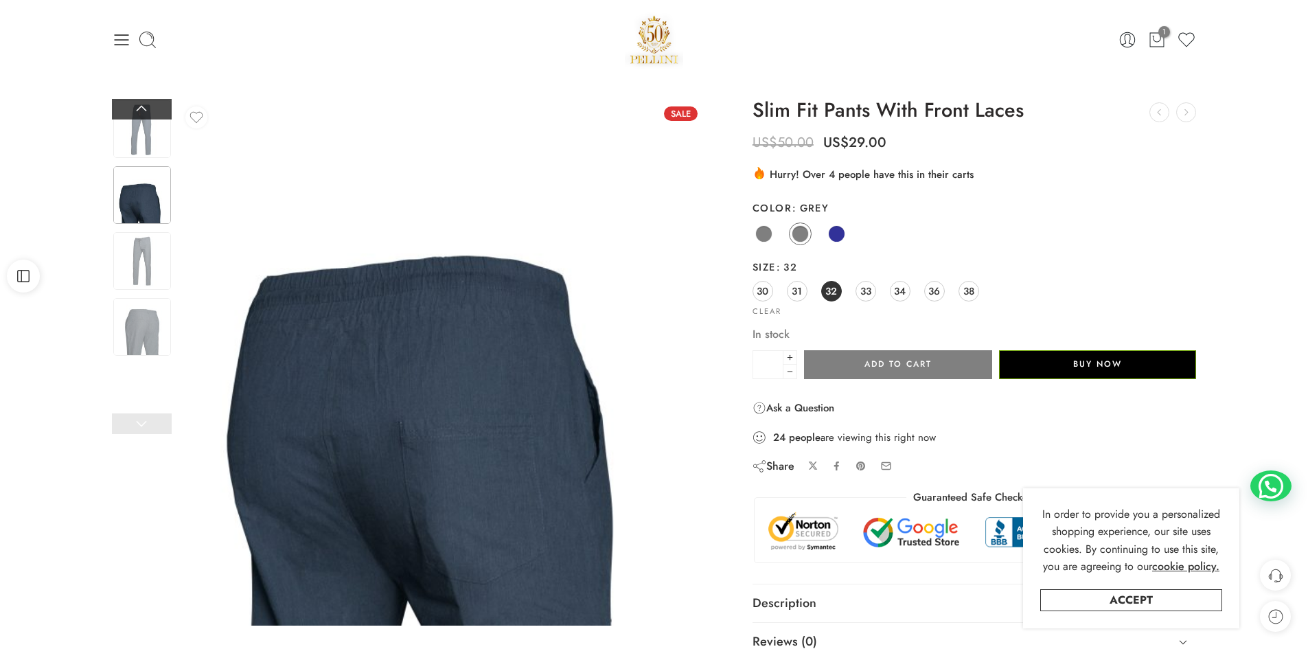
click at [146, 112] on link at bounding box center [142, 109] width 60 height 21
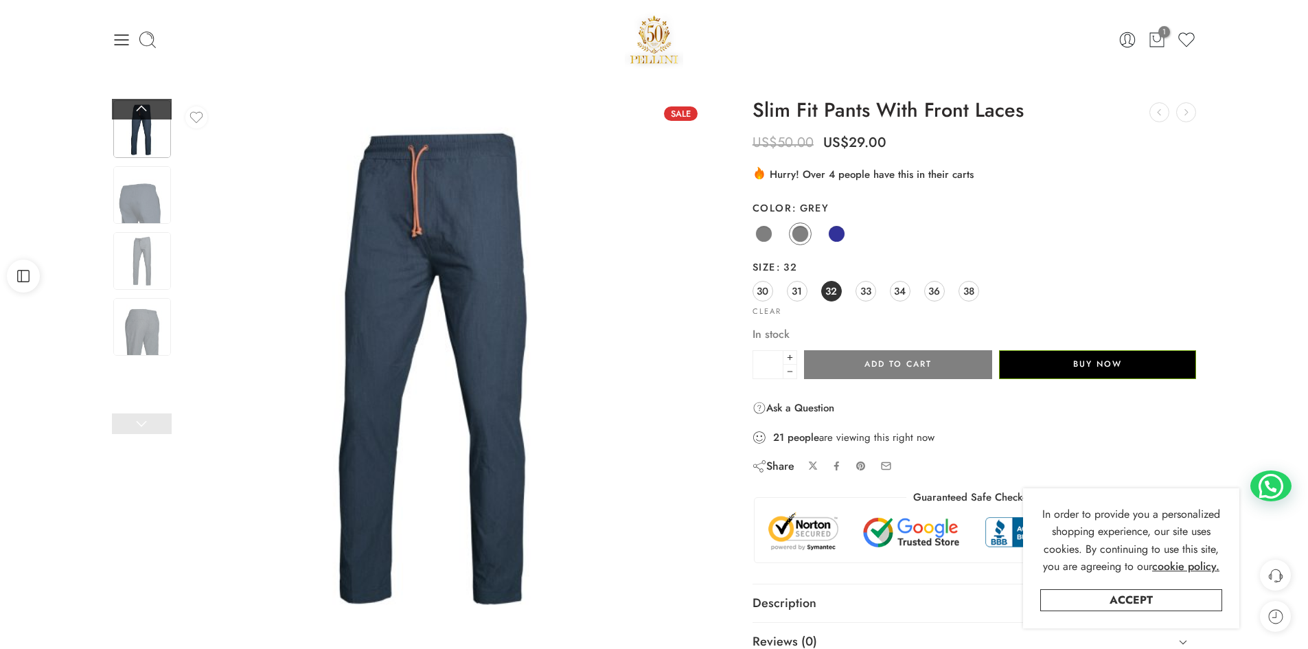
click at [146, 112] on link at bounding box center [142, 109] width 60 height 21
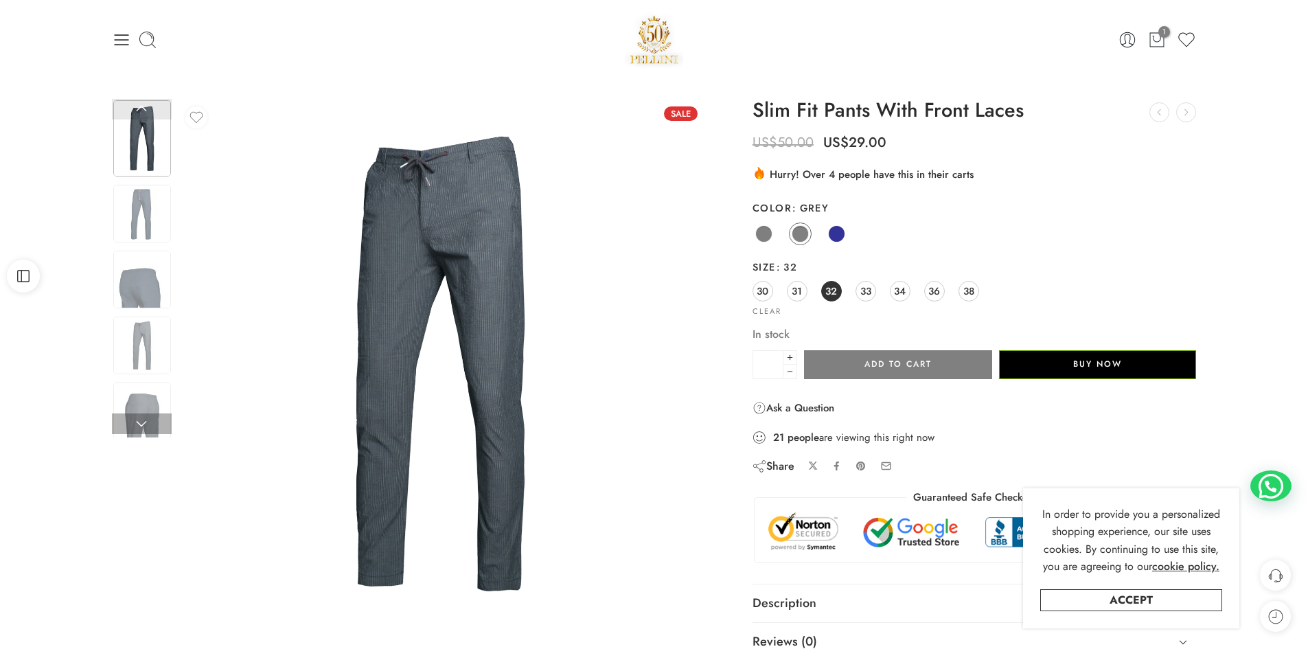
click at [146, 112] on link at bounding box center [142, 109] width 60 height 21
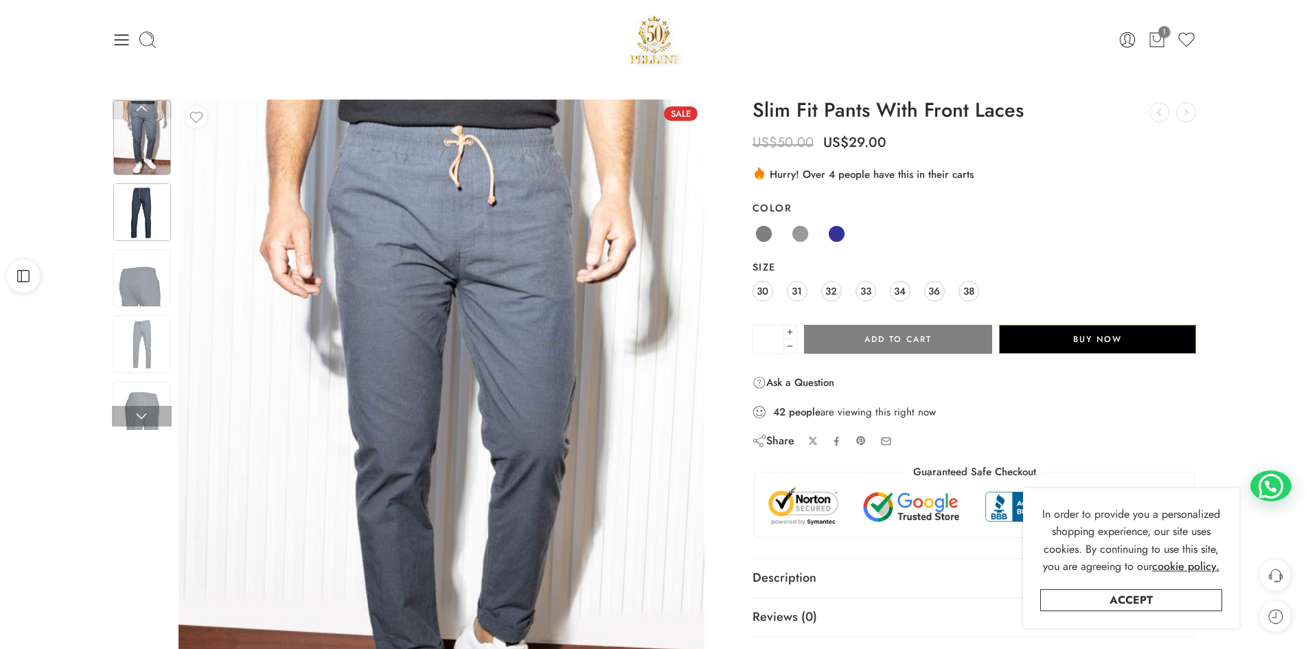
click at [139, 203] on img at bounding box center [142, 212] width 58 height 58
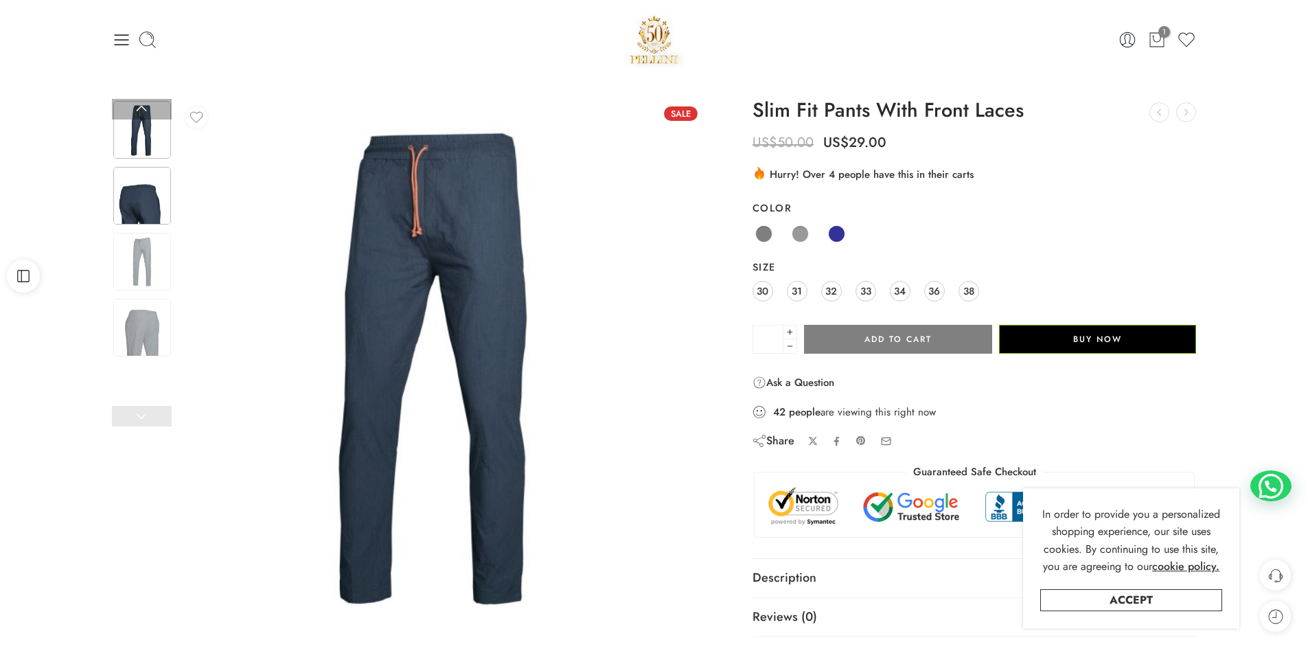
click at [148, 200] on img at bounding box center [142, 196] width 58 height 58
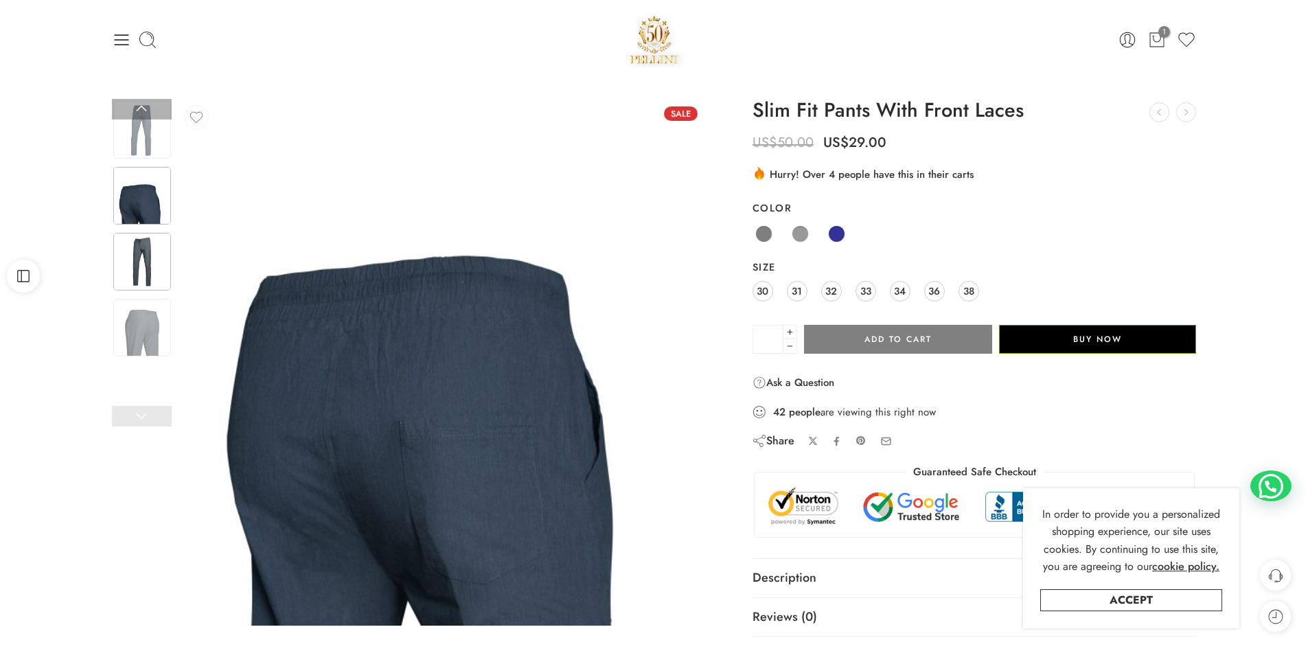
click at [153, 272] on img at bounding box center [142, 262] width 58 height 58
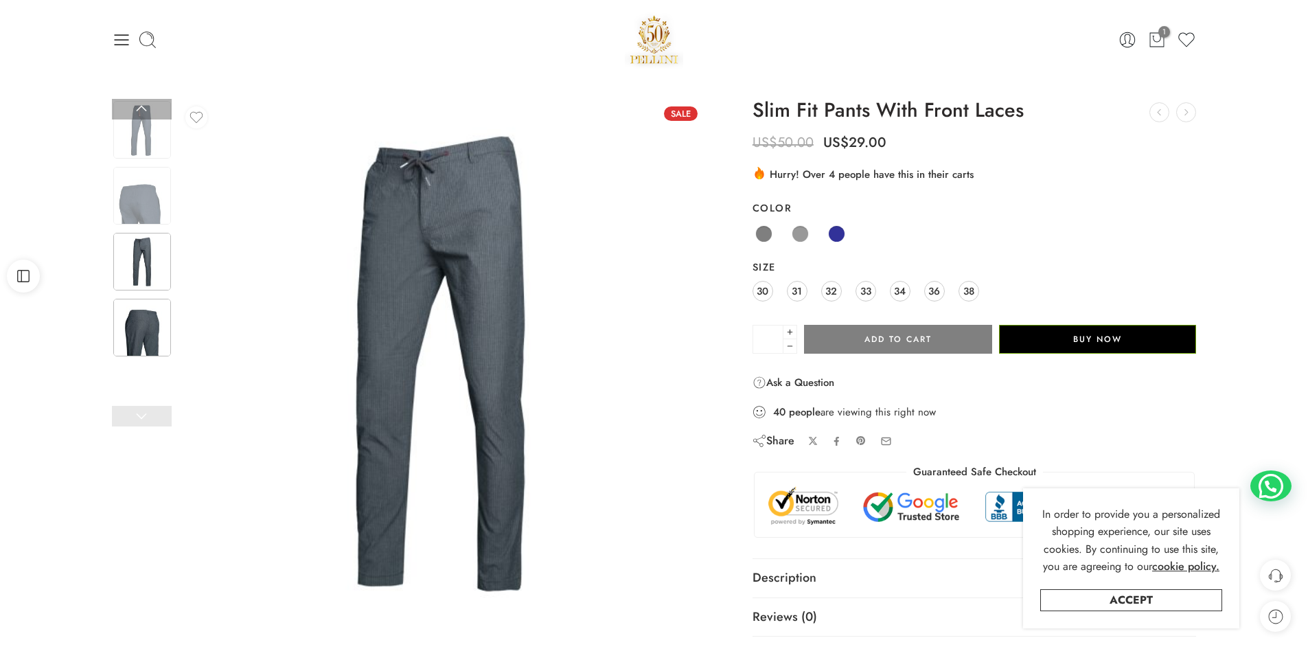
click at [146, 343] on img at bounding box center [142, 328] width 58 height 58
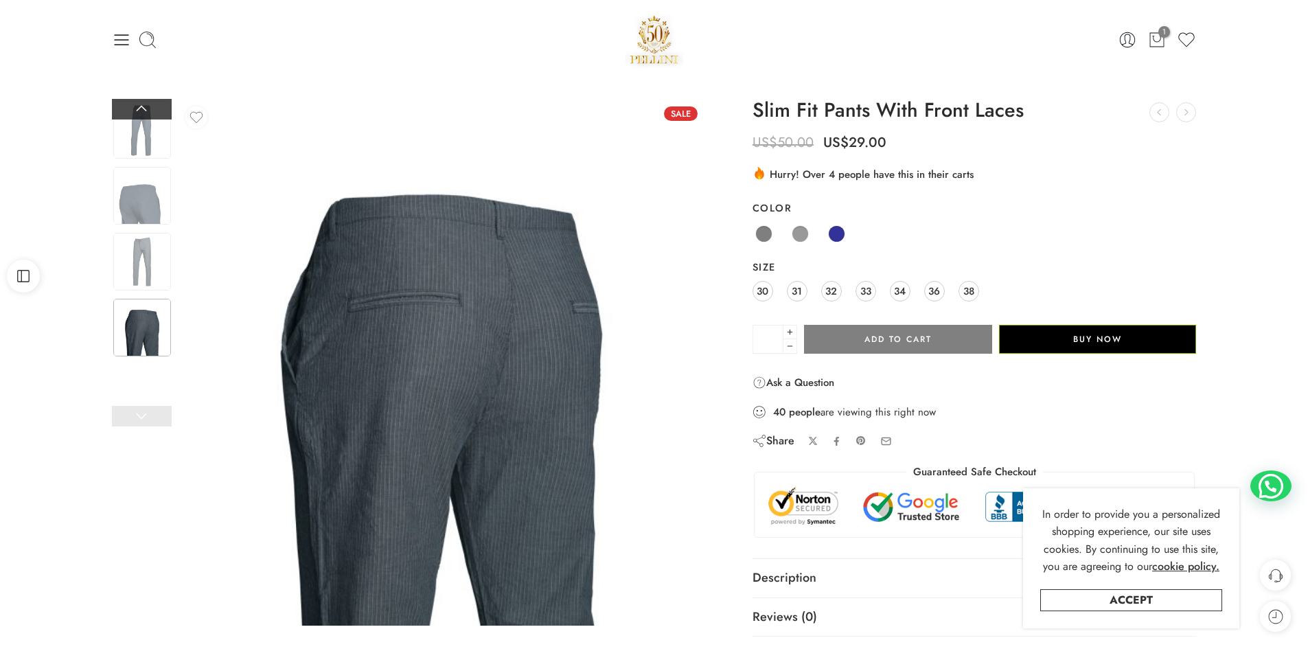
click at [146, 104] on link at bounding box center [142, 109] width 60 height 21
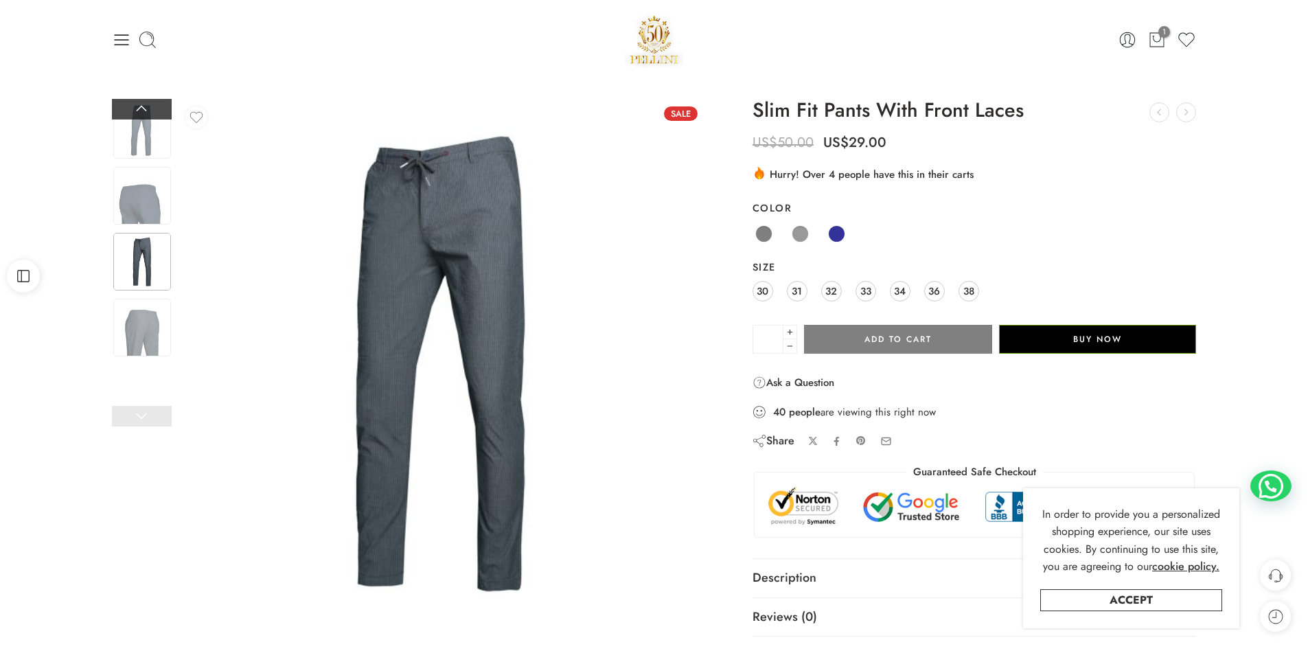
click at [146, 104] on link at bounding box center [142, 109] width 60 height 21
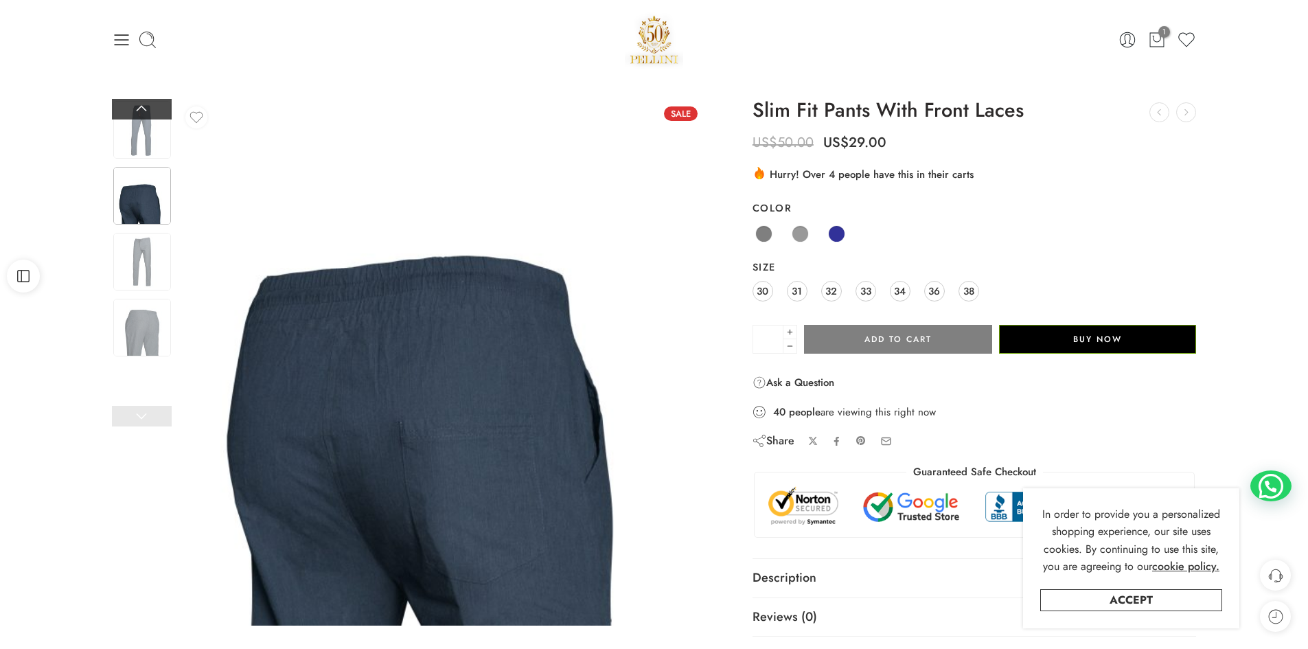
click at [146, 104] on link at bounding box center [142, 109] width 60 height 21
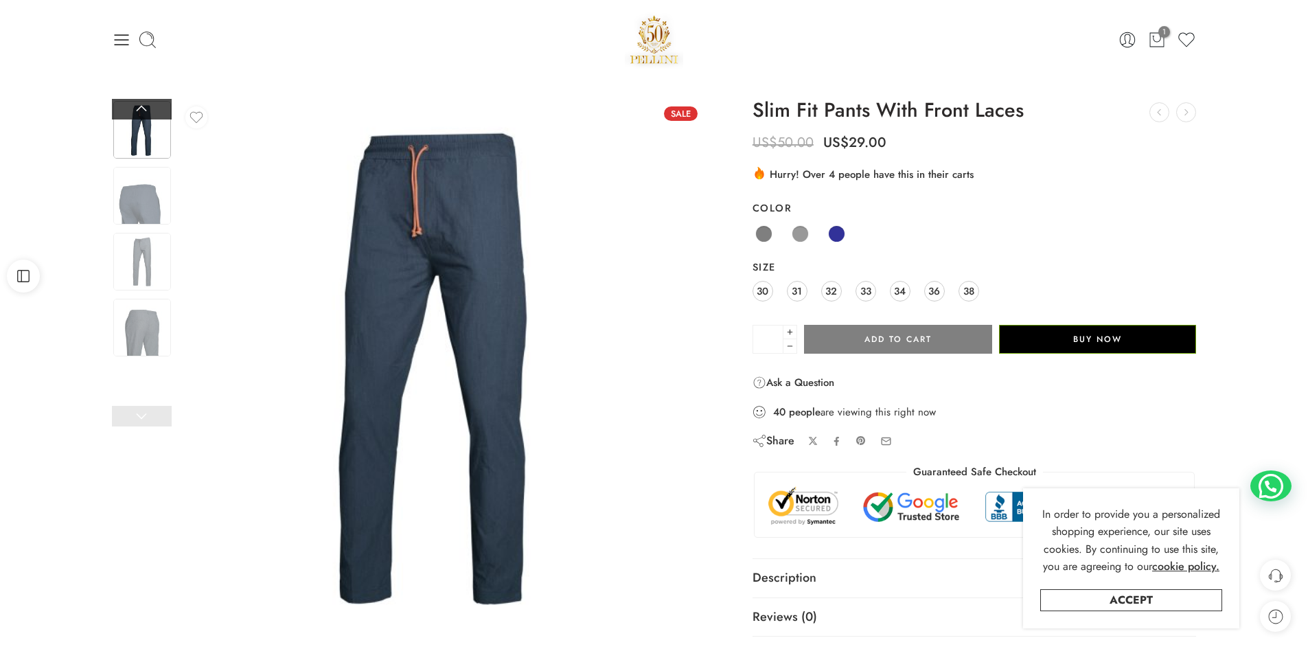
click at [146, 104] on link at bounding box center [142, 109] width 60 height 21
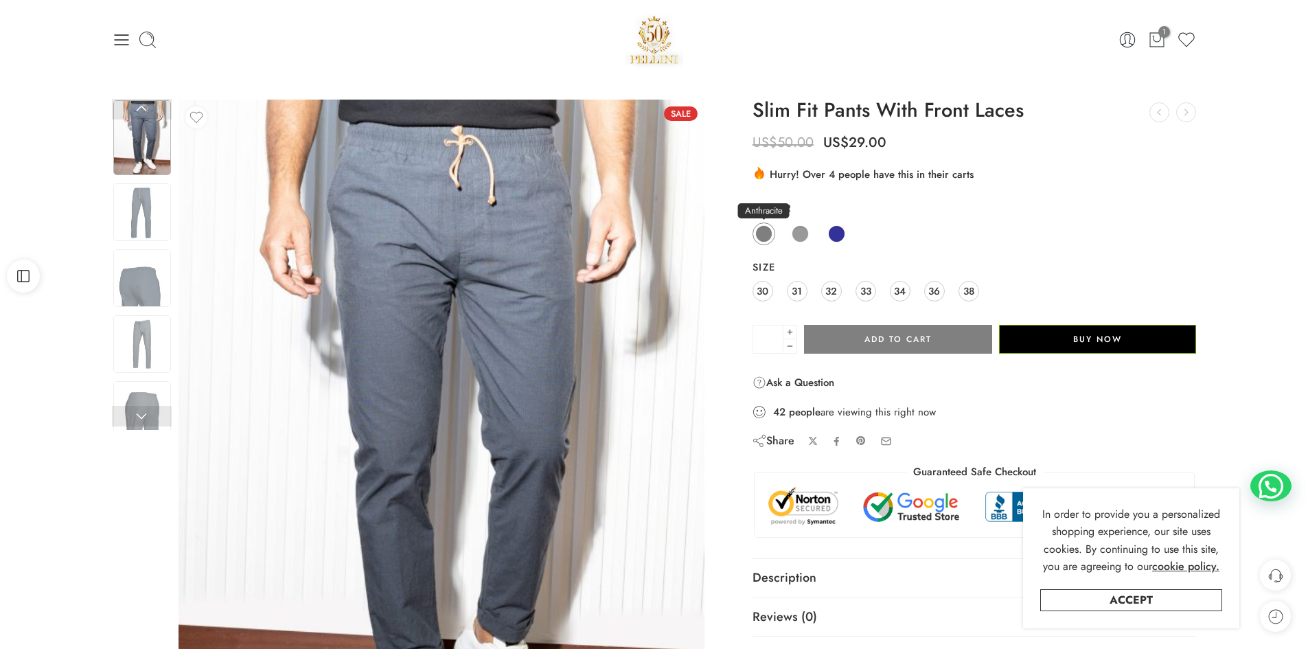
click at [759, 233] on span at bounding box center [763, 233] width 17 height 17
click at [801, 235] on span at bounding box center [800, 233] width 17 height 17
click at [835, 232] on span at bounding box center [836, 233] width 17 height 17
click at [760, 233] on span at bounding box center [763, 233] width 17 height 17
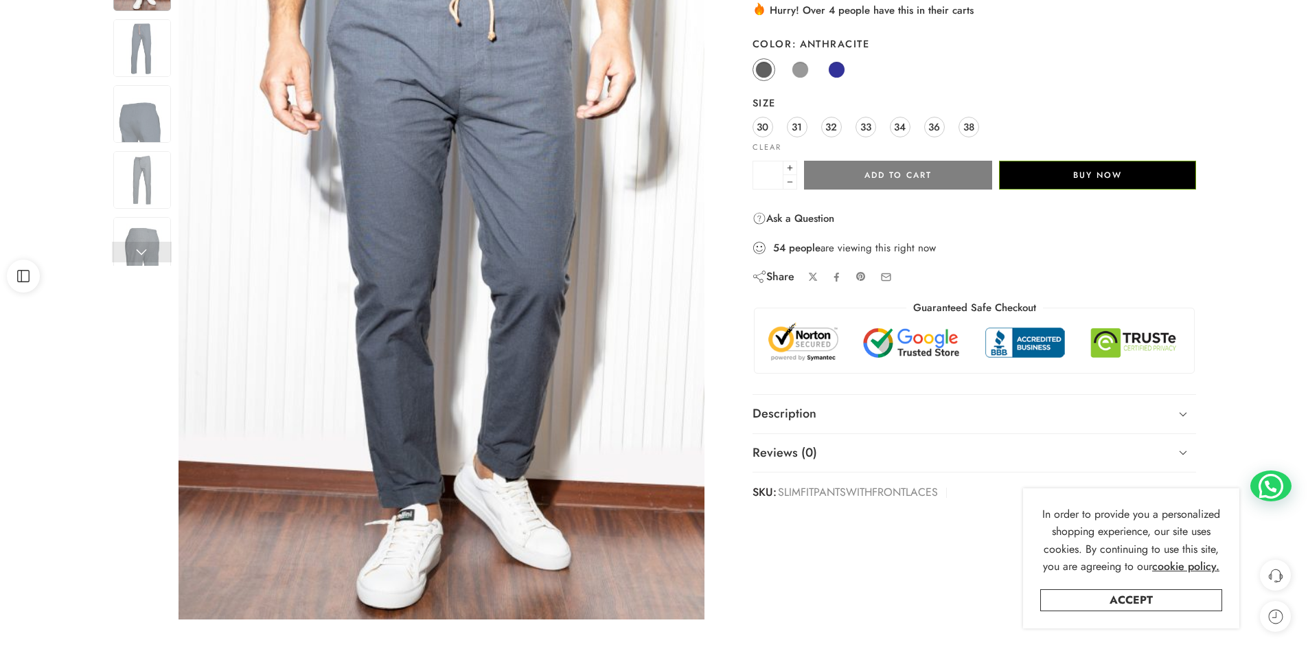
scroll to position [343, 0]
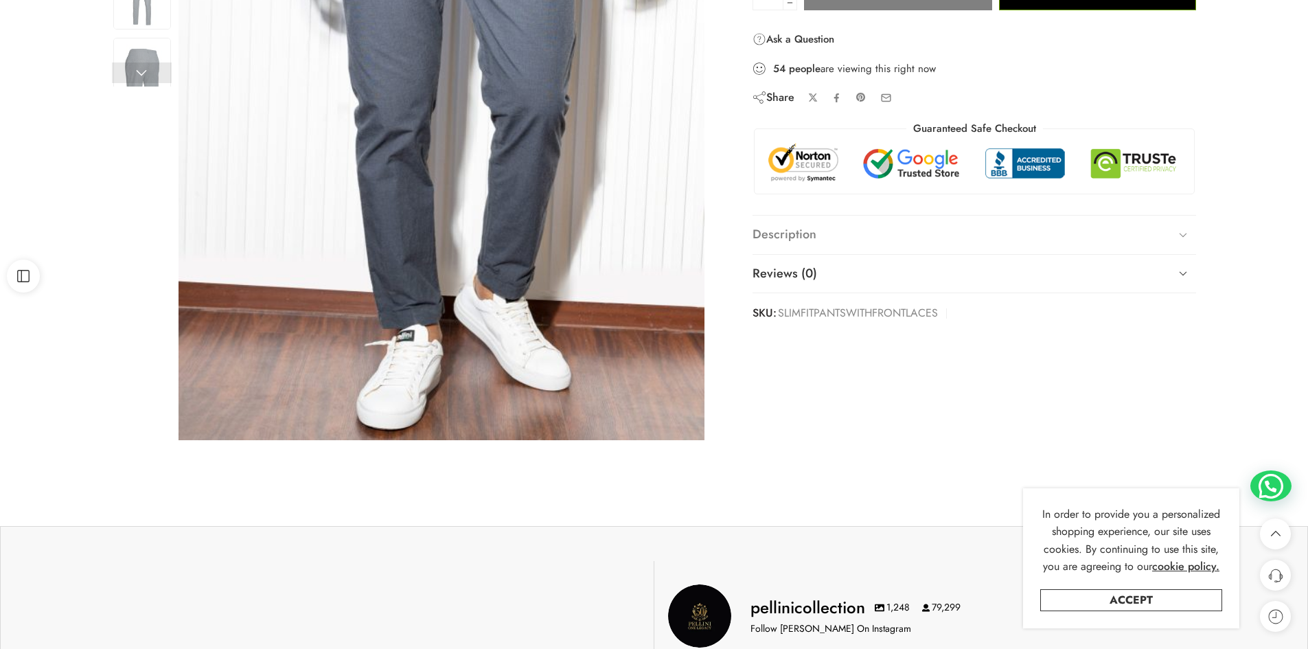
click at [851, 234] on link "Description" at bounding box center [974, 235] width 444 height 38
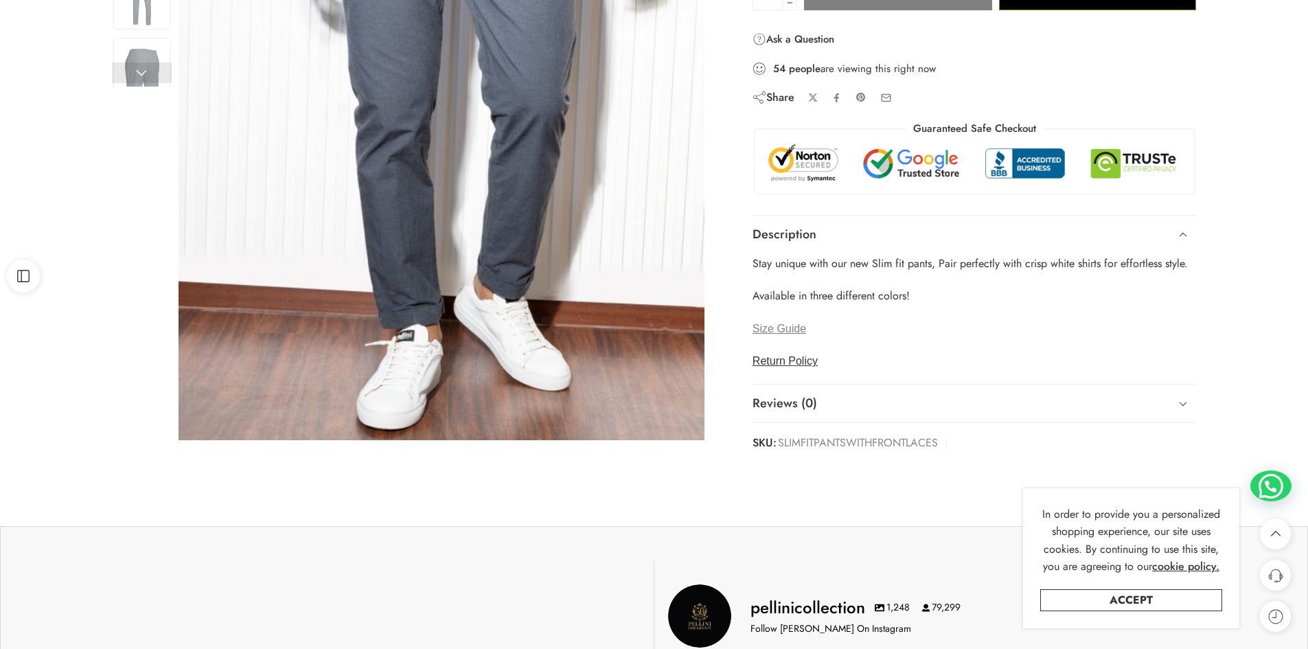
click at [782, 328] on span "Size Guide" at bounding box center [779, 329] width 54 height 12
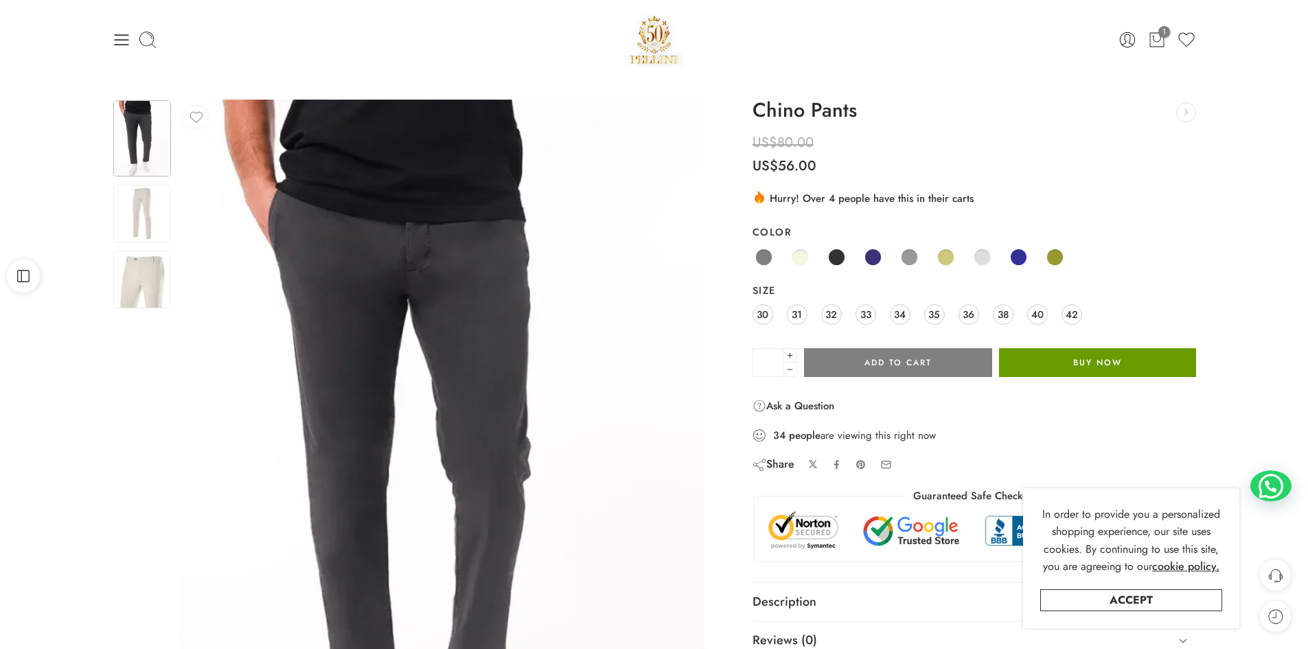
scroll to position [275, 0]
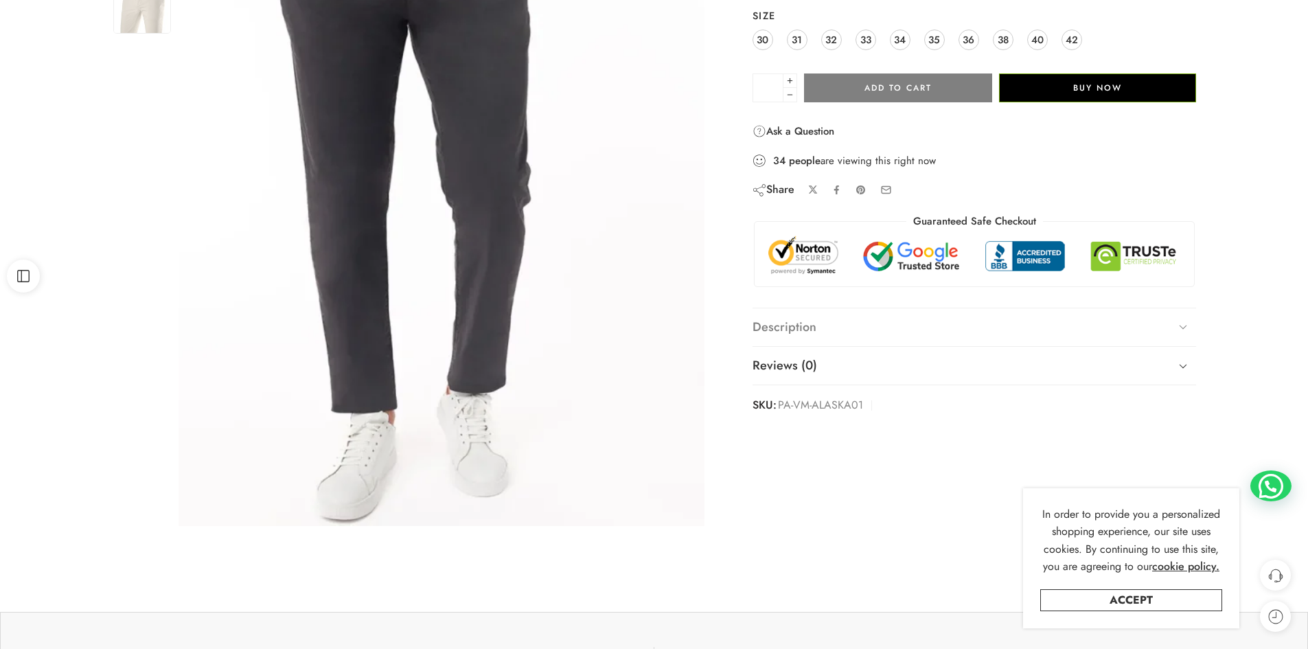
click at [855, 332] on link "Description" at bounding box center [974, 327] width 444 height 38
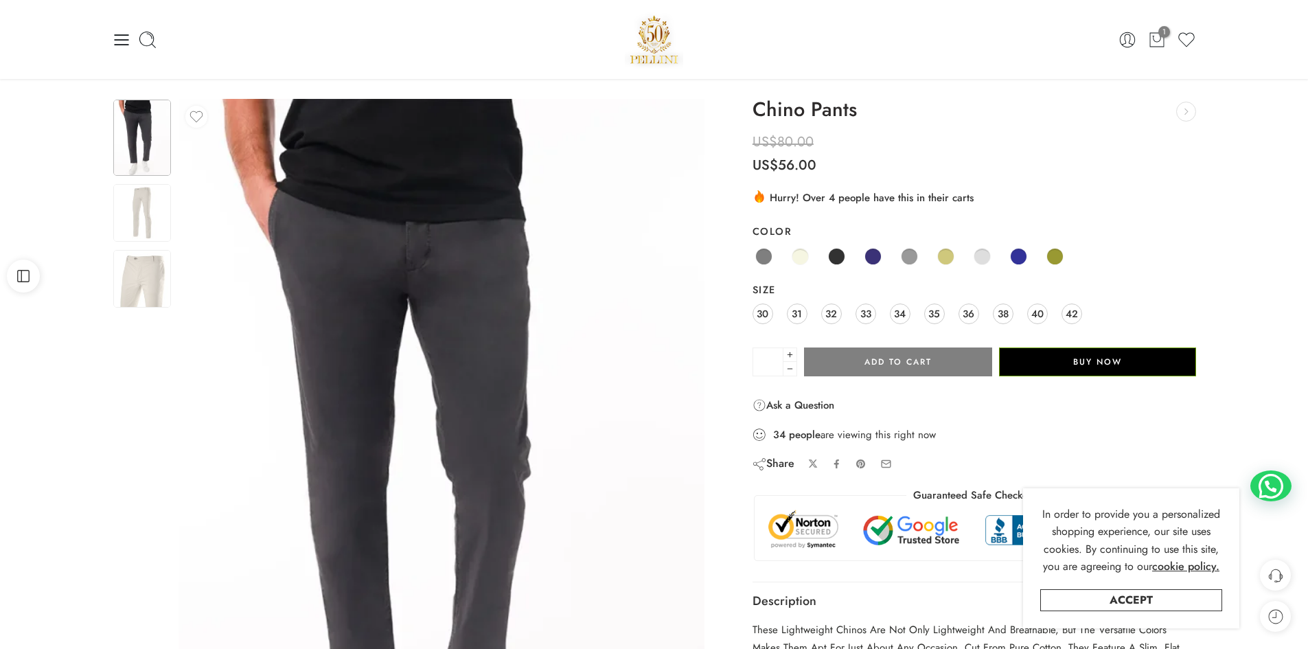
scroll to position [0, 0]
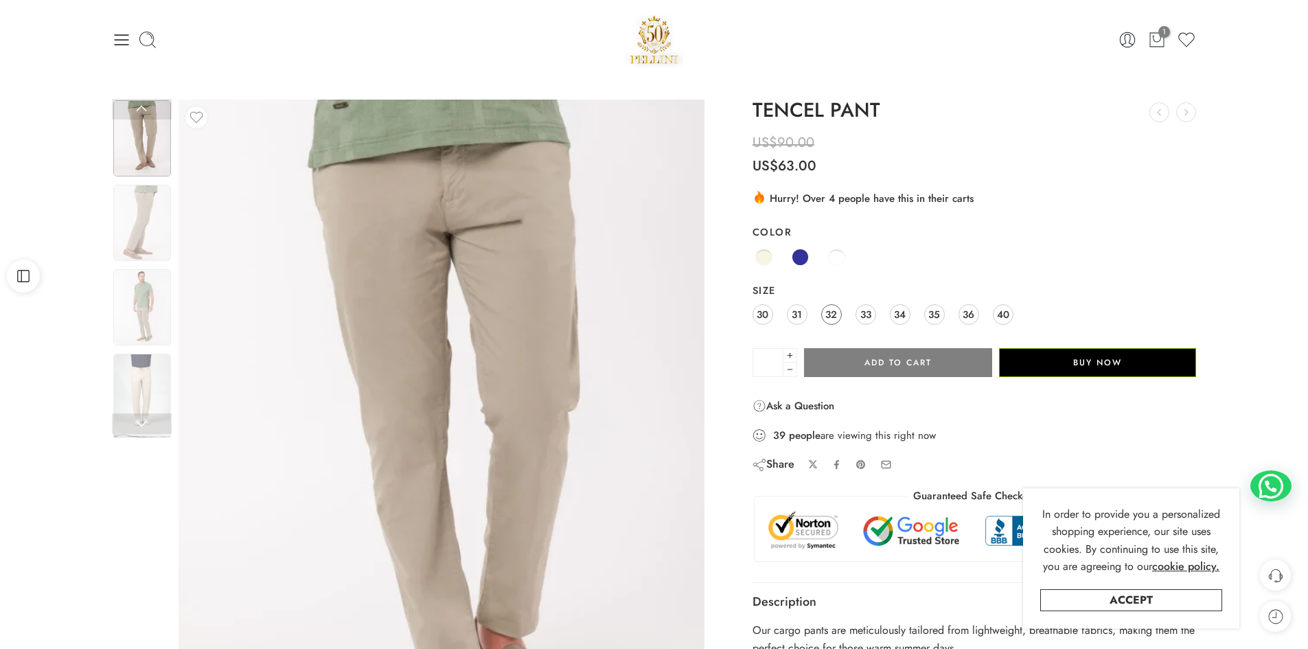
click at [835, 312] on span "32" at bounding box center [831, 314] width 12 height 19
click at [766, 261] on span at bounding box center [763, 257] width 17 height 17
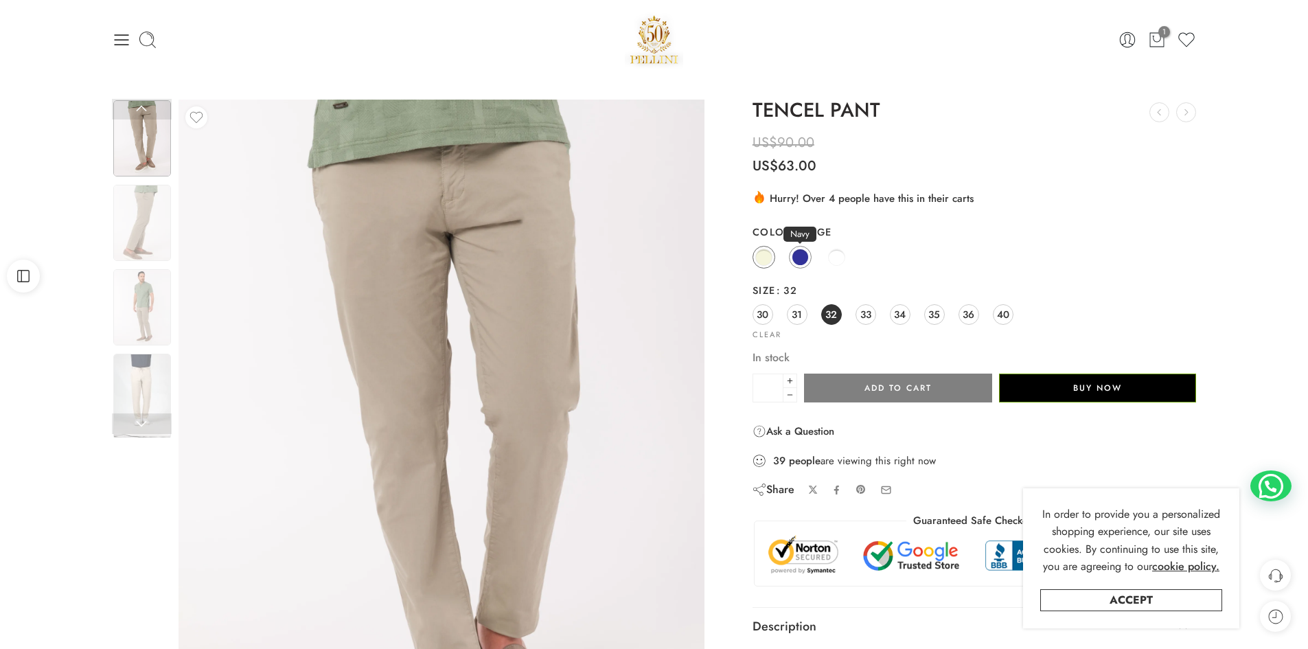
click at [796, 258] on span at bounding box center [800, 257] width 17 height 17
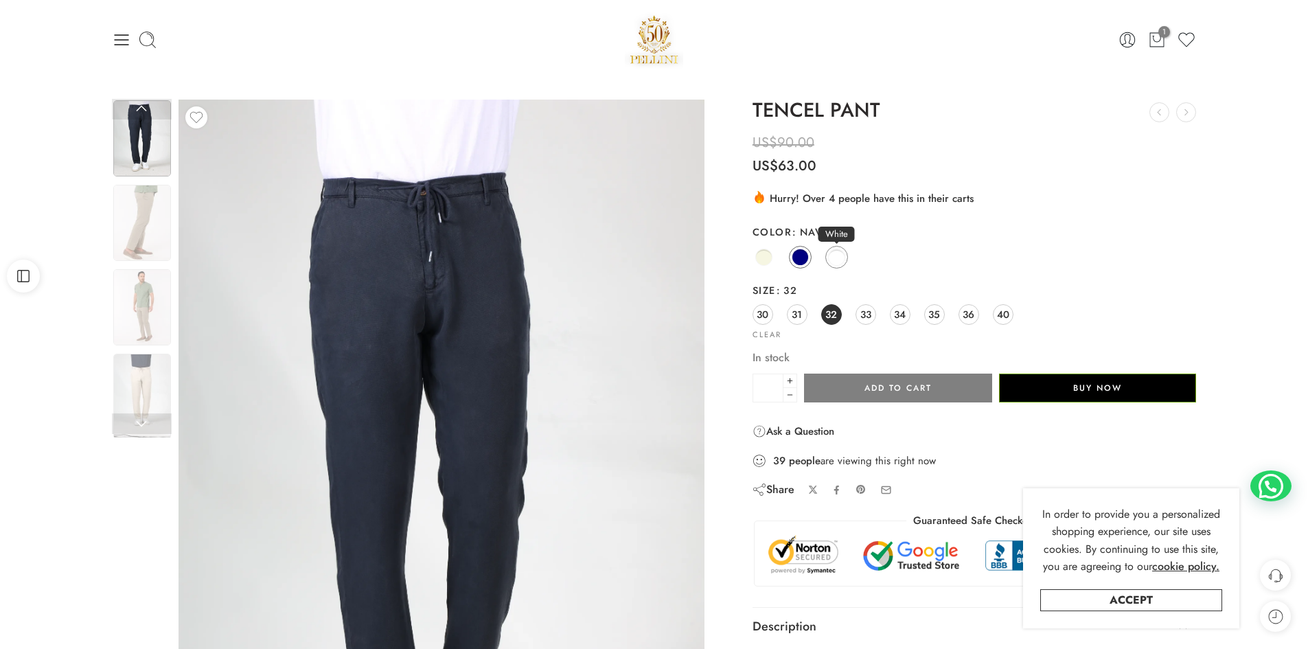
click at [838, 255] on span at bounding box center [836, 257] width 17 height 17
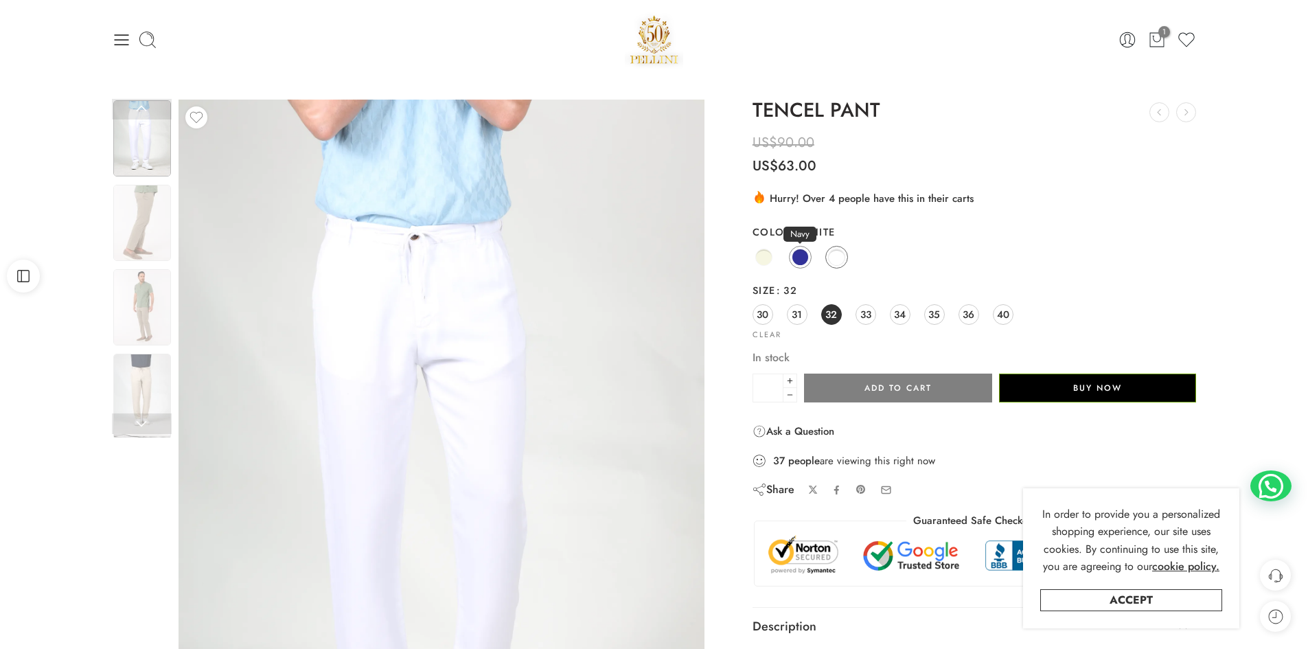
click at [801, 258] on span at bounding box center [800, 257] width 17 height 17
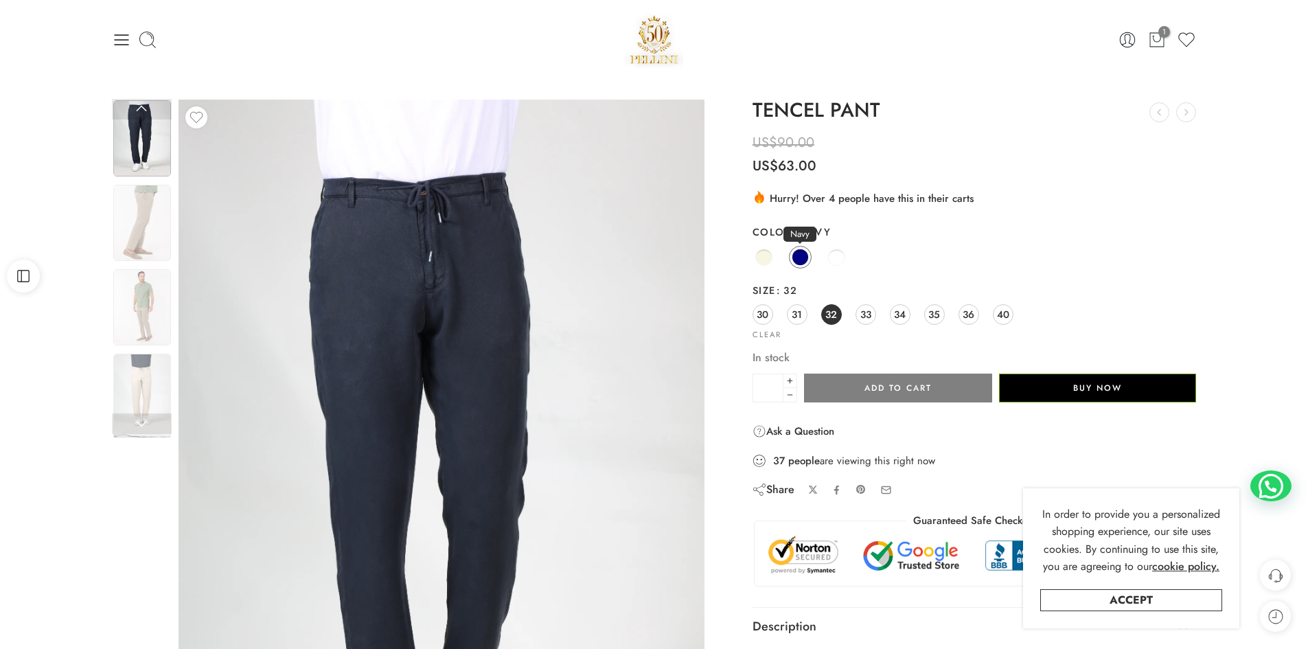
click at [801, 258] on span at bounding box center [800, 257] width 17 height 17
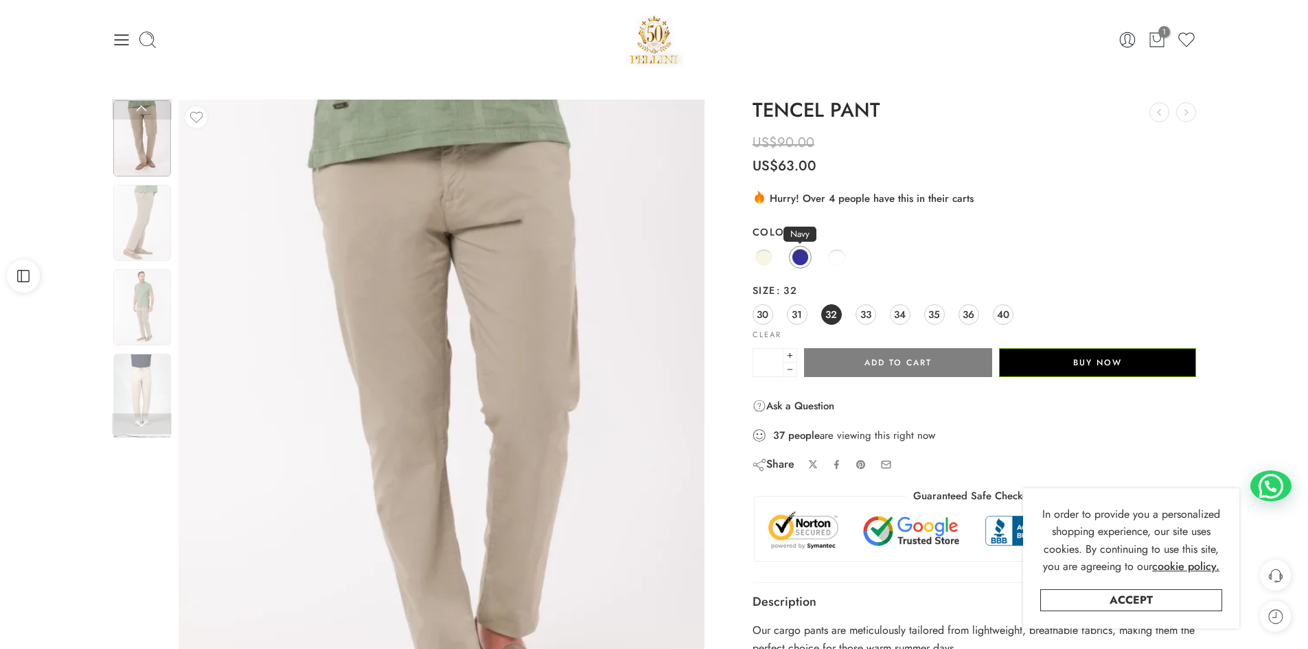
click at [801, 258] on span at bounding box center [800, 257] width 17 height 17
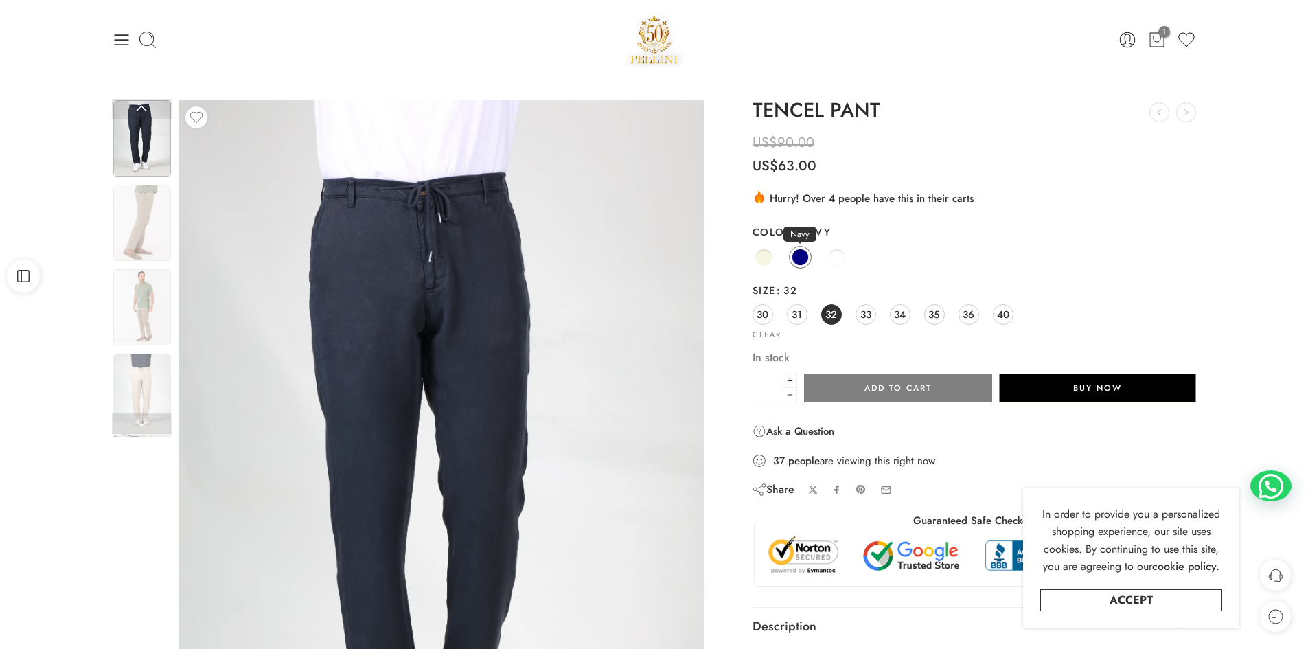
click at [801, 258] on span at bounding box center [800, 257] width 17 height 17
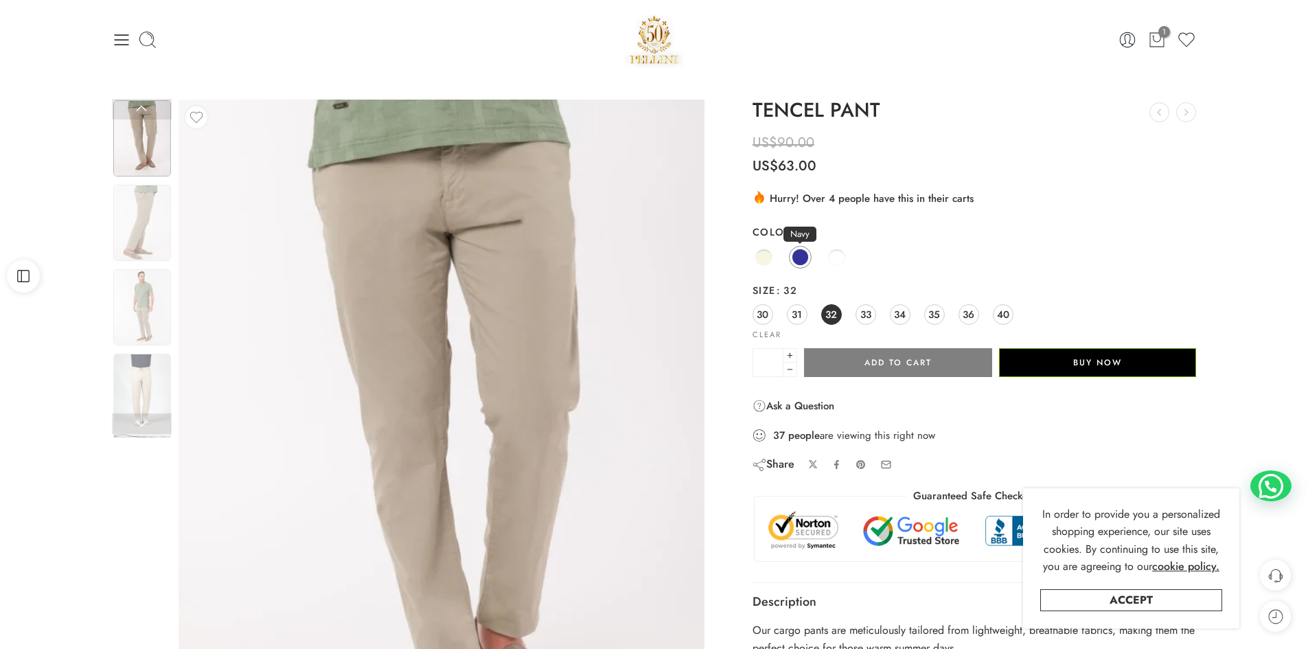
click at [801, 258] on span at bounding box center [800, 257] width 17 height 17
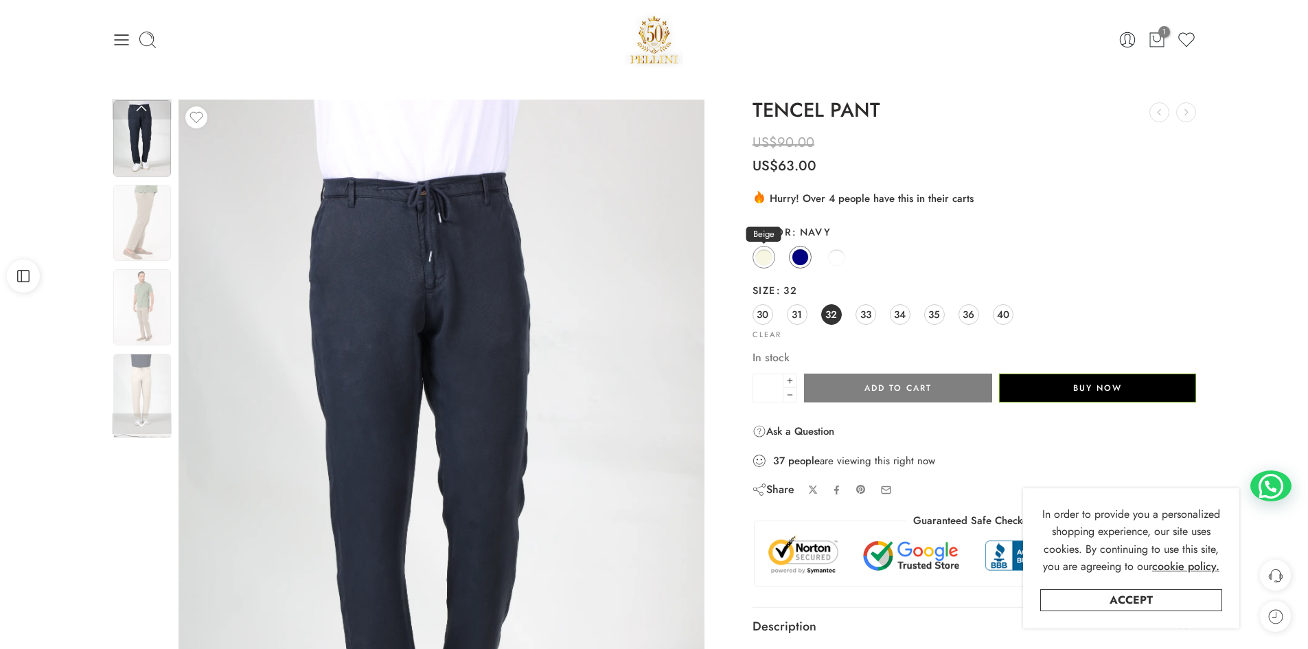
click at [757, 260] on span at bounding box center [763, 257] width 17 height 17
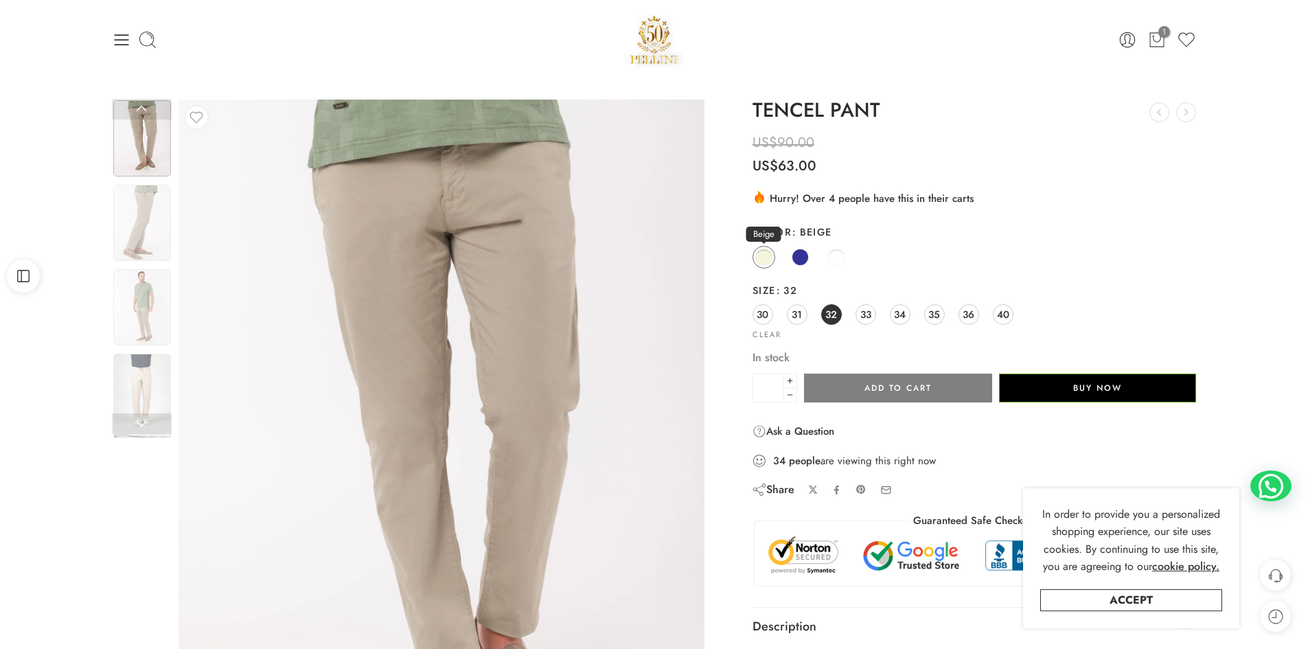
click at [769, 260] on span at bounding box center [763, 257] width 17 height 17
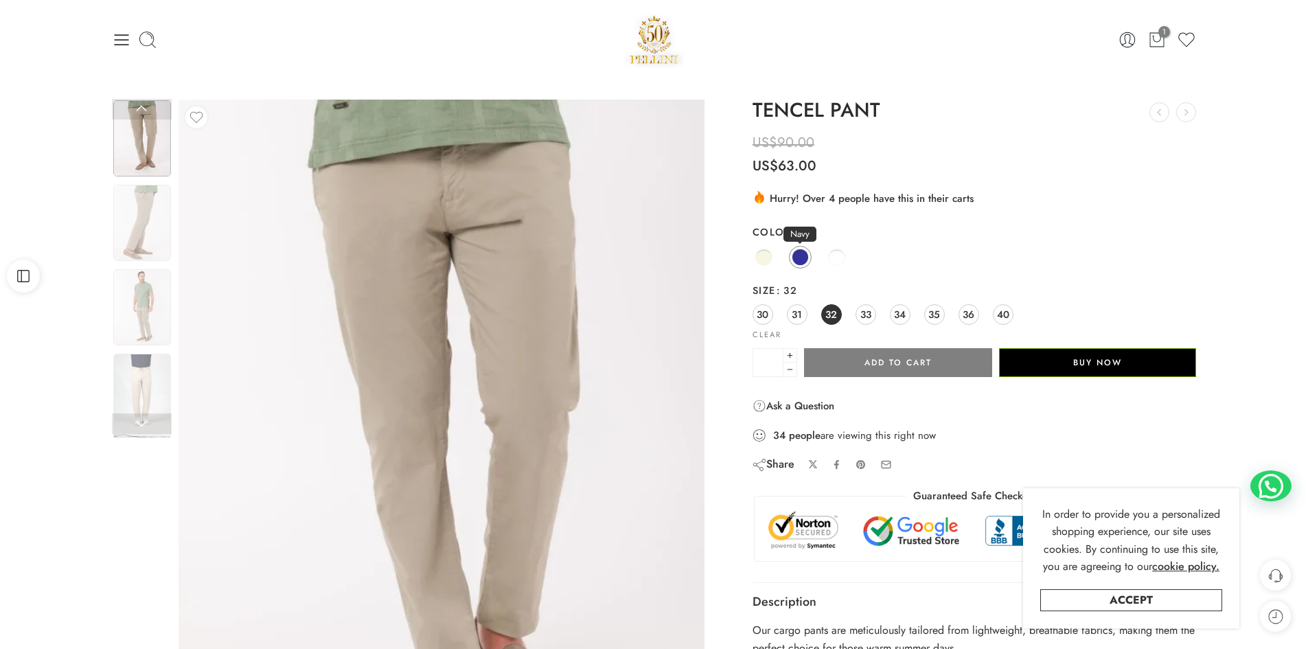
click at [803, 257] on span at bounding box center [800, 257] width 17 height 17
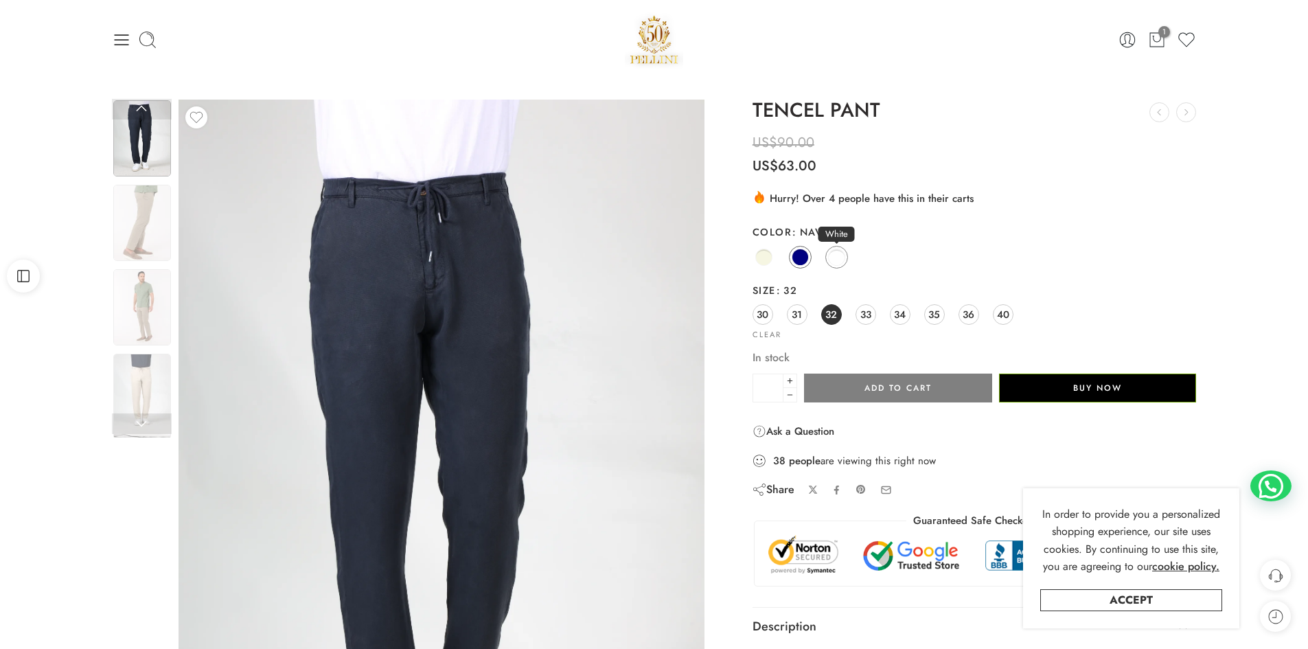
click at [835, 258] on span at bounding box center [836, 257] width 17 height 17
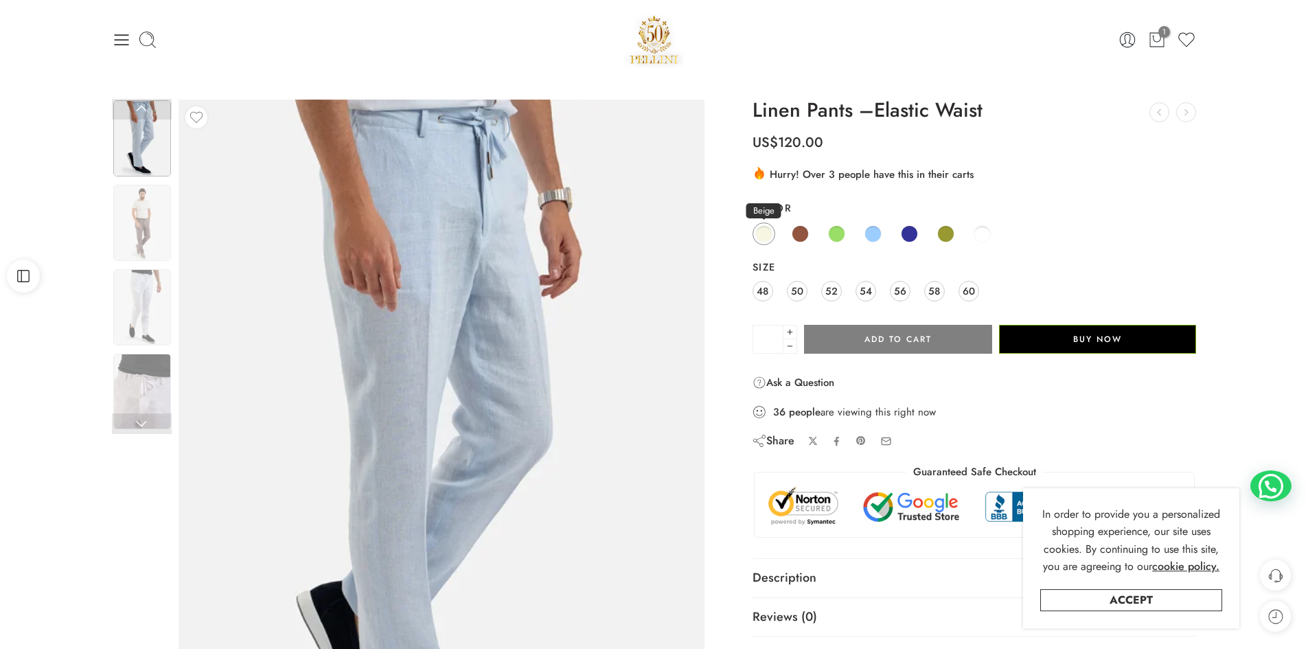
click at [763, 240] on span at bounding box center [763, 233] width 17 height 17
click at [760, 295] on span "48" at bounding box center [763, 291] width 12 height 19
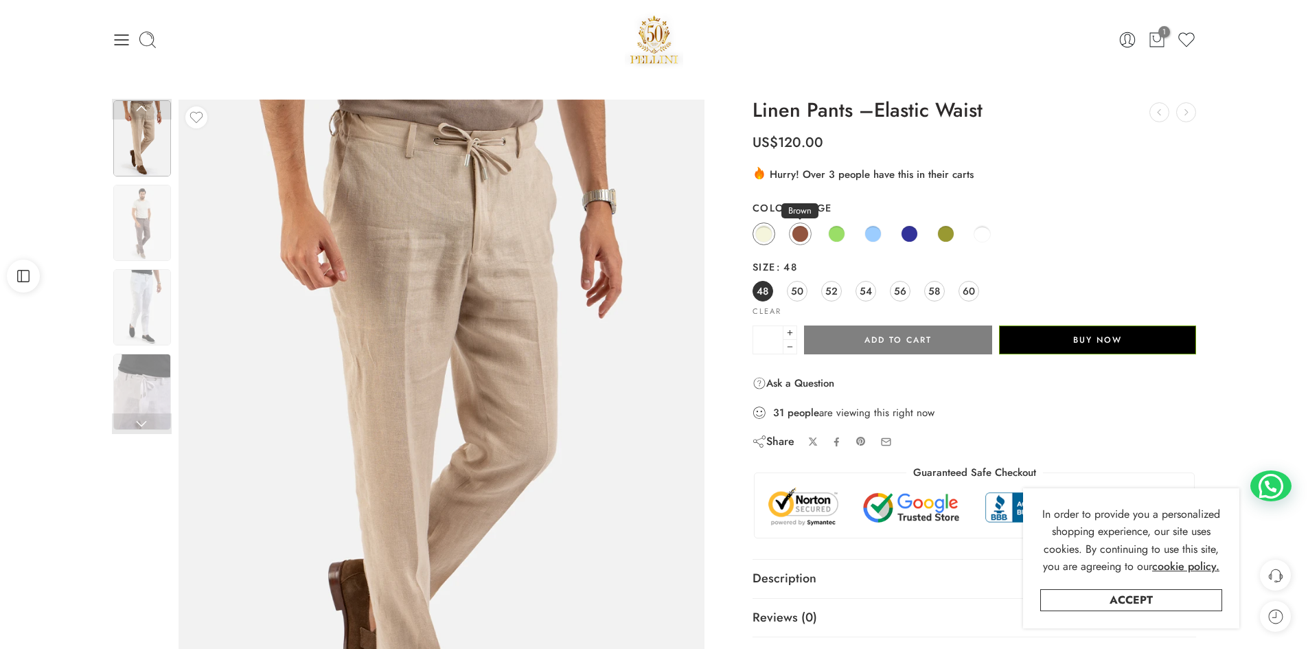
click at [797, 231] on span at bounding box center [800, 233] width 17 height 17
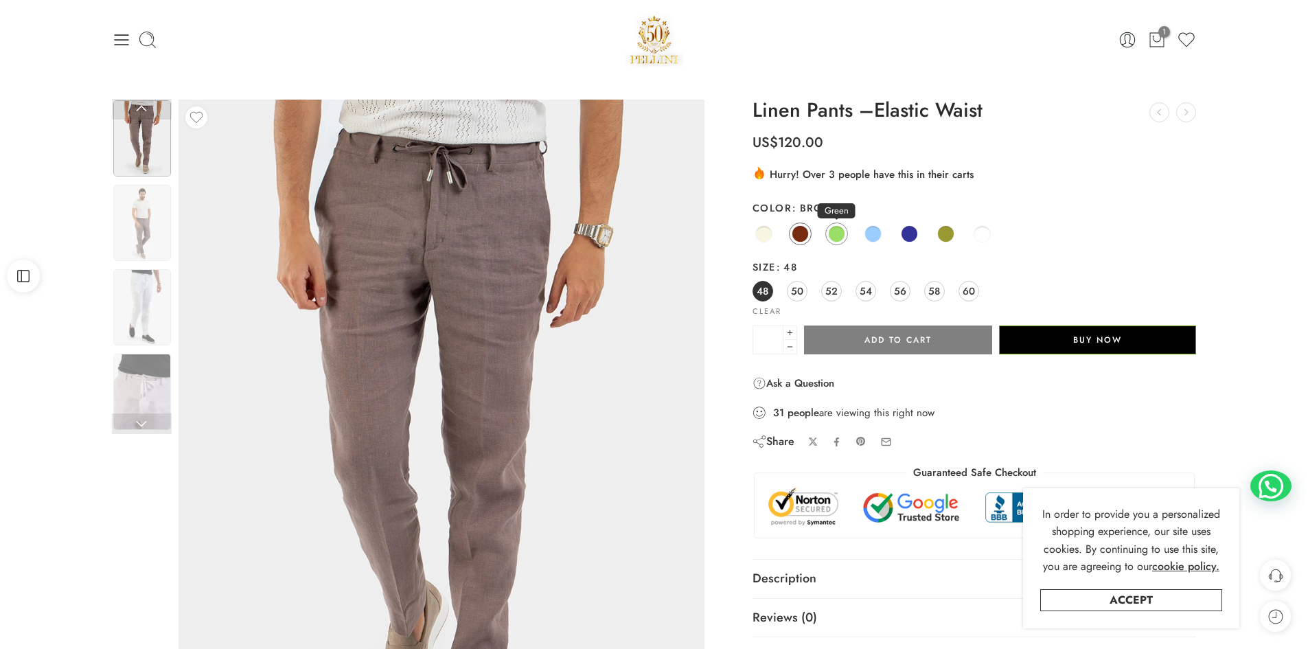
click at [840, 232] on span at bounding box center [836, 233] width 17 height 17
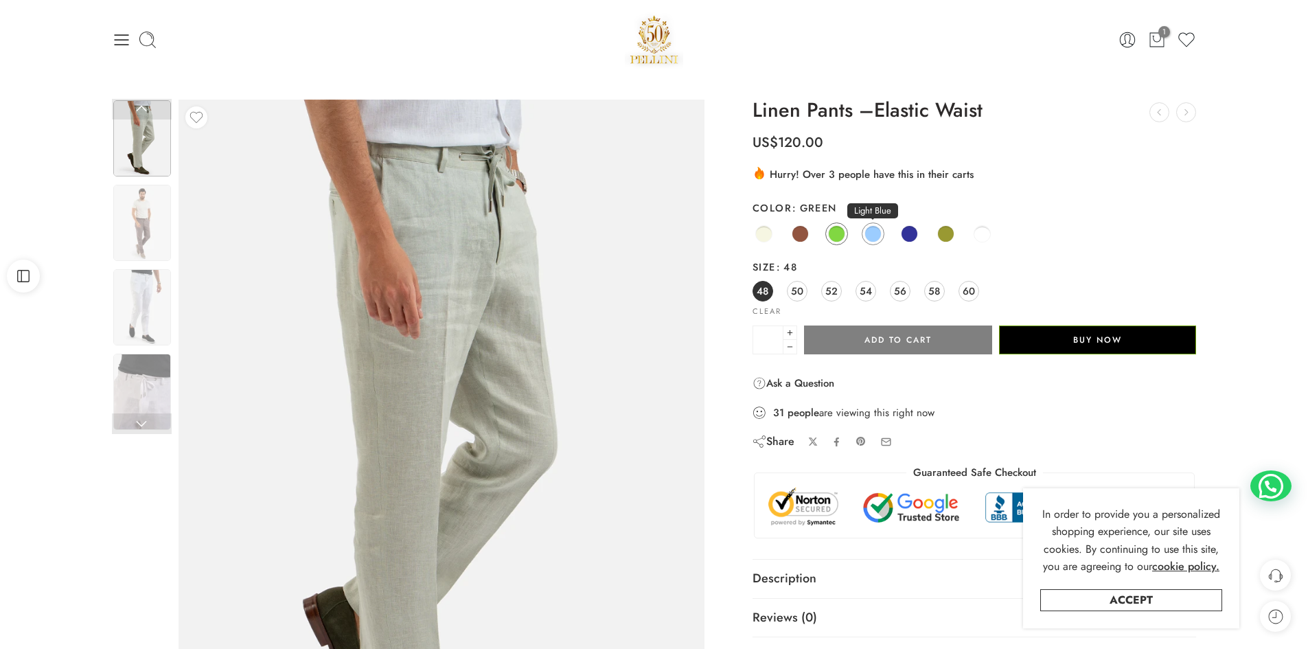
click at [876, 232] on span at bounding box center [872, 233] width 17 height 17
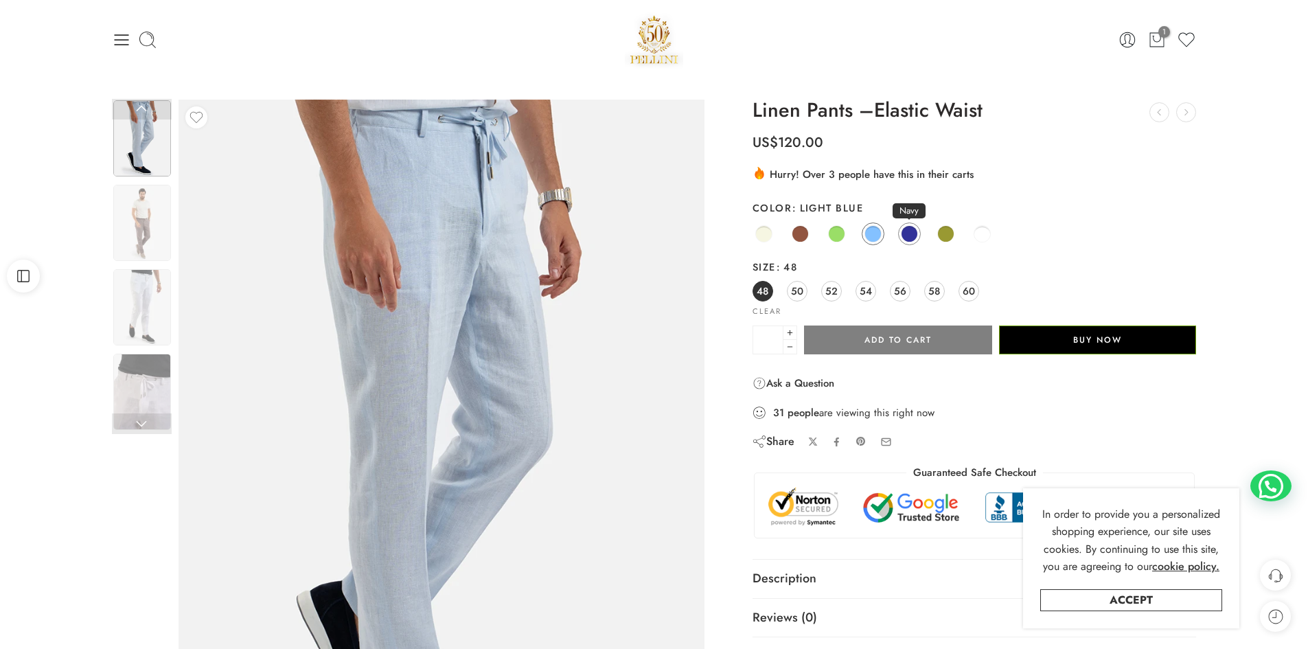
click at [917, 234] on span at bounding box center [909, 233] width 17 height 17
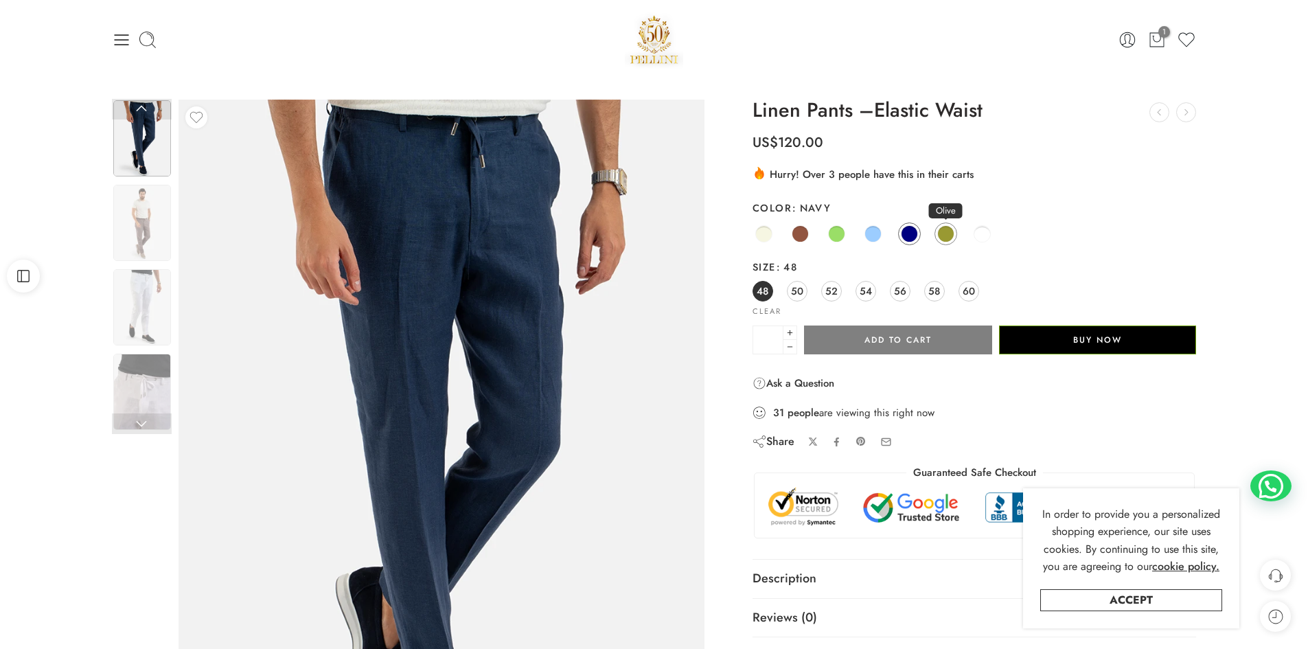
click at [948, 232] on span at bounding box center [945, 233] width 17 height 17
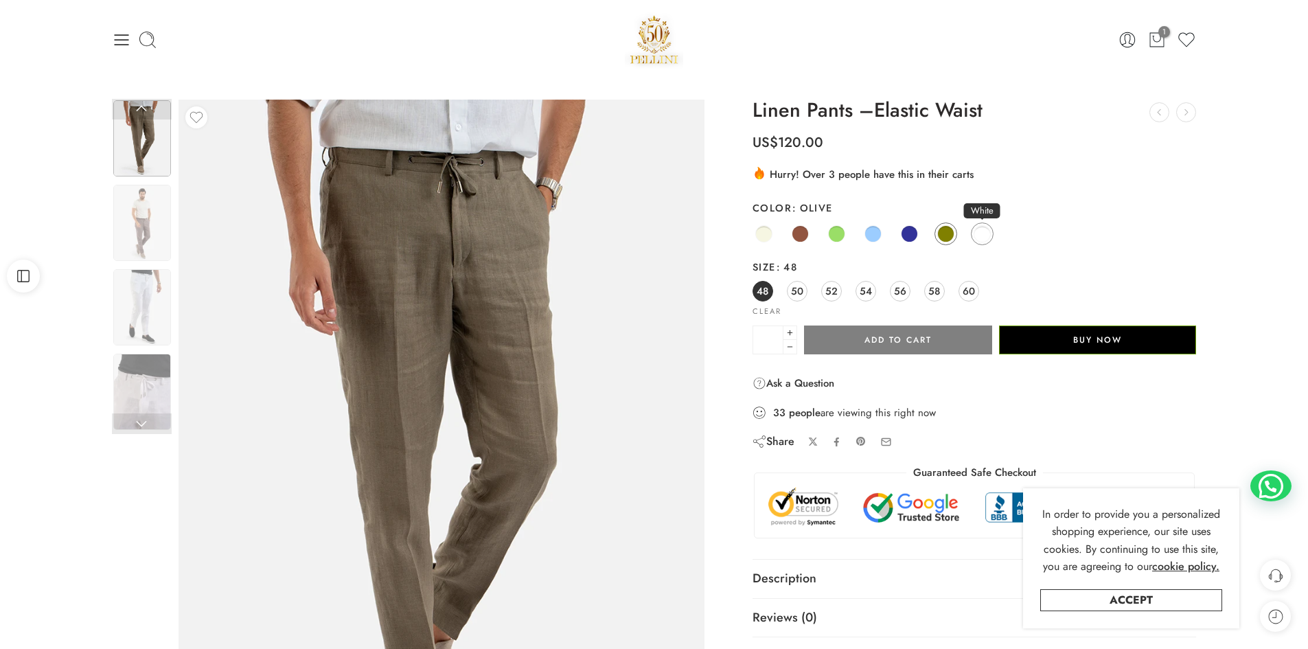
click at [980, 238] on span at bounding box center [982, 233] width 17 height 17
